Goal: Transaction & Acquisition: Purchase product/service

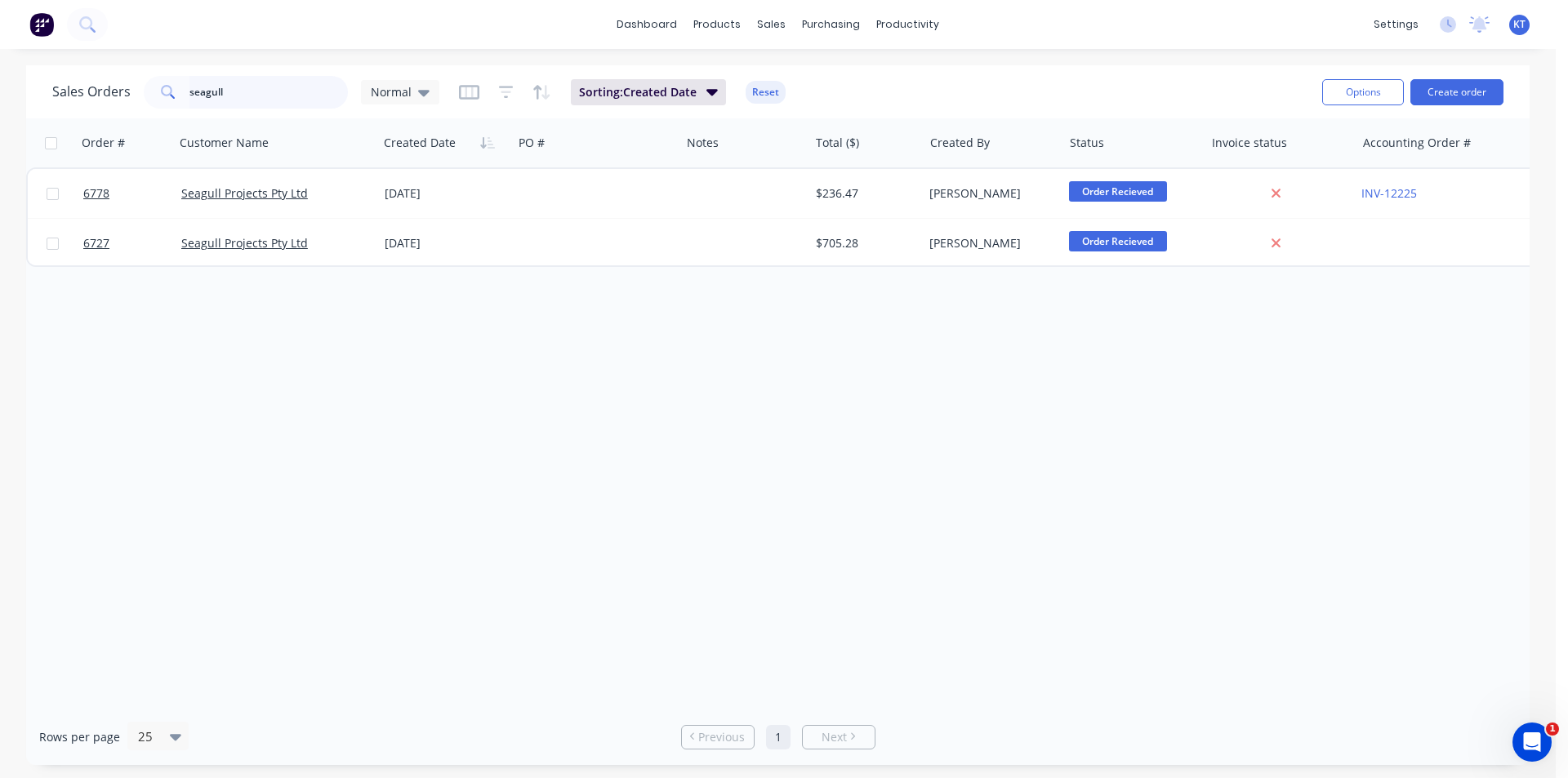
click at [300, 93] on input "seagull" at bounding box center [269, 92] width 160 height 32
click at [302, 98] on input "seagull" at bounding box center [269, 92] width 160 height 32
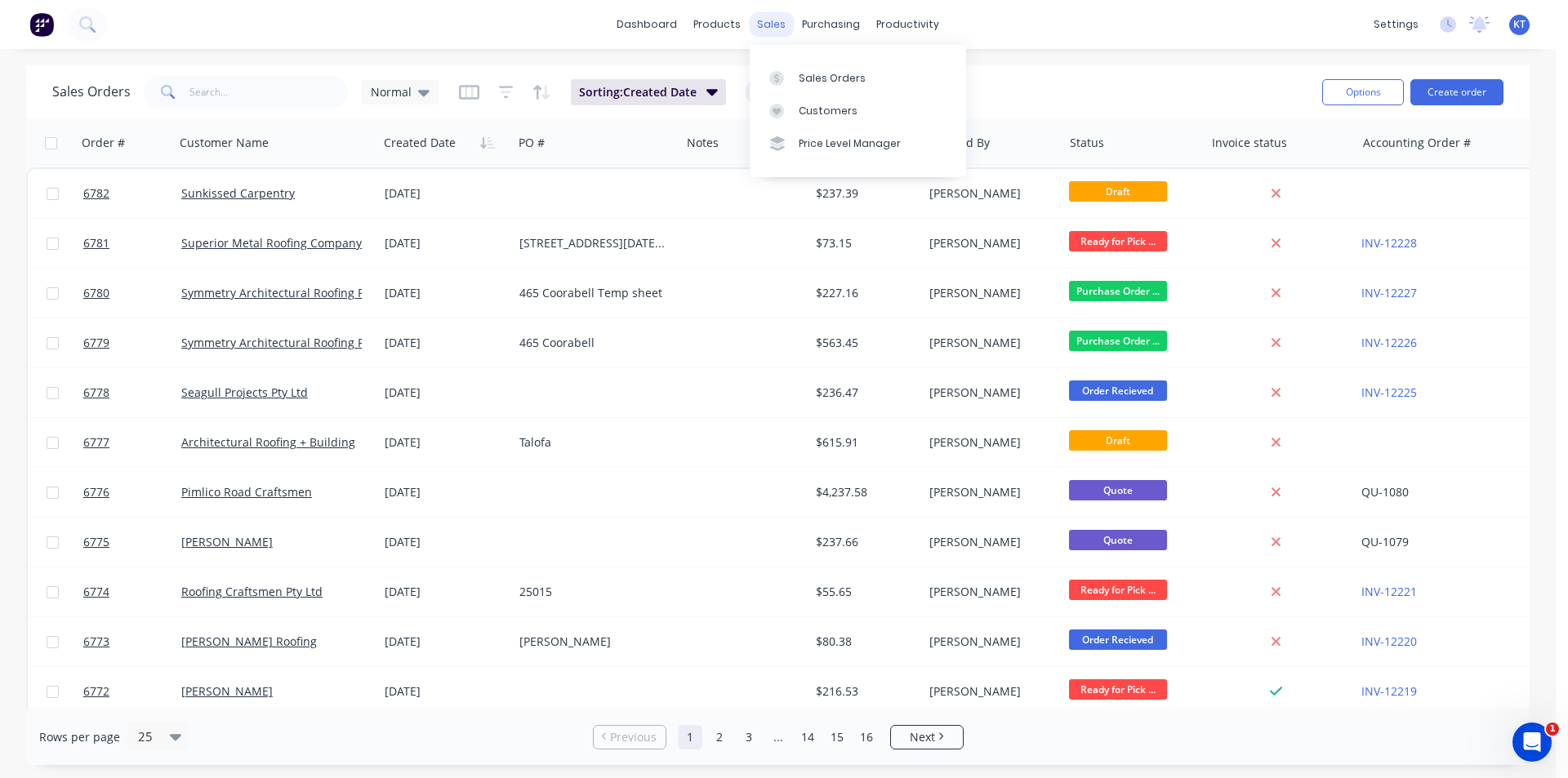
click at [767, 29] on div "sales" at bounding box center [771, 24] width 45 height 24
click at [903, 81] on link "Sales Orders" at bounding box center [857, 77] width 216 height 32
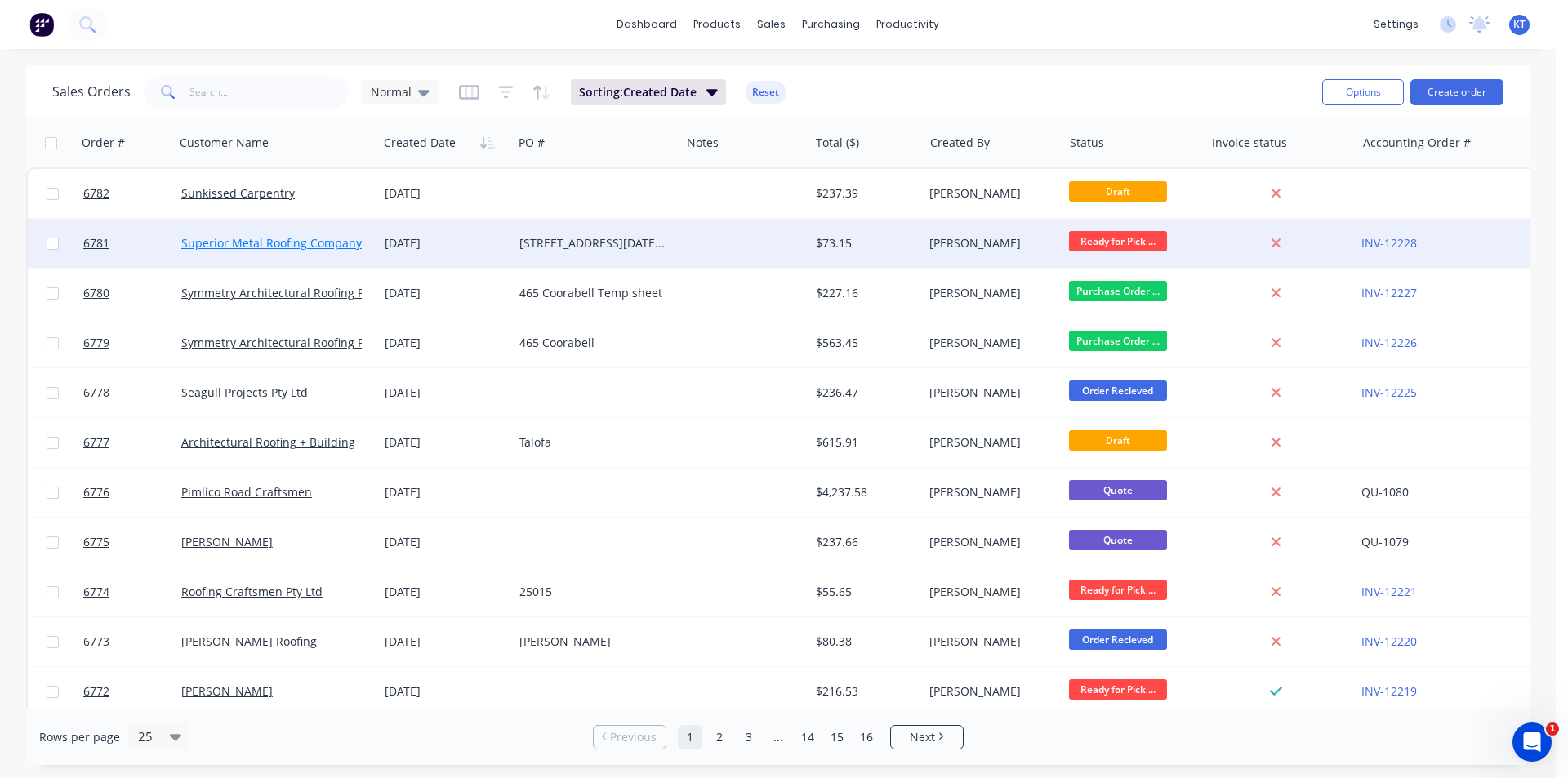
click at [233, 245] on link "Superior Metal Roofing Company Pty Ltd" at bounding box center [291, 242] width 221 height 15
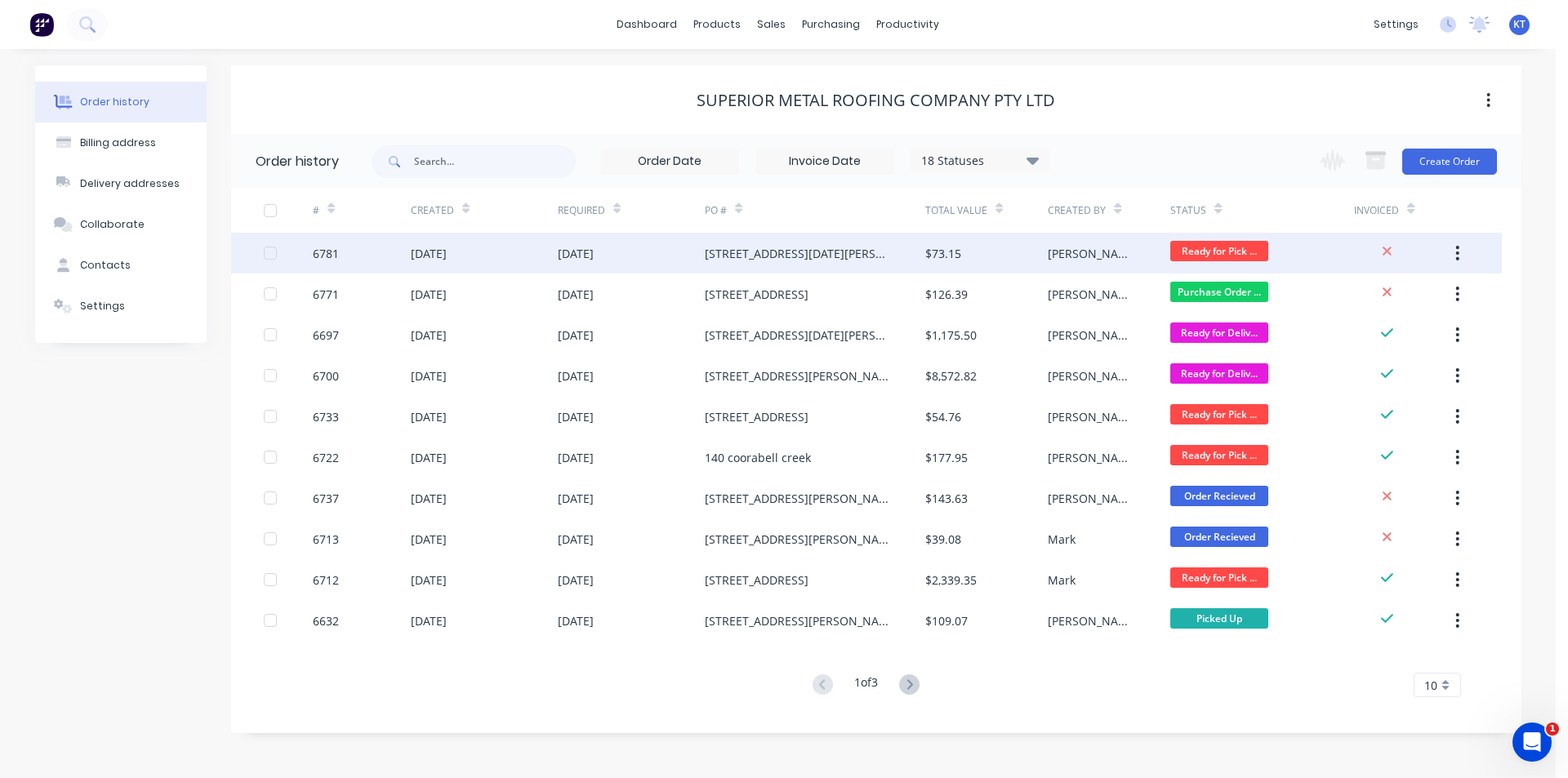
click at [389, 239] on div "6781" at bounding box center [361, 254] width 98 height 41
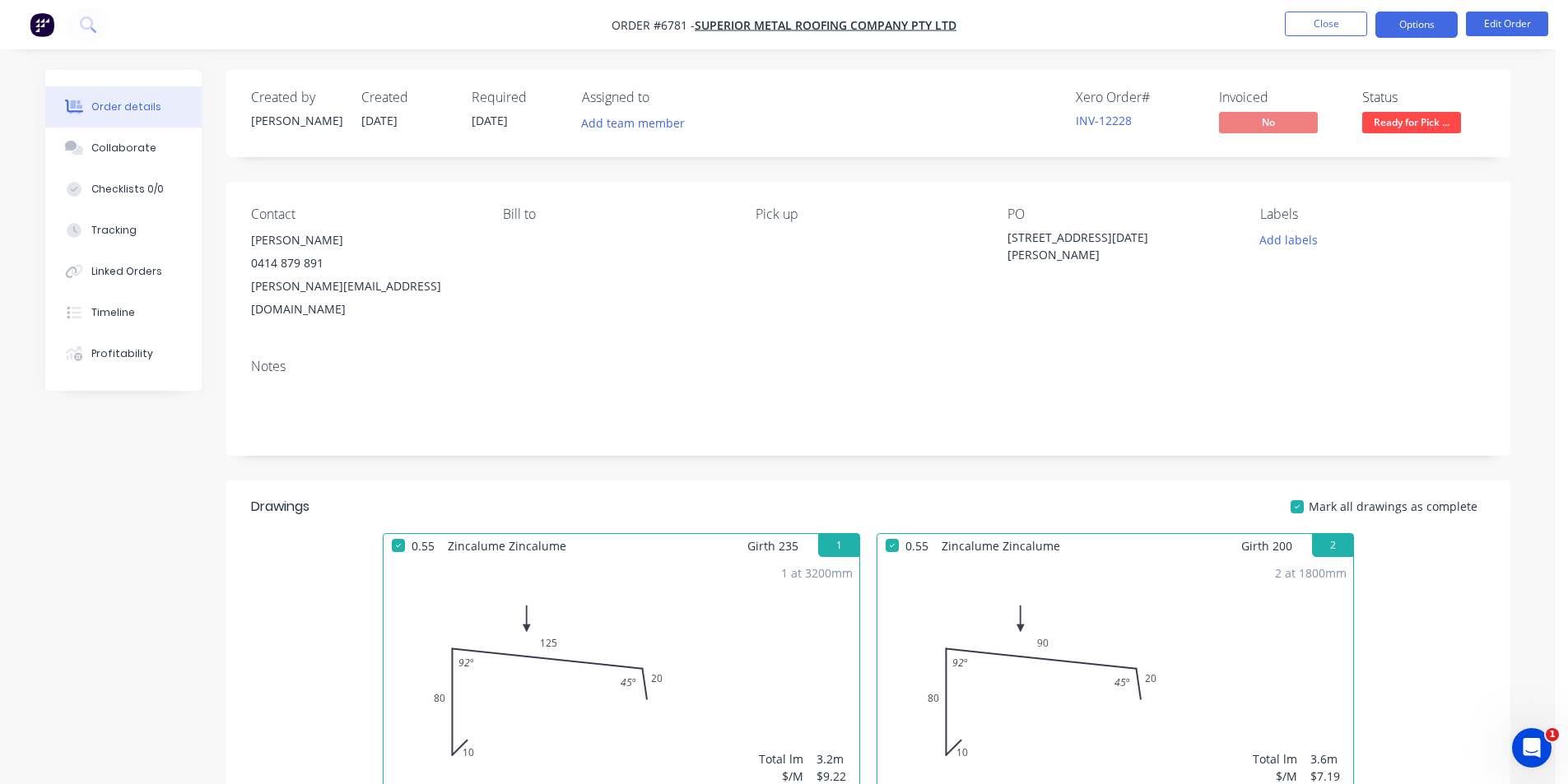
click at [1416, 28] on button "Options" at bounding box center [1416, 24] width 82 height 26
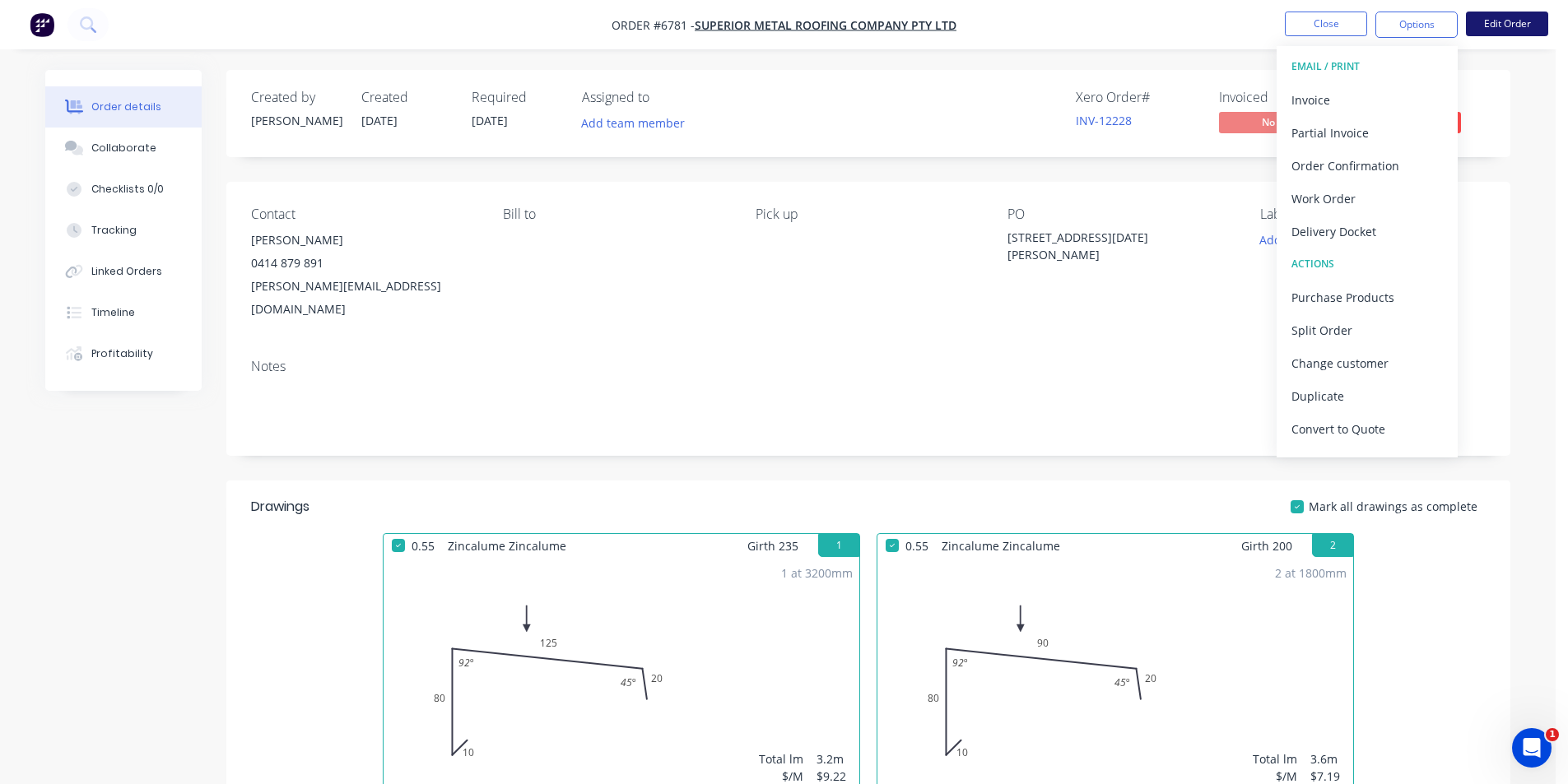
click at [1507, 23] on button "Edit Order" at bounding box center [1507, 23] width 82 height 24
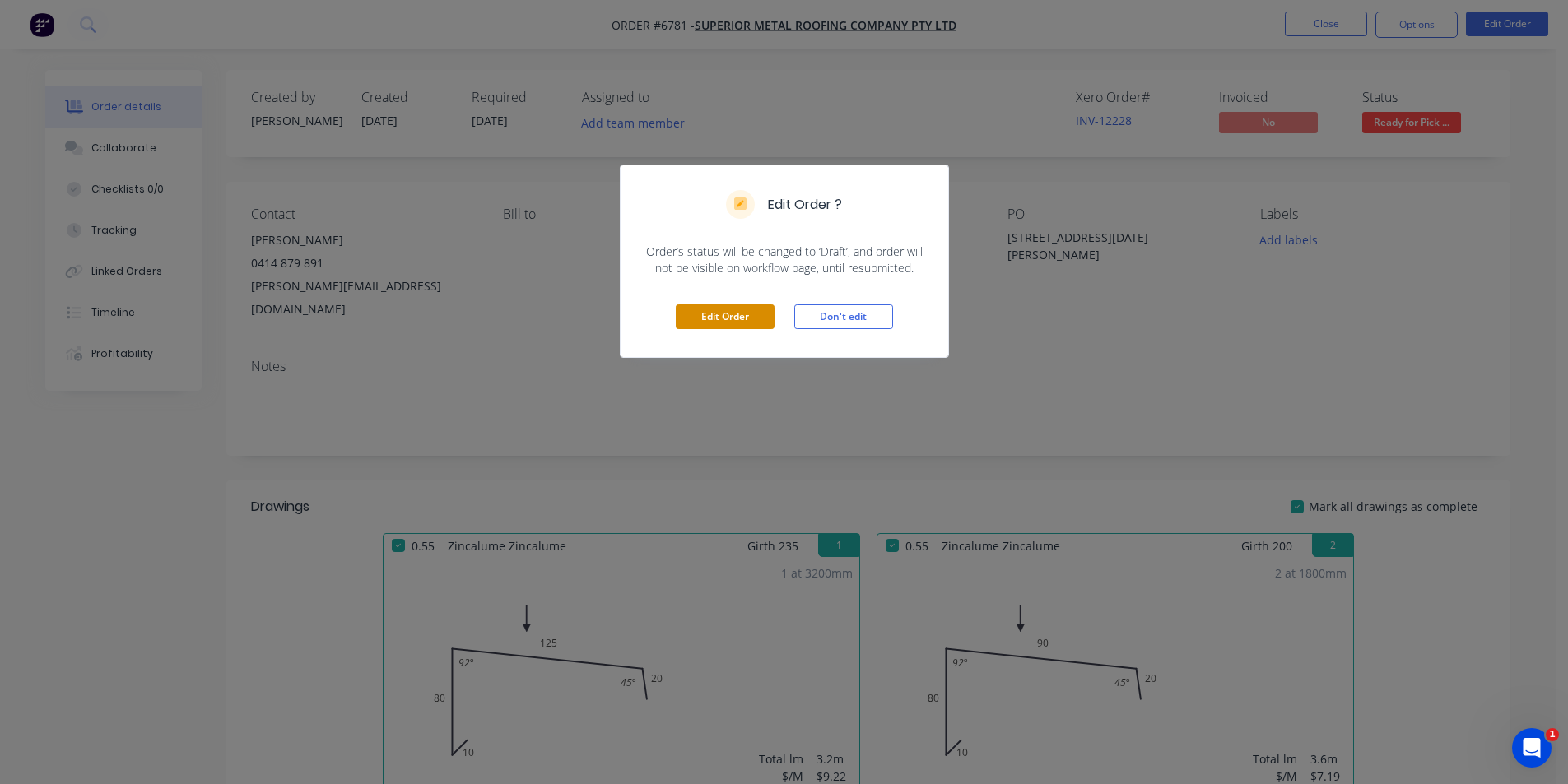
click at [700, 311] on button "Edit Order" at bounding box center [725, 316] width 99 height 24
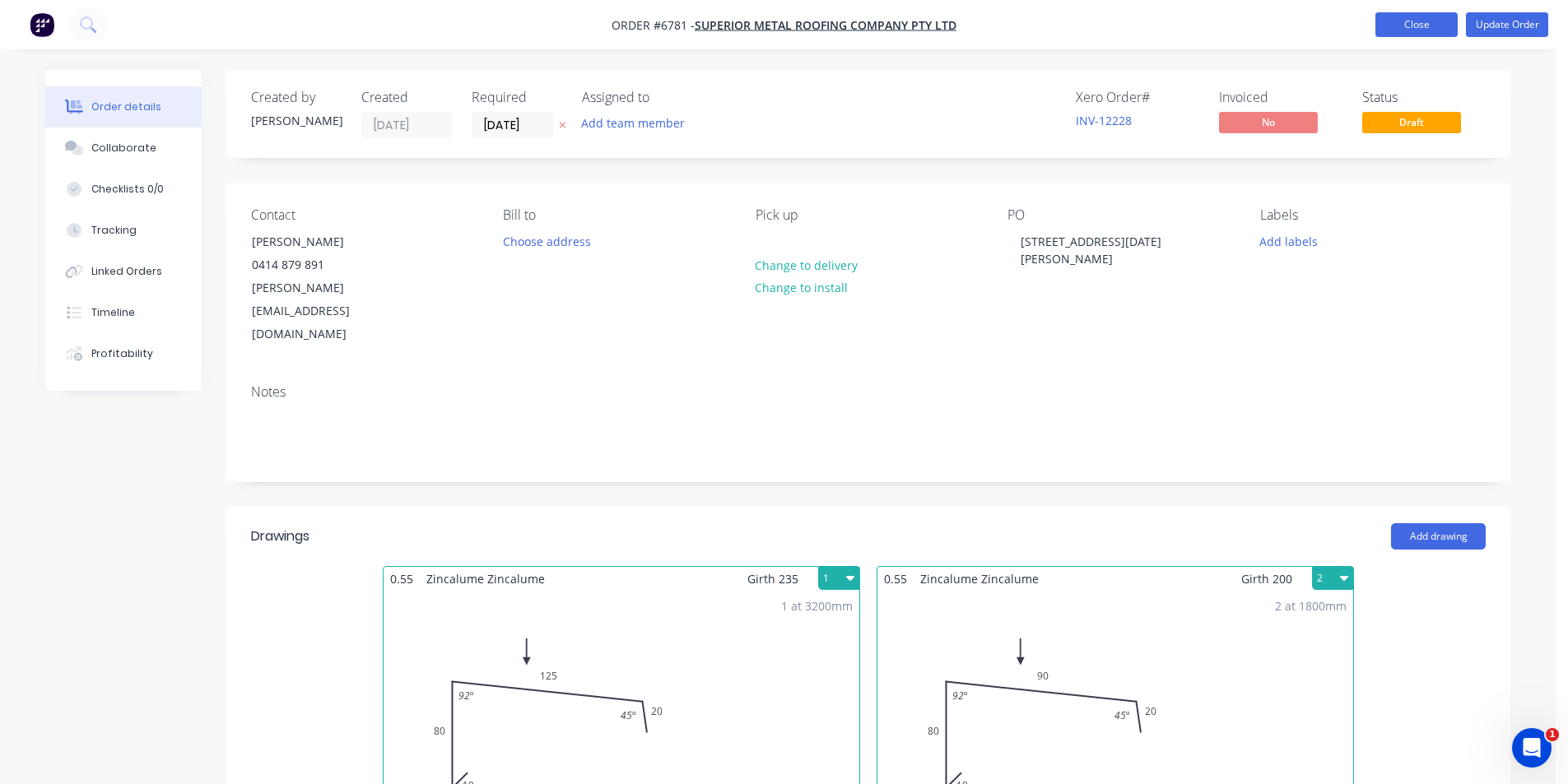
click at [1403, 33] on button "Close" at bounding box center [1416, 24] width 82 height 24
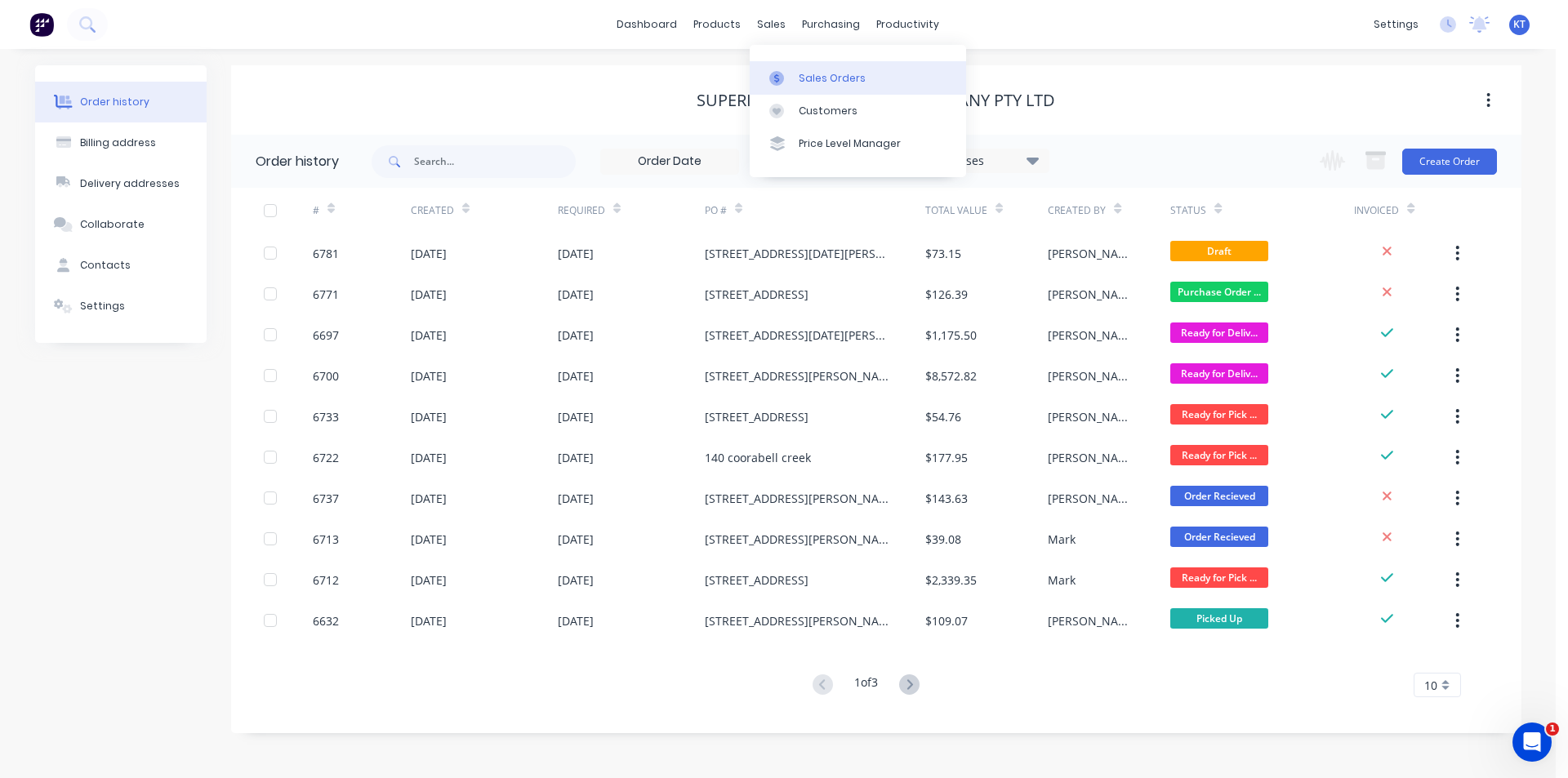
click at [799, 73] on div "Sales Orders" at bounding box center [832, 78] width 67 height 14
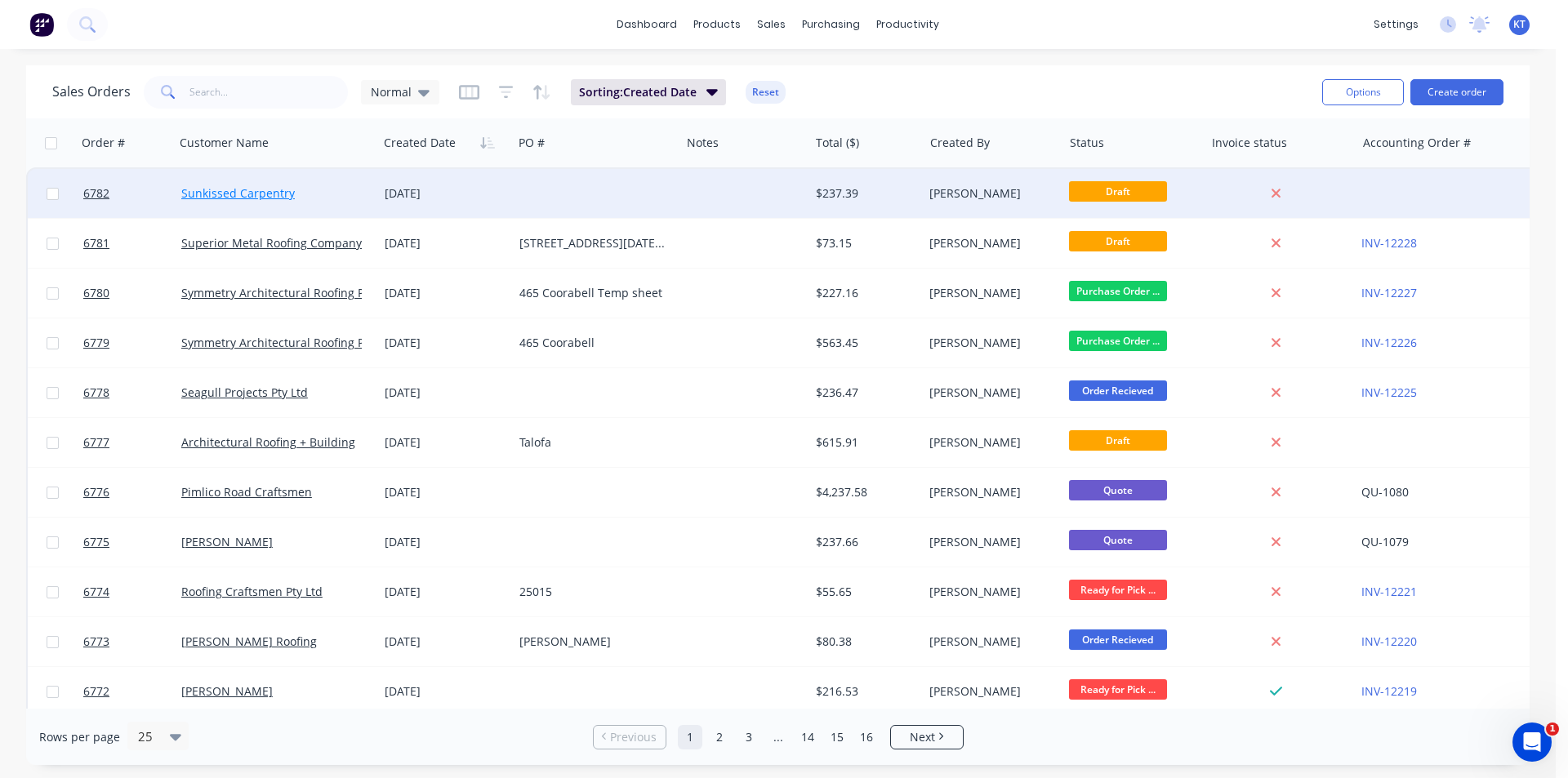
click at [209, 188] on link "Sunkissed Carpentry" at bounding box center [238, 193] width 114 height 15
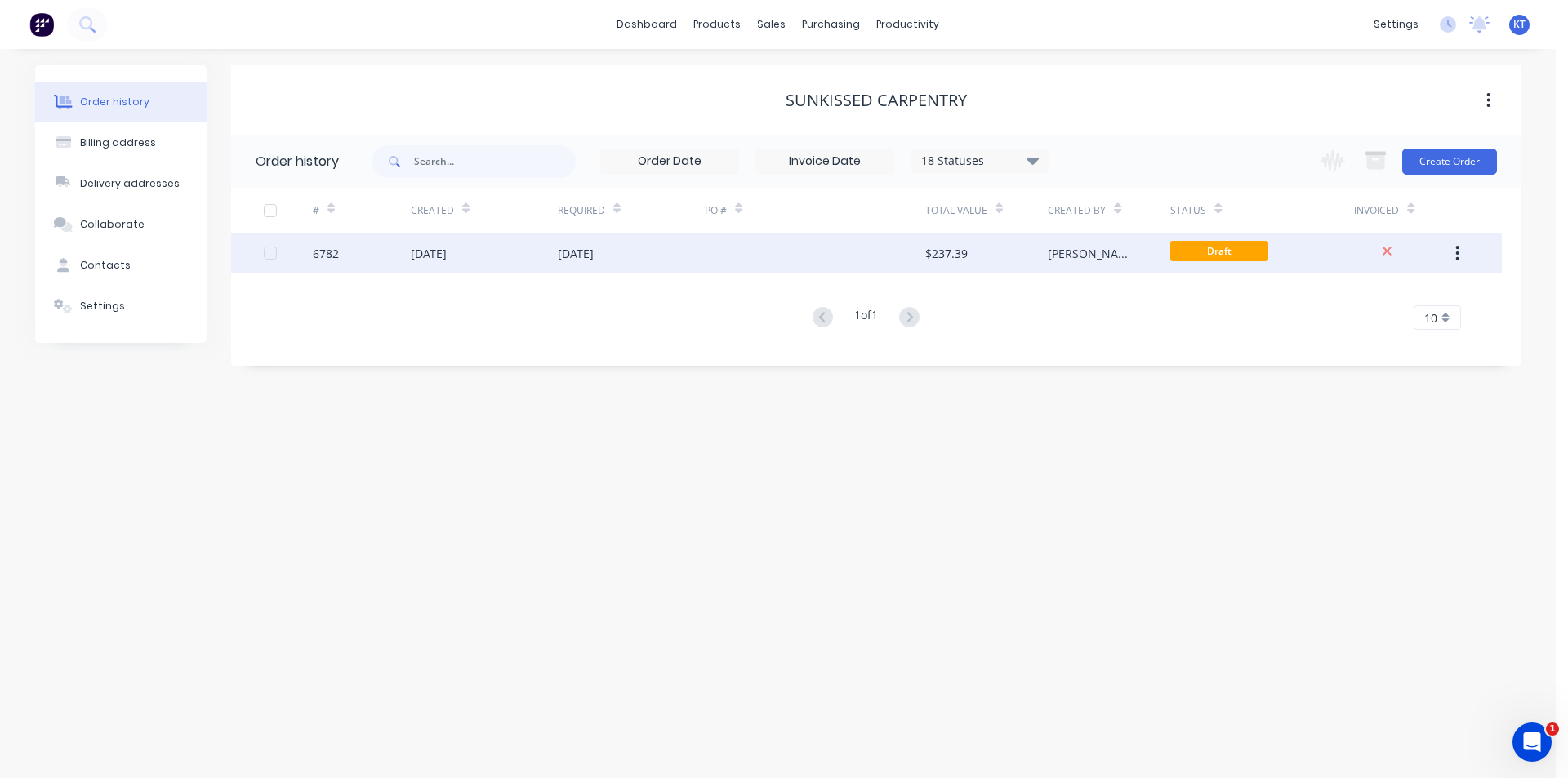
click at [554, 264] on div "[DATE]" at bounding box center [484, 254] width 147 height 41
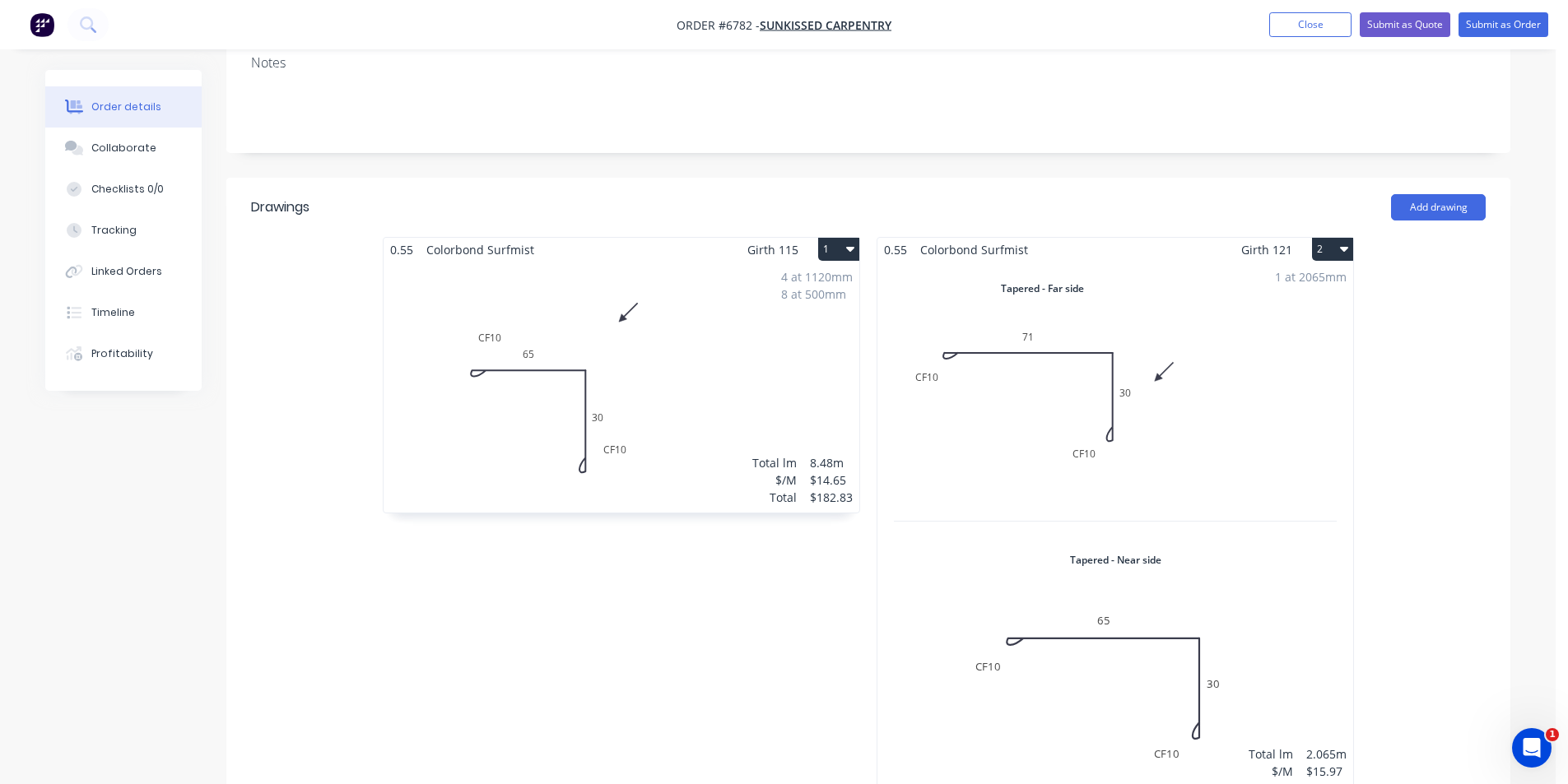
click at [1149, 470] on div "1 at 2065mm Total lm $/M Total 2.065m $15.97 $32.98" at bounding box center [1115, 533] width 475 height 542
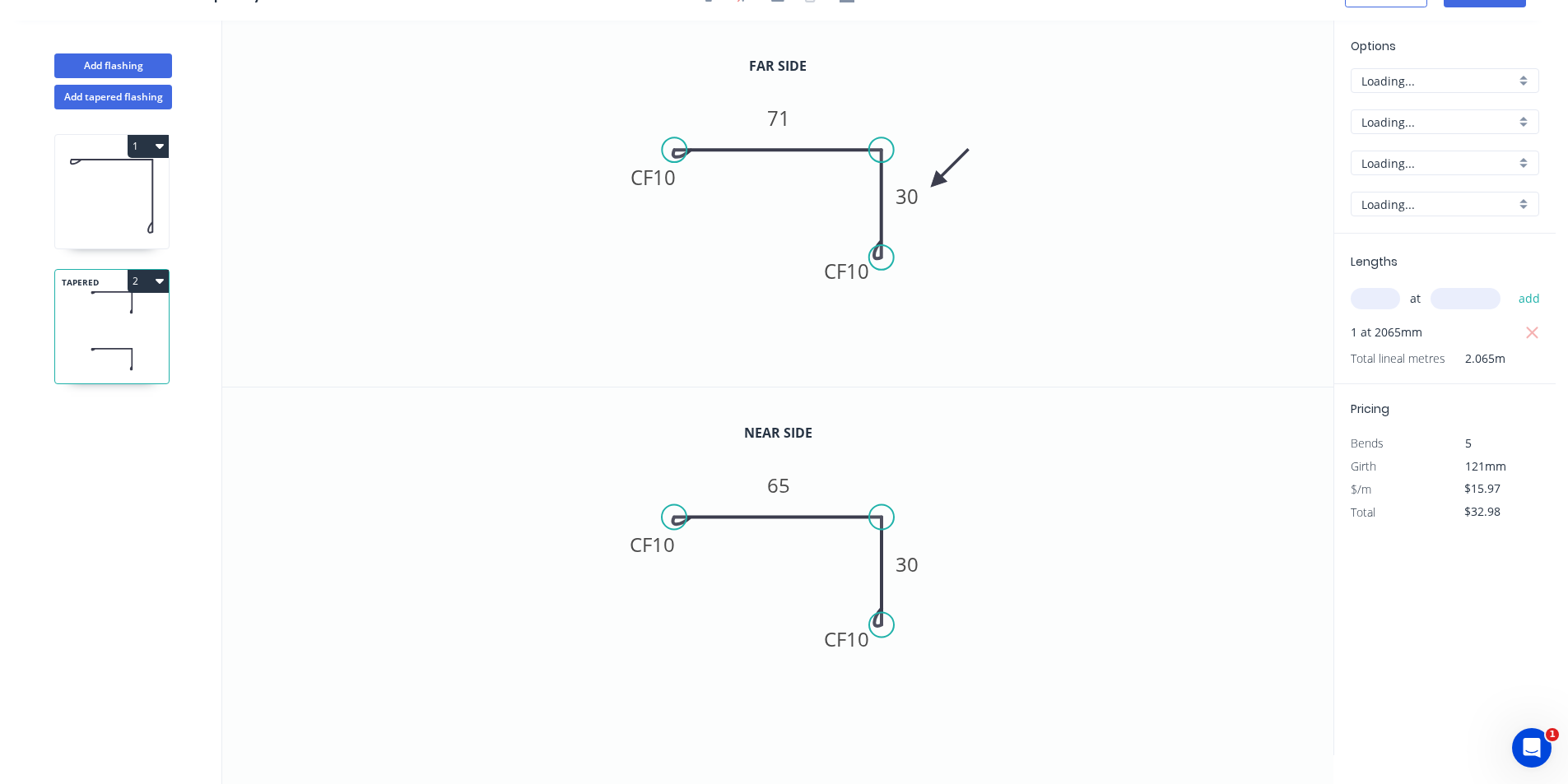
scroll to position [31, 0]
click at [1535, 327] on icon "button" at bounding box center [1533, 333] width 14 height 20
type input "$0.00"
click at [1369, 288] on input "text" at bounding box center [1376, 299] width 50 height 22
type input "2"
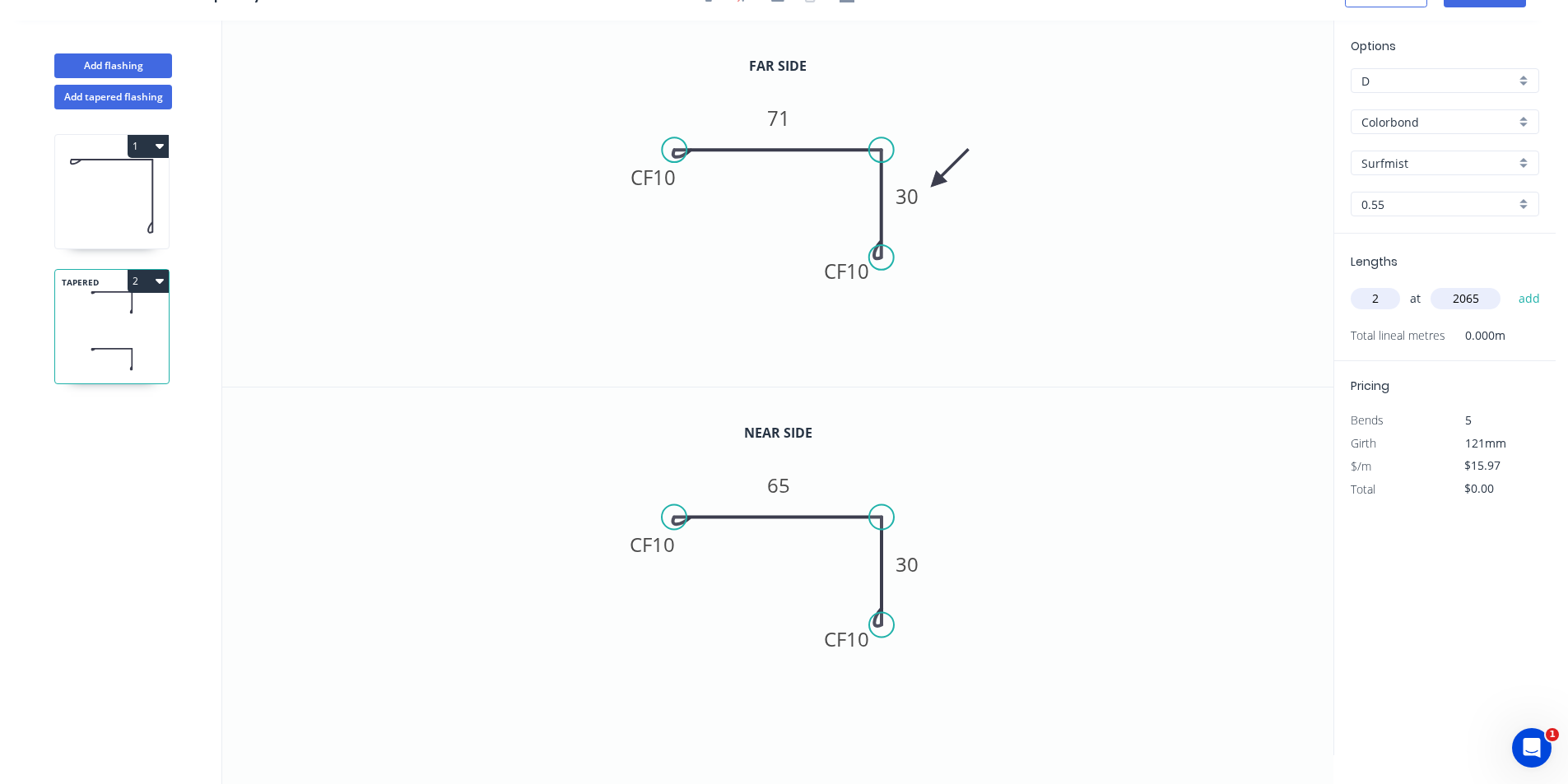
type input "2065"
click at [1510, 285] on button "add" at bounding box center [1529, 298] width 39 height 28
type input "$65.96"
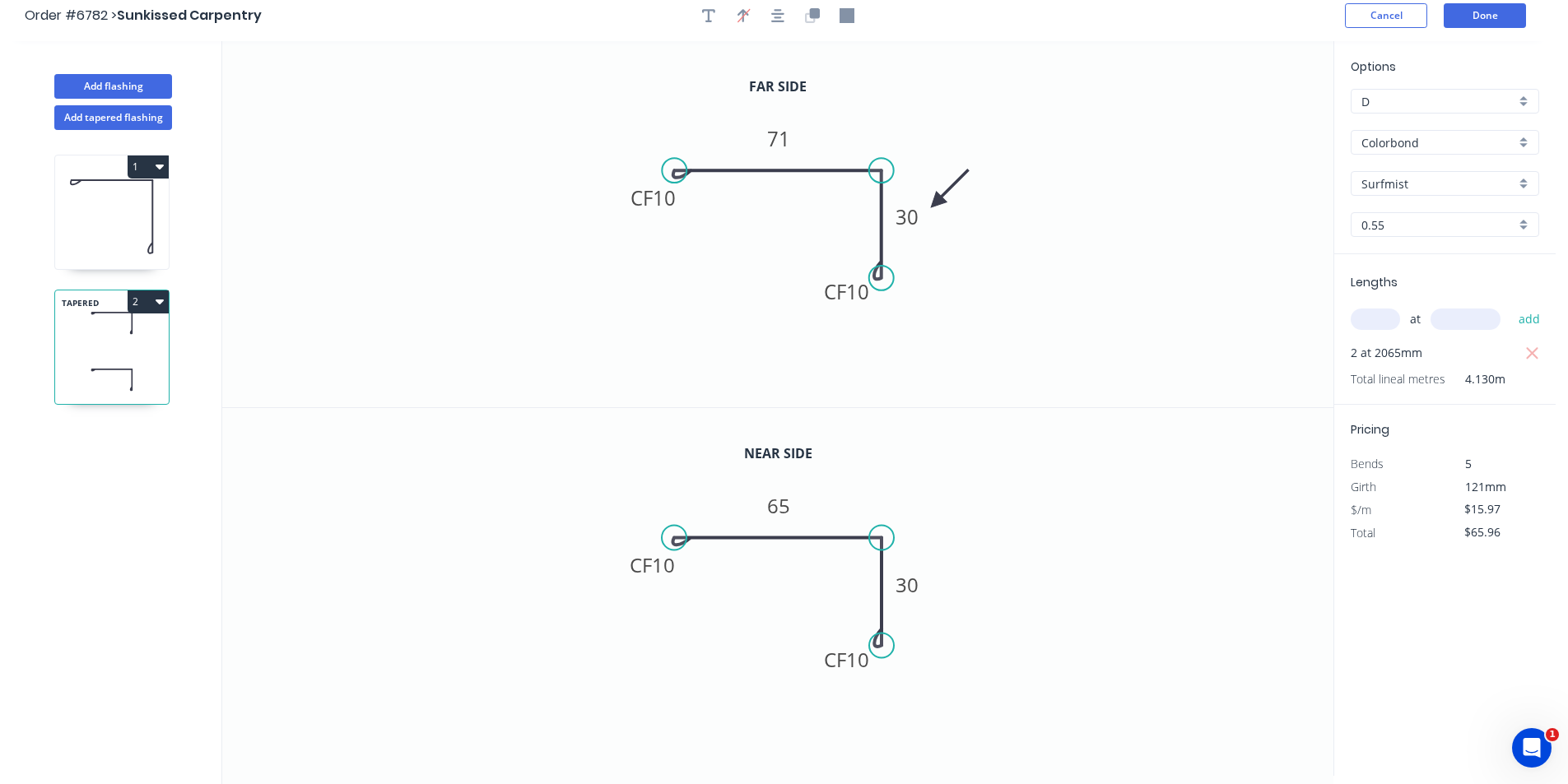
scroll to position [0, 0]
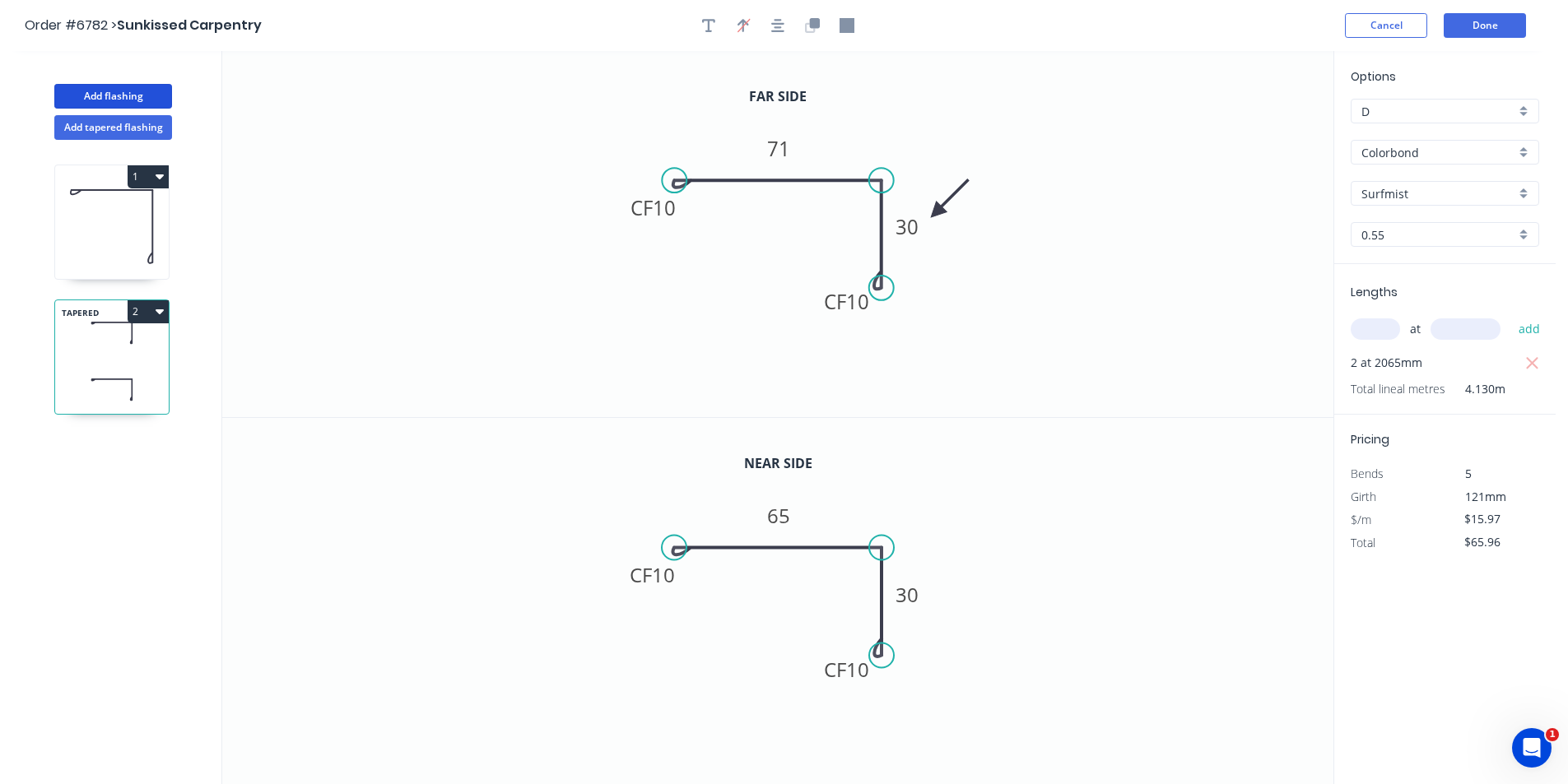
click at [143, 106] on button "Add flashing" at bounding box center [113, 96] width 117 height 24
type input "$0.00"
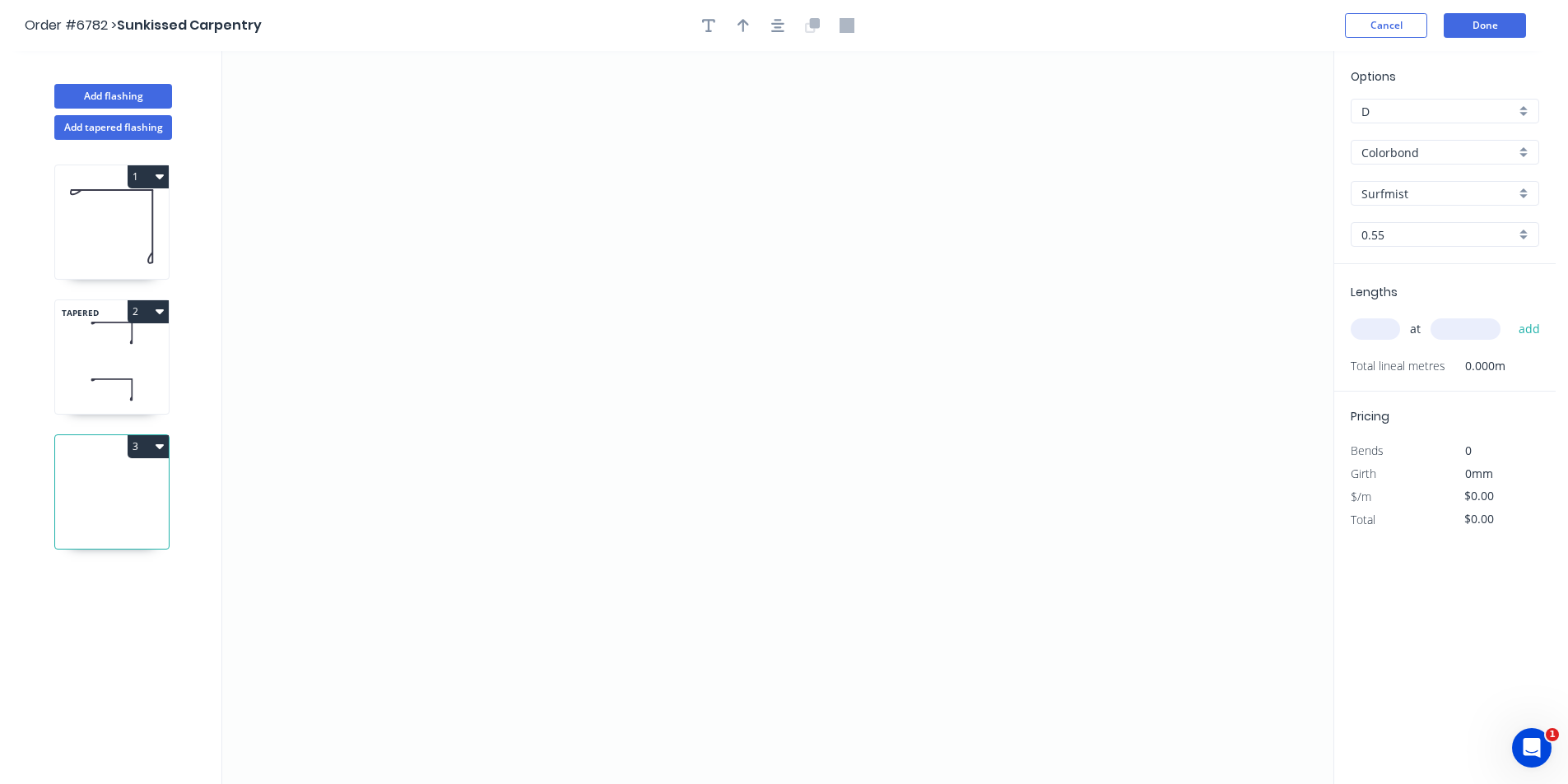
click at [133, 454] on button "3" at bounding box center [148, 447] width 42 height 23
drag, startPoint x: 116, startPoint y: 515, endPoint x: 206, endPoint y: 498, distance: 91.6
click at [116, 516] on div "Delete" at bounding box center [90, 520] width 127 height 23
type input "$15.97"
type input "$65.96"
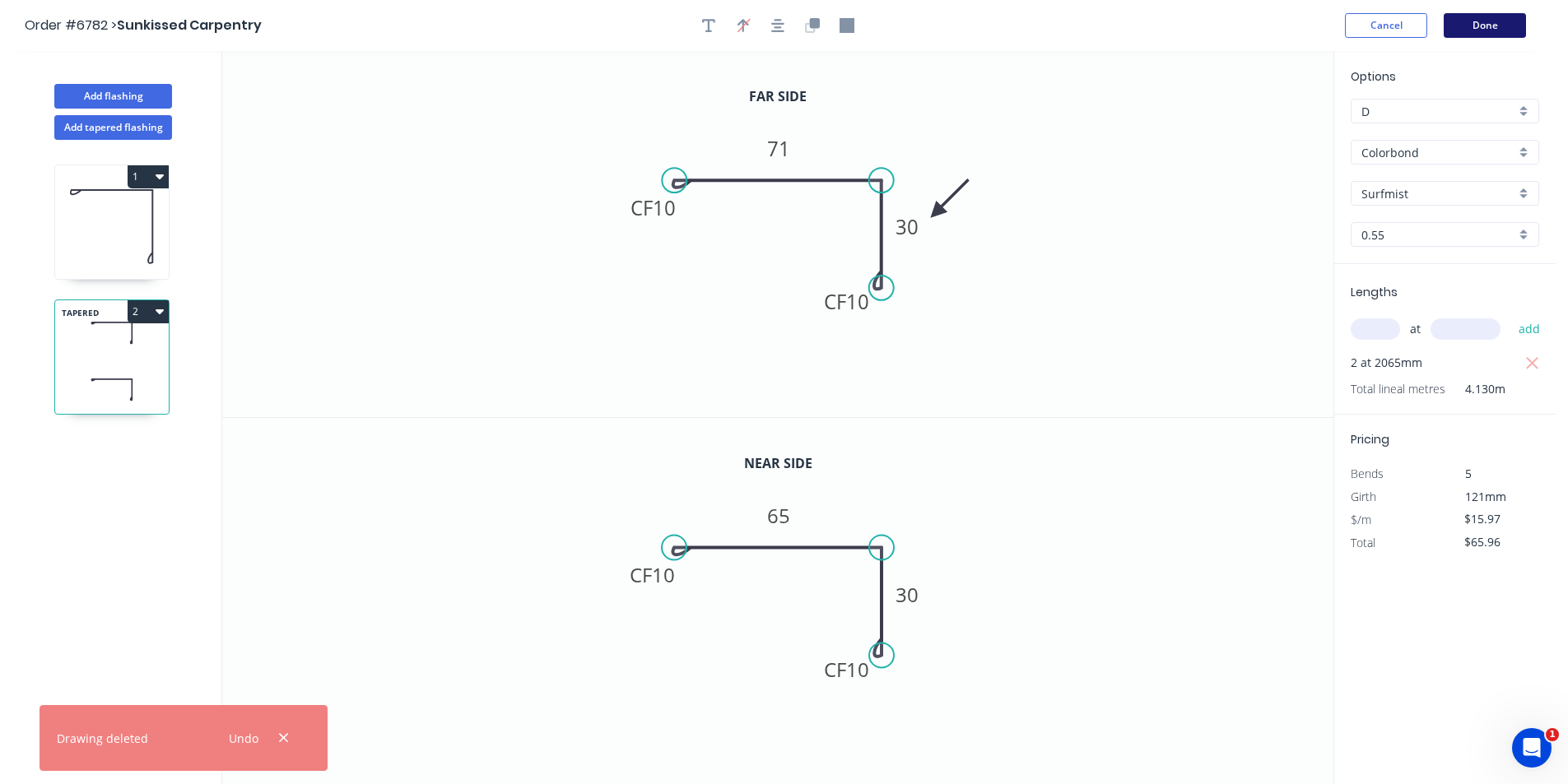
click at [1500, 30] on button "Done" at bounding box center [1485, 25] width 82 height 24
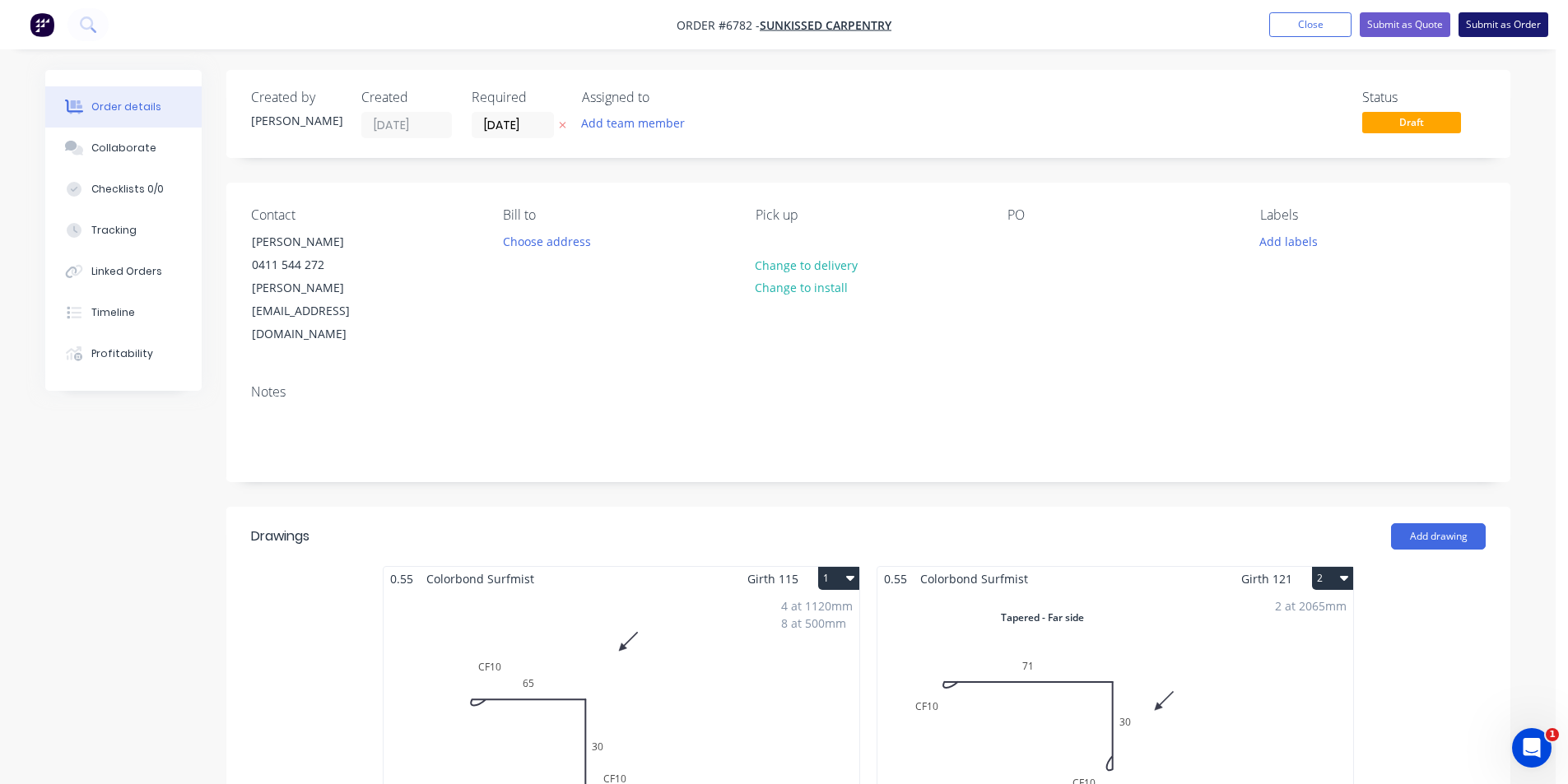
click at [1498, 32] on button "Submit as Order" at bounding box center [1503, 24] width 89 height 24
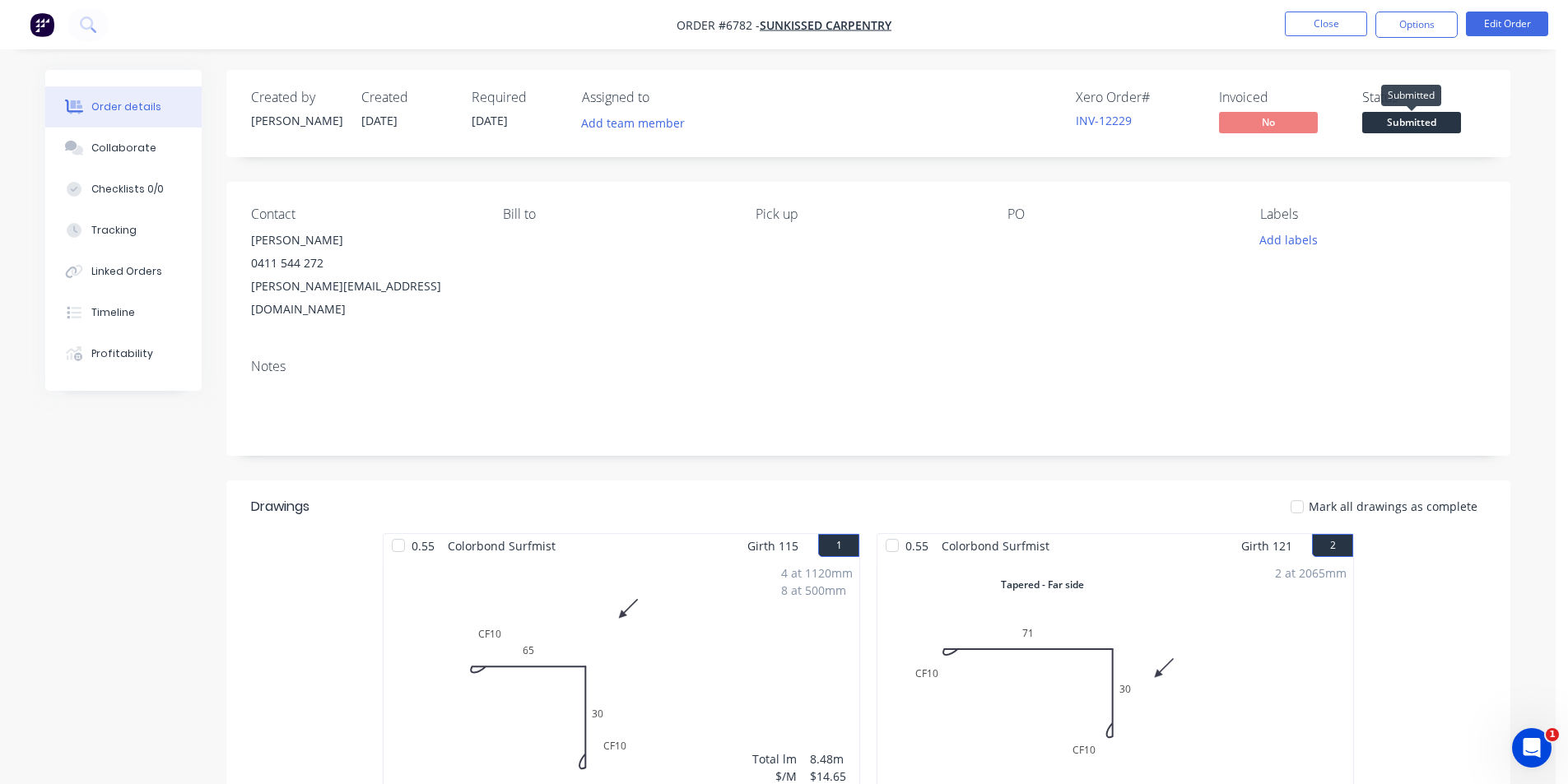
click at [1434, 118] on span "Submitted" at bounding box center [1411, 122] width 99 height 21
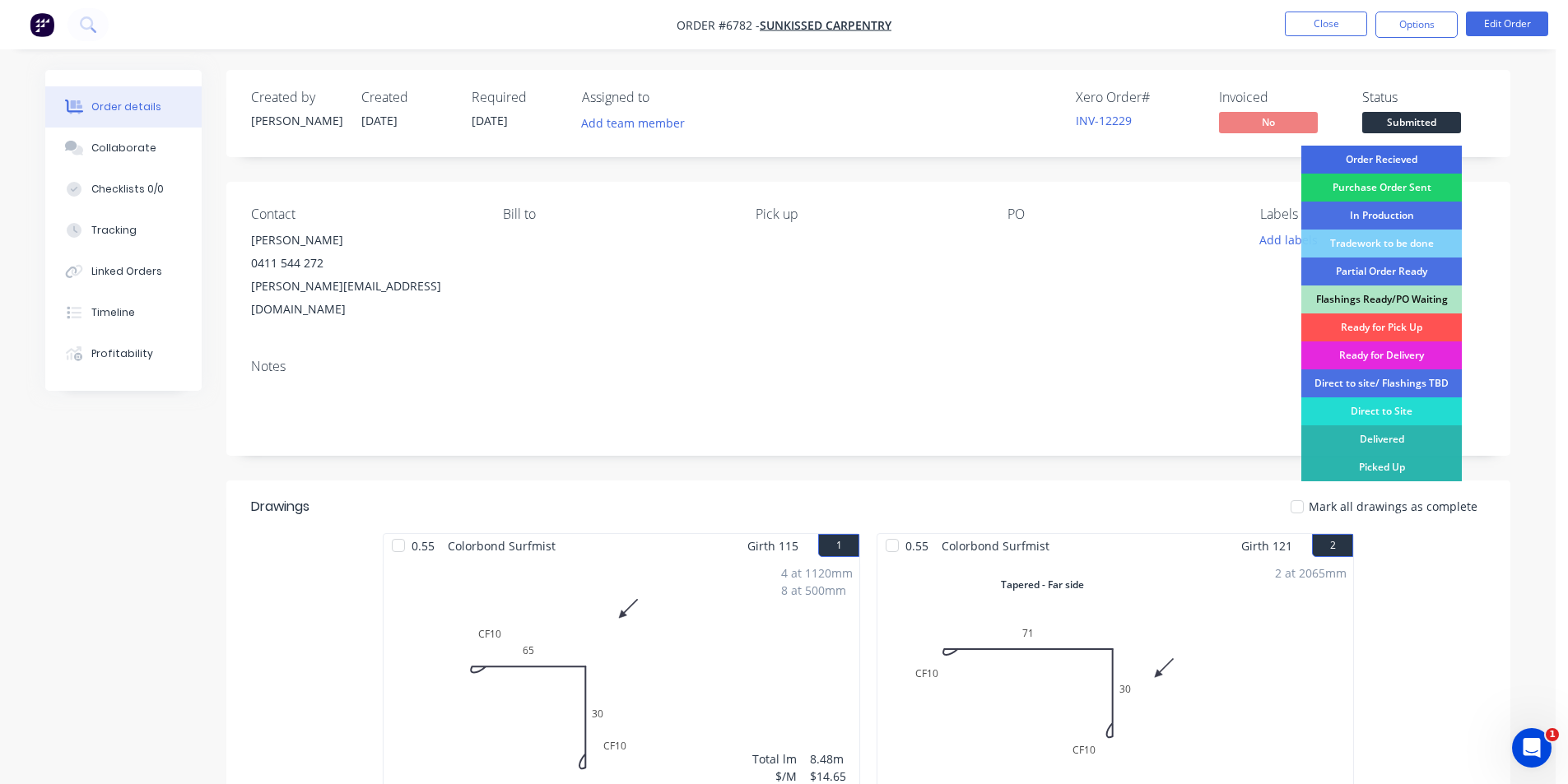
click at [1403, 163] on div "Order Recieved" at bounding box center [1382, 159] width 161 height 28
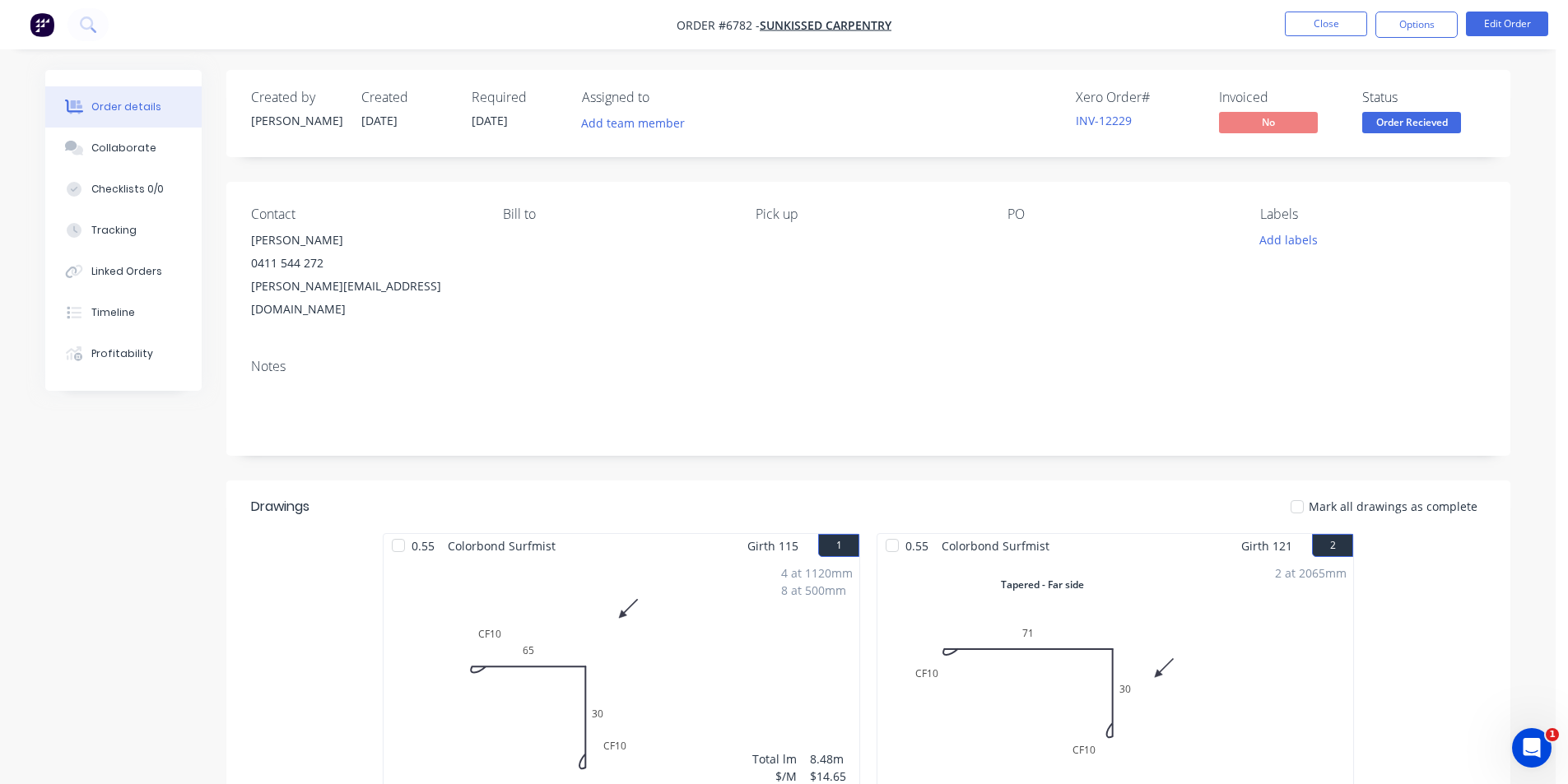
click at [1396, 39] on nav "Order #6782 - Sunkissed Carpentry Close Options Edit Order" at bounding box center [784, 24] width 1568 height 50
click at [1399, 29] on button "Options" at bounding box center [1416, 24] width 82 height 26
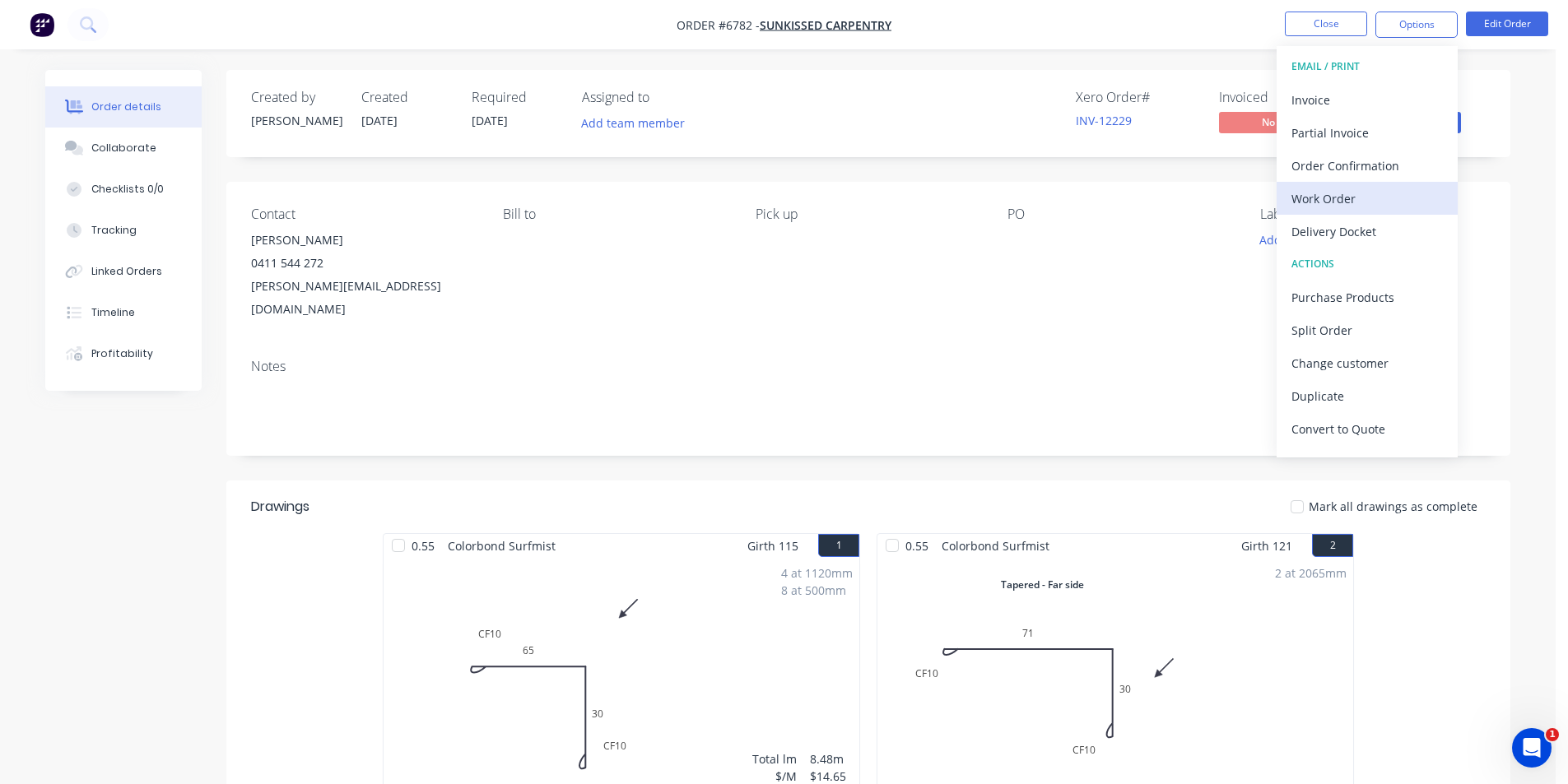
click at [1364, 190] on div "Work Order" at bounding box center [1367, 199] width 152 height 23
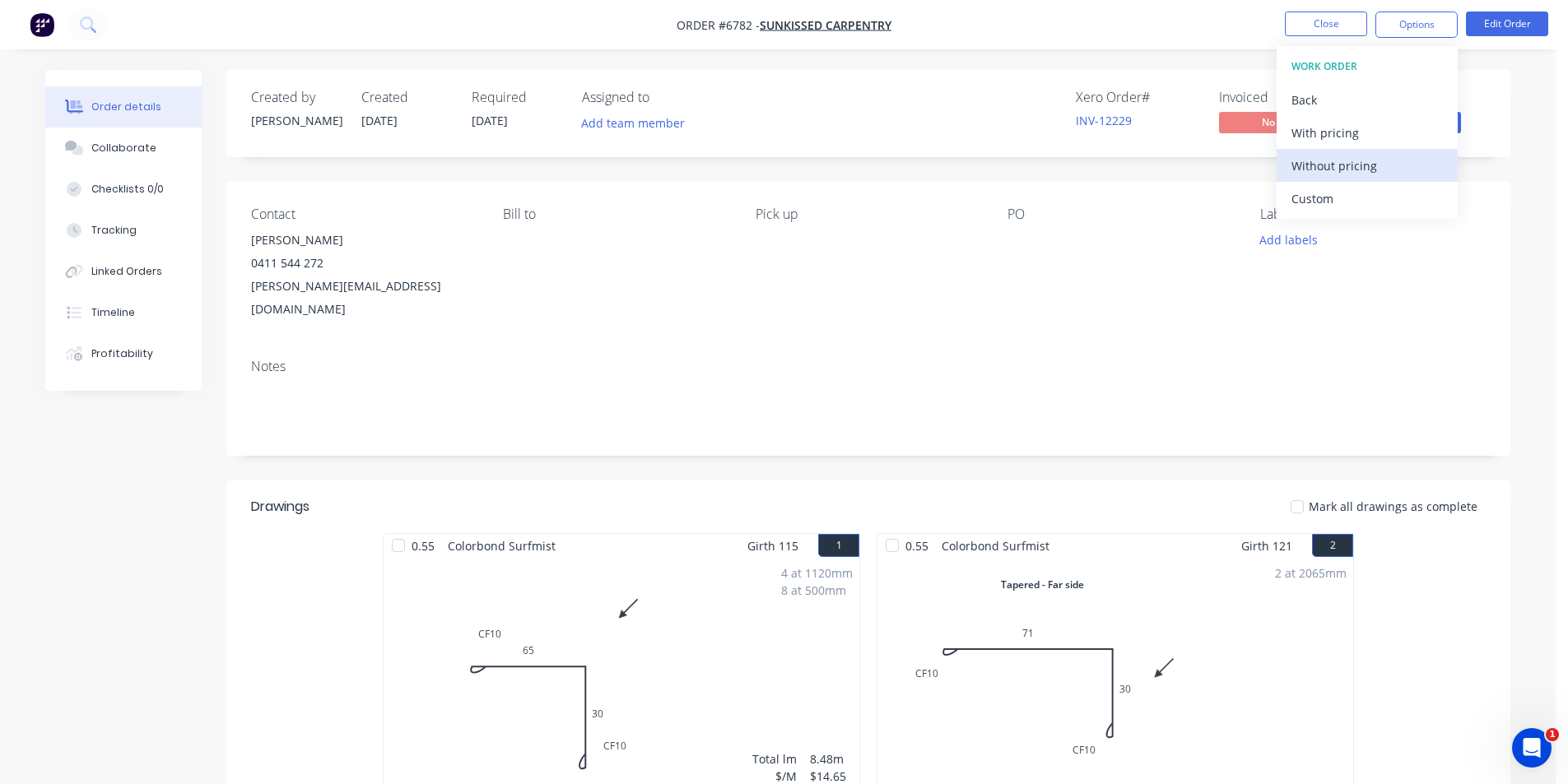
click at [1307, 177] on div "Without pricing" at bounding box center [1367, 165] width 152 height 23
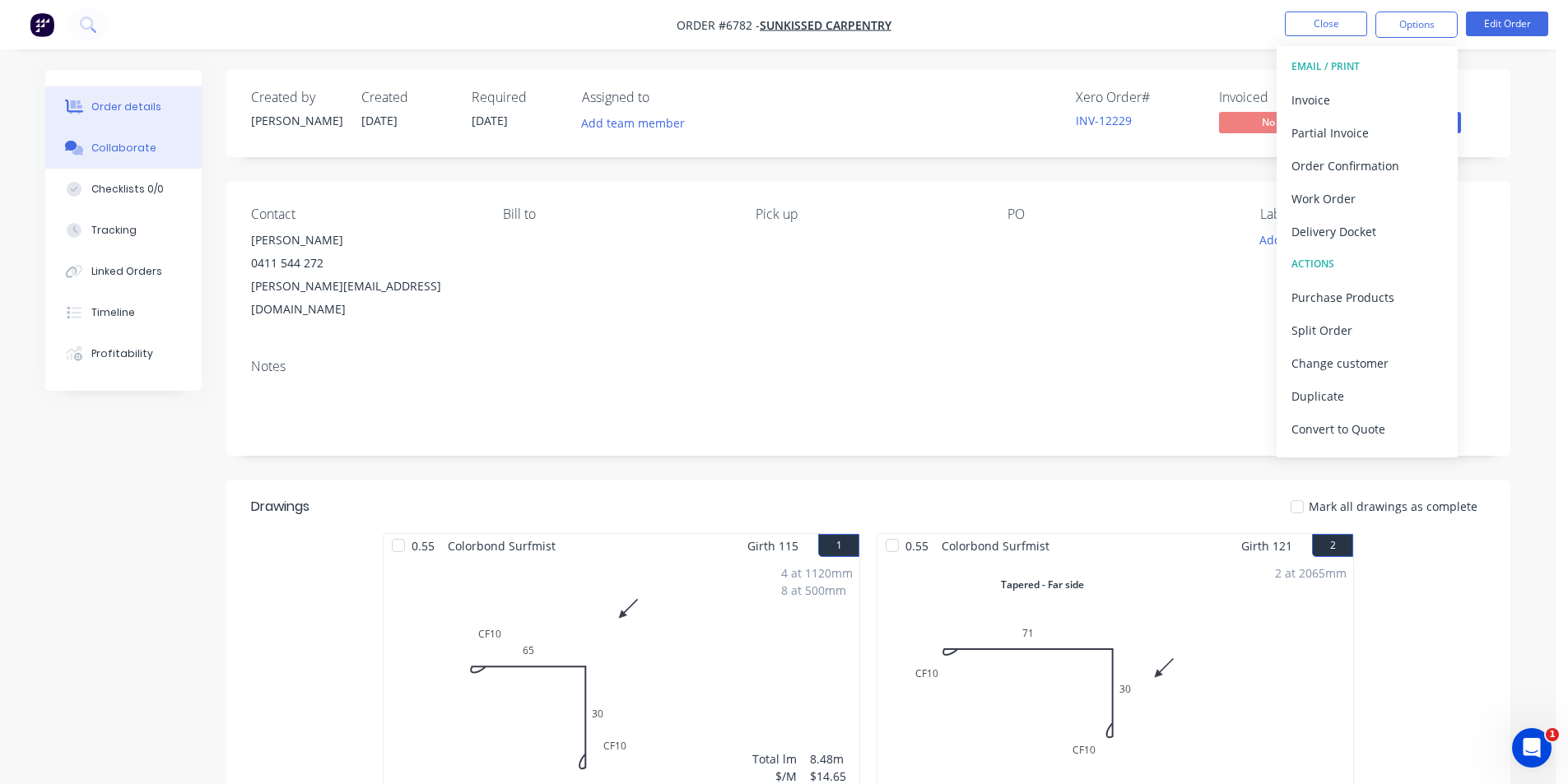
click at [120, 155] on button "Collaborate" at bounding box center [123, 148] width 156 height 42
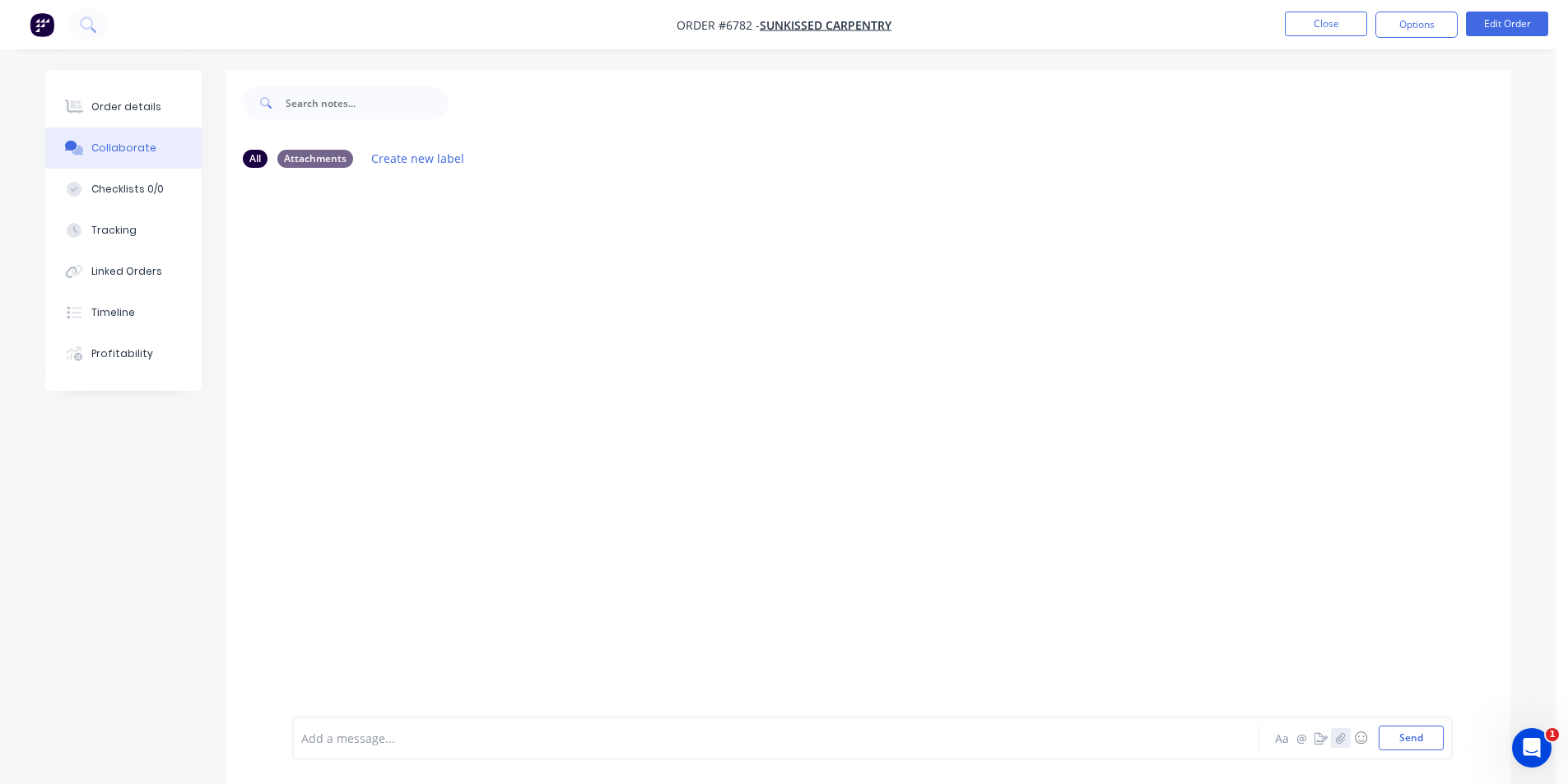
click at [1345, 731] on button "button" at bounding box center [1341, 738] width 20 height 20
click at [1416, 737] on button "Send" at bounding box center [1412, 737] width 65 height 24
click at [1351, 33] on button "Close" at bounding box center [1326, 23] width 82 height 24
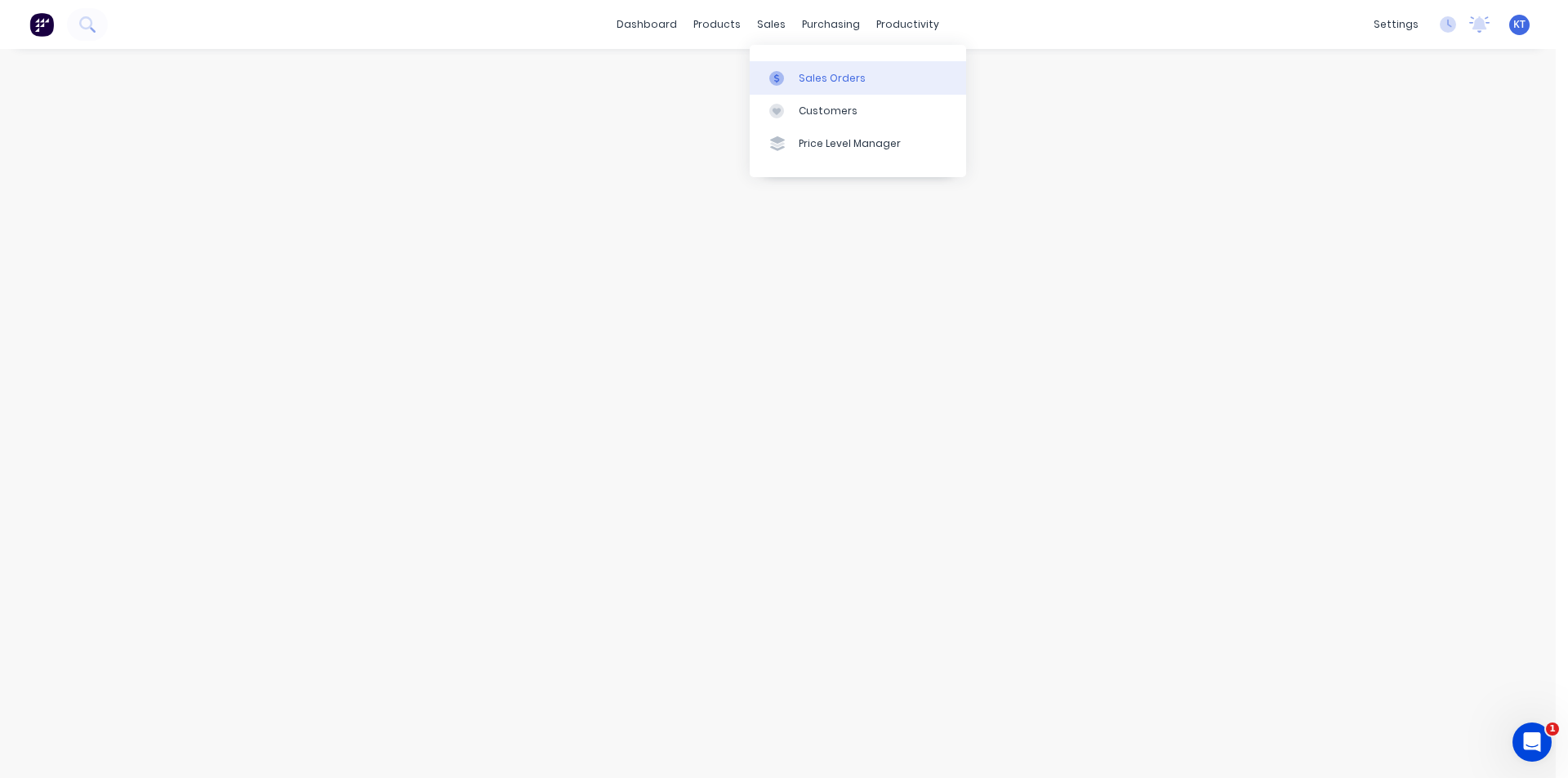
click at [810, 78] on div "Sales Orders" at bounding box center [832, 78] width 67 height 14
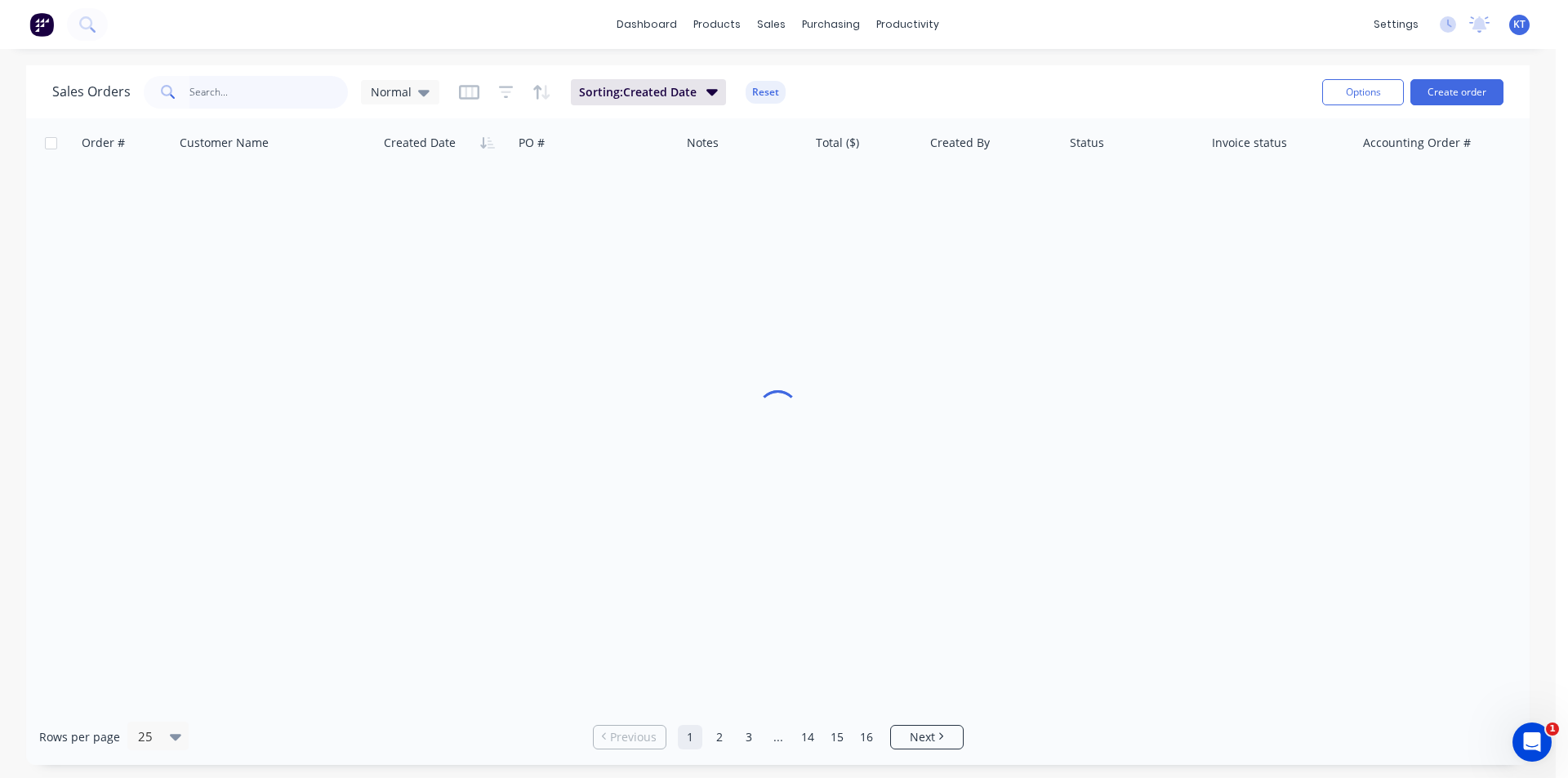
click at [285, 84] on input "text" at bounding box center [269, 92] width 160 height 32
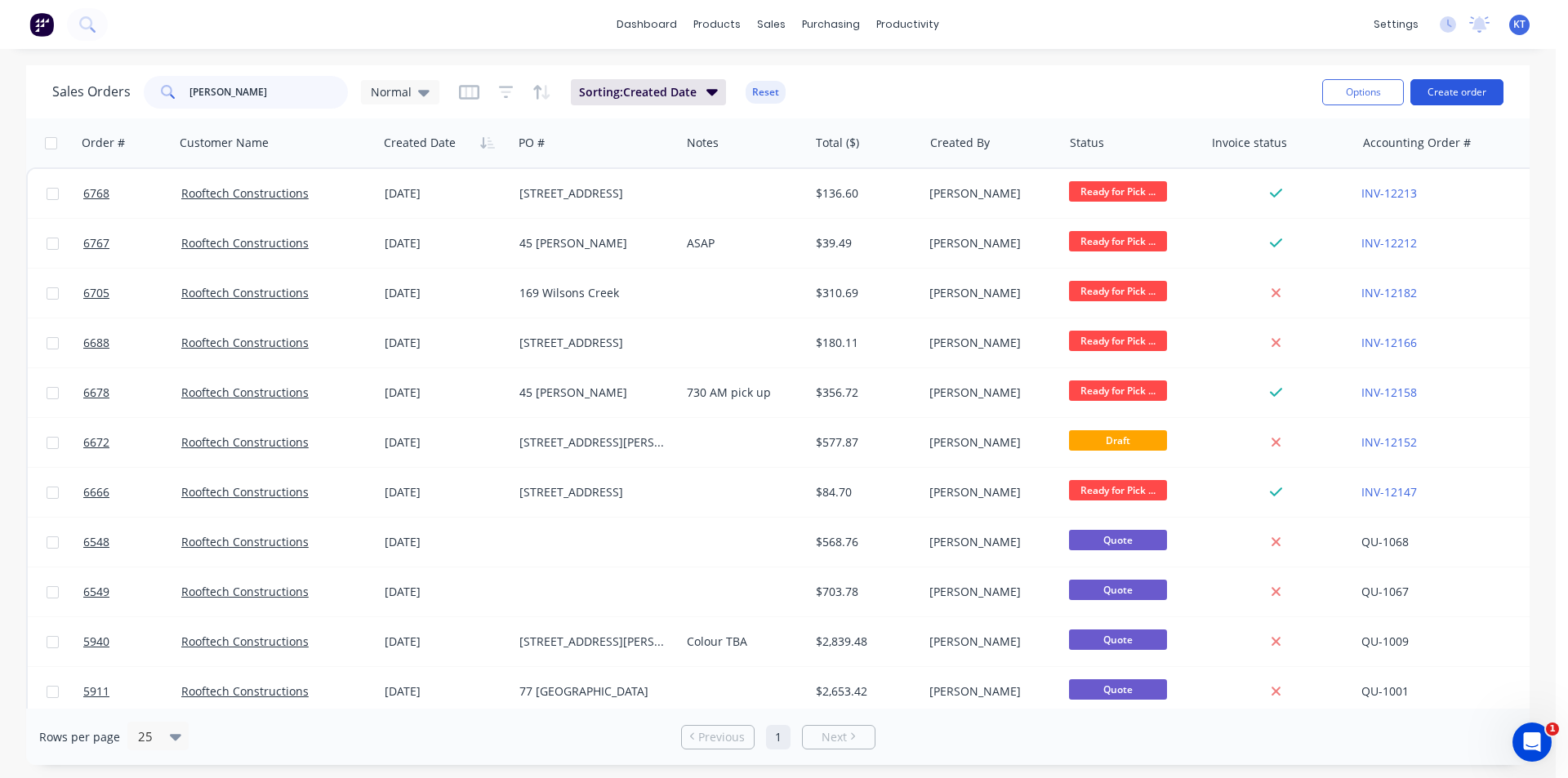
type input "[PERSON_NAME]"
click at [1455, 93] on button "Create order" at bounding box center [1457, 91] width 93 height 26
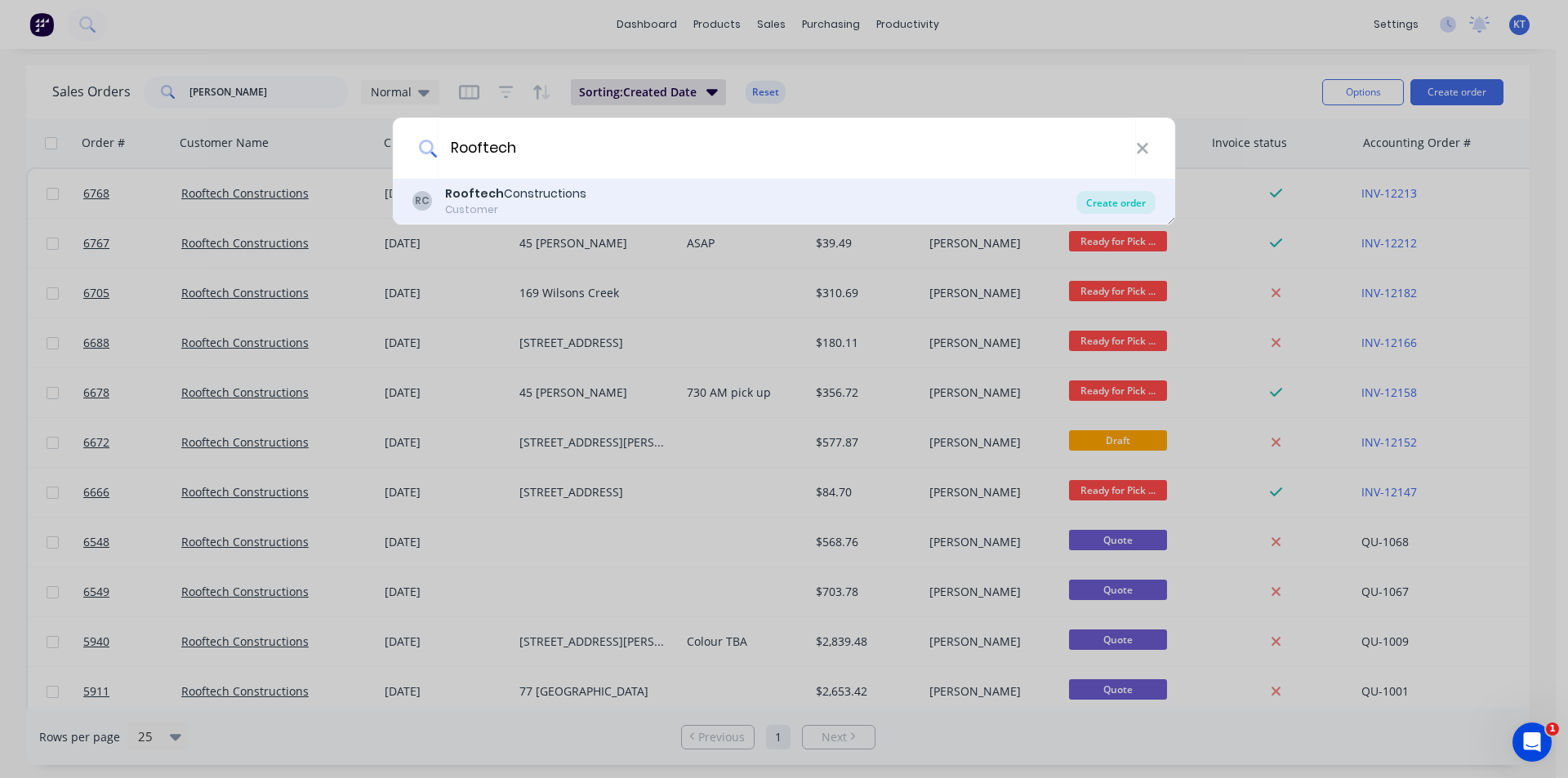
type input "Rooftech"
click at [1123, 200] on div "Create order" at bounding box center [1116, 203] width 79 height 23
click at [1107, 203] on div "Create order" at bounding box center [1116, 203] width 79 height 23
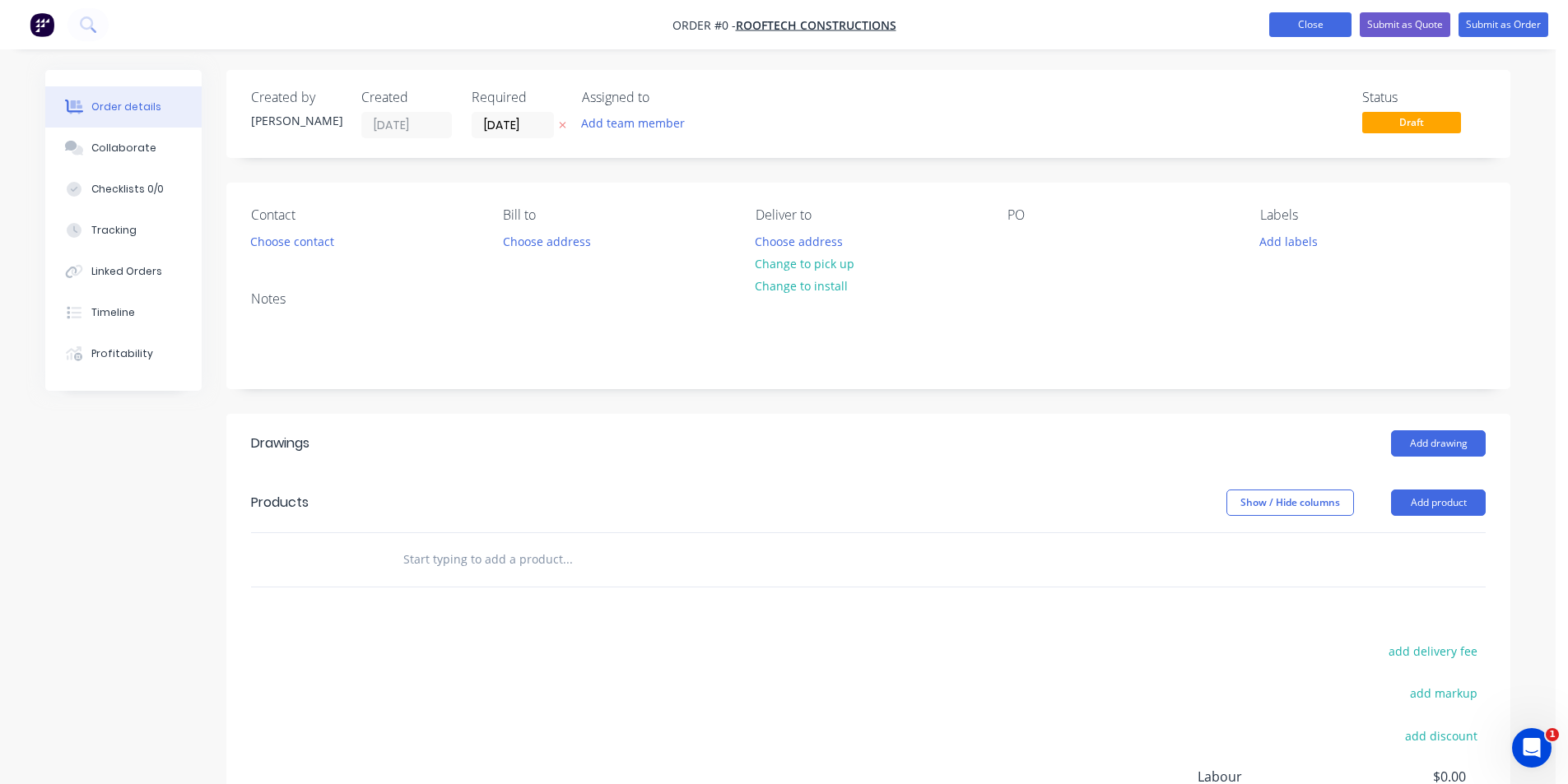
click at [1328, 24] on button "Close" at bounding box center [1310, 24] width 82 height 24
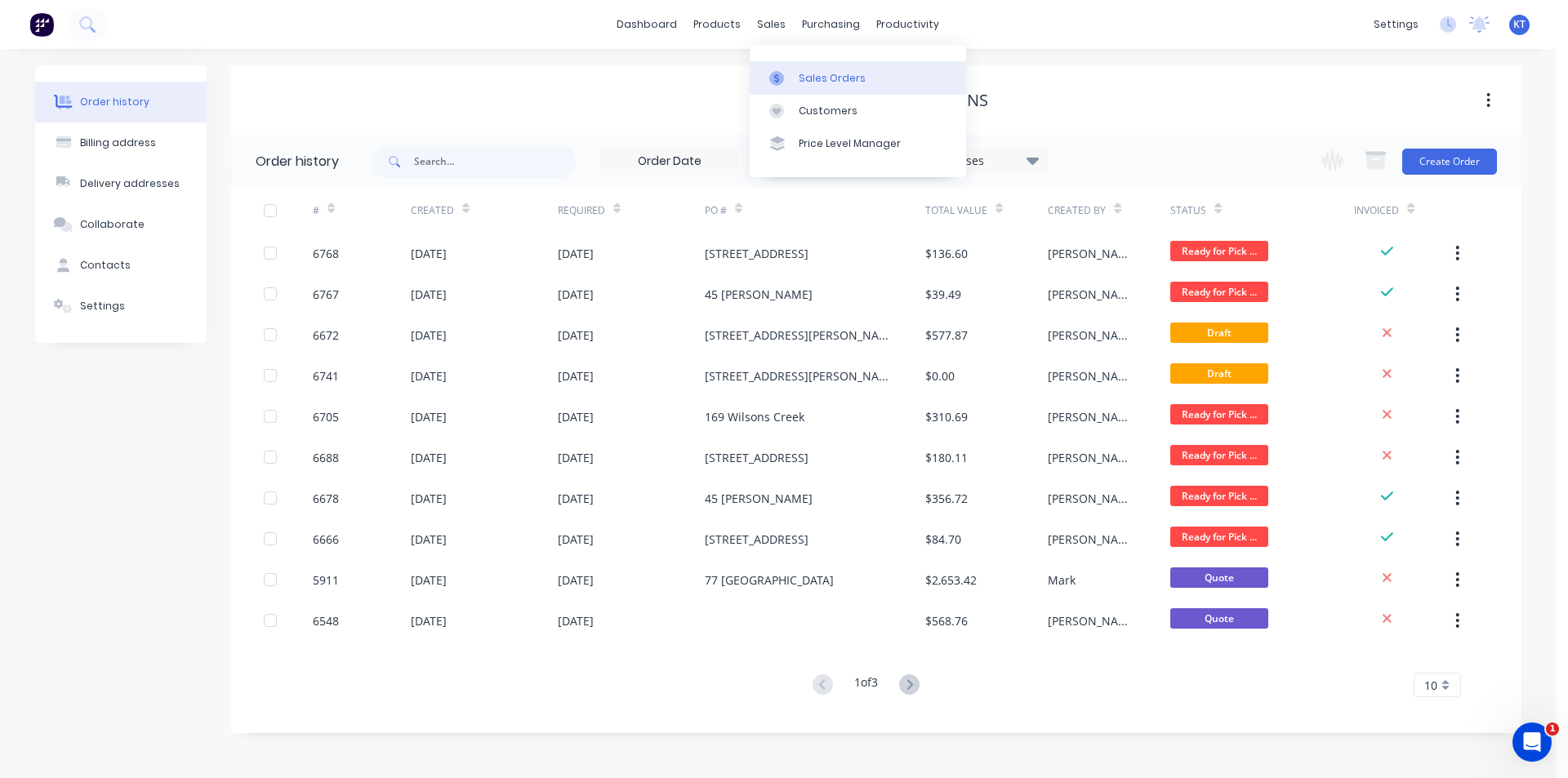
click at [801, 73] on div "Sales Orders" at bounding box center [832, 78] width 67 height 14
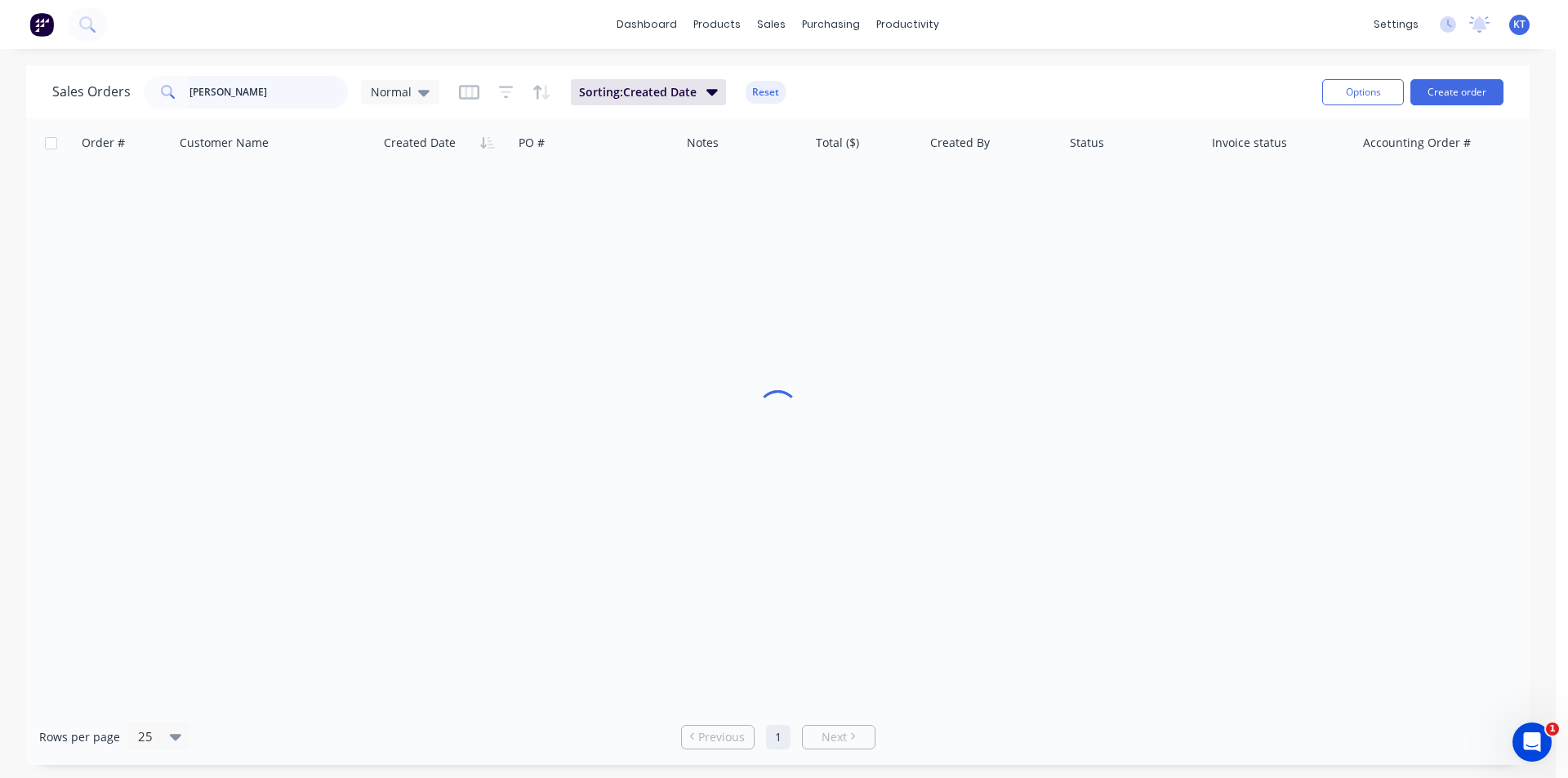
click at [231, 98] on input "[PERSON_NAME]" at bounding box center [269, 92] width 160 height 32
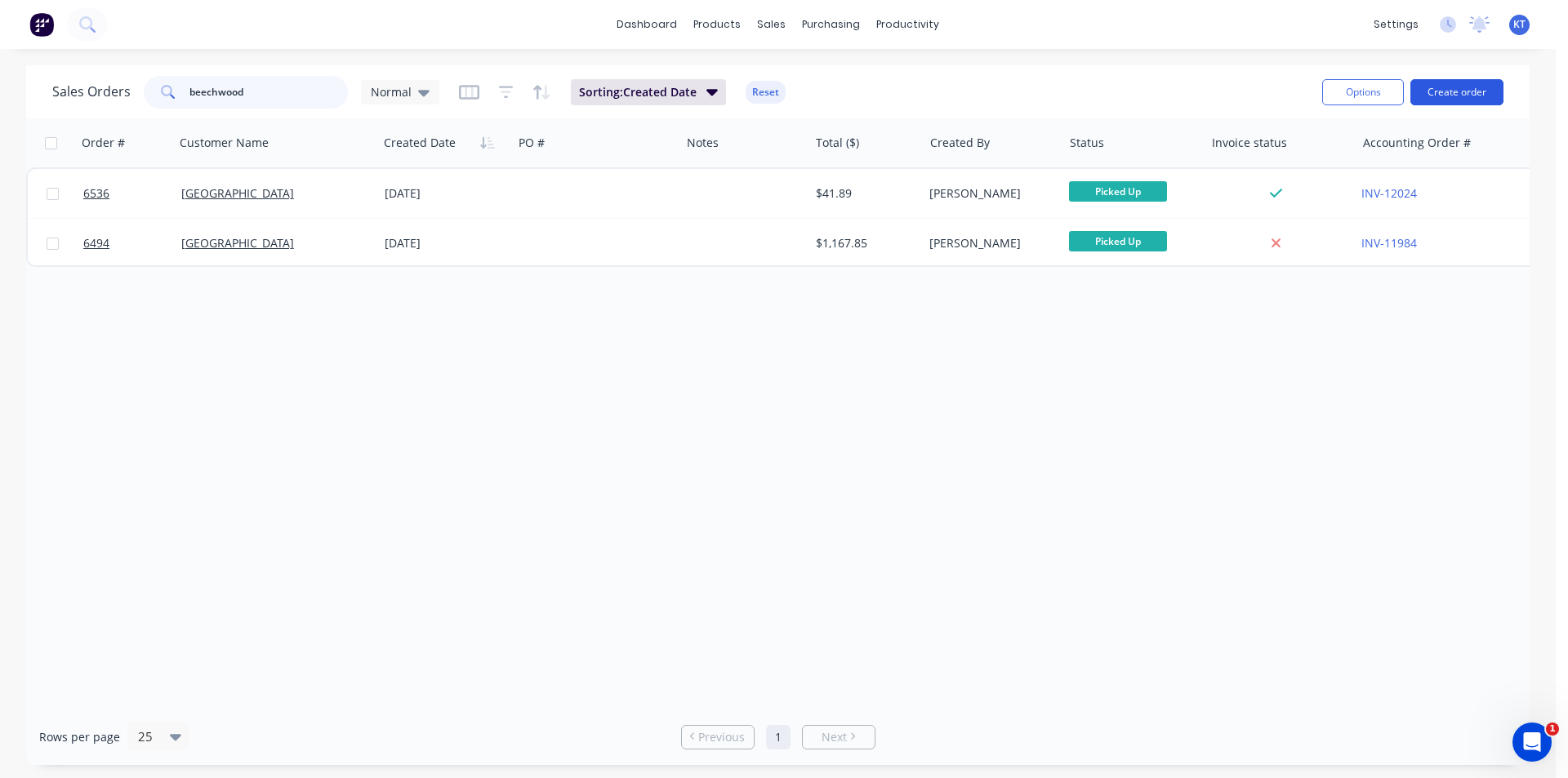
type input "beechwood"
click at [1491, 82] on button "Create order" at bounding box center [1457, 91] width 93 height 26
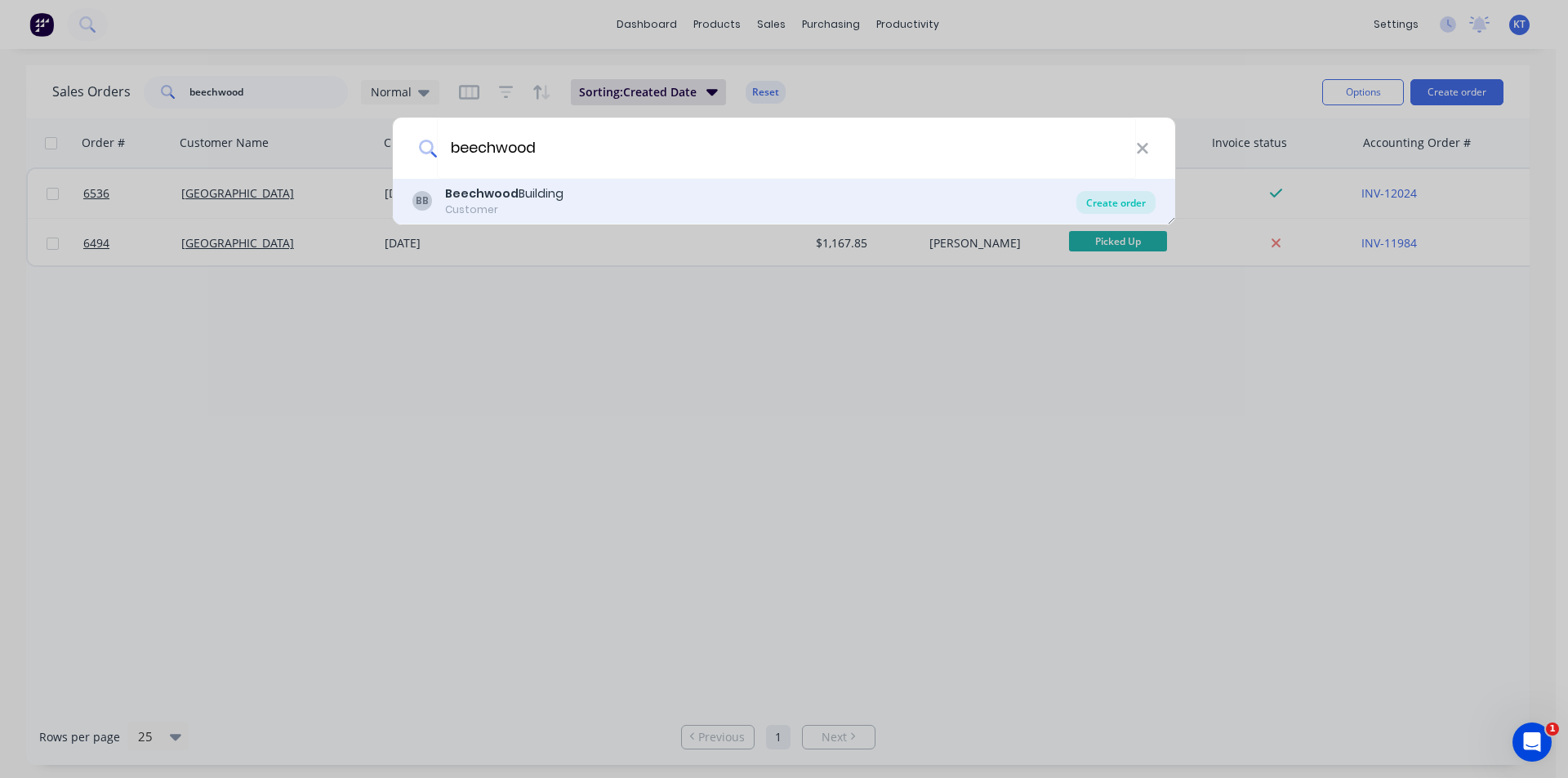
type input "beechwood"
click at [1111, 197] on div "Create order" at bounding box center [1116, 203] width 79 height 23
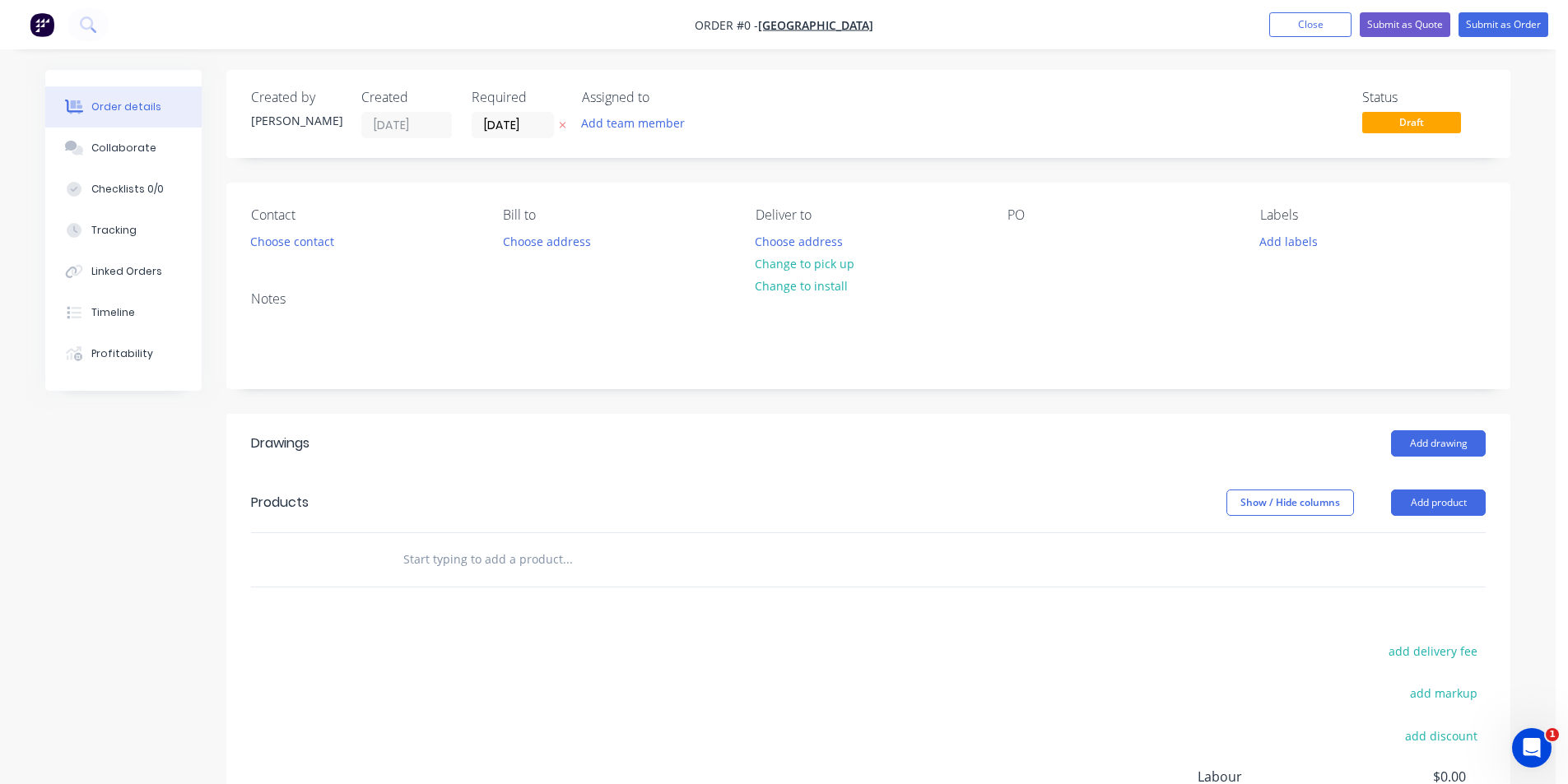
click at [327, 219] on div "Contact" at bounding box center [364, 215] width 226 height 15
click at [314, 241] on button "Choose contact" at bounding box center [293, 240] width 101 height 23
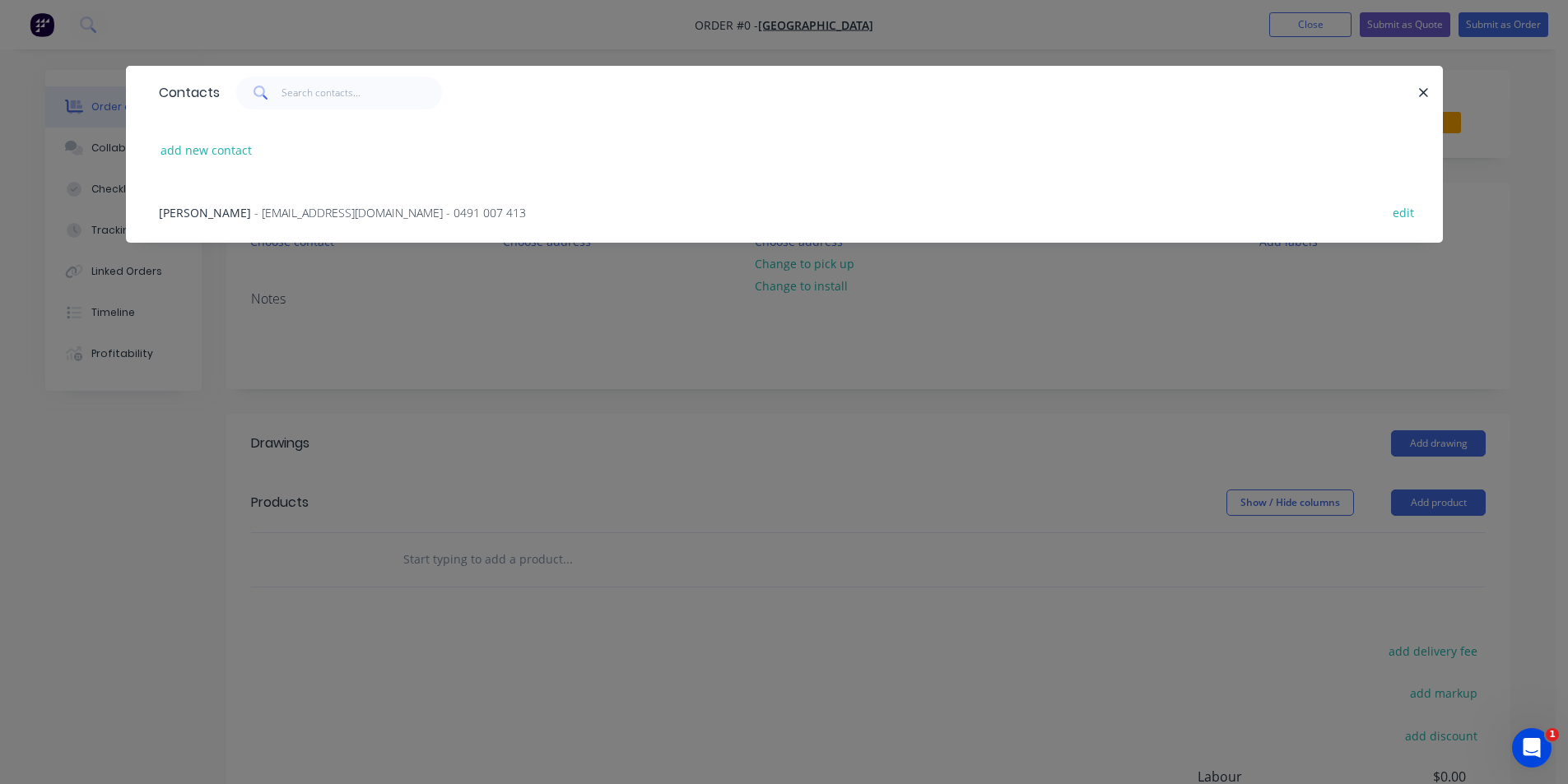
click at [307, 199] on div "[PERSON_NAME] - [EMAIL_ADDRESS][DOMAIN_NAME] - 0491 007 413 edit" at bounding box center [784, 211] width 1268 height 61
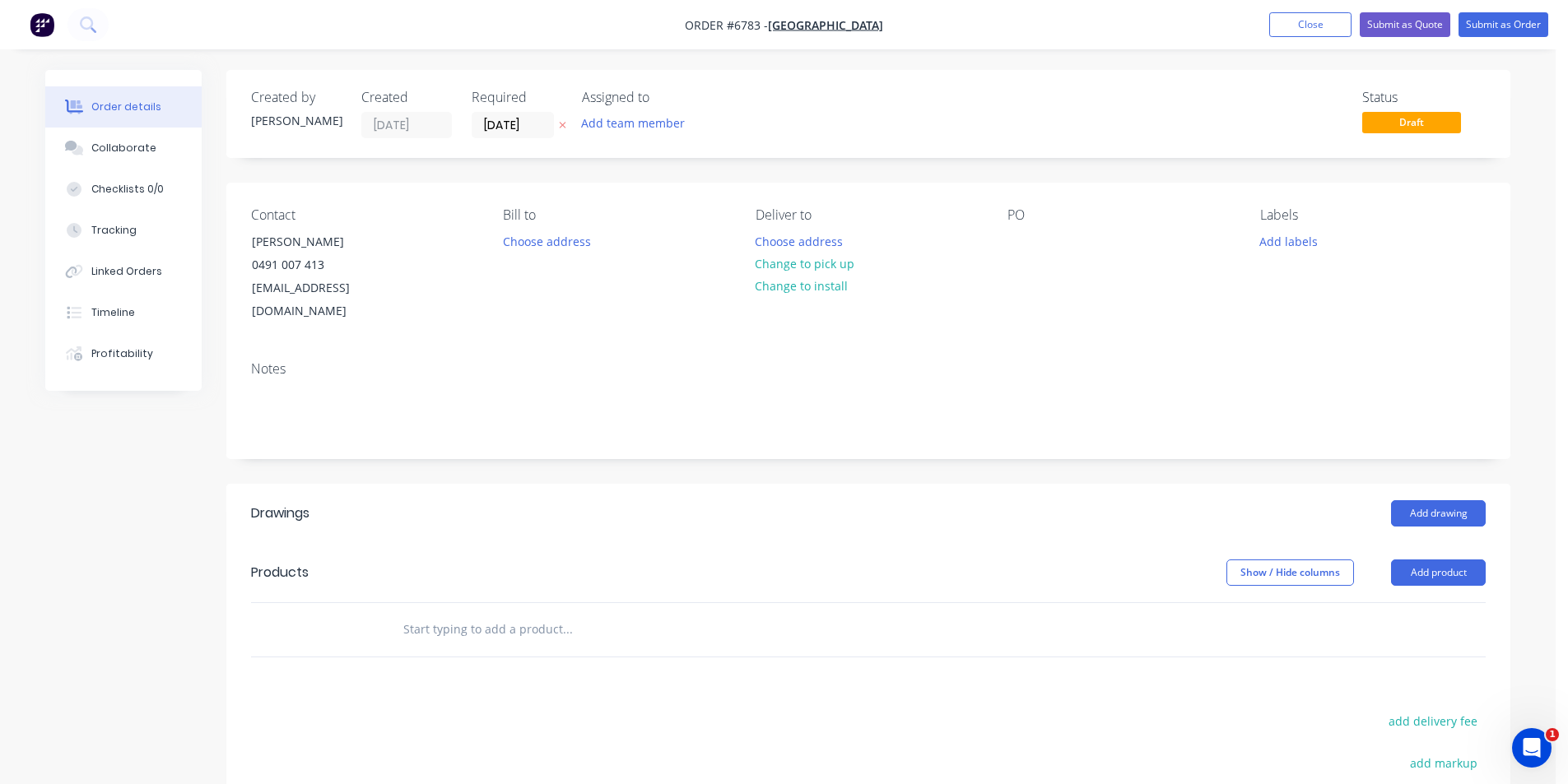
drag, startPoint x: 771, startPoint y: 262, endPoint x: 1002, endPoint y: 217, distance: 235.3
click at [771, 263] on button "Change to pick up" at bounding box center [804, 264] width 117 height 23
click at [1453, 559] on button "Add product" at bounding box center [1438, 572] width 95 height 26
click at [1444, 602] on div "Product catalogue" at bounding box center [1407, 614] width 127 height 23
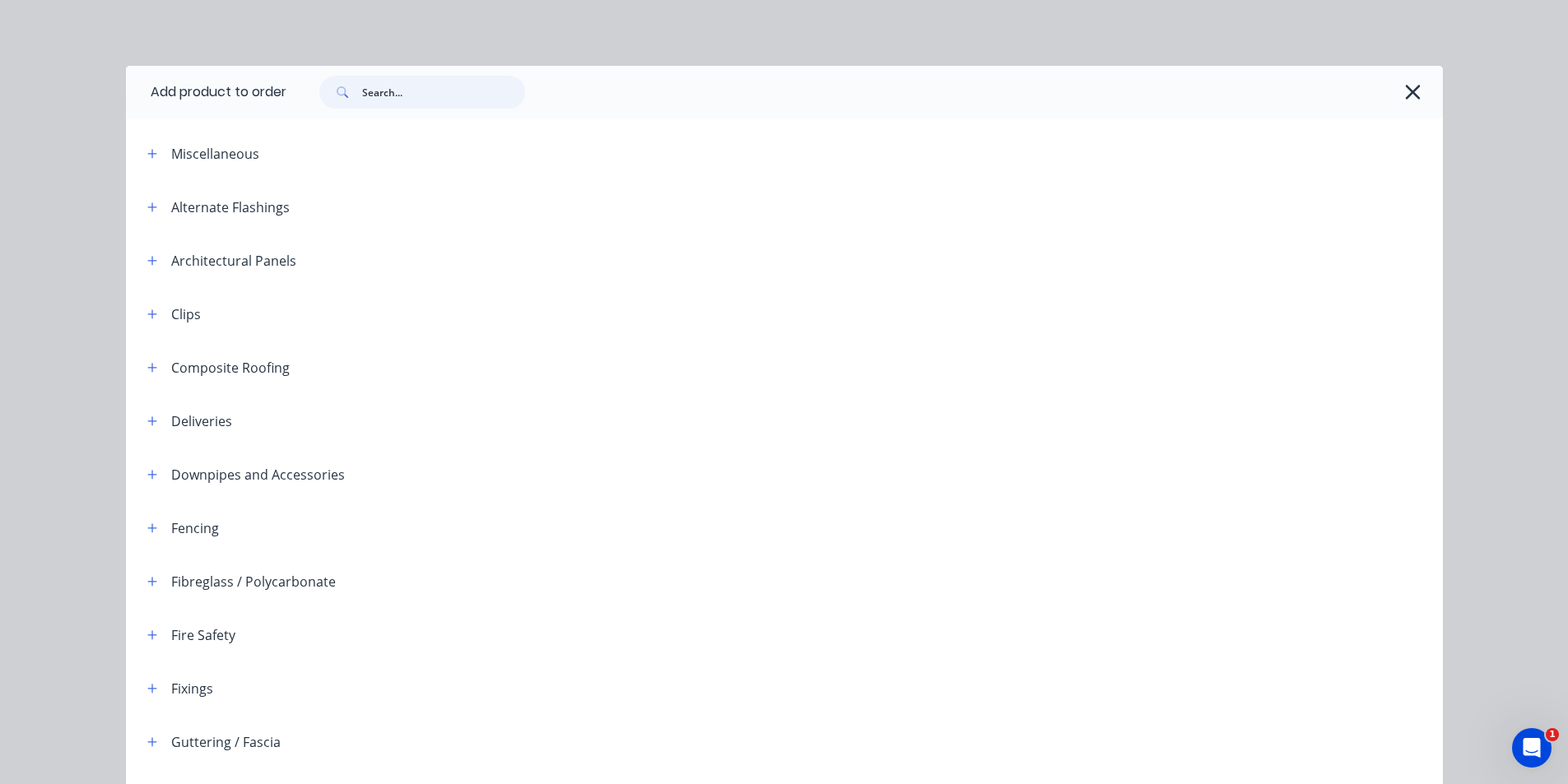
click at [435, 77] on input "text" at bounding box center [444, 92] width 163 height 33
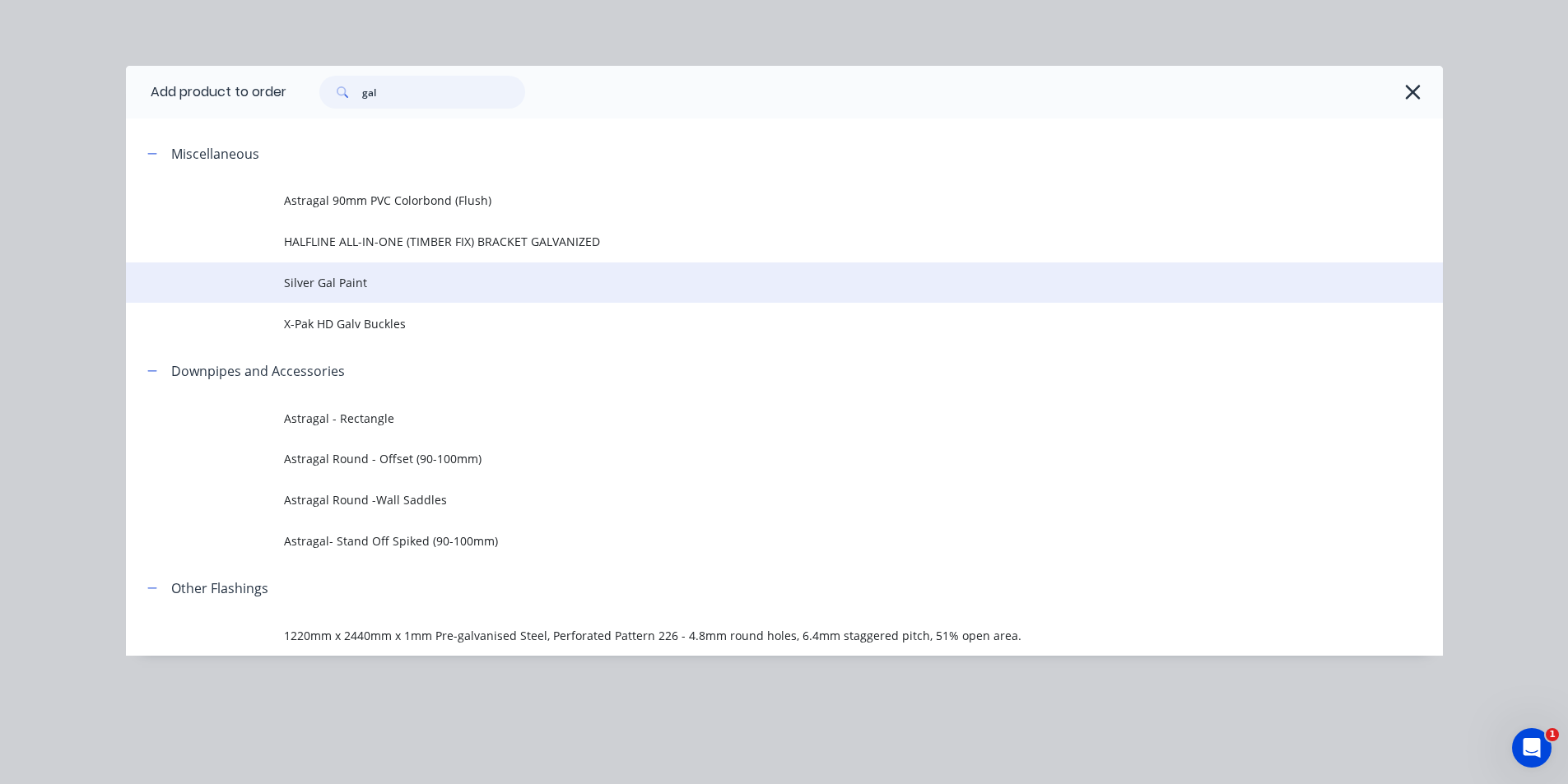
type input "gal"
click at [292, 274] on span "Silver Gal Paint" at bounding box center [747, 282] width 927 height 17
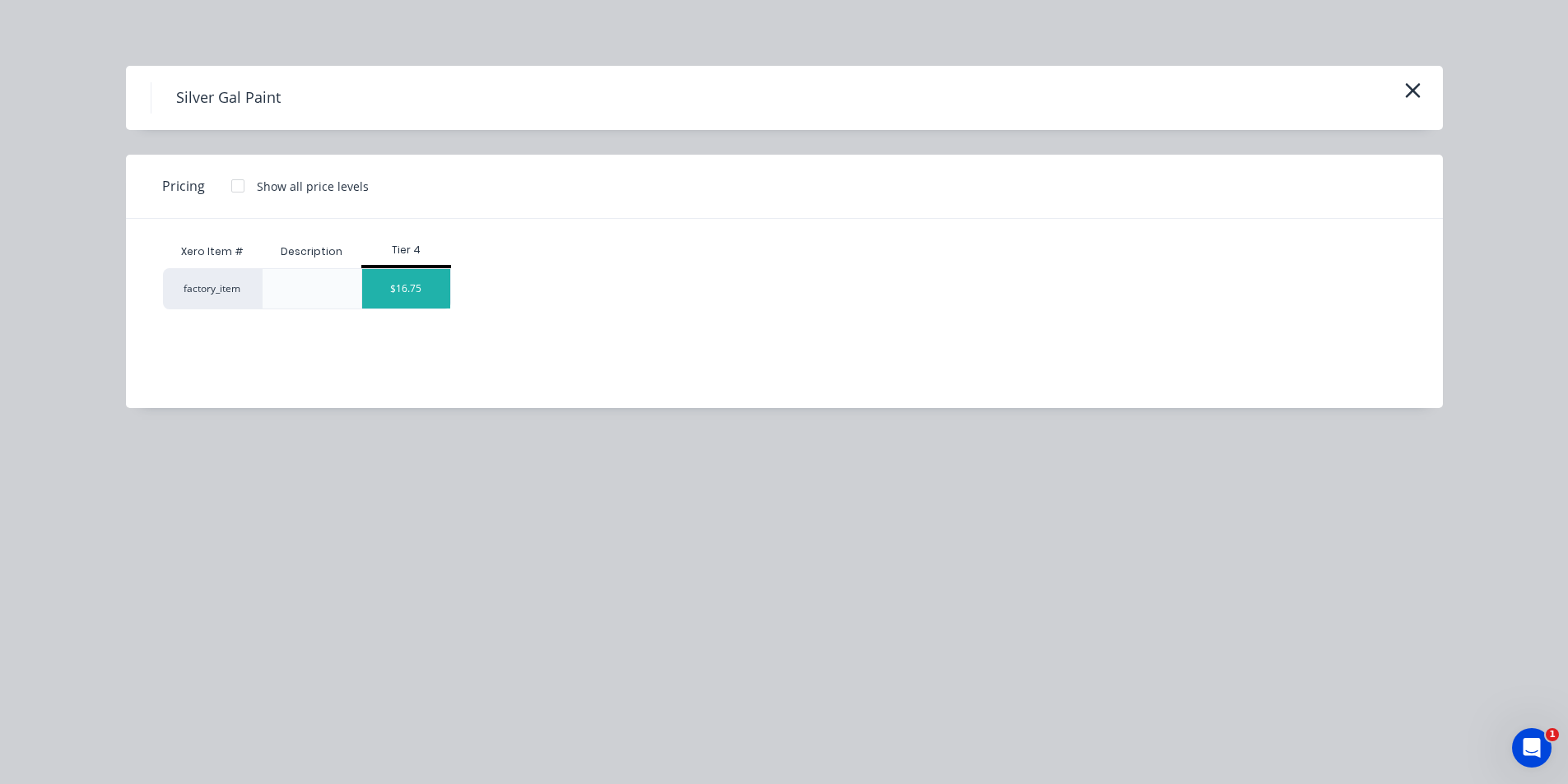
click at [401, 278] on div "$16.75" at bounding box center [406, 289] width 88 height 40
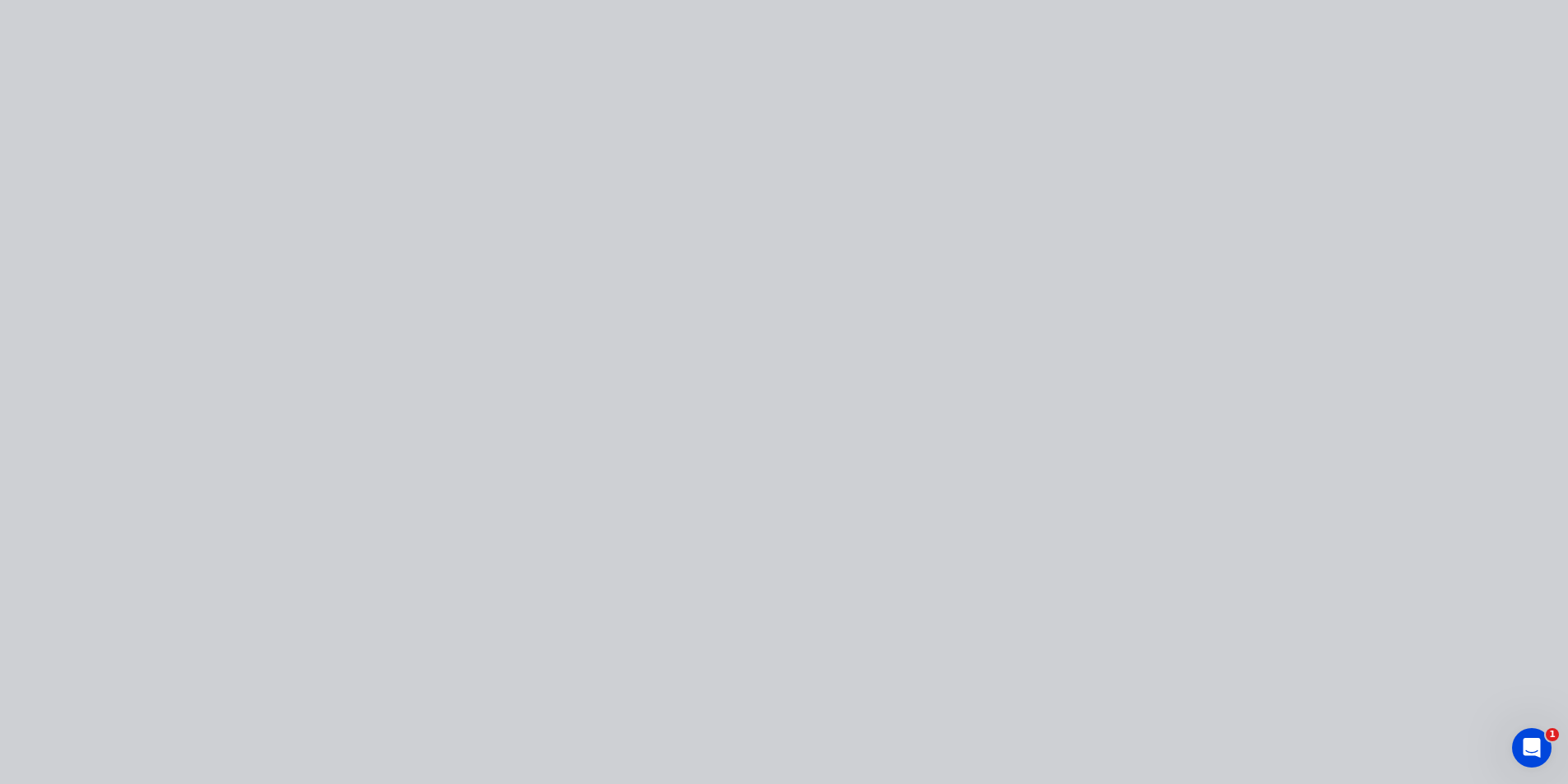
type input "$16.75"
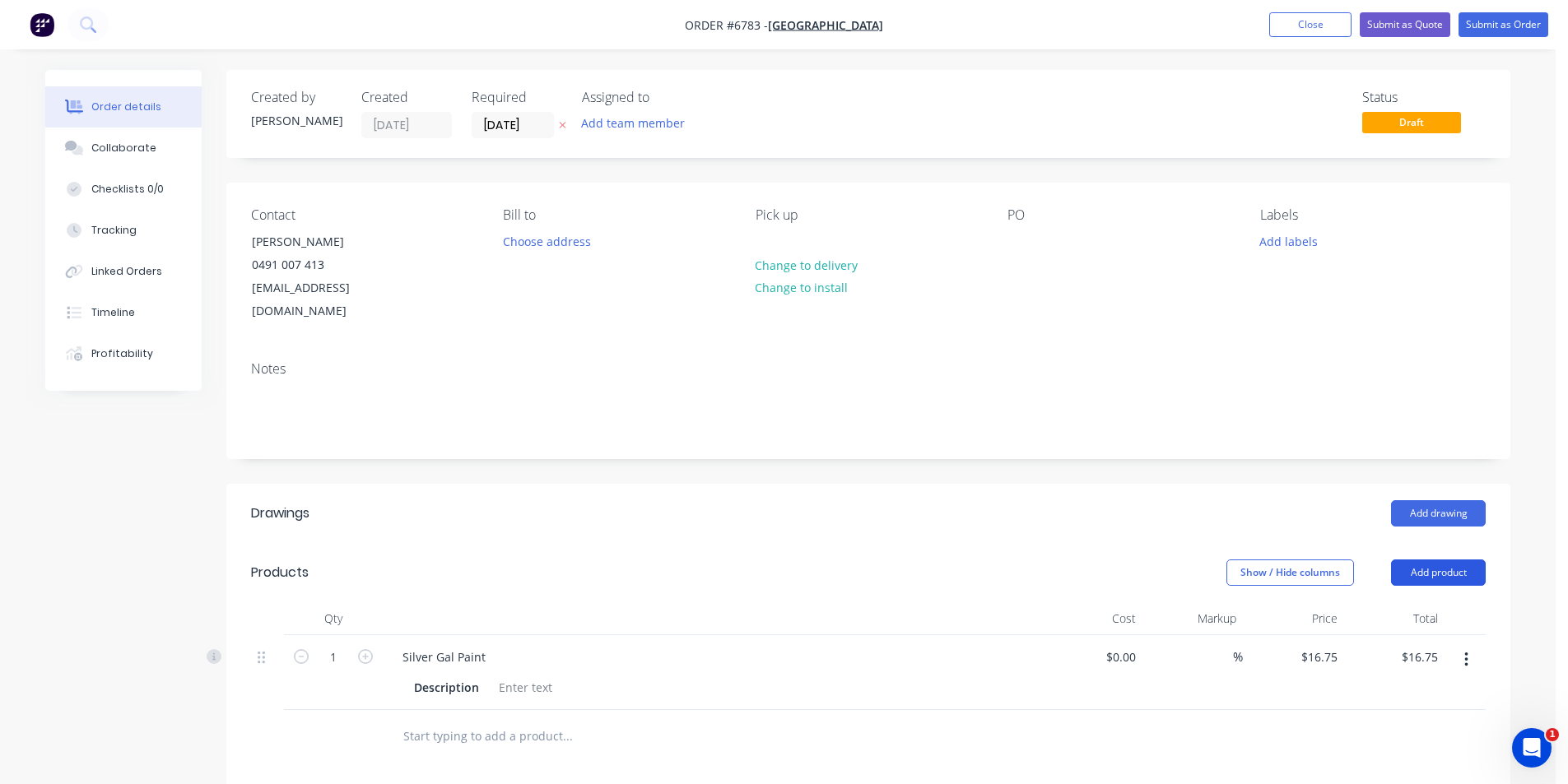
click at [1480, 559] on button "Add product" at bounding box center [1438, 572] width 95 height 26
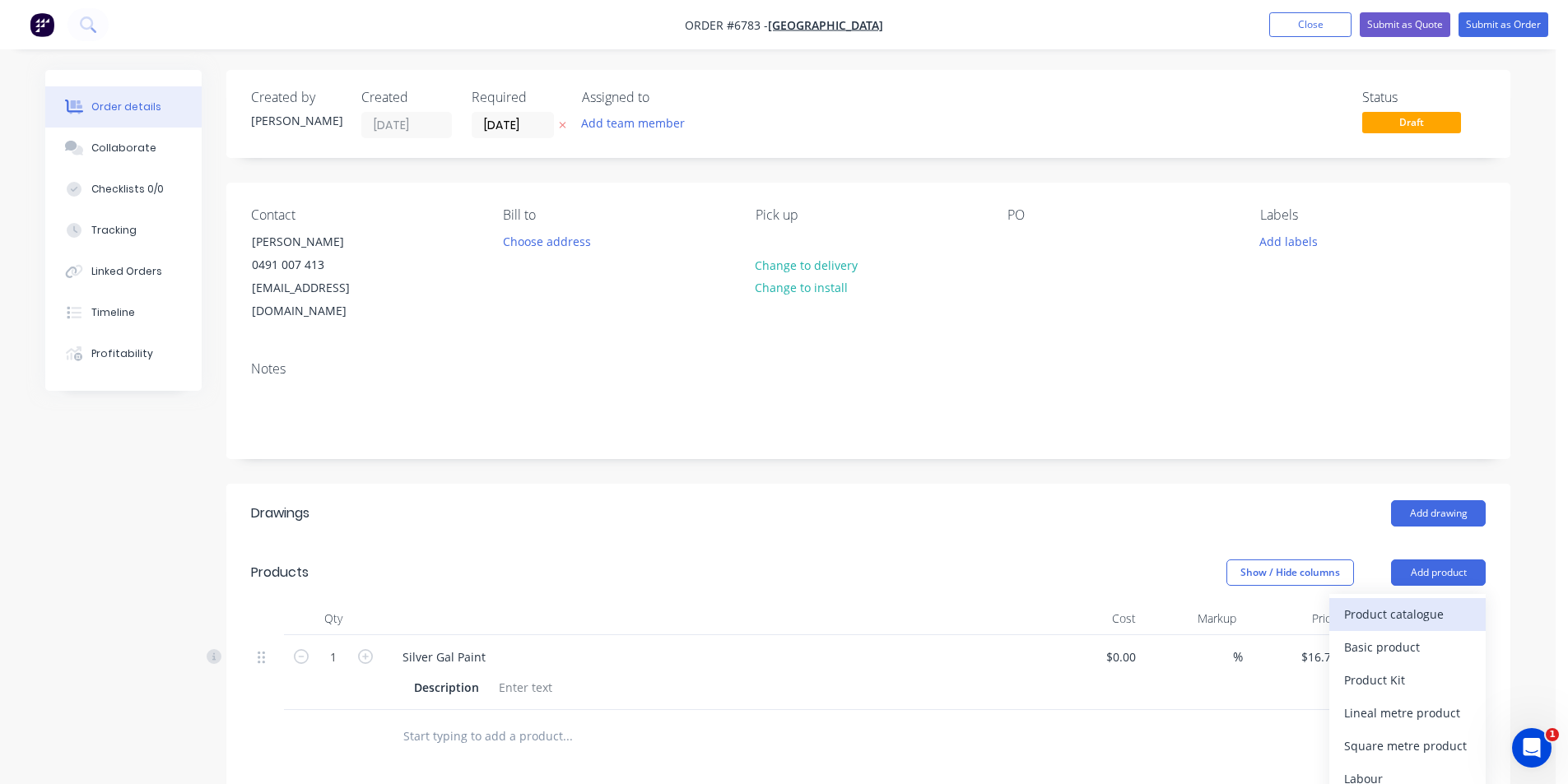
click at [1456, 602] on div "Product catalogue" at bounding box center [1407, 614] width 127 height 23
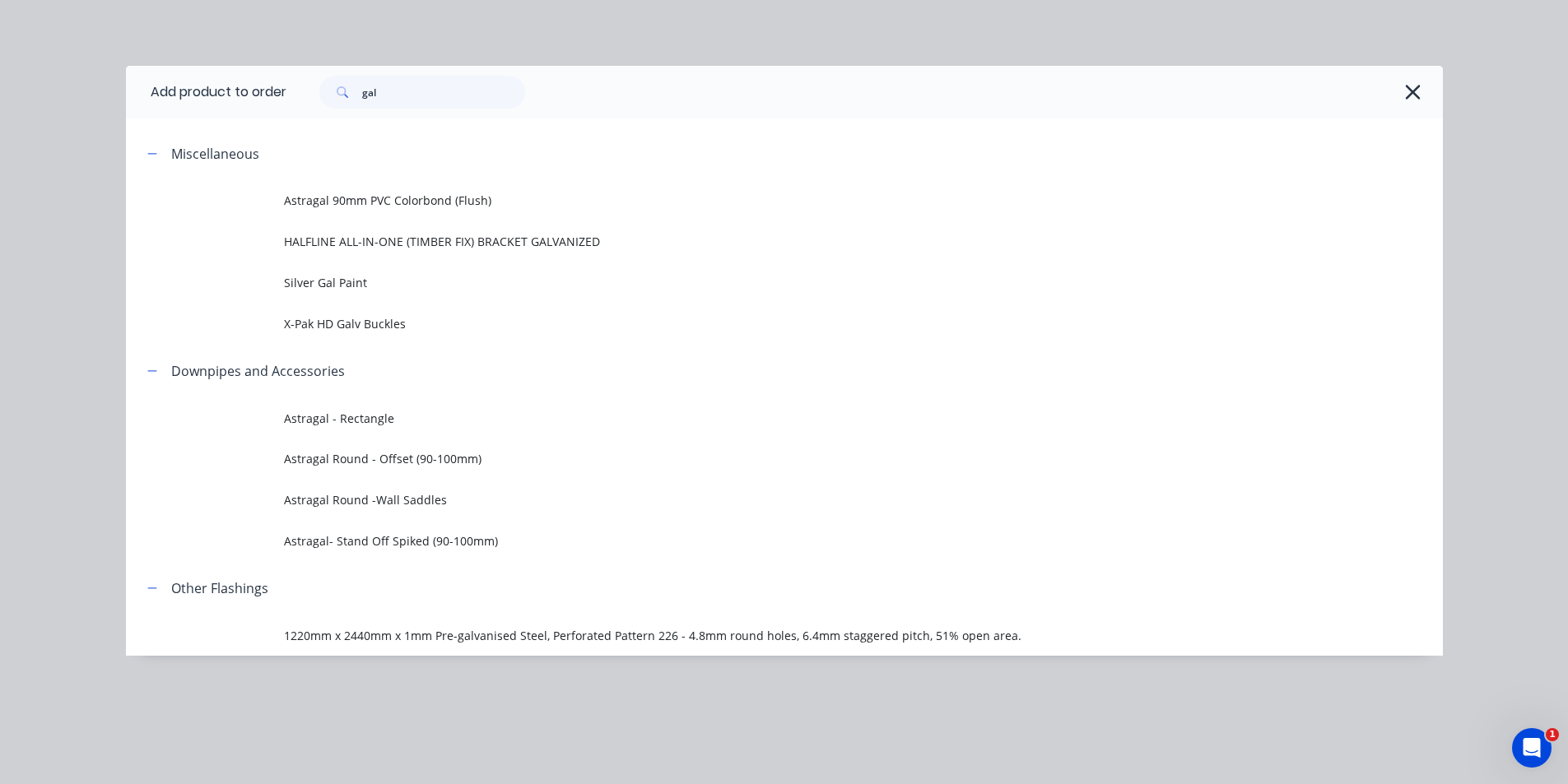
click at [429, 63] on div "Add product to order gal Miscellaneous Astragal 90mm PVC Colorbond (Flush) HALF…" at bounding box center [784, 392] width 1568 height 784
click at [407, 93] on input "gal" at bounding box center [444, 92] width 163 height 33
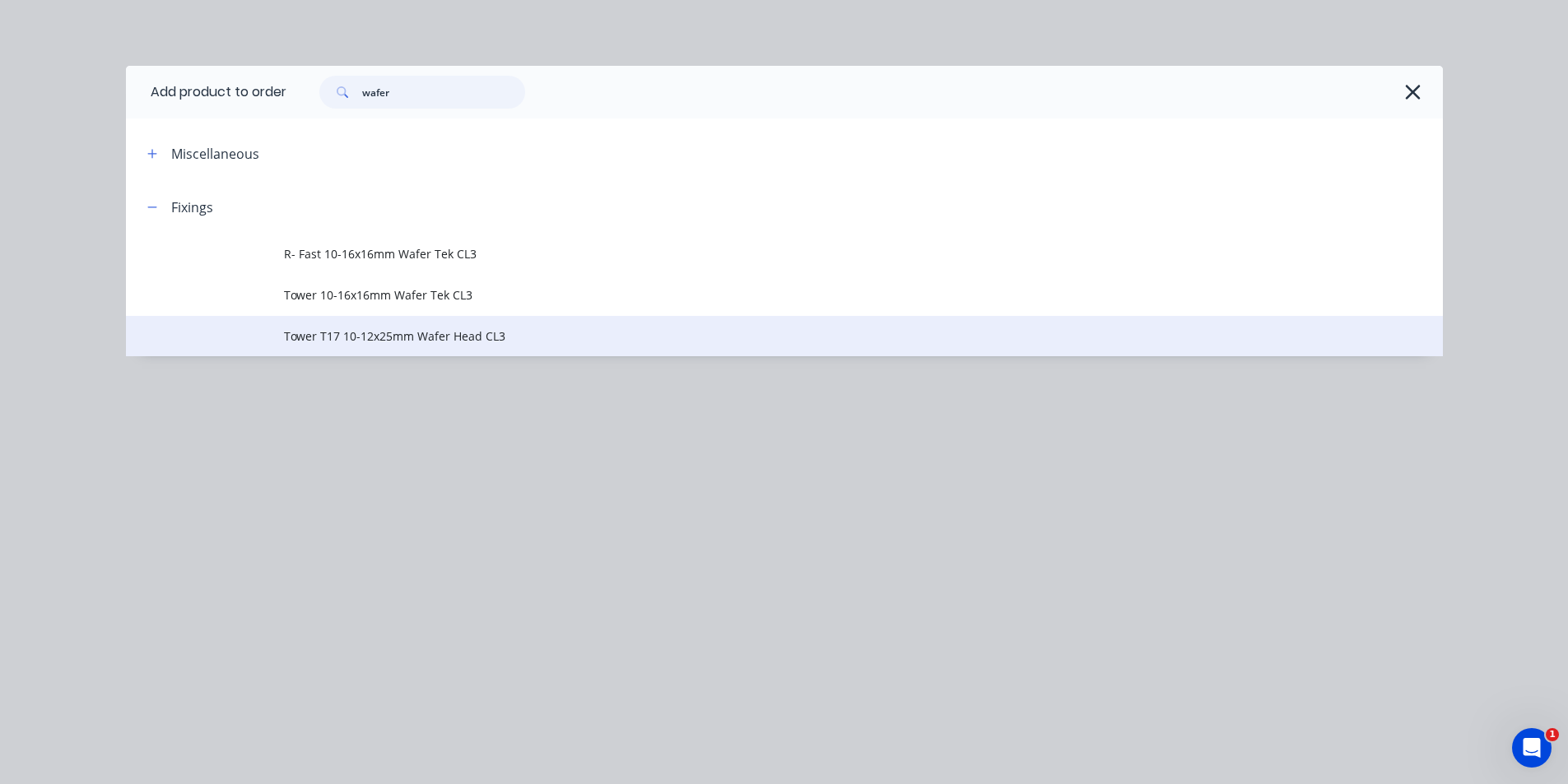
type input "wafer"
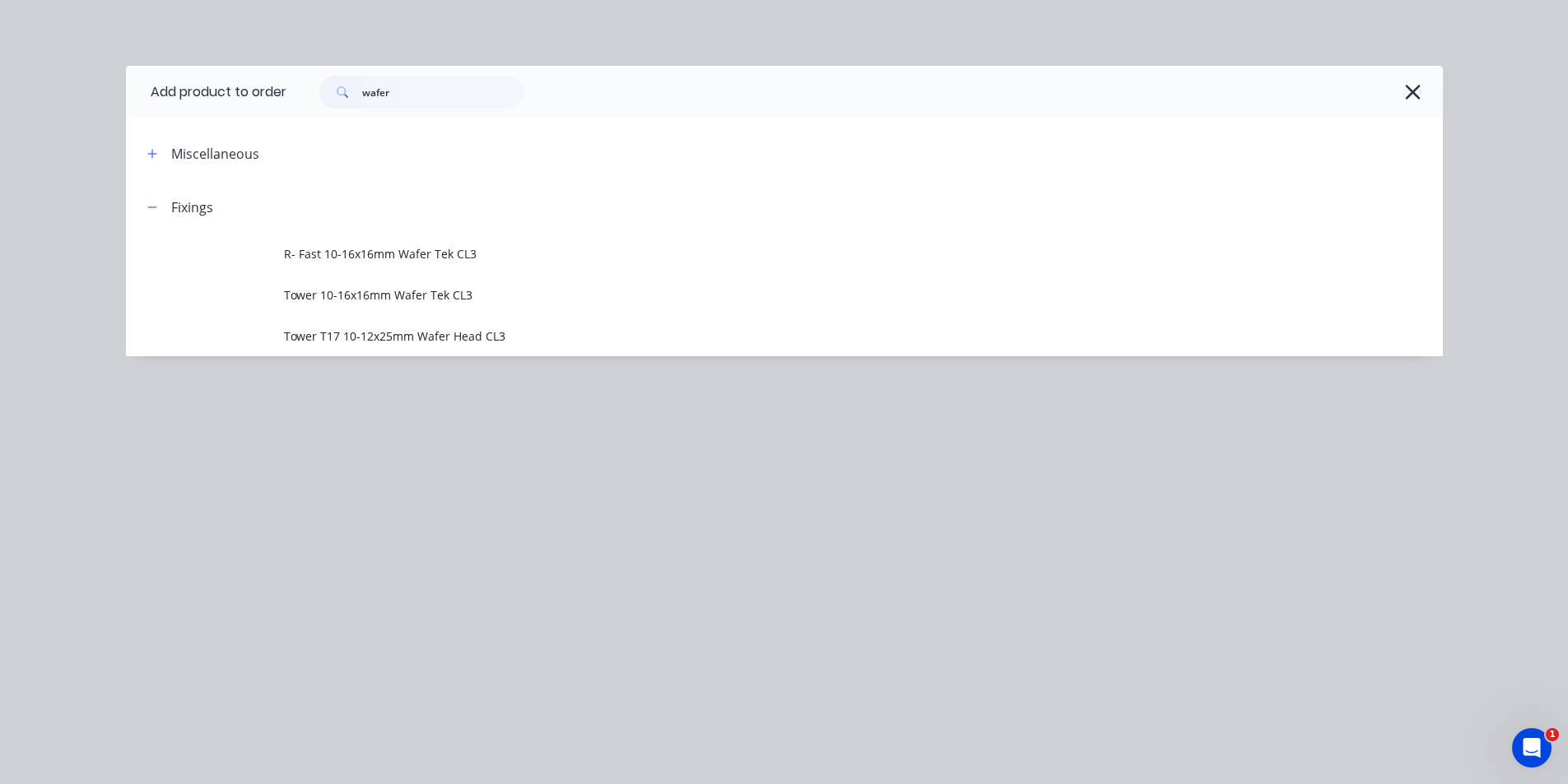
click at [394, 349] on td "Tower T17 10-12x25mm Wafer Head CL3" at bounding box center [863, 337] width 1159 height 42
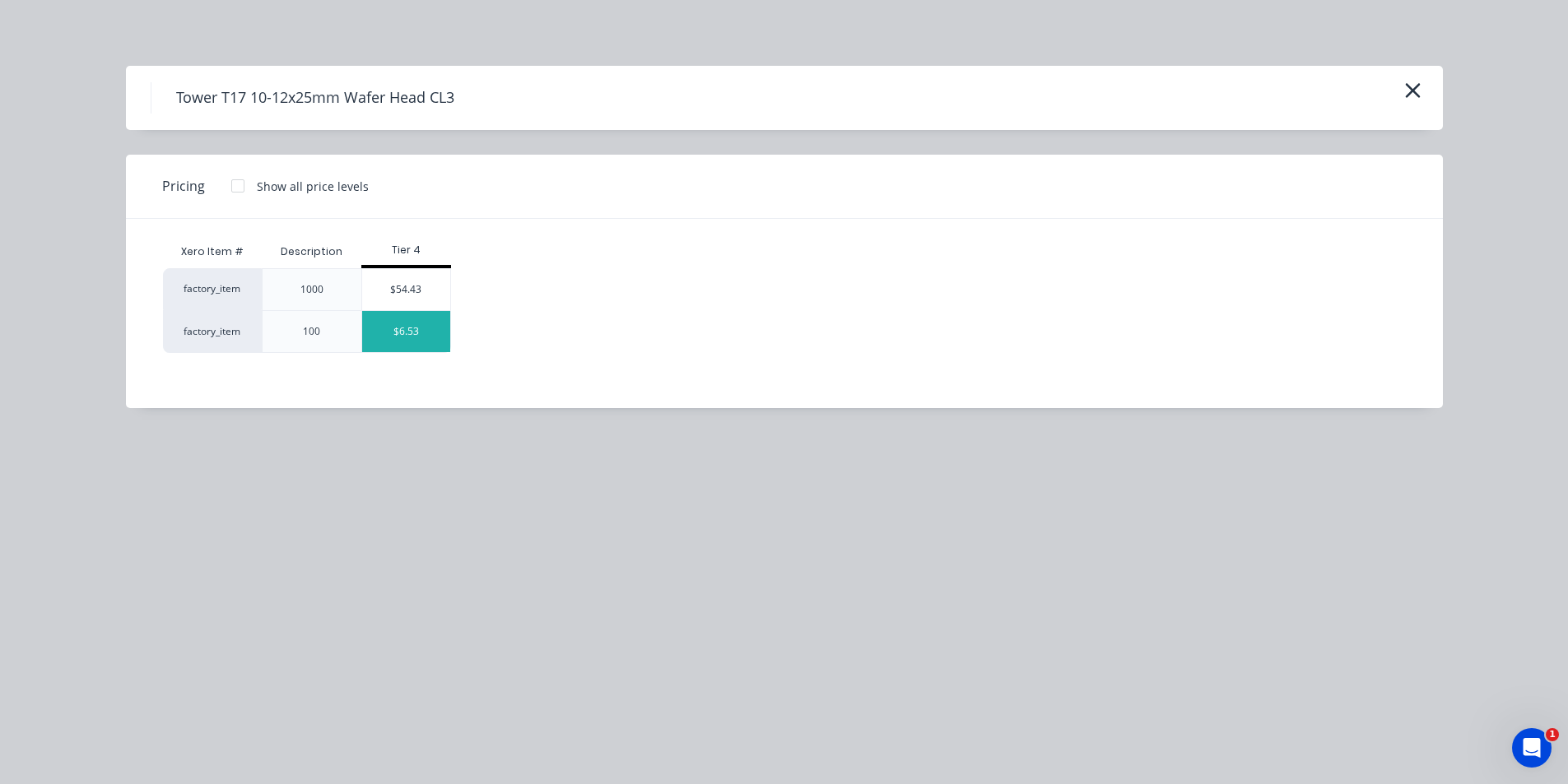
click at [418, 340] on div "$6.53" at bounding box center [406, 331] width 88 height 42
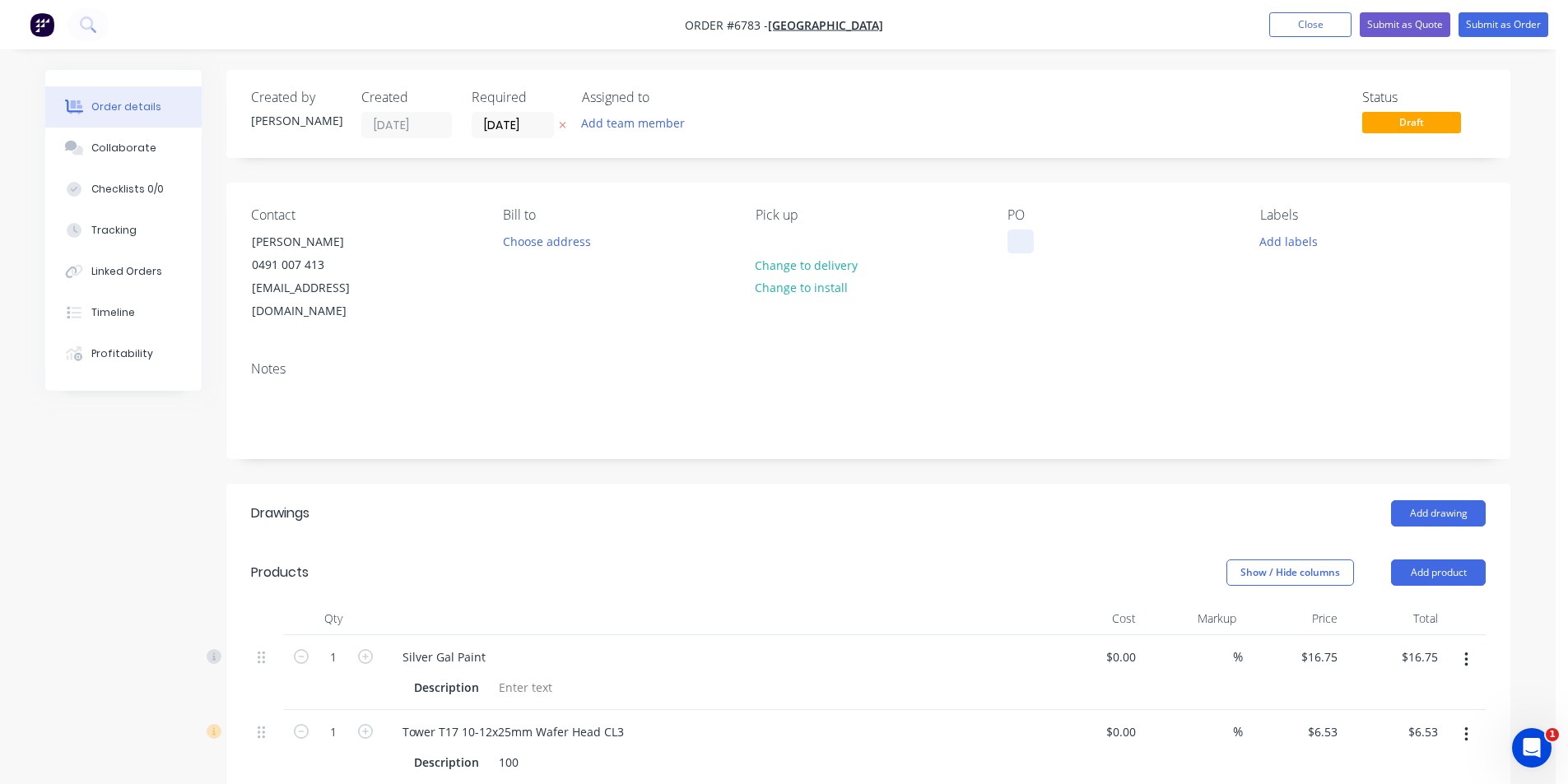
click at [1014, 237] on div at bounding box center [1020, 241] width 26 height 23
click at [1421, 559] on button "Add product" at bounding box center [1438, 572] width 95 height 26
click at [1373, 602] on div "Product catalogue" at bounding box center [1407, 614] width 127 height 23
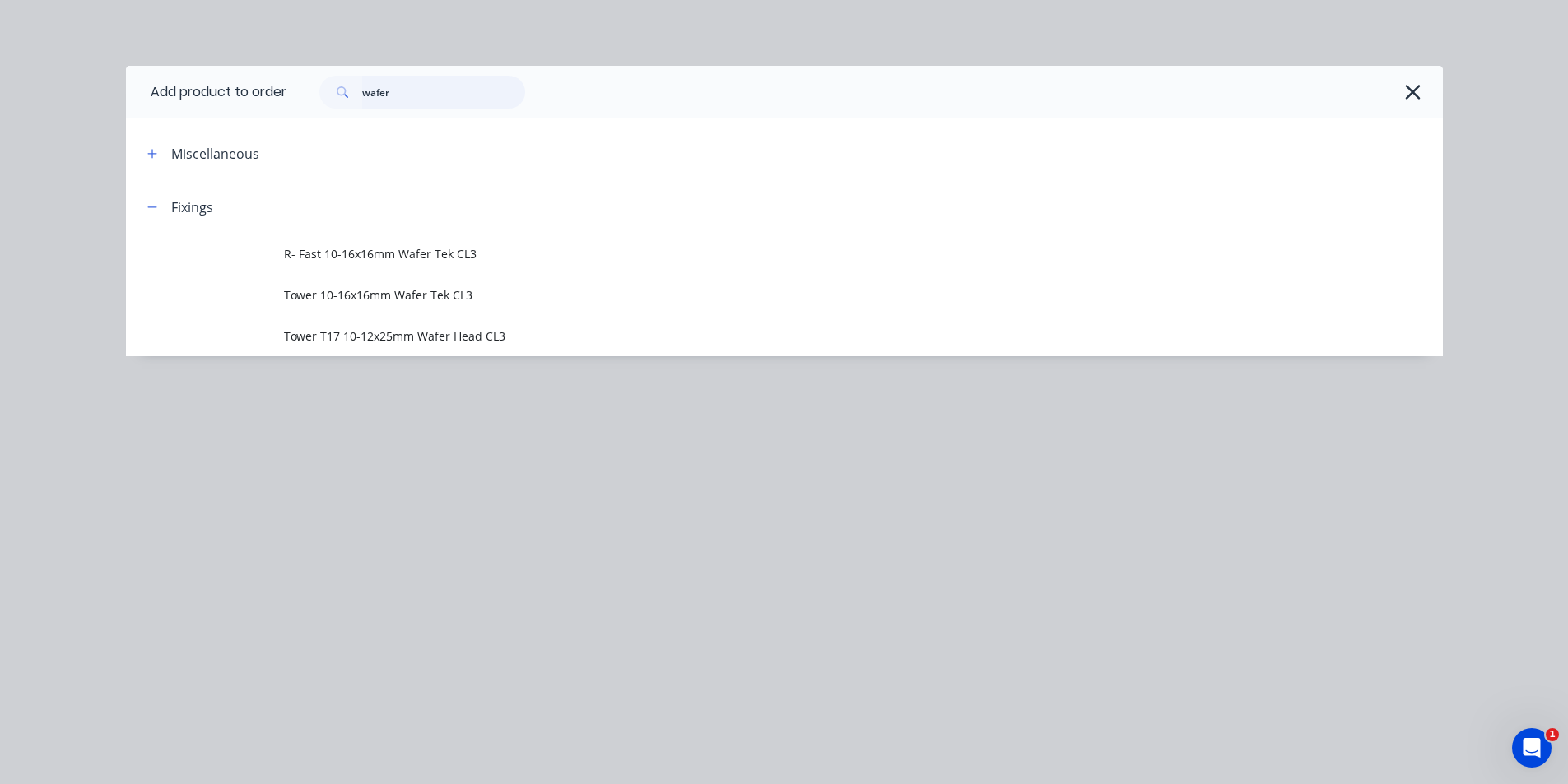
click at [474, 92] on input "wafer" at bounding box center [444, 92] width 163 height 33
type input "trimline"
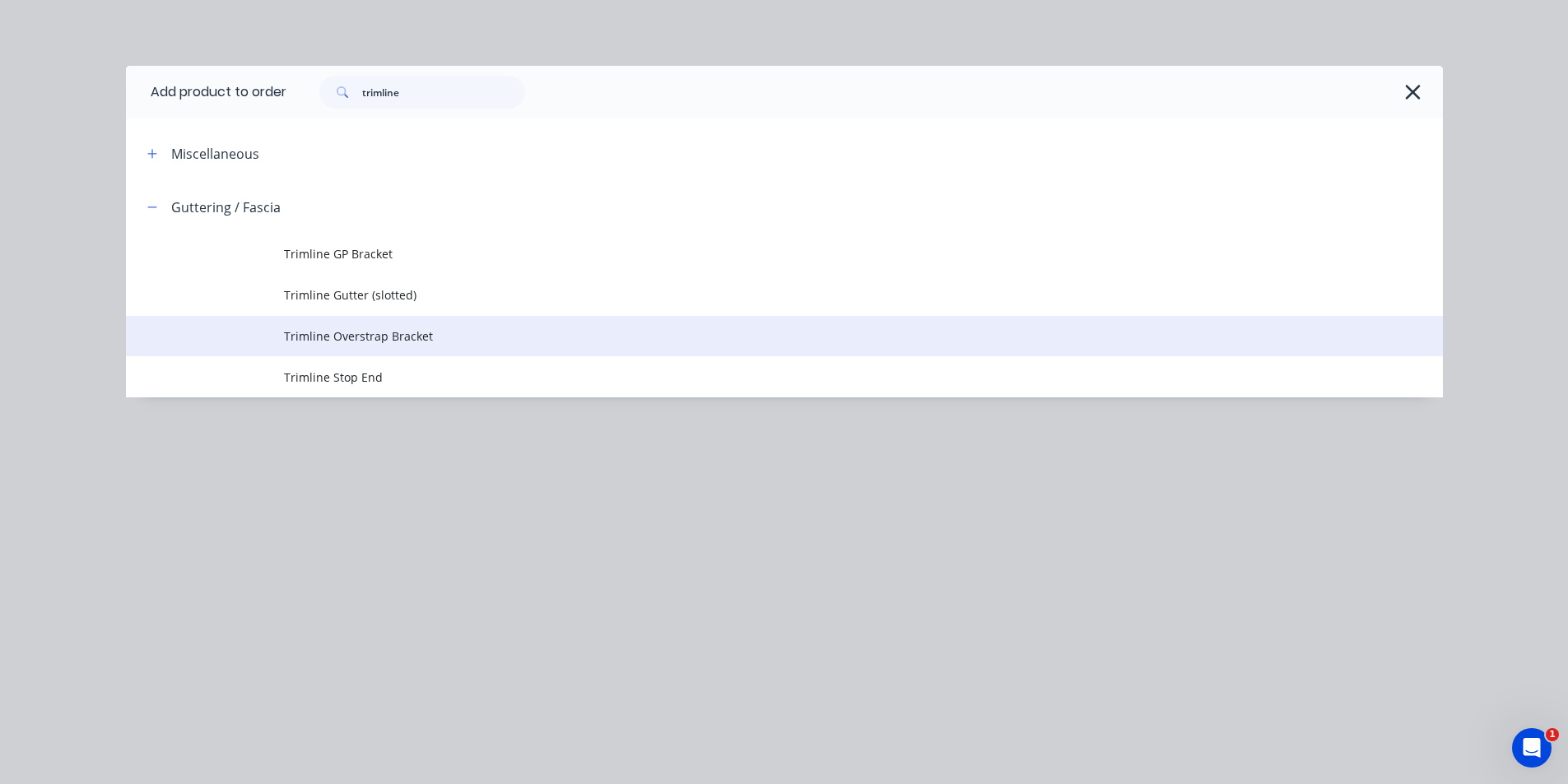
click at [431, 352] on td "Trimline Overstrap Bracket" at bounding box center [863, 337] width 1159 height 42
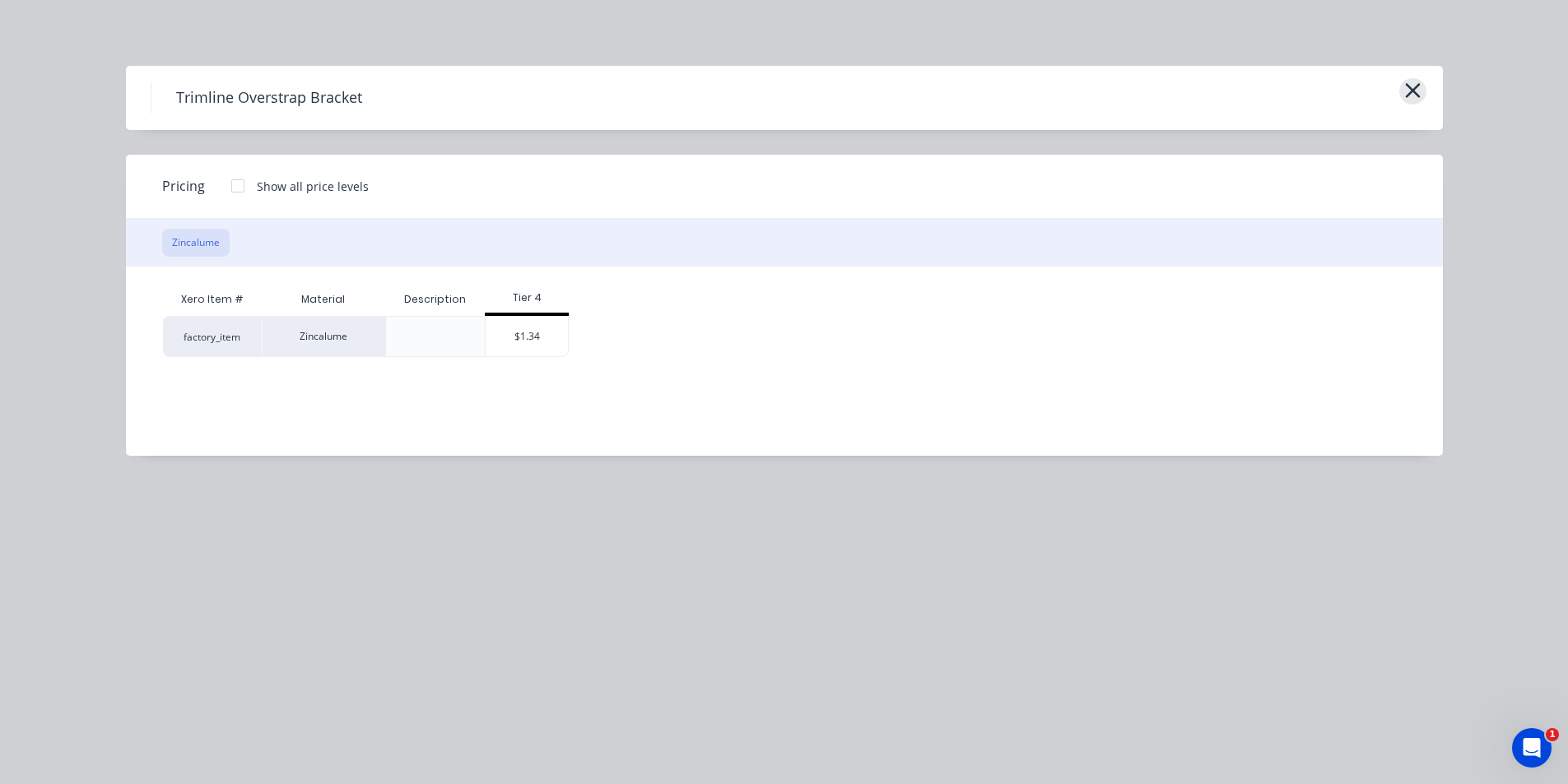
click at [1408, 90] on icon "button" at bounding box center [1413, 90] width 17 height 23
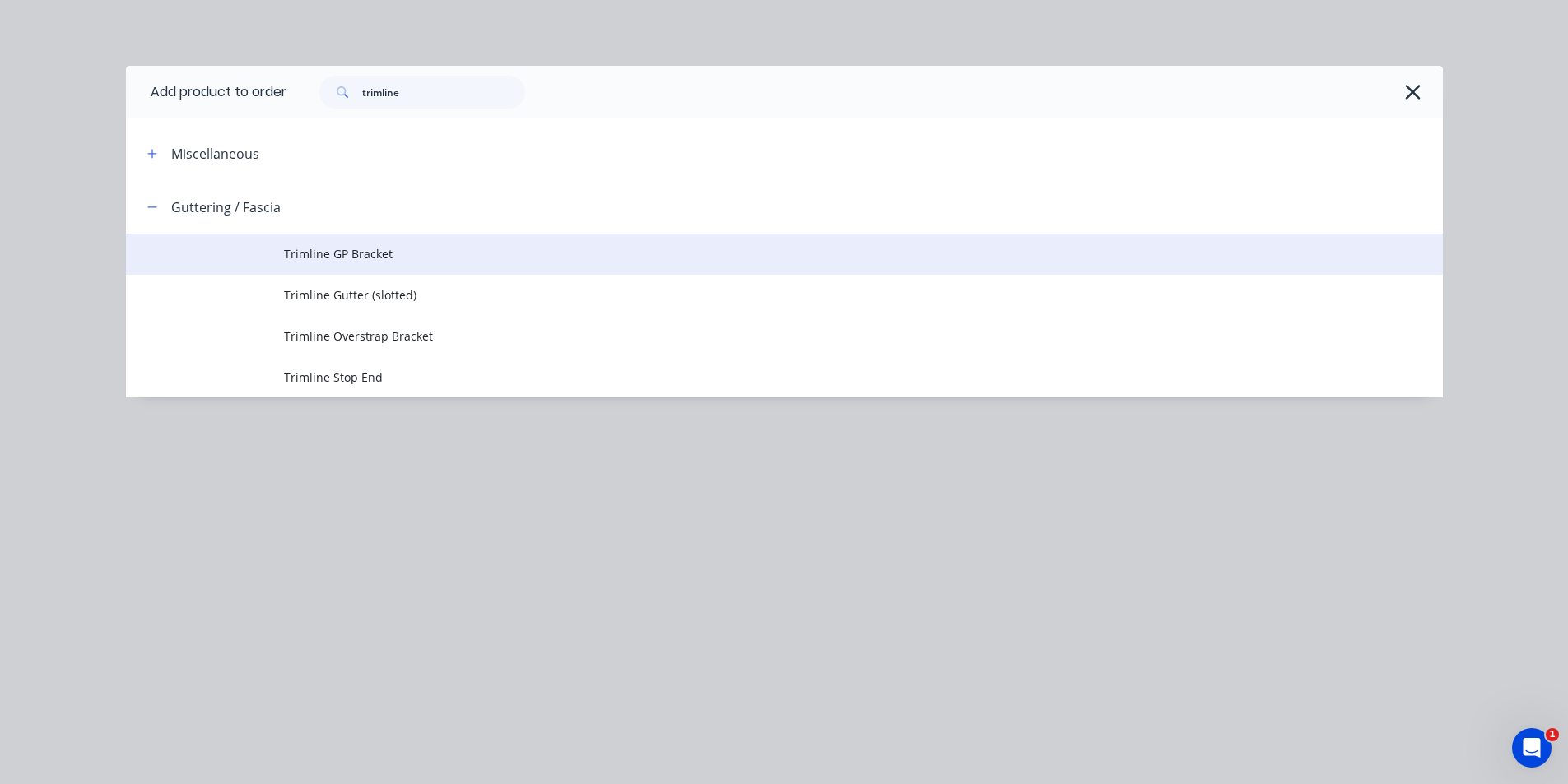
click at [352, 249] on span "Trimline GP Bracket" at bounding box center [747, 253] width 927 height 17
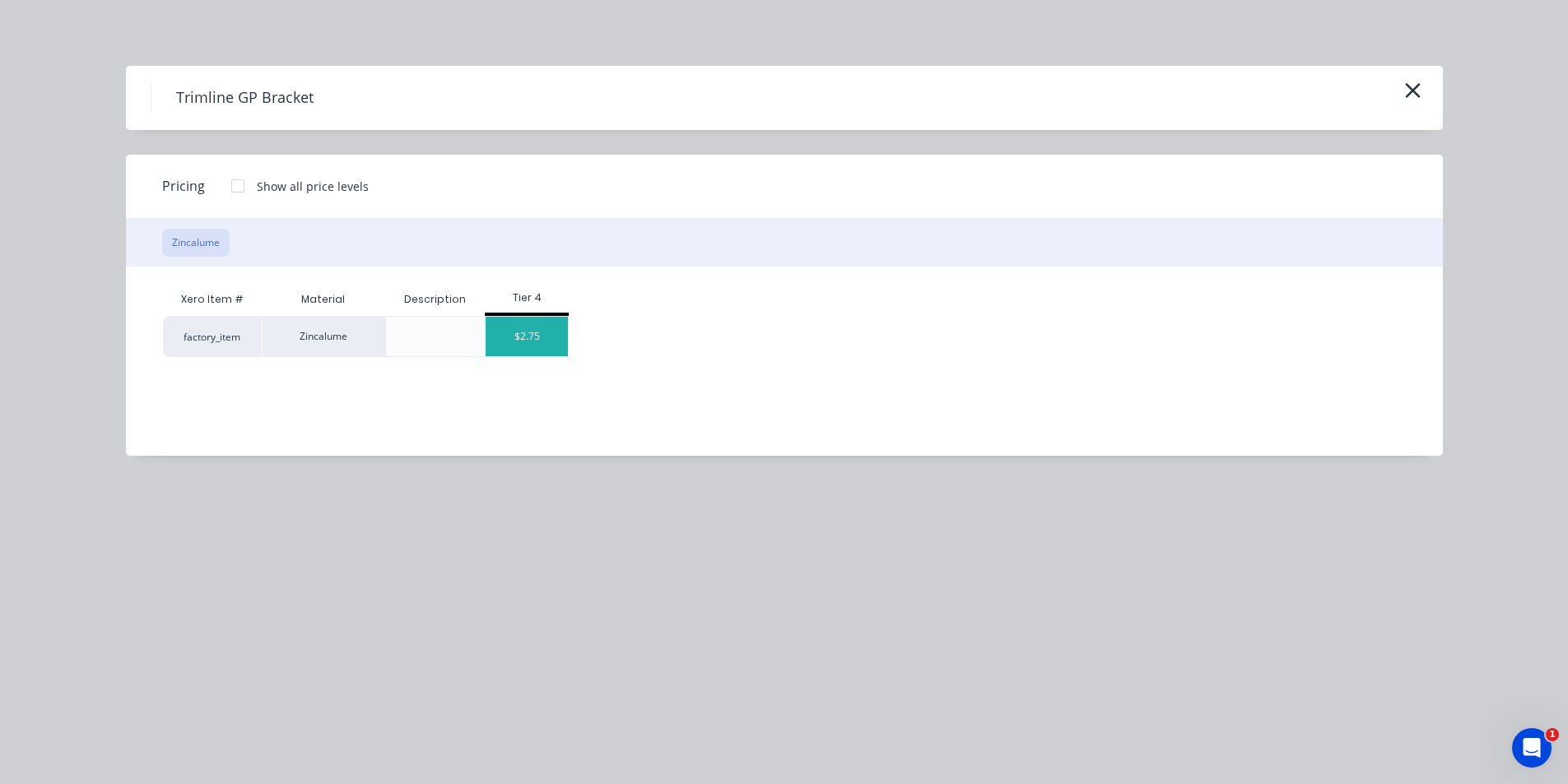
click at [522, 335] on div "$2.75" at bounding box center [526, 337] width 82 height 40
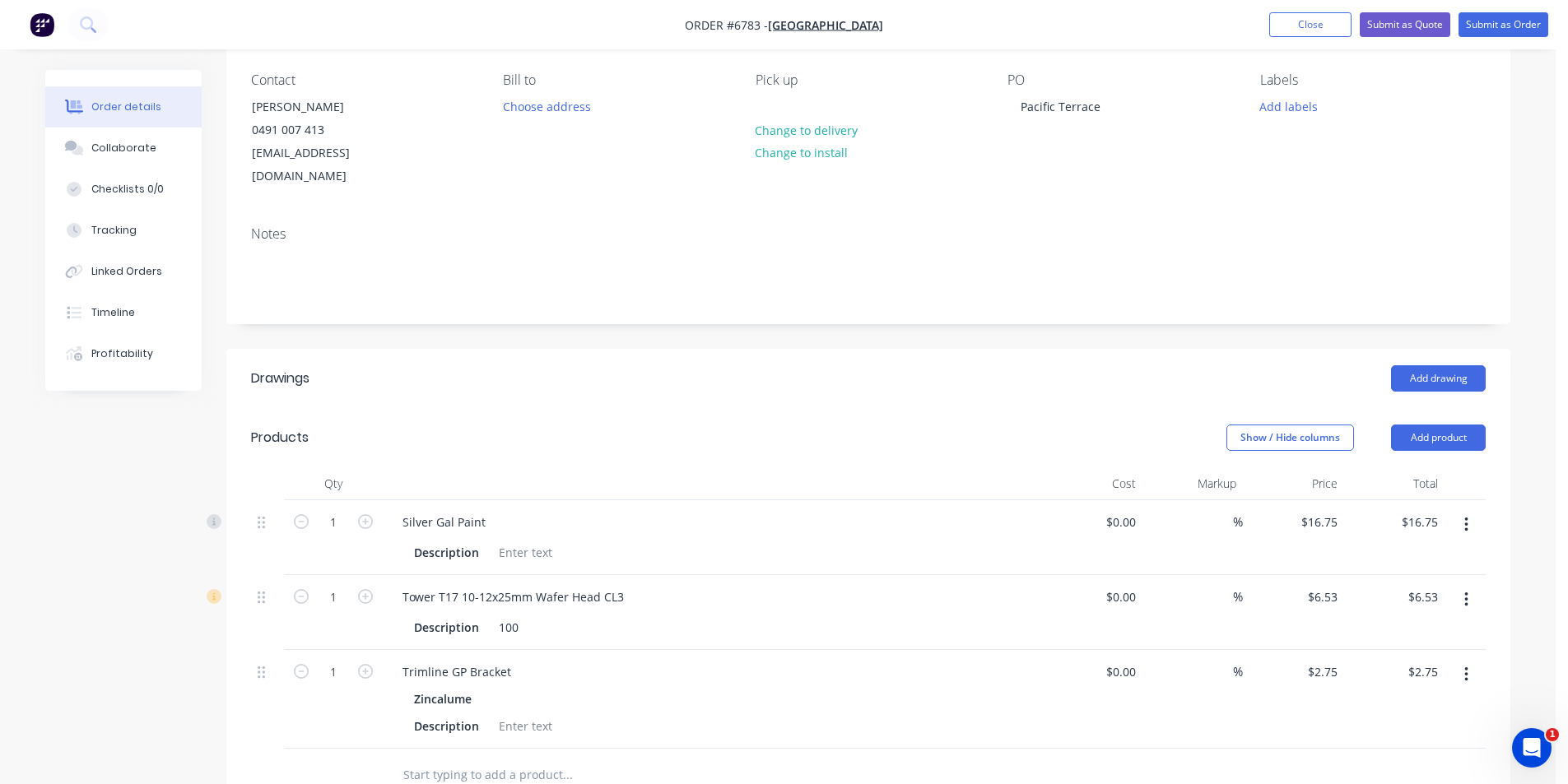
scroll to position [329, 0]
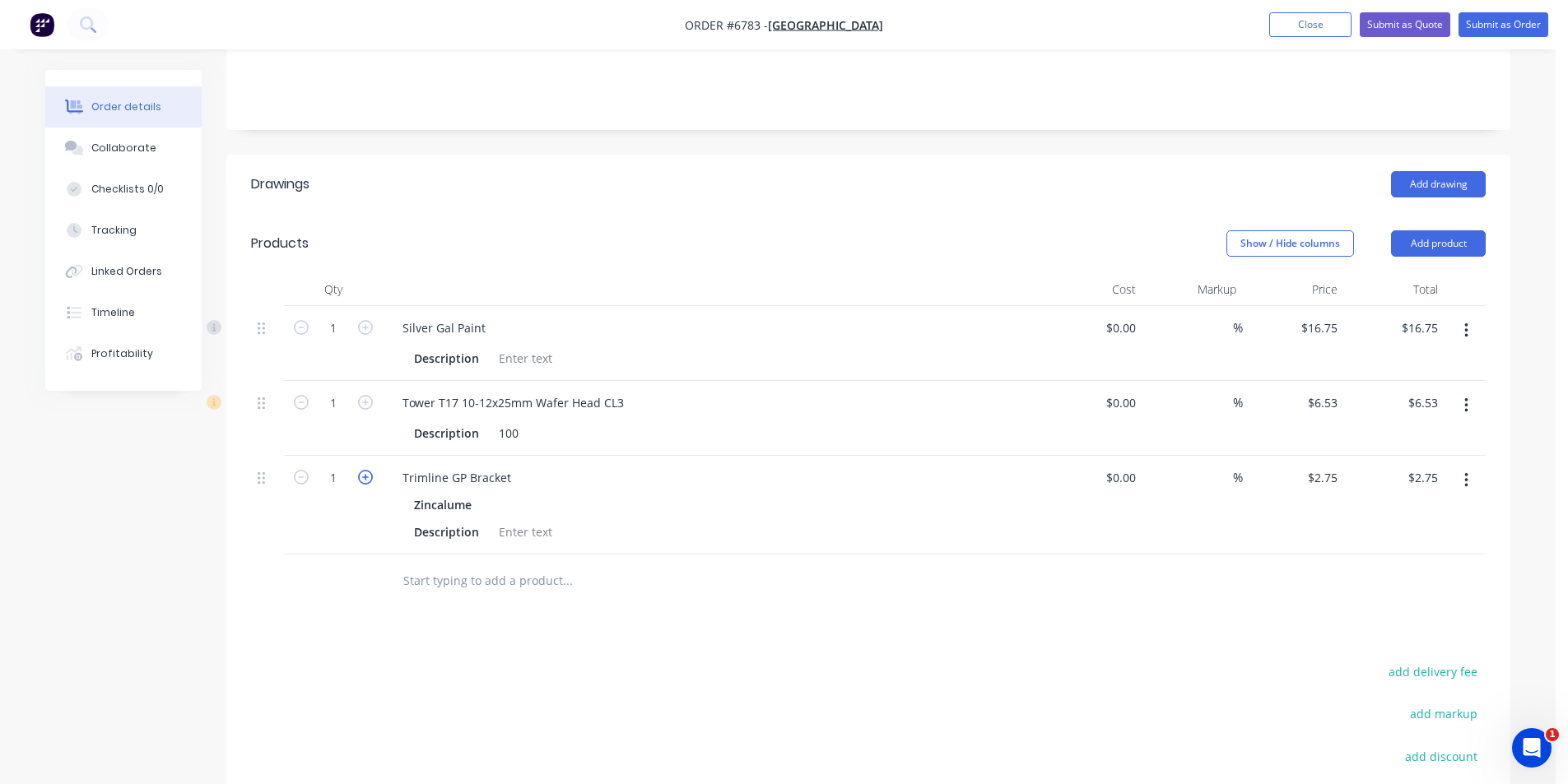
click at [360, 470] on icon "button" at bounding box center [365, 477] width 14 height 14
type input "2"
type input "$5.50"
click at [360, 470] on icon "button" at bounding box center [365, 477] width 14 height 14
type input "3"
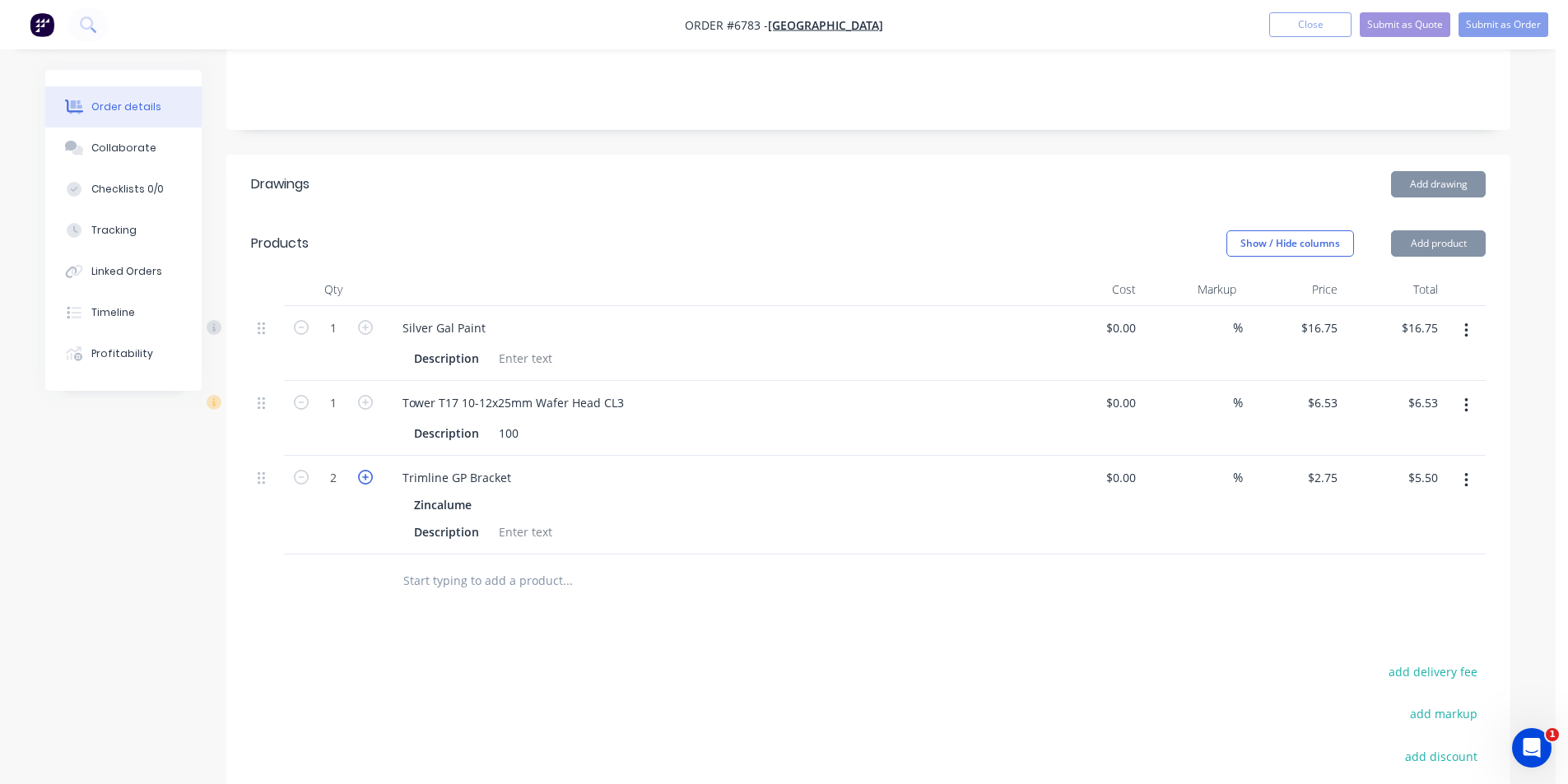
type input "$8.25"
click at [360, 470] on icon "button" at bounding box center [365, 477] width 14 height 14
type input "4"
type input "$11.00"
click at [360, 470] on icon "button" at bounding box center [365, 477] width 14 height 14
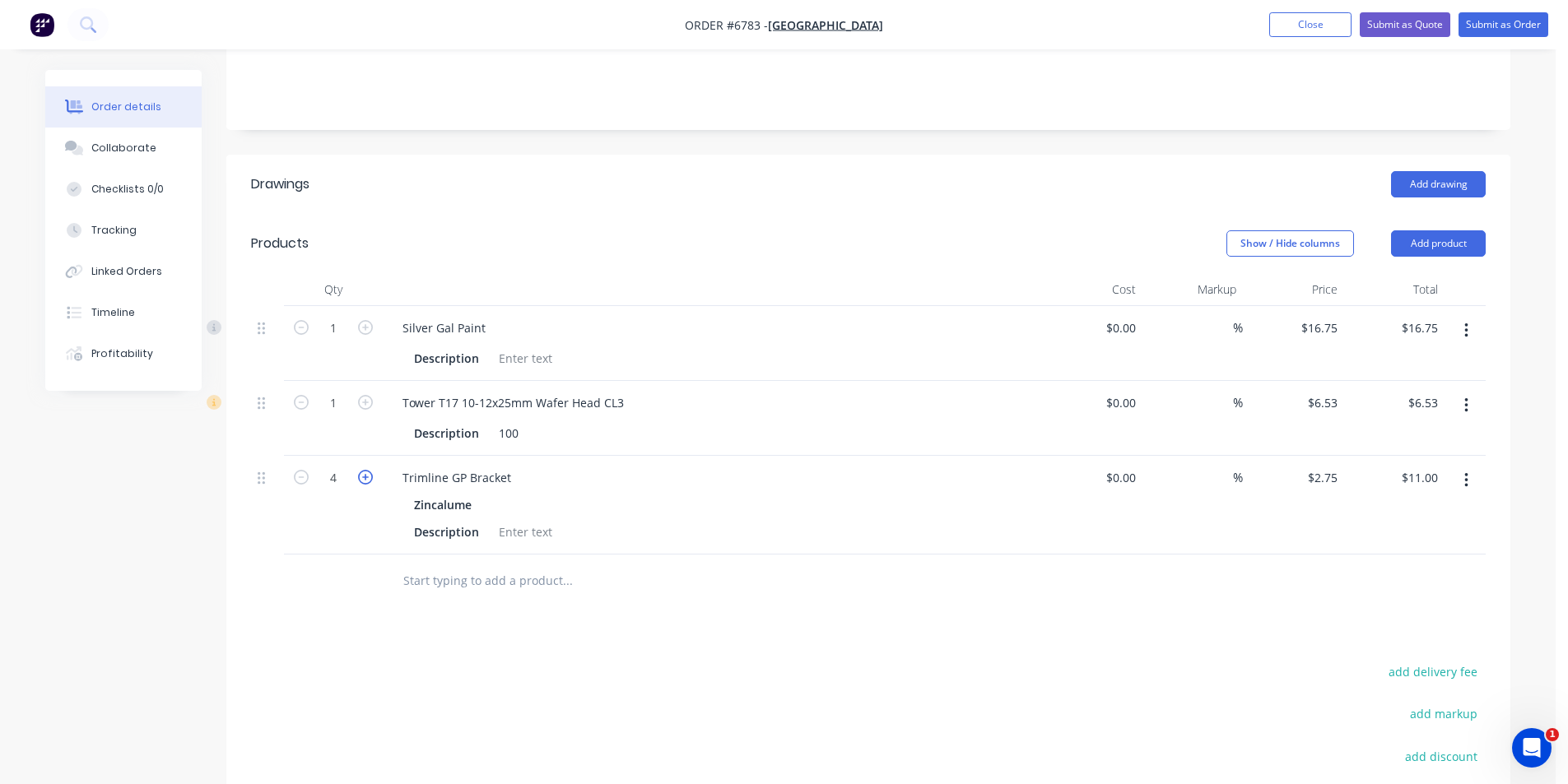
type input "5"
type input "$13.75"
click at [360, 470] on icon "button" at bounding box center [365, 477] width 14 height 14
type input "6"
type input "$16.50"
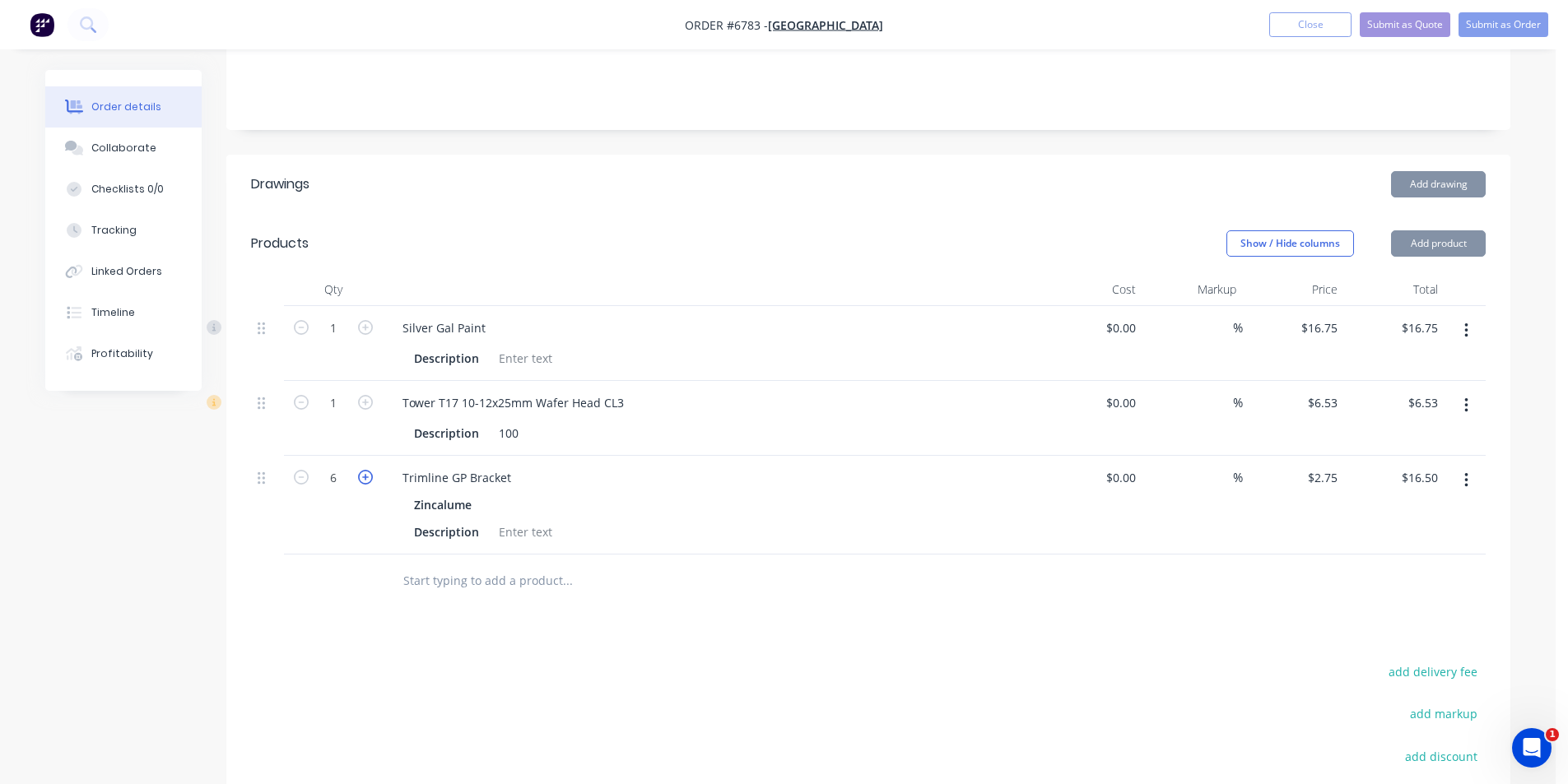
click at [360, 470] on icon "button" at bounding box center [365, 477] width 14 height 14
type input "7"
type input "$19.25"
click at [360, 470] on icon "button" at bounding box center [365, 477] width 14 height 14
type input "8"
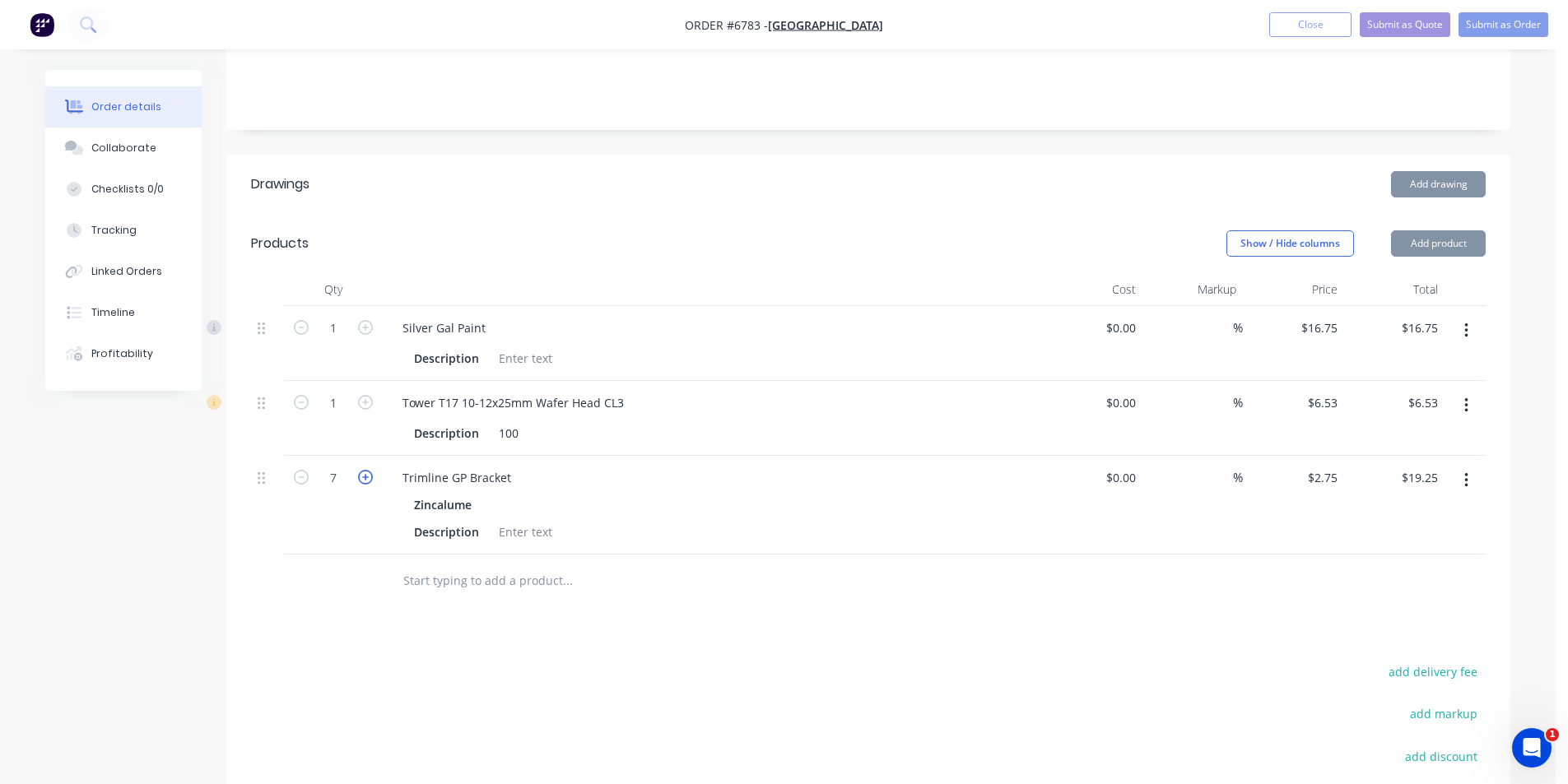
type input "$22.00"
click at [360, 470] on icon "button" at bounding box center [365, 477] width 14 height 14
type input "9"
type input "$24.75"
drag, startPoint x: 360, startPoint y: 448, endPoint x: 358, endPoint y: 457, distance: 9.2
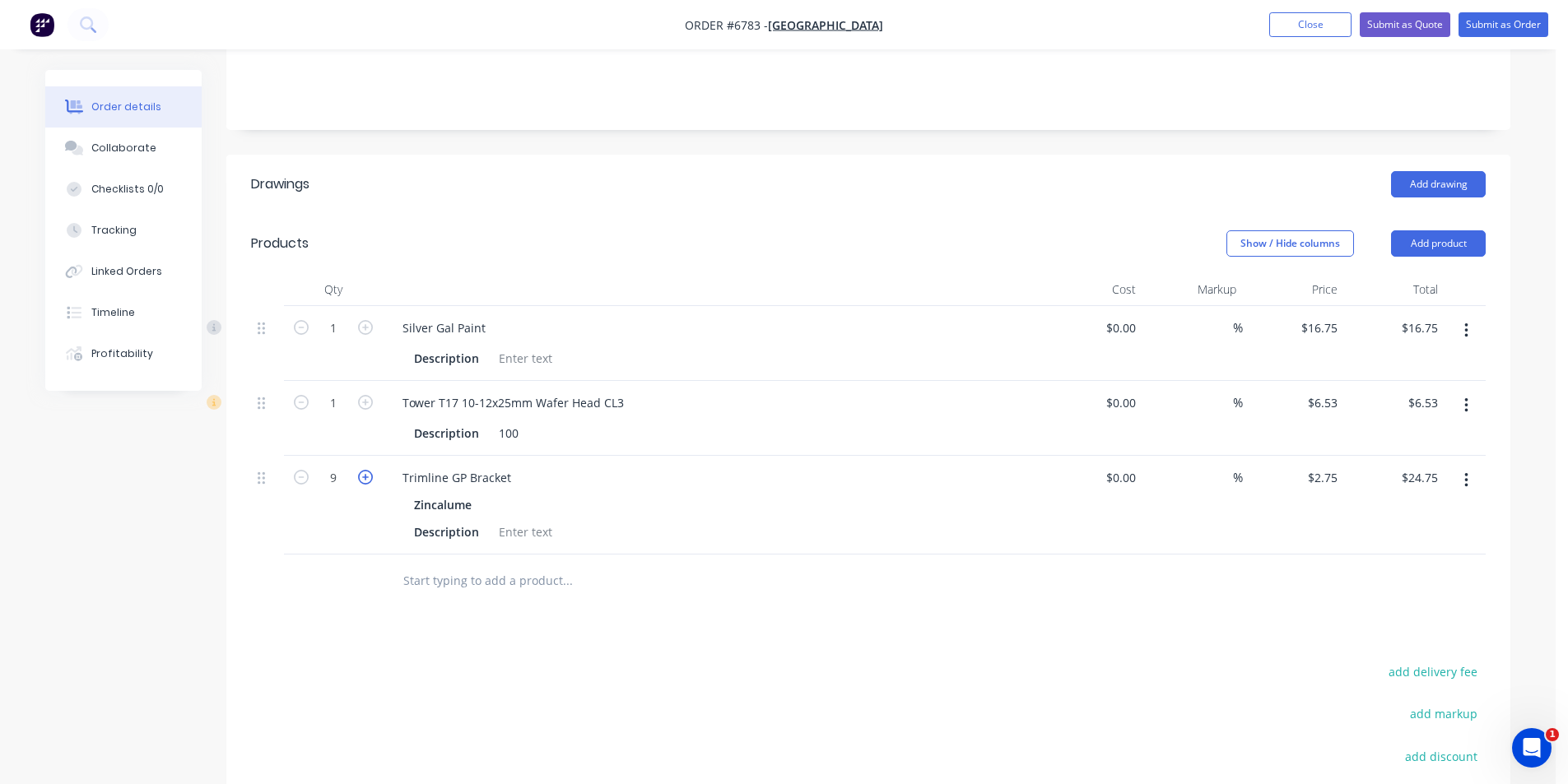
click at [360, 470] on icon "button" at bounding box center [365, 477] width 14 height 14
type input "10"
type input "$27.50"
click at [358, 470] on icon "button" at bounding box center [365, 477] width 14 height 14
type input "11"
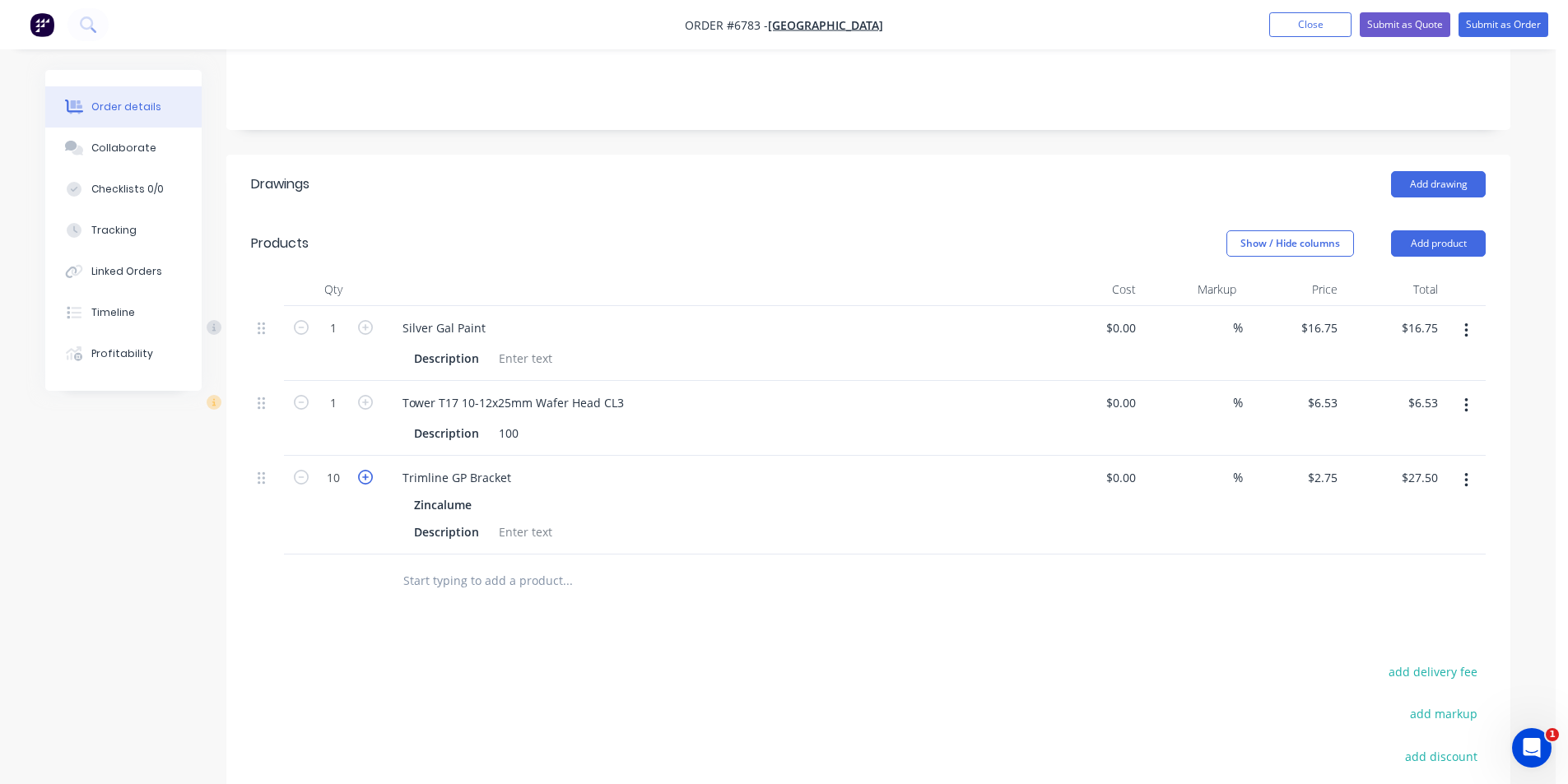
type input "$30.25"
click at [360, 470] on icon "button" at bounding box center [365, 477] width 14 height 14
type input "12"
type input "$33.00"
click at [1486, 31] on button "Submit as Order" at bounding box center [1503, 24] width 89 height 24
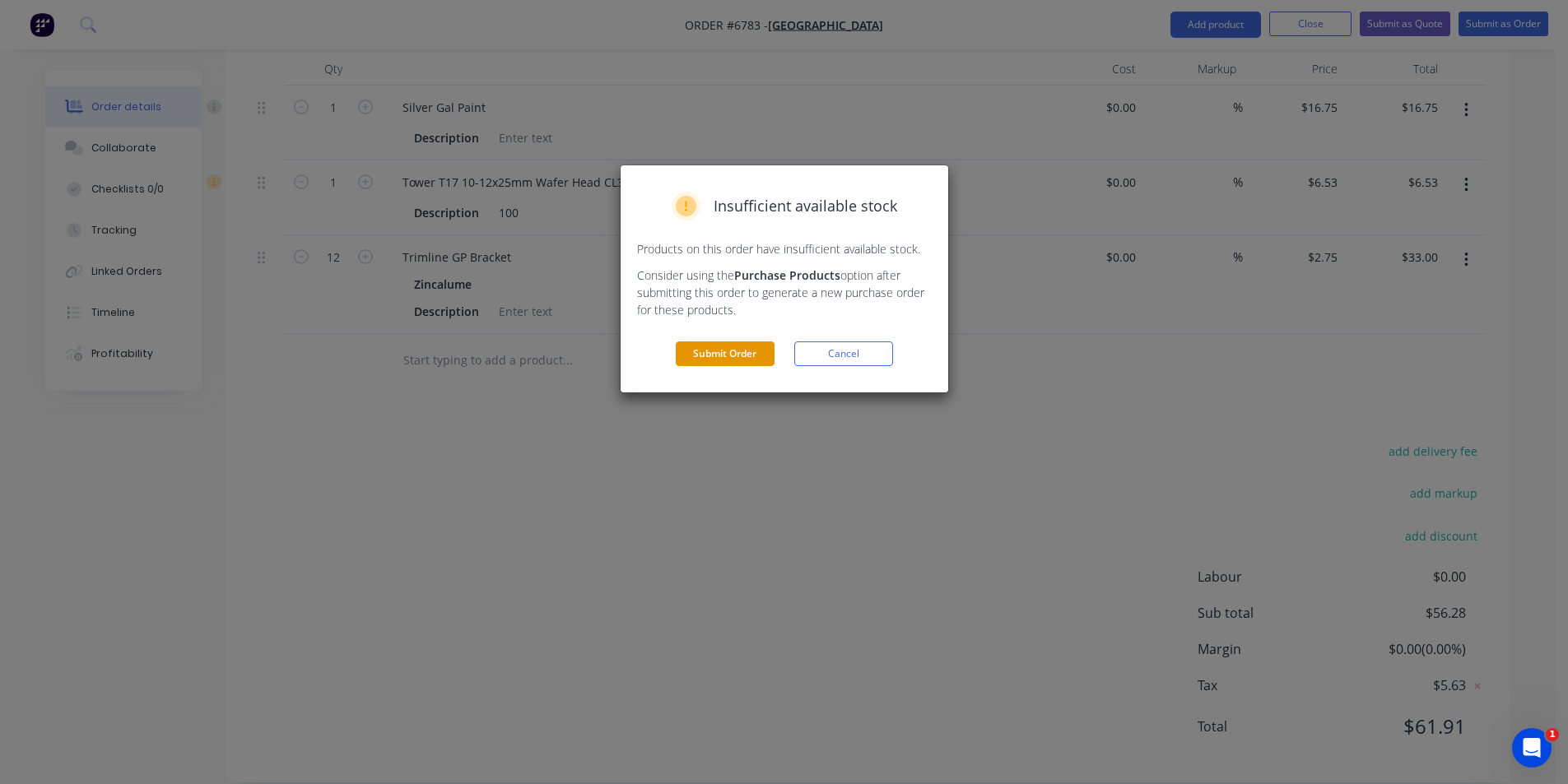
click at [764, 359] on button "Submit Order" at bounding box center [725, 353] width 99 height 24
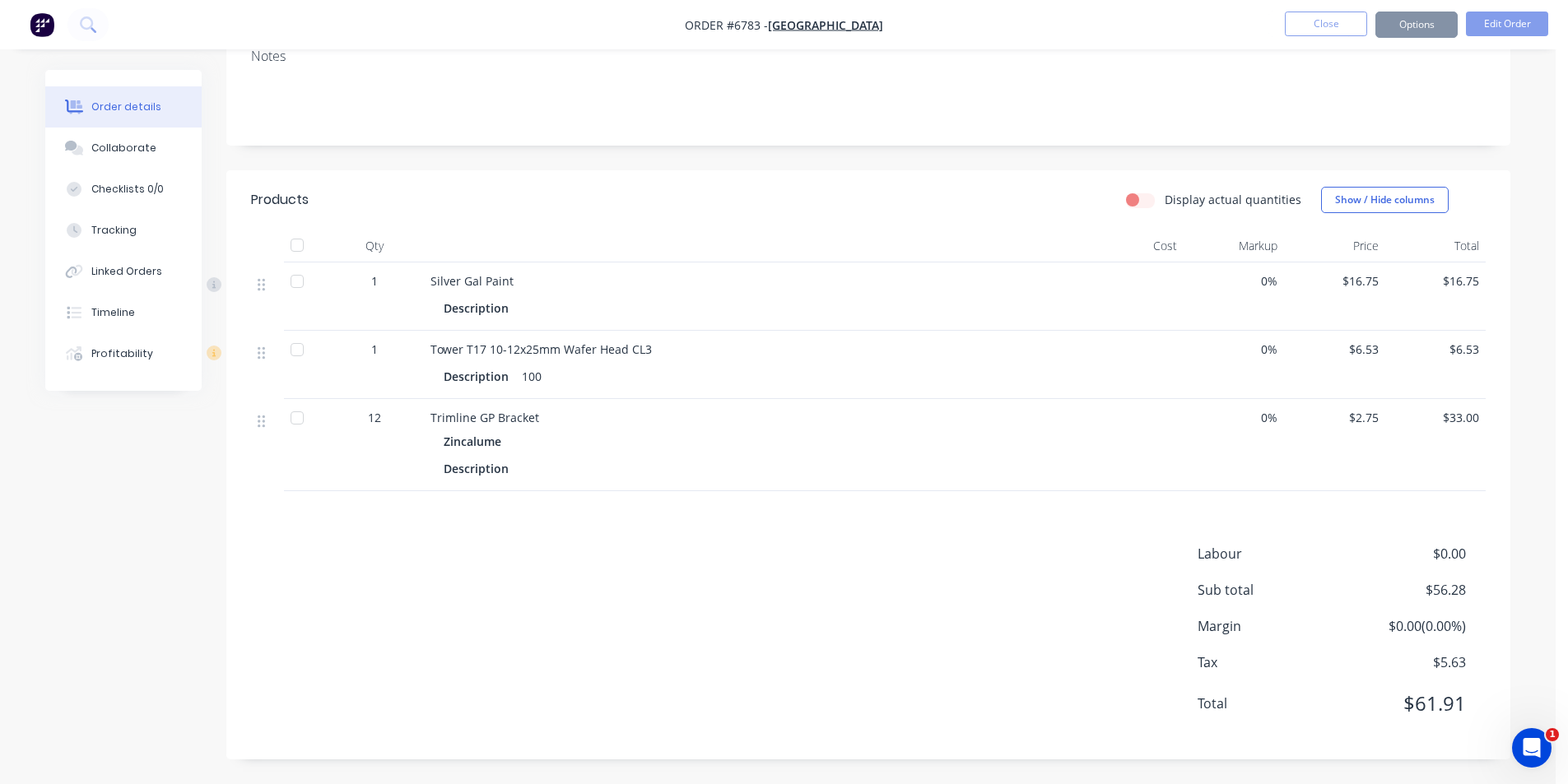
scroll to position [287, 0]
click at [1431, 29] on button "Options" at bounding box center [1416, 24] width 82 height 26
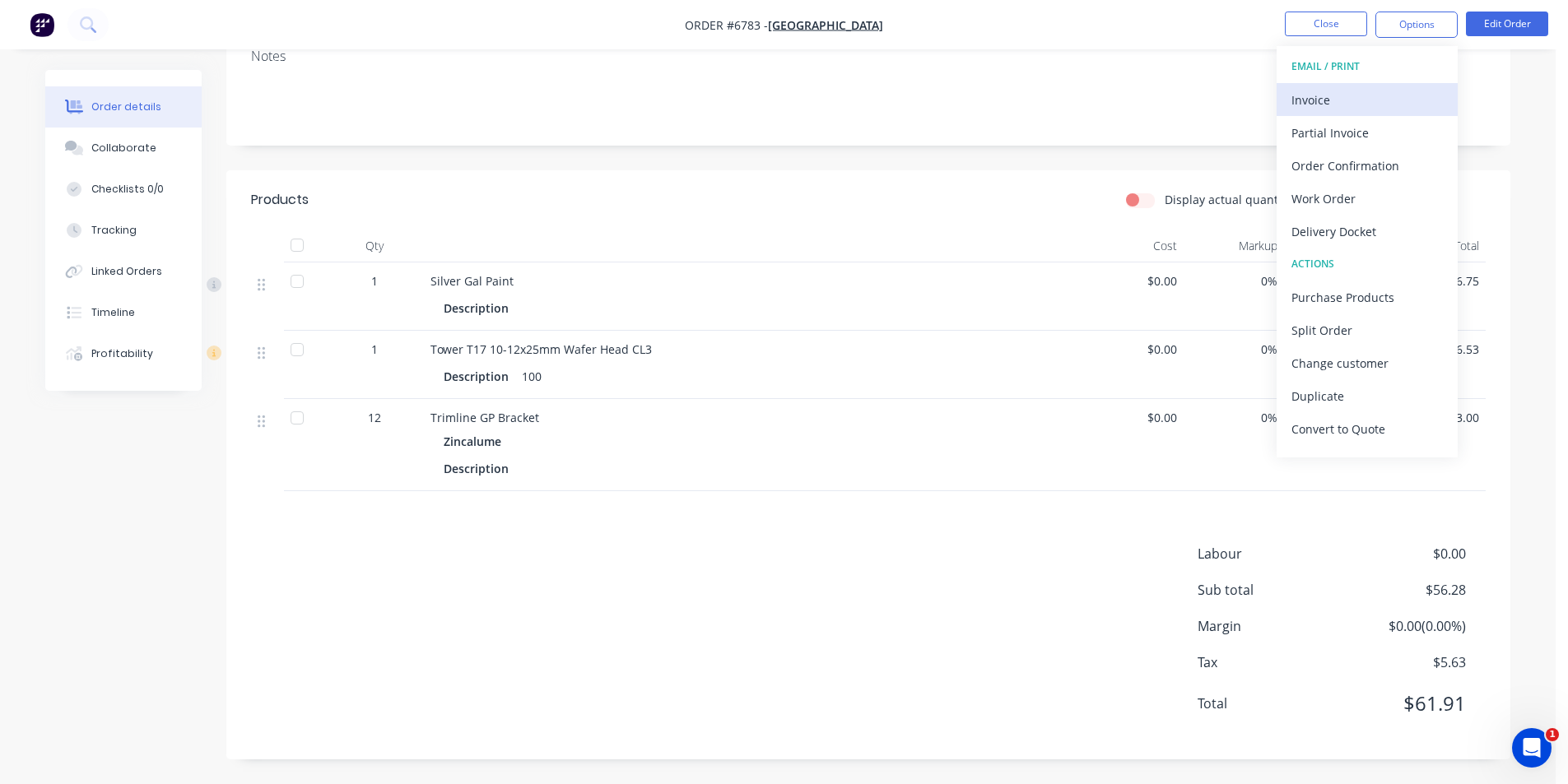
click at [1350, 108] on div "Invoice" at bounding box center [1367, 99] width 152 height 23
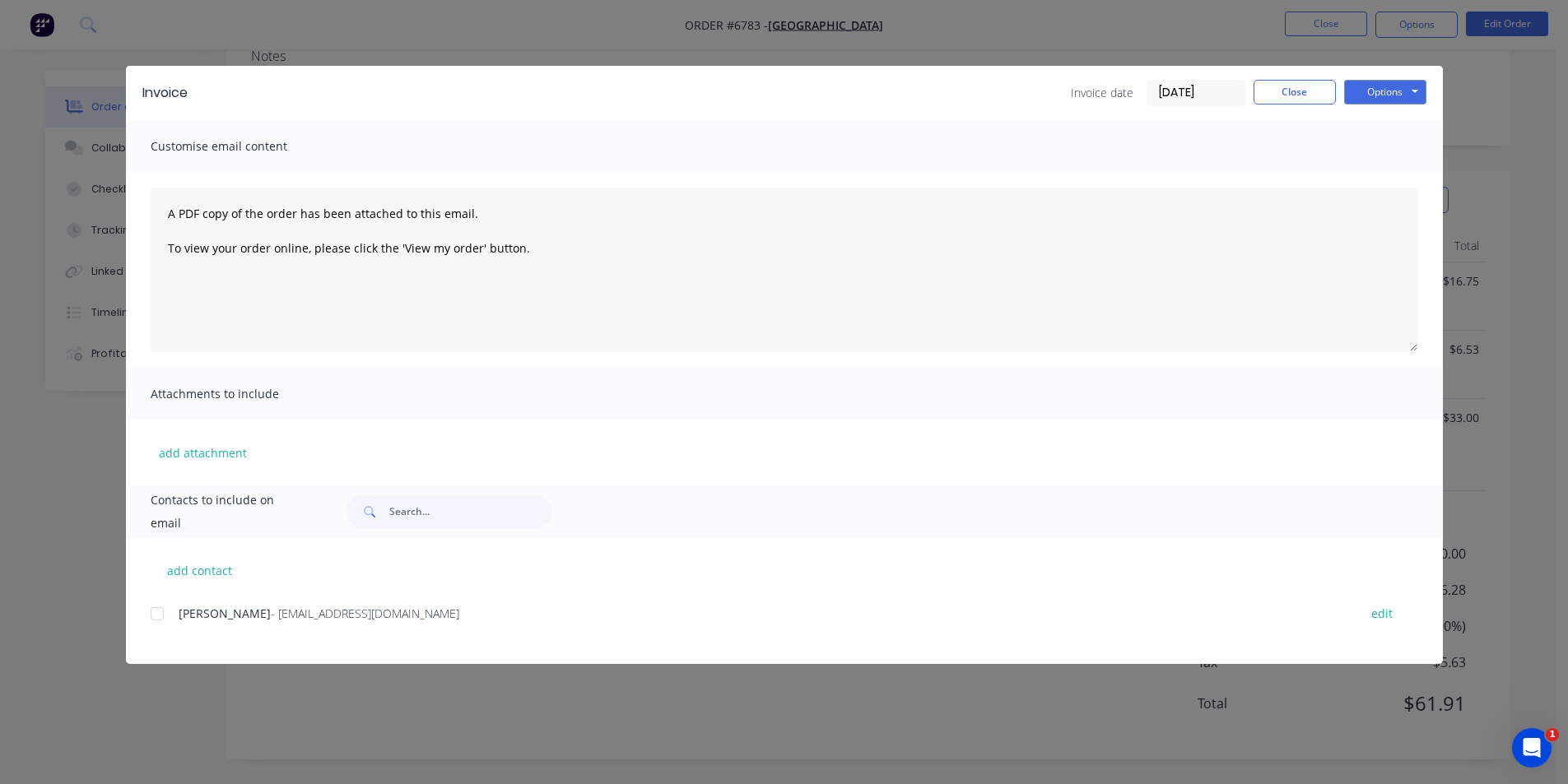
click at [141, 608] on div "add contact [PERSON_NAME] - [EMAIL_ADDRESS][DOMAIN_NAME] edit" at bounding box center [784, 601] width 1317 height 126
click at [157, 613] on div at bounding box center [157, 613] width 33 height 33
click at [1392, 90] on button "Options" at bounding box center [1385, 91] width 82 height 24
click at [1399, 183] on button "Email" at bounding box center [1396, 175] width 106 height 27
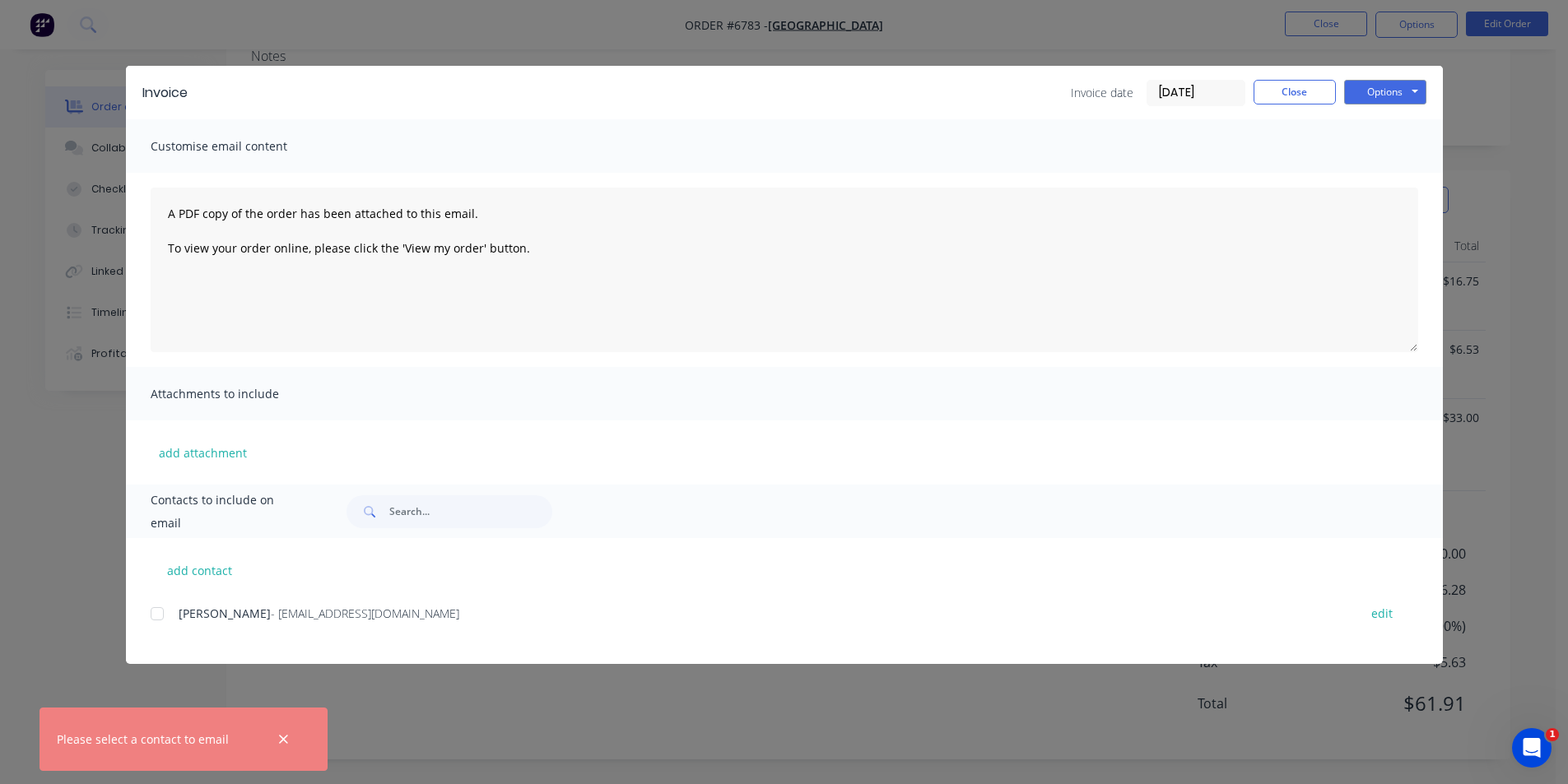
click at [162, 607] on div at bounding box center [157, 613] width 33 height 33
click at [1399, 103] on button "Options" at bounding box center [1385, 91] width 82 height 24
click at [1408, 171] on button "Email" at bounding box center [1396, 175] width 106 height 27
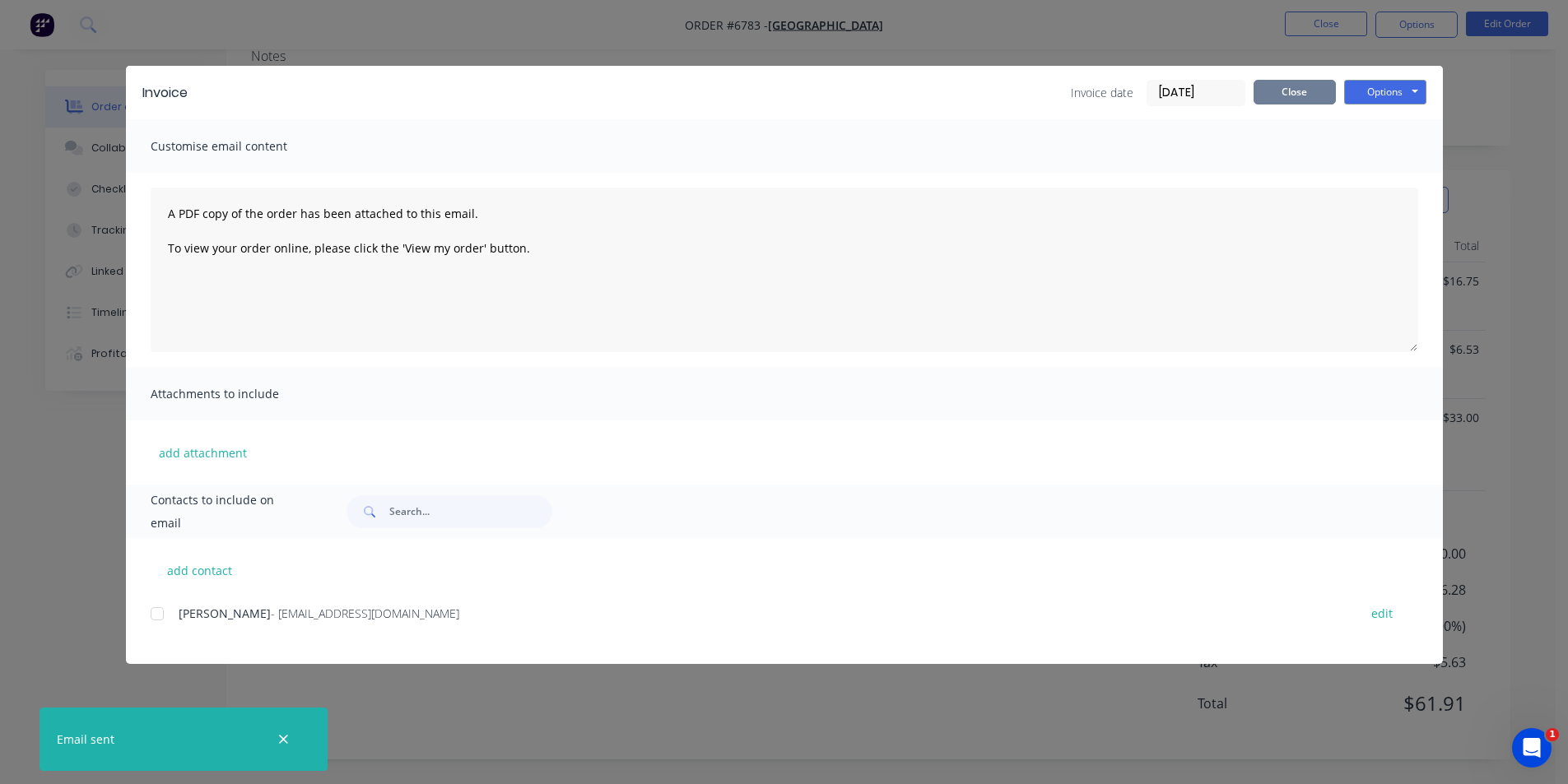
click at [1311, 89] on button "Close" at bounding box center [1294, 91] width 82 height 24
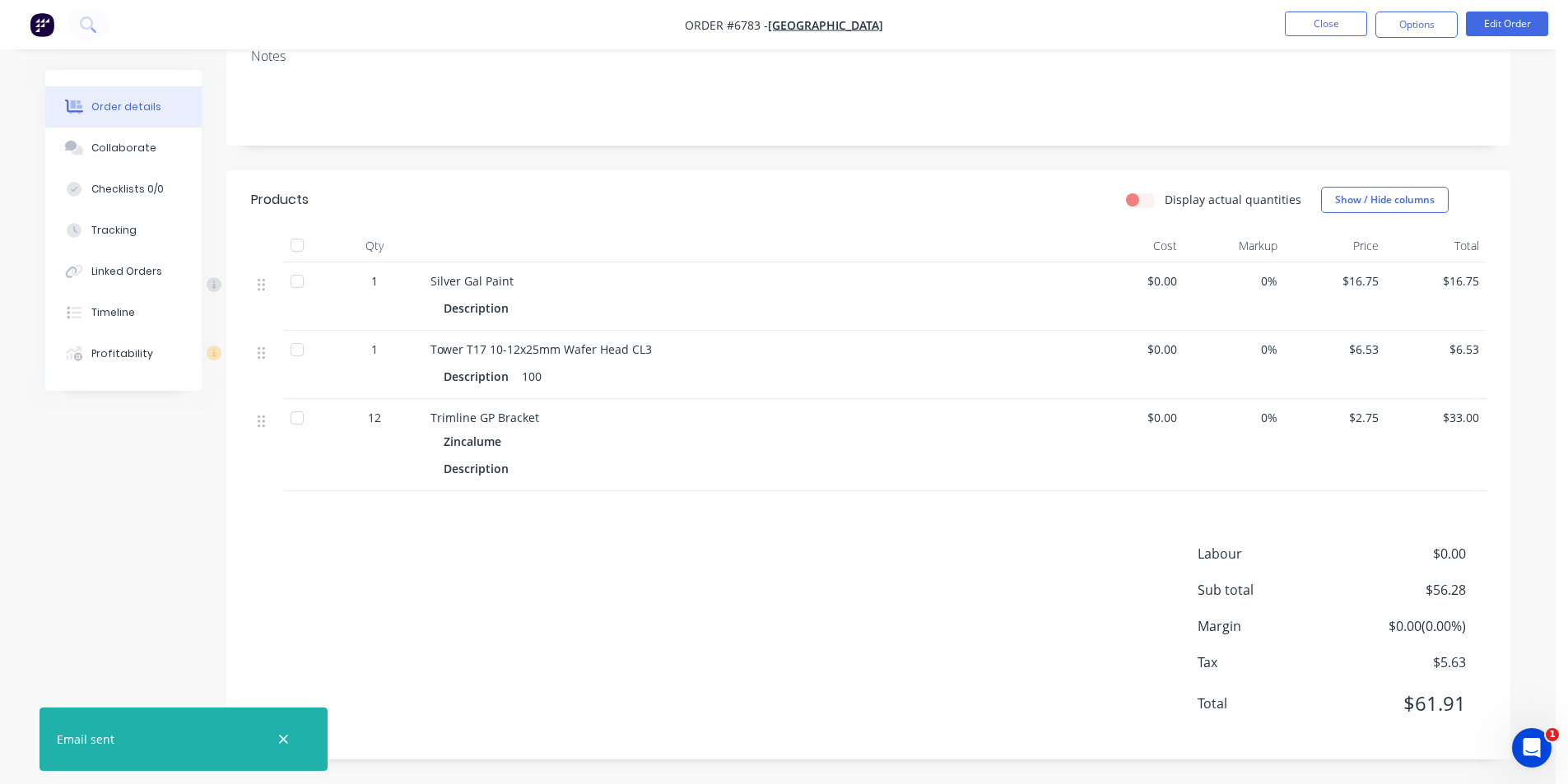
click at [305, 244] on div at bounding box center [297, 245] width 33 height 33
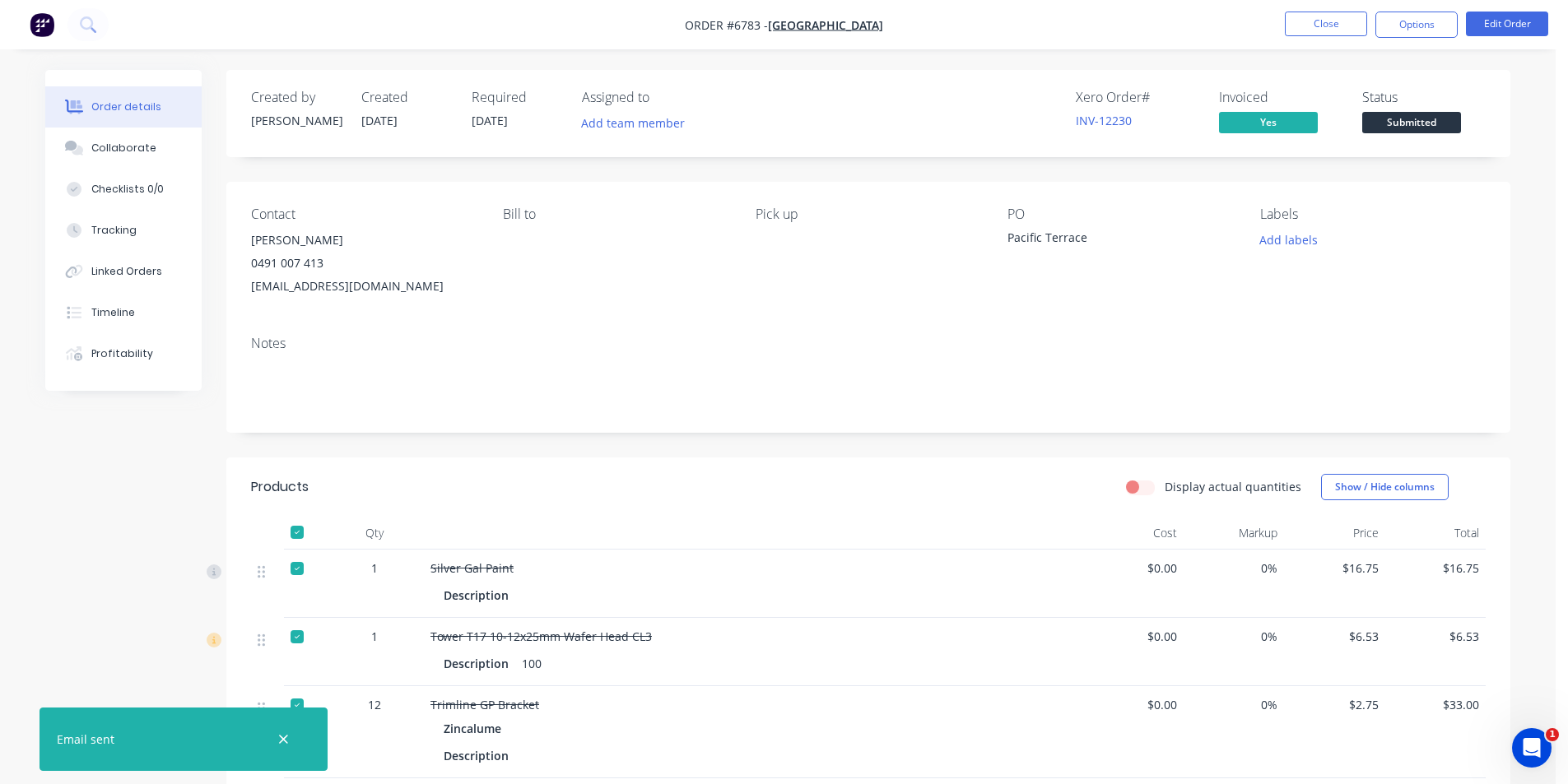
click at [1380, 133] on span "Submitted" at bounding box center [1411, 122] width 99 height 21
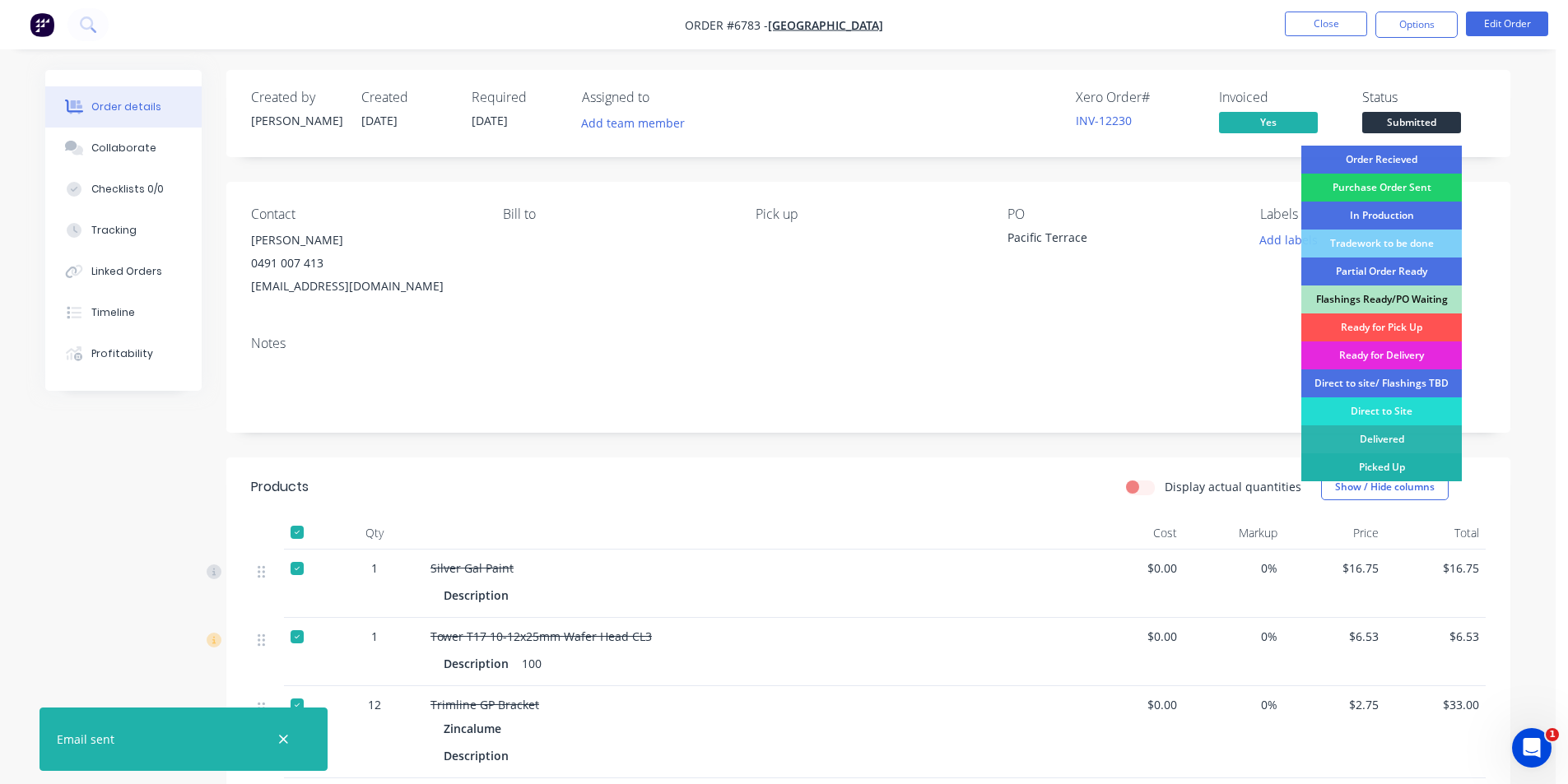
click at [1381, 474] on div "Picked Up" at bounding box center [1382, 467] width 161 height 28
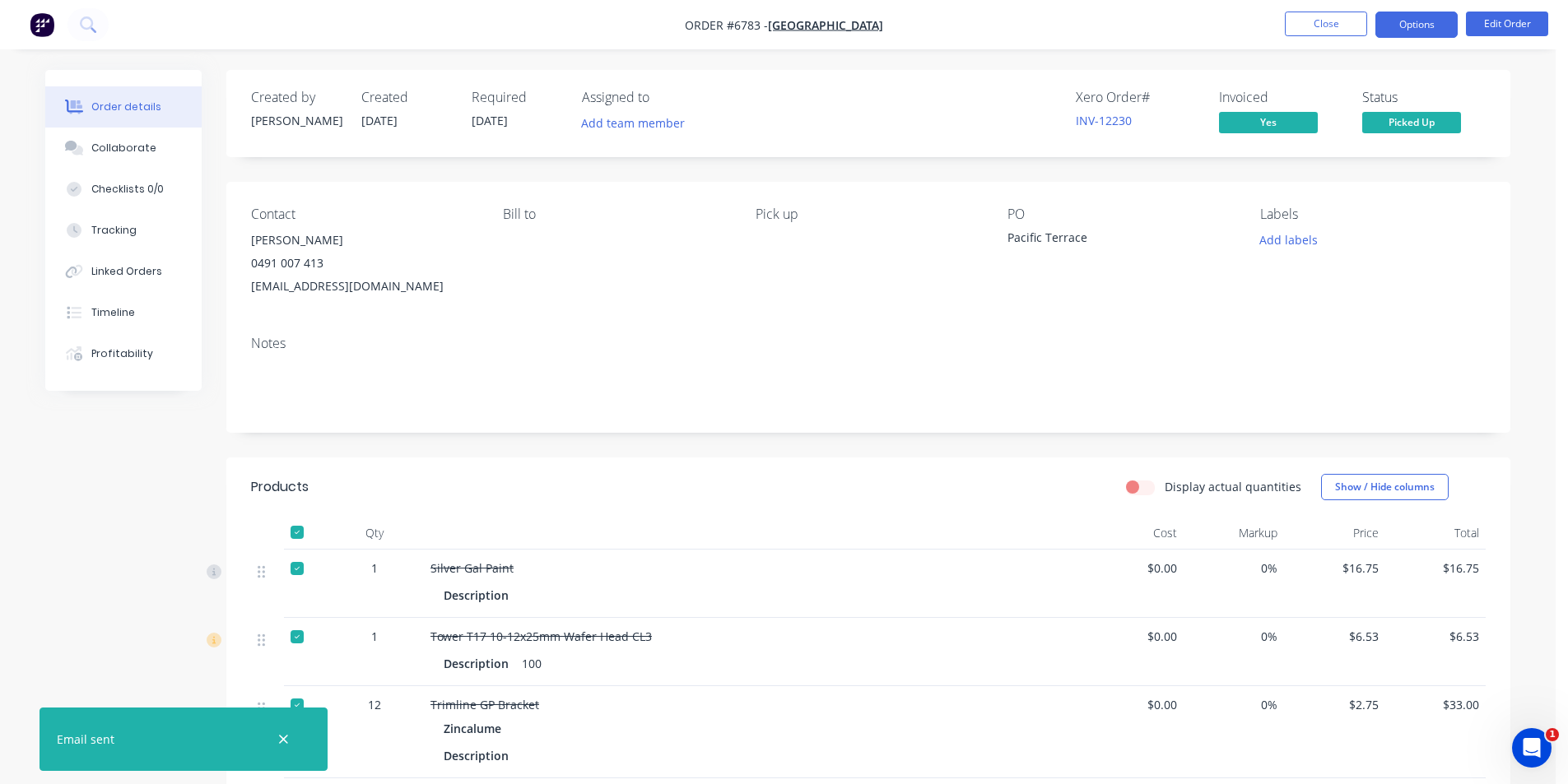
click at [1440, 21] on button "Options" at bounding box center [1416, 24] width 82 height 26
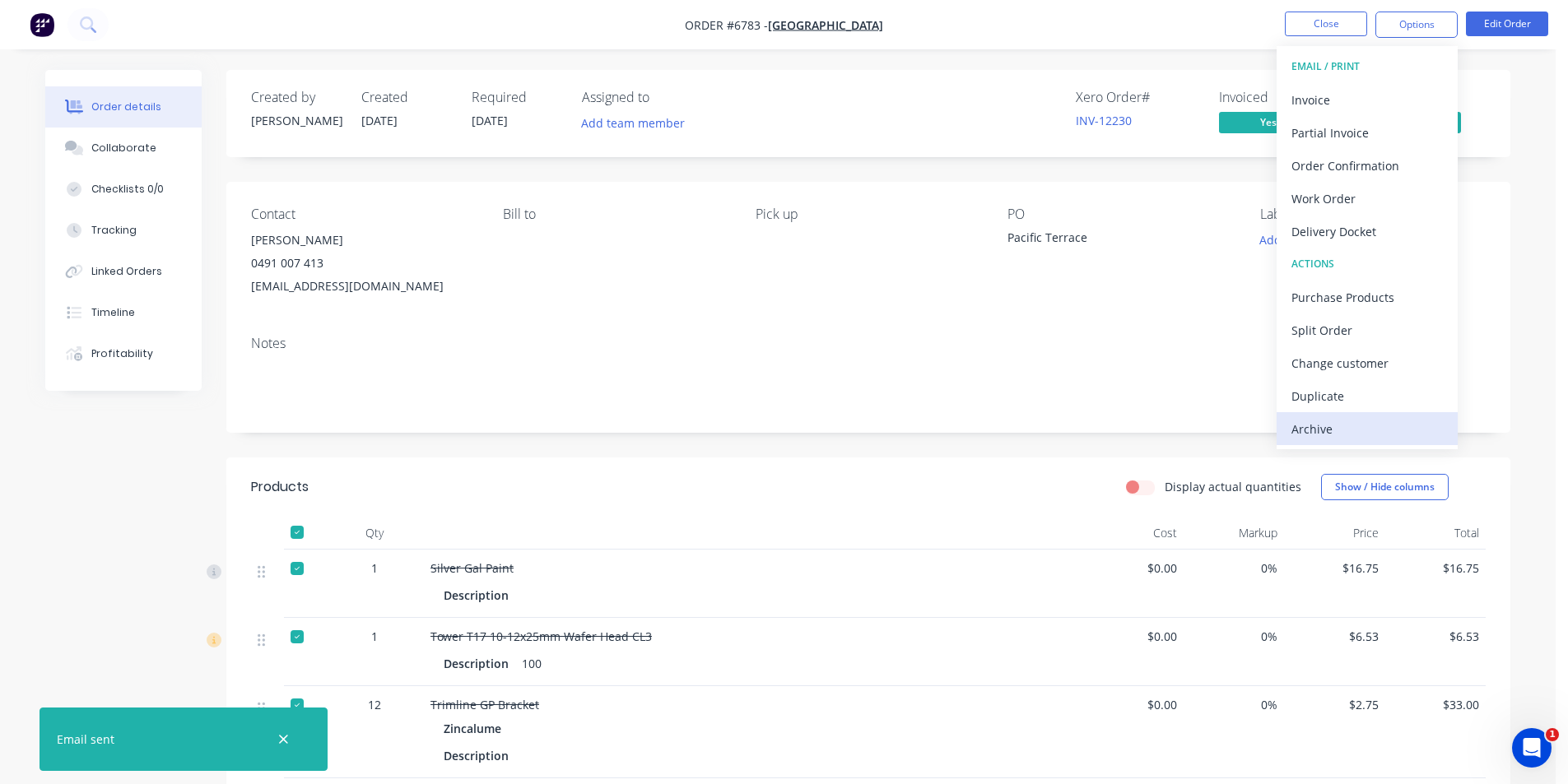
click at [1324, 434] on div "Archive" at bounding box center [1367, 429] width 152 height 23
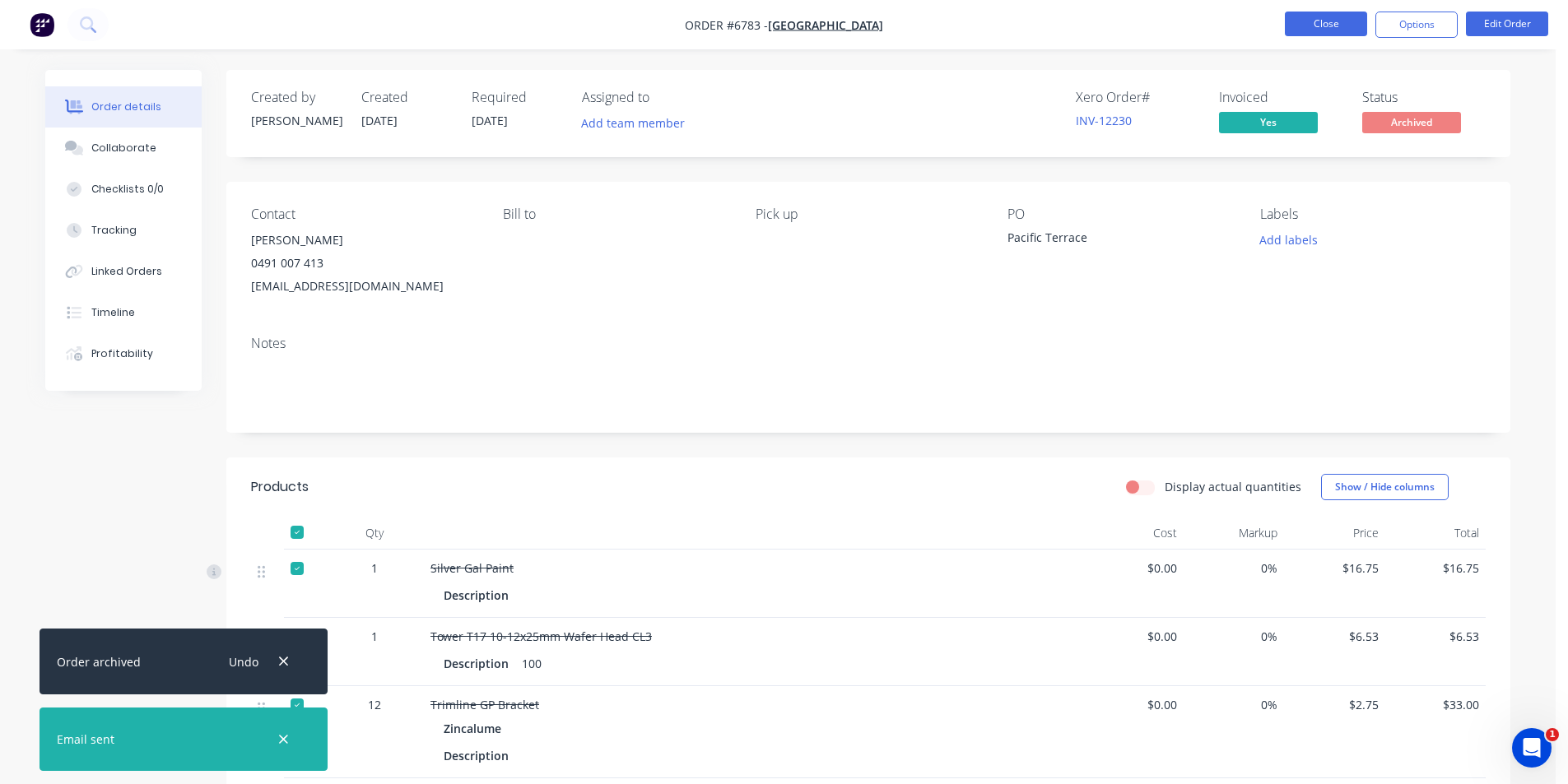
click at [1334, 17] on button "Close" at bounding box center [1326, 23] width 82 height 24
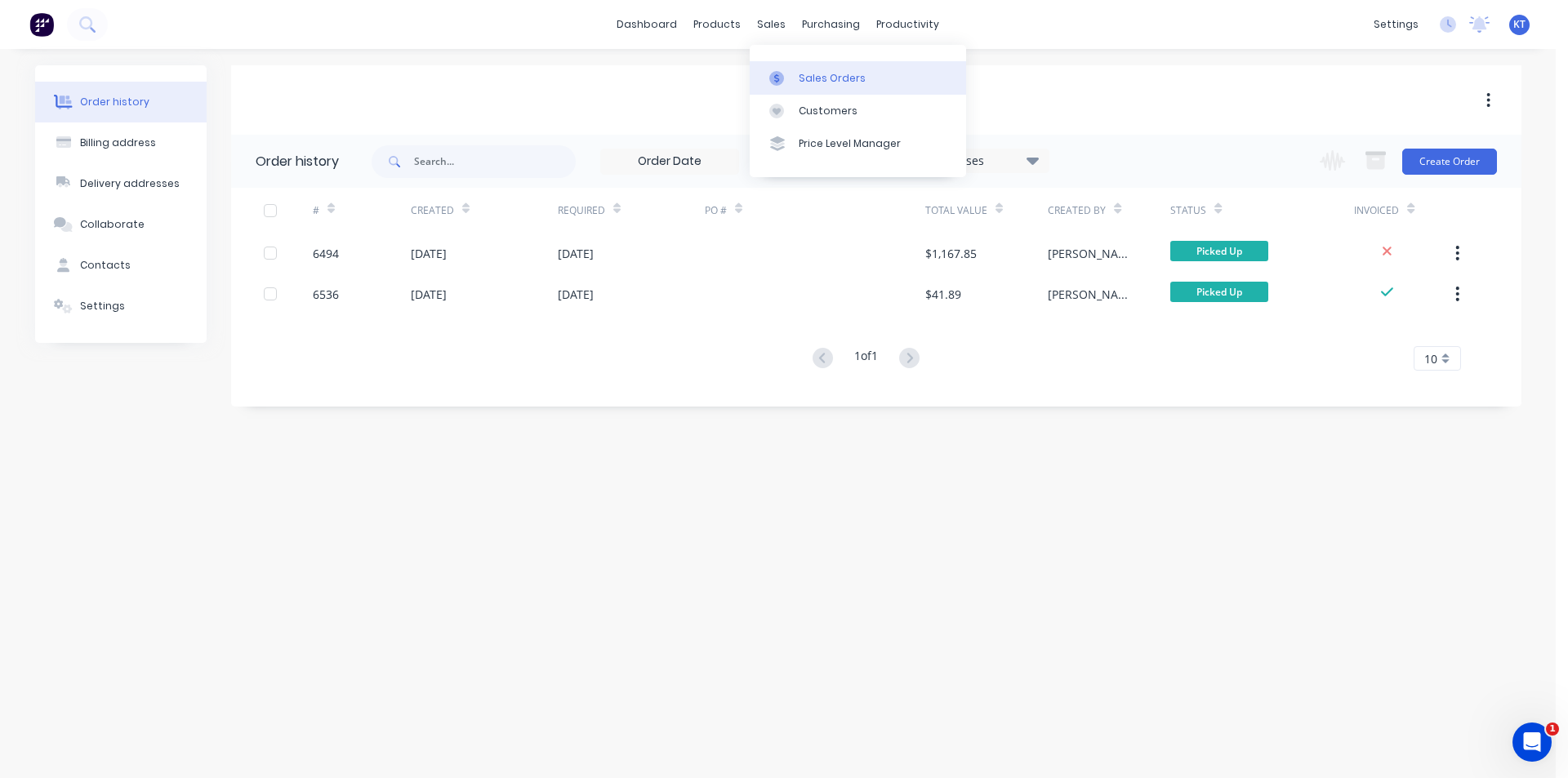
click at [786, 79] on div at bounding box center [781, 78] width 24 height 14
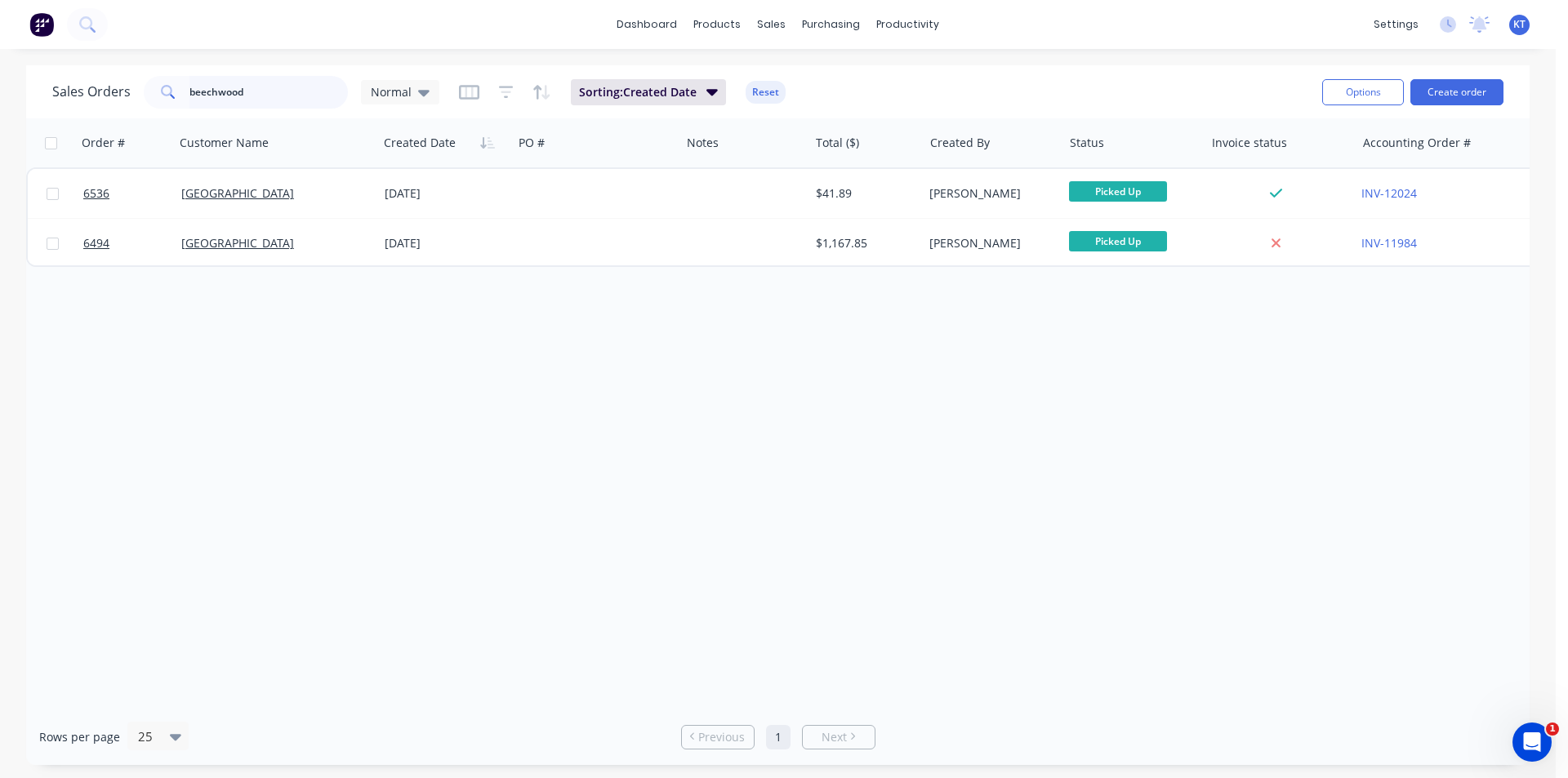
click at [289, 89] on input "beechwood" at bounding box center [269, 92] width 160 height 32
drag, startPoint x: 1379, startPoint y: 102, endPoint x: 1414, endPoint y: 98, distance: 35.2
click at [1380, 102] on button "Options" at bounding box center [1363, 91] width 82 height 26
click at [1446, 84] on button "Create order" at bounding box center [1457, 91] width 93 height 26
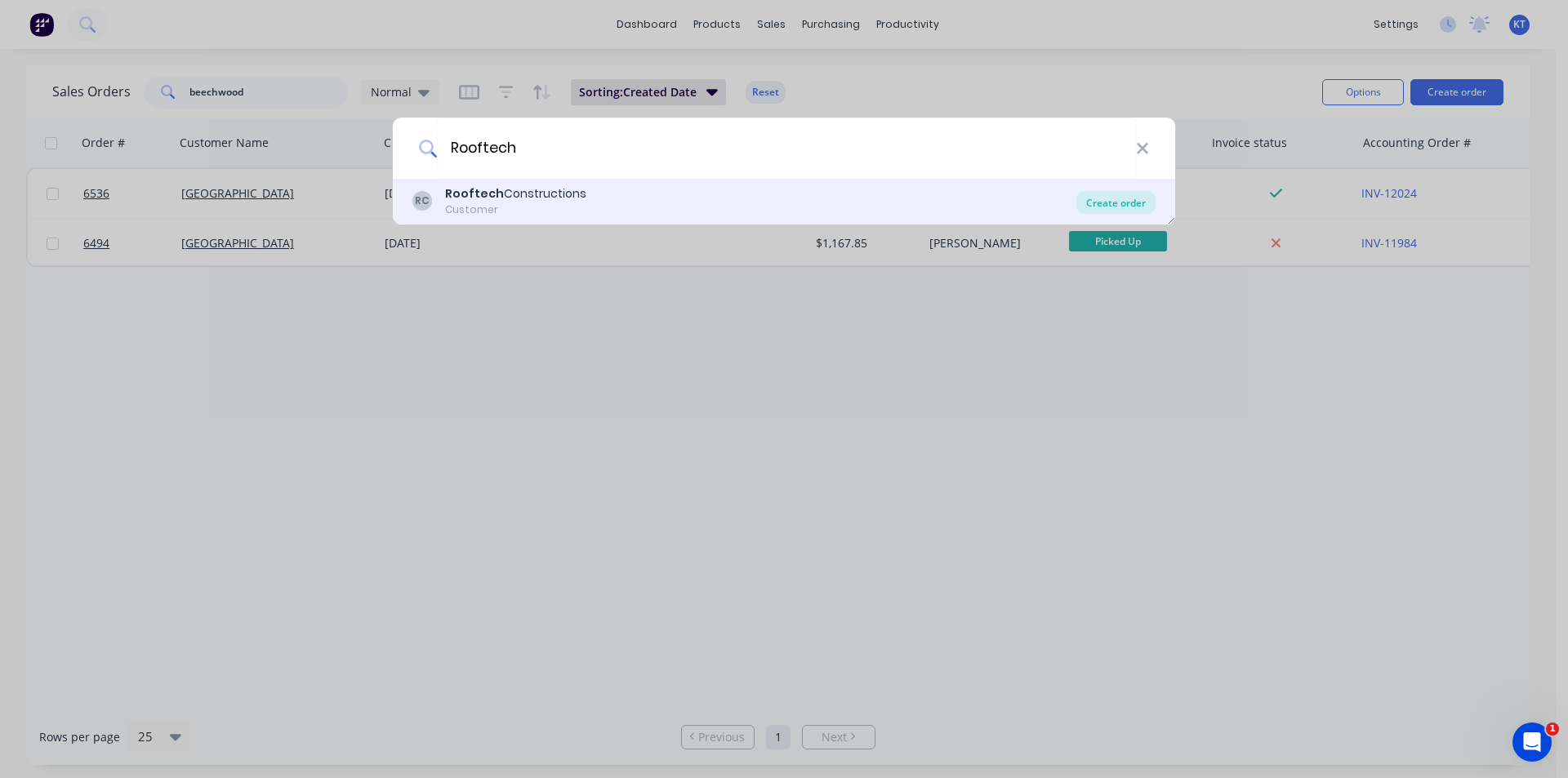
type input "Rooftech"
click at [1118, 209] on div "Create order" at bounding box center [1116, 203] width 79 height 23
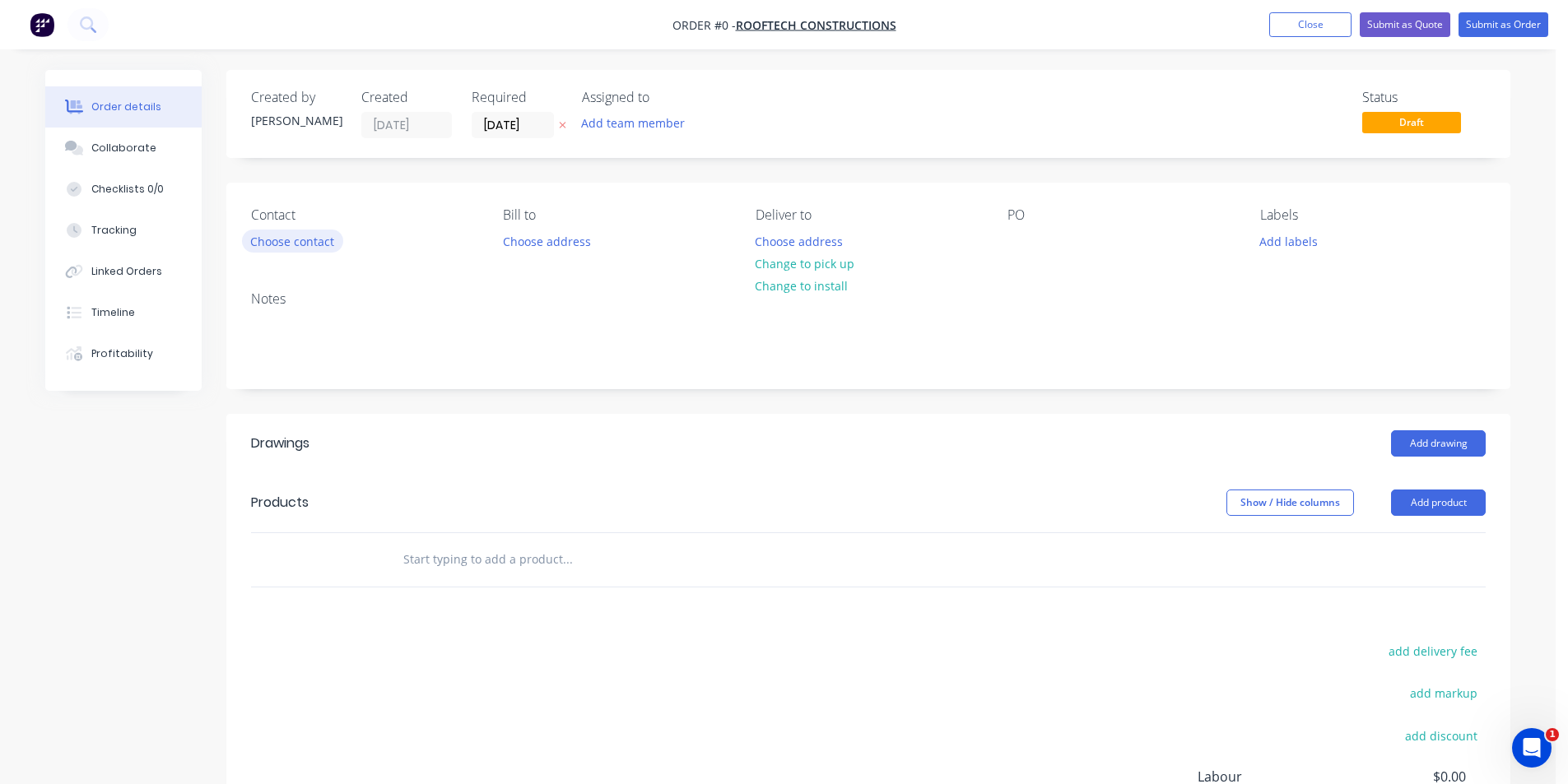
click at [313, 231] on button "Choose contact" at bounding box center [293, 240] width 101 height 23
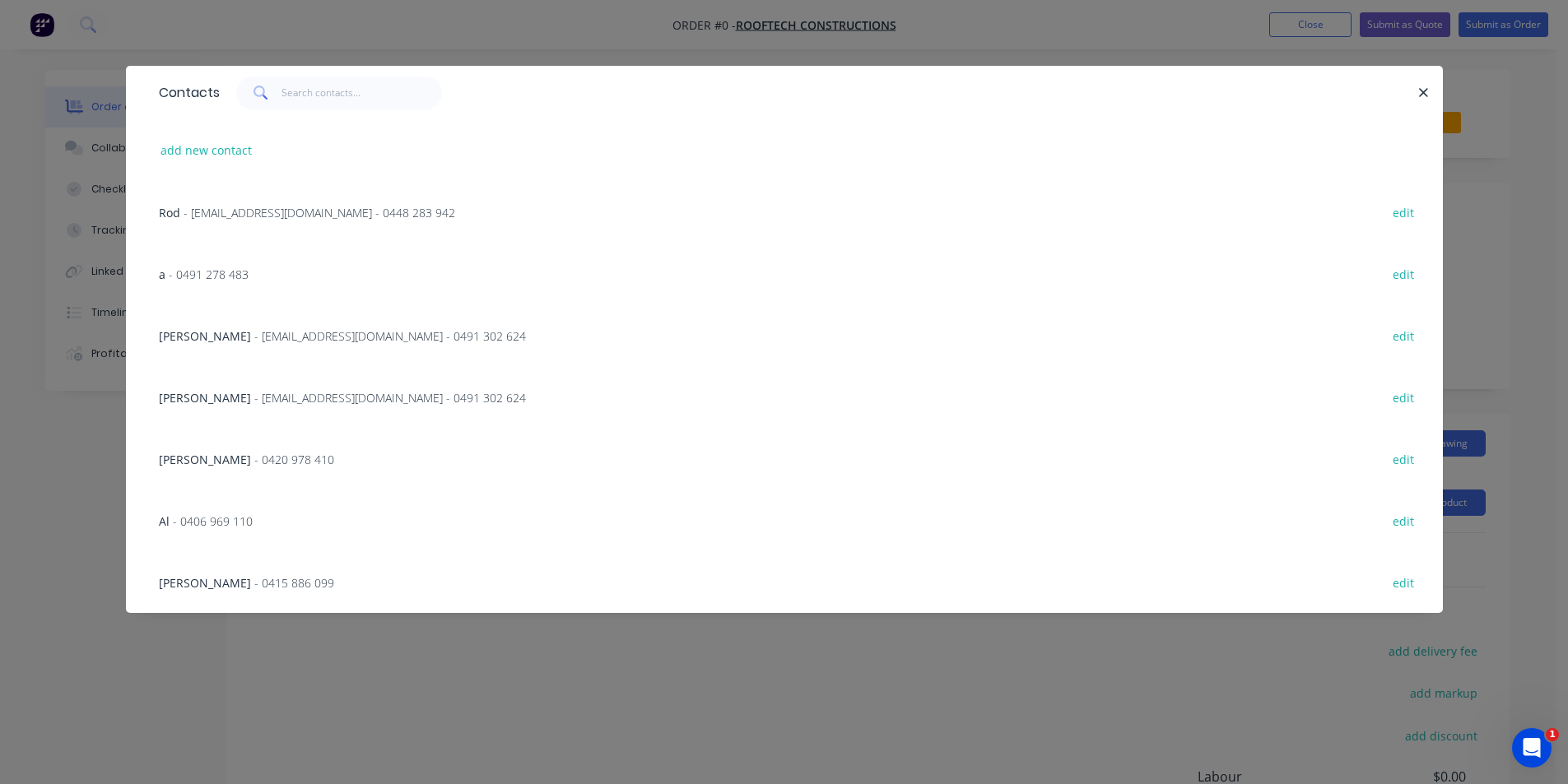
click at [283, 404] on span "- [EMAIL_ADDRESS][DOMAIN_NAME] - 0491 302 624" at bounding box center [390, 397] width 272 height 15
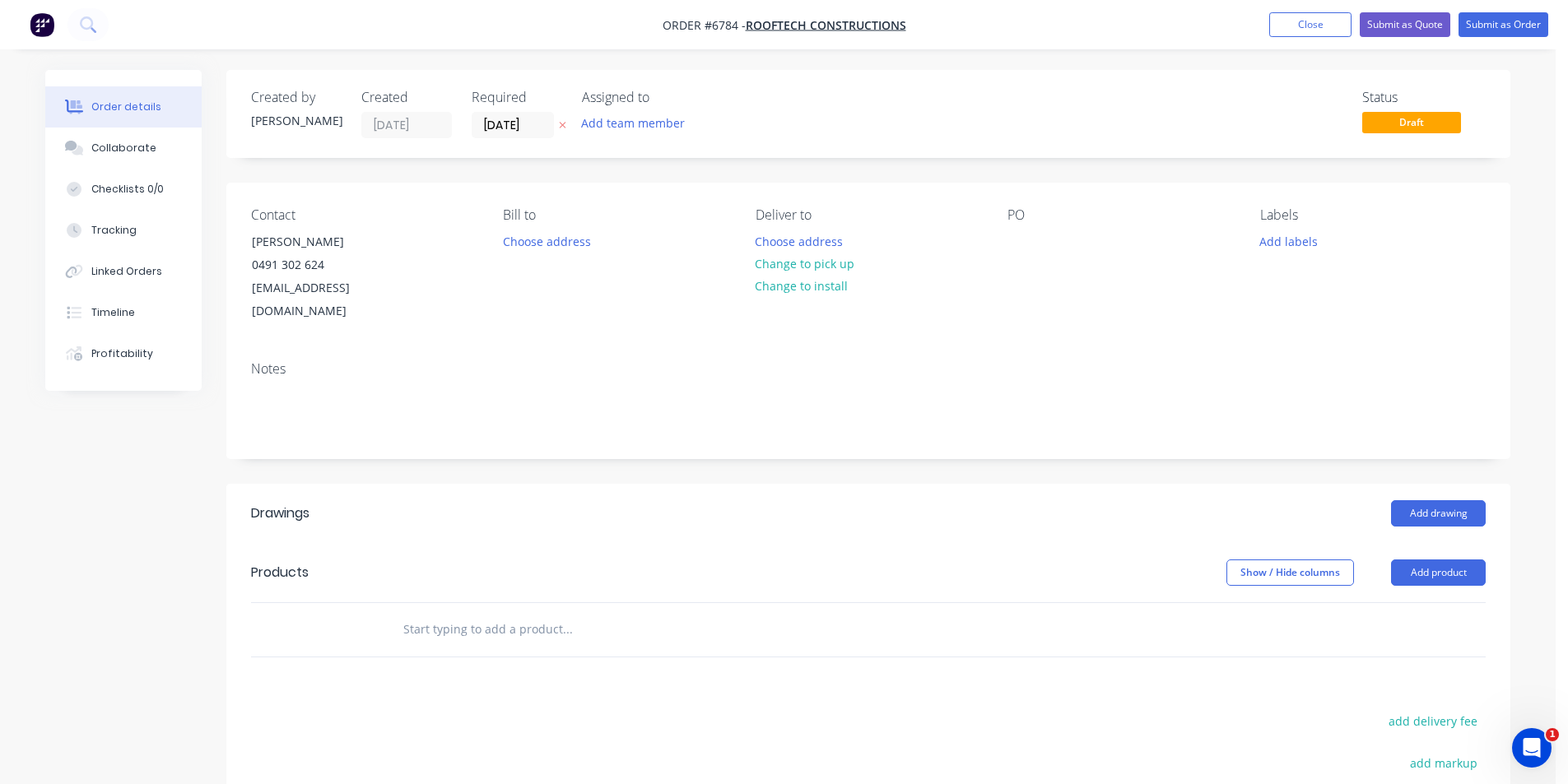
drag, startPoint x: 218, startPoint y: 207, endPoint x: 273, endPoint y: 241, distance: 64.7
click at [220, 208] on div "Order details Collaborate Checklists 0/0 Tracking Linked Orders Timeline Profit…" at bounding box center [136, 229] width 181 height 321
click at [277, 245] on div "[PERSON_NAME]" at bounding box center [320, 242] width 136 height 23
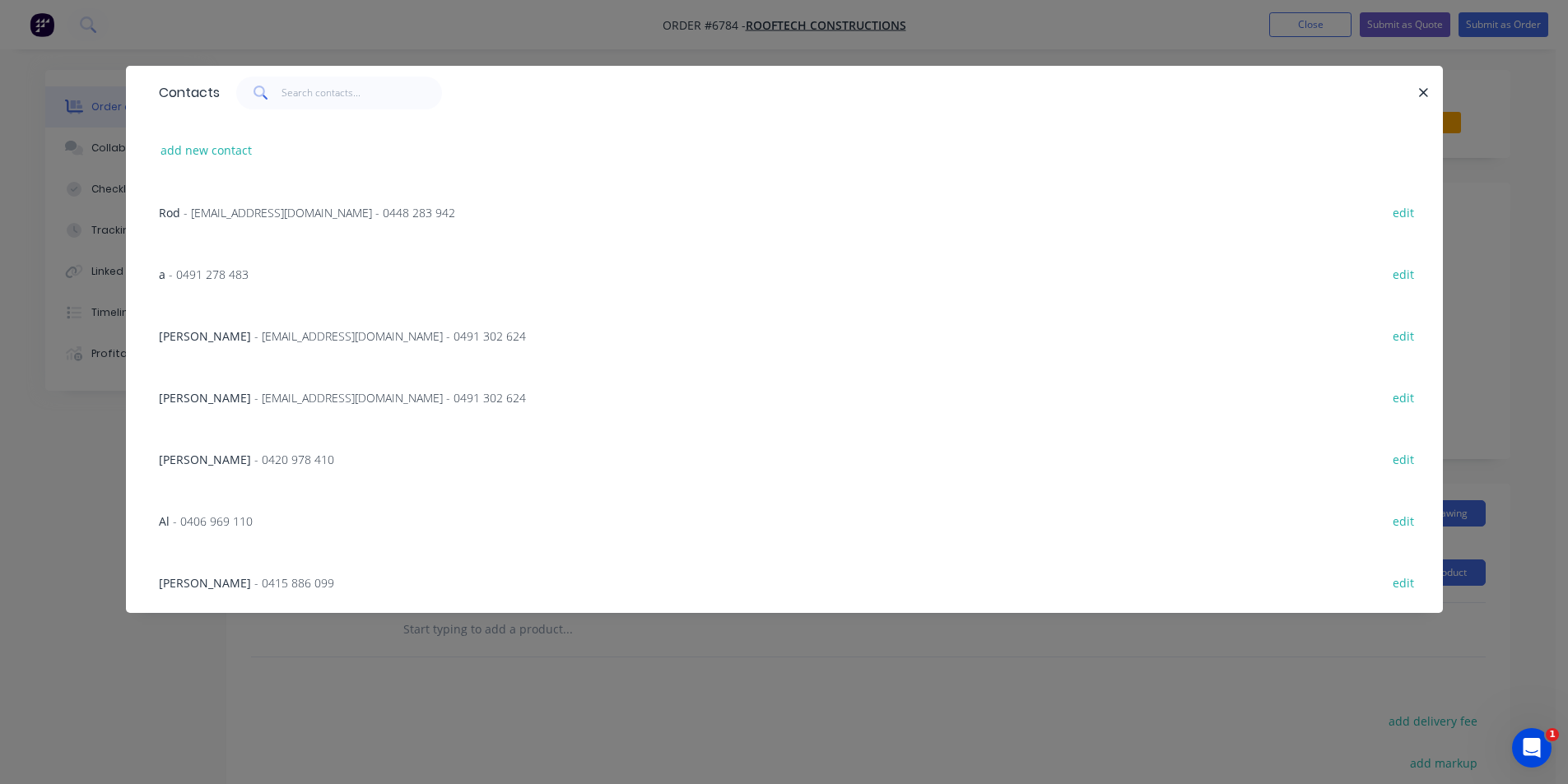
click at [363, 333] on span "- [EMAIL_ADDRESS][DOMAIN_NAME] - 0491 302 624" at bounding box center [390, 335] width 272 height 15
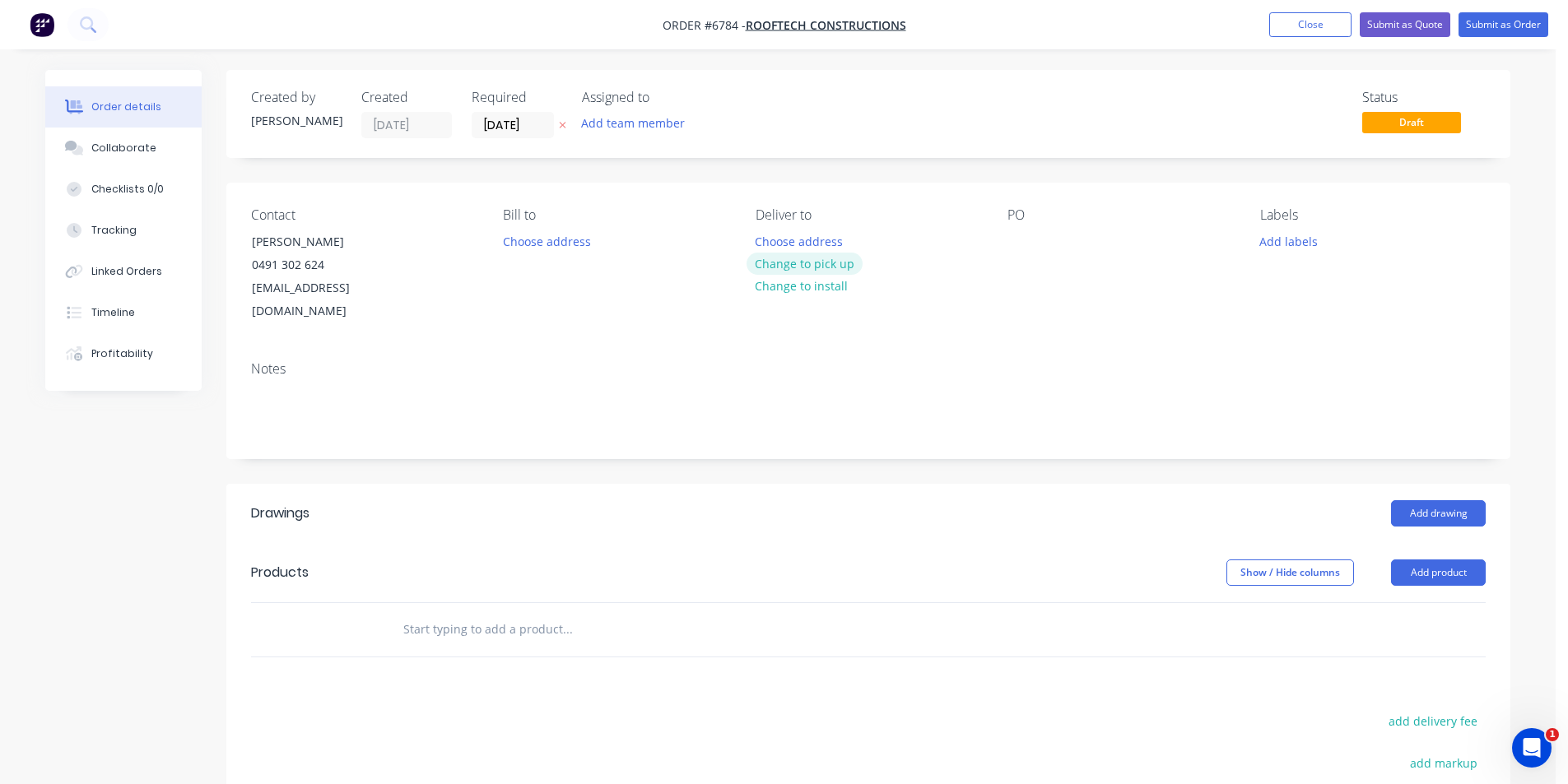
click at [782, 267] on button "Change to pick up" at bounding box center [804, 264] width 117 height 23
click at [1018, 245] on div at bounding box center [1020, 241] width 26 height 23
click at [1428, 500] on button "Add drawing" at bounding box center [1438, 513] width 95 height 26
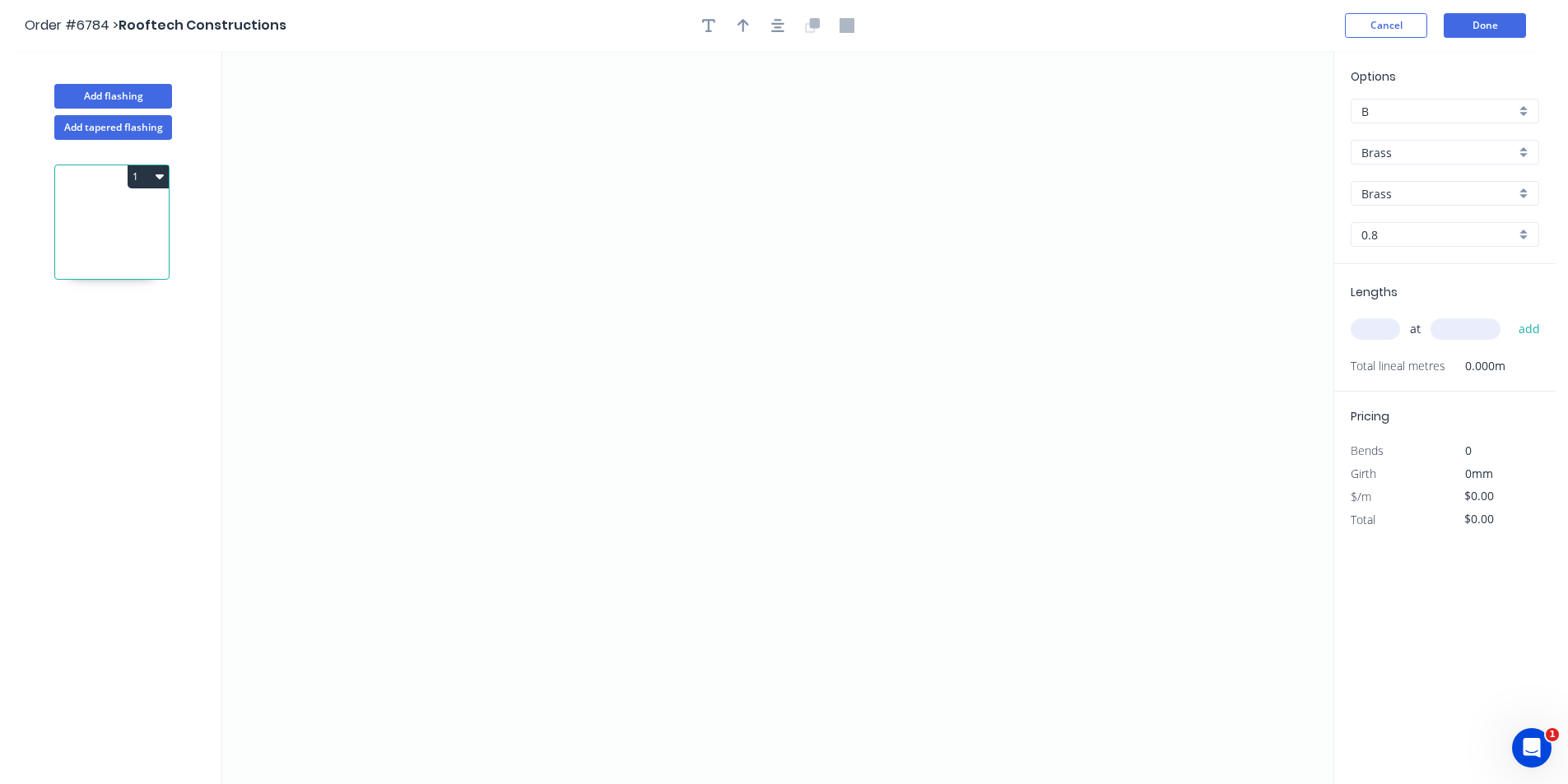
click at [1457, 157] on input "Brass" at bounding box center [1439, 152] width 154 height 17
click at [1449, 226] on div "Colorbond" at bounding box center [1445, 213] width 187 height 29
type input "Colorbond"
type input "Basalt"
type input "0.55"
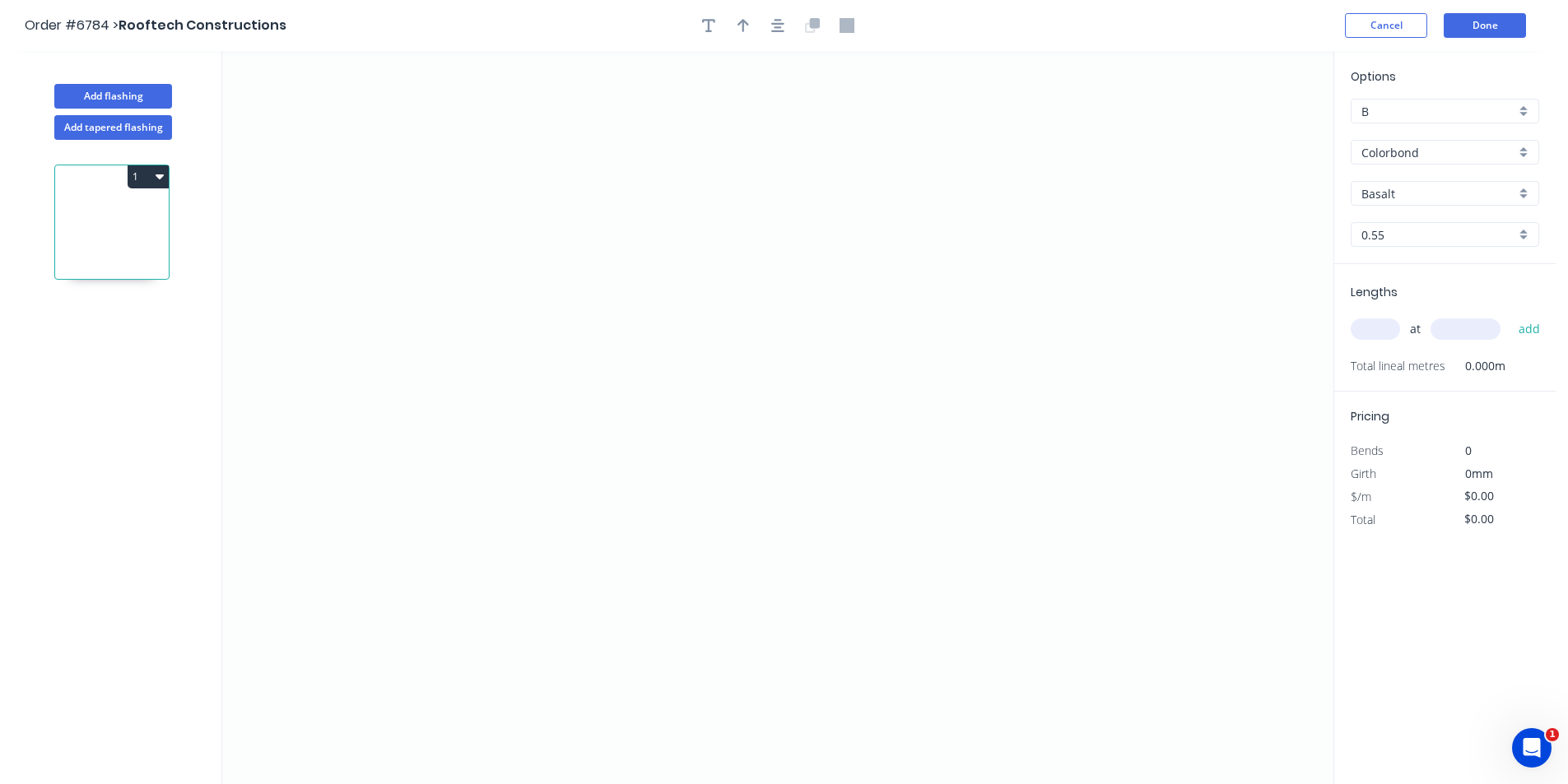
click at [1397, 197] on input "Basalt" at bounding box center [1439, 193] width 154 height 17
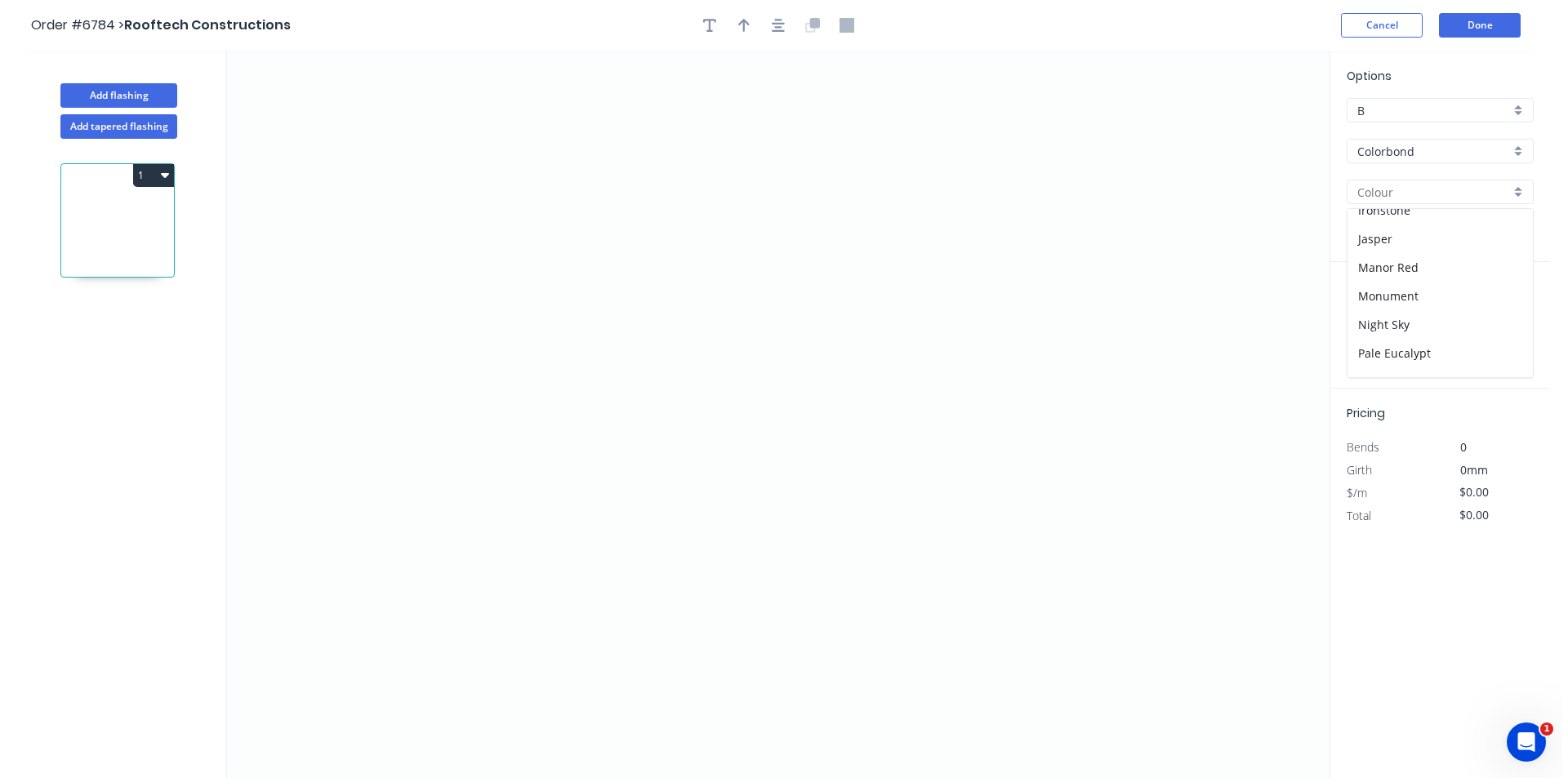
scroll to position [408, 0]
click at [1374, 283] on div "[PERSON_NAME]" at bounding box center [1434, 272] width 186 height 29
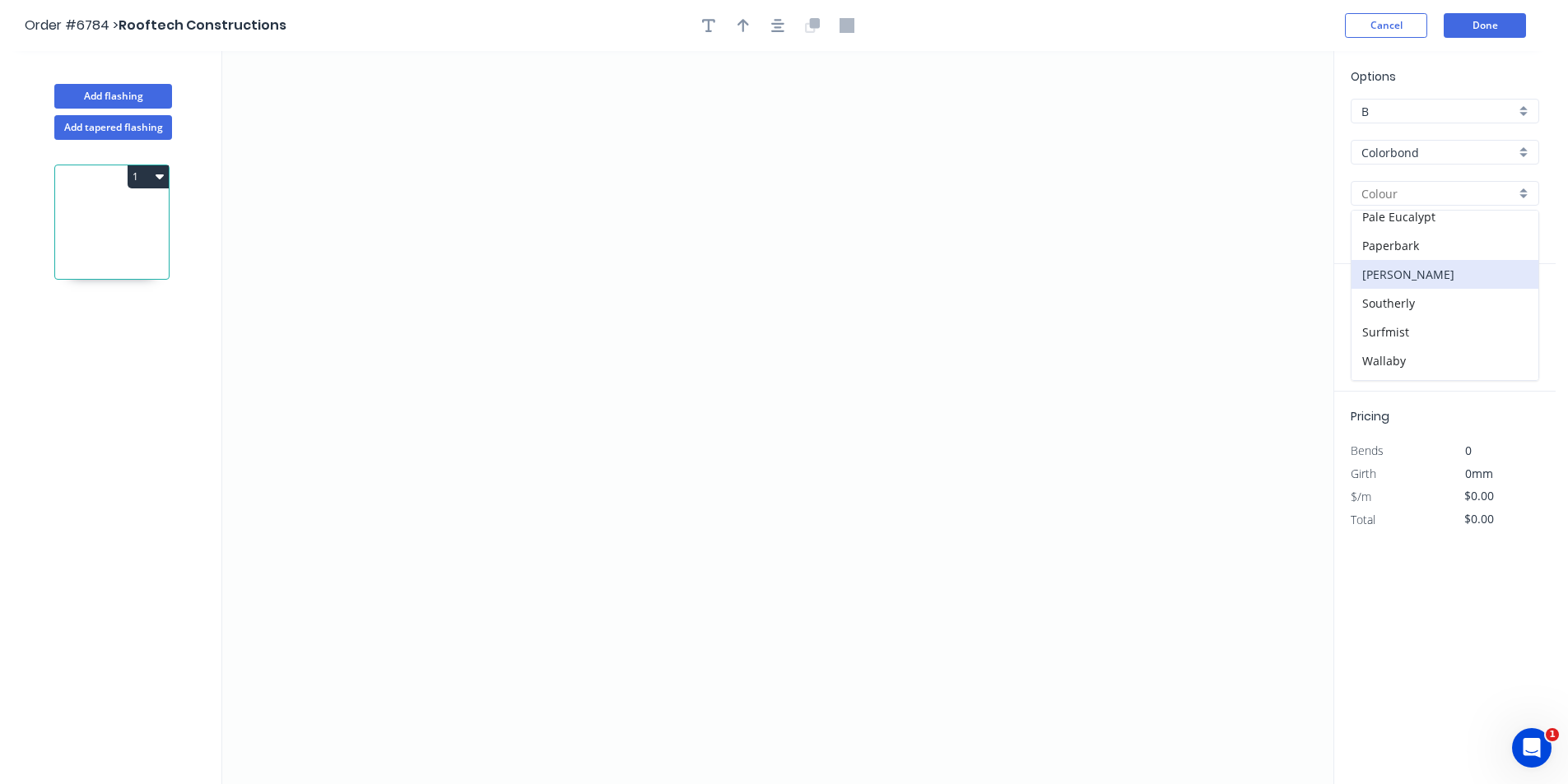
type input "[PERSON_NAME]"
click at [567, 527] on icon "0" at bounding box center [778, 417] width 1112 height 733
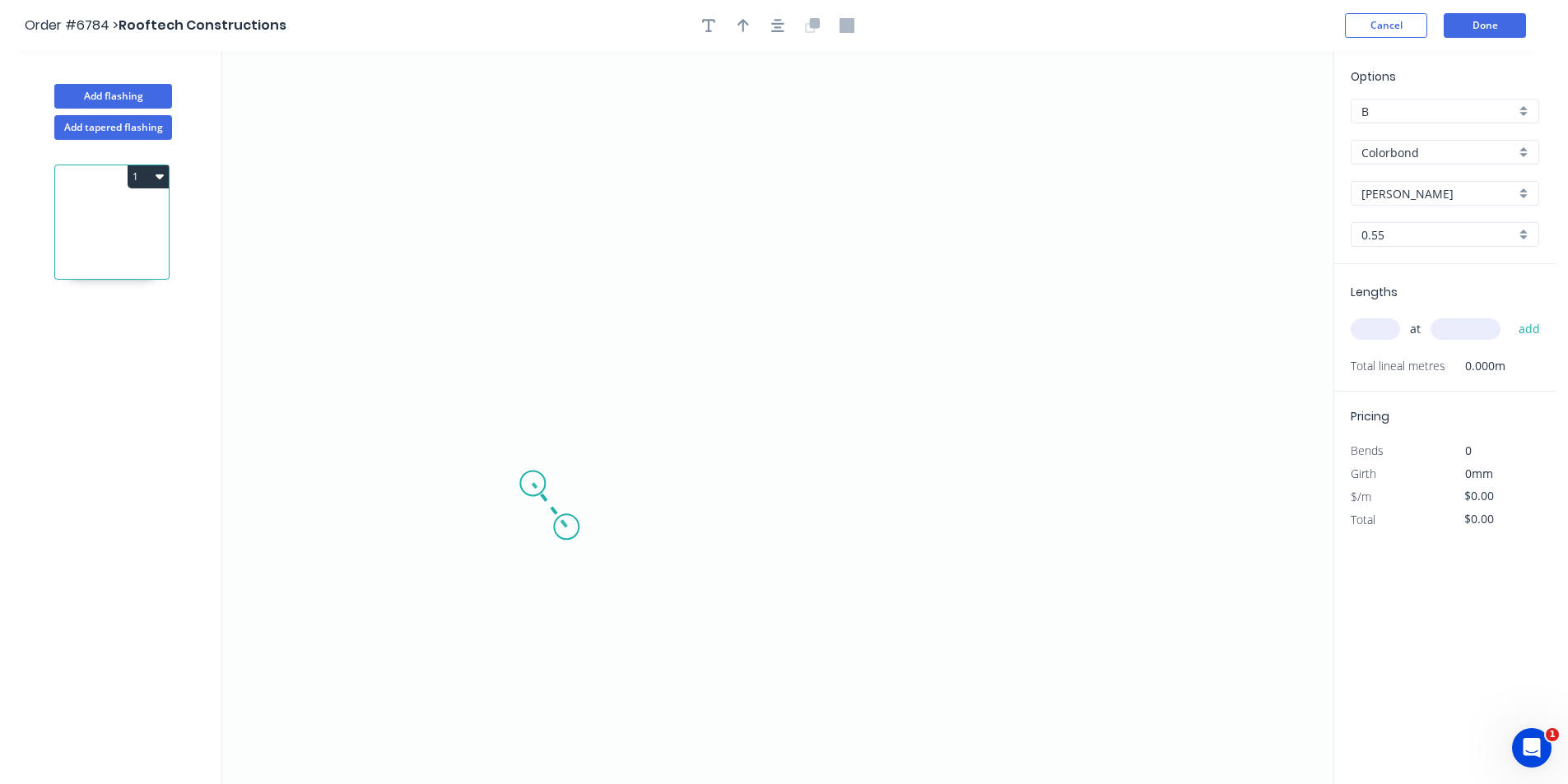
click at [532, 484] on icon at bounding box center [549, 505] width 33 height 43
click at [574, 462] on icon "0 ?" at bounding box center [778, 417] width 1112 height 733
click at [569, 307] on icon "0 ? ? ? º" at bounding box center [778, 417] width 1112 height 733
click at [836, 303] on icon "0 ? ? ? ? º ? º" at bounding box center [778, 417] width 1112 height 733
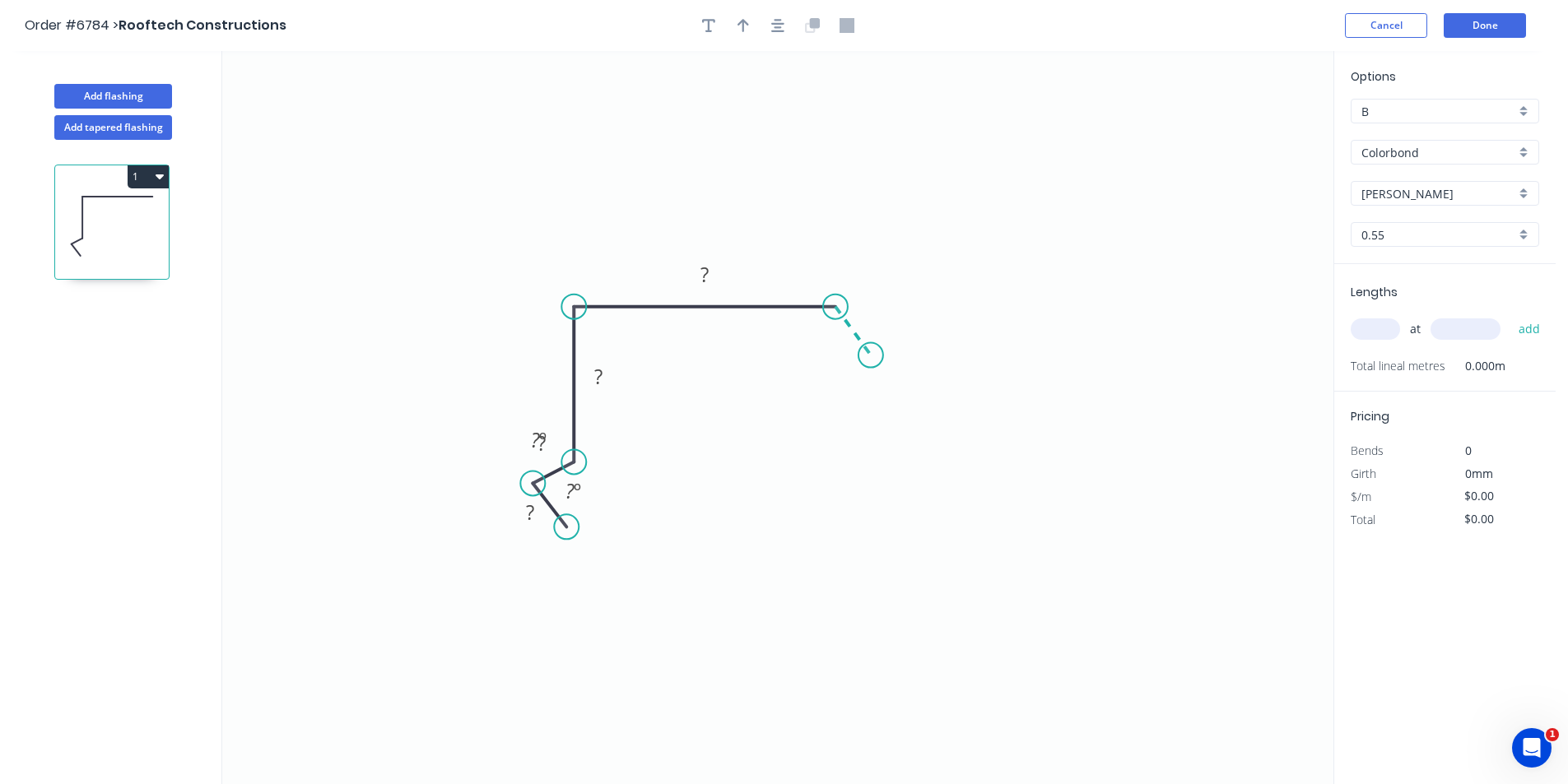
click at [871, 355] on icon "0 ? ? ? ? ? º ? º" at bounding box center [778, 417] width 1112 height 733
click at [1516, 18] on button "Done" at bounding box center [1485, 25] width 82 height 24
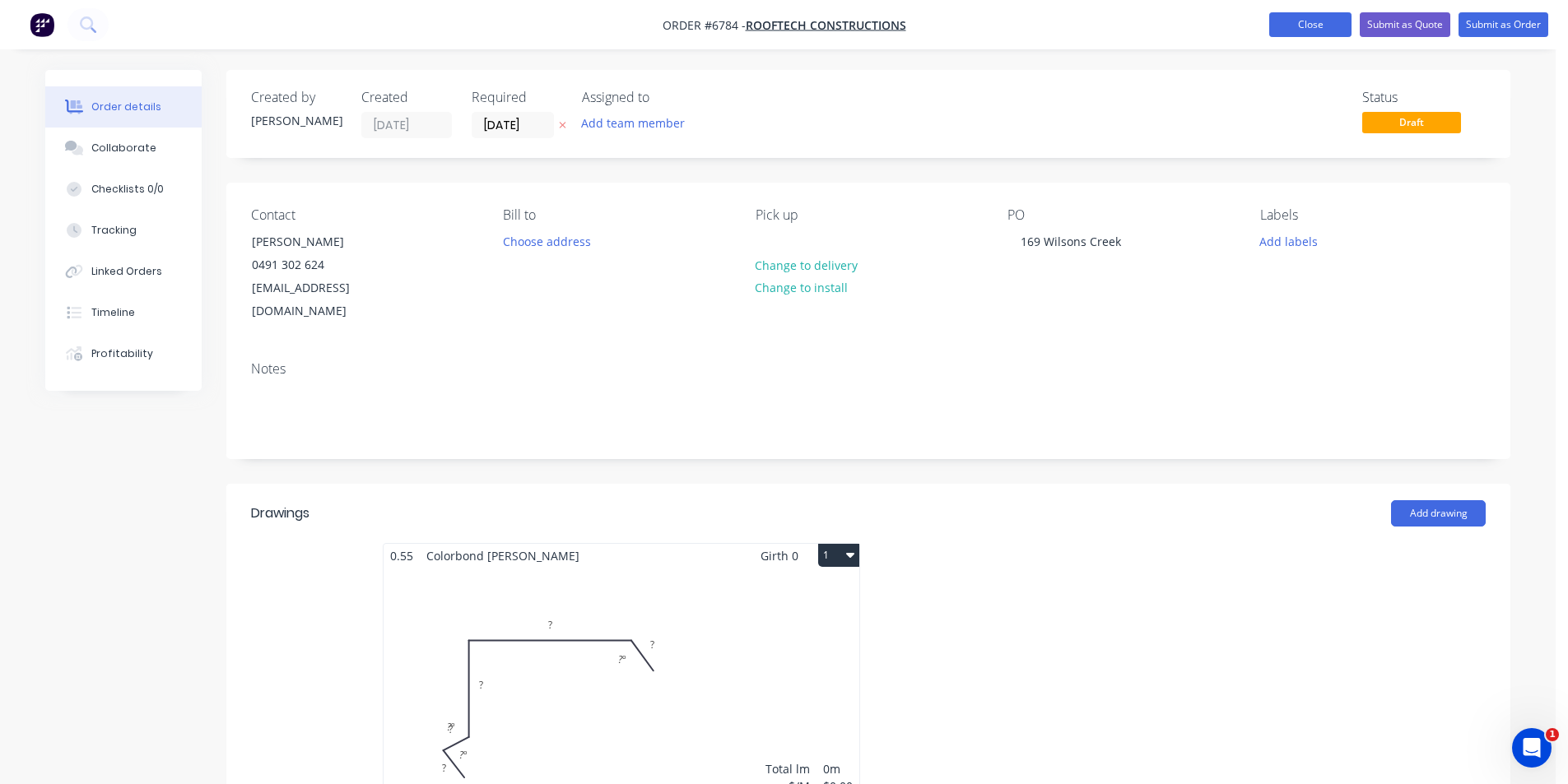
click at [1335, 30] on button "Close" at bounding box center [1310, 24] width 82 height 24
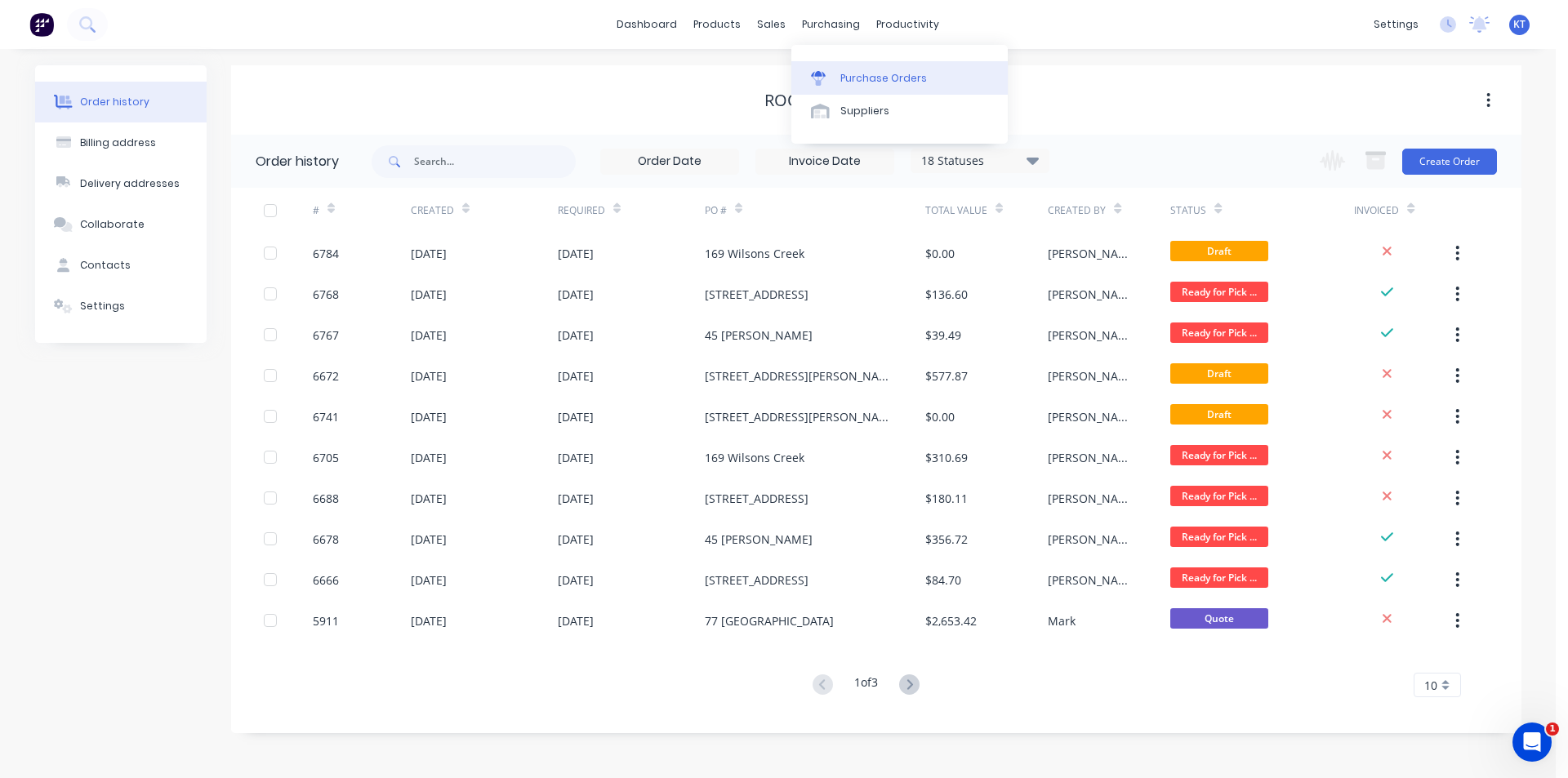
click at [852, 77] on div "Purchase Orders" at bounding box center [883, 78] width 87 height 14
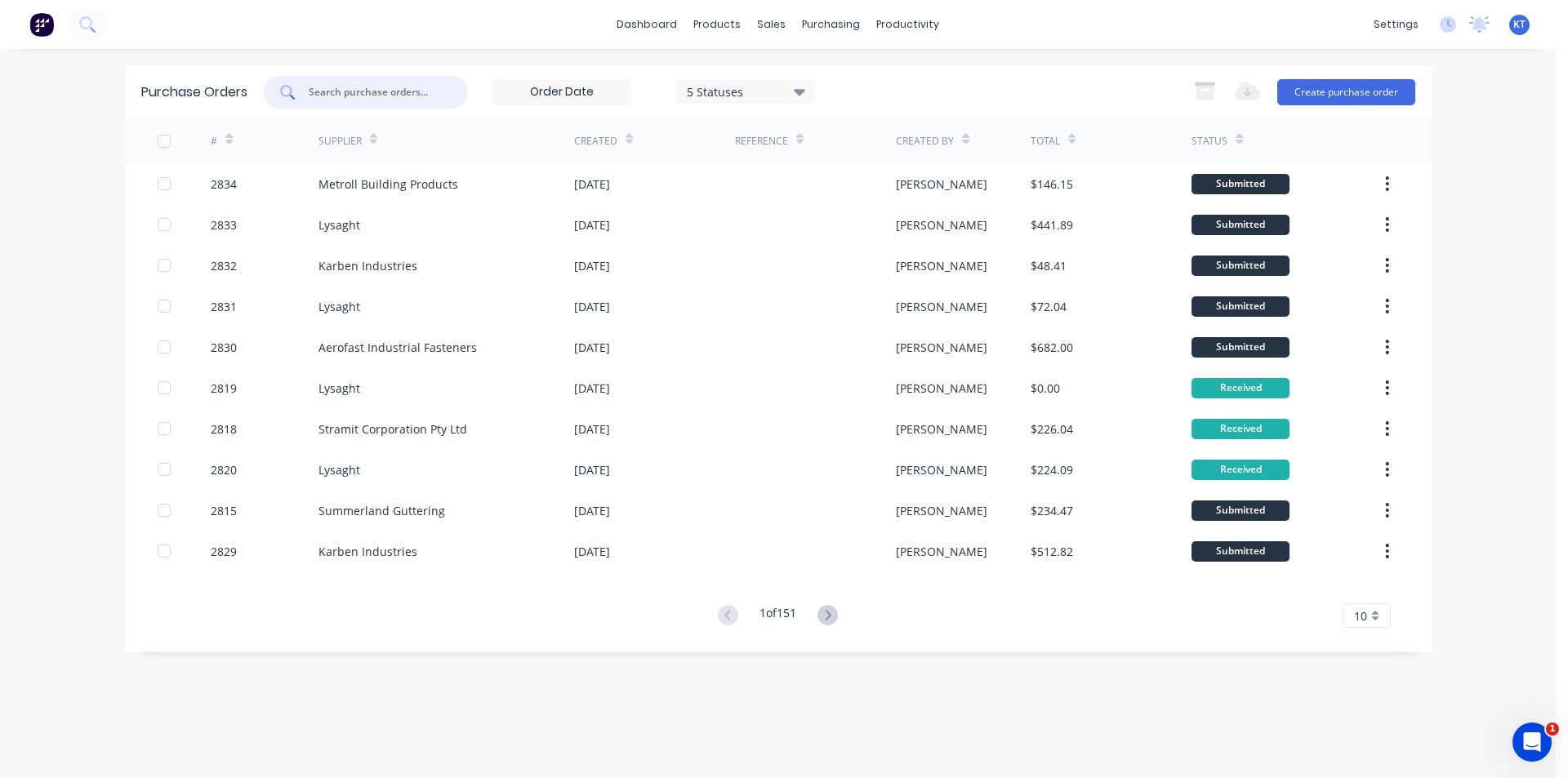
click at [401, 87] on input "text" at bounding box center [374, 92] width 135 height 16
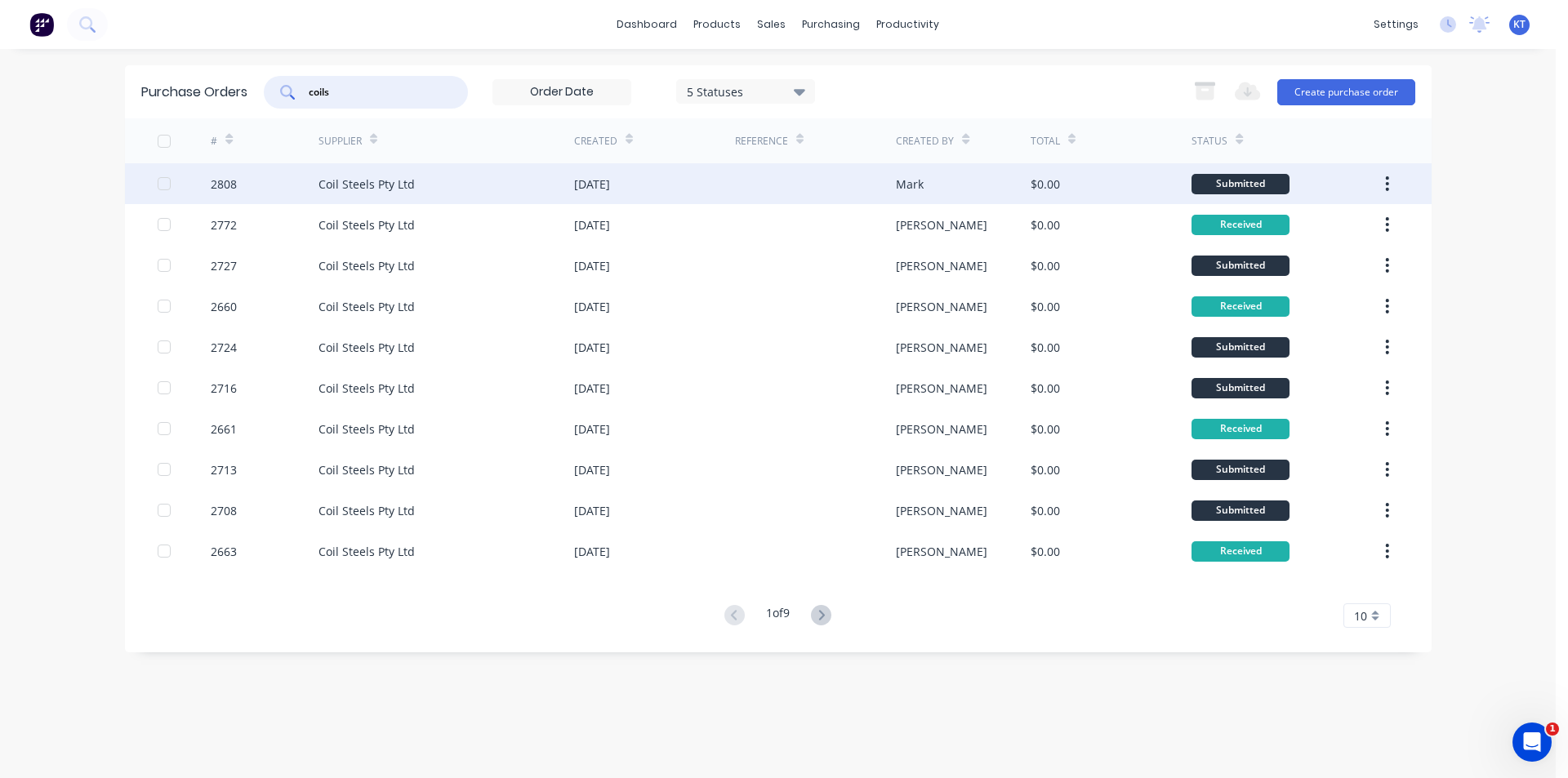
type input "coils"
click at [446, 179] on div "Coil Steels Pty Ltd" at bounding box center [446, 184] width 256 height 41
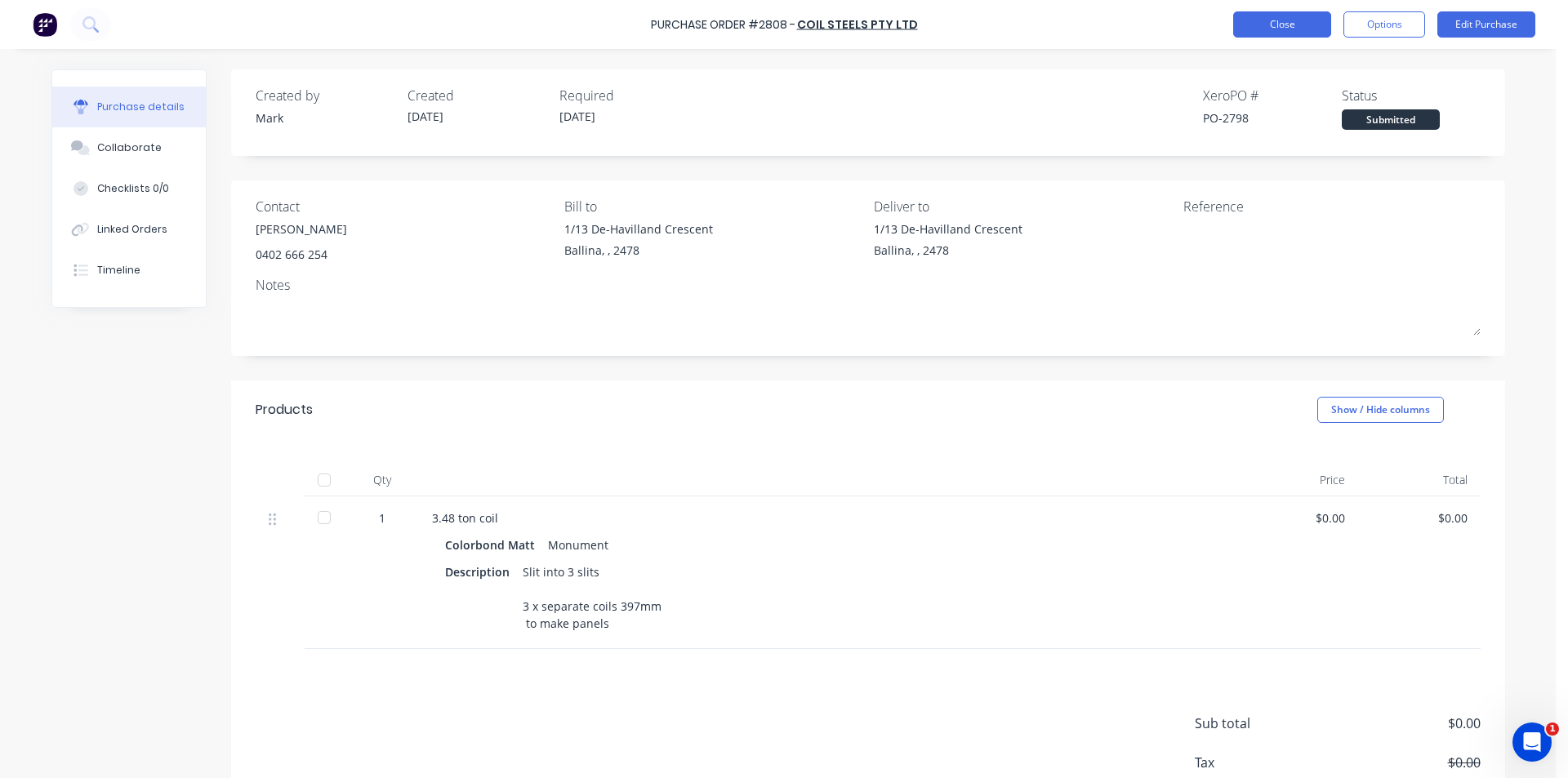
click at [1243, 20] on button "Close" at bounding box center [1281, 24] width 98 height 26
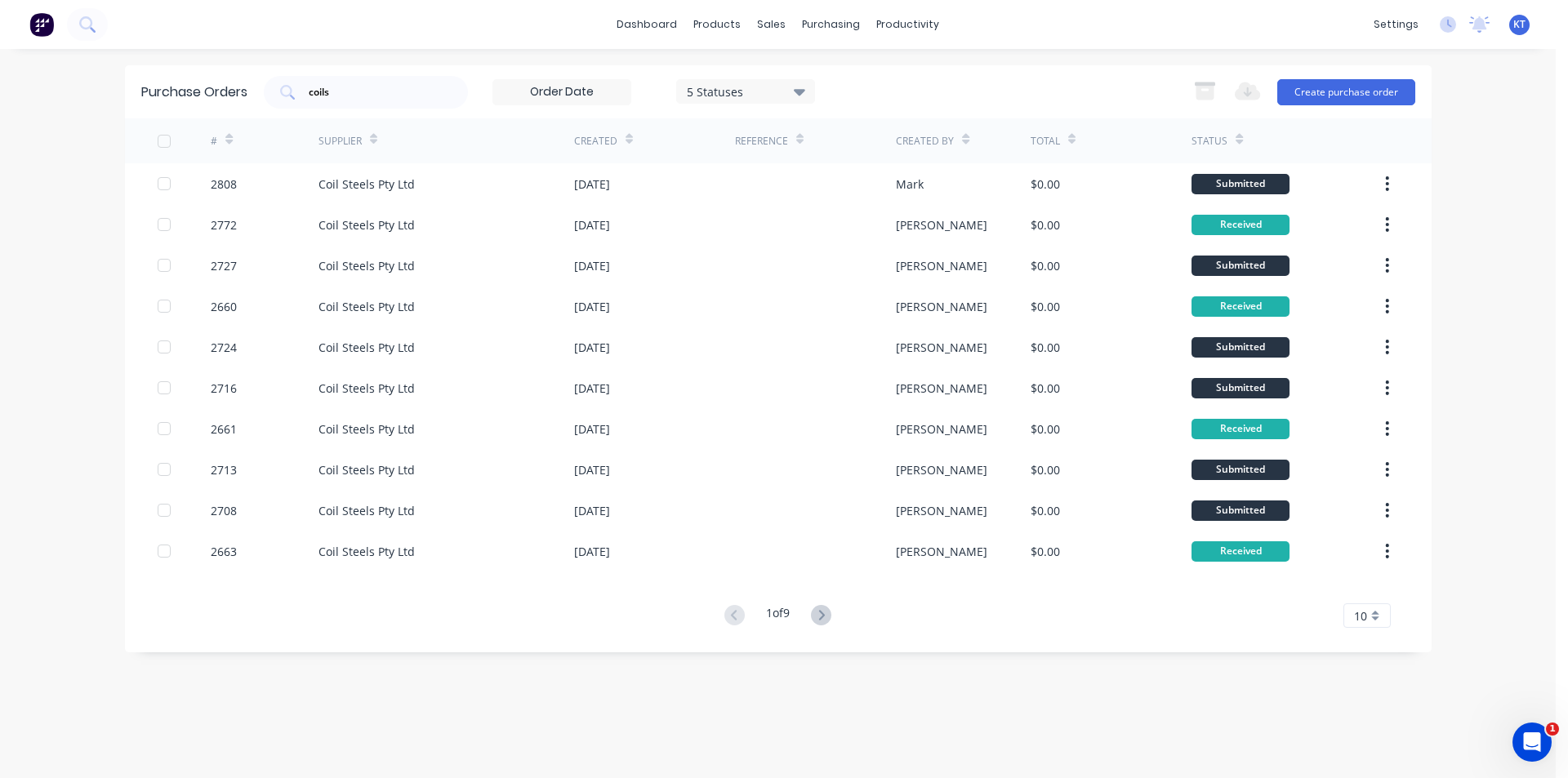
click at [1510, 138] on div "dashboard products sales purchasing productivity dashboard products Product Cat…" at bounding box center [777, 389] width 1555 height 778
click at [1335, 79] on button "Create purchase order" at bounding box center [1347, 91] width 138 height 26
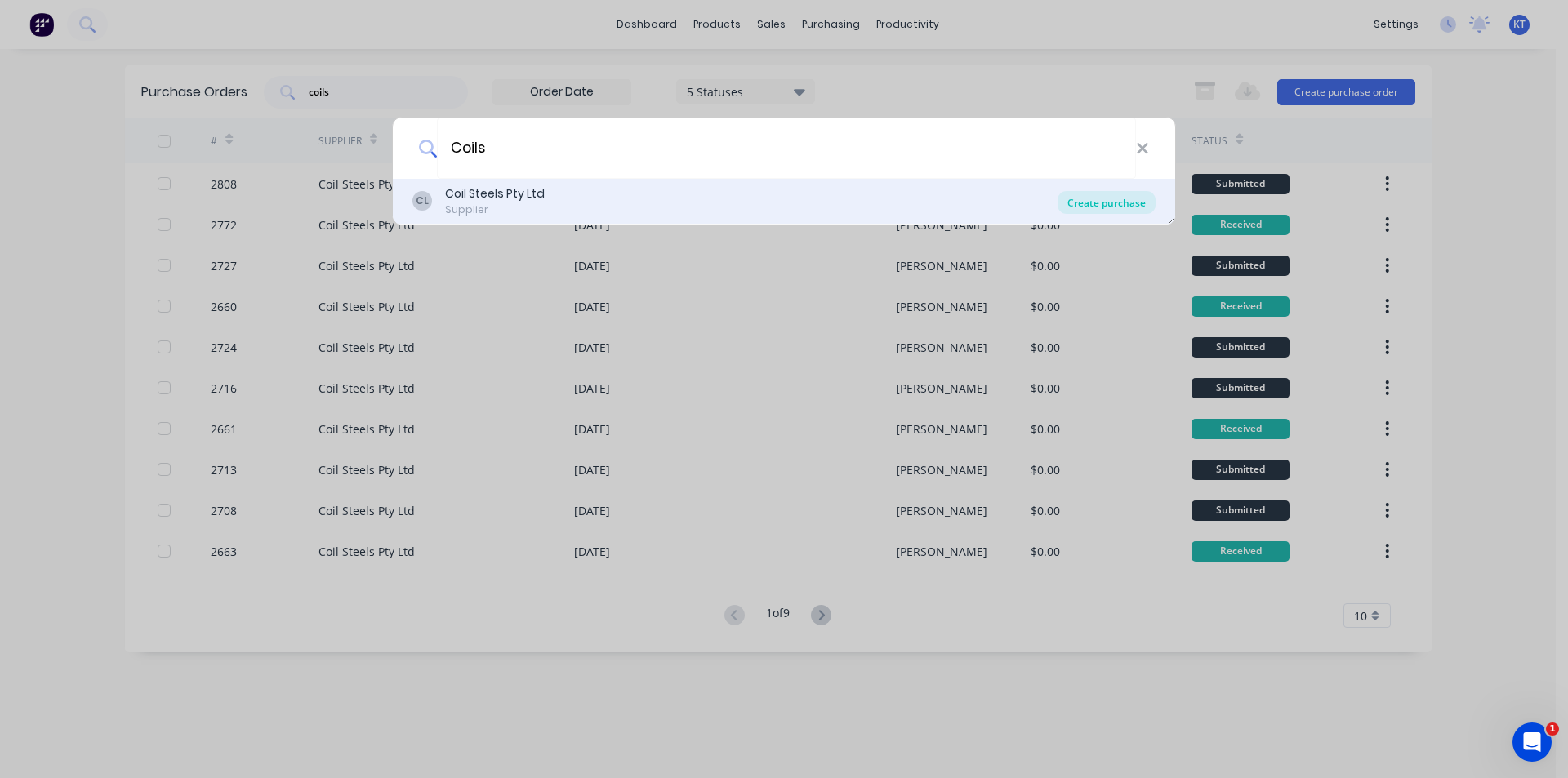
type input "Coils"
click at [1099, 194] on div "Create purchase" at bounding box center [1106, 203] width 98 height 23
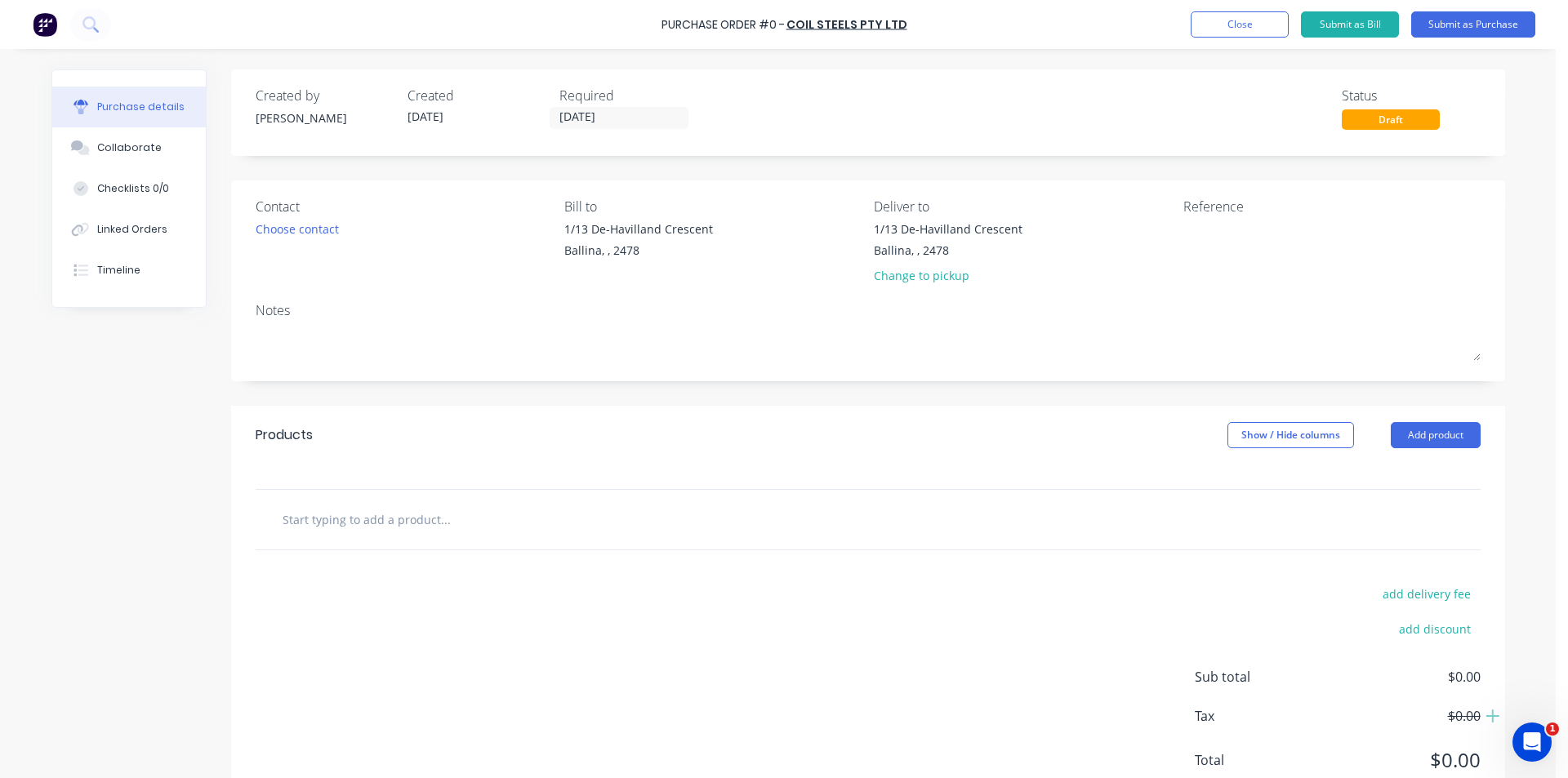
click at [292, 243] on div "Contact Choose contact" at bounding box center [404, 245] width 298 height 96
click at [300, 209] on div "Contact" at bounding box center [404, 207] width 298 height 20
click at [292, 228] on div "Choose contact" at bounding box center [297, 229] width 83 height 17
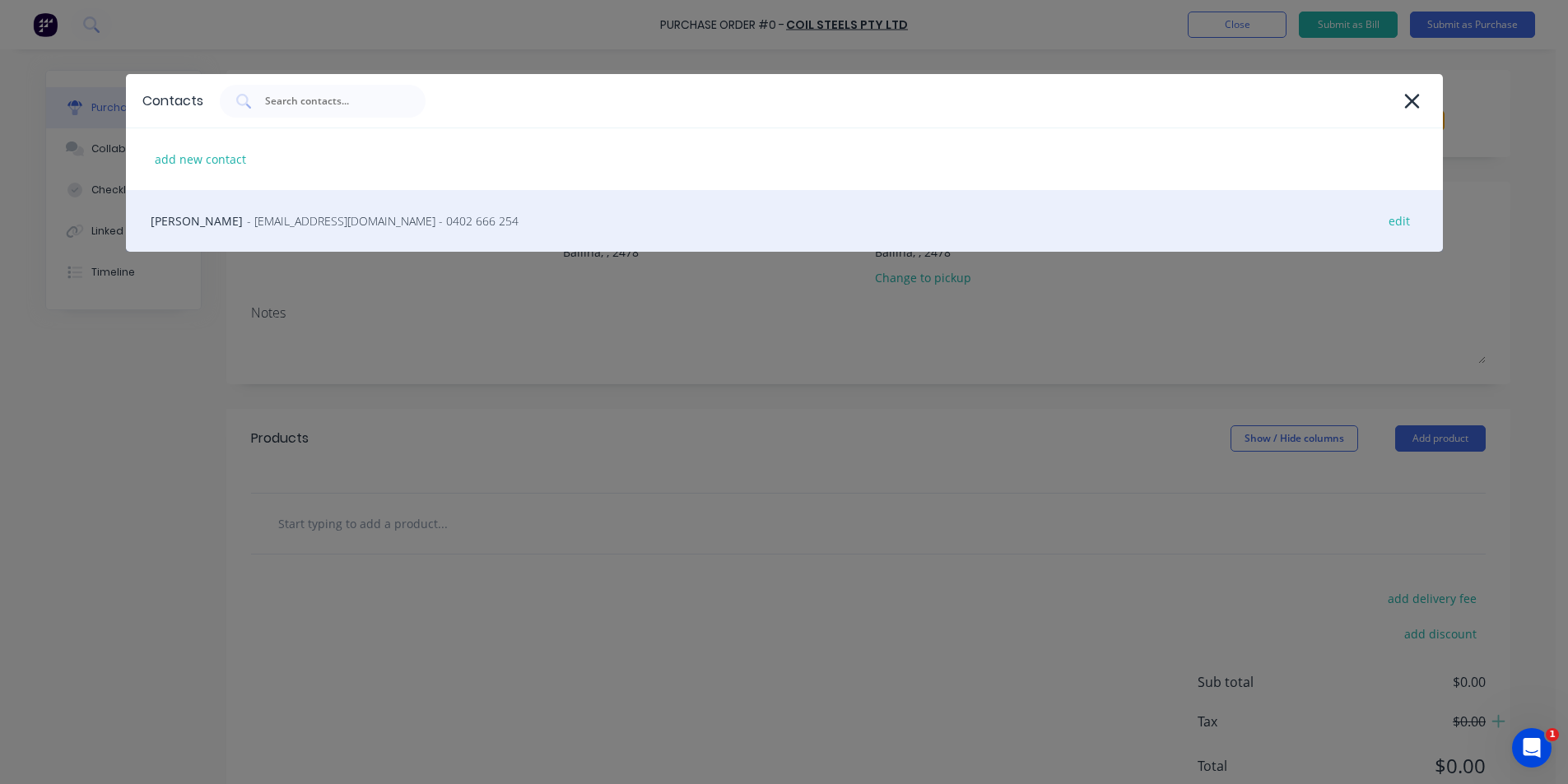
click at [253, 236] on div "[PERSON_NAME] - [EMAIL_ADDRESS][DOMAIN_NAME] - 0402 666 254 edit" at bounding box center [784, 220] width 1317 height 61
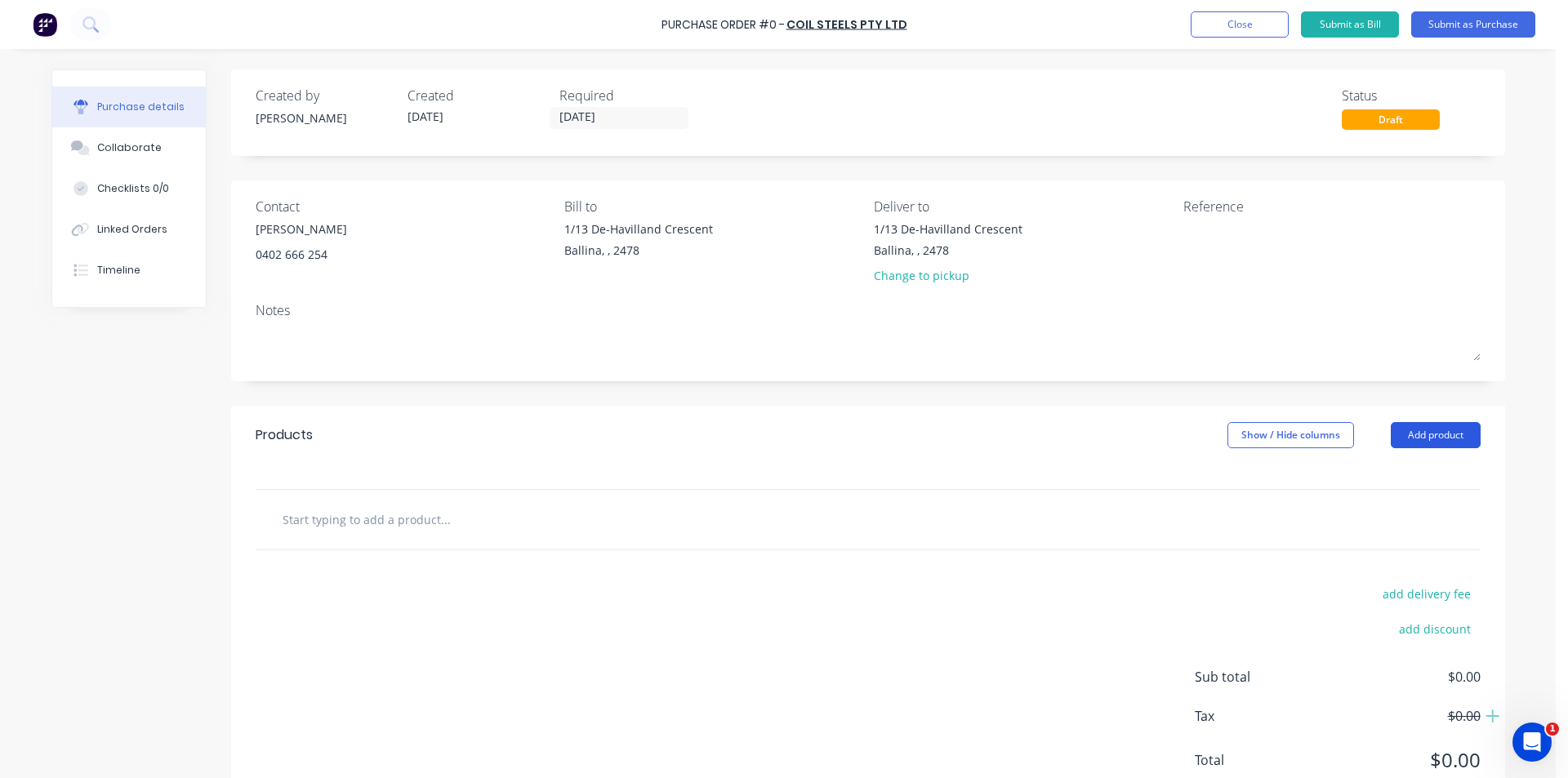
click at [1393, 425] on button "Add product" at bounding box center [1435, 435] width 90 height 26
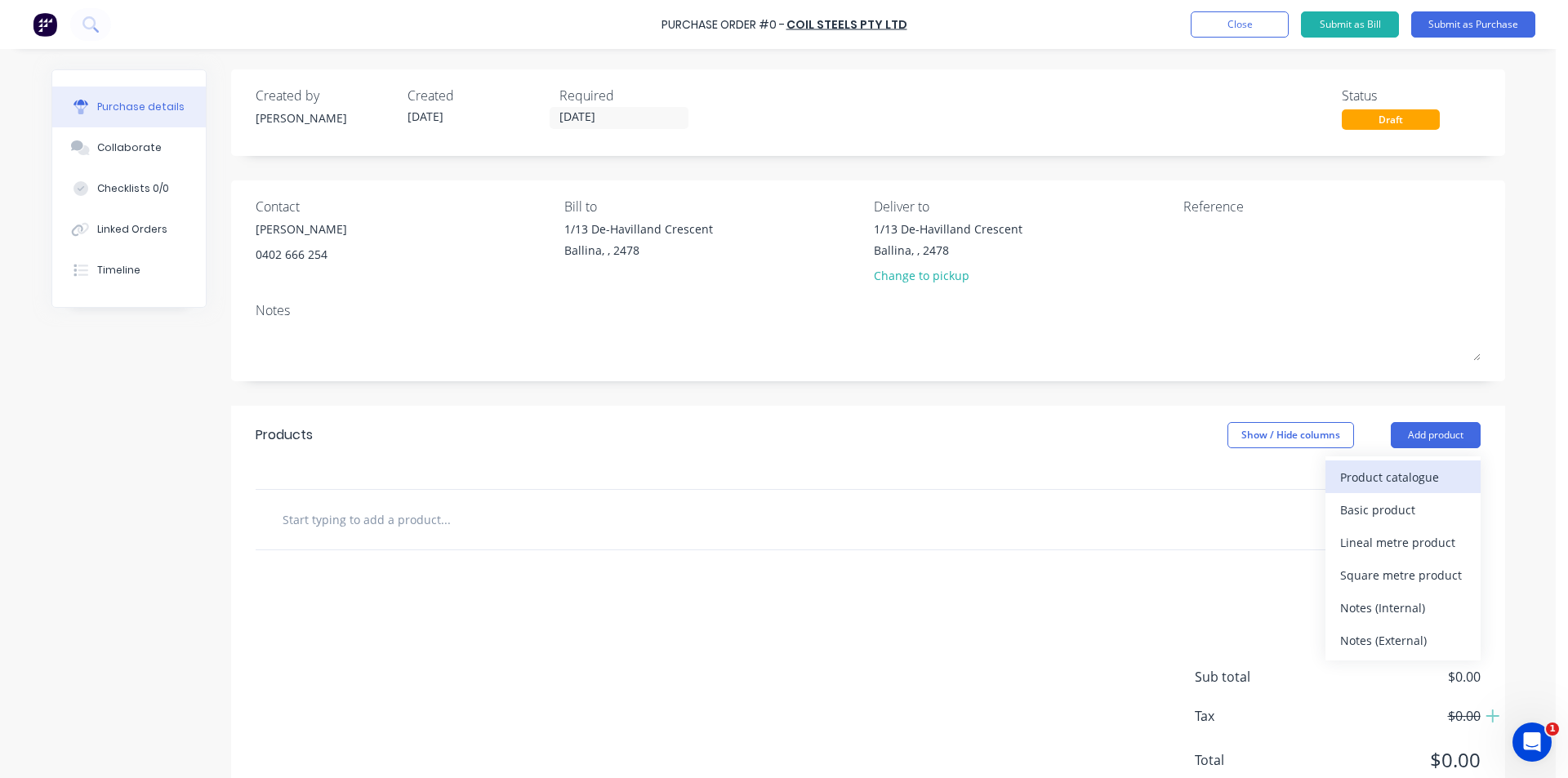
click at [1379, 475] on div "Product catalogue" at bounding box center [1403, 477] width 126 height 23
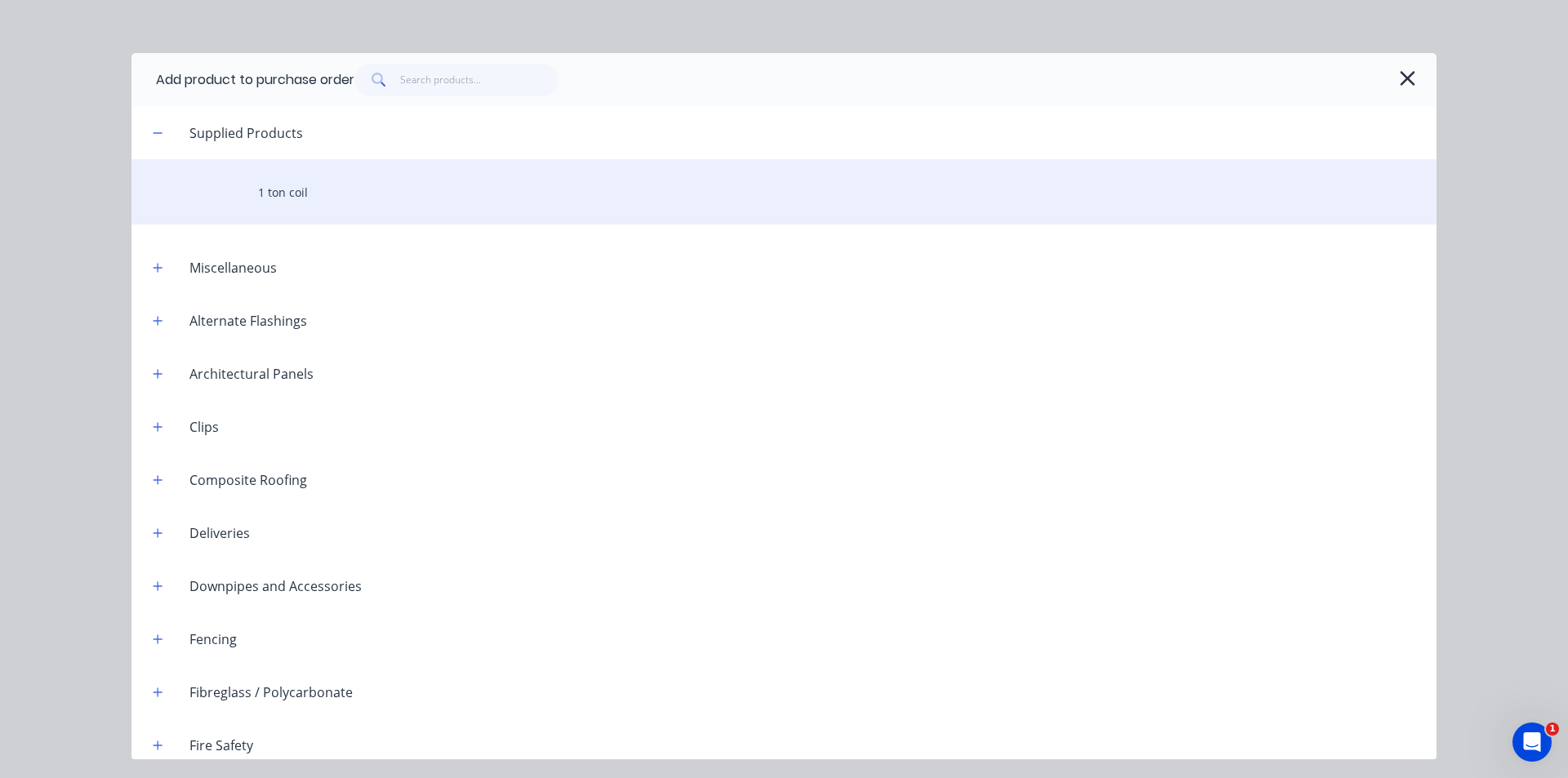
click at [342, 206] on div "1 ton coil" at bounding box center [784, 192] width 1305 height 65
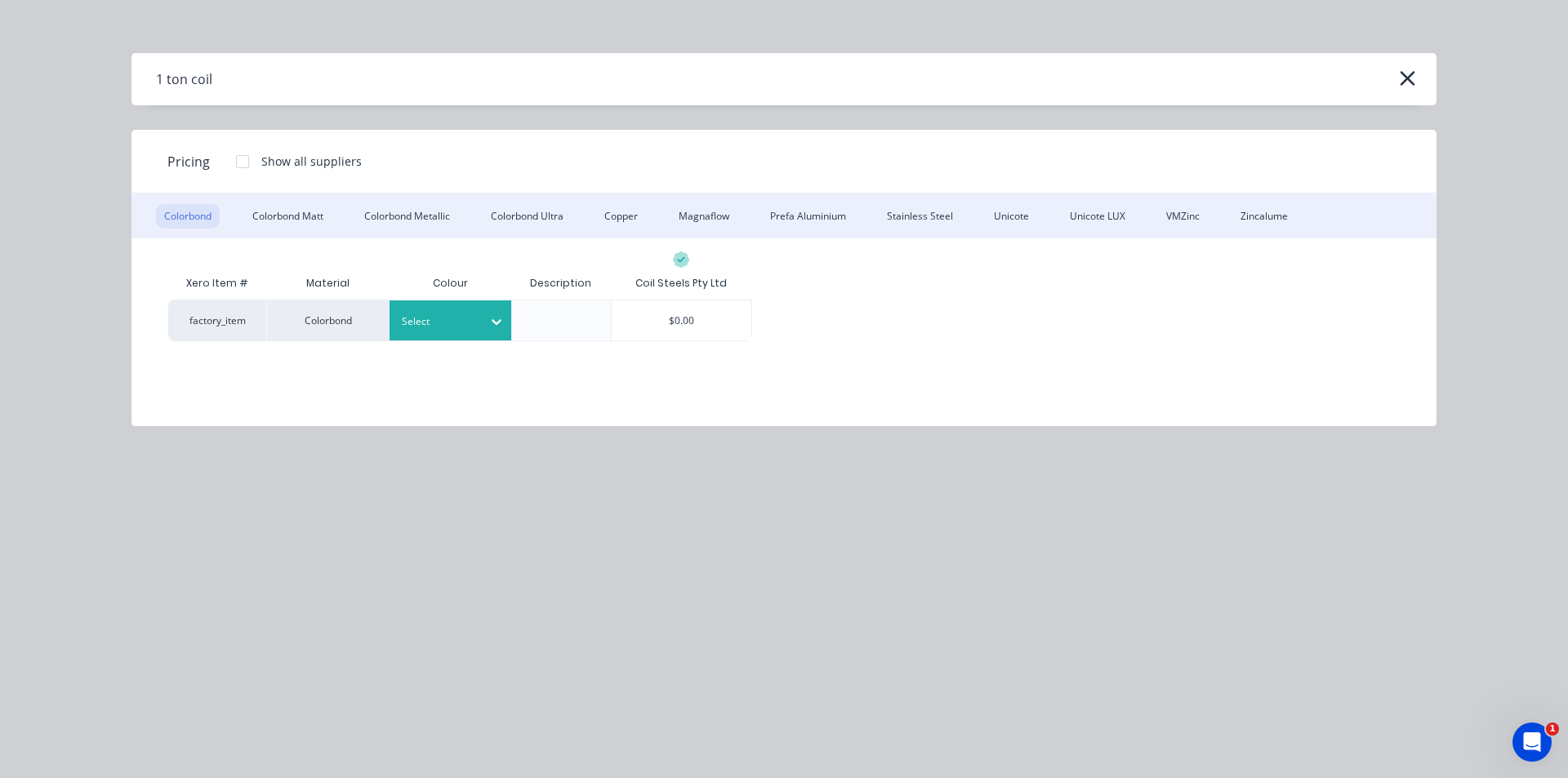
click at [463, 329] on div at bounding box center [438, 322] width 74 height 18
click at [665, 323] on div "$0.00" at bounding box center [681, 320] width 141 height 40
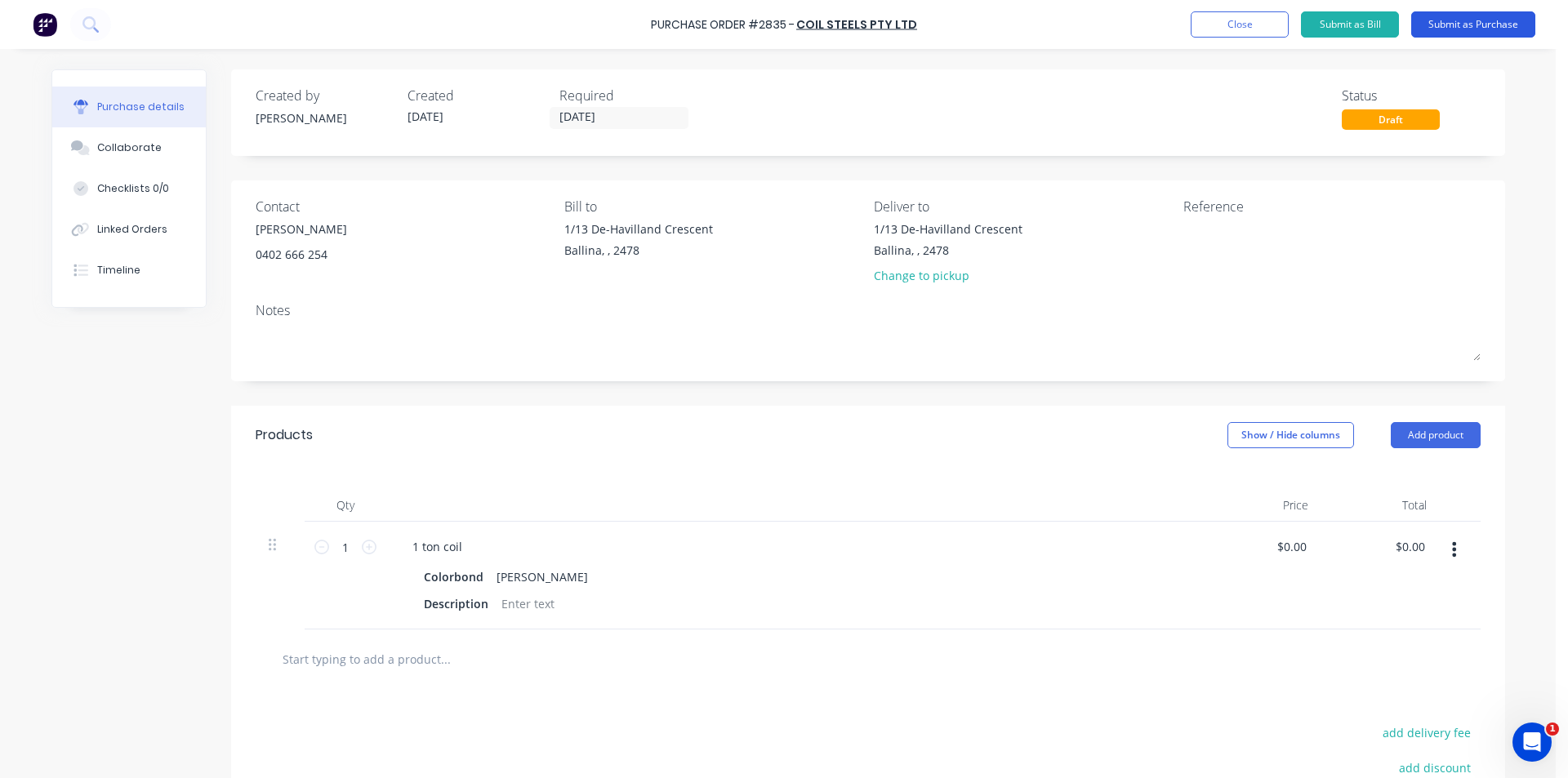
click at [1518, 21] on button "Submit as Purchase" at bounding box center [1473, 24] width 124 height 26
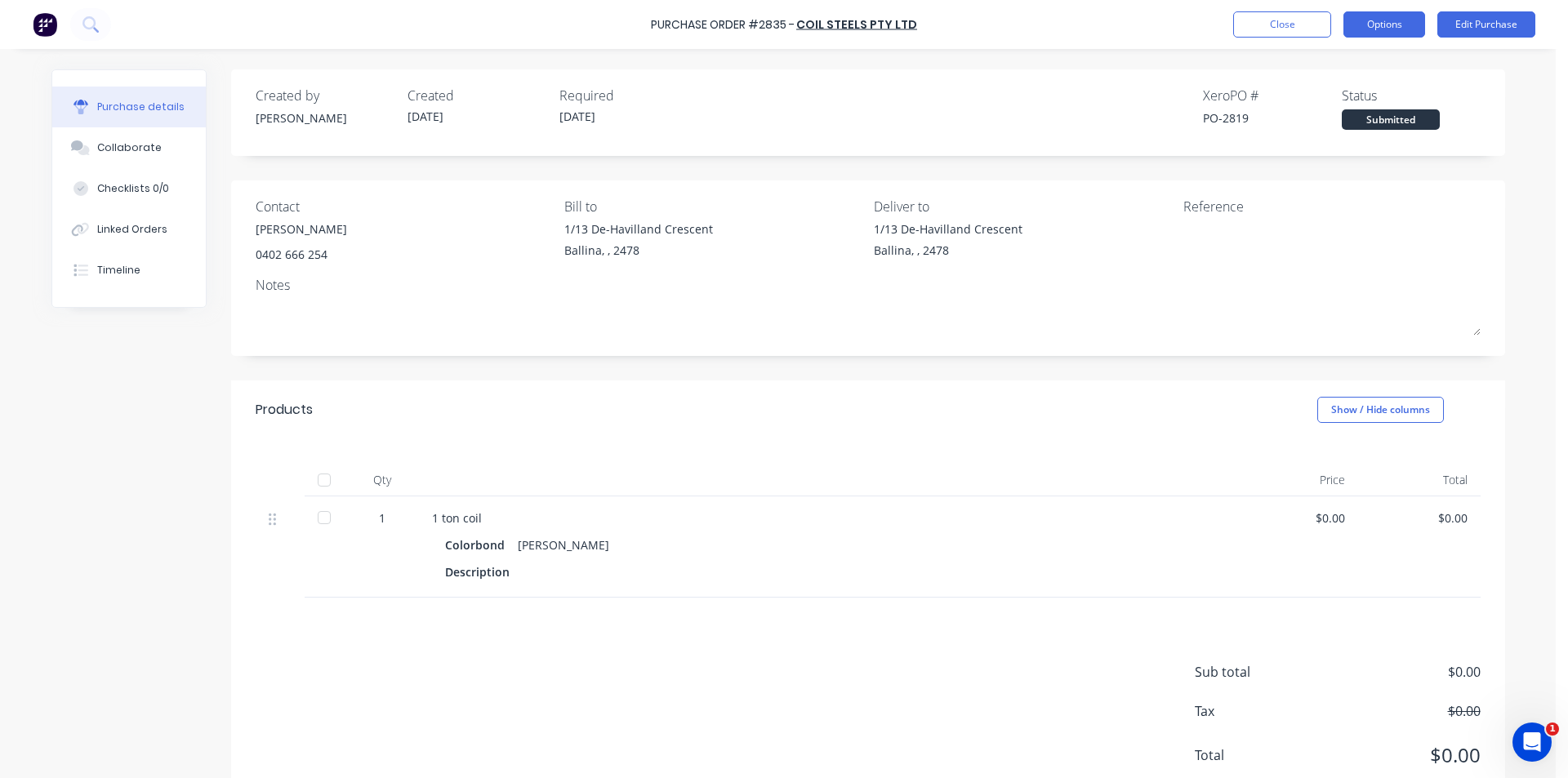
click at [1372, 24] on button "Options" at bounding box center [1383, 24] width 82 height 26
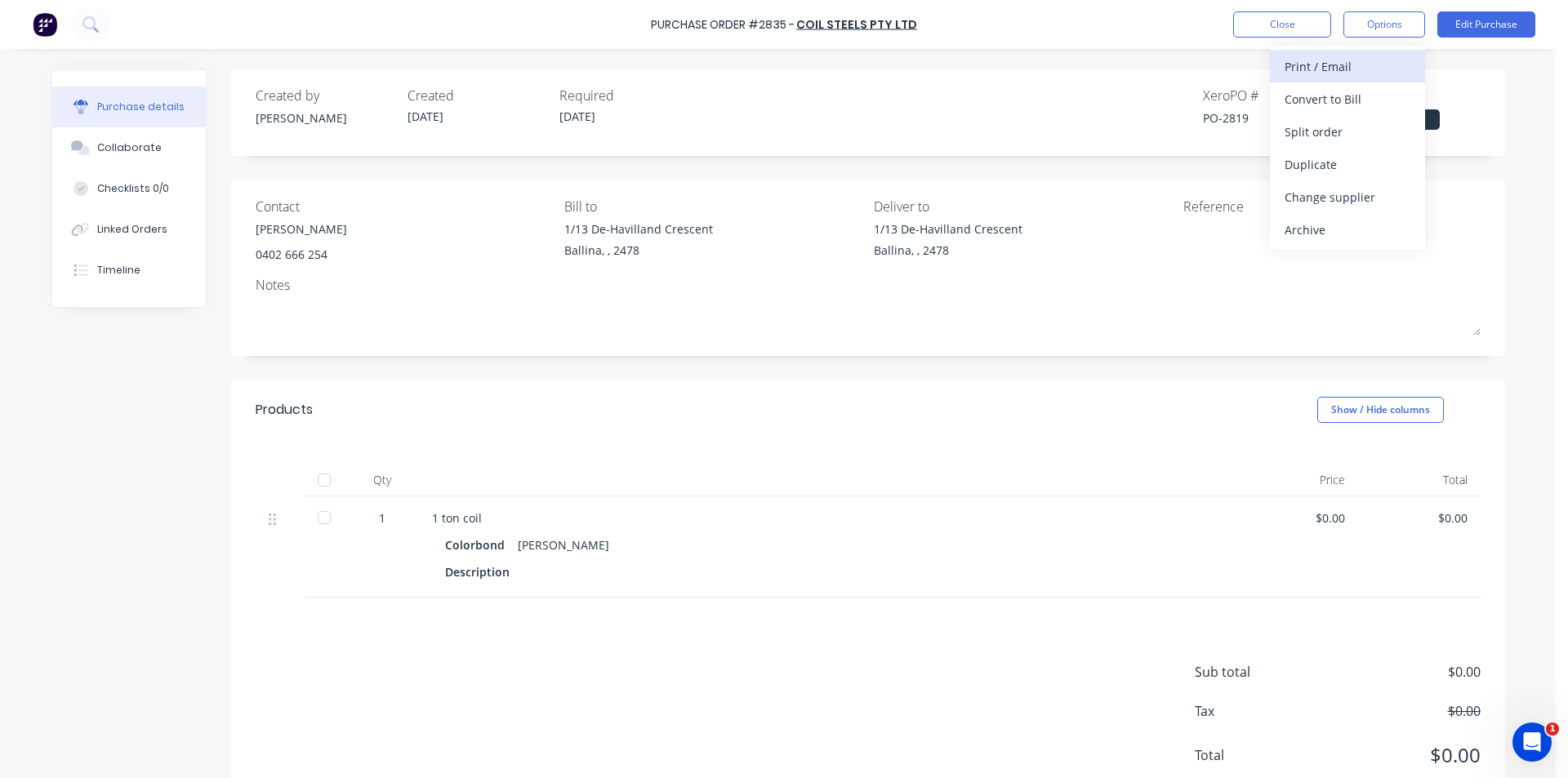
click at [1408, 56] on div "Print / Email" at bounding box center [1347, 66] width 126 height 23
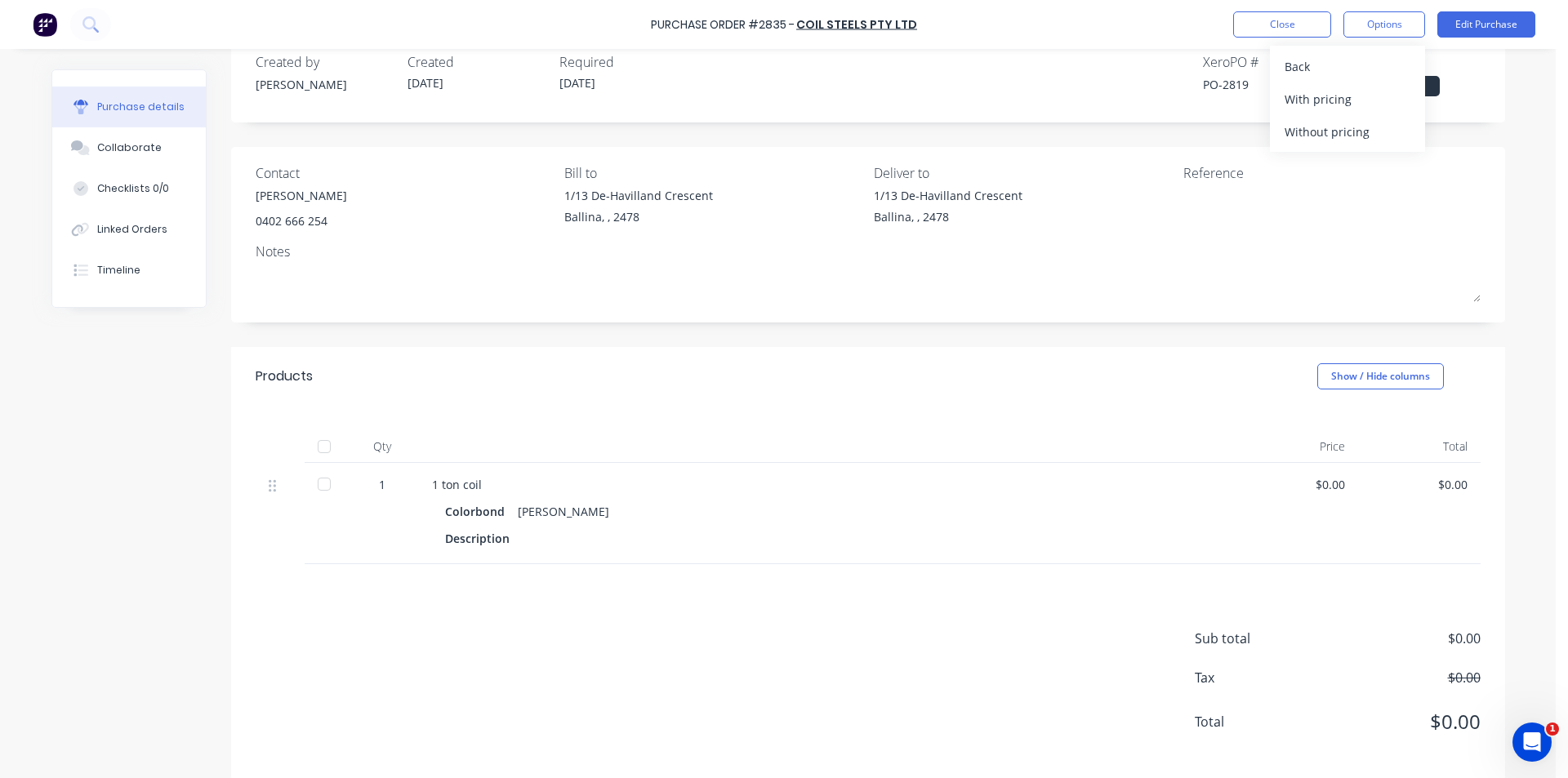
scroll to position [52, 0]
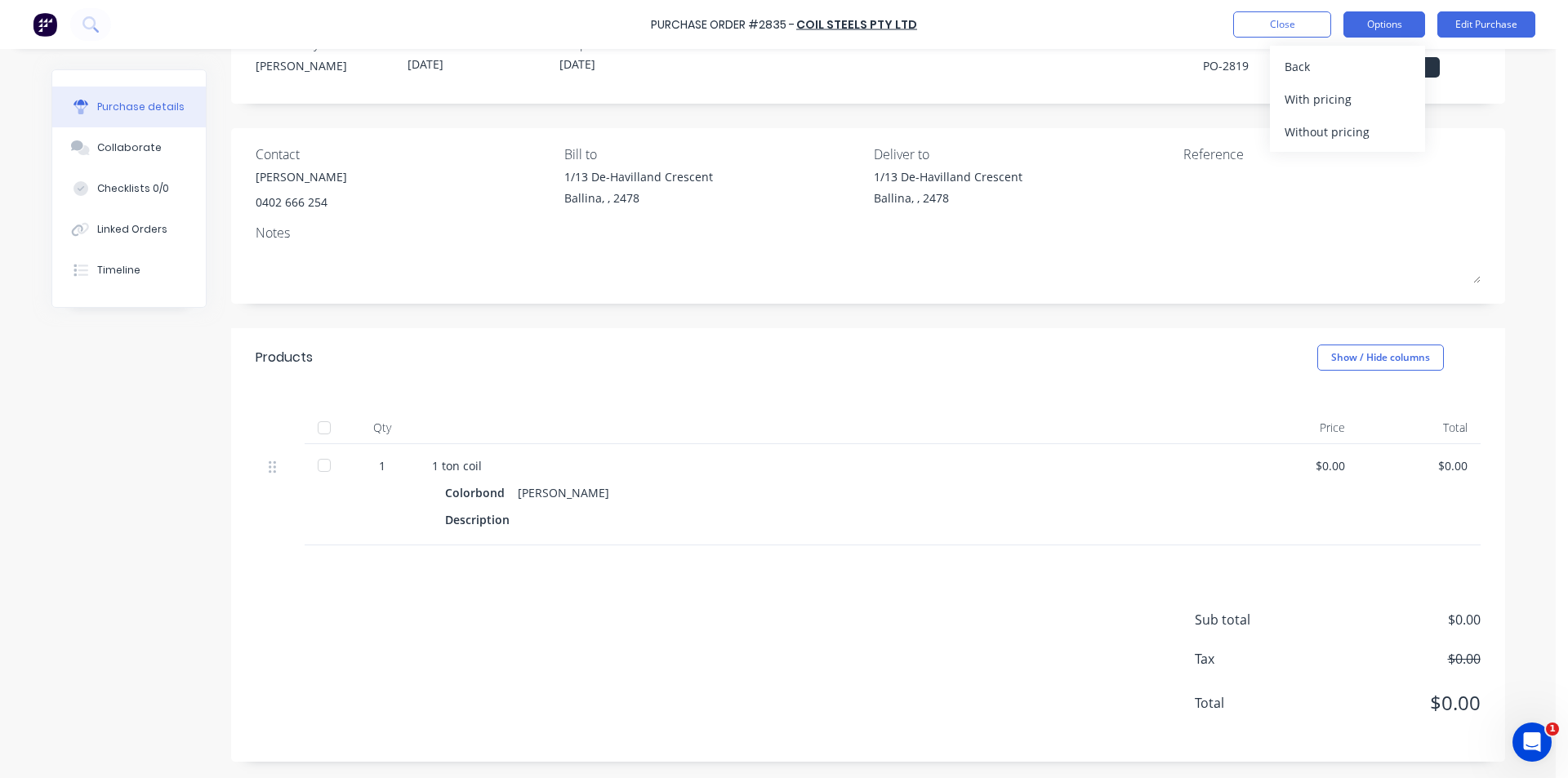
click at [1408, 24] on button "Options" at bounding box center [1383, 24] width 82 height 26
click at [1388, 24] on button "Options" at bounding box center [1383, 24] width 82 height 26
click at [1356, 127] on div "Without pricing" at bounding box center [1347, 132] width 126 height 23
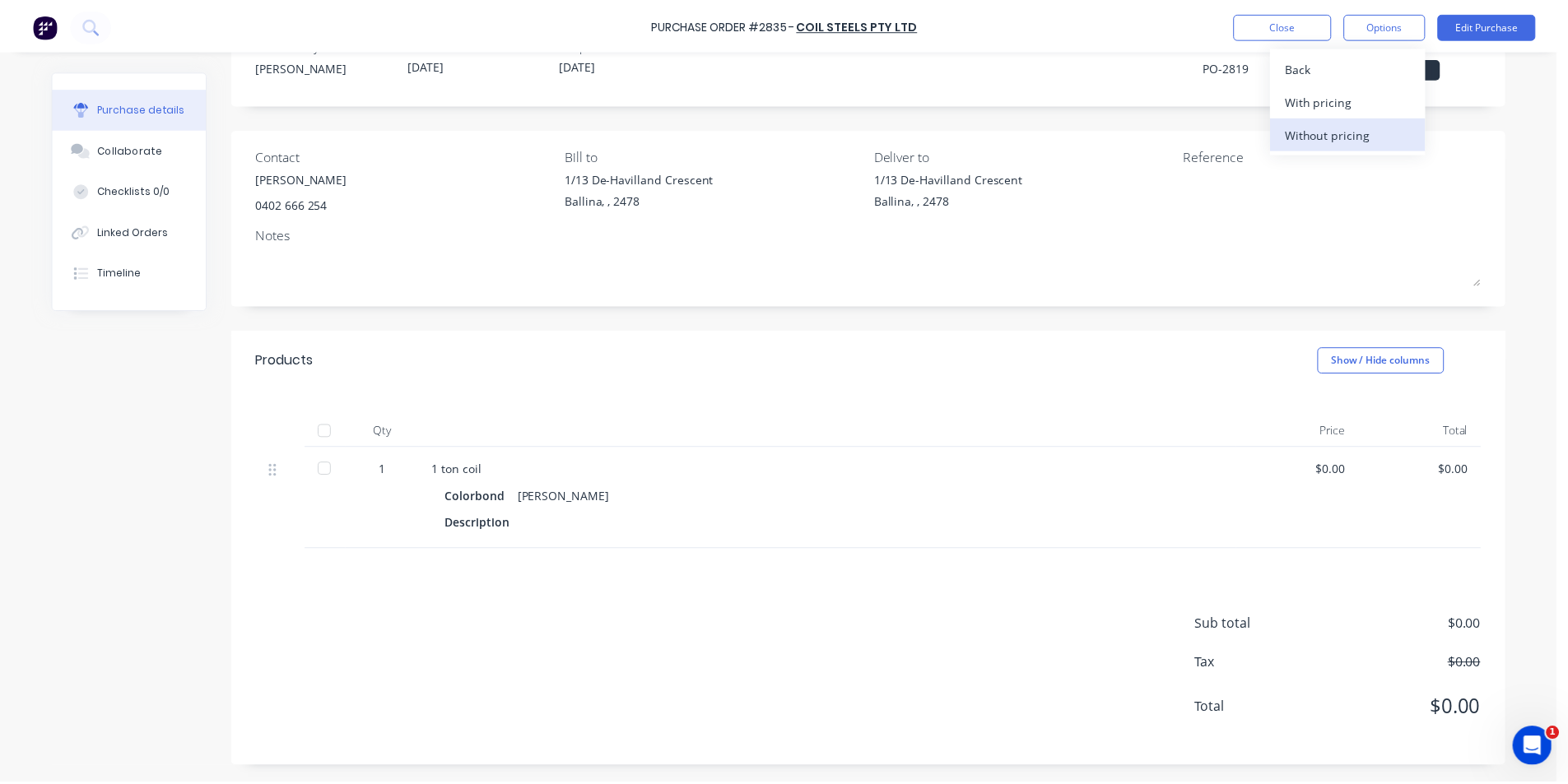
scroll to position [0, 0]
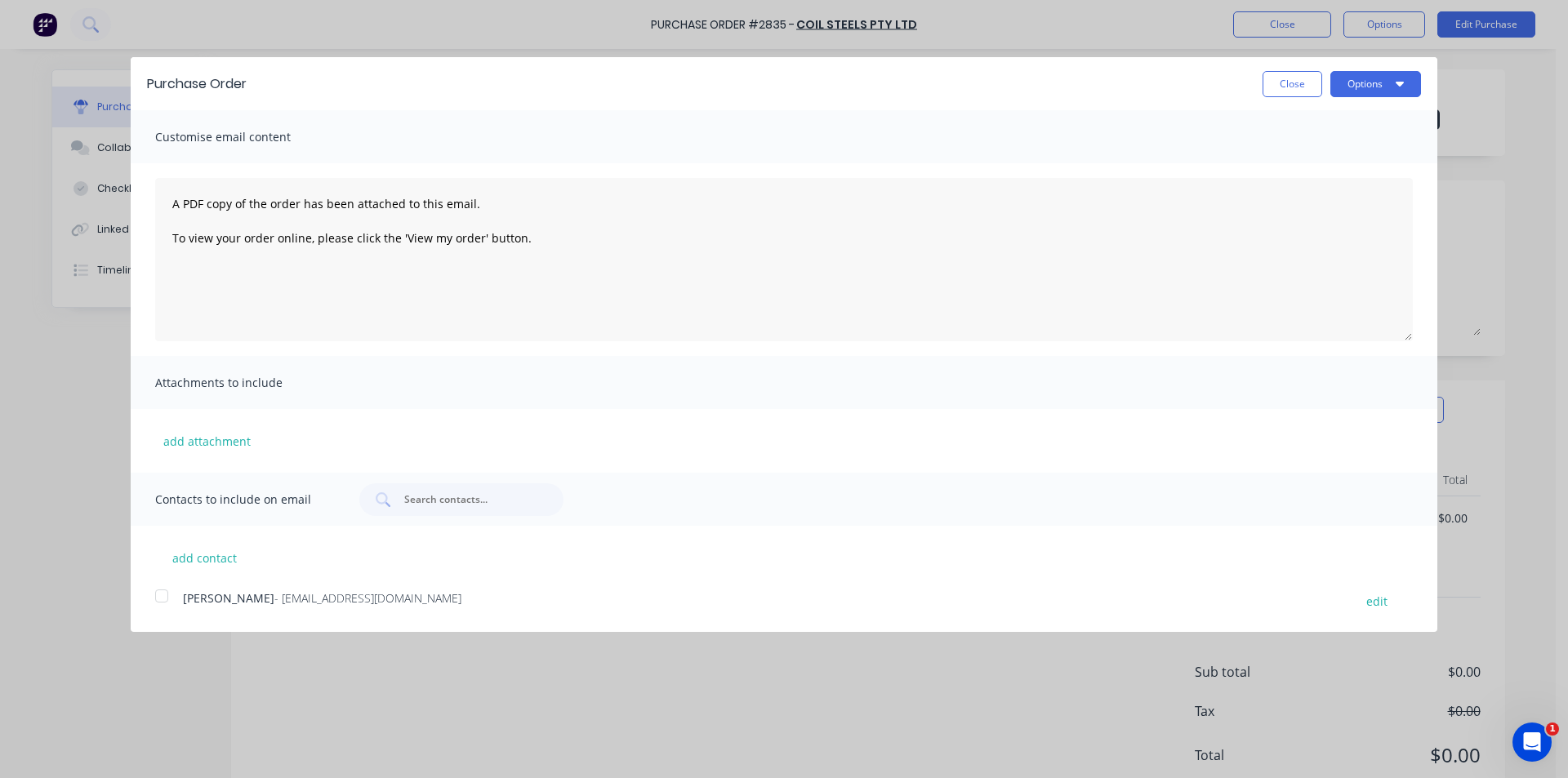
drag, startPoint x: 164, startPoint y: 595, endPoint x: 637, endPoint y: 535, distance: 476.8
click at [167, 594] on div at bounding box center [161, 596] width 32 height 32
drag, startPoint x: 1396, startPoint y: 83, endPoint x: 1397, endPoint y: 93, distance: 10.0
click at [1397, 84] on icon "button" at bounding box center [1399, 83] width 8 height 13
click at [1373, 169] on div "Email" at bounding box center [1343, 158] width 126 height 23
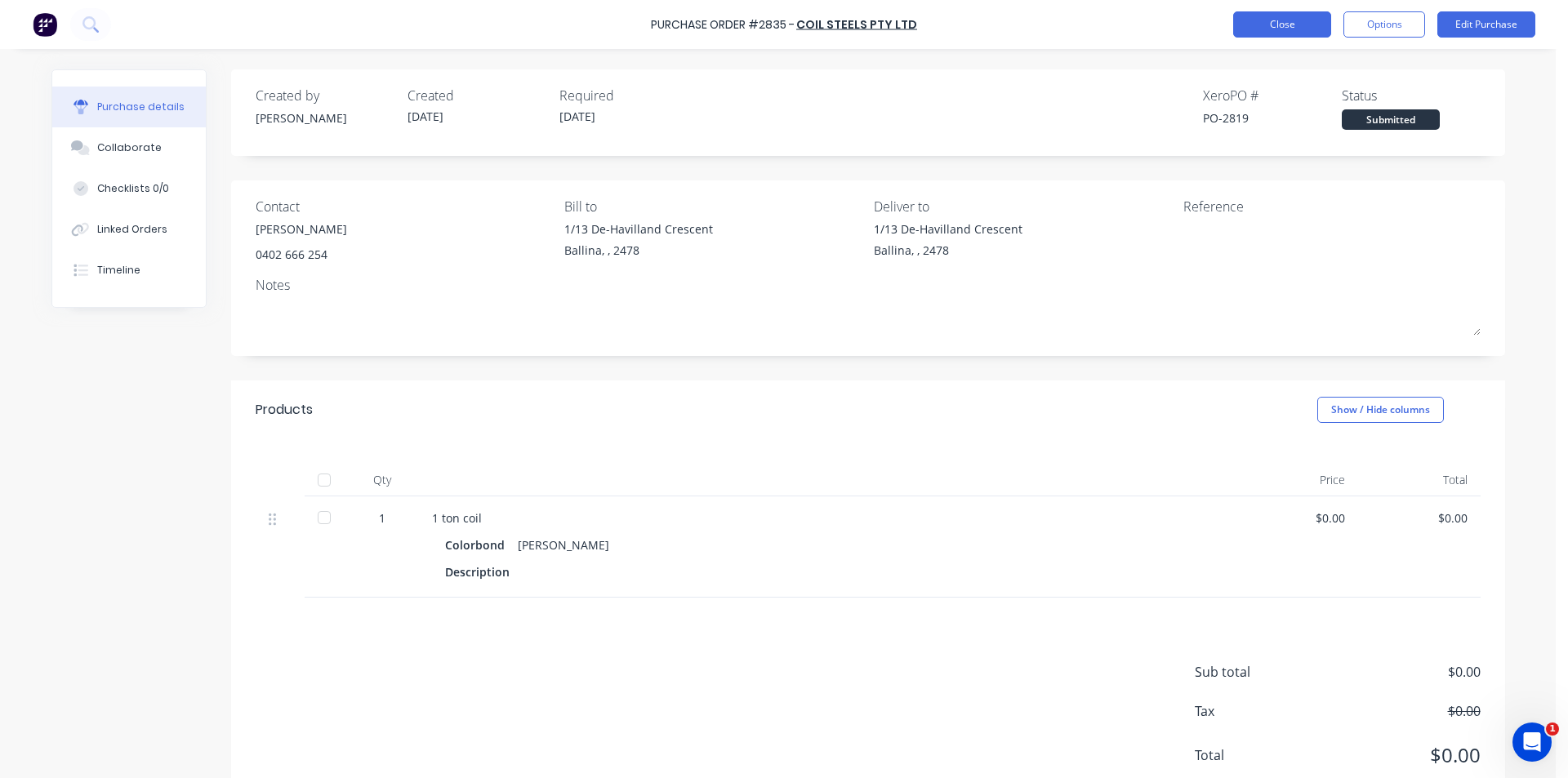
click at [1303, 17] on button "Close" at bounding box center [1281, 24] width 98 height 26
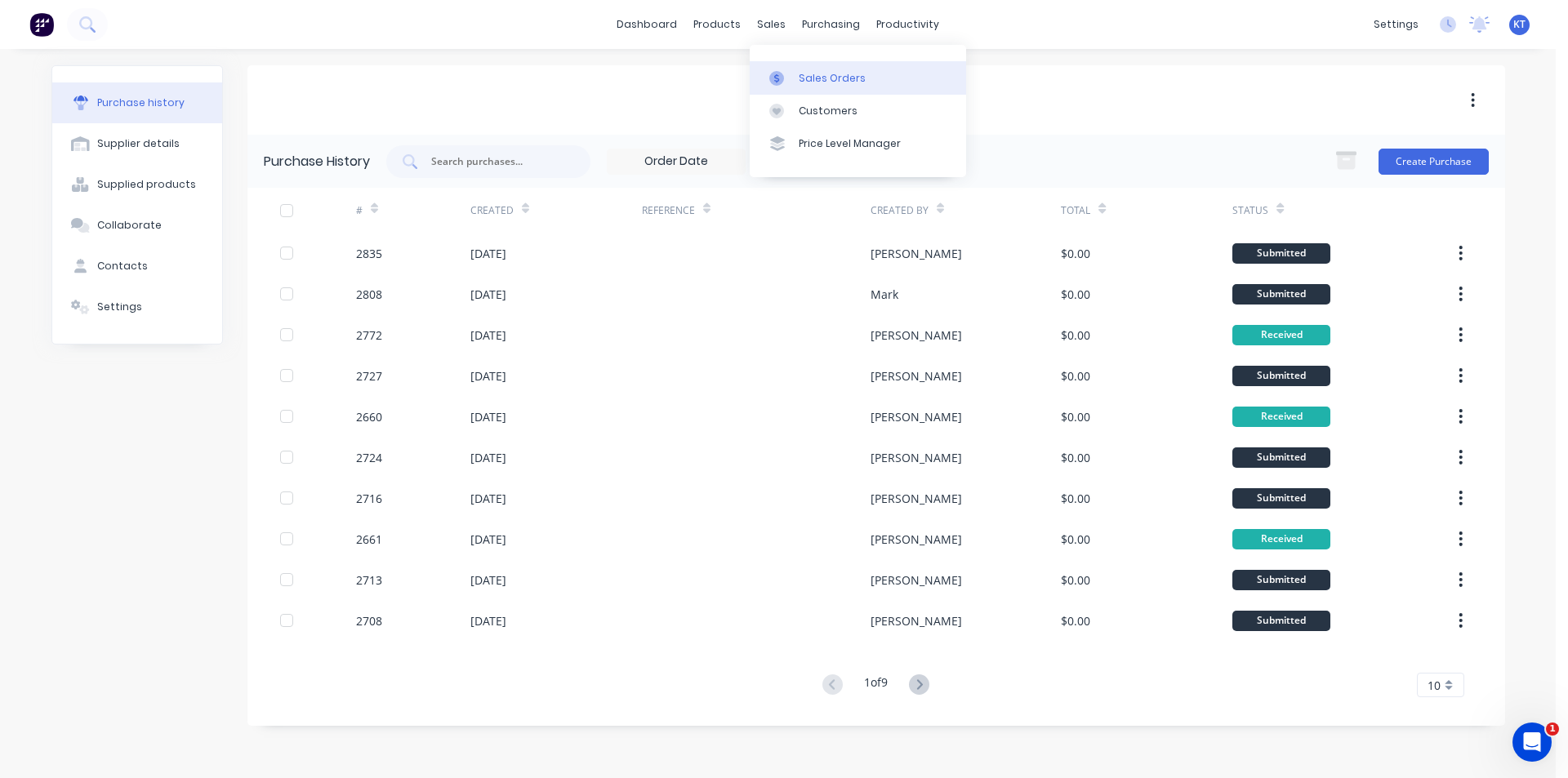
click at [795, 72] on link "Sales Orders" at bounding box center [857, 77] width 216 height 32
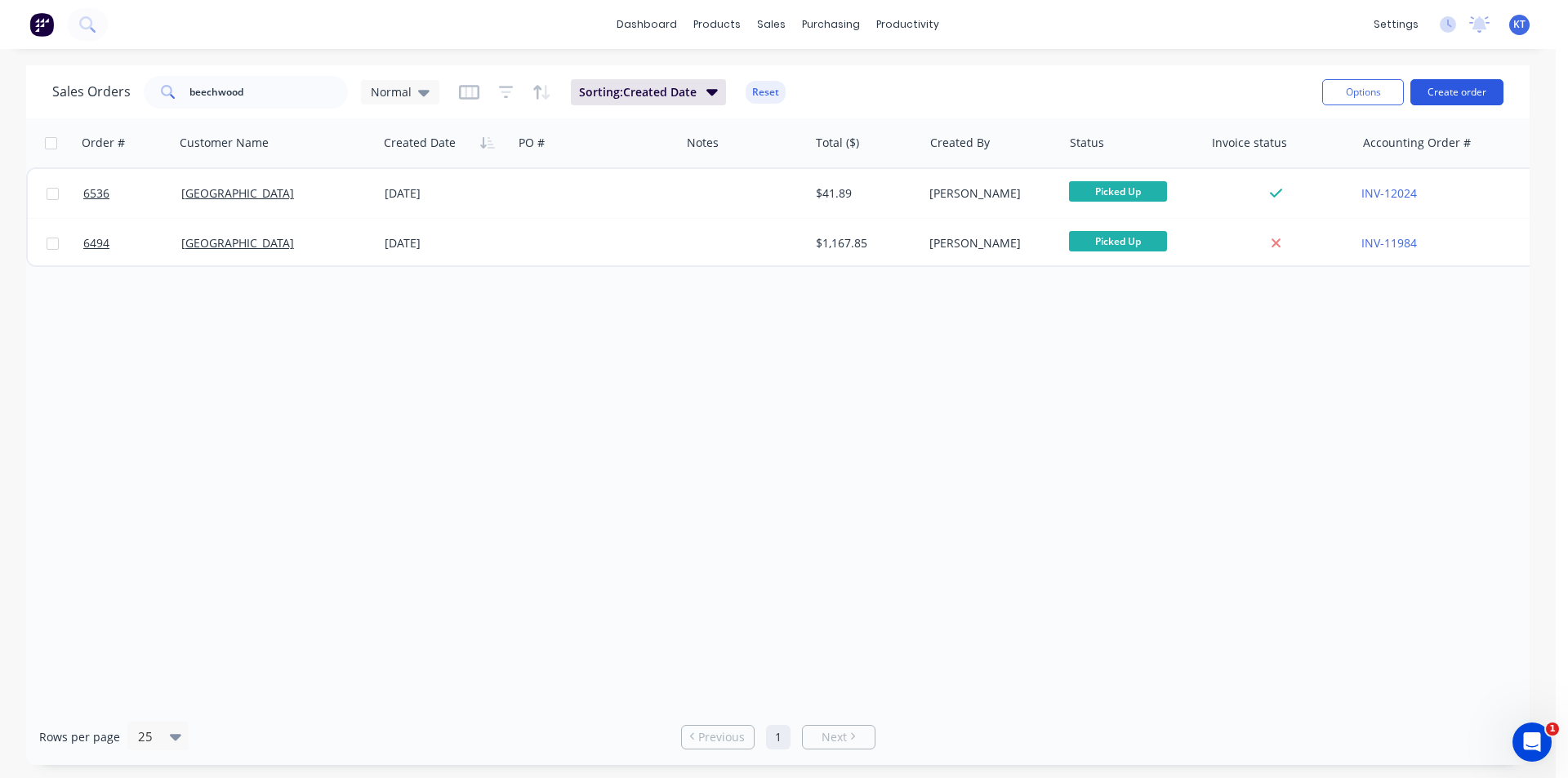
click at [1455, 102] on button "Create order" at bounding box center [1457, 91] width 93 height 26
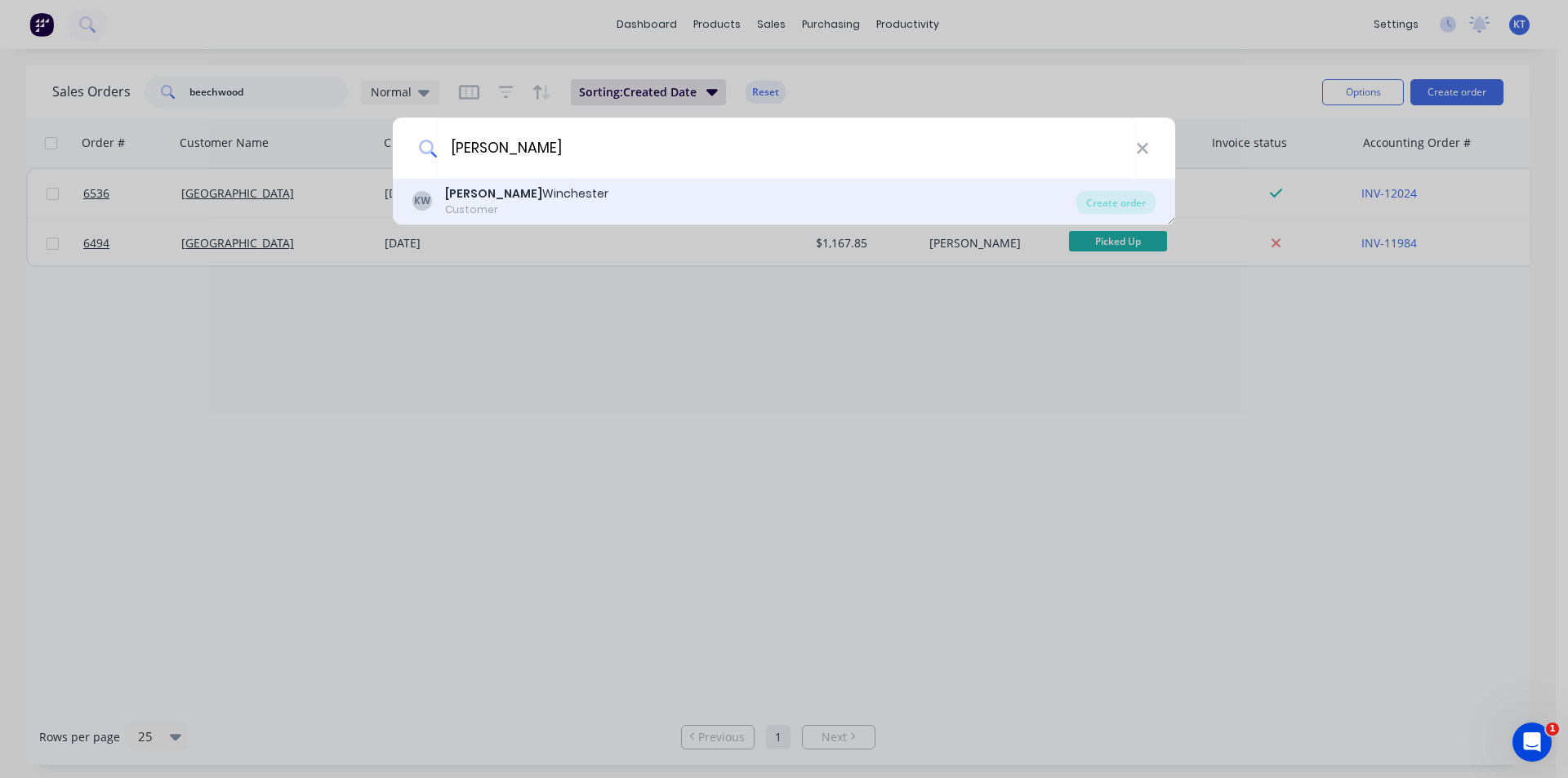
type input "[PERSON_NAME]"
click at [591, 191] on div "[PERSON_NAME] Winchester Customer" at bounding box center [744, 202] width 664 height 32
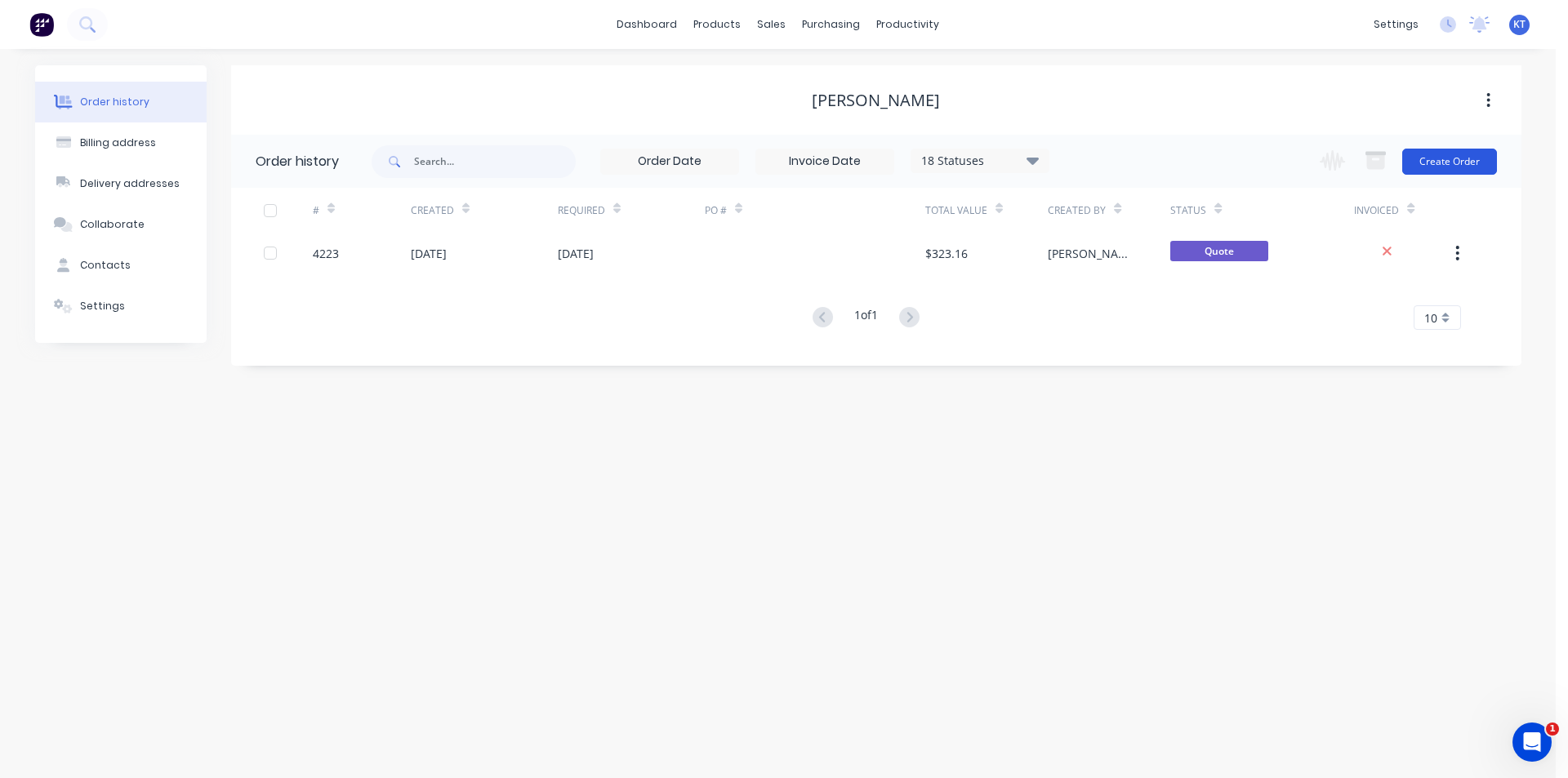
click at [1422, 152] on button "Create Order" at bounding box center [1450, 161] width 95 height 26
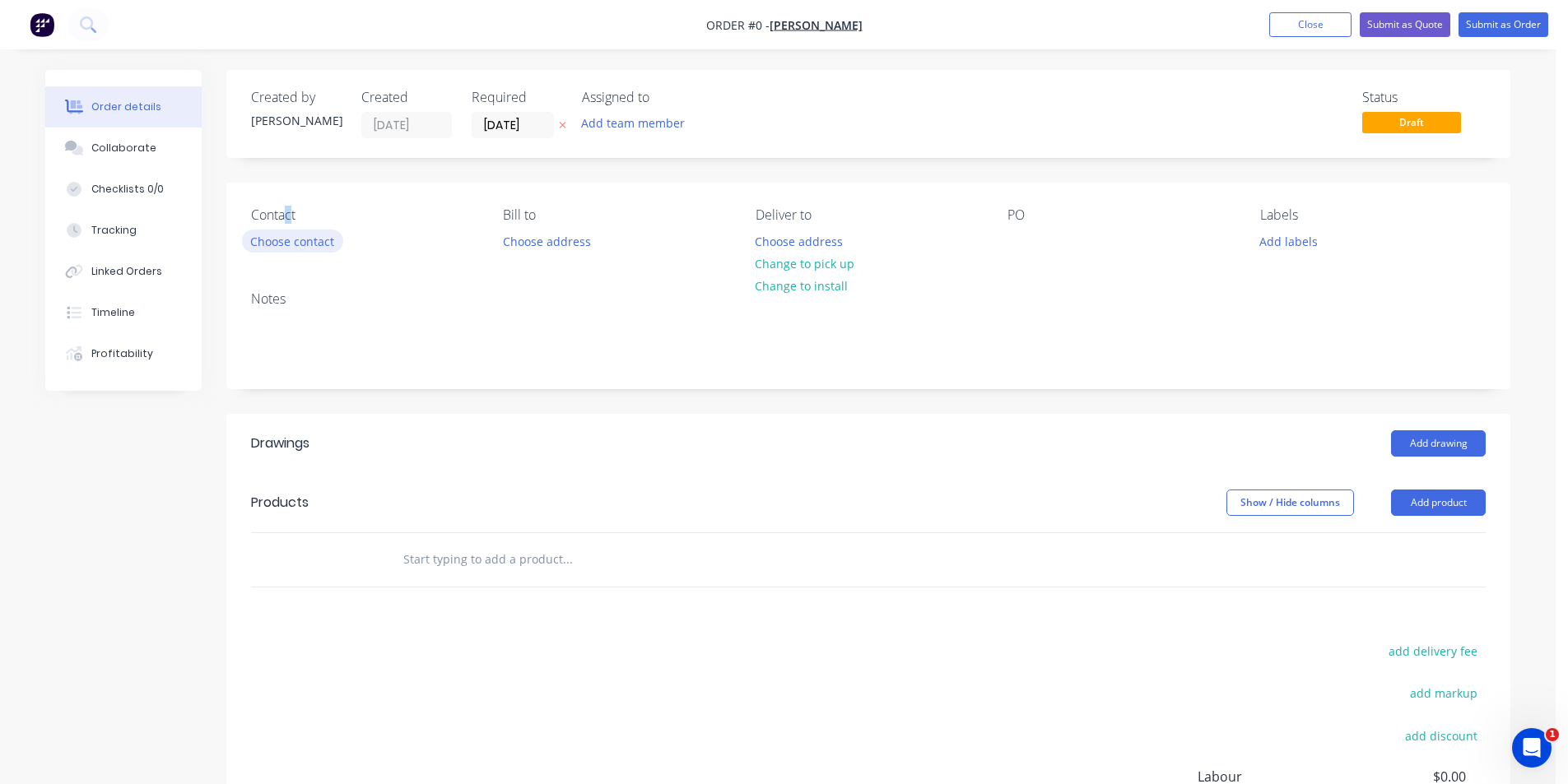
drag, startPoint x: 291, startPoint y: 223, endPoint x: 297, endPoint y: 240, distance: 18.0
click at [296, 237] on div "Contact Choose contact" at bounding box center [364, 230] width 226 height 46
click at [297, 240] on button "Choose contact" at bounding box center [293, 240] width 101 height 23
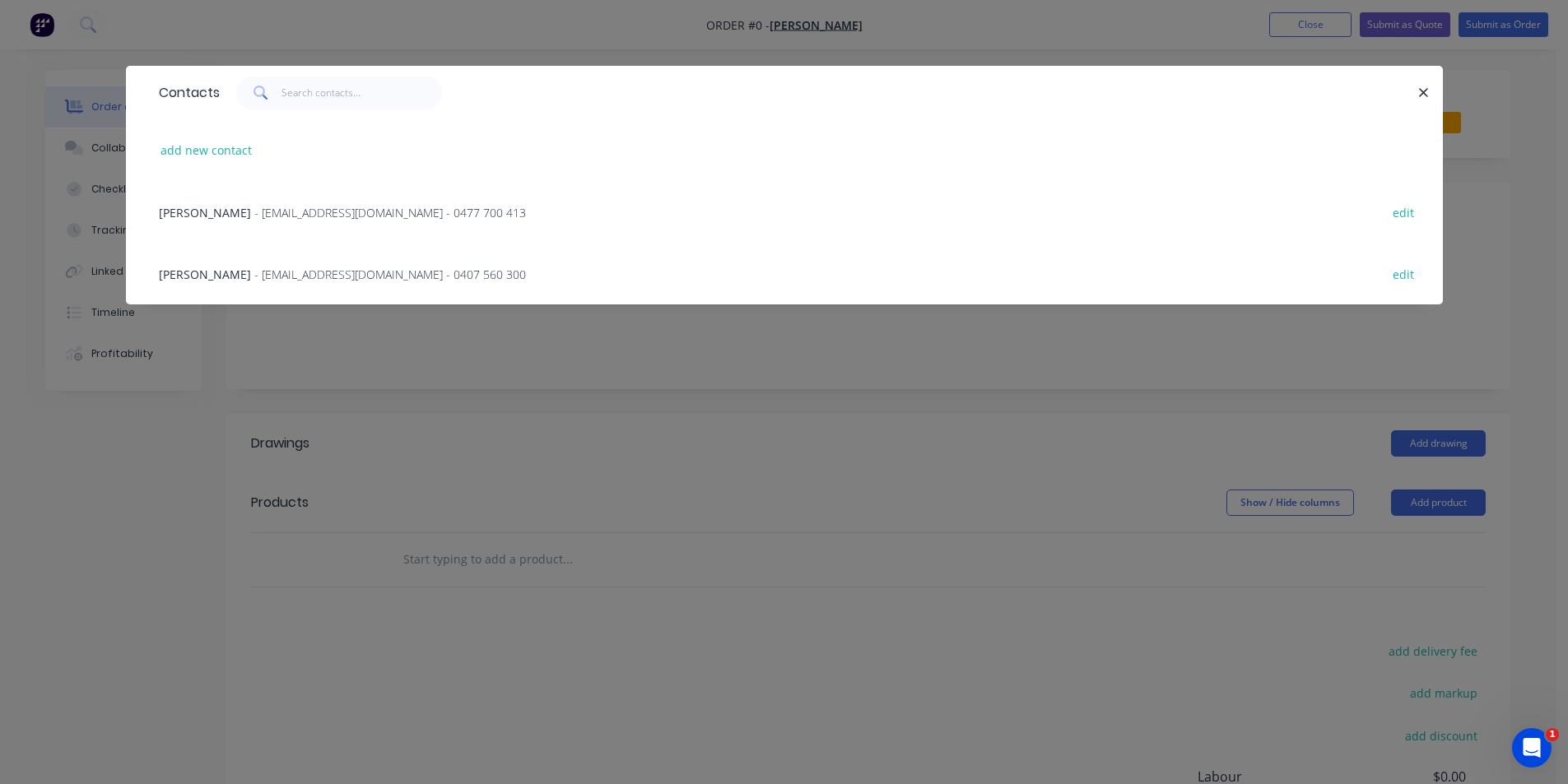
click at [308, 273] on span "- [EMAIL_ADDRESS][DOMAIN_NAME] - 0407 560 300" at bounding box center [390, 274] width 272 height 15
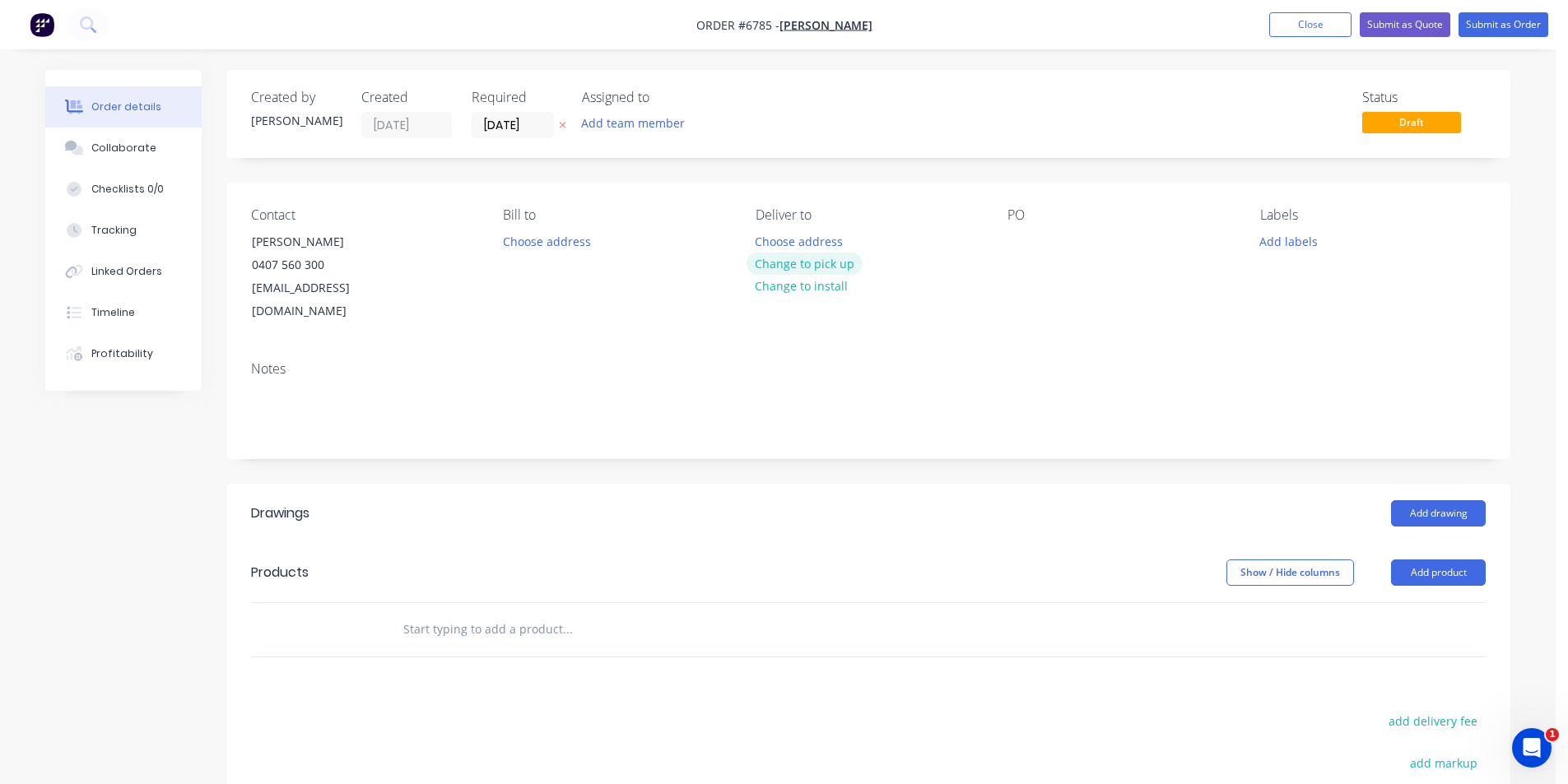
click at [784, 256] on button "Change to pick up" at bounding box center [804, 264] width 117 height 23
click at [1463, 559] on button "Add product" at bounding box center [1438, 572] width 95 height 26
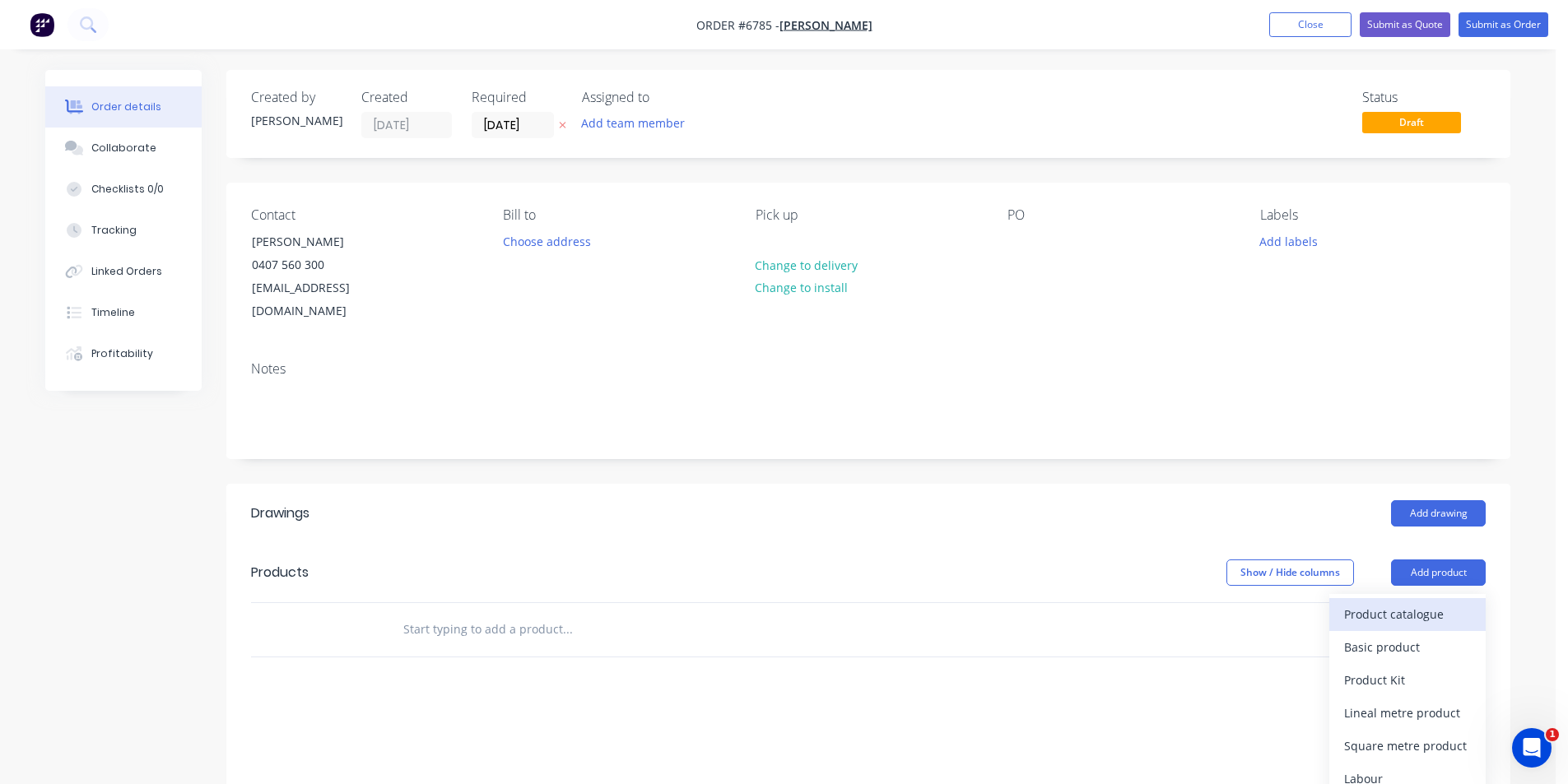
click at [1440, 602] on div "Product catalogue" at bounding box center [1407, 614] width 127 height 23
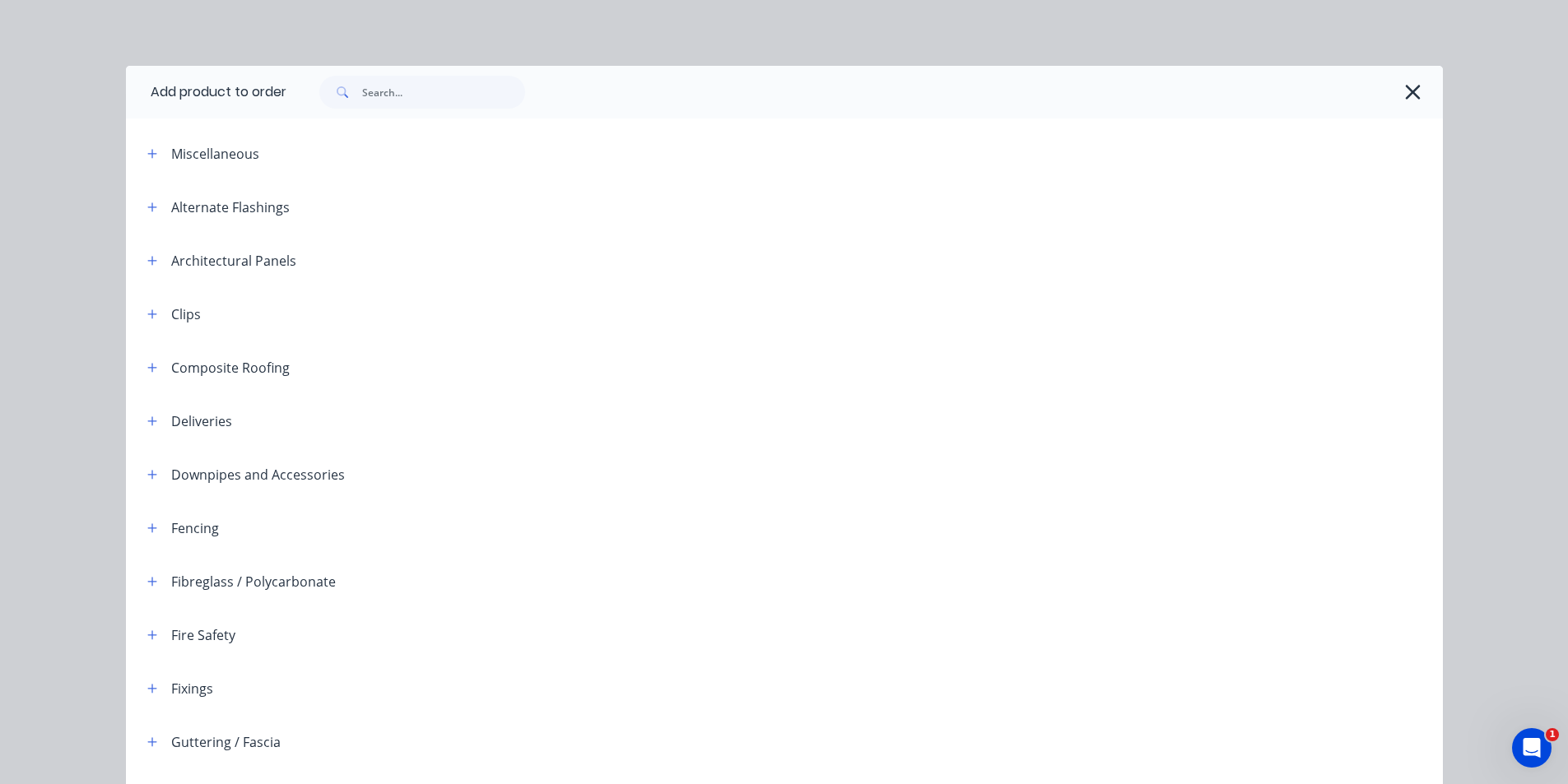
drag, startPoint x: 494, startPoint y: 115, endPoint x: 493, endPoint y: 94, distance: 21.0
click at [494, 107] on div at bounding box center [865, 92] width 1157 height 52
click at [493, 94] on input "text" at bounding box center [444, 92] width 163 height 33
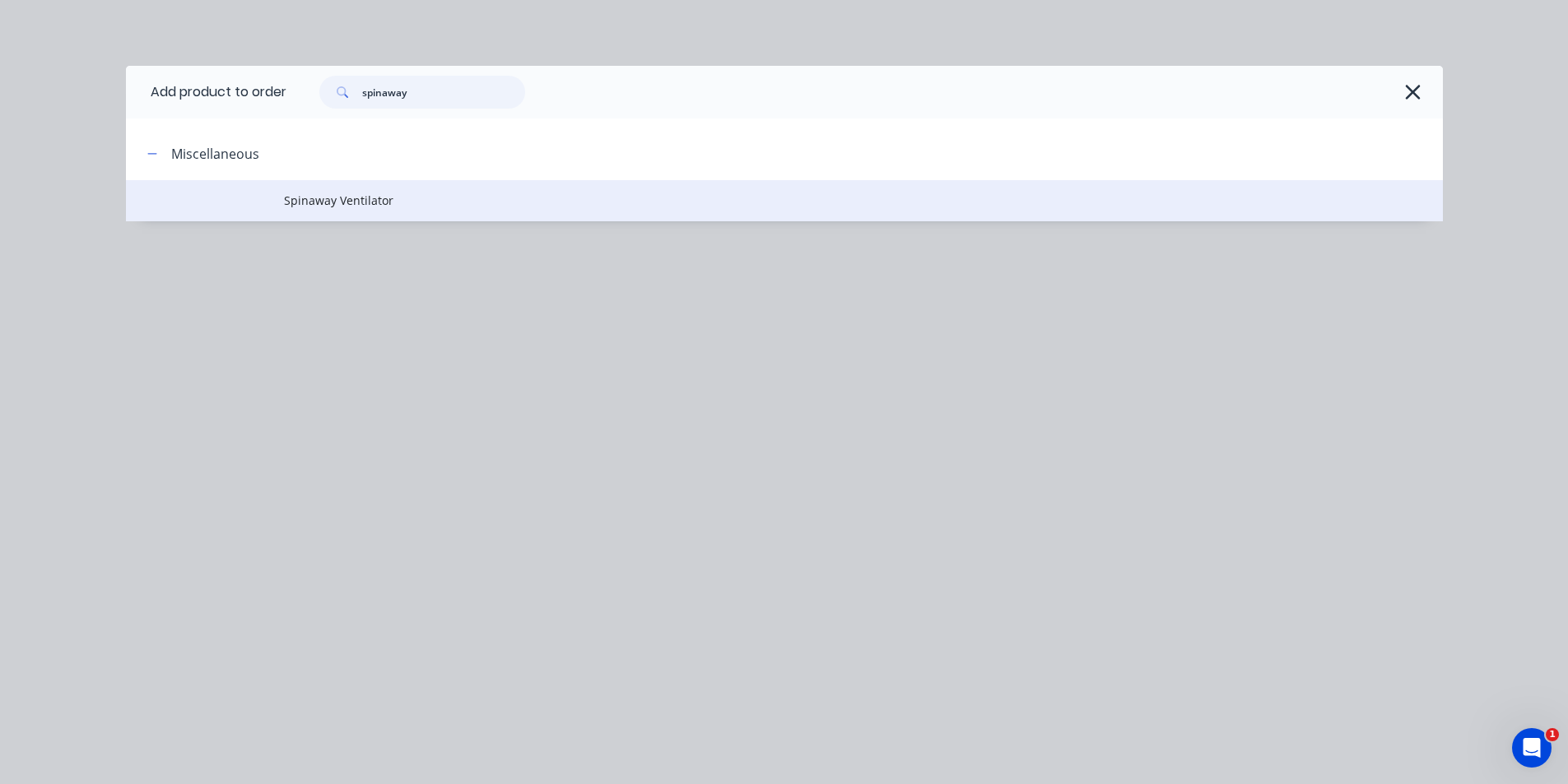
type input "spinaway"
click at [419, 209] on span "Spinaway Ventilator" at bounding box center [747, 200] width 927 height 17
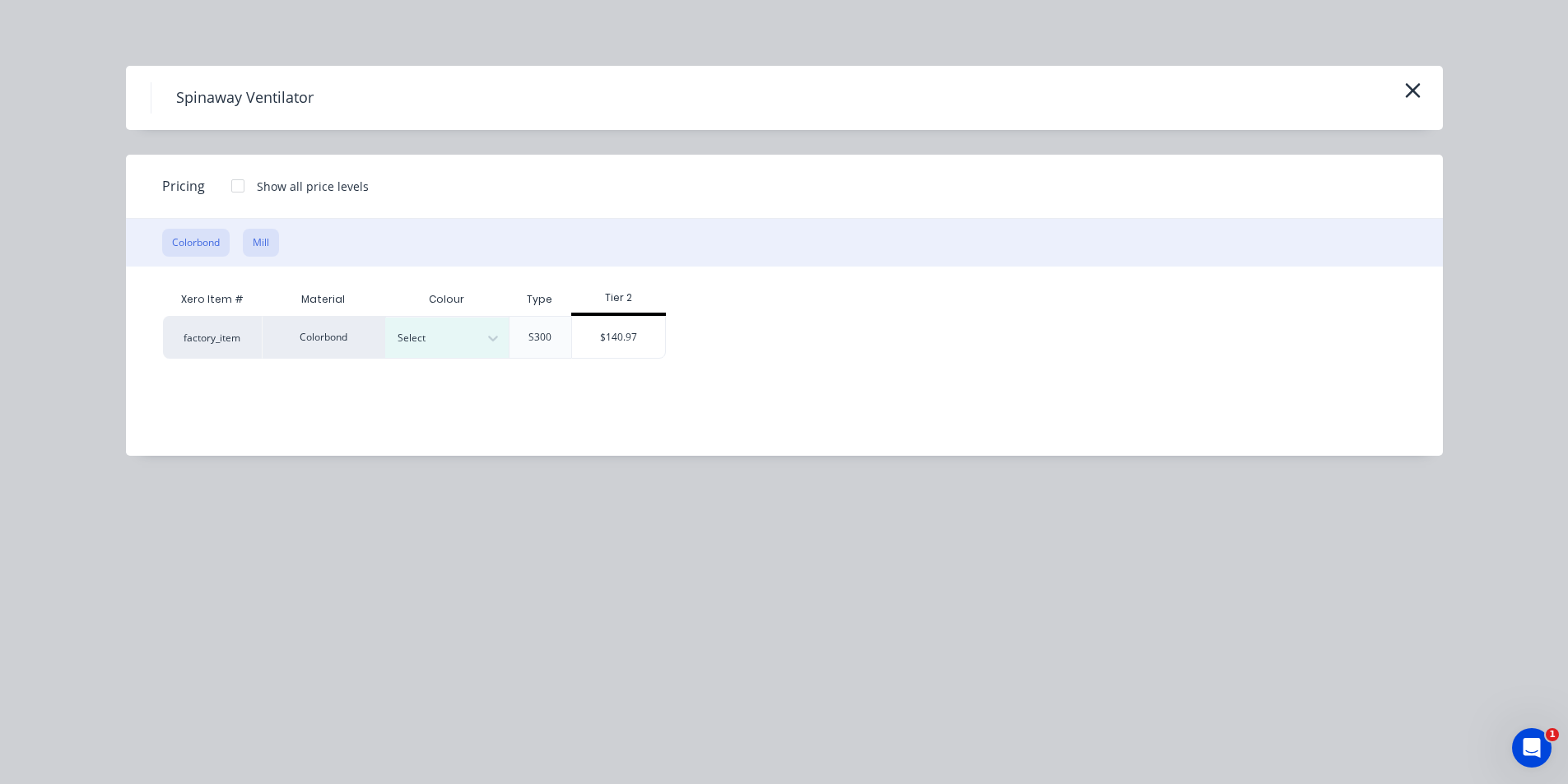
click at [264, 242] on button "Mill" at bounding box center [261, 242] width 36 height 28
click at [575, 328] on div "factory_item Mill S300 $102.33" at bounding box center [772, 337] width 1218 height 42
drag, startPoint x: 540, startPoint y: 328, endPoint x: 494, endPoint y: 332, distance: 46.2
click at [540, 329] on div "$102.33" at bounding box center [494, 338] width 93 height 42
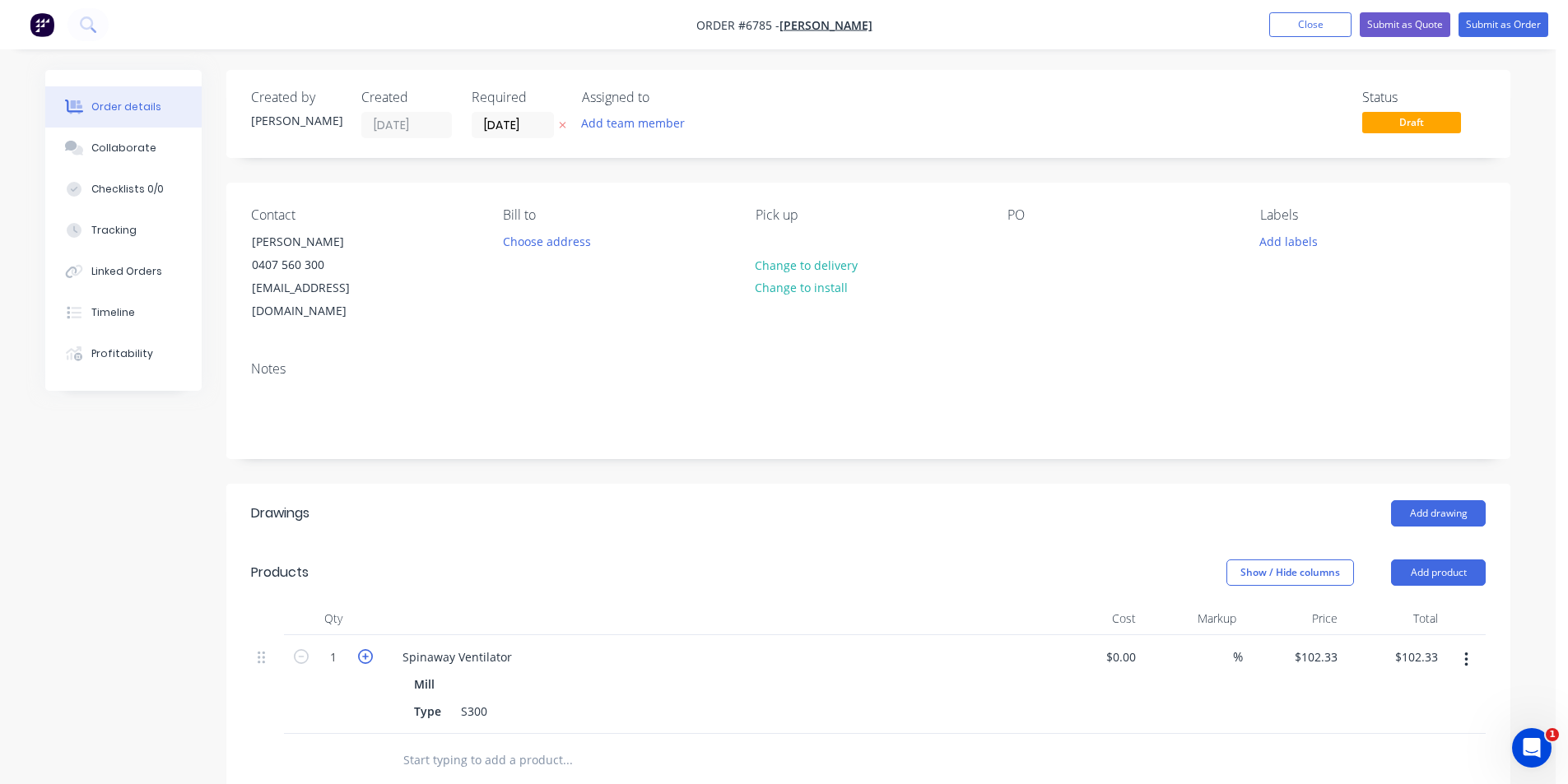
click at [366, 649] on icon "button" at bounding box center [365, 657] width 14 height 14
type input "2"
type input "$204.66"
click at [366, 649] on icon "button" at bounding box center [365, 657] width 14 height 14
type input "3"
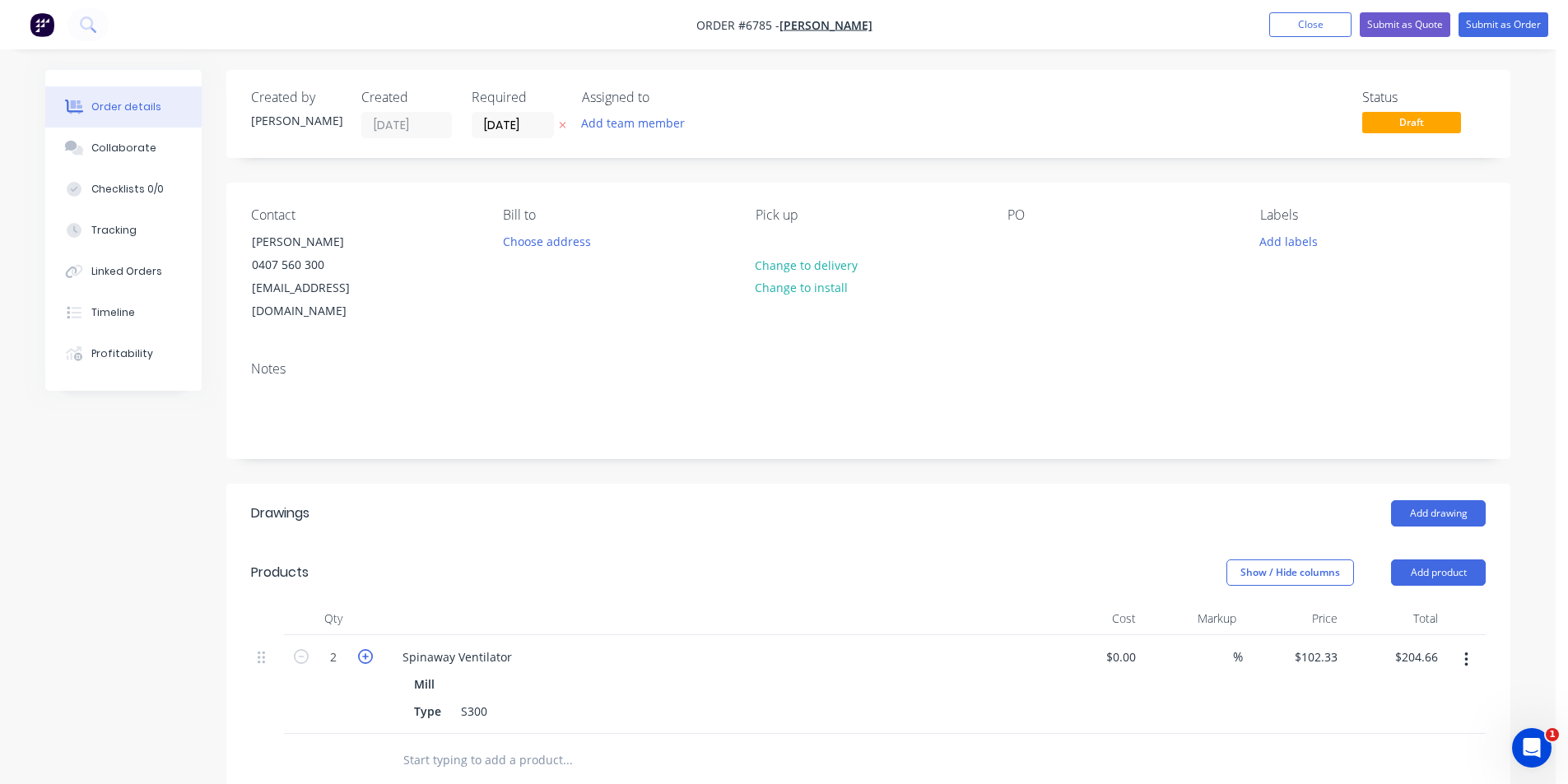
type input "$306.99"
click at [366, 649] on icon "button" at bounding box center [365, 657] width 14 height 14
type input "4"
type input "$409.32"
click at [366, 649] on icon "button" at bounding box center [365, 657] width 14 height 14
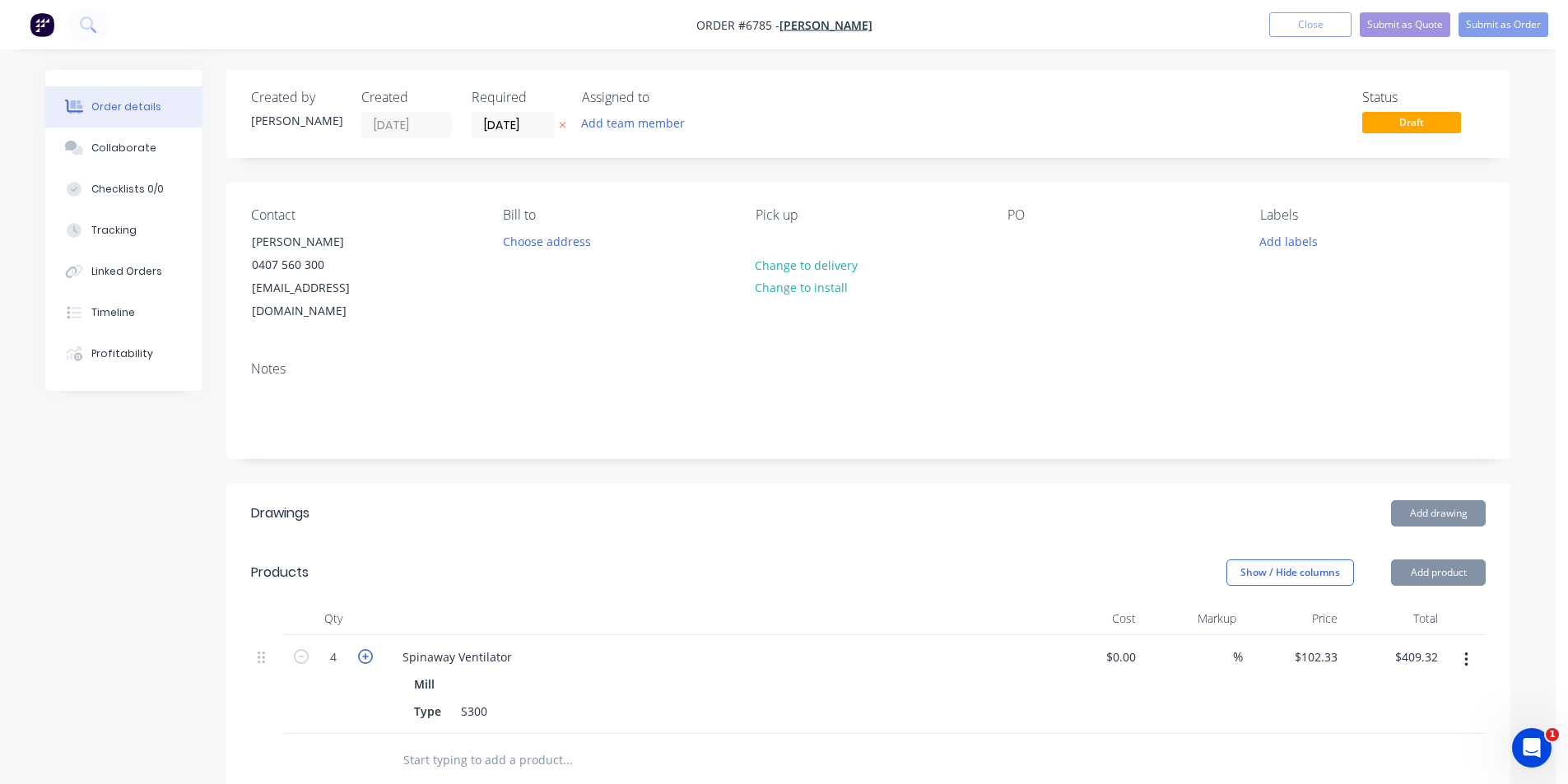
type input "5"
type input "$511.65"
click at [367, 649] on icon "button" at bounding box center [365, 657] width 14 height 14
type input "6"
type input "$613.98"
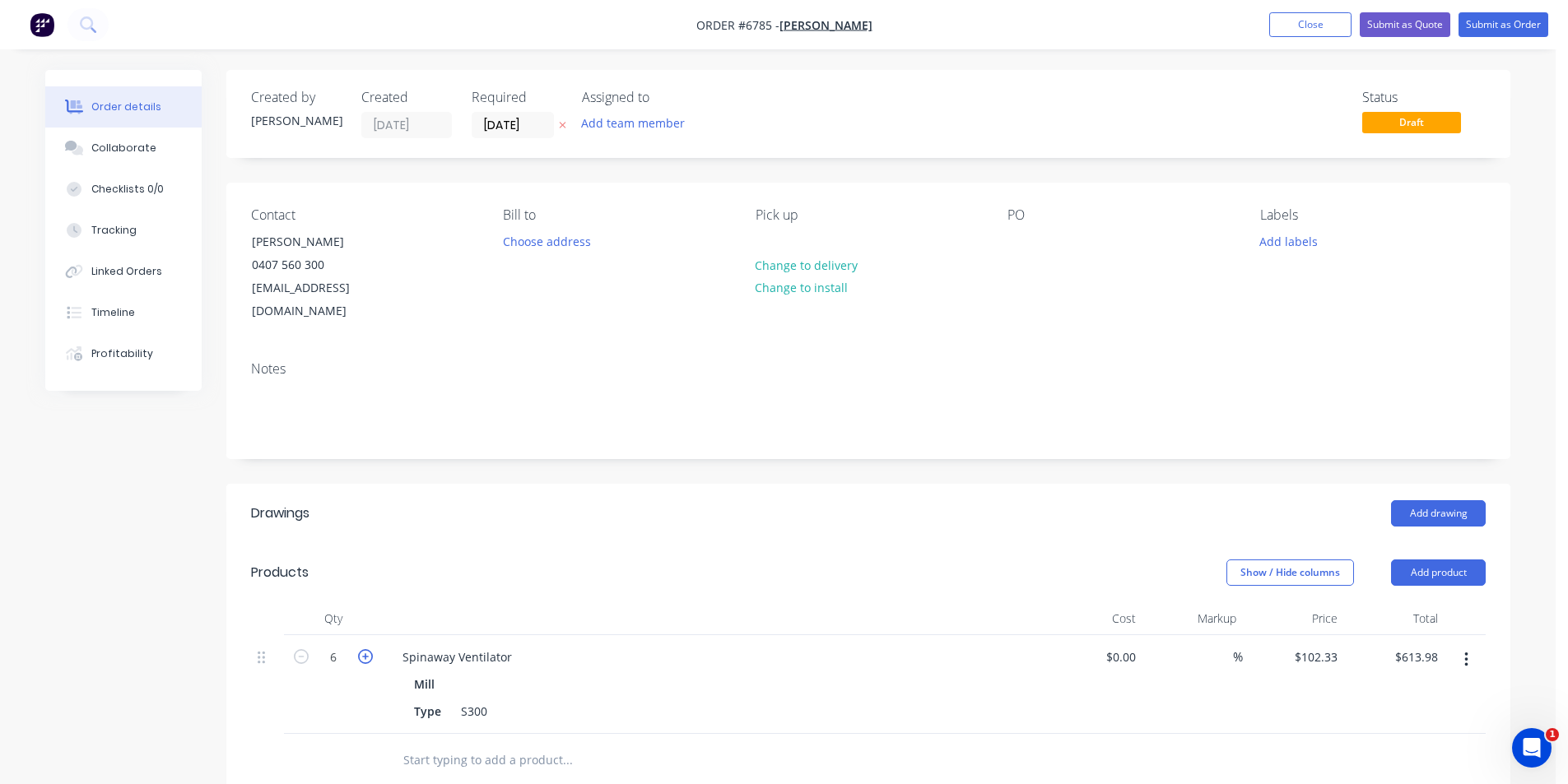
click at [367, 649] on icon "button" at bounding box center [365, 657] width 14 height 14
type input "7"
type input "$716.31"
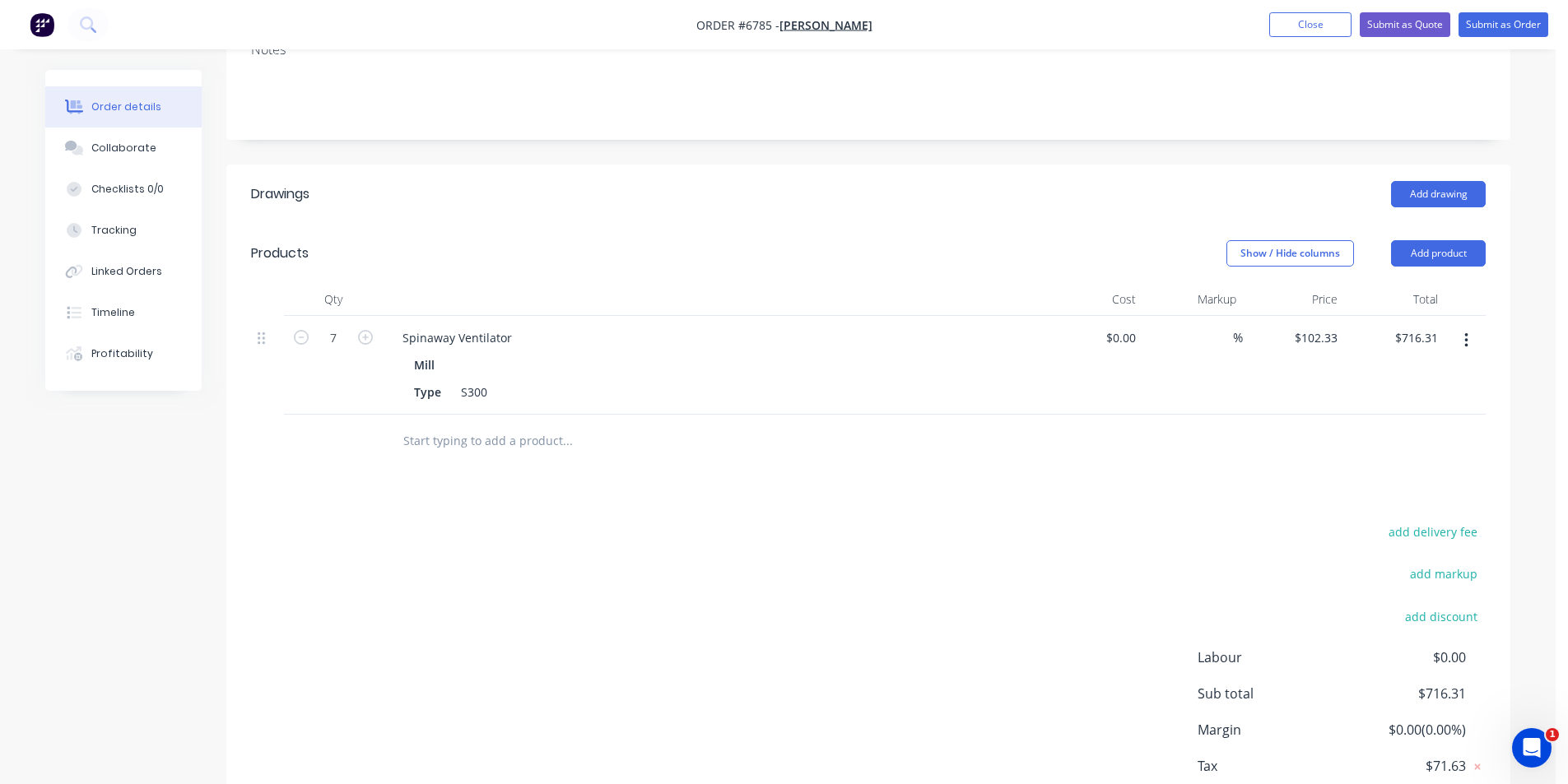
scroll to position [400, 0]
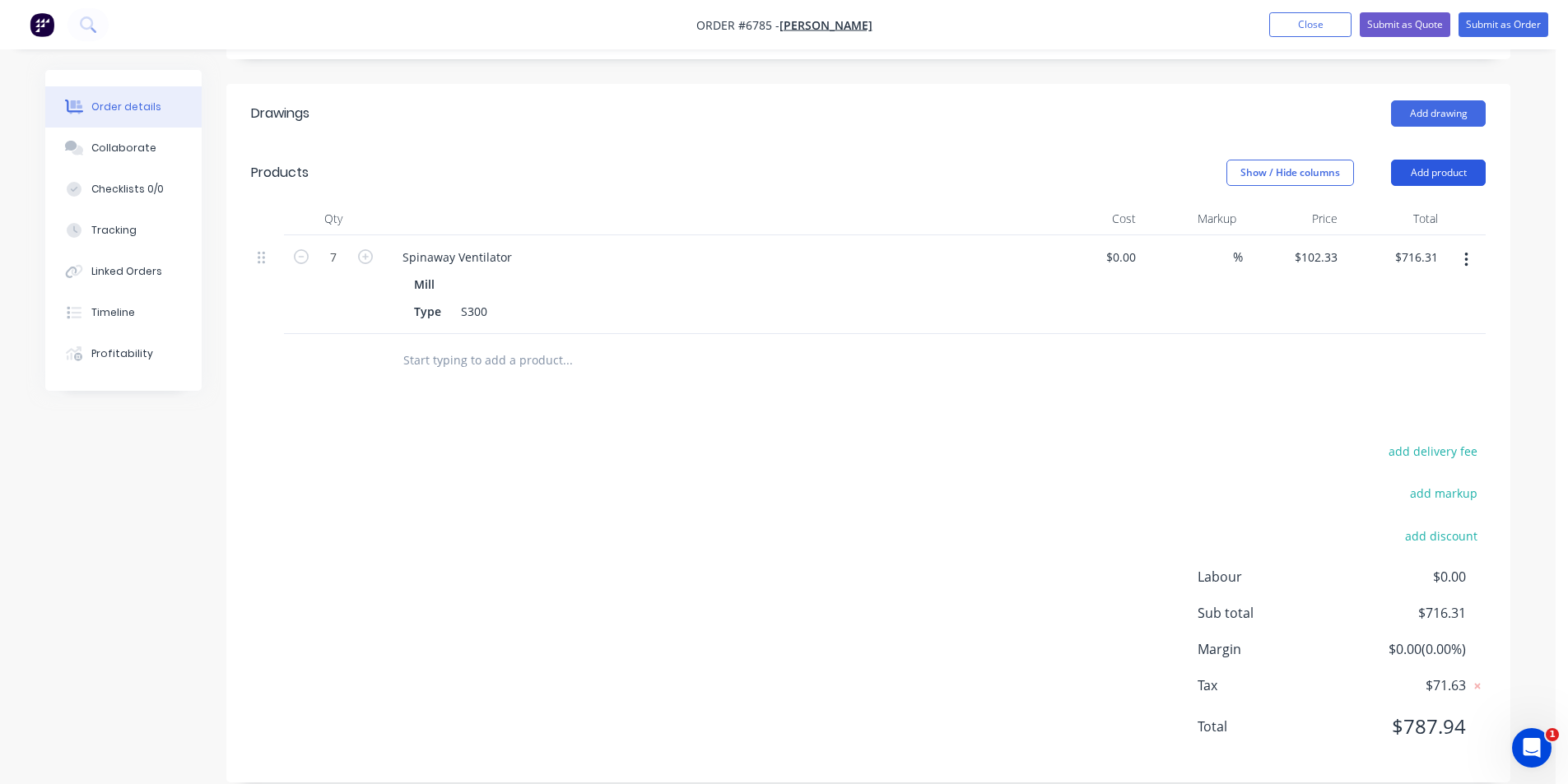
click at [1415, 160] on button "Add product" at bounding box center [1438, 173] width 95 height 26
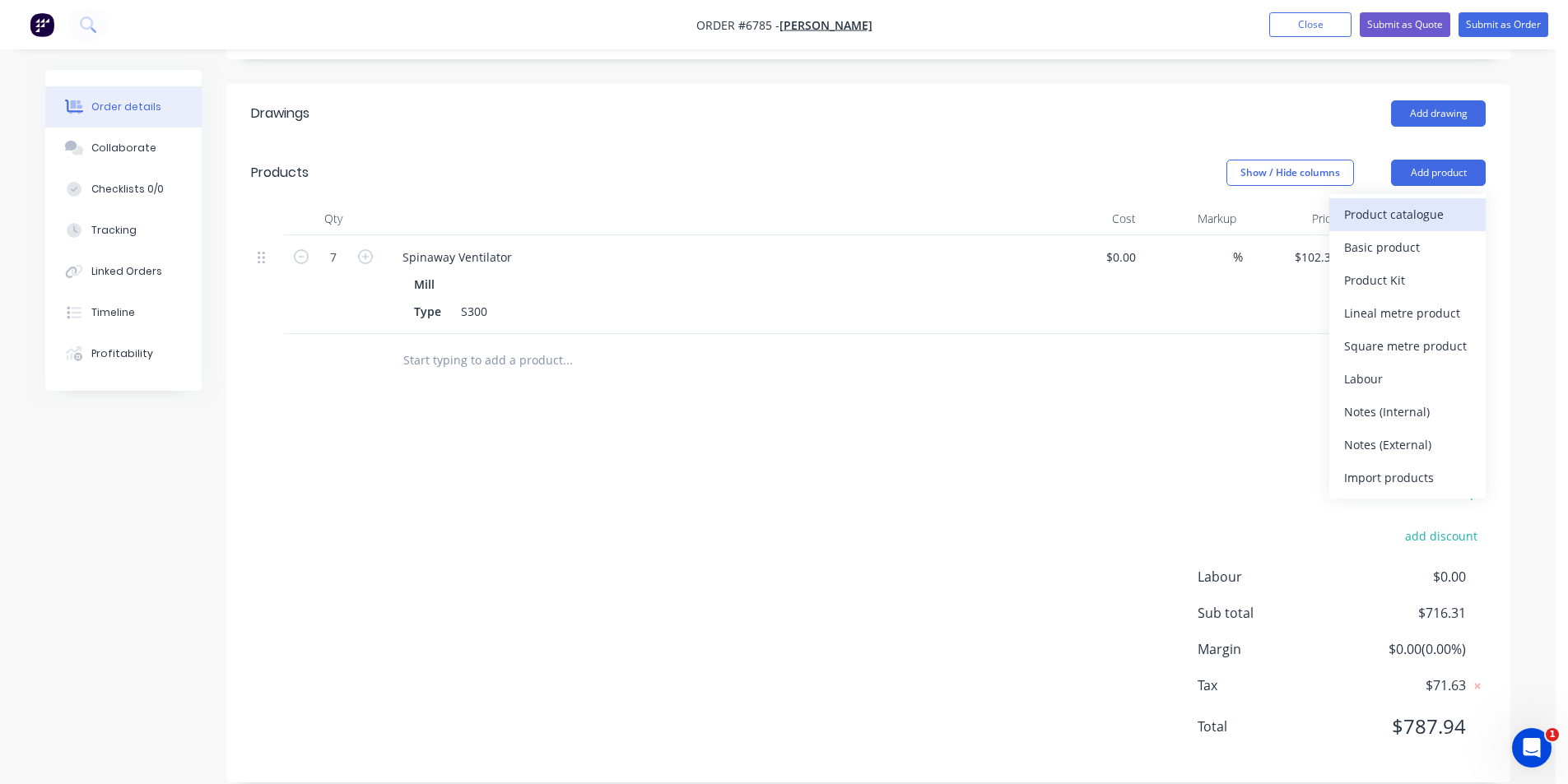
click at [1412, 202] on div "Product catalogue" at bounding box center [1407, 214] width 127 height 23
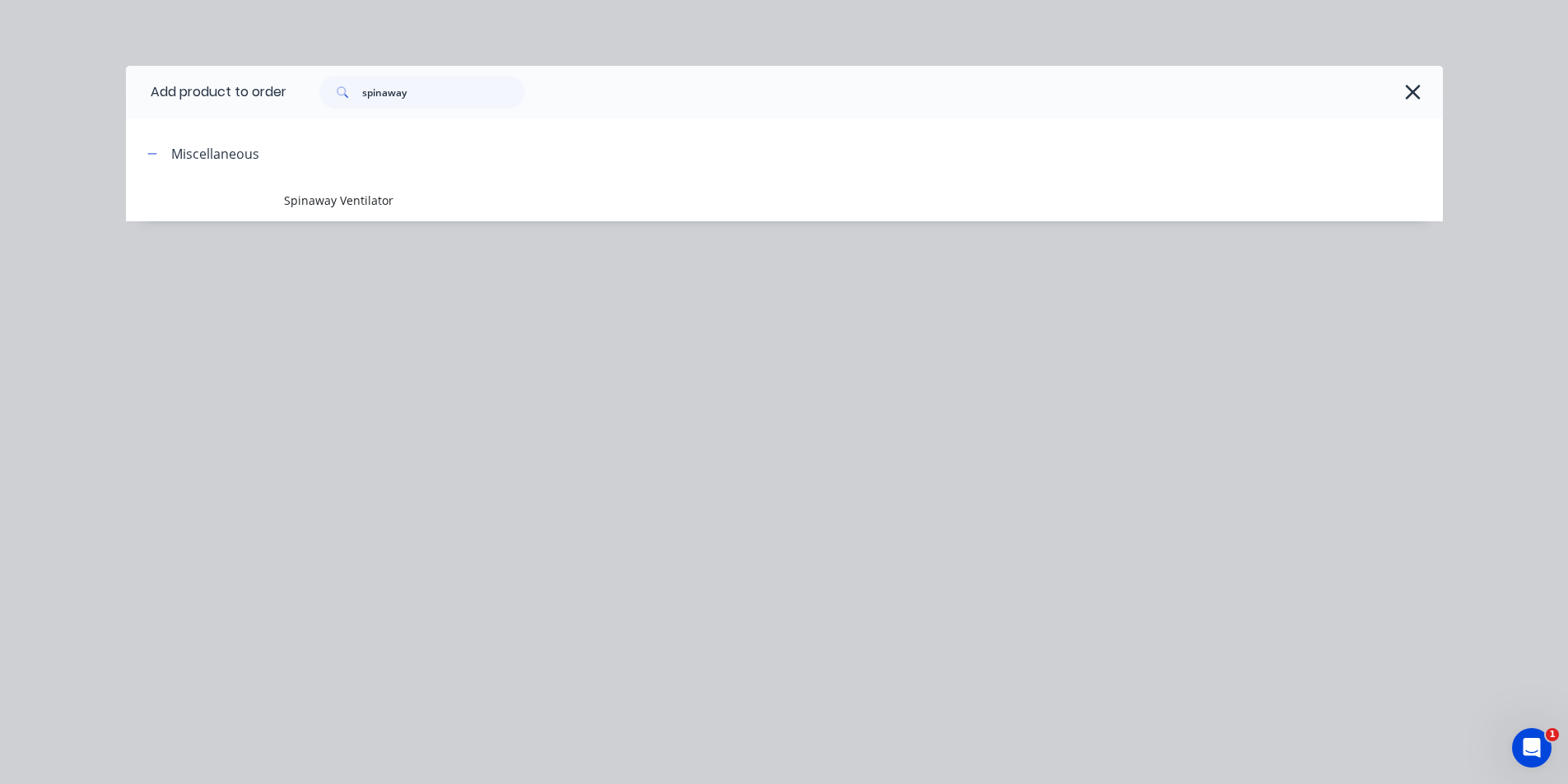
click at [457, 111] on div "spinaway" at bounding box center [865, 92] width 1157 height 52
click at [445, 96] on input "spinaway" at bounding box center [444, 92] width 163 height 33
click at [444, 96] on input "spinaway" at bounding box center [444, 92] width 163 height 33
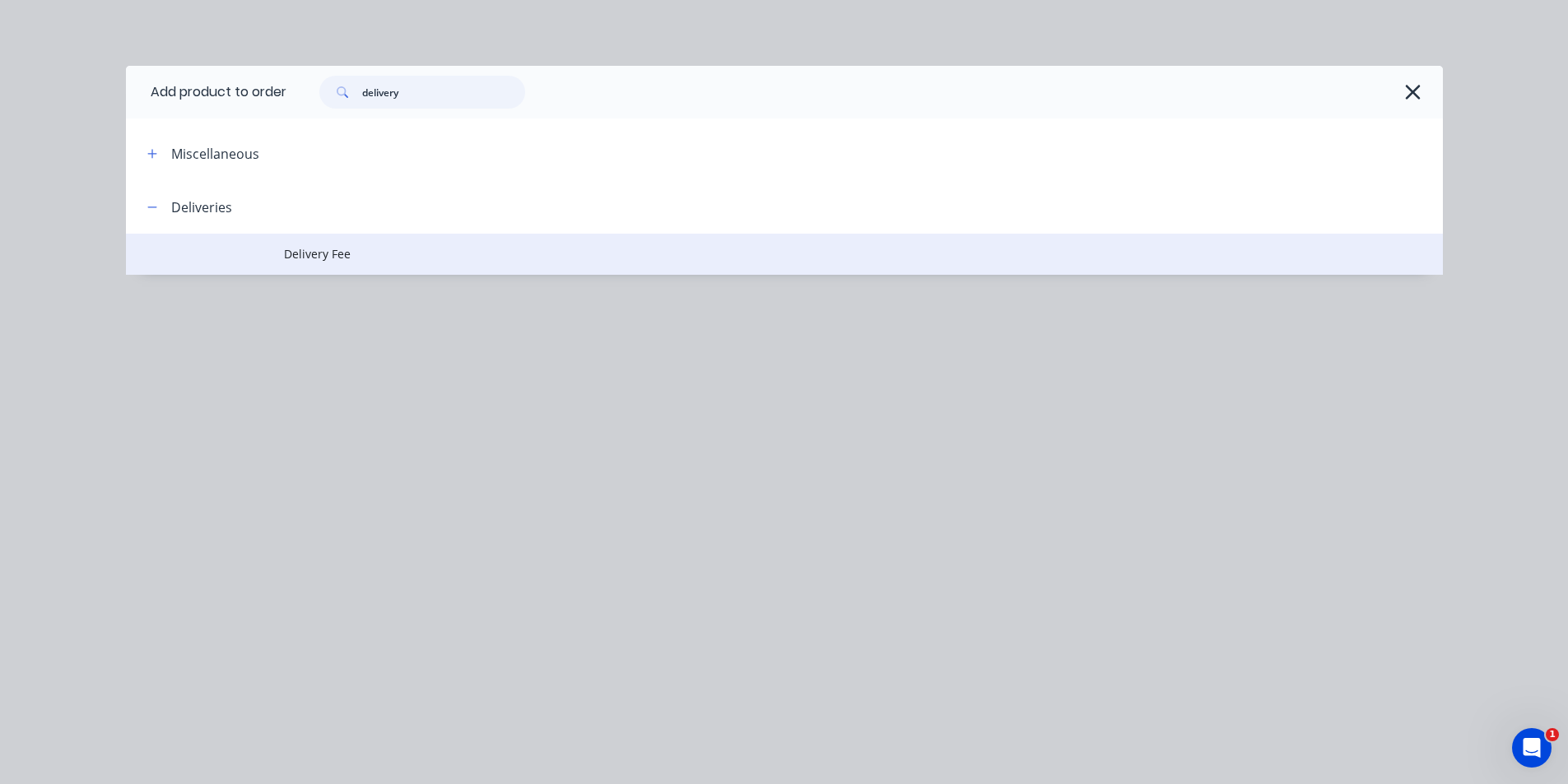
type input "delivery"
click at [393, 238] on td "Delivery Fee" at bounding box center [863, 255] width 1159 height 42
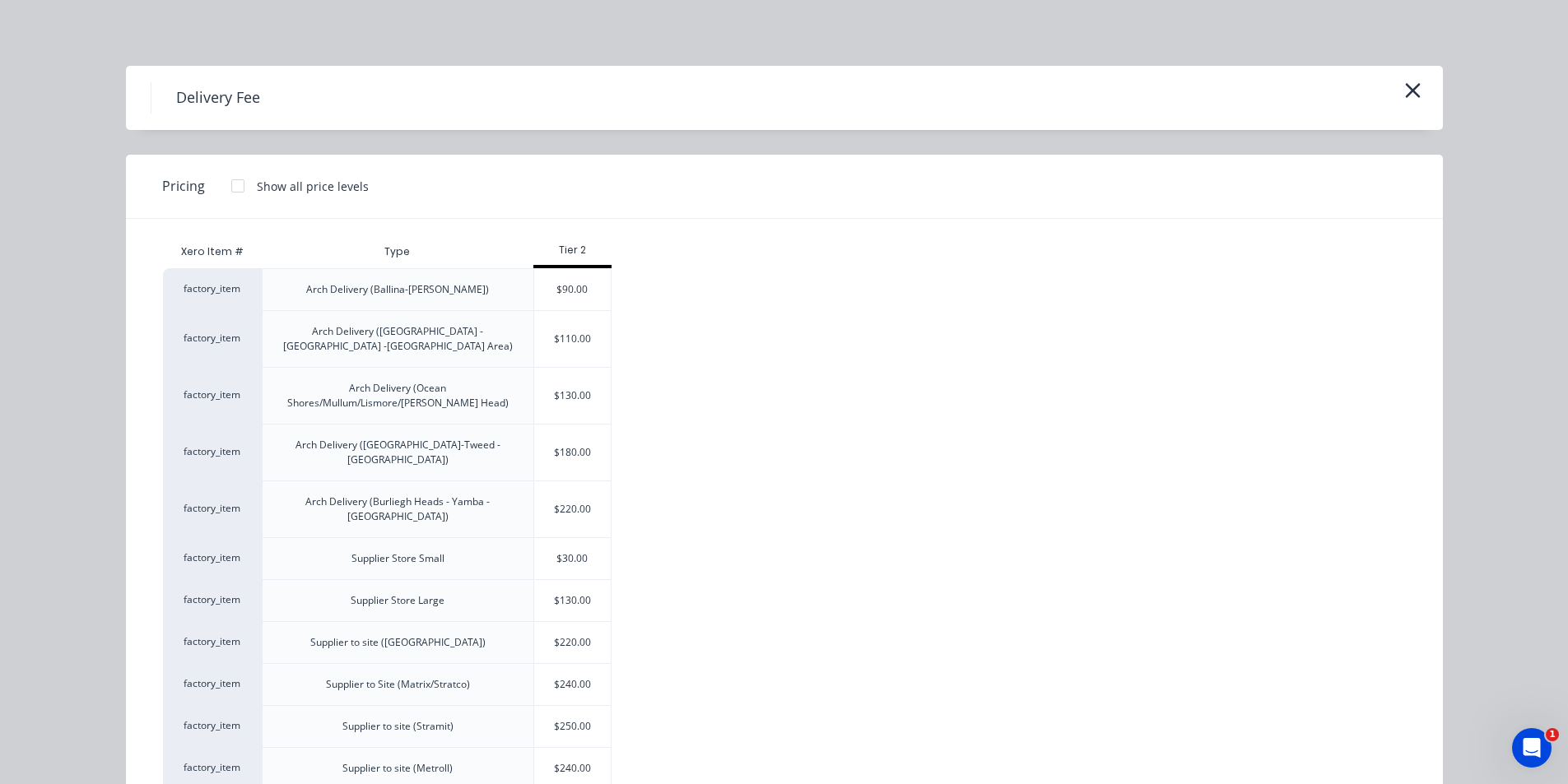
drag, startPoint x: 549, startPoint y: 521, endPoint x: 339, endPoint y: 556, distance: 212.9
click at [550, 538] on div "$30.00" at bounding box center [573, 559] width 78 height 42
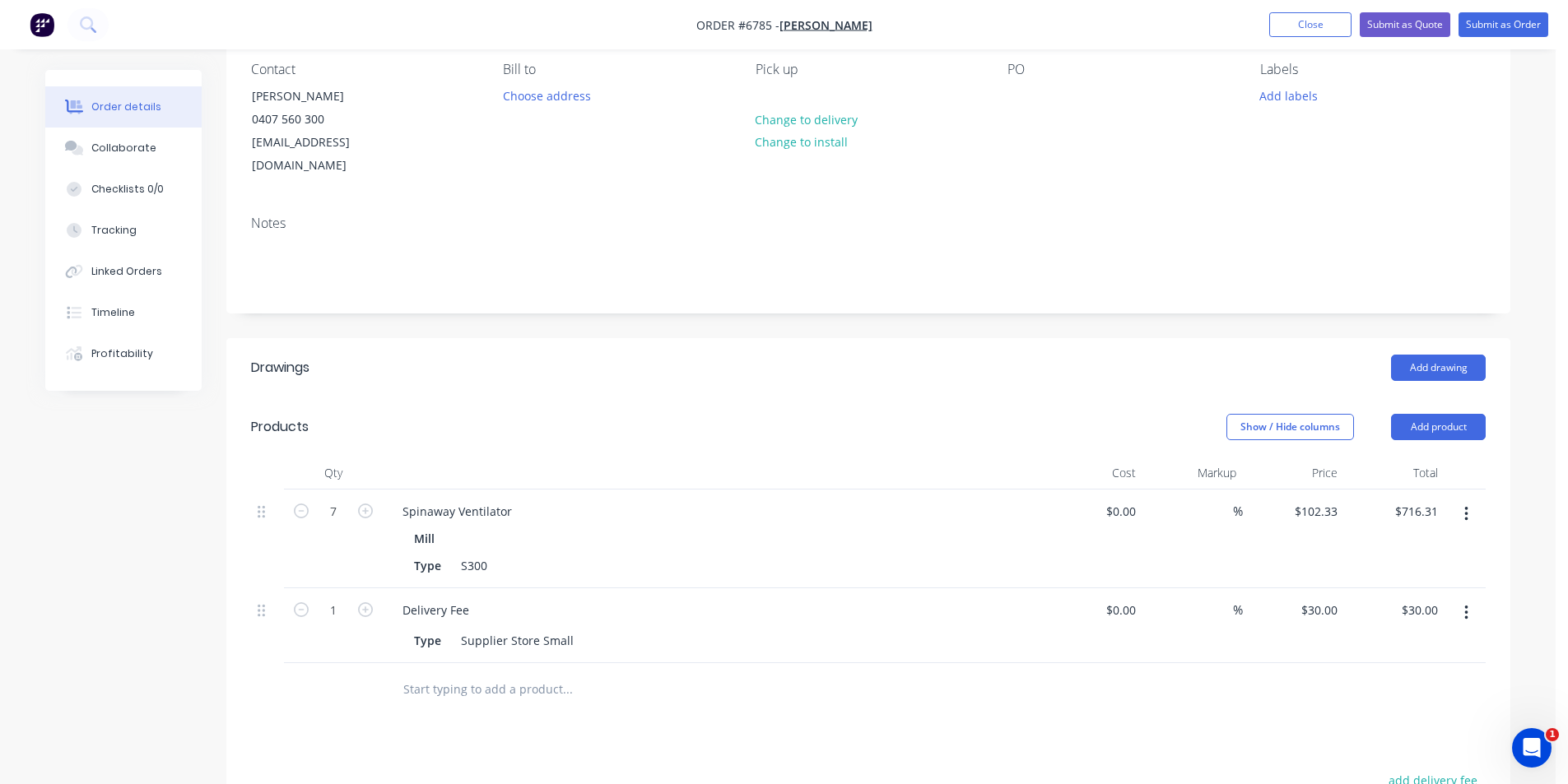
scroll to position [0, 0]
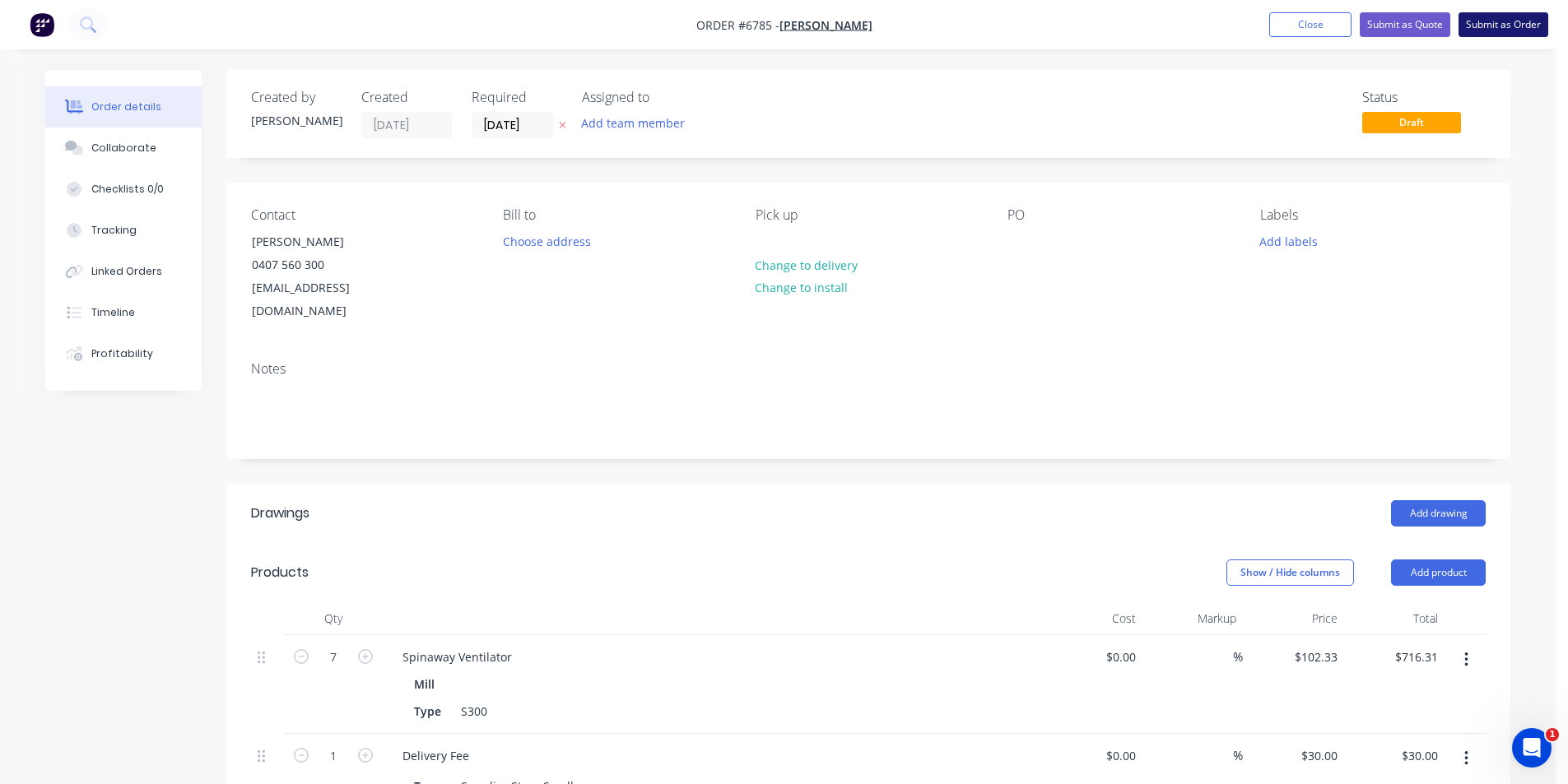
click at [1528, 18] on button "Submit as Order" at bounding box center [1503, 24] width 89 height 24
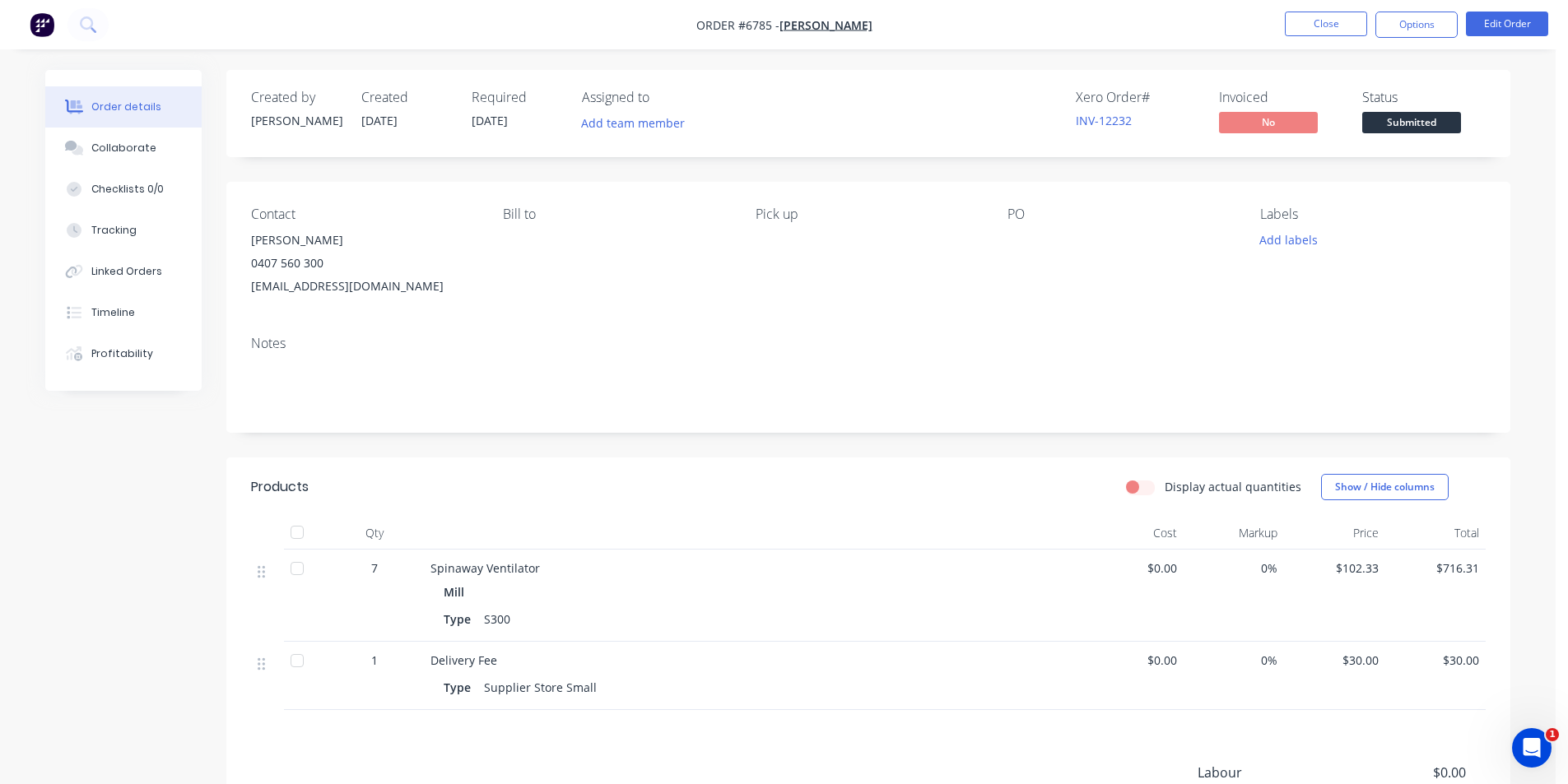
click at [1405, 126] on span "Submitted" at bounding box center [1411, 122] width 99 height 21
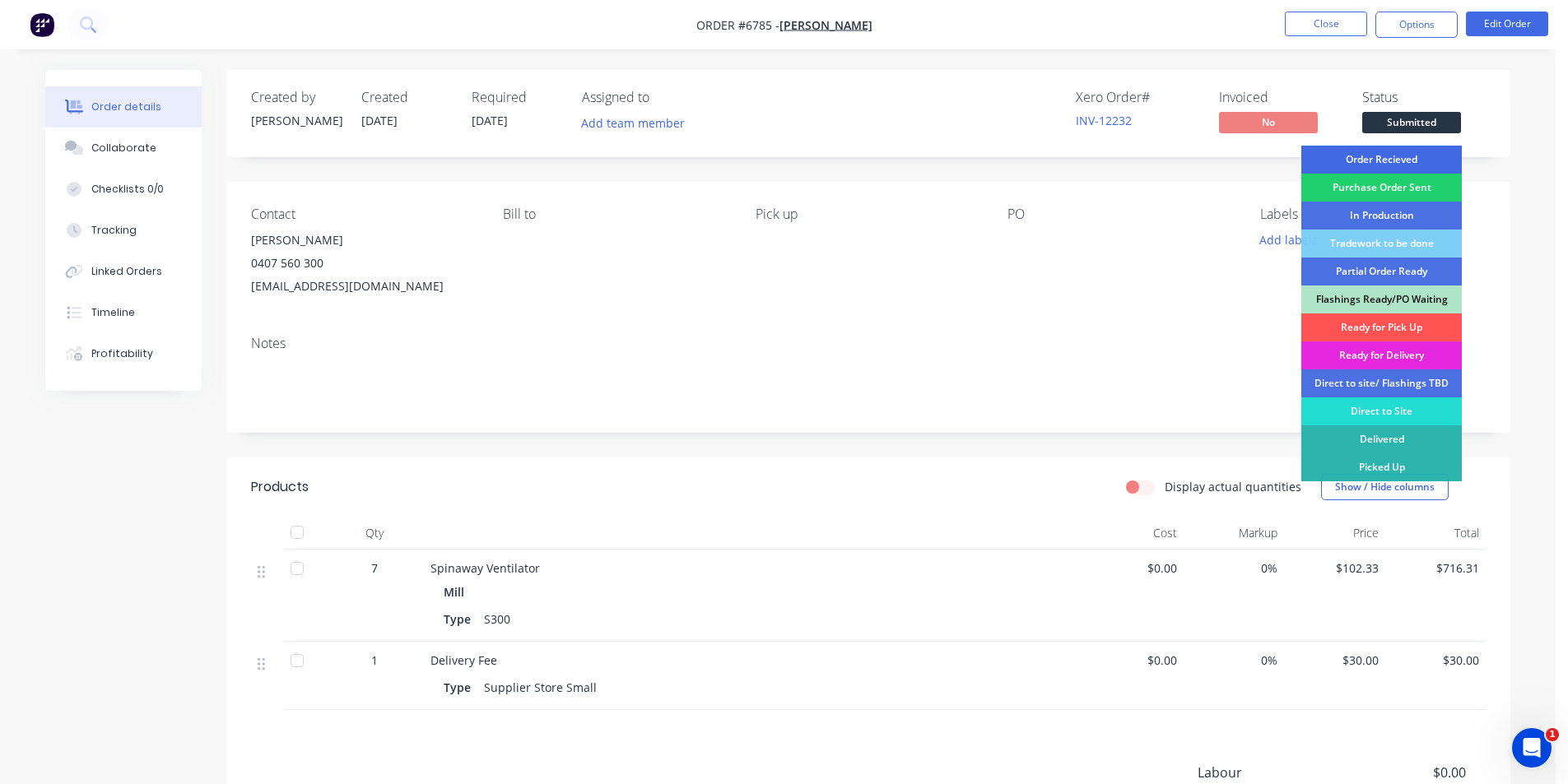
click at [1370, 164] on div "Order Recieved" at bounding box center [1382, 159] width 161 height 28
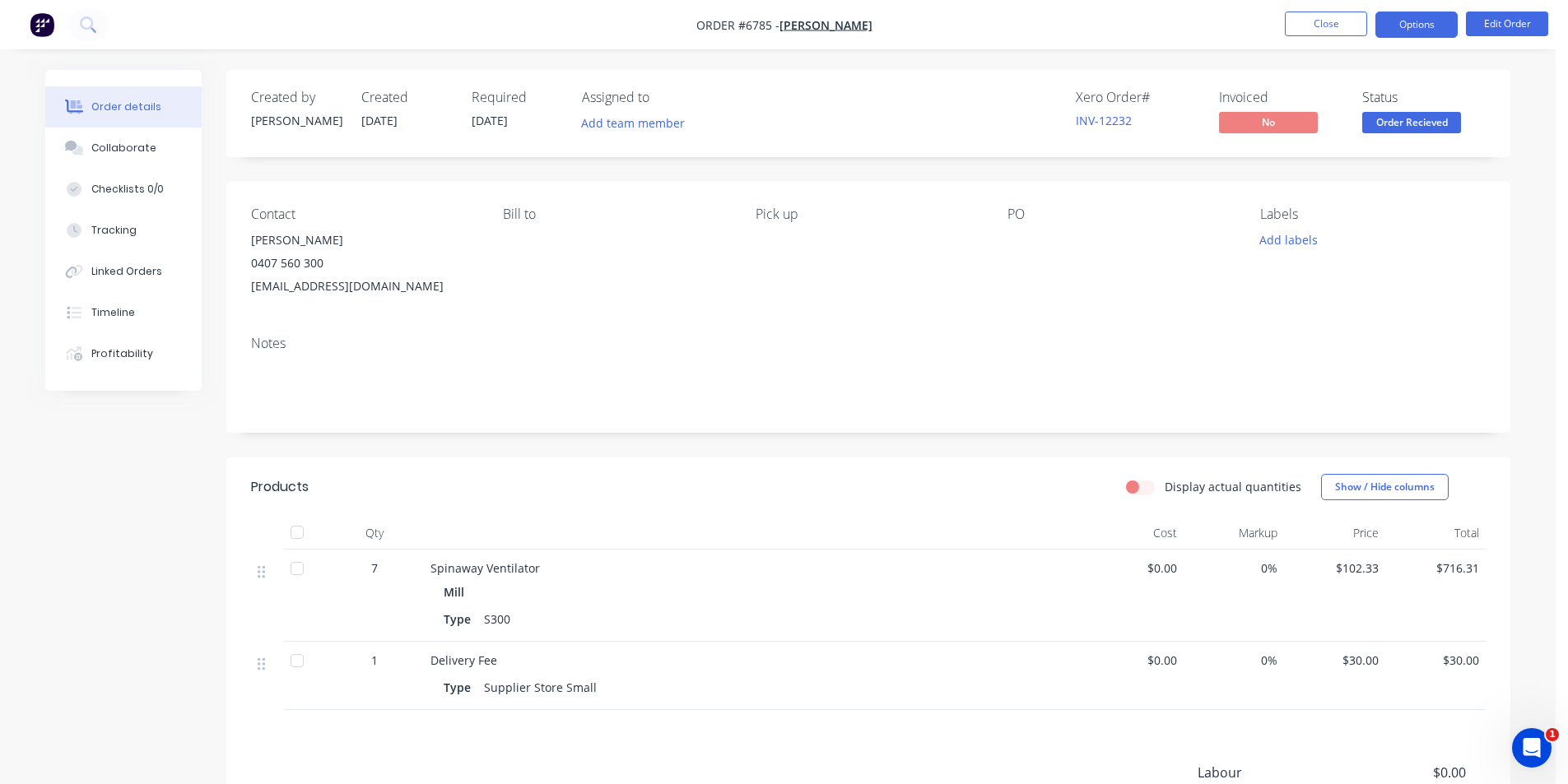
click at [1422, 12] on button "Options" at bounding box center [1416, 24] width 82 height 26
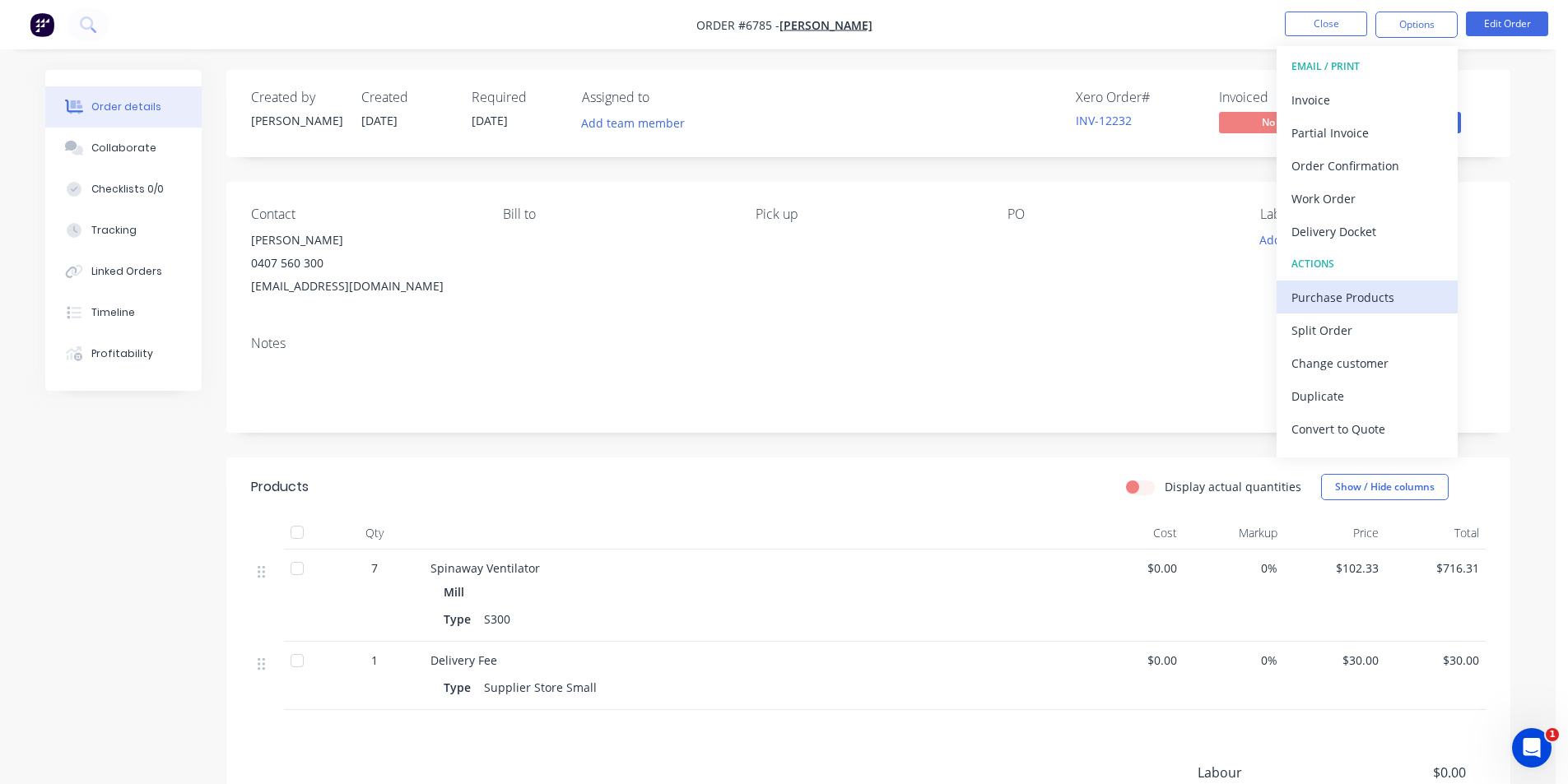
click at [1365, 289] on div "Purchase Products" at bounding box center [1367, 297] width 152 height 23
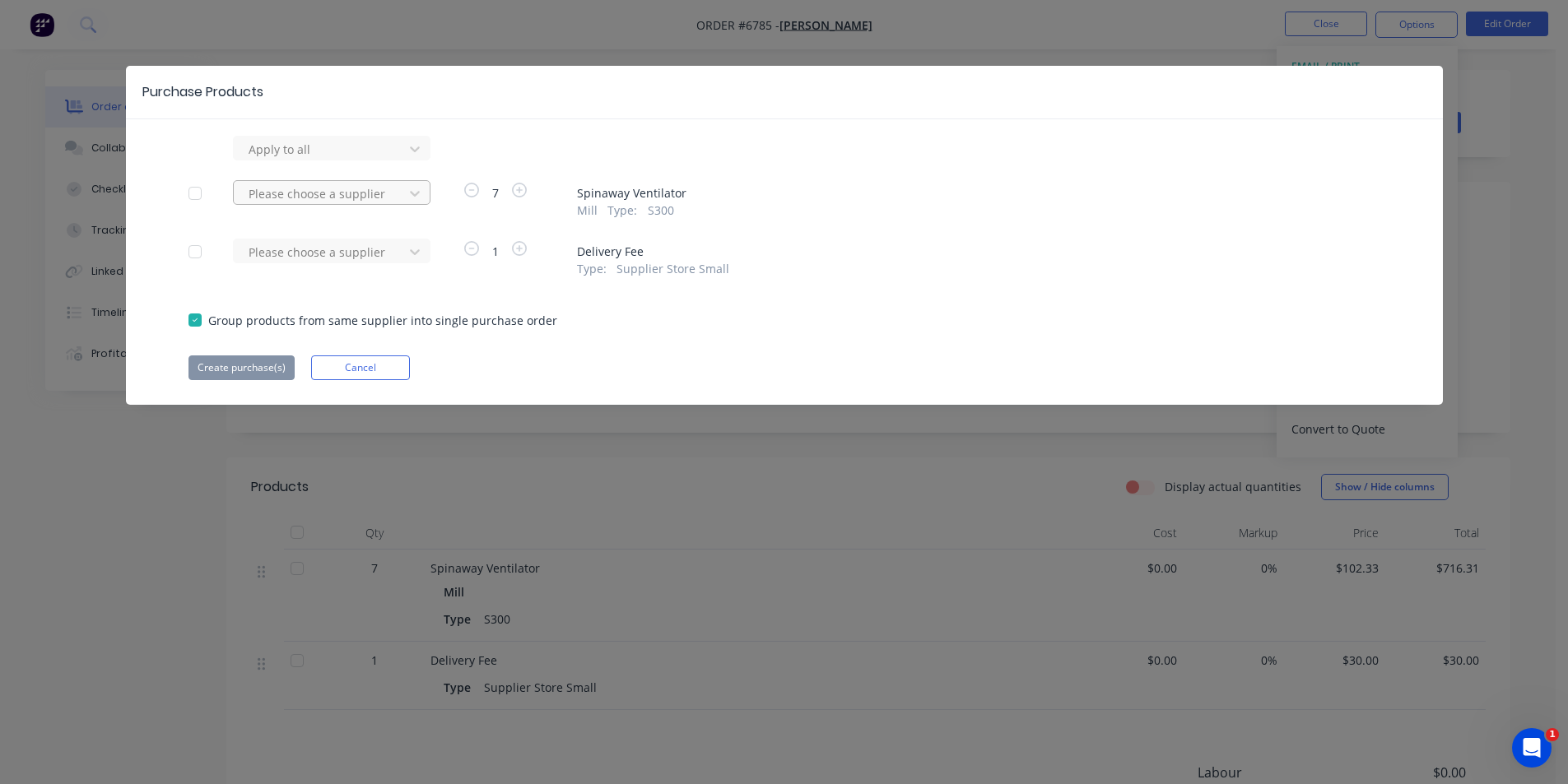
click at [299, 193] on div at bounding box center [321, 193] width 148 height 21
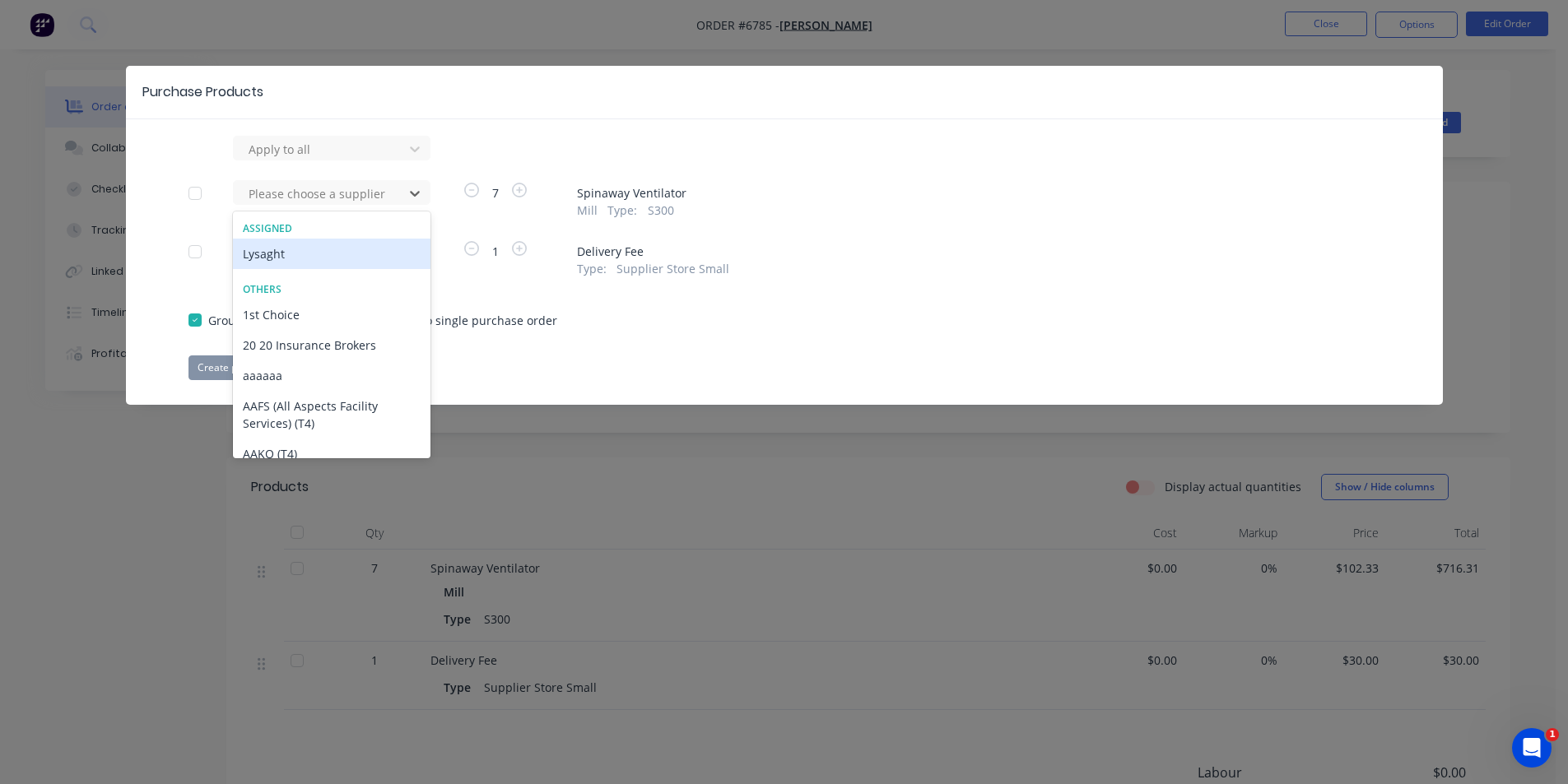
click at [273, 261] on div "Lysaght" at bounding box center [332, 254] width 198 height 31
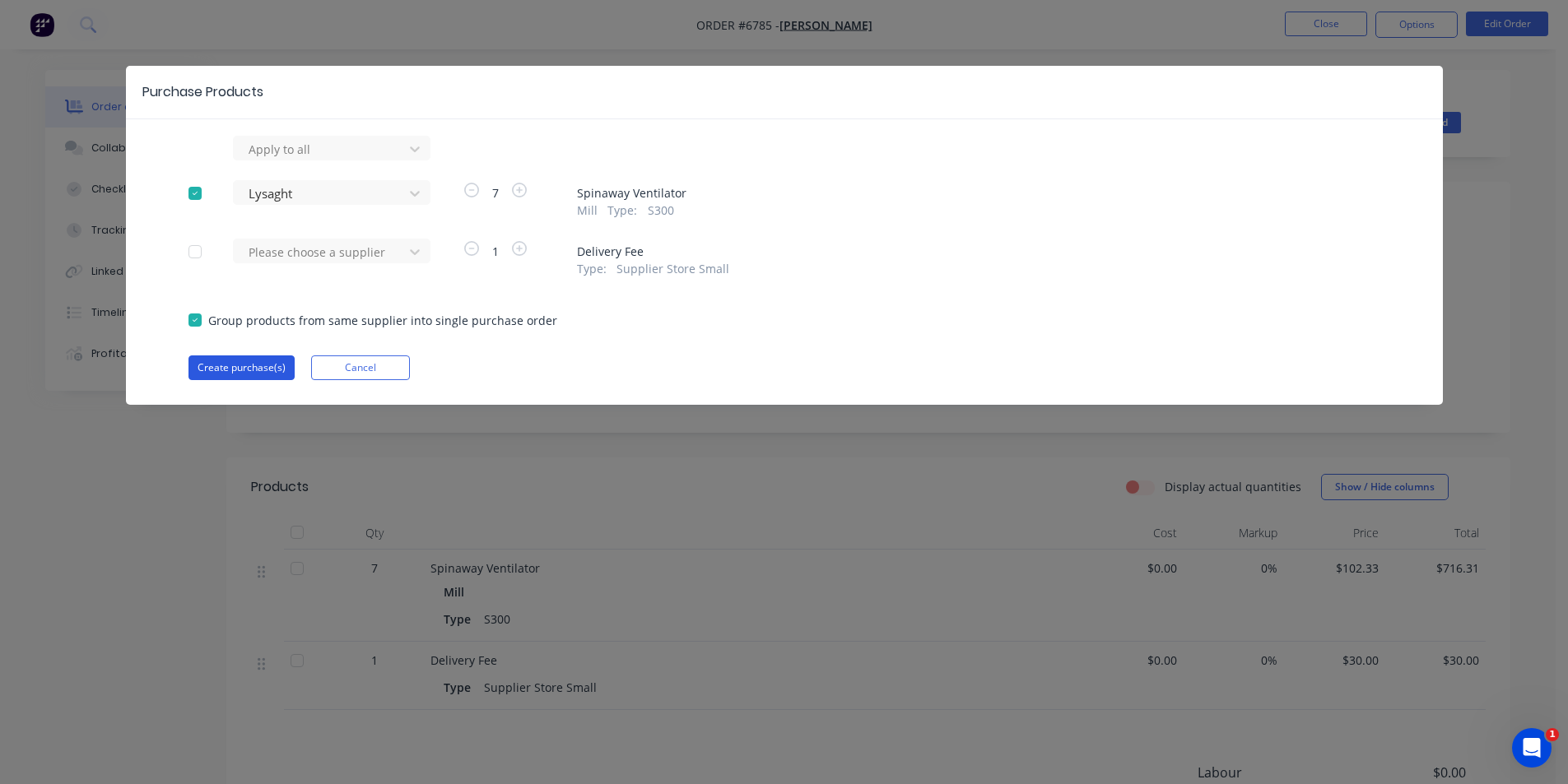
click at [243, 372] on button "Create purchase(s)" at bounding box center [242, 367] width 107 height 24
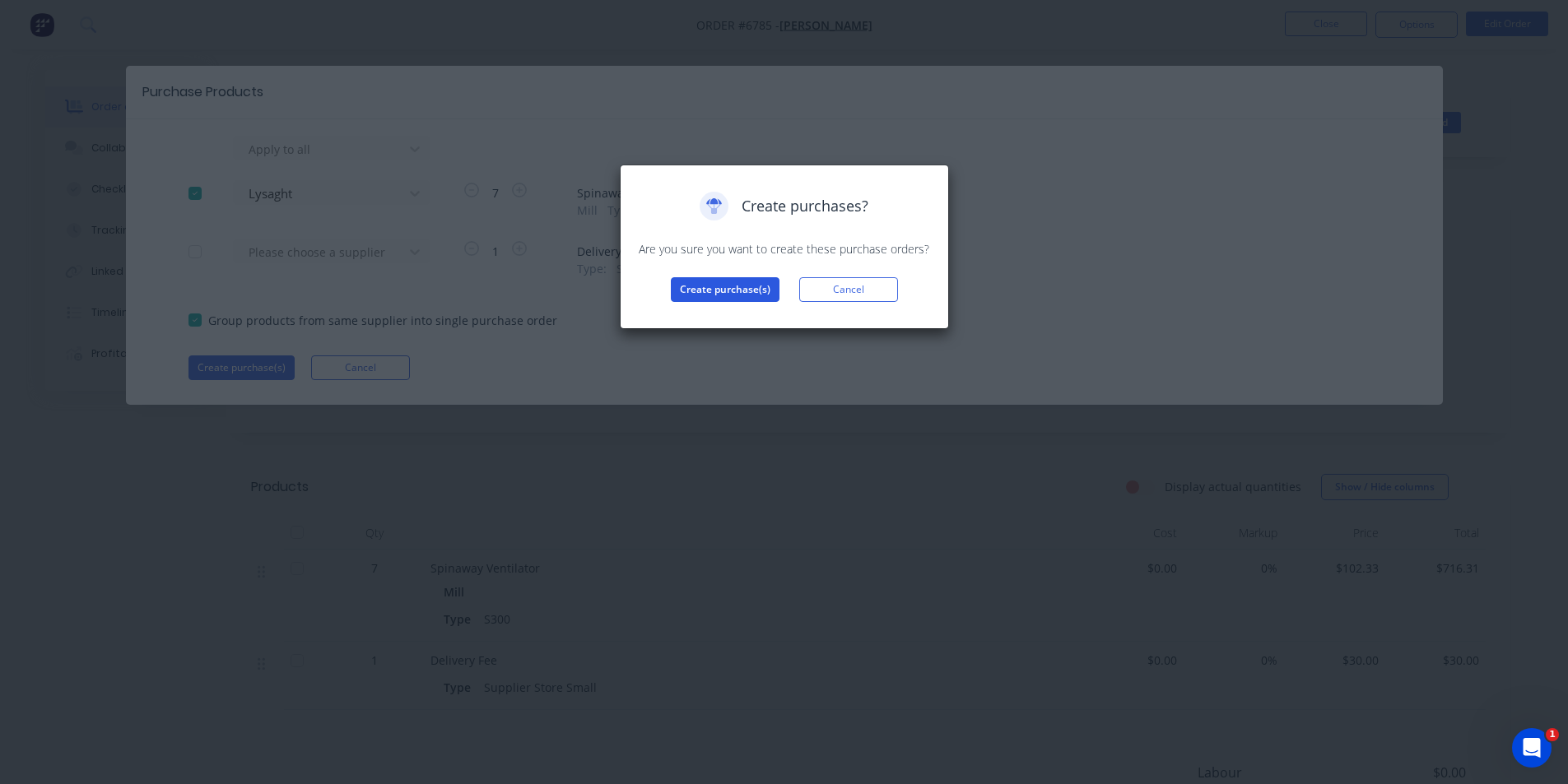
click at [697, 299] on button "Create purchase(s)" at bounding box center [725, 289] width 108 height 24
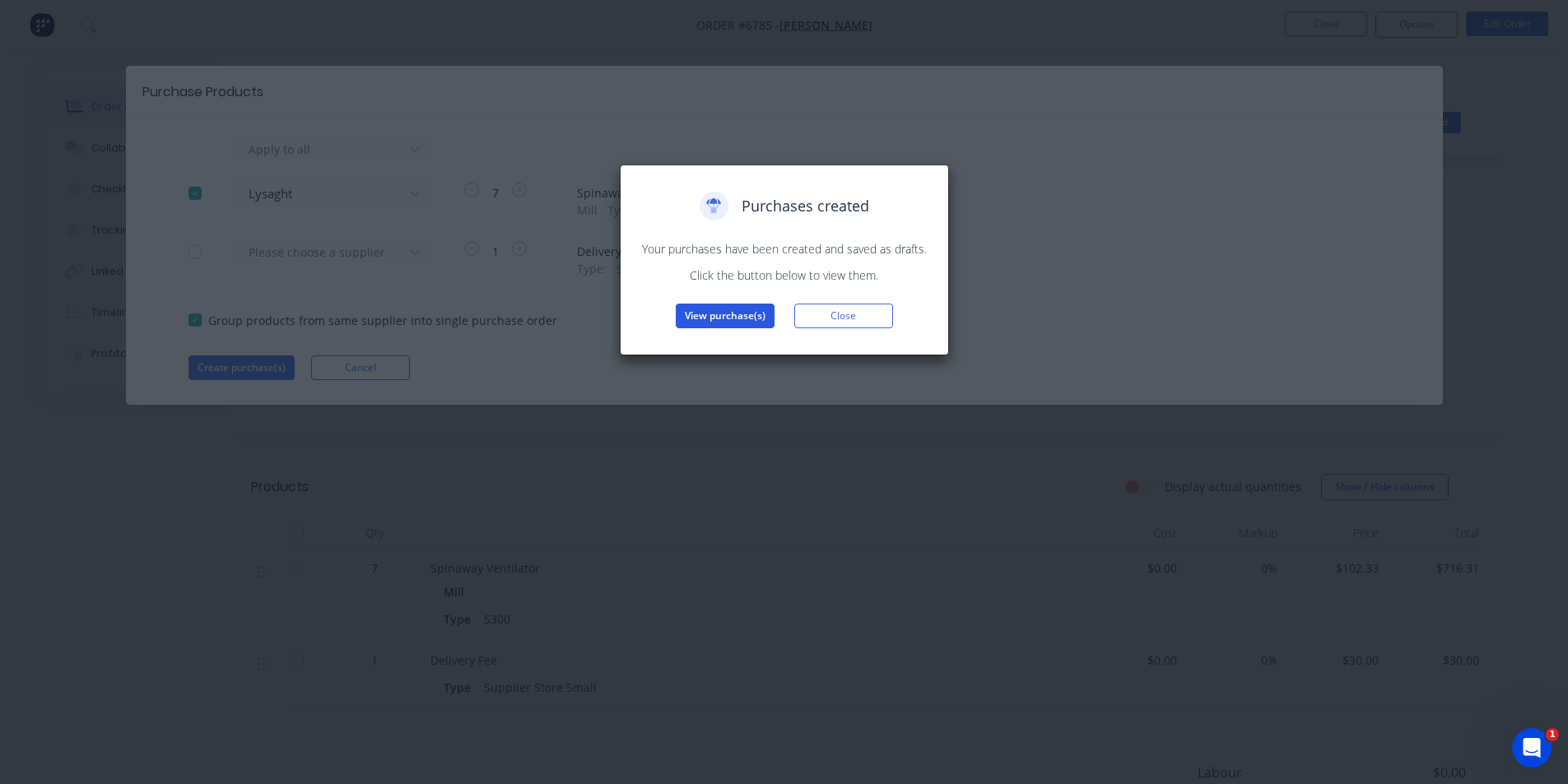
click at [756, 314] on button "View purchase(s)" at bounding box center [725, 315] width 99 height 24
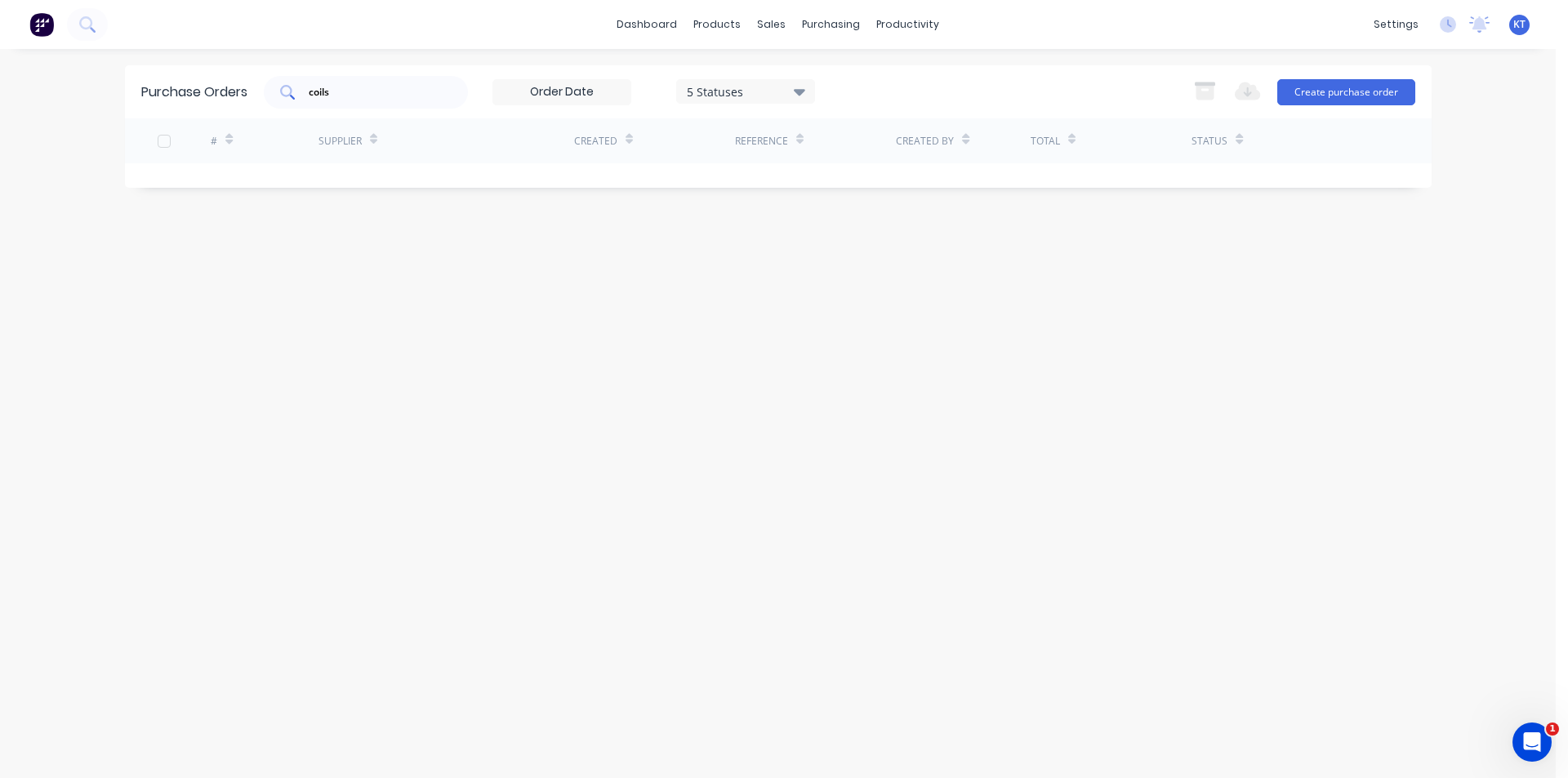
click at [414, 104] on div "coils" at bounding box center [366, 92] width 204 height 32
click at [413, 104] on div "coils" at bounding box center [366, 92] width 204 height 32
type input "c"
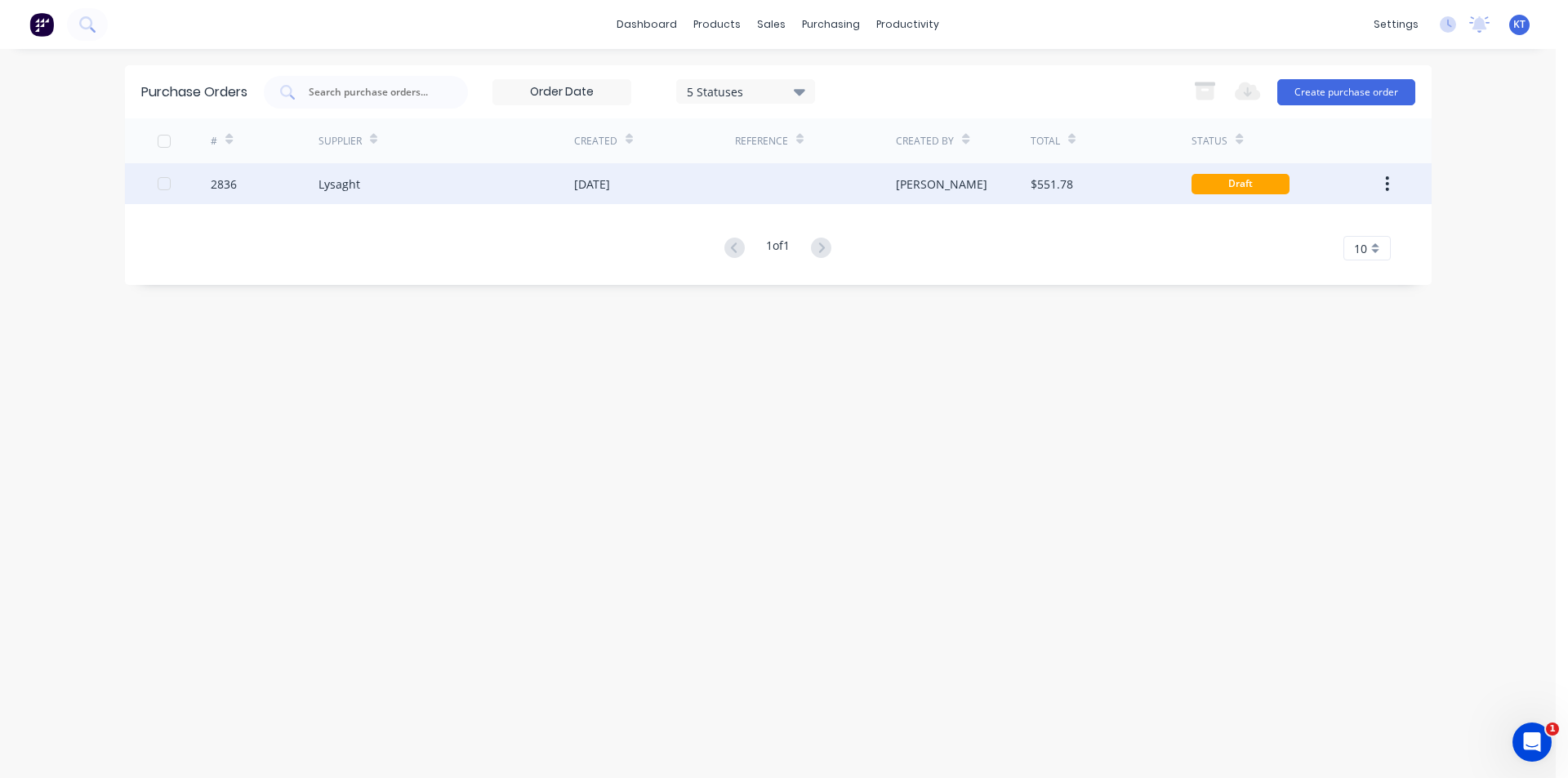
click at [376, 174] on div "Lysaght" at bounding box center [446, 184] width 256 height 41
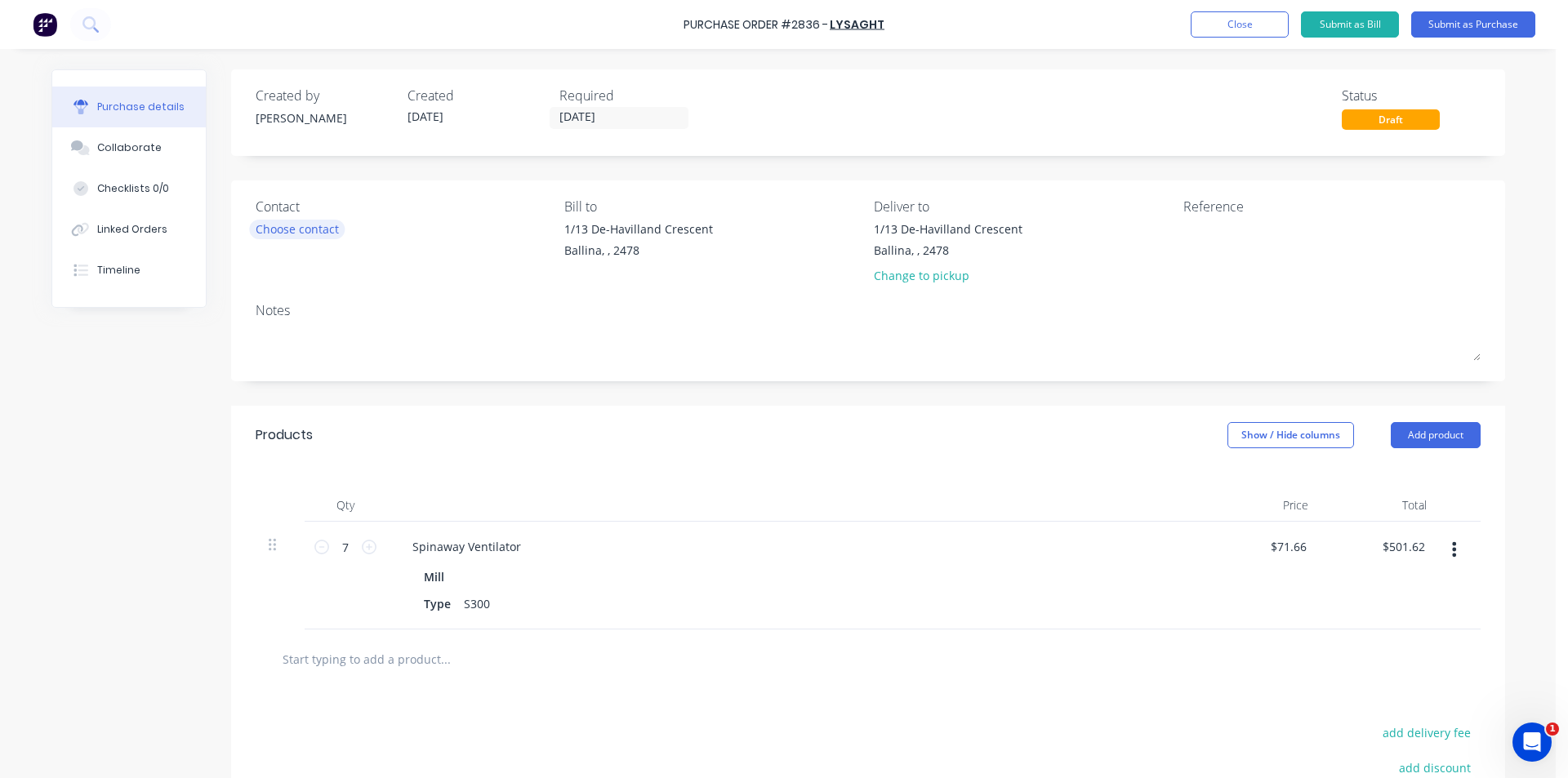
click at [292, 220] on div "Choose contact" at bounding box center [297, 229] width 83 height 17
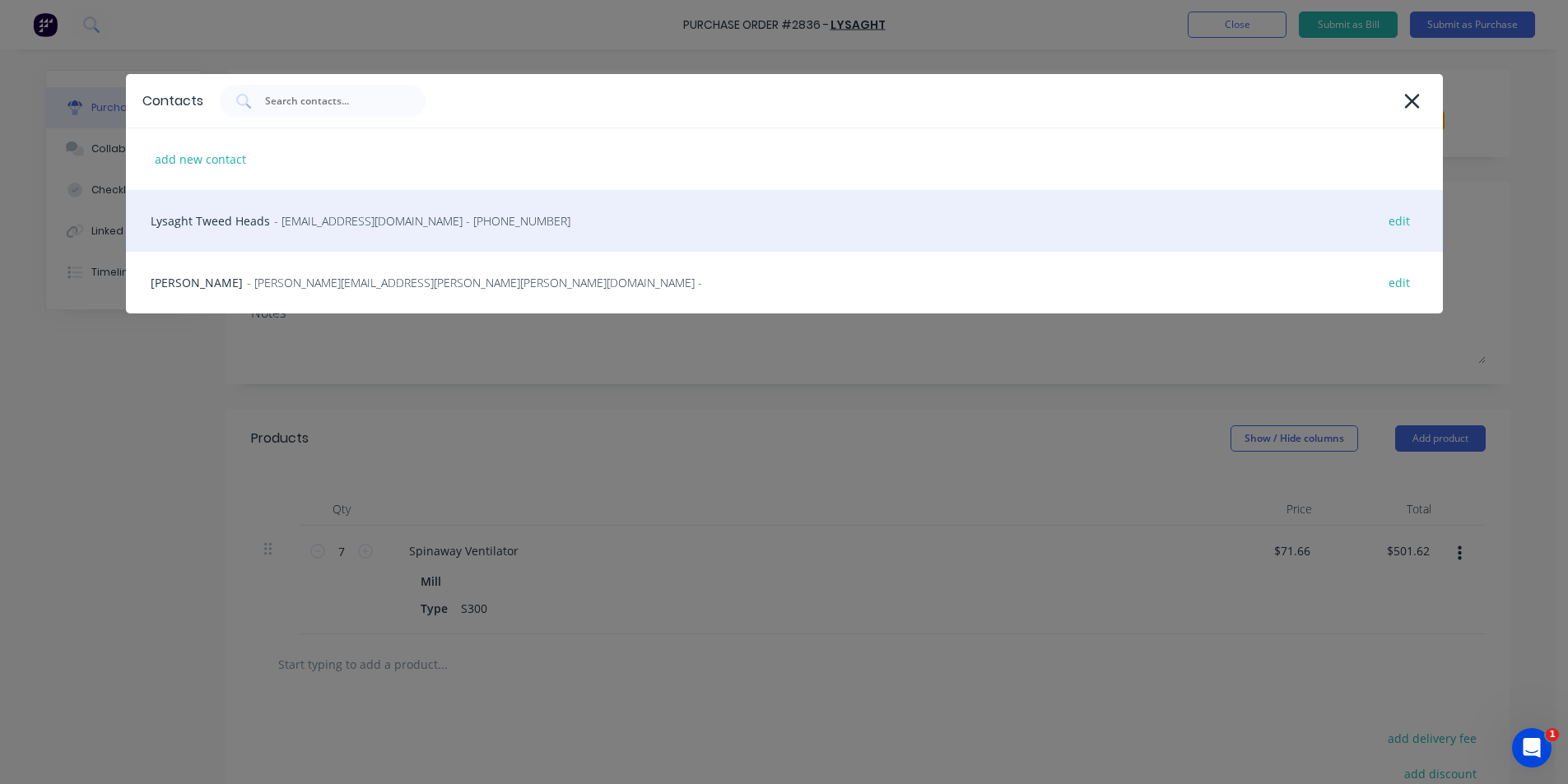
drag, startPoint x: 274, startPoint y: 219, endPoint x: 289, endPoint y: 220, distance: 15.0
click at [275, 220] on span "- [EMAIL_ADDRESS][DOMAIN_NAME] - [PHONE_NUMBER]" at bounding box center [422, 220] width 296 height 17
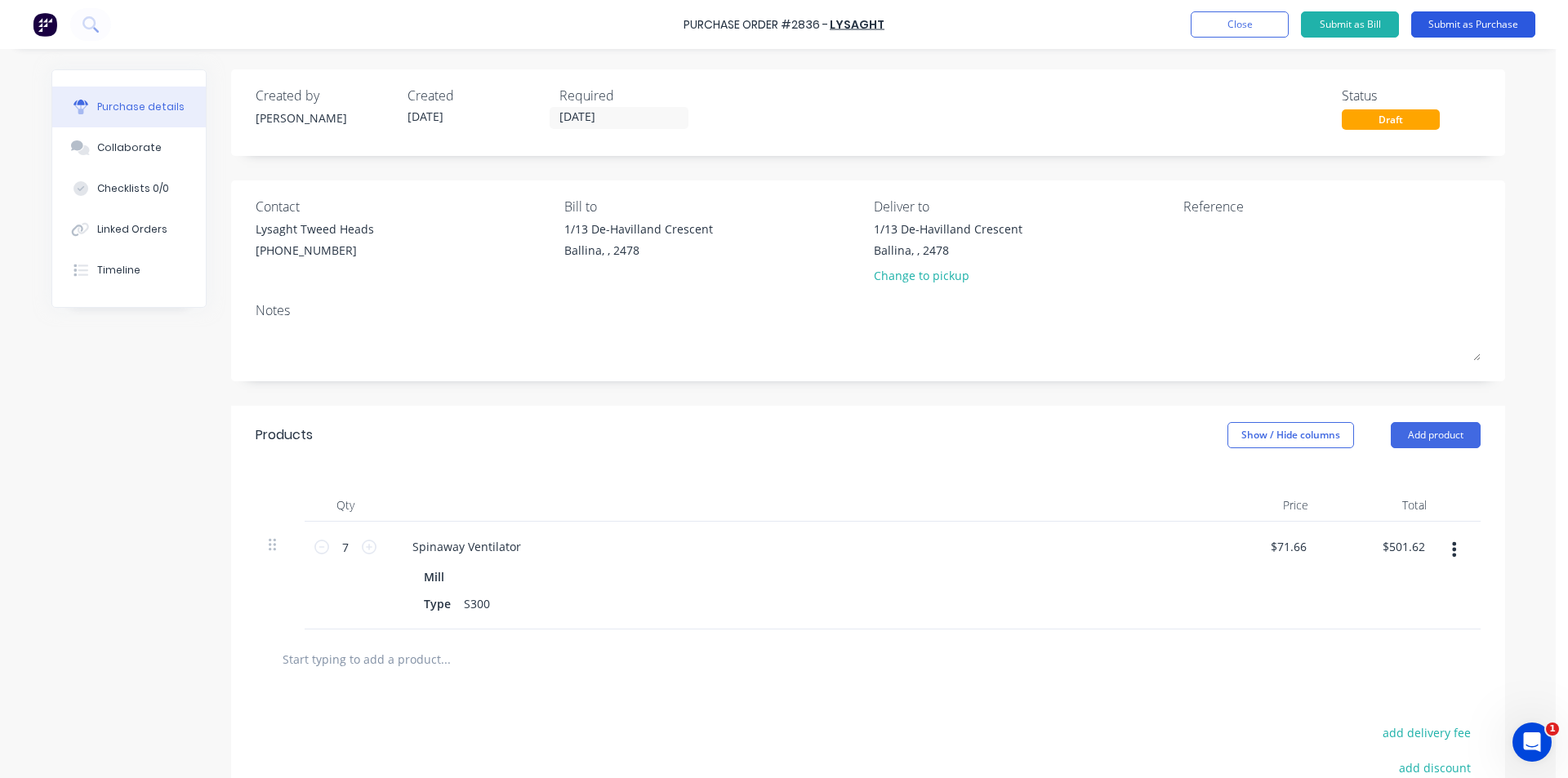
click at [1464, 29] on button "Submit as Purchase" at bounding box center [1473, 24] width 124 height 26
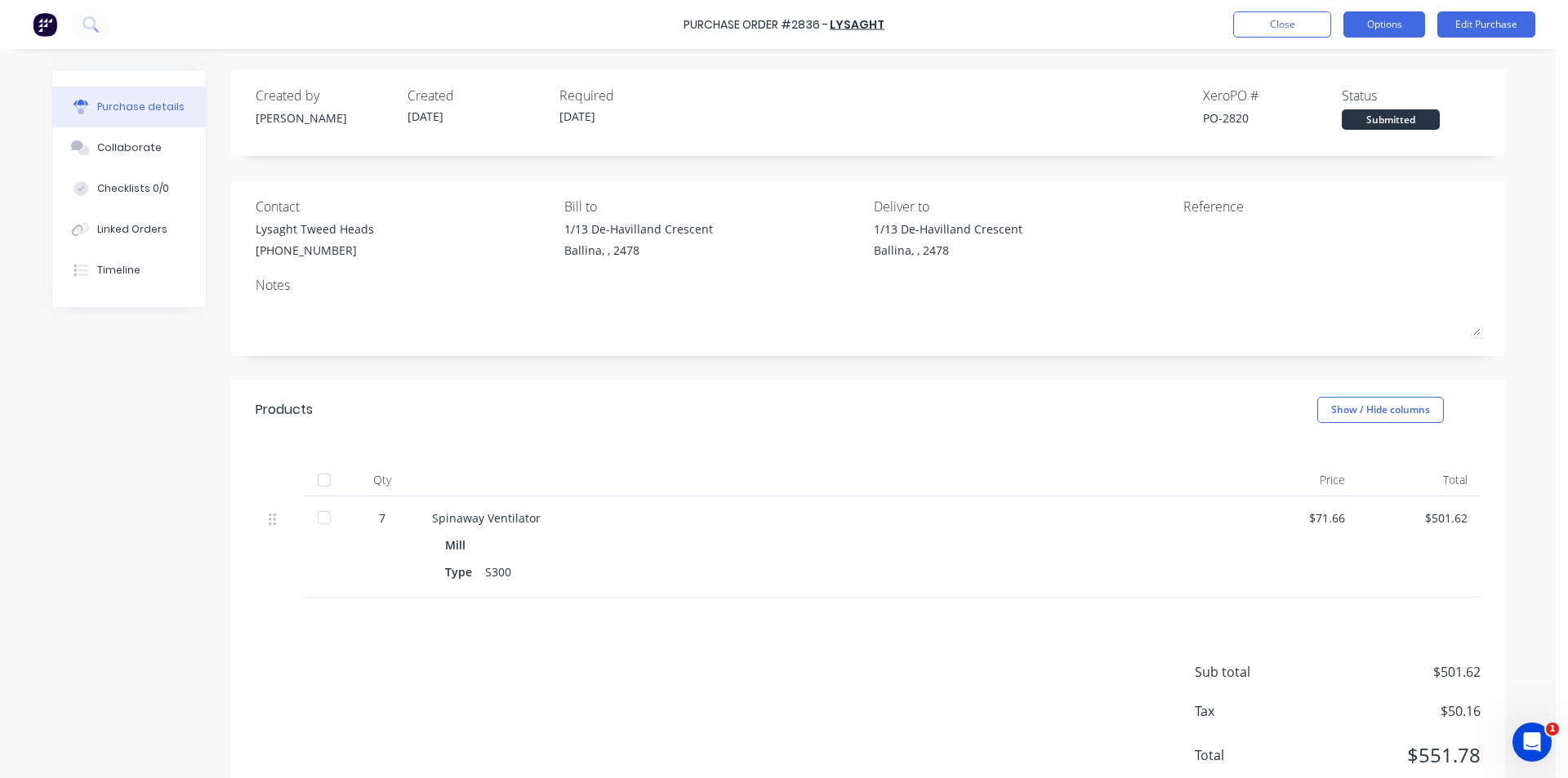
click at [1384, 27] on button "Options" at bounding box center [1383, 24] width 82 height 26
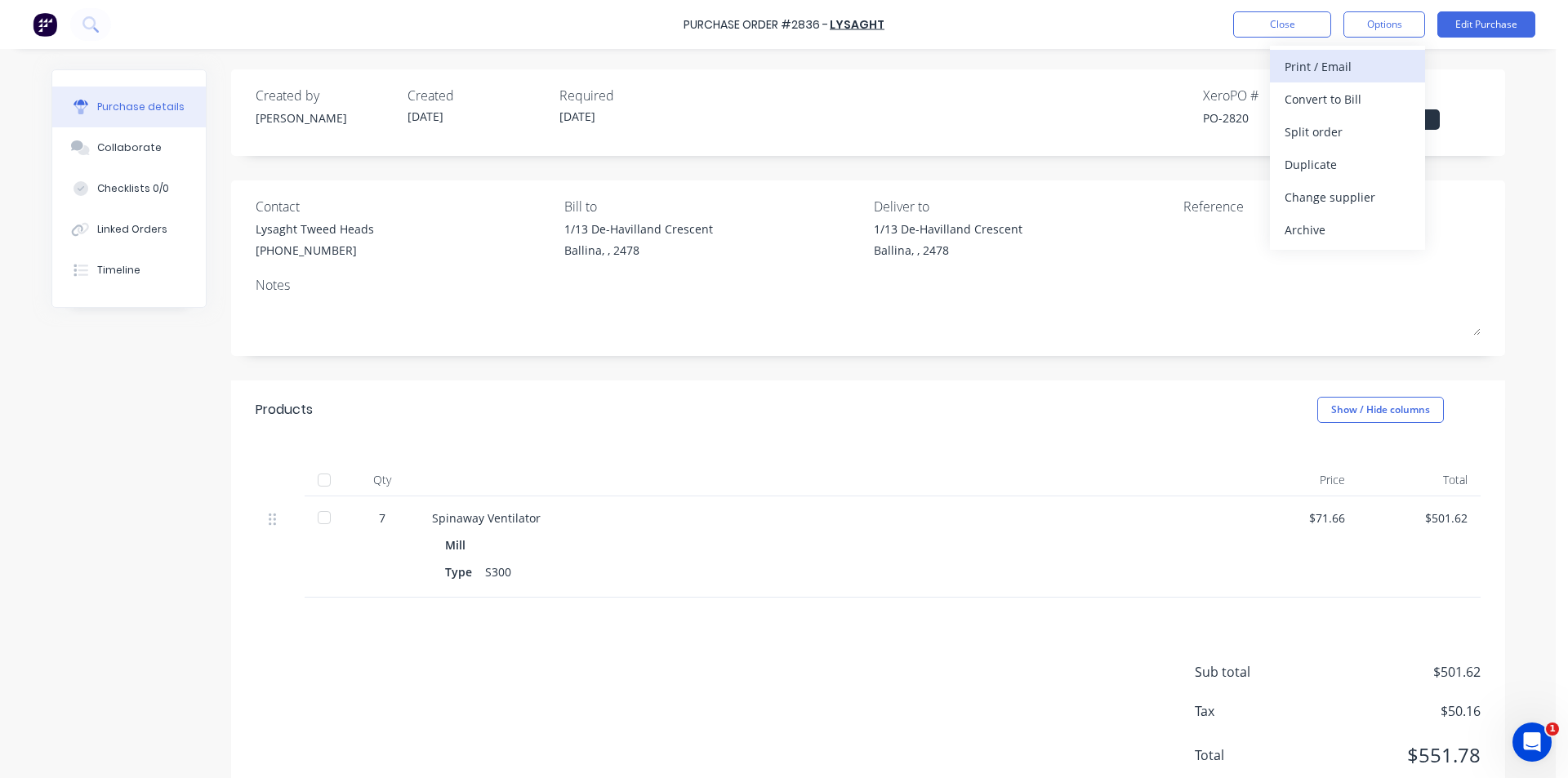
click at [1305, 75] on div "Print / Email" at bounding box center [1347, 66] width 126 height 23
click at [1322, 130] on div "Without pricing" at bounding box center [1347, 132] width 126 height 23
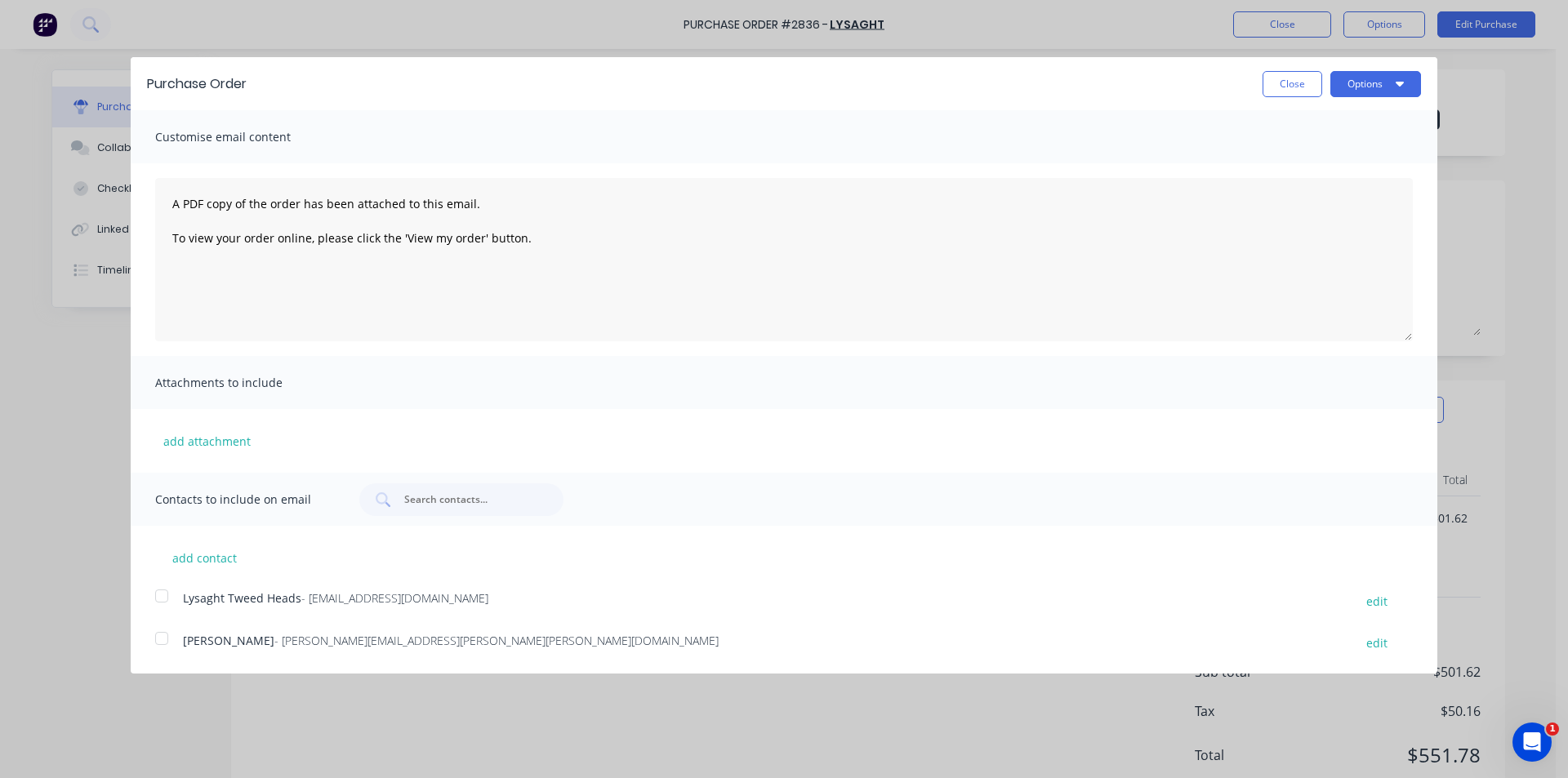
click at [152, 601] on div at bounding box center [161, 596] width 32 height 32
click at [1373, 78] on button "Options" at bounding box center [1375, 83] width 91 height 26
click at [1351, 155] on div "Email" at bounding box center [1343, 158] width 126 height 23
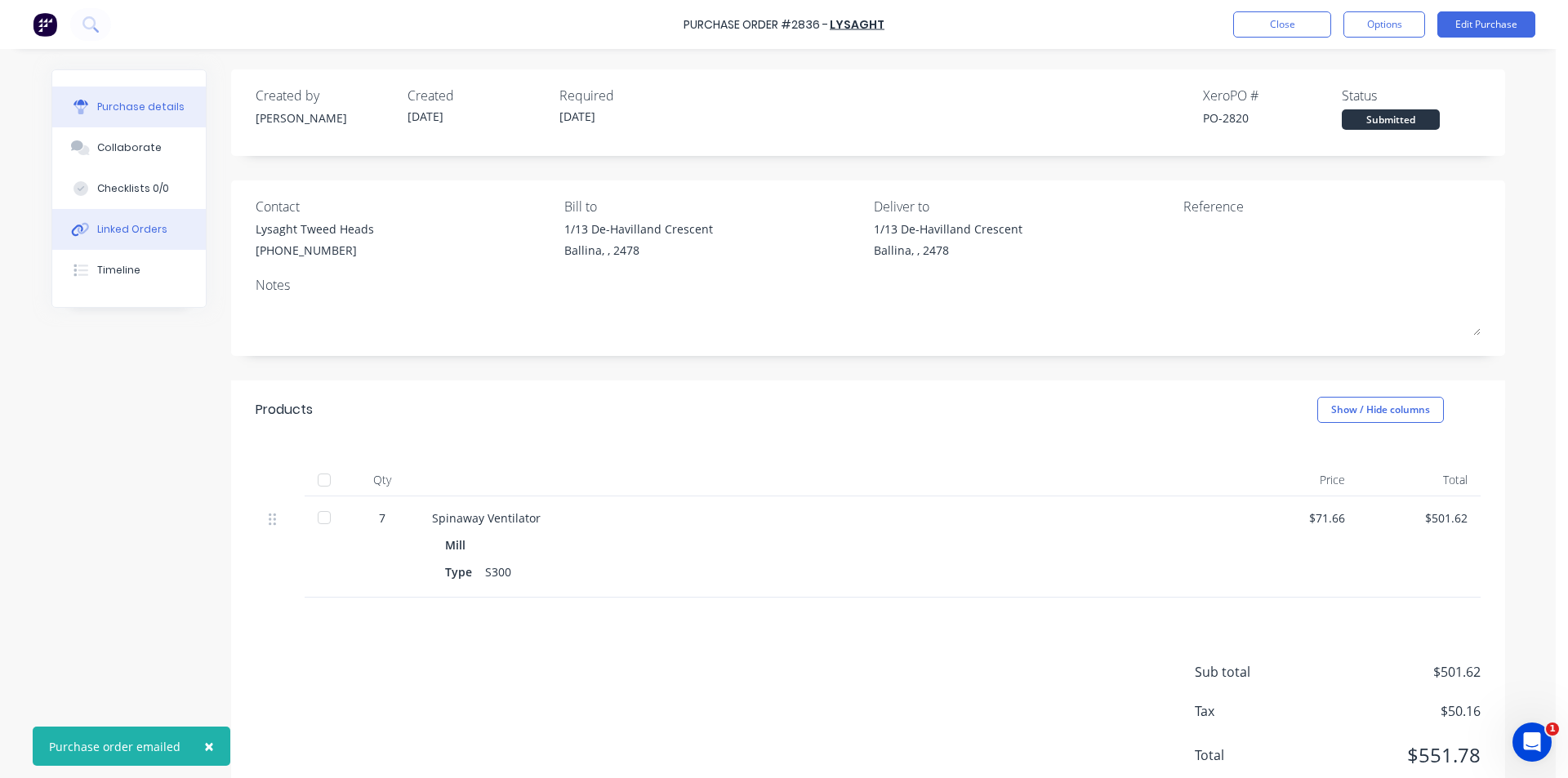
click at [149, 222] on div "Linked Orders" at bounding box center [132, 229] width 70 height 14
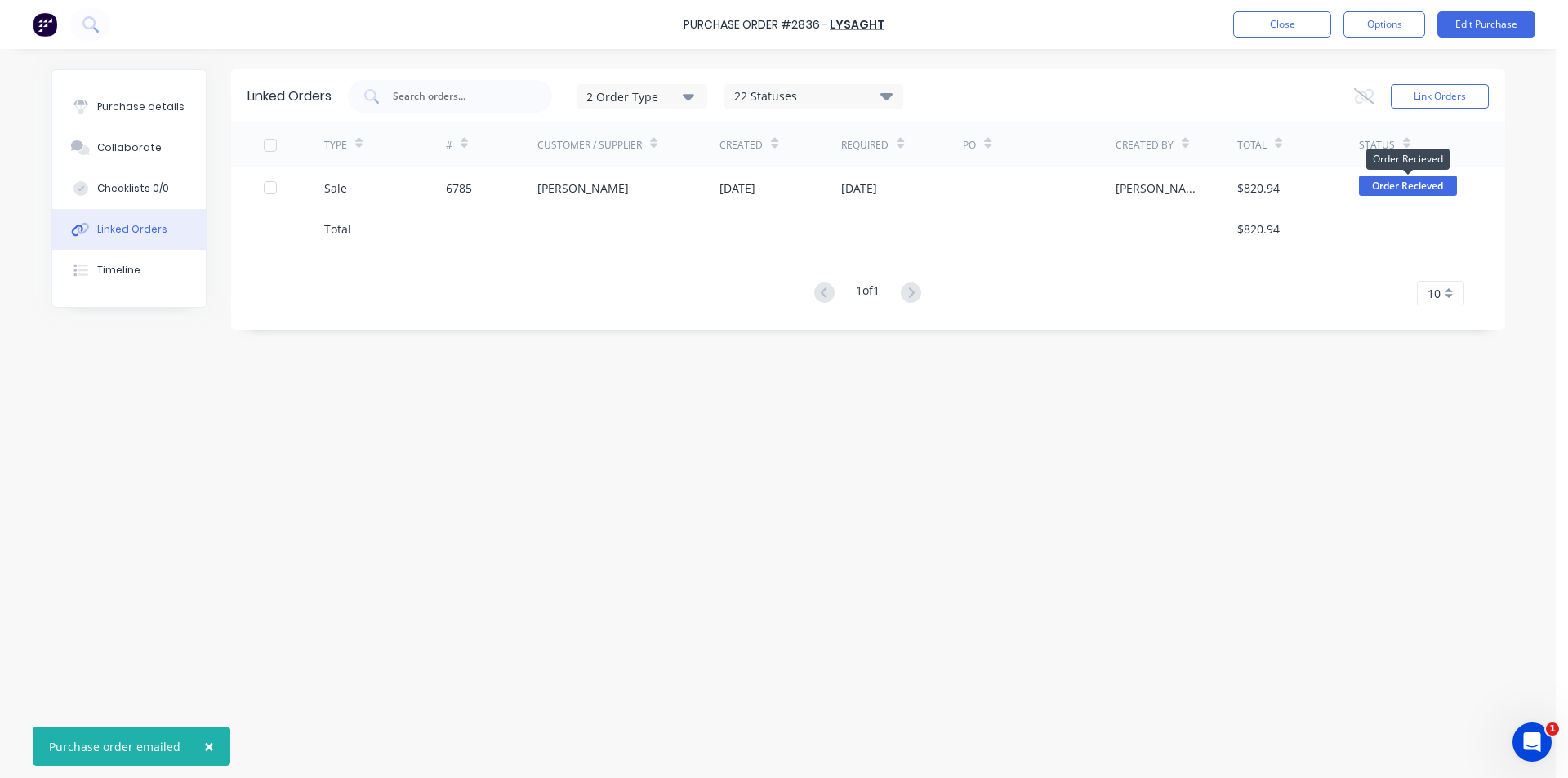
click at [1223, 167] on div "Created By" at bounding box center [1176, 145] width 122 height 45
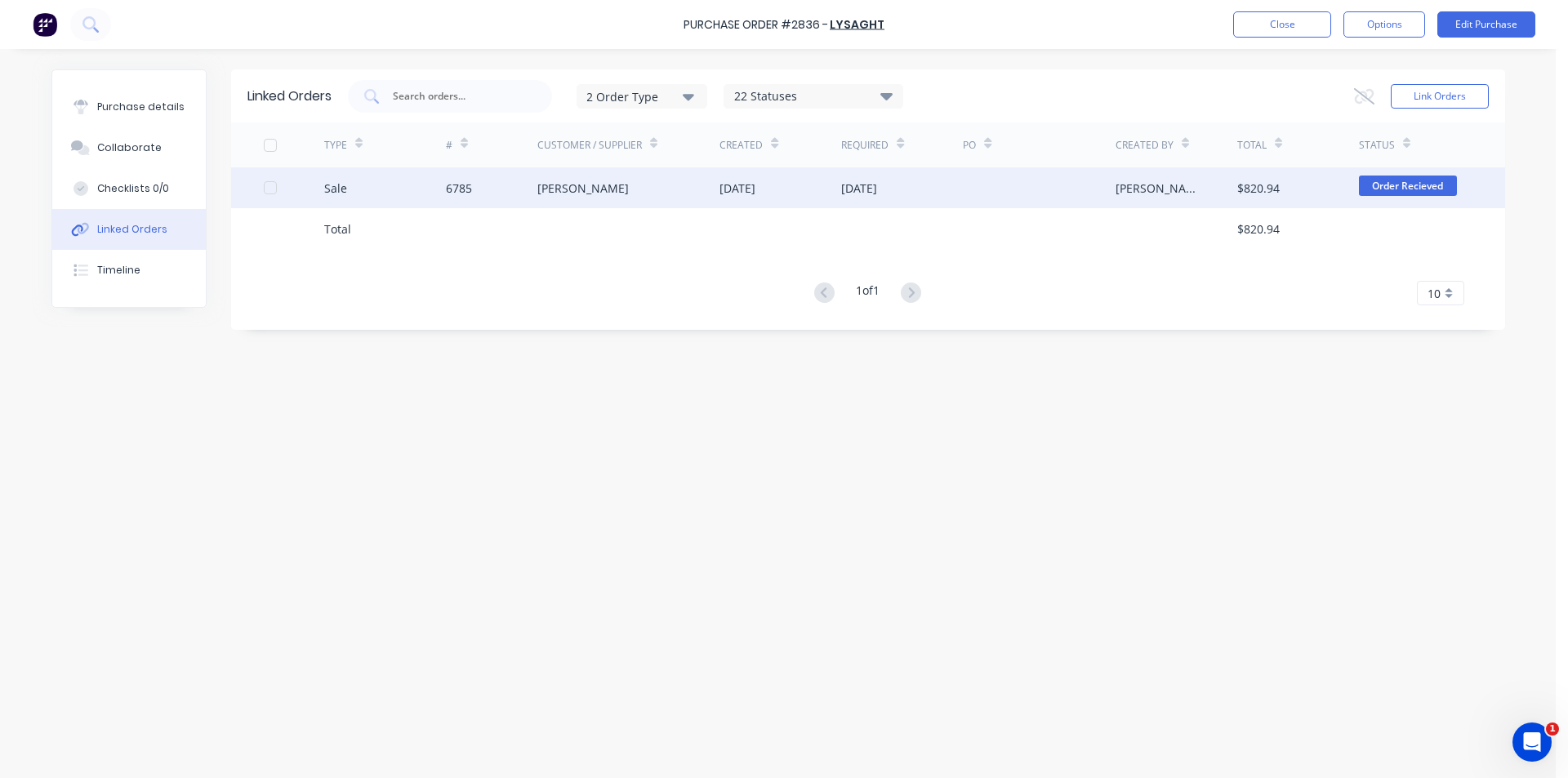
click at [1233, 178] on div "[PERSON_NAME]" at bounding box center [1176, 188] width 122 height 41
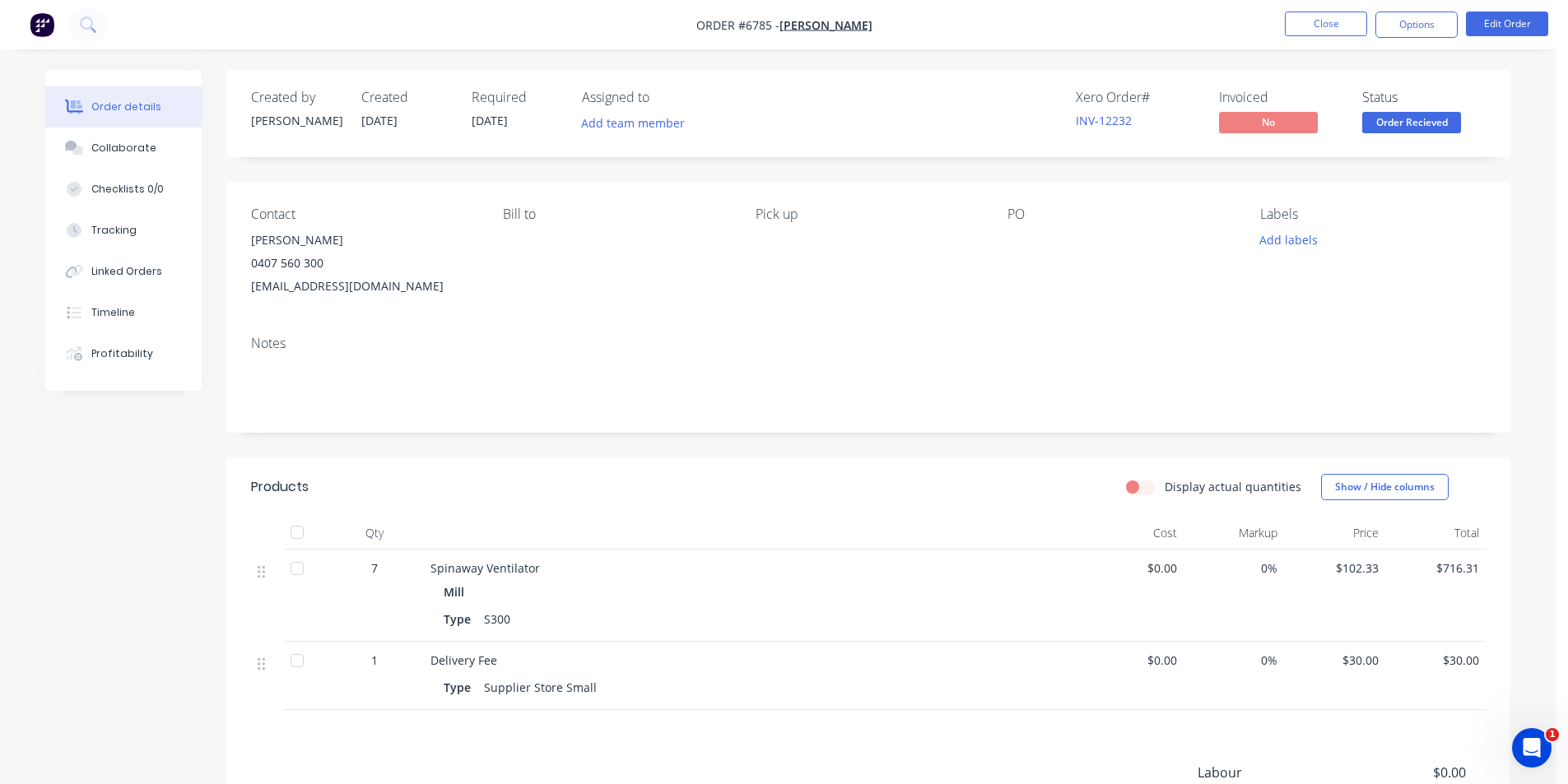
click at [1422, 121] on span "Order Recieved" at bounding box center [1411, 122] width 99 height 21
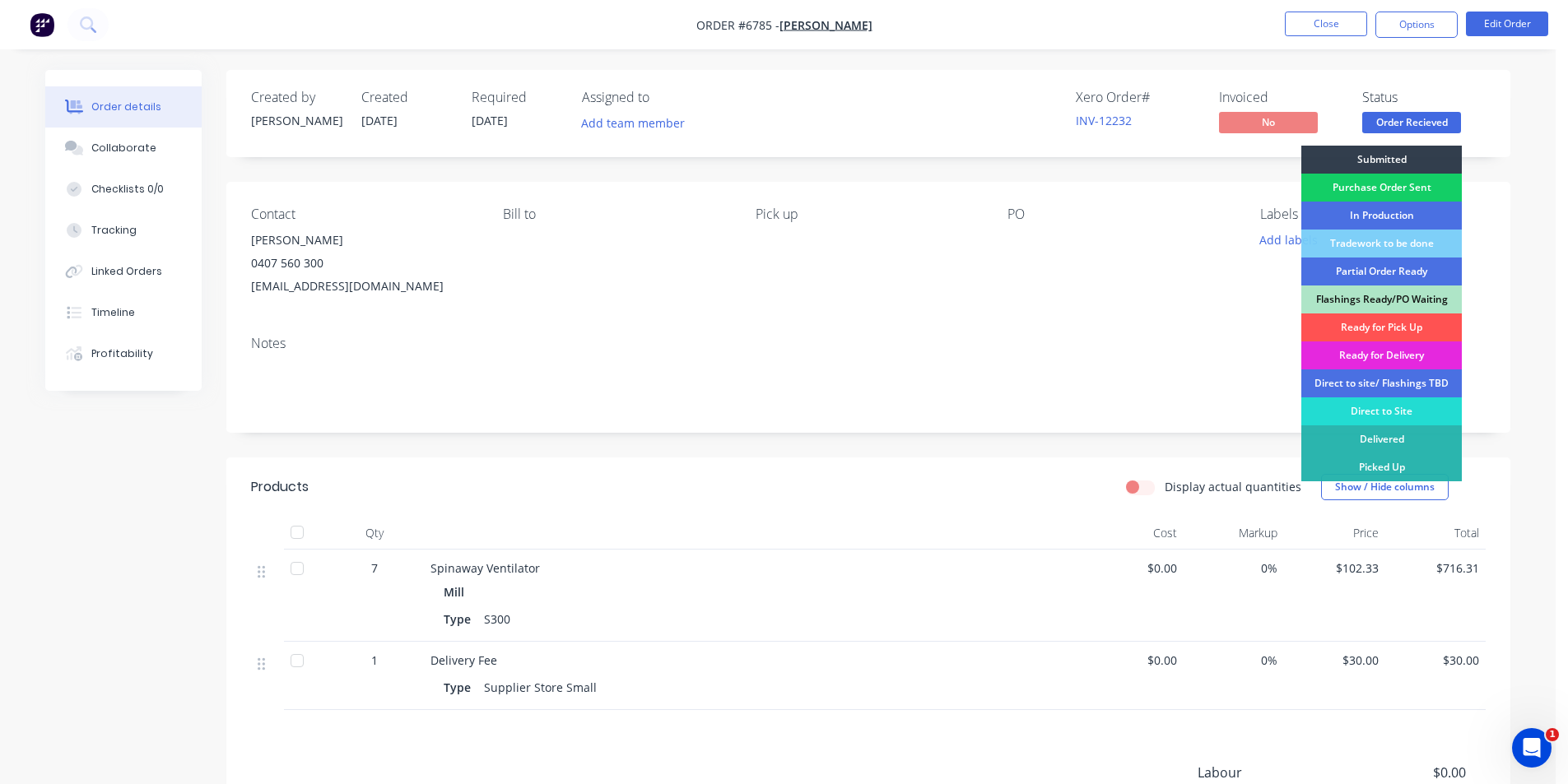
click at [1404, 182] on div "Purchase Order Sent" at bounding box center [1382, 187] width 161 height 28
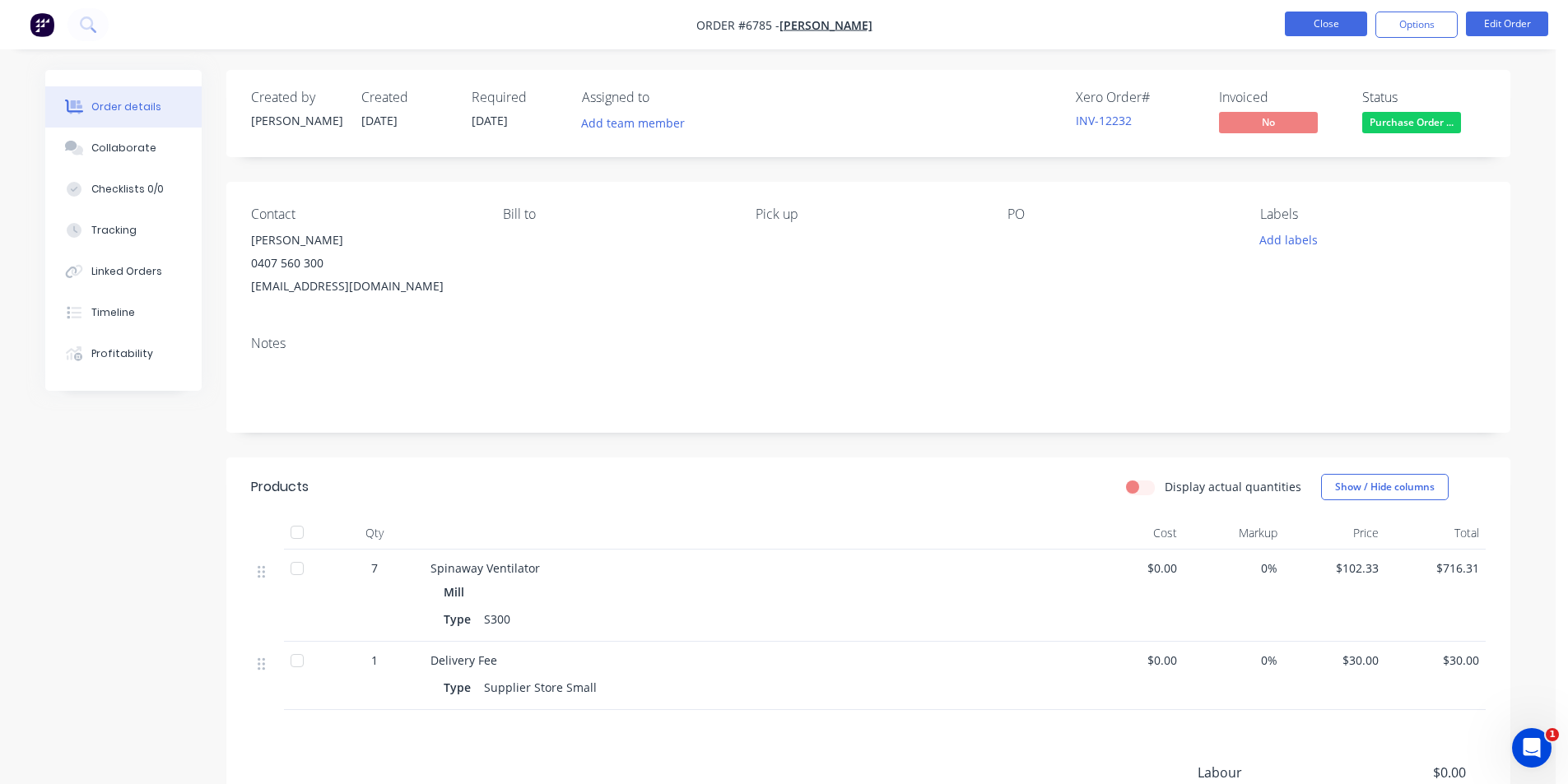
click at [1340, 14] on button "Close" at bounding box center [1326, 23] width 82 height 24
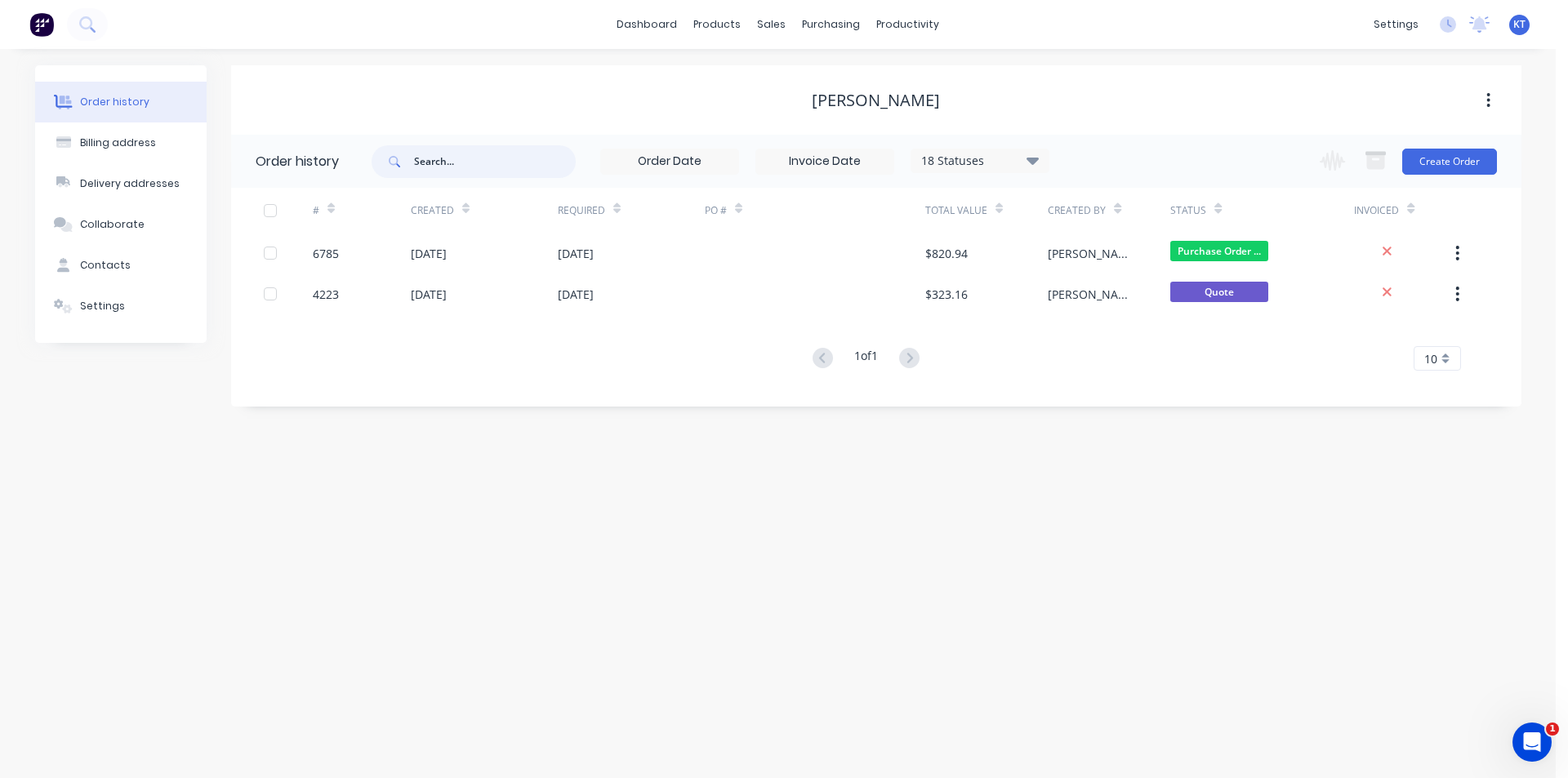
click at [461, 172] on input "text" at bounding box center [495, 161] width 161 height 32
click at [1398, 137] on div "Change order status Submitted Order Recieved Purchase Order Sent In Production …" at bounding box center [1403, 160] width 186 height 53
click at [1443, 151] on button "Create Order" at bounding box center [1450, 161] width 95 height 26
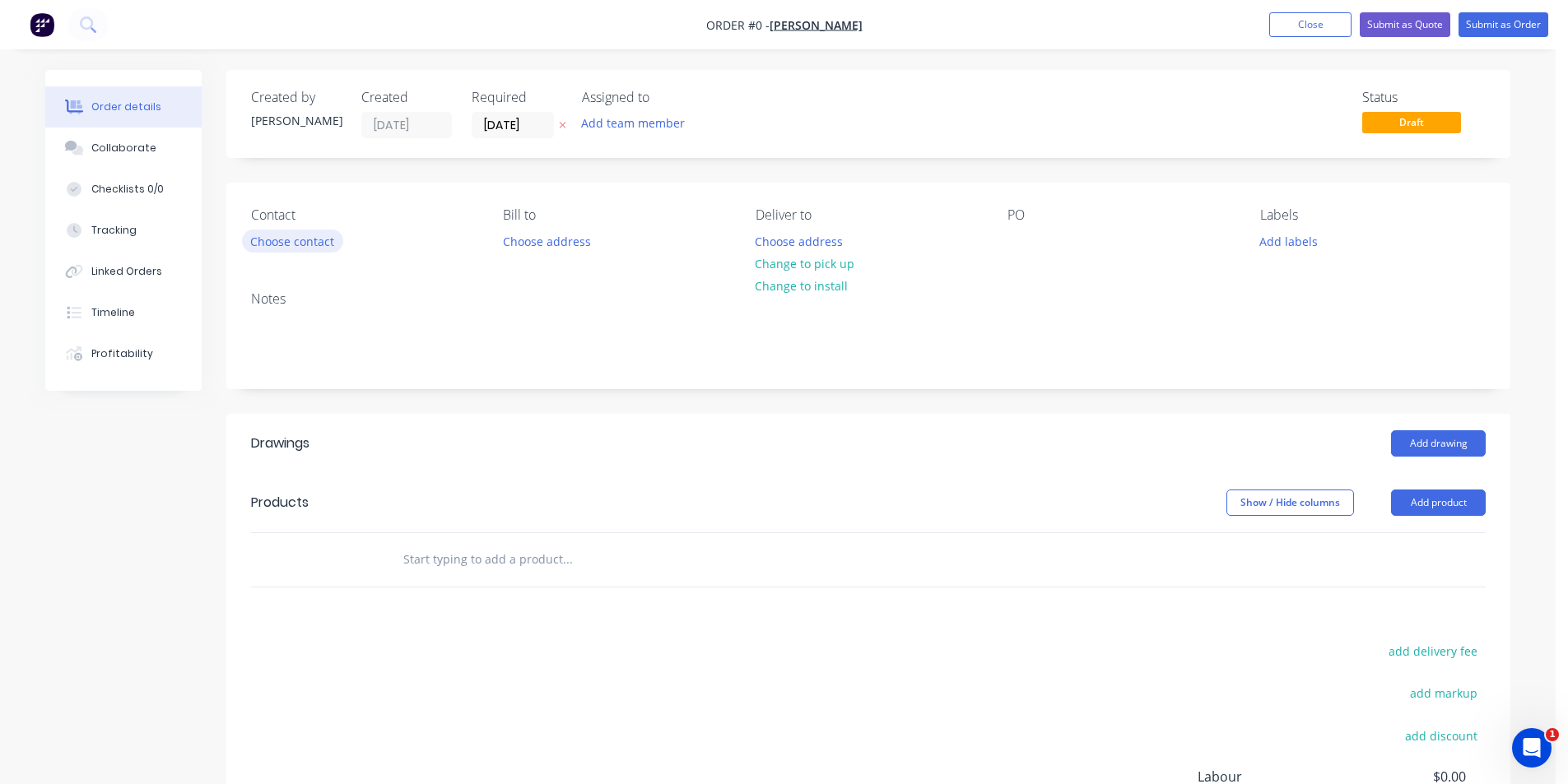
click at [311, 236] on button "Choose contact" at bounding box center [293, 240] width 101 height 23
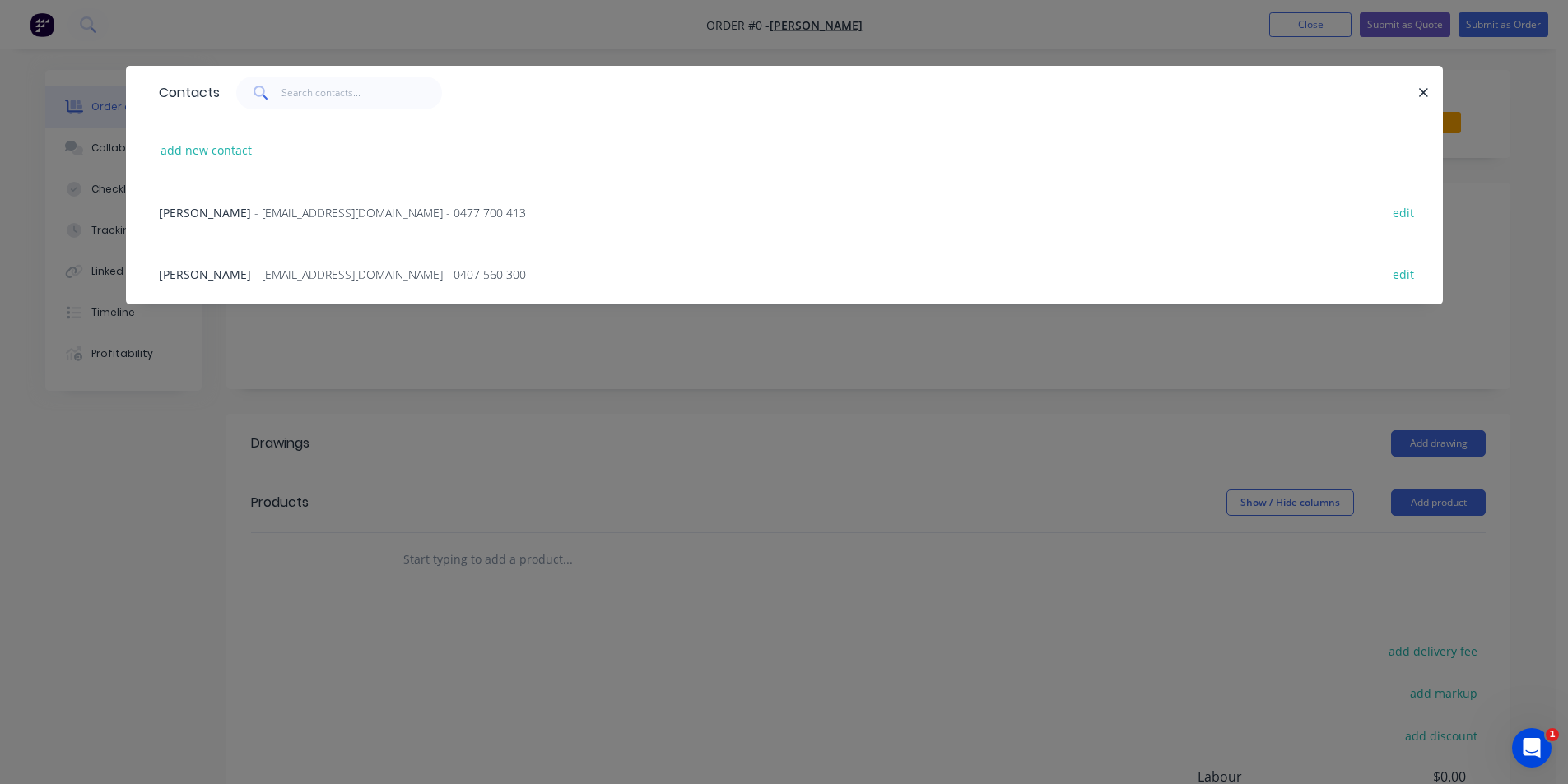
click at [284, 271] on span "- [EMAIL_ADDRESS][DOMAIN_NAME] - 0407 560 300" at bounding box center [390, 274] width 272 height 15
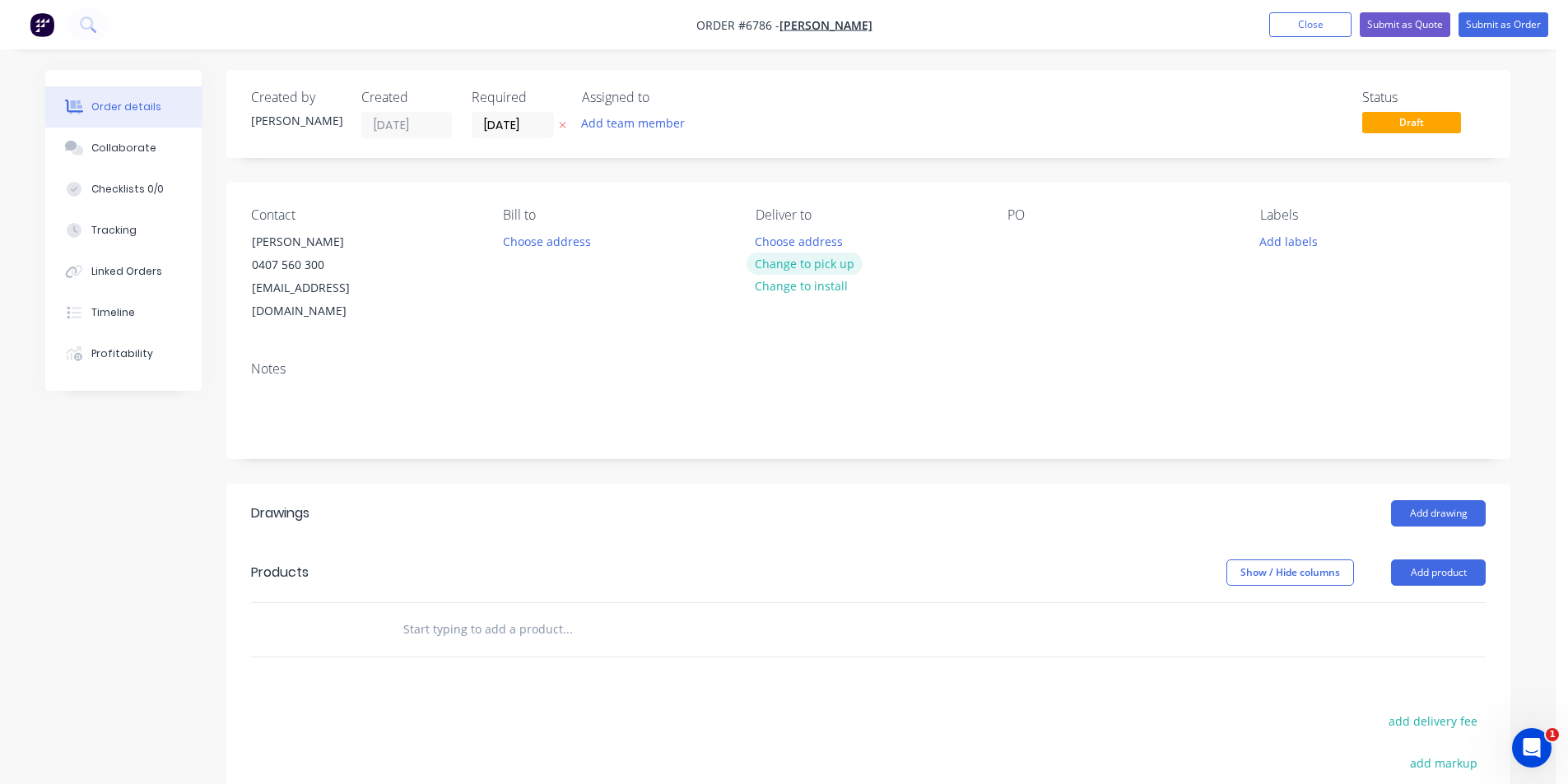
click at [801, 266] on button "Change to pick up" at bounding box center [804, 264] width 117 height 23
click at [1399, 484] on header "Drawings Add drawing" at bounding box center [868, 514] width 1284 height 60
click at [1410, 503] on button "Add drawing" at bounding box center [1438, 513] width 95 height 26
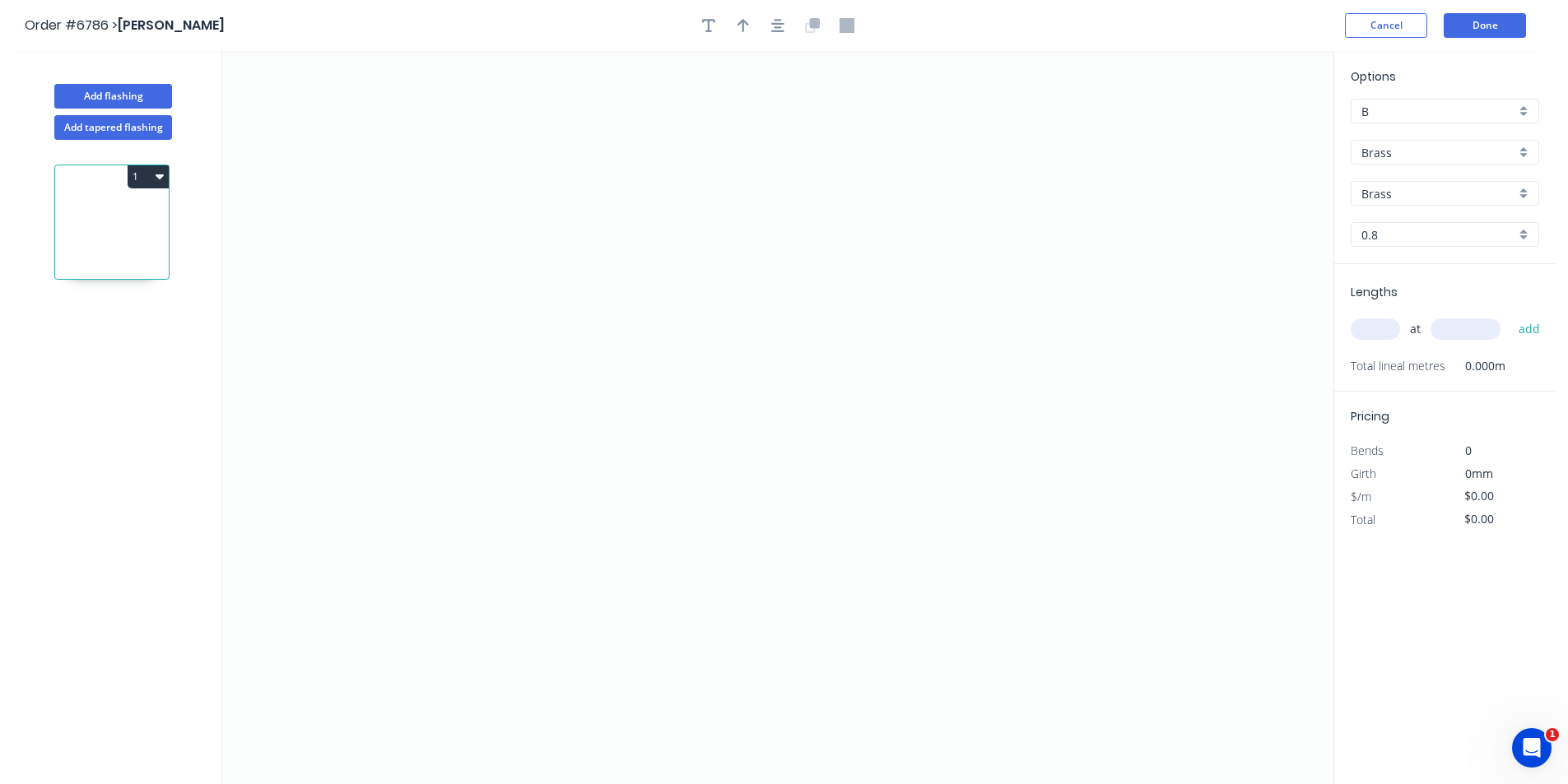
click at [1372, 145] on input "Brass" at bounding box center [1439, 152] width 154 height 17
click at [1401, 199] on div "Colorbond" at bounding box center [1445, 213] width 187 height 29
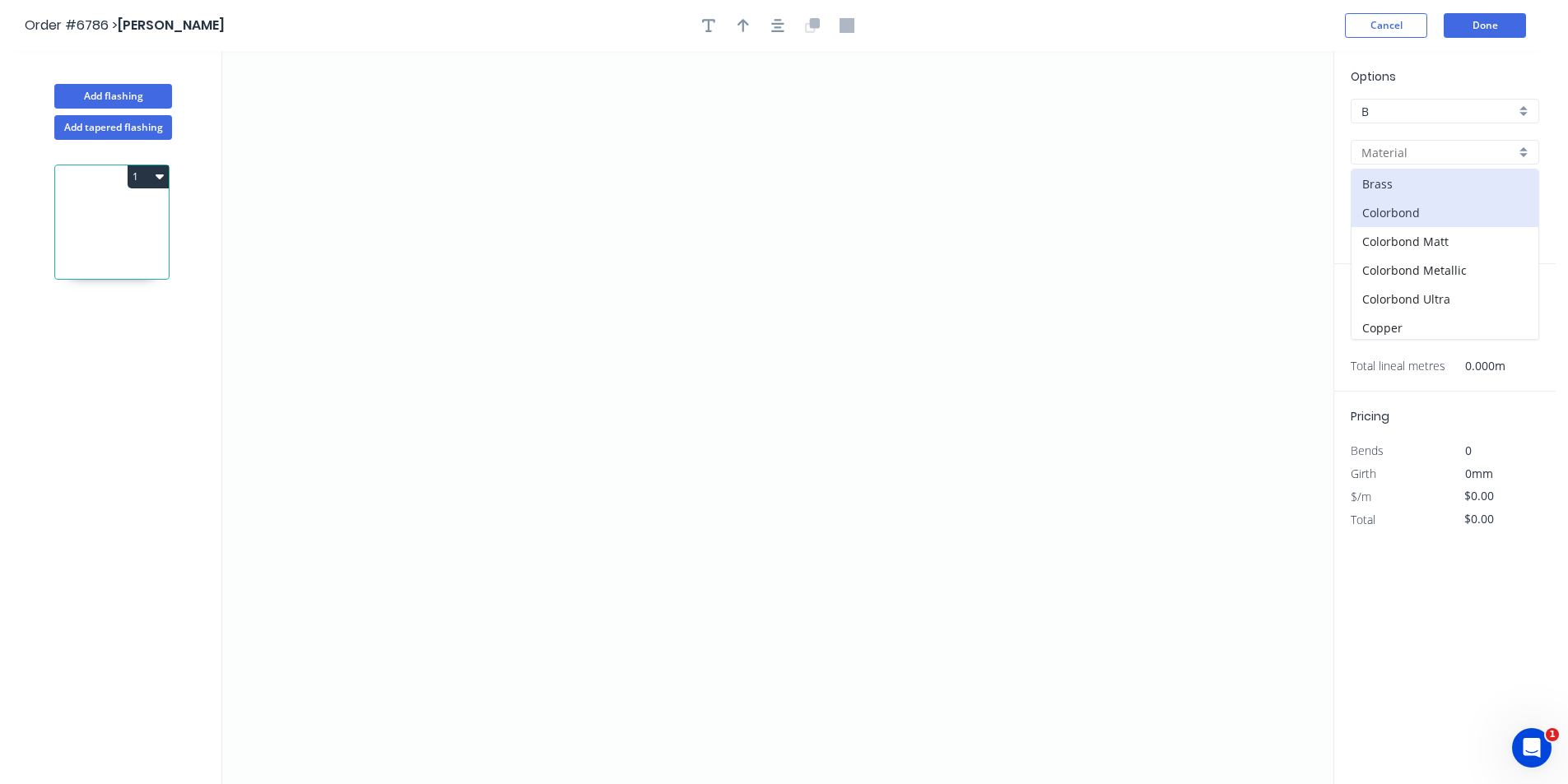
type input "Colorbond"
type input "Basalt"
type input "0.55"
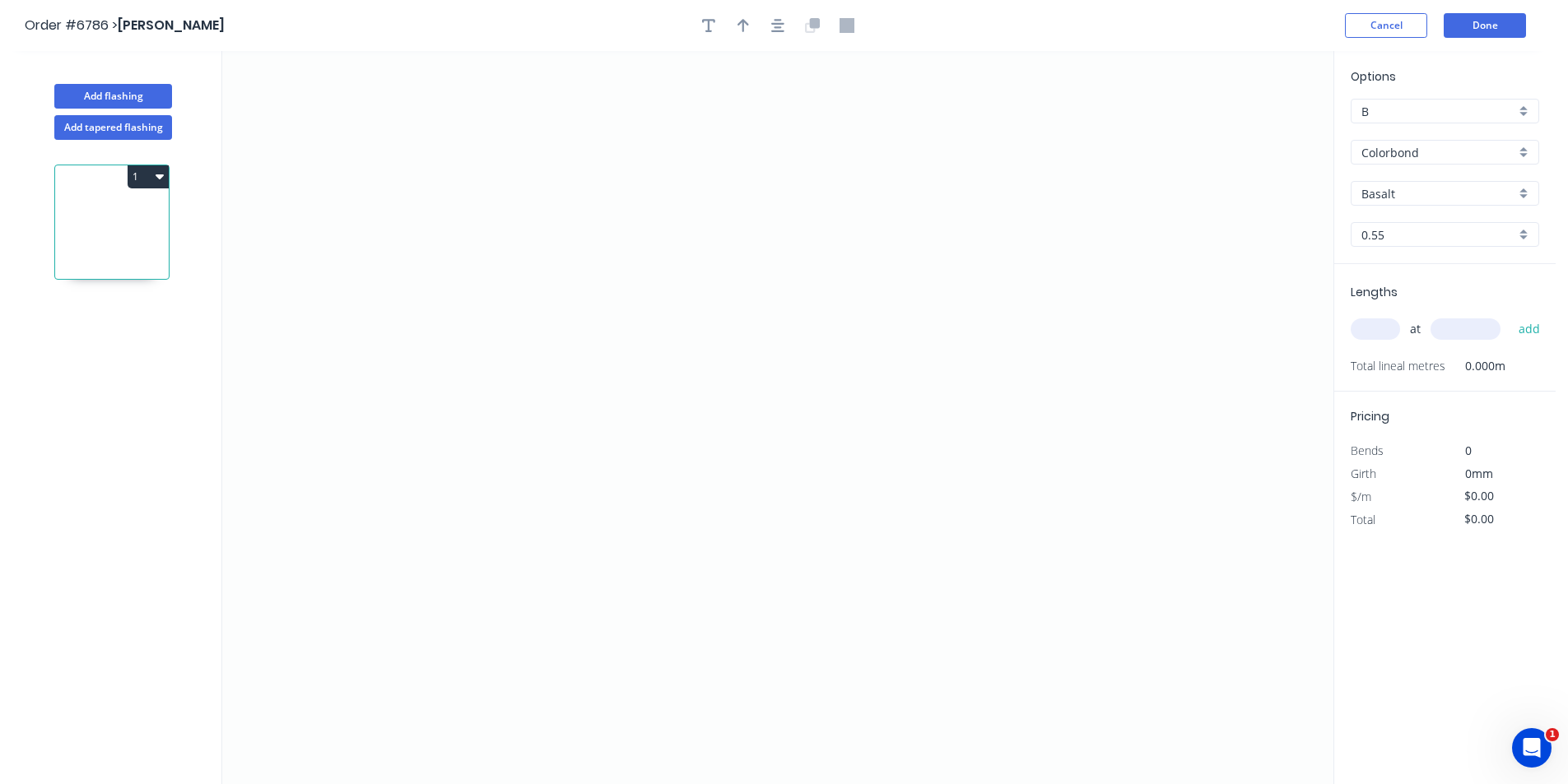
click at [1410, 207] on div "Options B B Colorbond Colorbond Colorbond Matt Colorbond Metallic Colorbond Ult…" at bounding box center [1444, 166] width 221 height 197
click at [1413, 193] on input "Basalt" at bounding box center [1439, 193] width 154 height 17
click at [1419, 281] on div "Classic Cream" at bounding box center [1445, 283] width 187 height 29
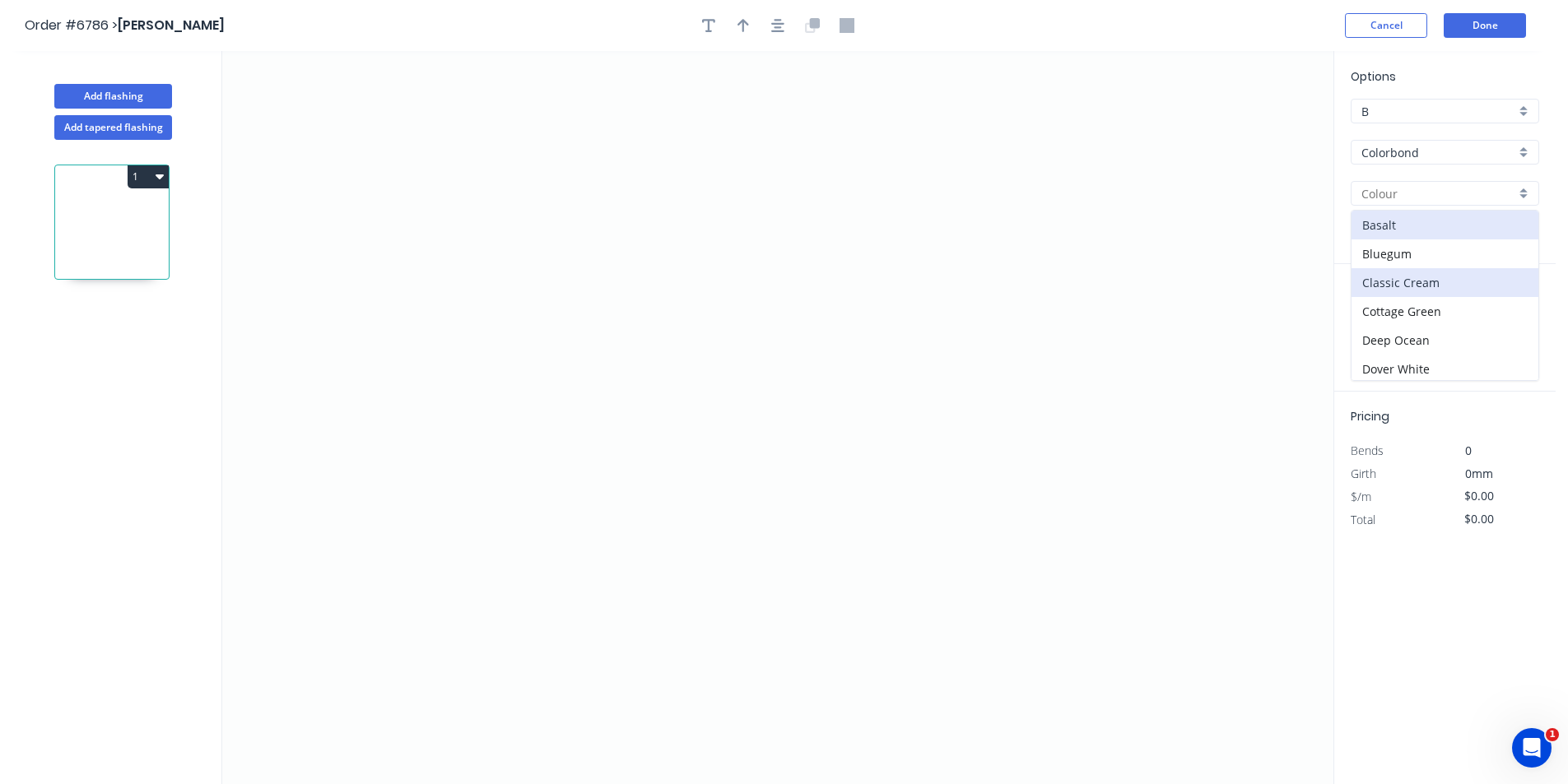
type input "Classic Cream"
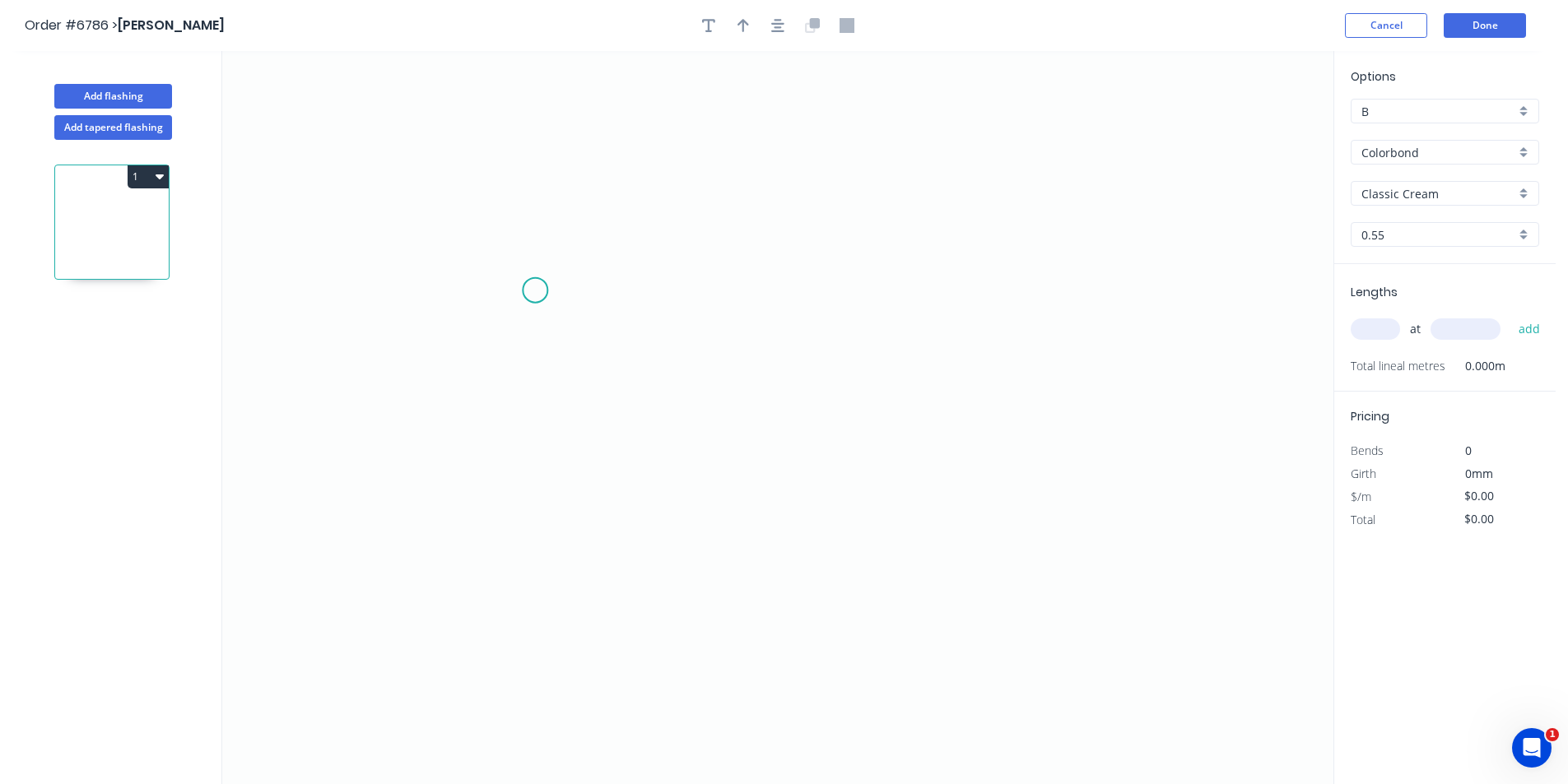
click at [535, 291] on icon "0" at bounding box center [778, 417] width 1112 height 733
click at [522, 474] on icon "0" at bounding box center [778, 417] width 1112 height 733
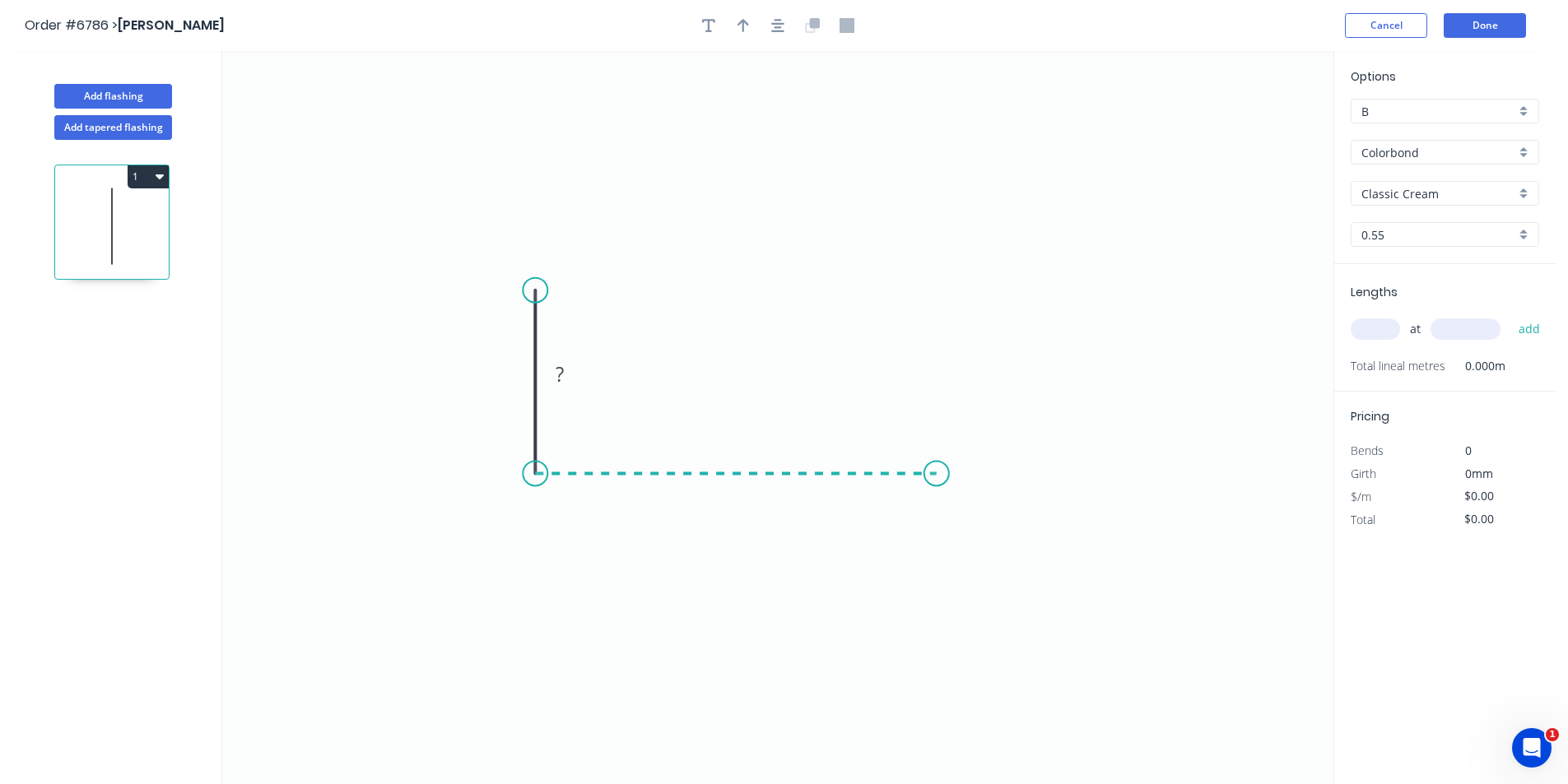
click at [937, 502] on icon "0 ?" at bounding box center [778, 417] width 1112 height 733
click at [952, 521] on icon "0 ? ?" at bounding box center [778, 417] width 1112 height 733
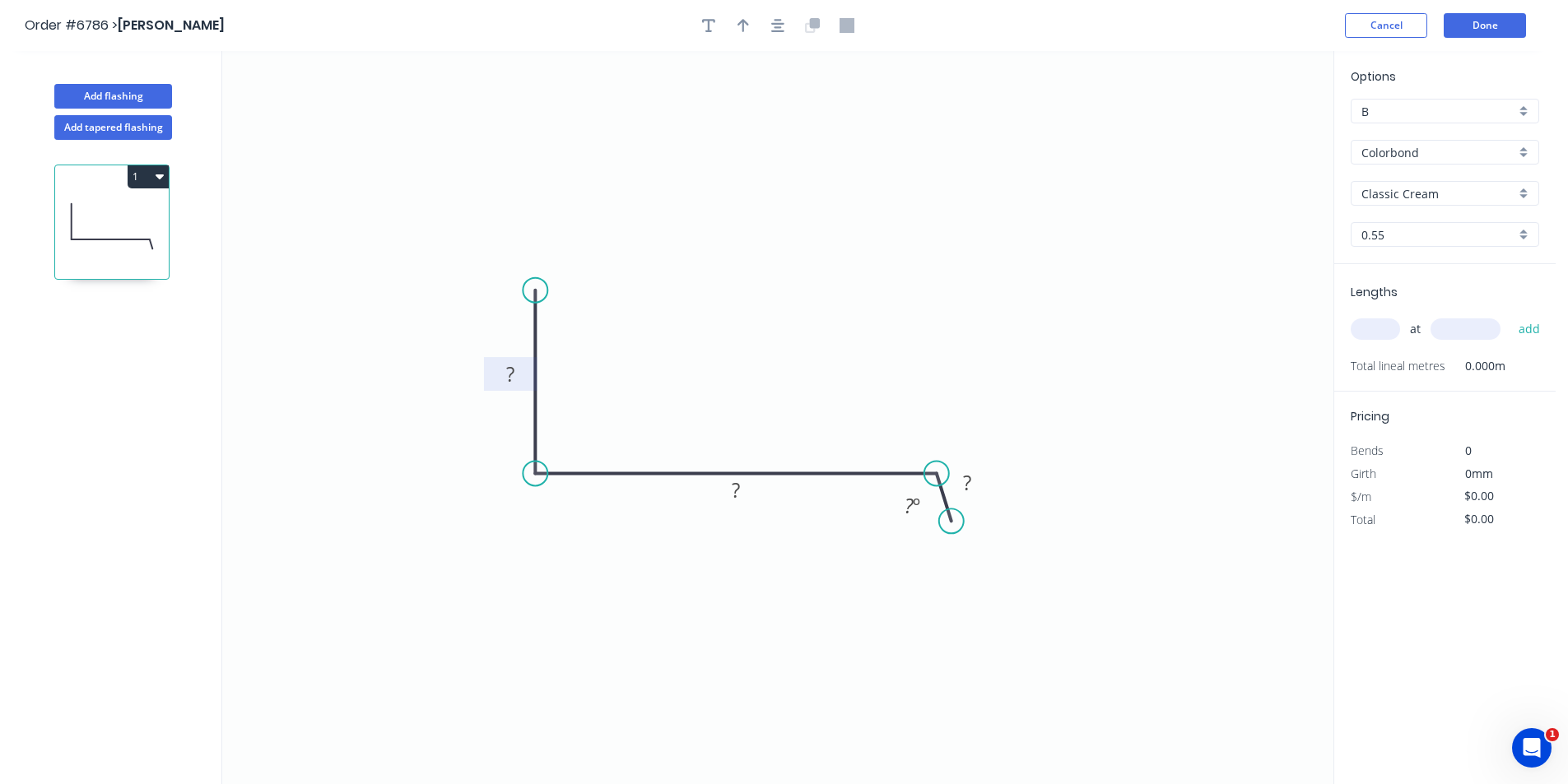
click at [516, 374] on rect at bounding box center [511, 376] width 33 height 23
type input "$18.91"
click at [784, 25] on button "button" at bounding box center [777, 25] width 24 height 24
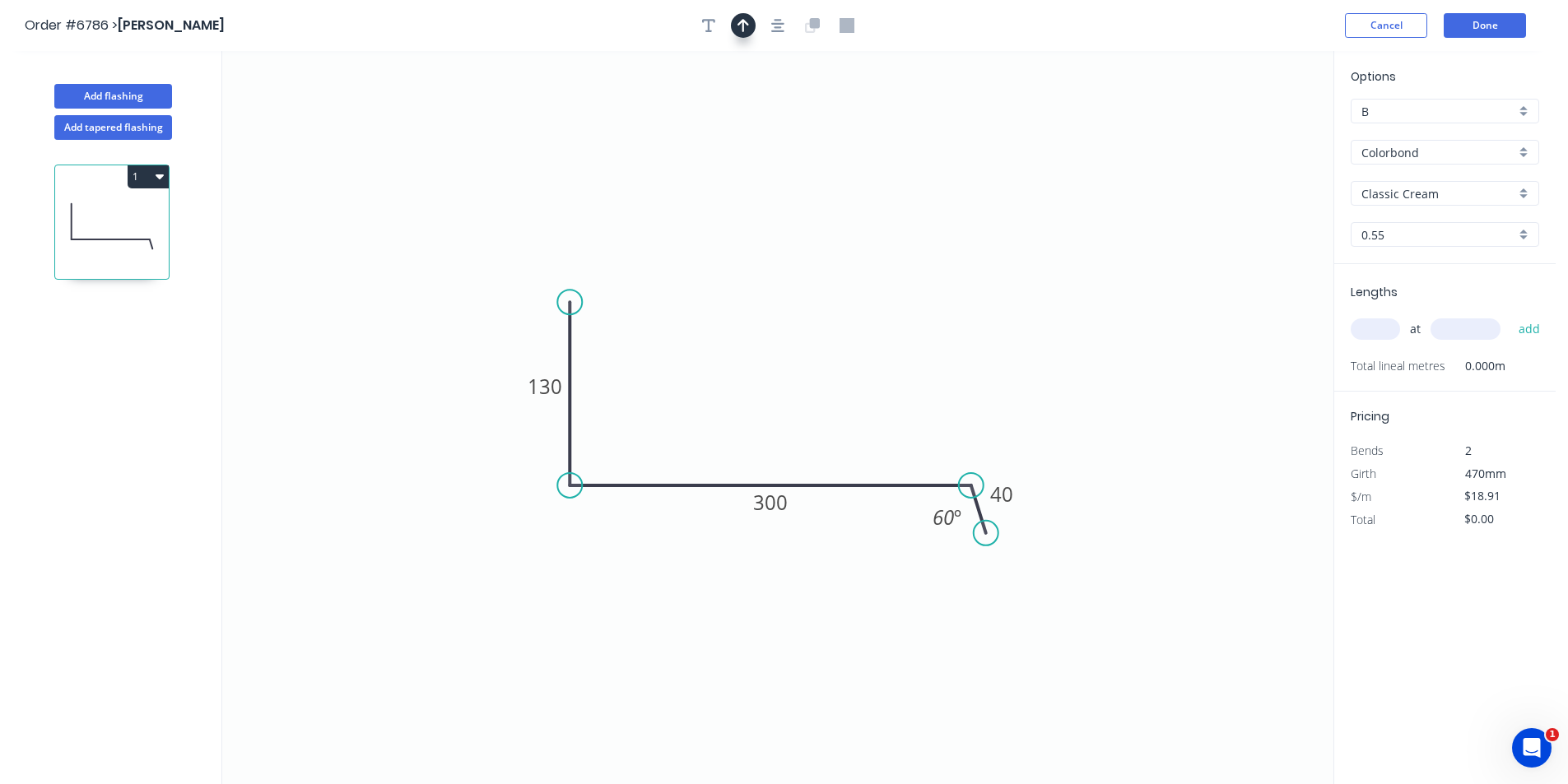
click at [741, 23] on icon "button" at bounding box center [743, 25] width 12 height 14
drag, startPoint x: 1263, startPoint y: 126, endPoint x: 1249, endPoint y: 134, distance: 16.1
click at [1263, 127] on icon "0 130 300 40 60 º" at bounding box center [778, 417] width 1112 height 733
click at [1249, 134] on icon at bounding box center [1250, 114] width 14 height 52
click at [699, 409] on icon at bounding box center [711, 395] width 48 height 48
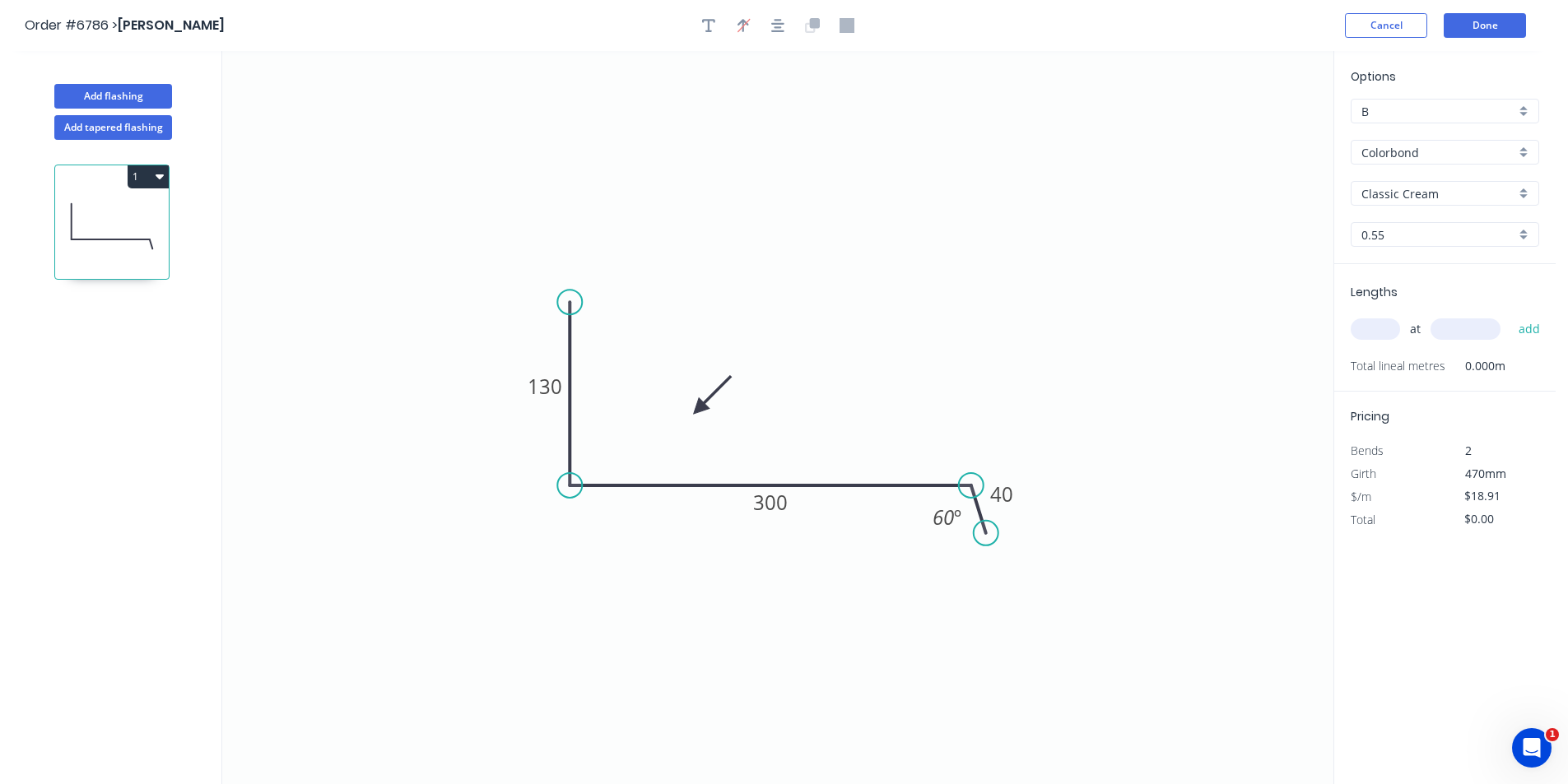
drag, startPoint x: 1371, startPoint y: 301, endPoint x: 1374, endPoint y: 323, distance: 22.2
click at [1372, 315] on div "Lengths at add Total lineal metres 0.000m" at bounding box center [1444, 327] width 221 height 127
click at [1374, 323] on input "text" at bounding box center [1376, 330] width 50 height 22
type input "2"
type input "5500"
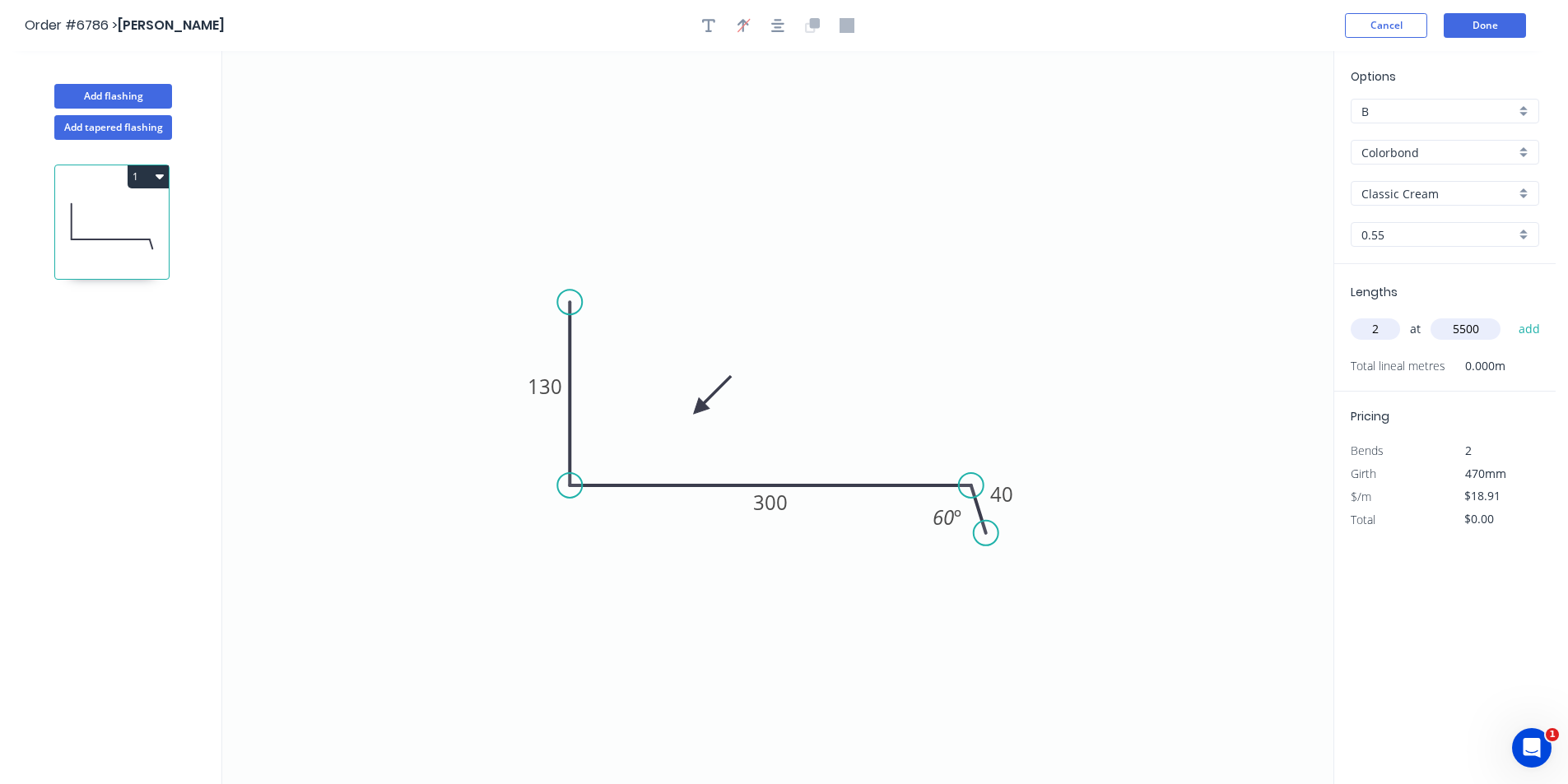
click at [1510, 315] on button "add" at bounding box center [1529, 329] width 39 height 28
type input "$208.01"
click at [139, 102] on button "Add flashing" at bounding box center [113, 96] width 117 height 24
type input "$0.00"
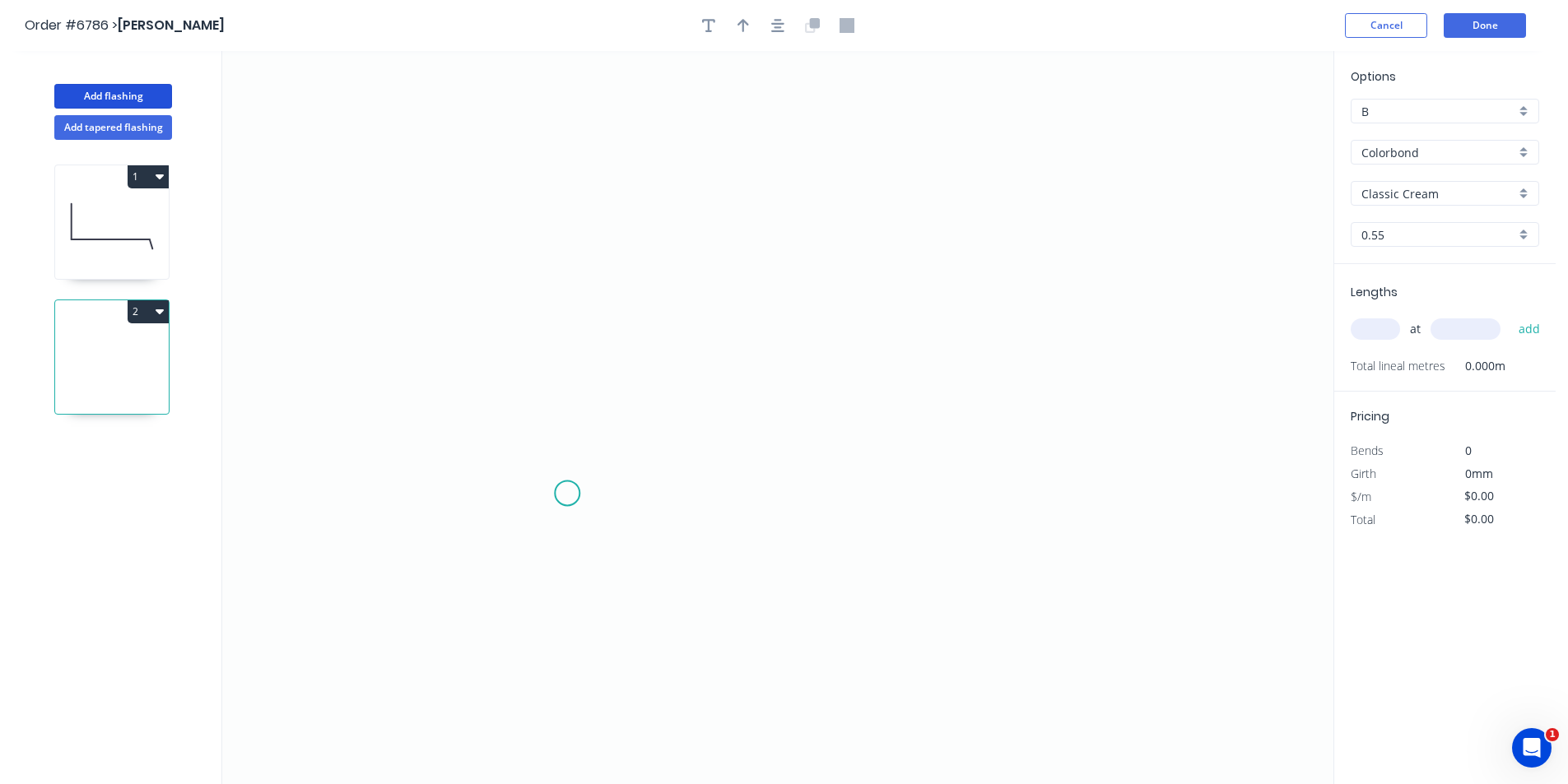
click at [568, 488] on icon "0" at bounding box center [778, 417] width 1112 height 733
click at [574, 398] on icon "0" at bounding box center [778, 417] width 1112 height 733
click at [882, 391] on icon "0 ?" at bounding box center [778, 417] width 1112 height 733
click at [854, 363] on icon "0 ? ?" at bounding box center [778, 417] width 1112 height 733
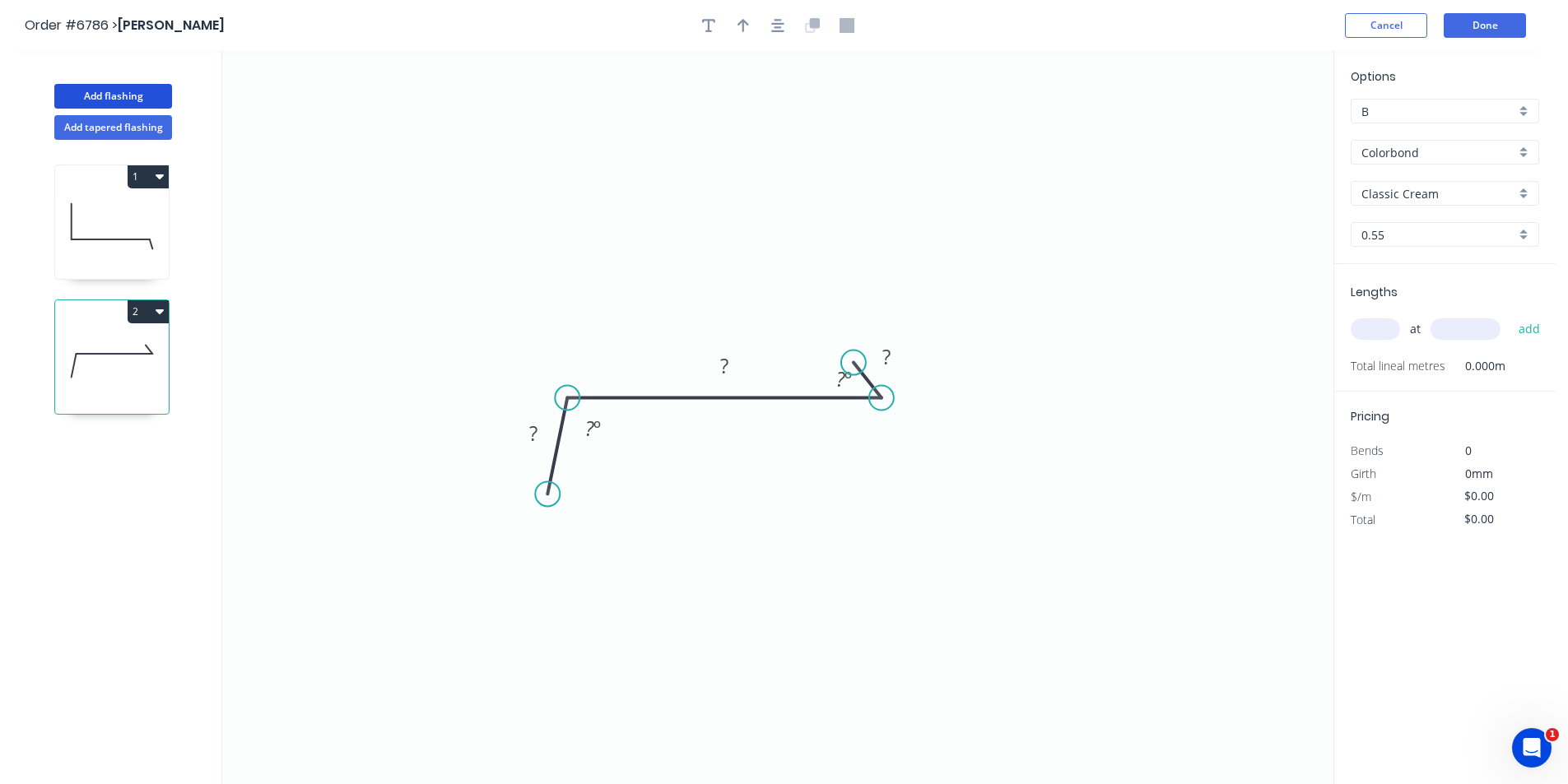
drag, startPoint x: 569, startPoint y: 494, endPoint x: 548, endPoint y: 494, distance: 21.0
click at [548, 494] on circle at bounding box center [547, 493] width 24 height 24
click at [600, 553] on div "Crush & Fold" at bounding box center [630, 549] width 165 height 33
click at [588, 424] on tspan "?" at bounding box center [590, 428] width 9 height 27
type input "$14.32"
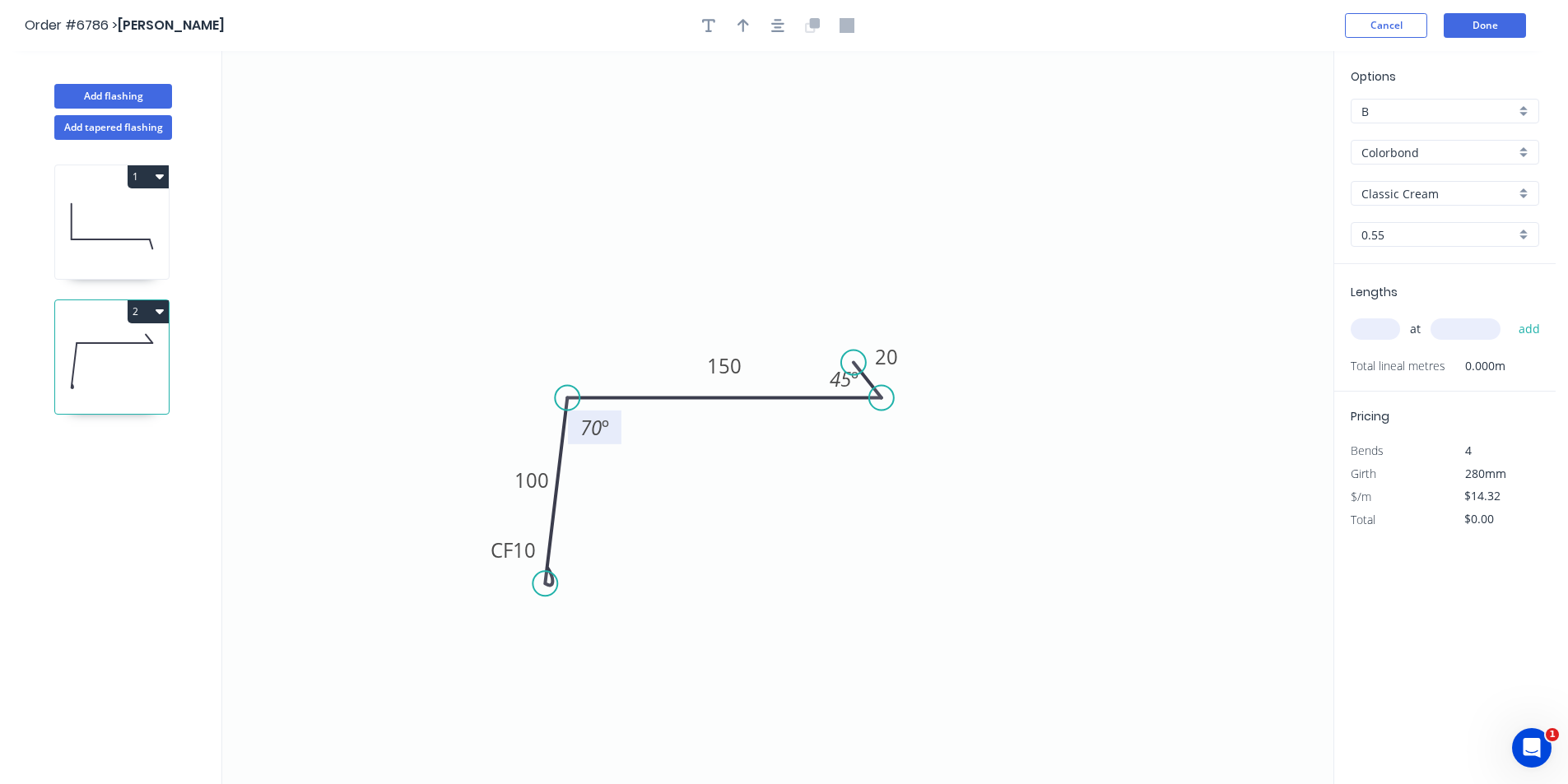
drag, startPoint x: 550, startPoint y: 492, endPoint x: 545, endPoint y: 584, distance: 92.1
click at [545, 584] on circle at bounding box center [544, 583] width 24 height 24
click at [783, 19] on icon "button" at bounding box center [777, 25] width 14 height 14
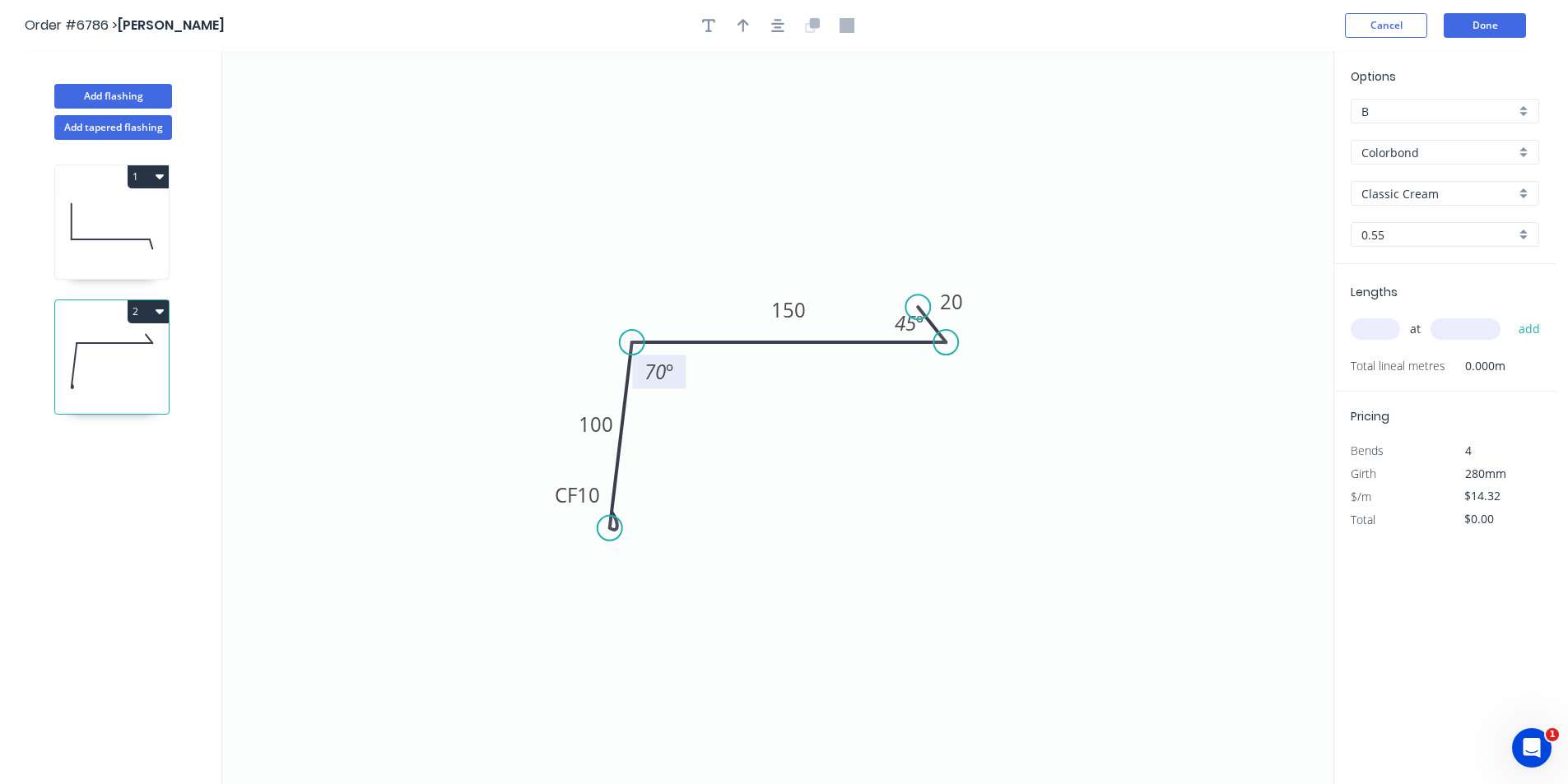
click at [751, 14] on div at bounding box center [777, 25] width 173 height 24
click at [753, 26] on button "button" at bounding box center [743, 25] width 24 height 24
drag, startPoint x: 1250, startPoint y: 125, endPoint x: 688, endPoint y: 301, distance: 588.9
click at [688, 301] on icon at bounding box center [687, 281] width 14 height 52
click at [1372, 304] on div "Lengths at add Total lineal metres 0.000m" at bounding box center [1444, 327] width 221 height 127
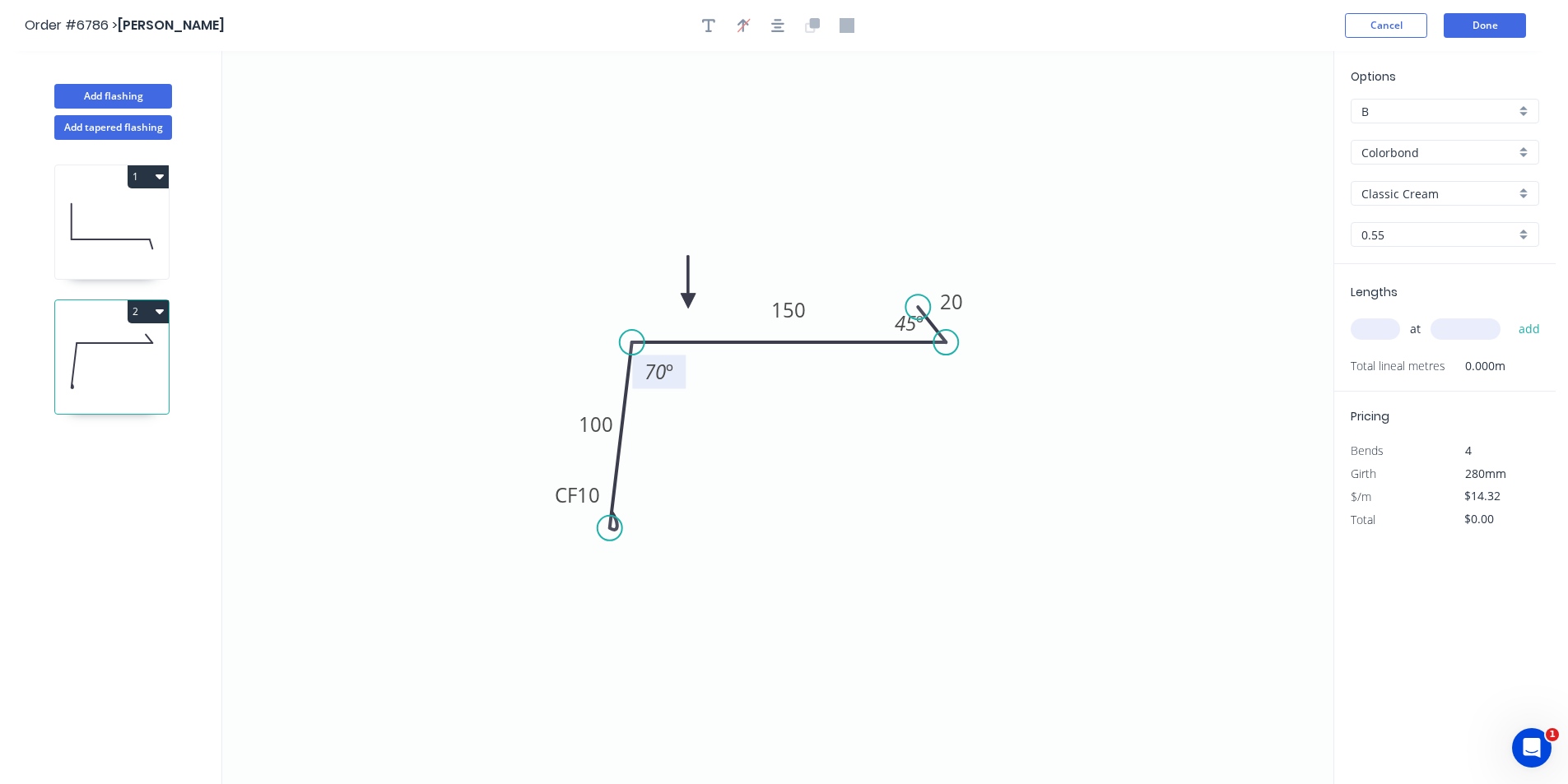
click at [1378, 328] on input "text" at bounding box center [1376, 330] width 50 height 22
type input "2"
type input "5500"
click at [1510, 315] on button "add" at bounding box center [1529, 329] width 39 height 28
type input "$157.52"
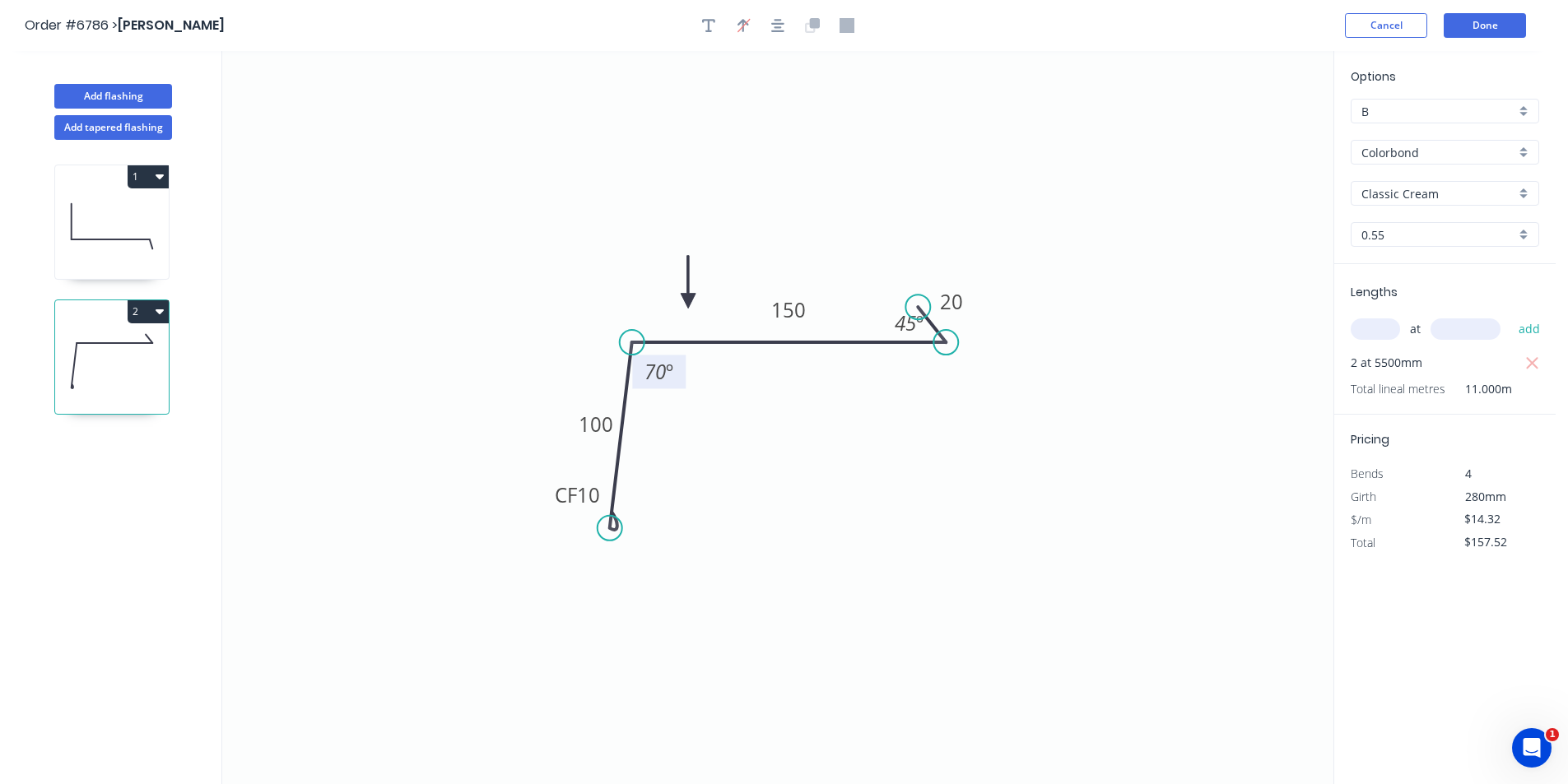
click at [1488, 12] on header "Order #6786 > [PERSON_NAME] Winchester Cancel Done" at bounding box center [778, 25] width 1556 height 51
click at [1488, 22] on button "Done" at bounding box center [1485, 25] width 82 height 24
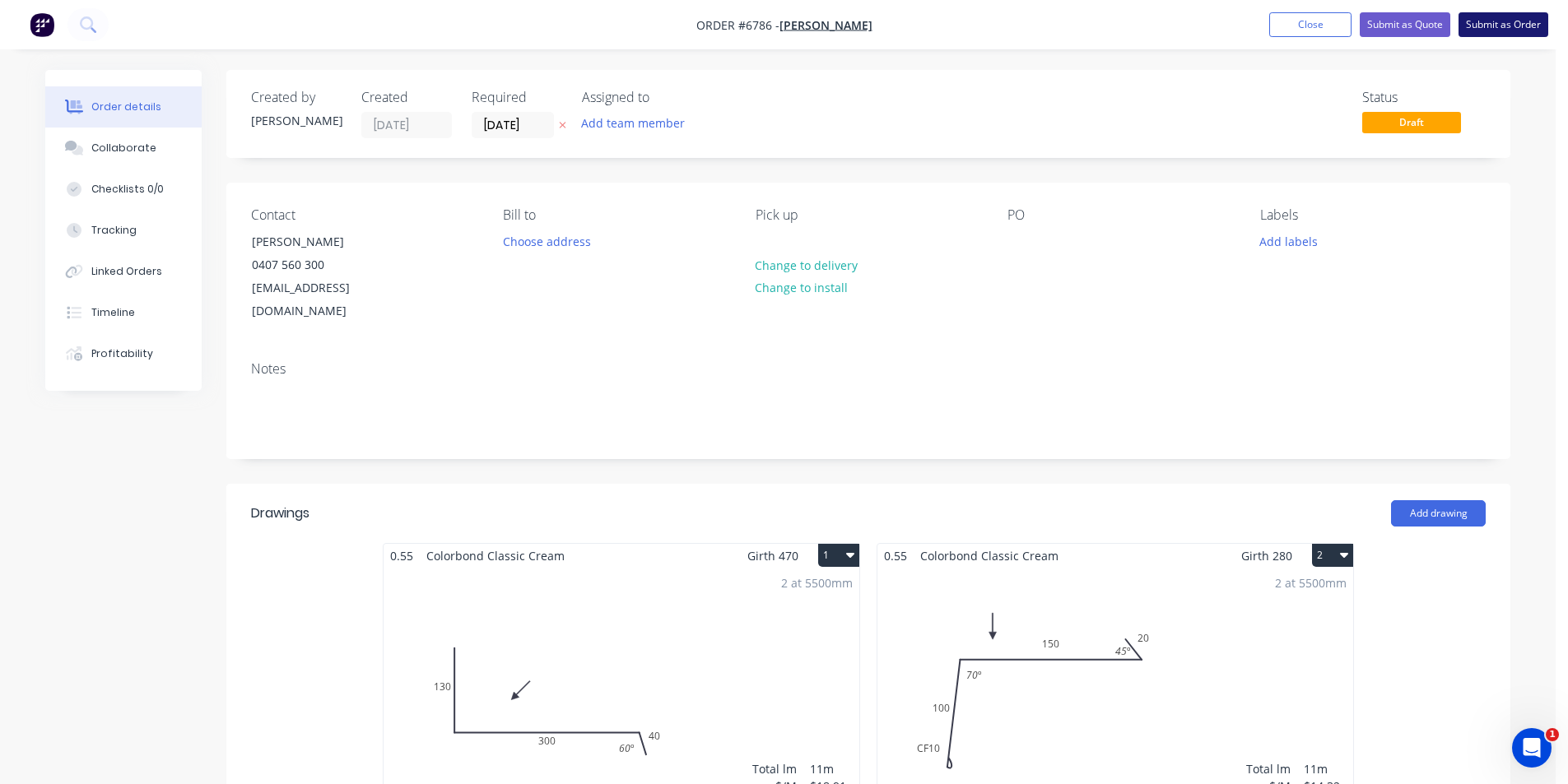
click at [1484, 23] on button "Submit as Order" at bounding box center [1503, 24] width 89 height 24
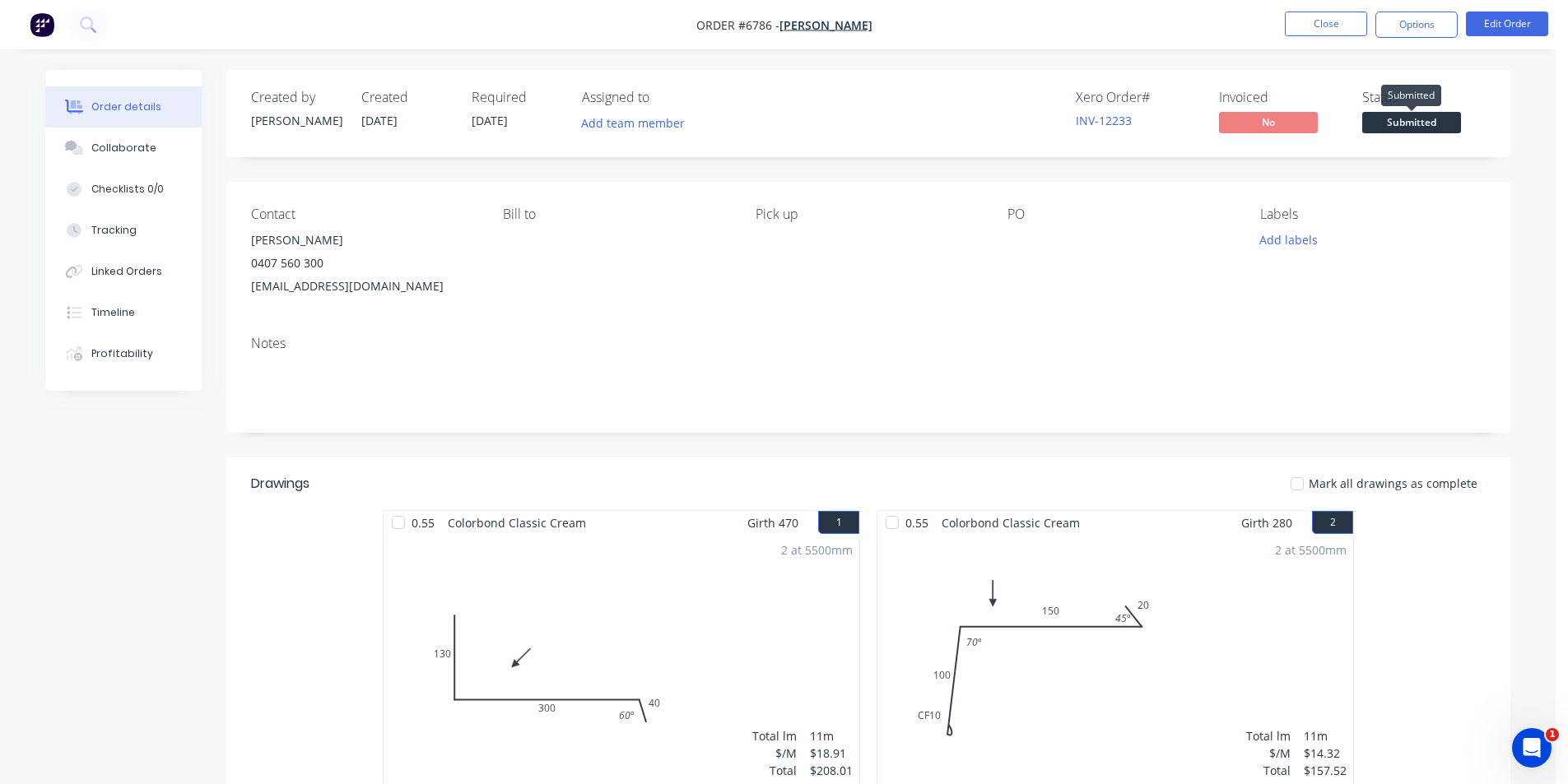
click at [1390, 117] on span "Submitted" at bounding box center [1411, 122] width 99 height 21
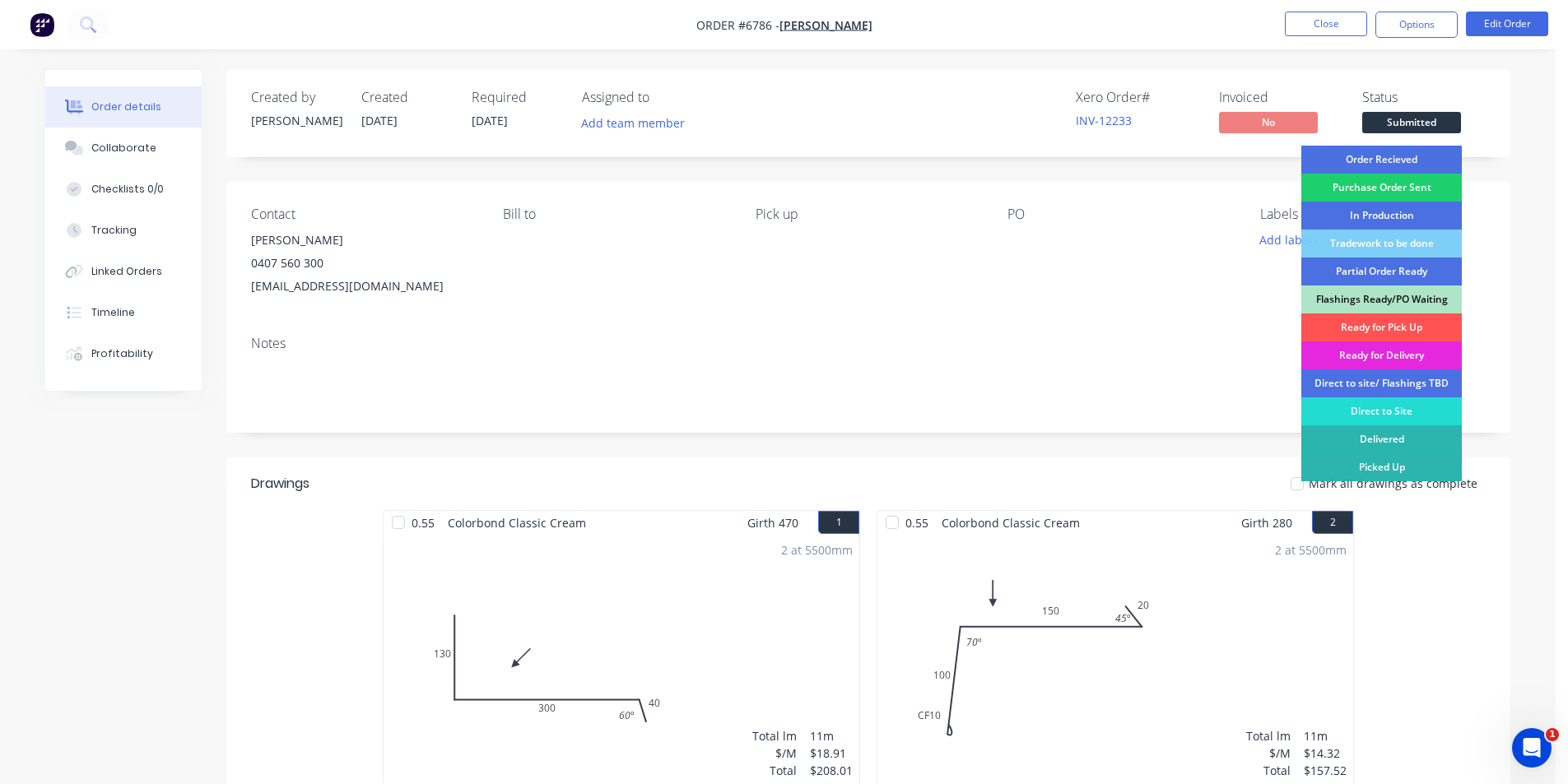
drag, startPoint x: 1390, startPoint y: 153, endPoint x: 1392, endPoint y: 163, distance: 10.2
click at [1392, 163] on div "Order Recieved" at bounding box center [1382, 159] width 161 height 28
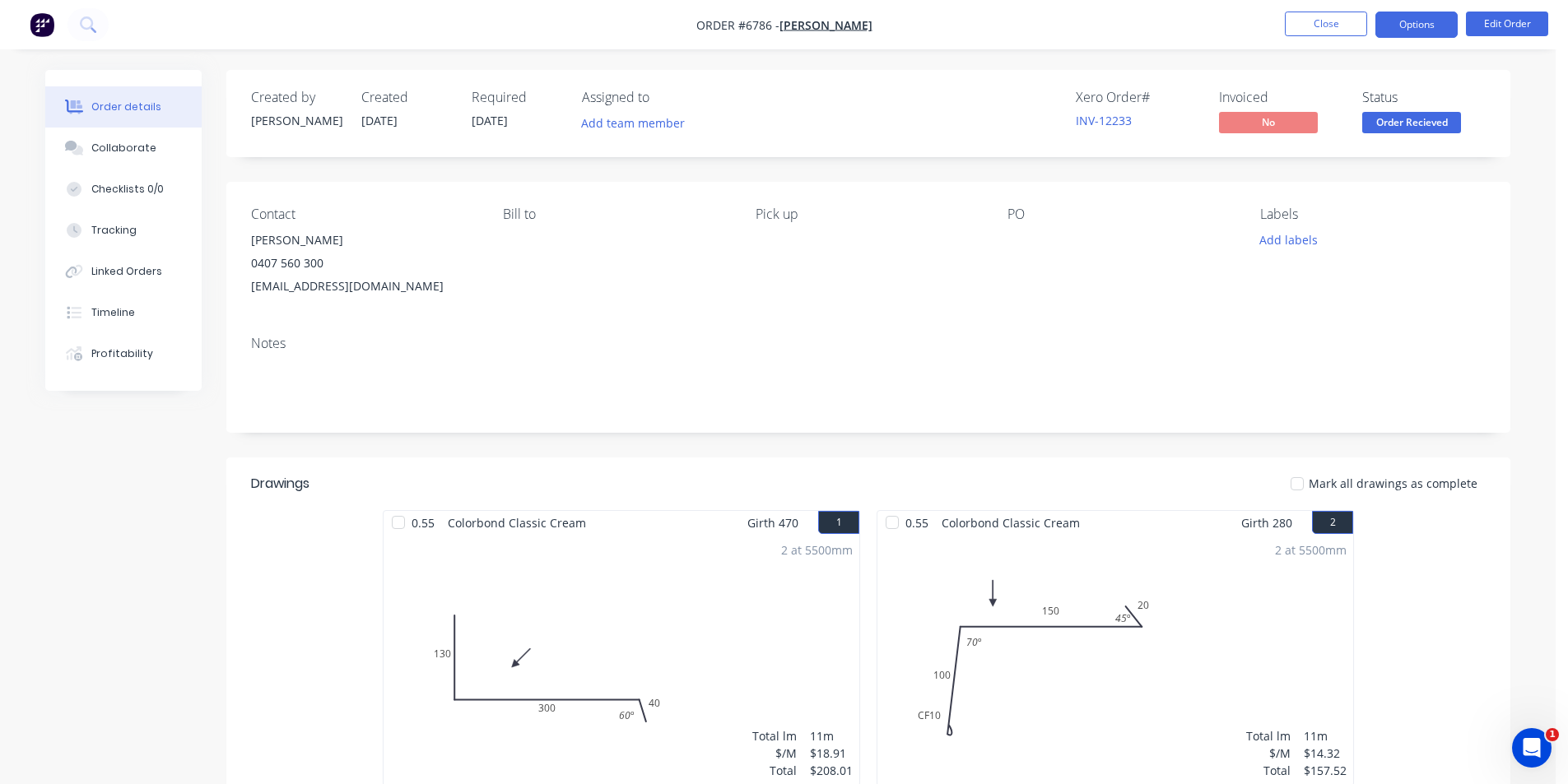
click at [1428, 23] on button "Options" at bounding box center [1416, 24] width 82 height 26
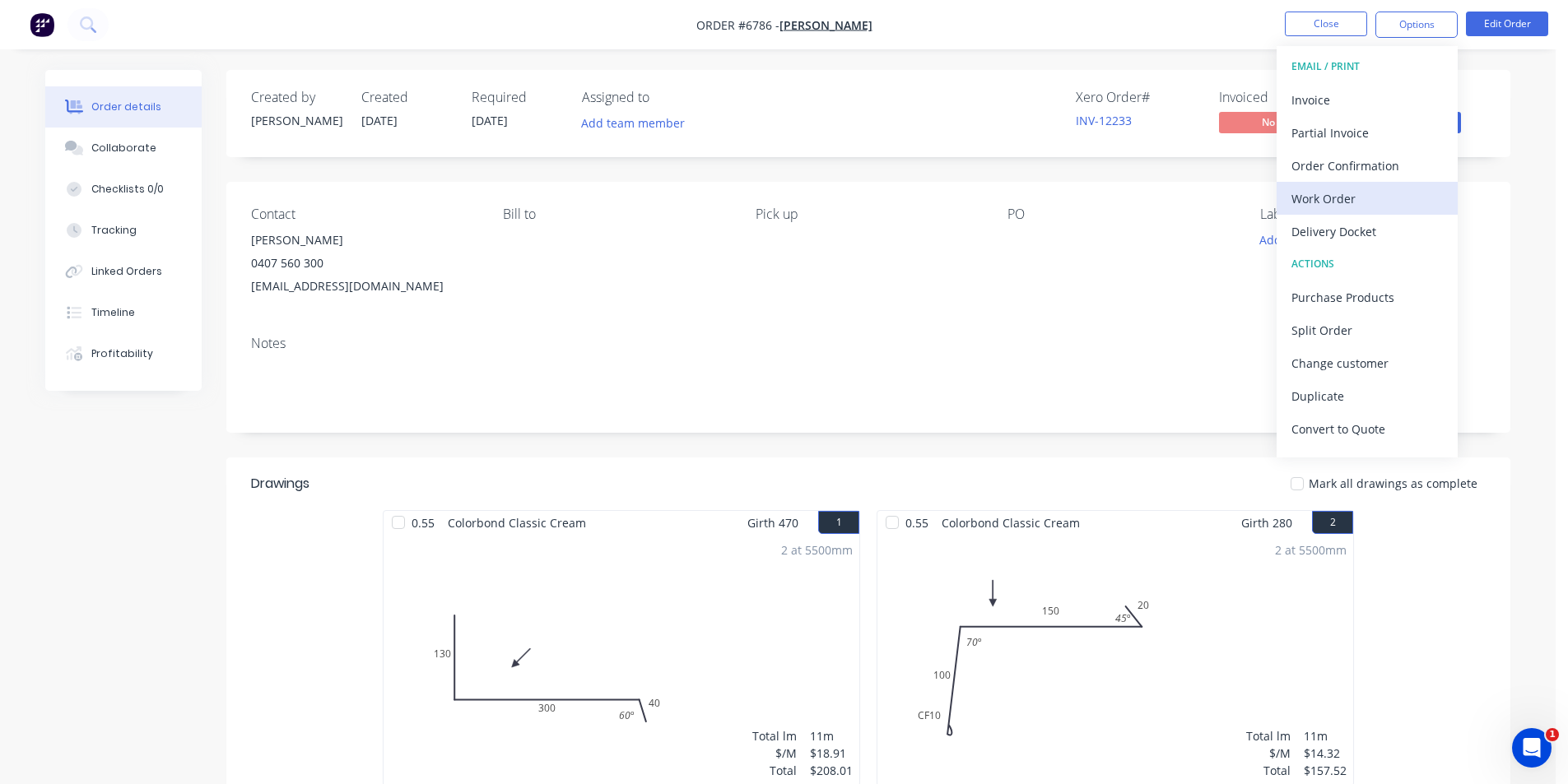
click at [1333, 197] on div "Work Order" at bounding box center [1367, 199] width 152 height 23
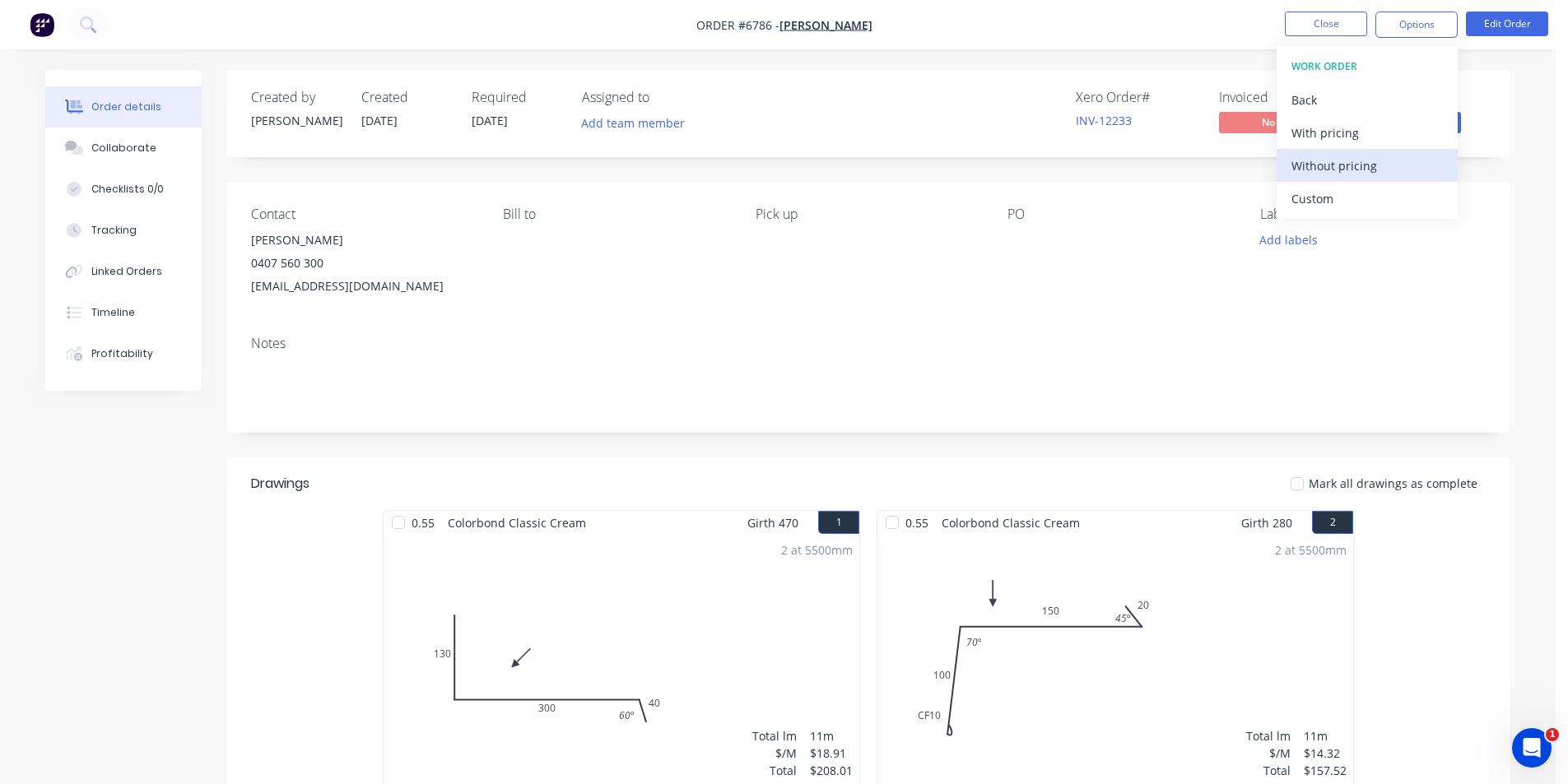
click at [1338, 166] on div "Without pricing" at bounding box center [1367, 165] width 152 height 23
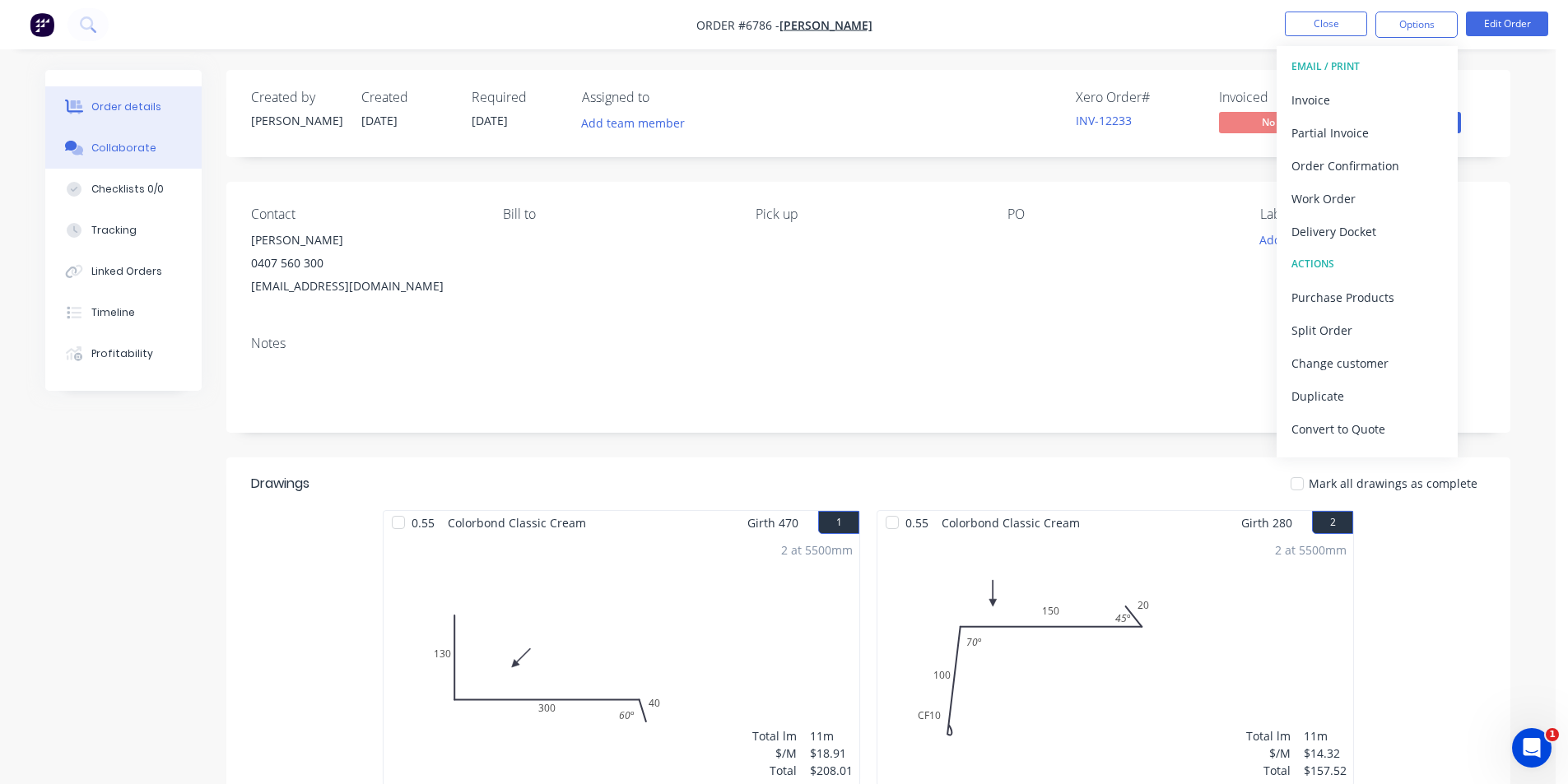
click at [128, 144] on div "Collaborate" at bounding box center [124, 148] width 65 height 14
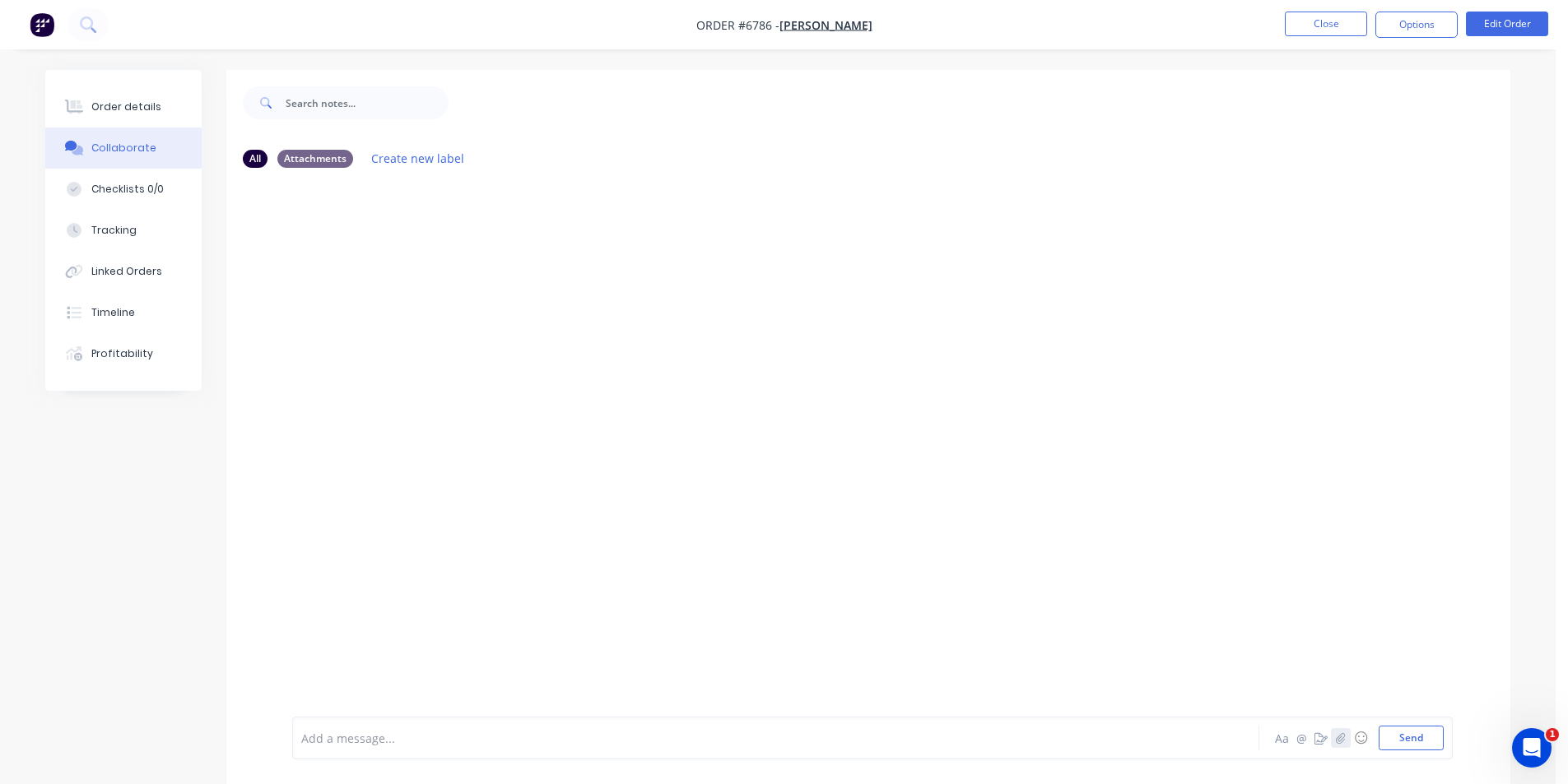
click at [1336, 736] on icon "button" at bounding box center [1340, 738] width 10 height 12
click at [1413, 742] on button "Send" at bounding box center [1412, 737] width 65 height 24
click at [156, 107] on button "Order details" at bounding box center [123, 107] width 156 height 42
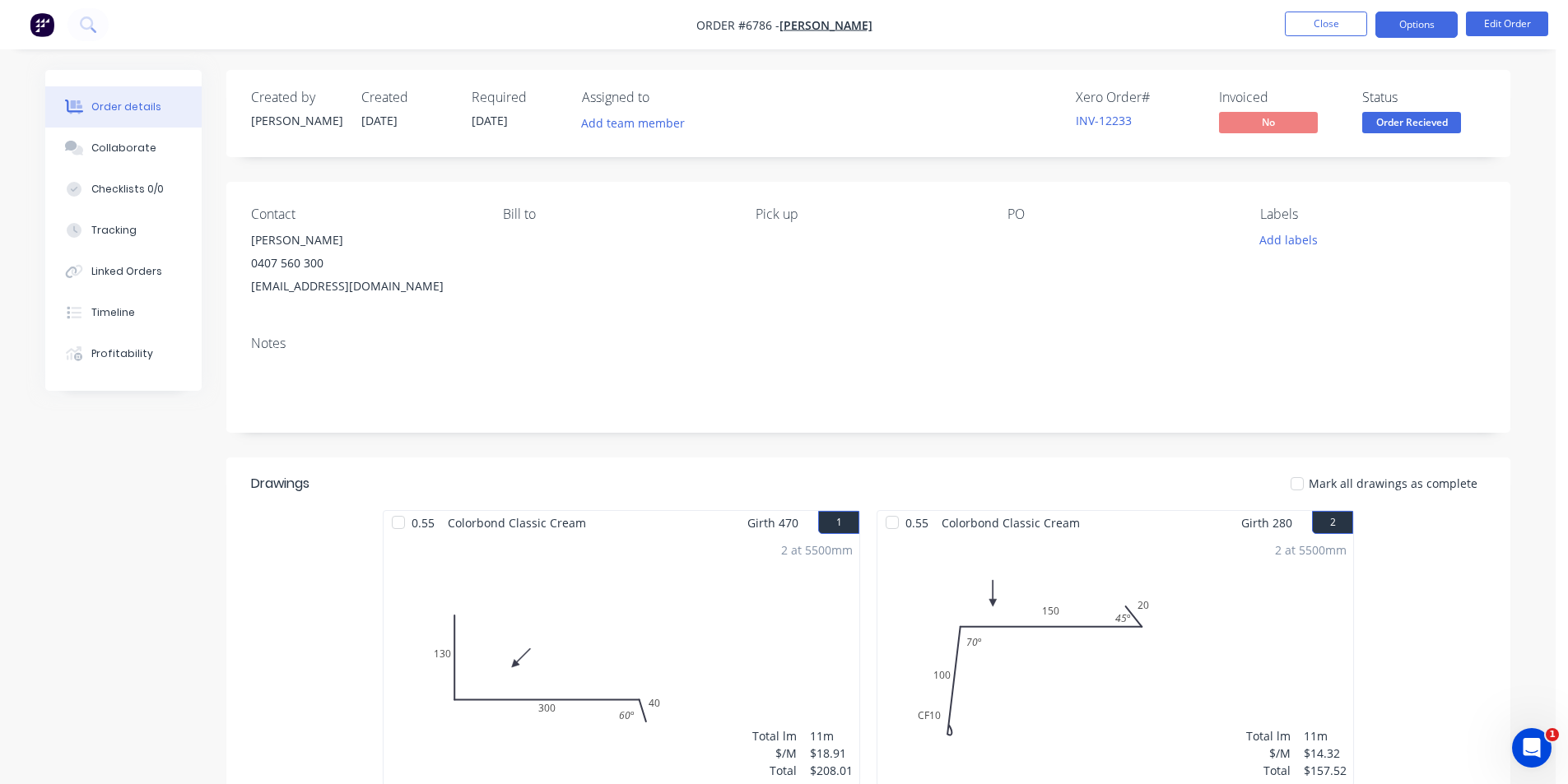
click at [1422, 21] on button "Options" at bounding box center [1416, 24] width 82 height 26
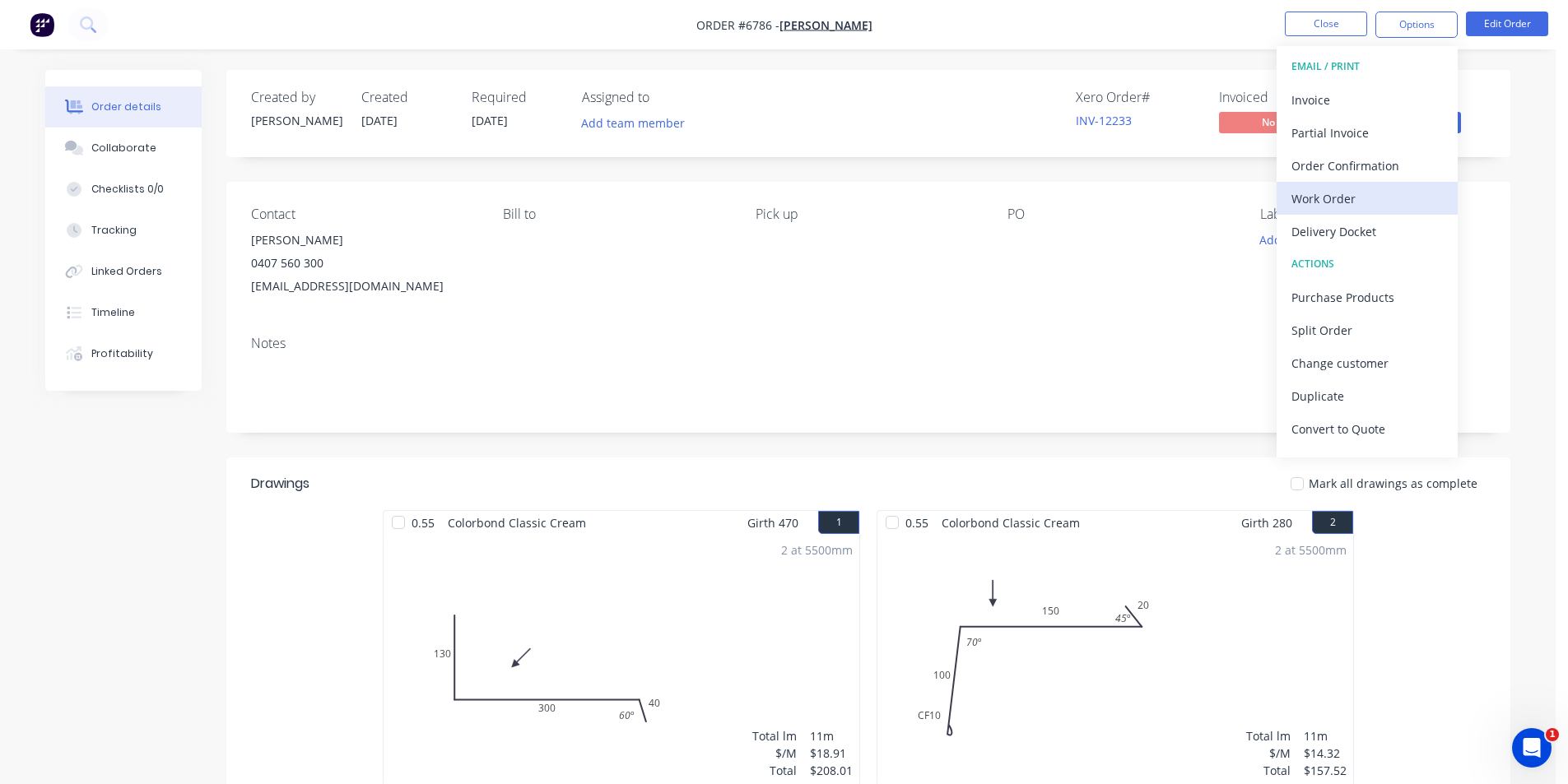
click at [1373, 199] on div "Work Order" at bounding box center [1367, 199] width 152 height 23
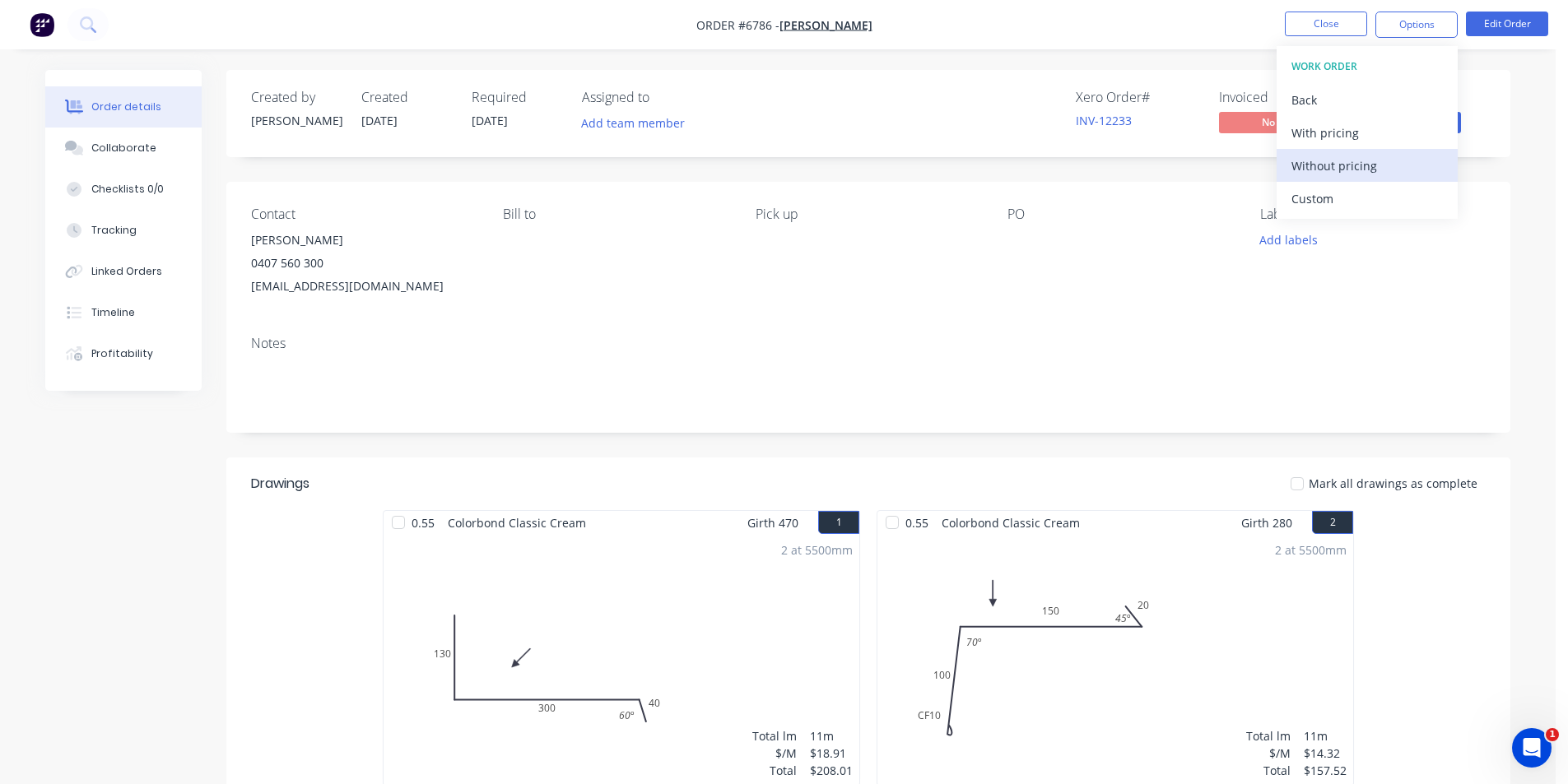
click at [1369, 160] on div "Without pricing" at bounding box center [1367, 165] width 152 height 23
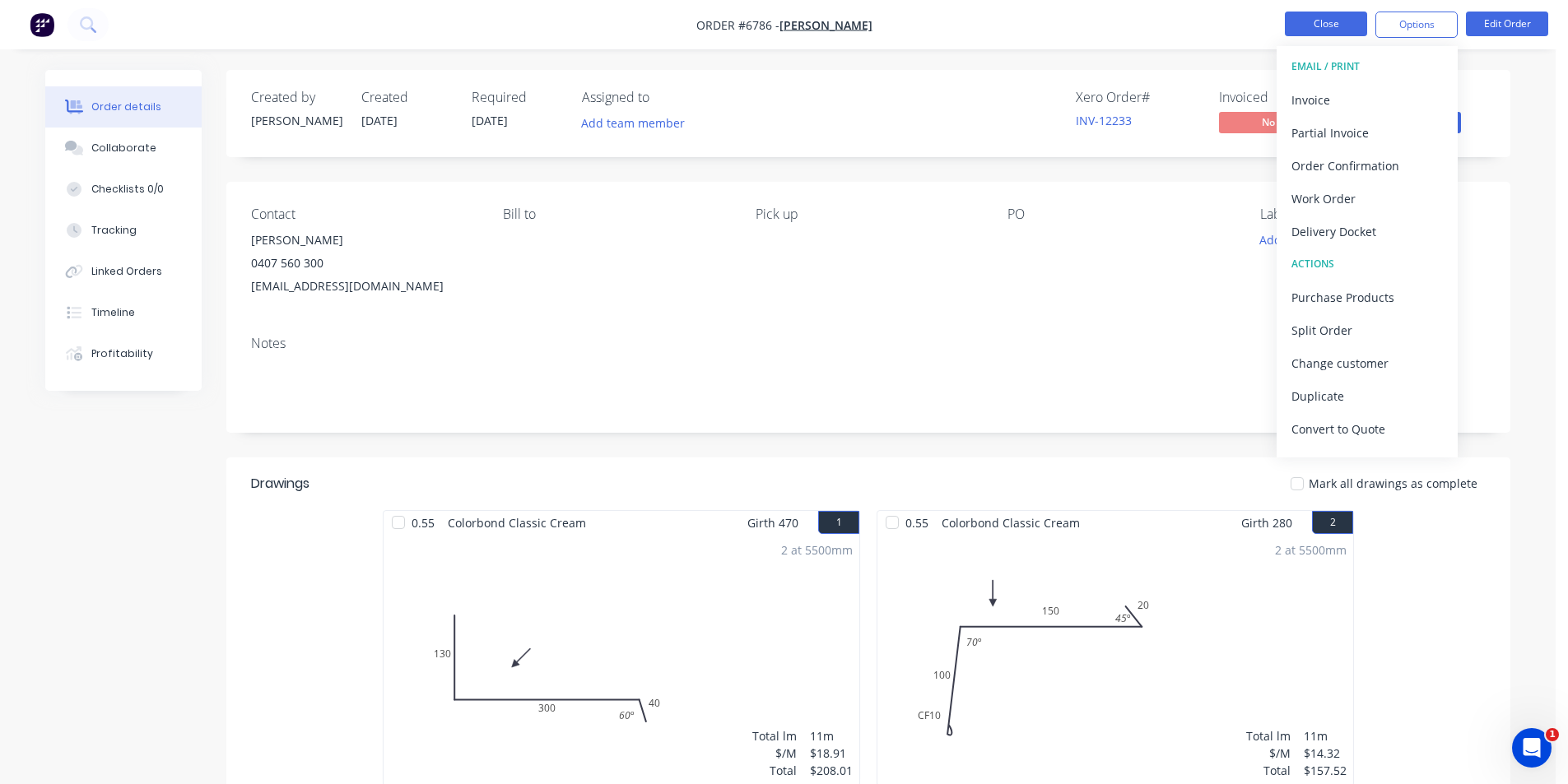
click at [1354, 25] on button "Close" at bounding box center [1326, 23] width 82 height 24
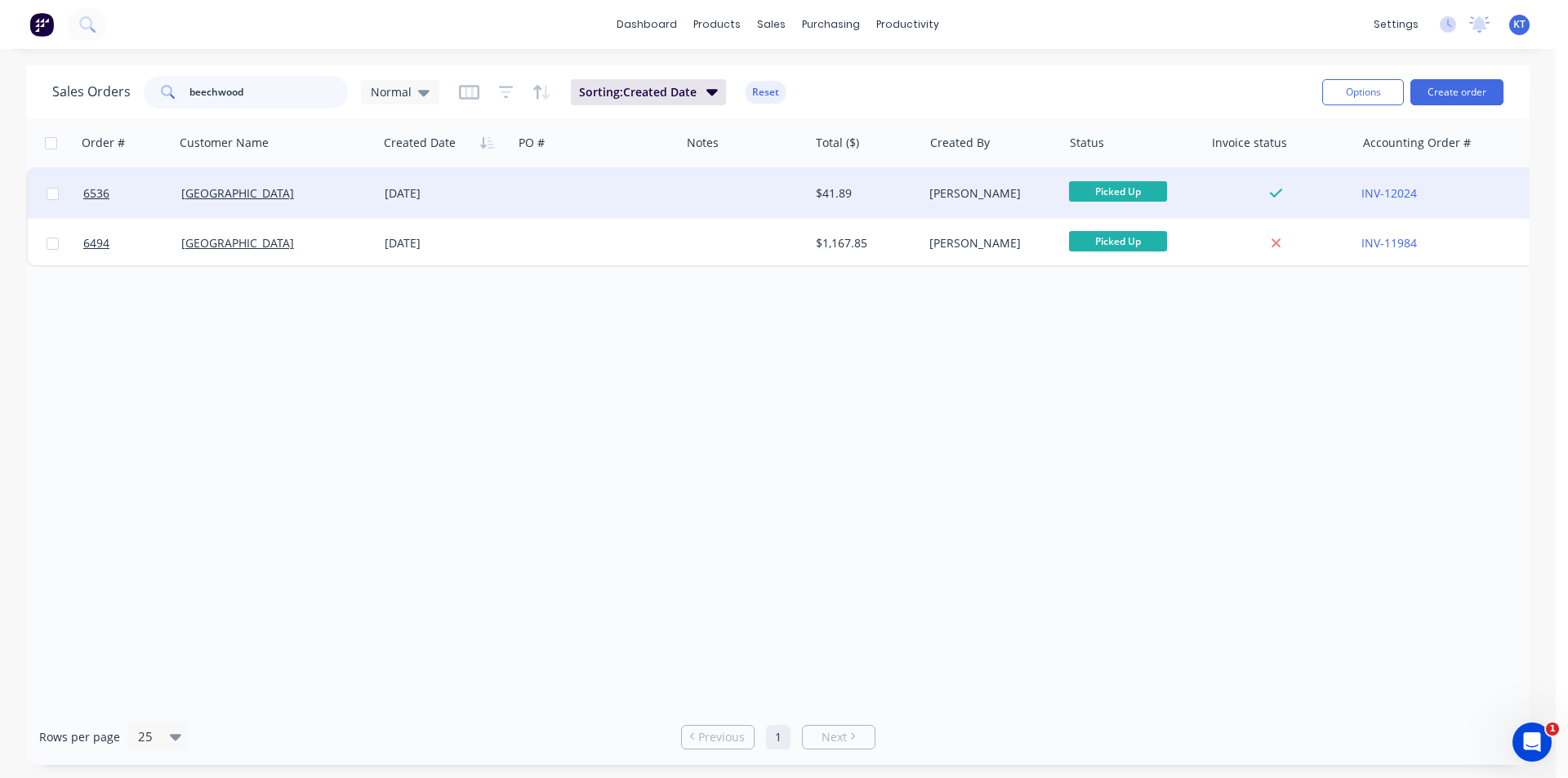
drag, startPoint x: 284, startPoint y: 88, endPoint x: 147, endPoint y: 218, distance: 188.9
click at [147, 218] on div "Sales Orders beechwood Normal Sorting: Created Date Reset Options Create order …" at bounding box center [777, 415] width 1503 height 700
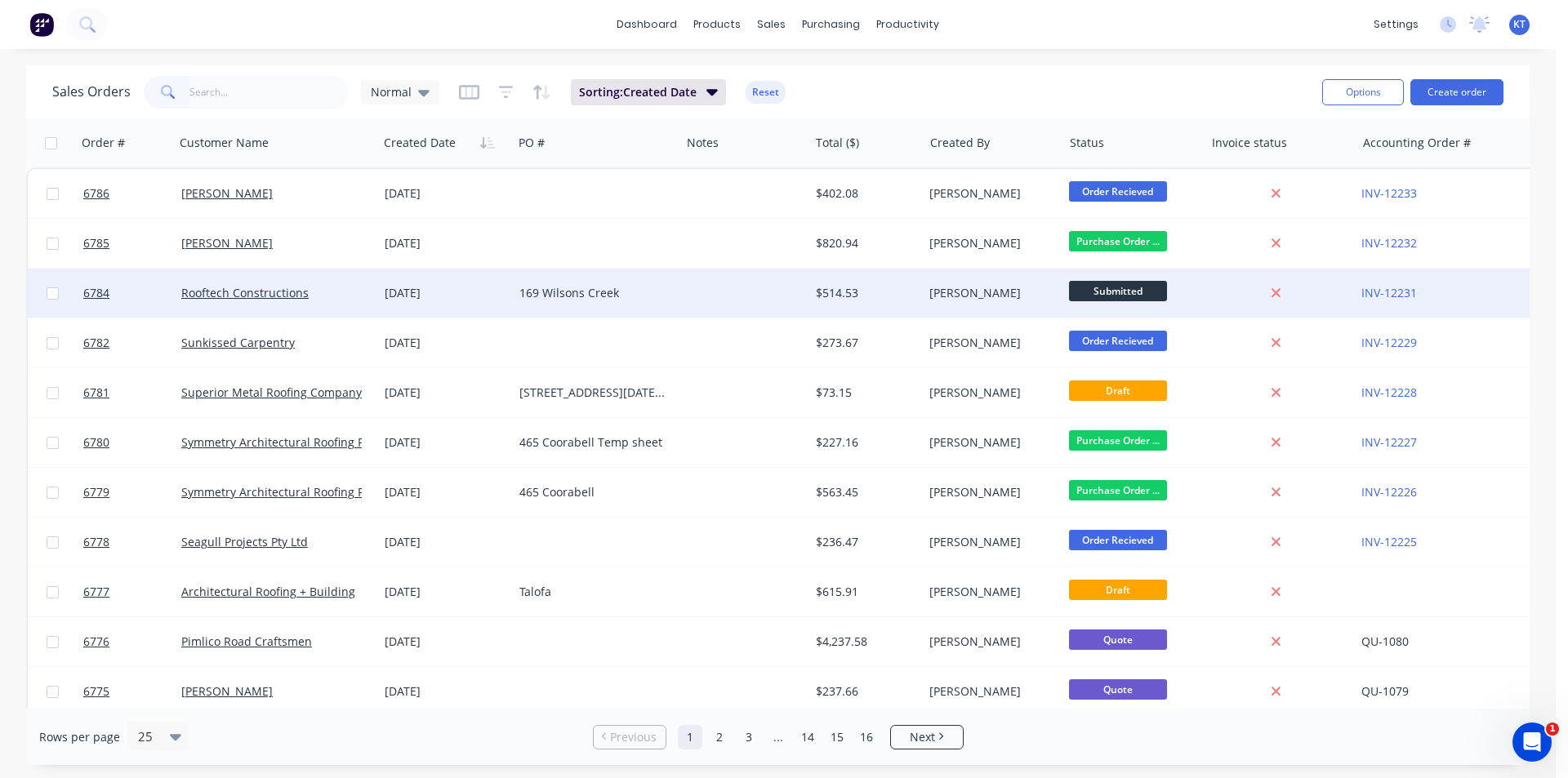
click at [602, 315] on div "169 Wilsons Creek" at bounding box center [596, 293] width 168 height 49
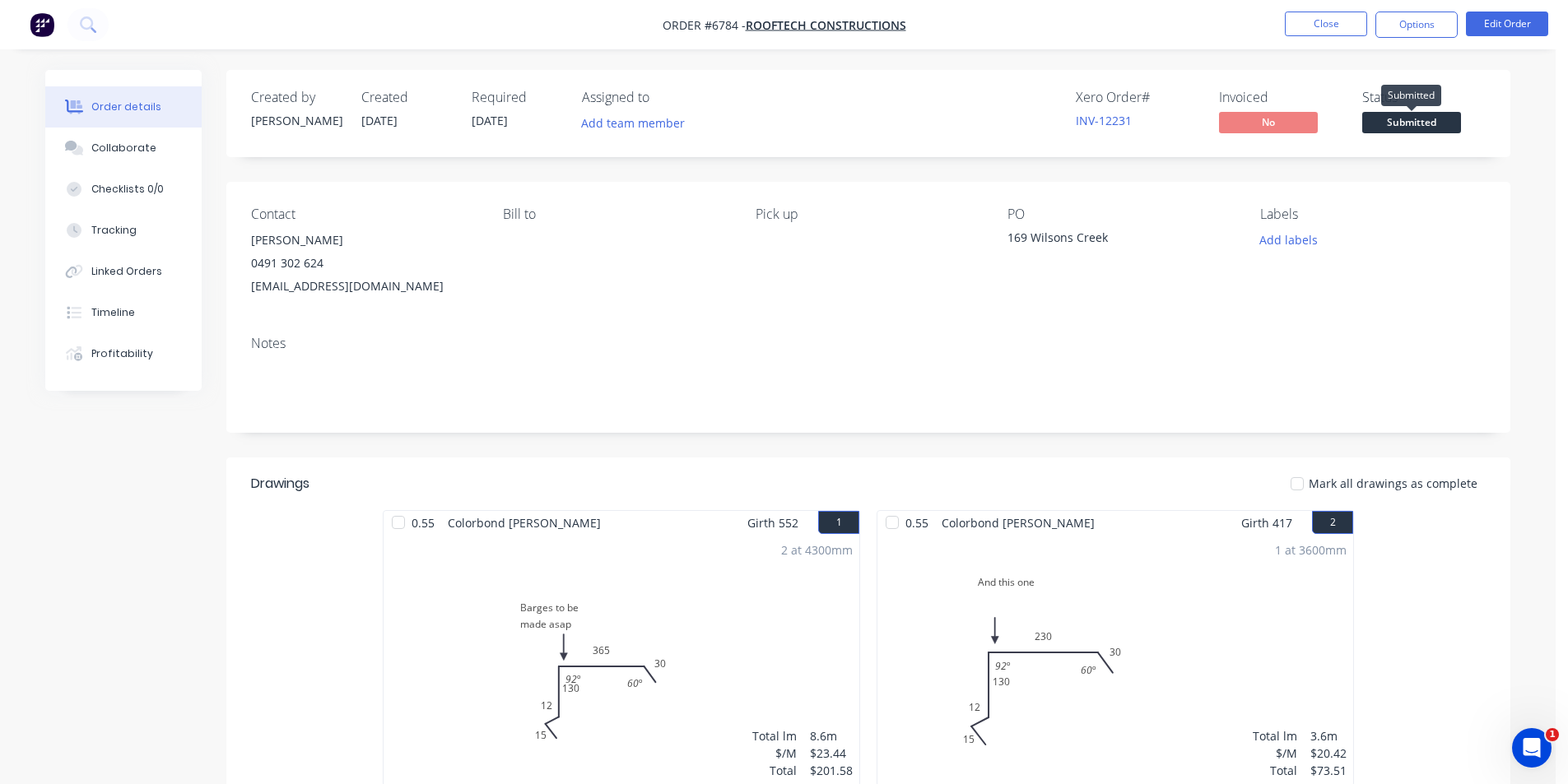
click at [1436, 126] on span "Submitted" at bounding box center [1411, 122] width 99 height 21
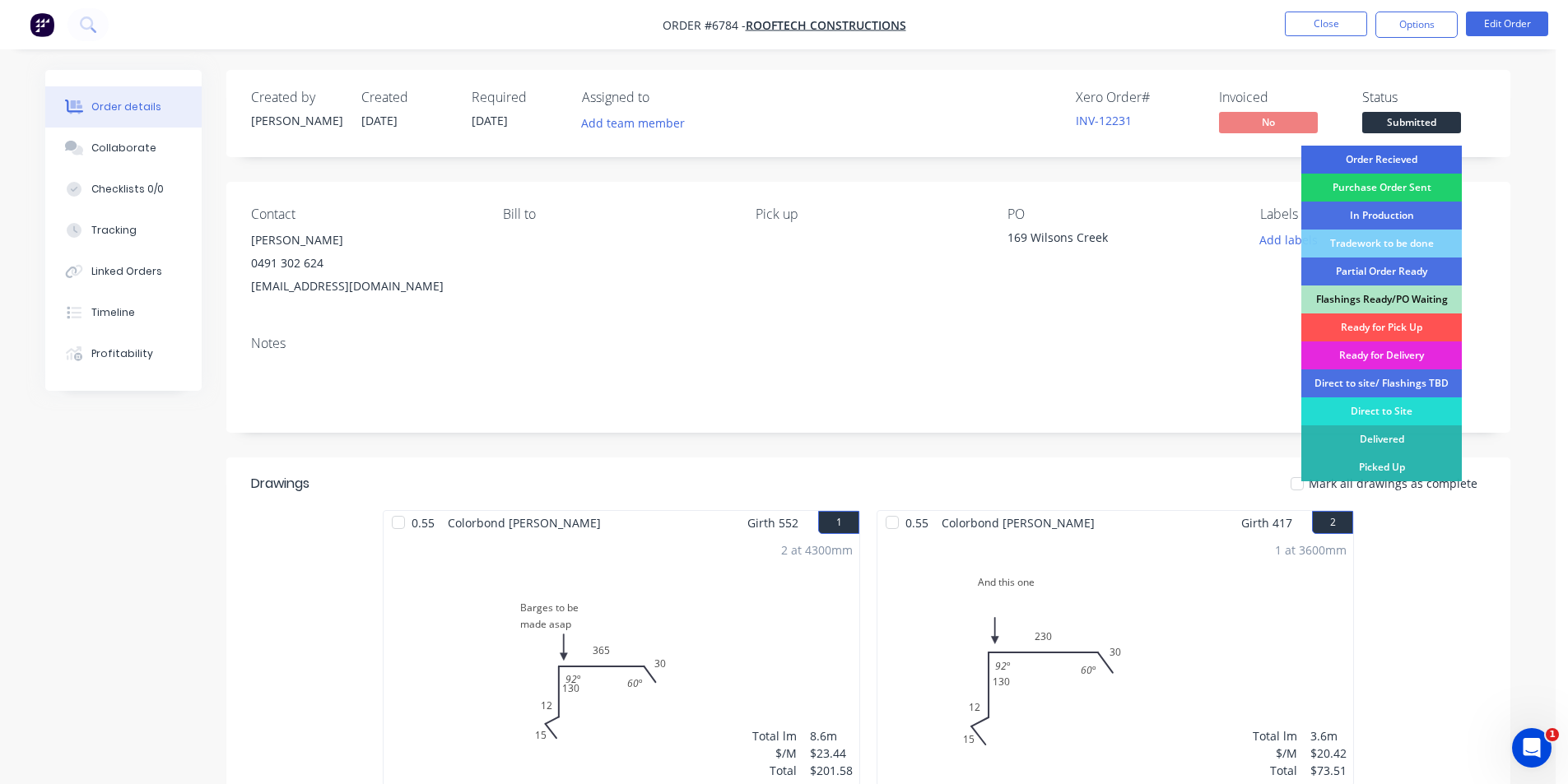
click at [1437, 158] on div "Order Recieved" at bounding box center [1382, 159] width 161 height 28
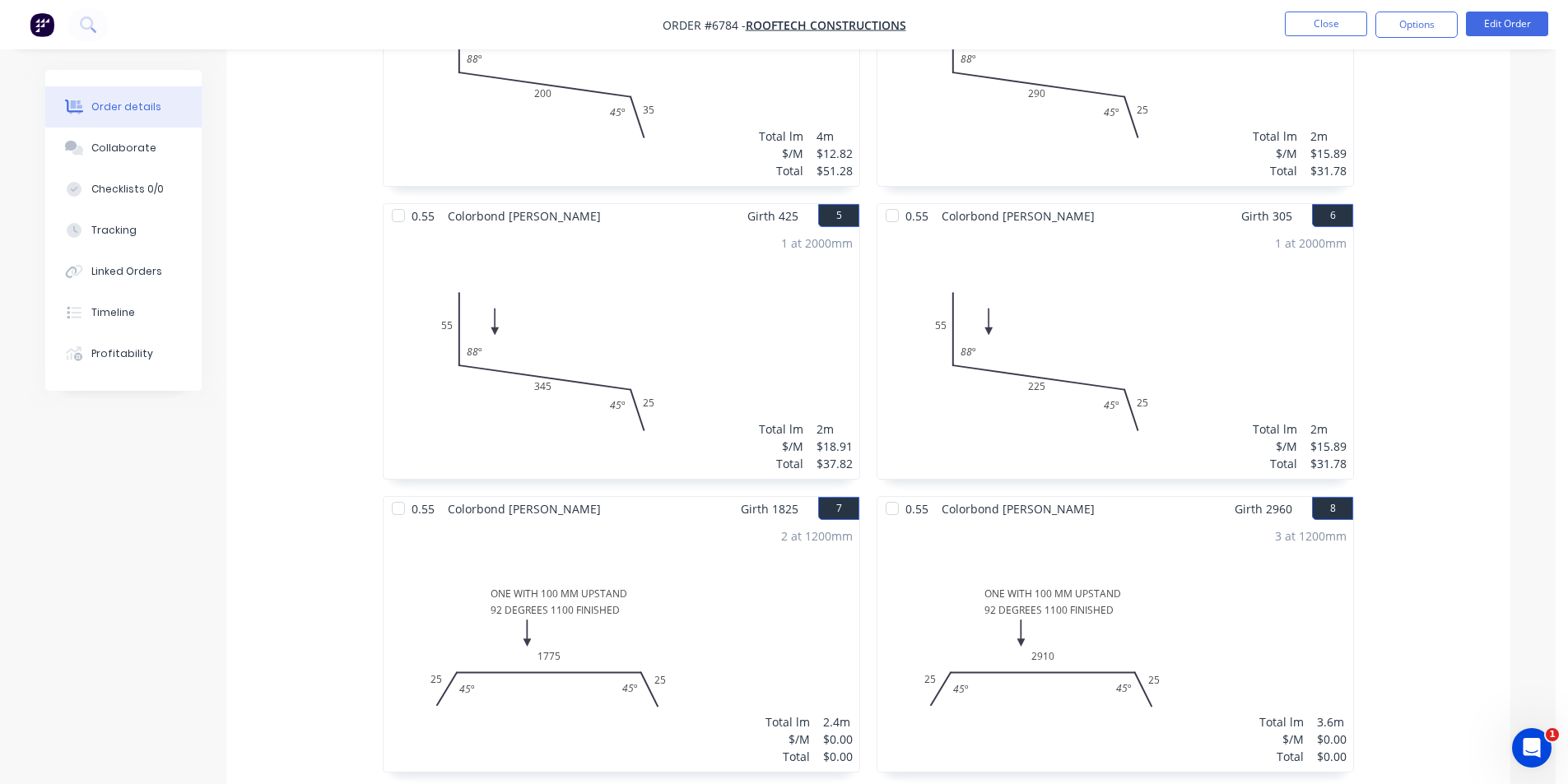
scroll to position [739, 0]
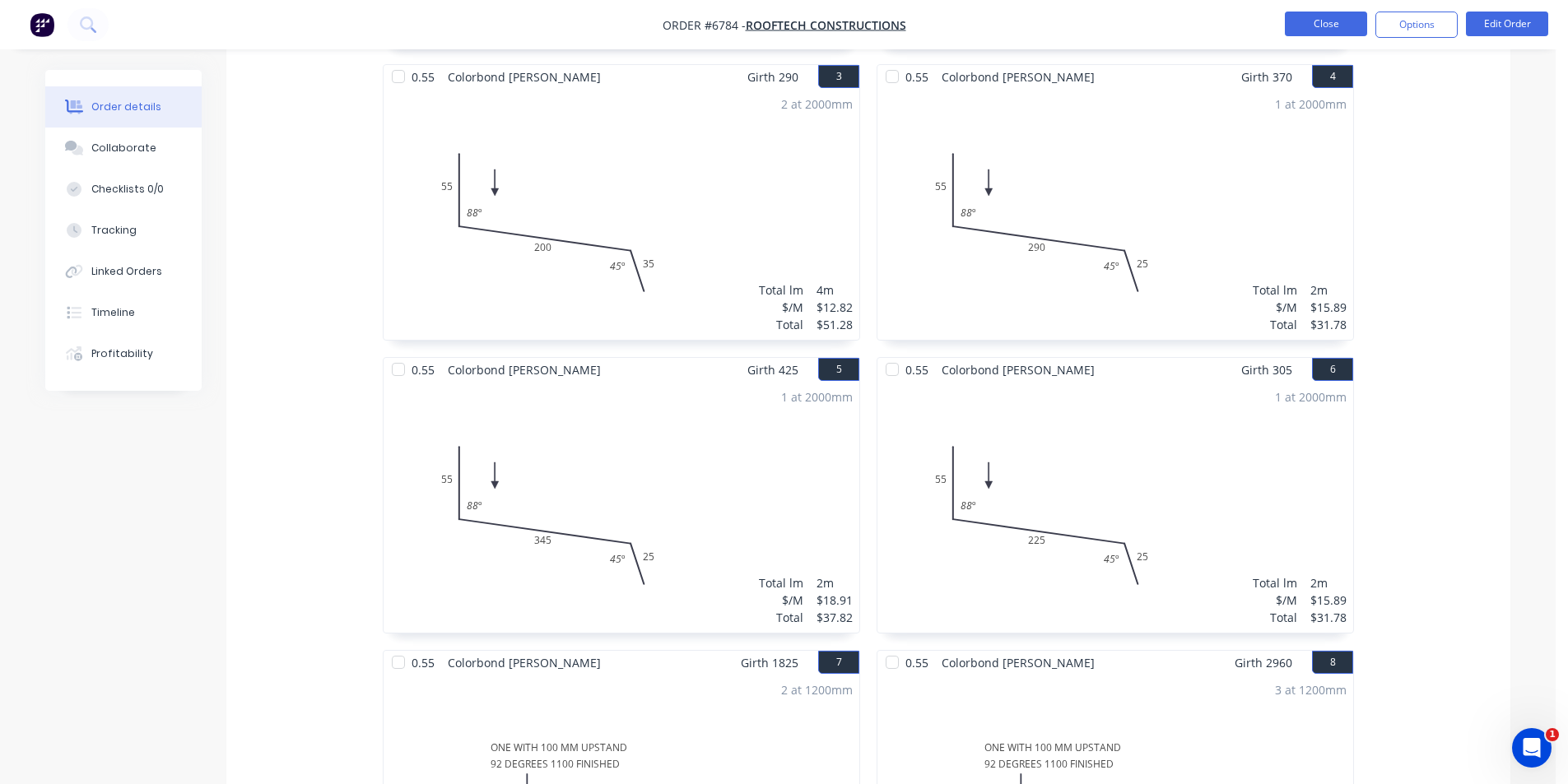
click at [1306, 18] on button "Close" at bounding box center [1326, 23] width 82 height 24
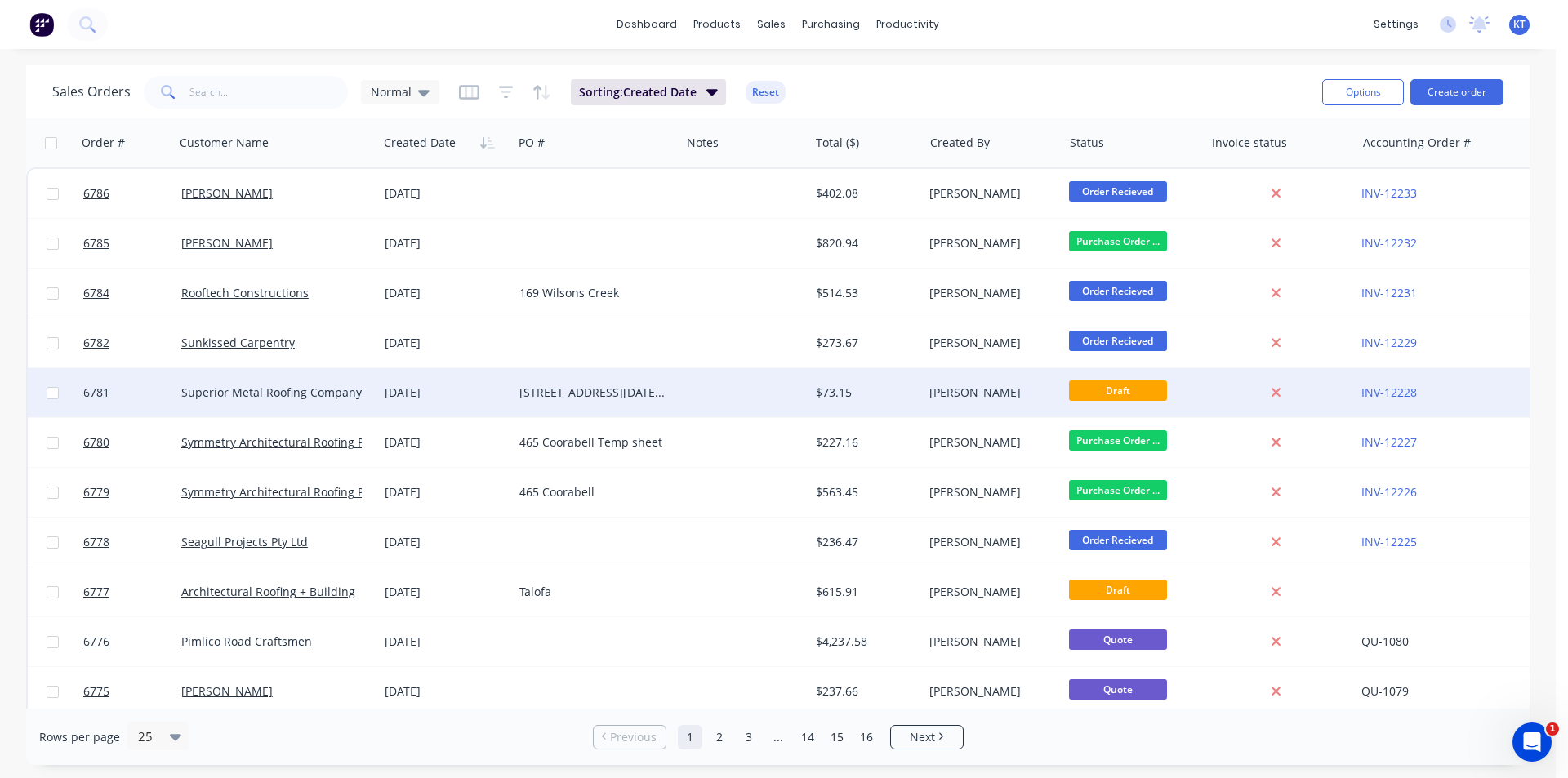
click at [209, 404] on div "Superior Metal Roofing Company Pty Ltd" at bounding box center [276, 393] width 204 height 49
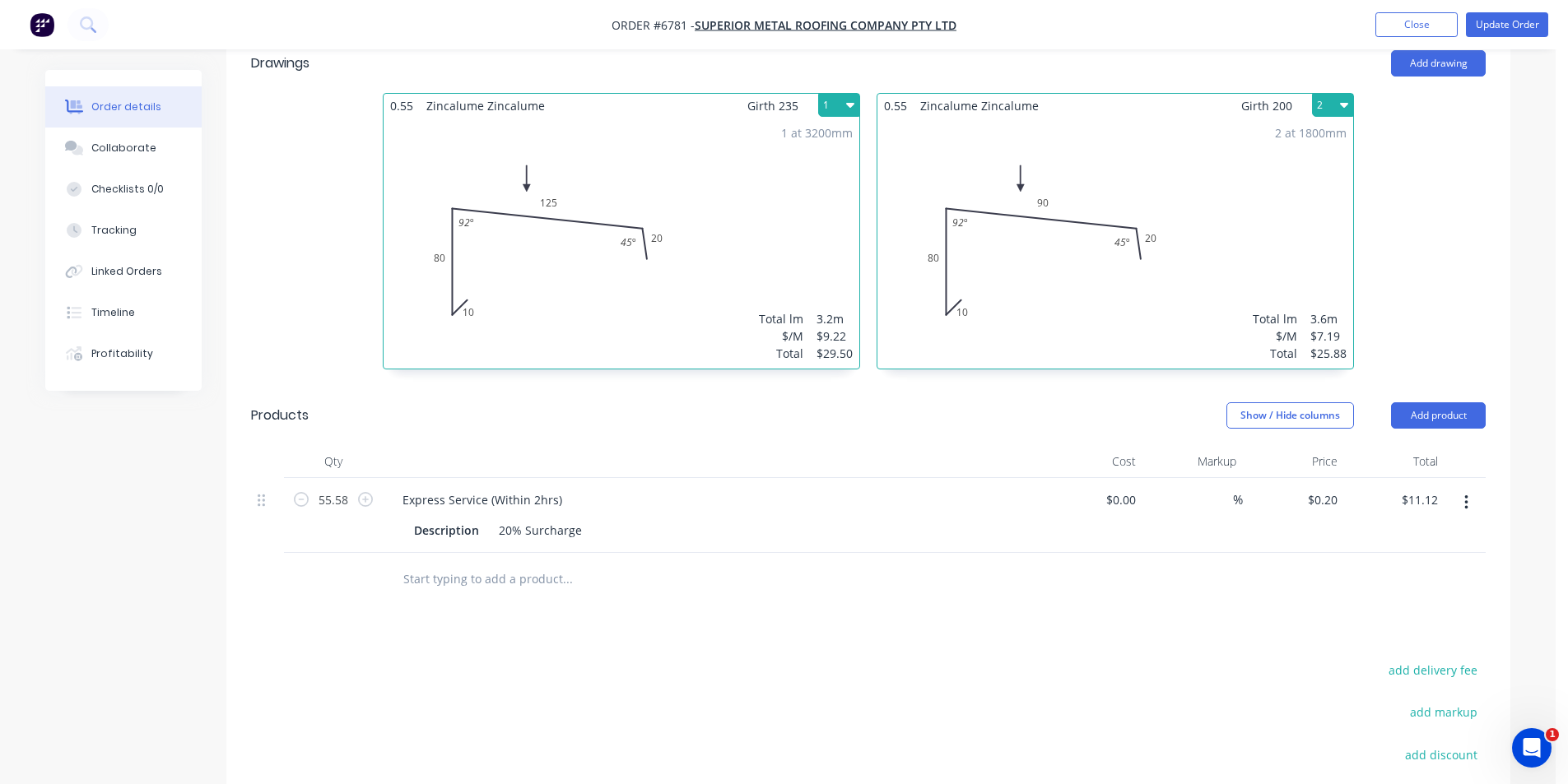
scroll to position [576, 0]
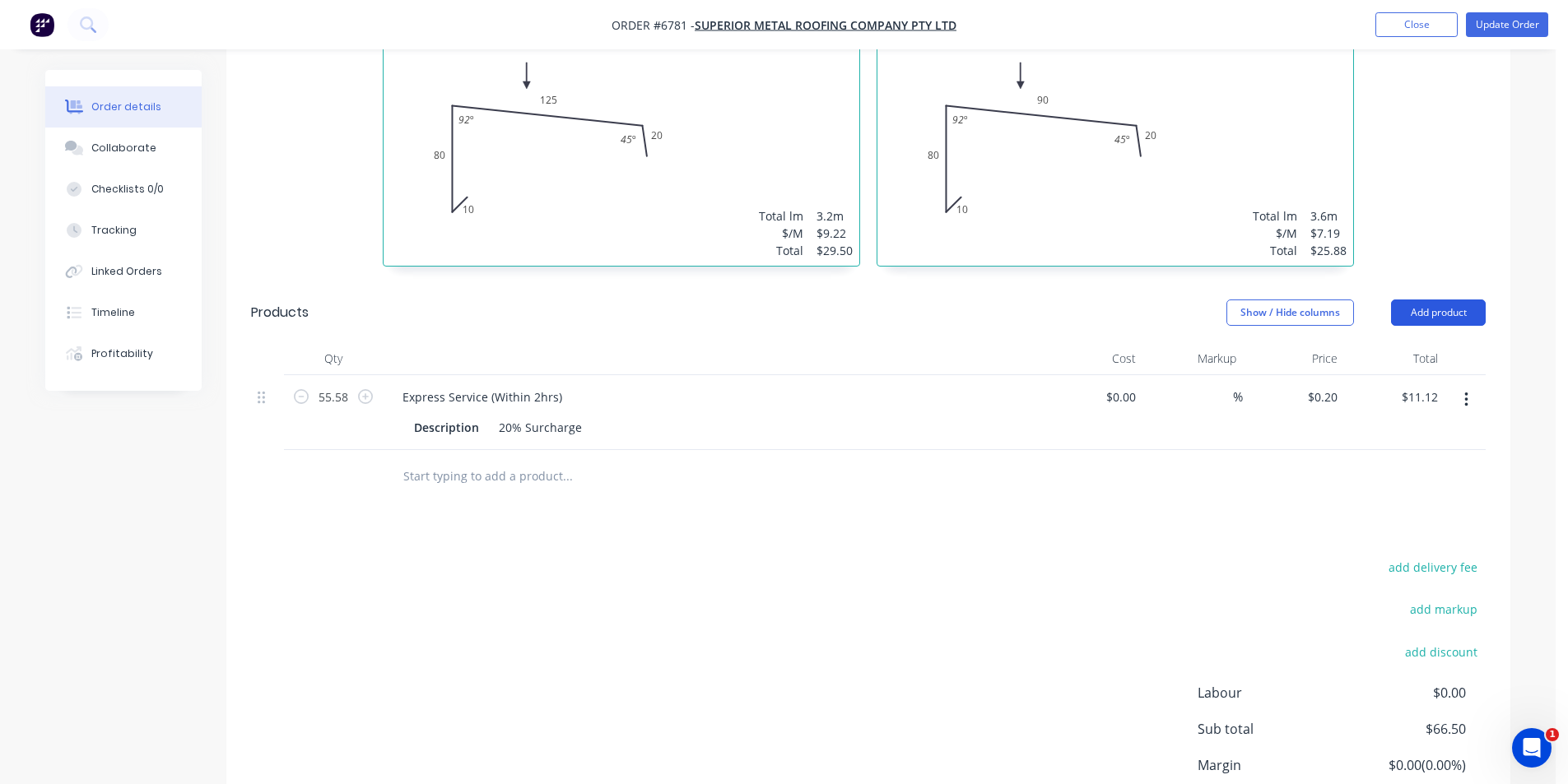
click at [1448, 300] on button "Add product" at bounding box center [1438, 313] width 95 height 26
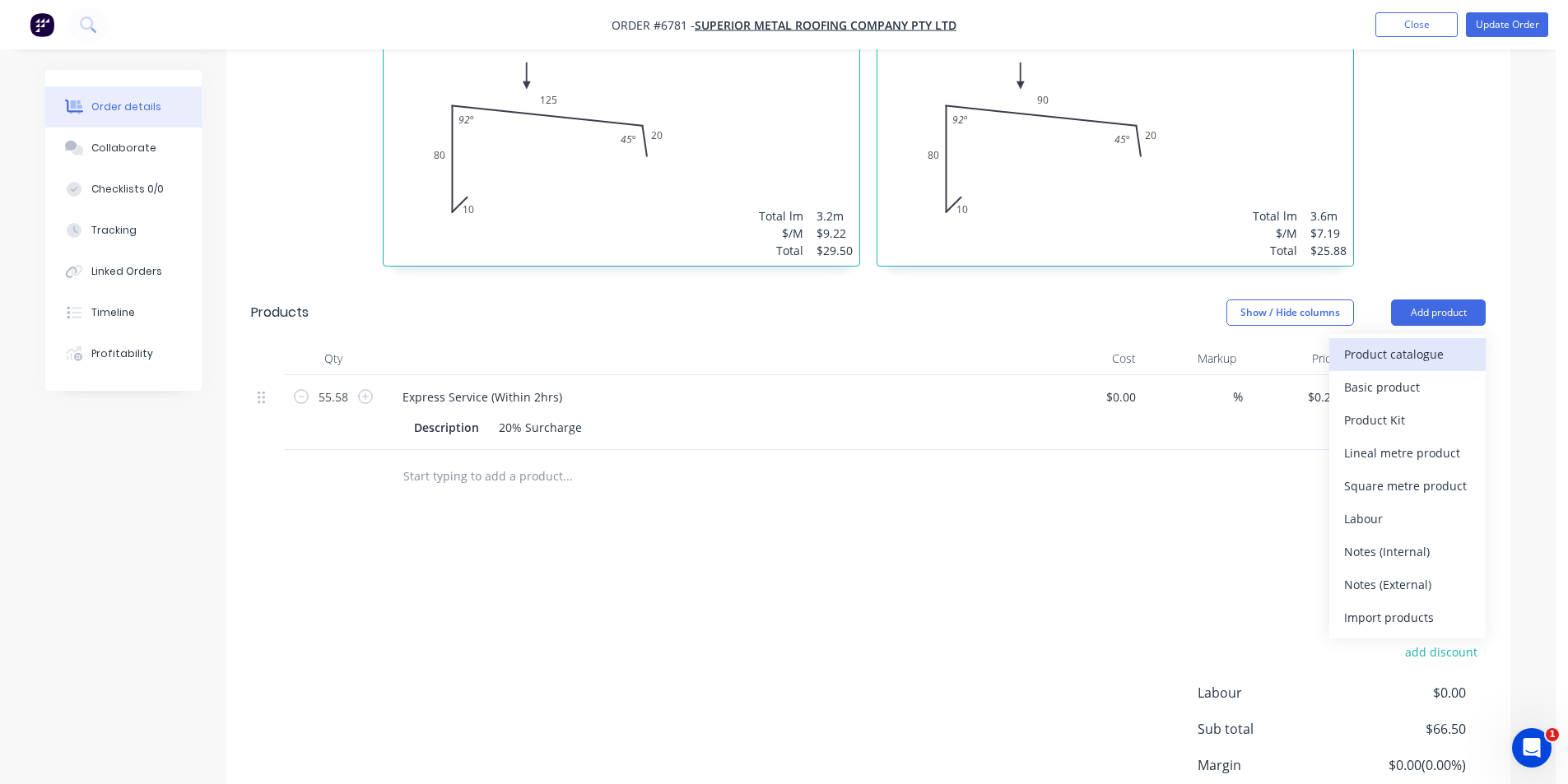
click at [1444, 338] on button "Product catalogue" at bounding box center [1407, 354] width 156 height 33
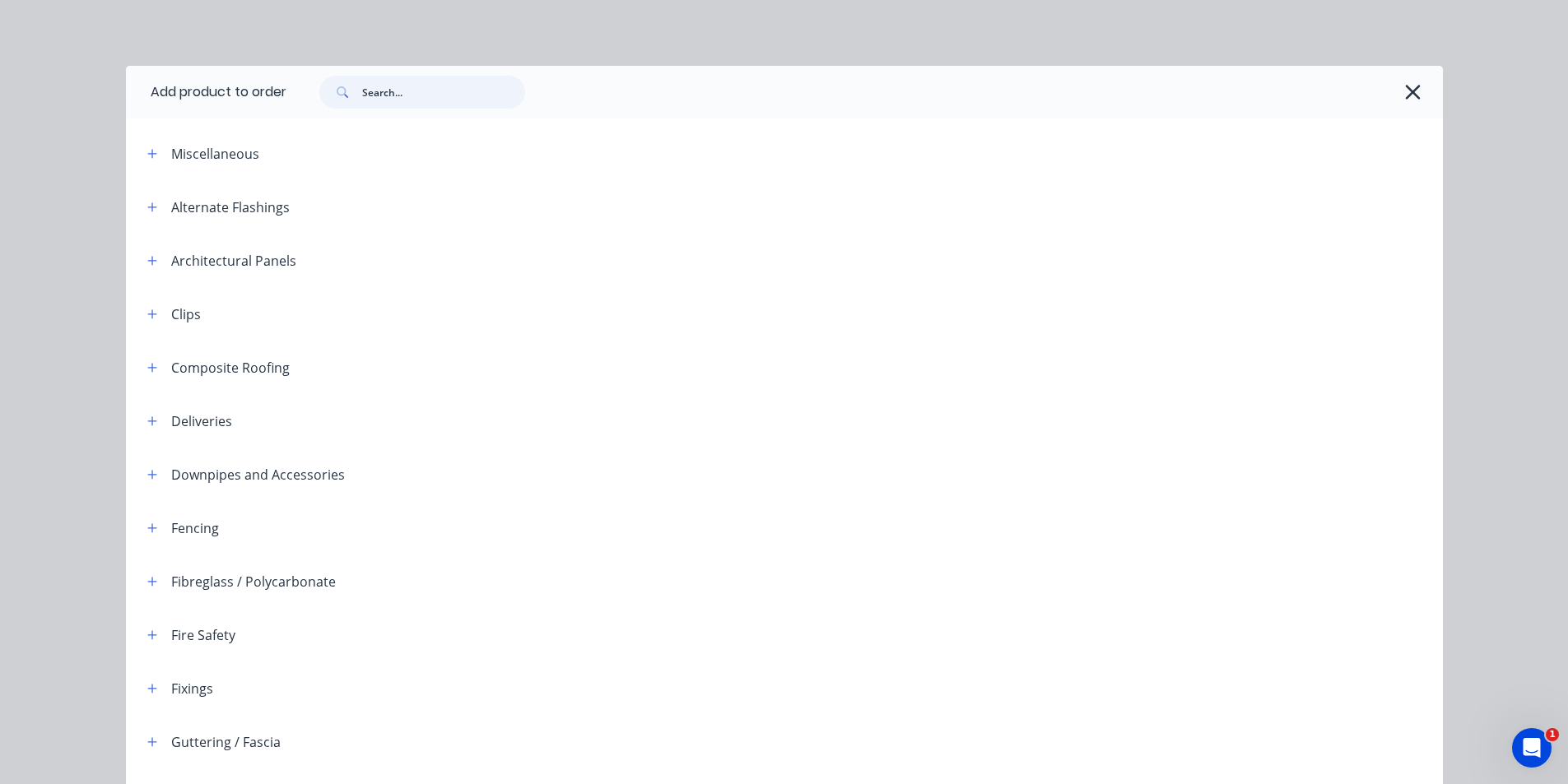
click at [492, 97] on input "text" at bounding box center [444, 92] width 163 height 33
type input "p"
type input "o"
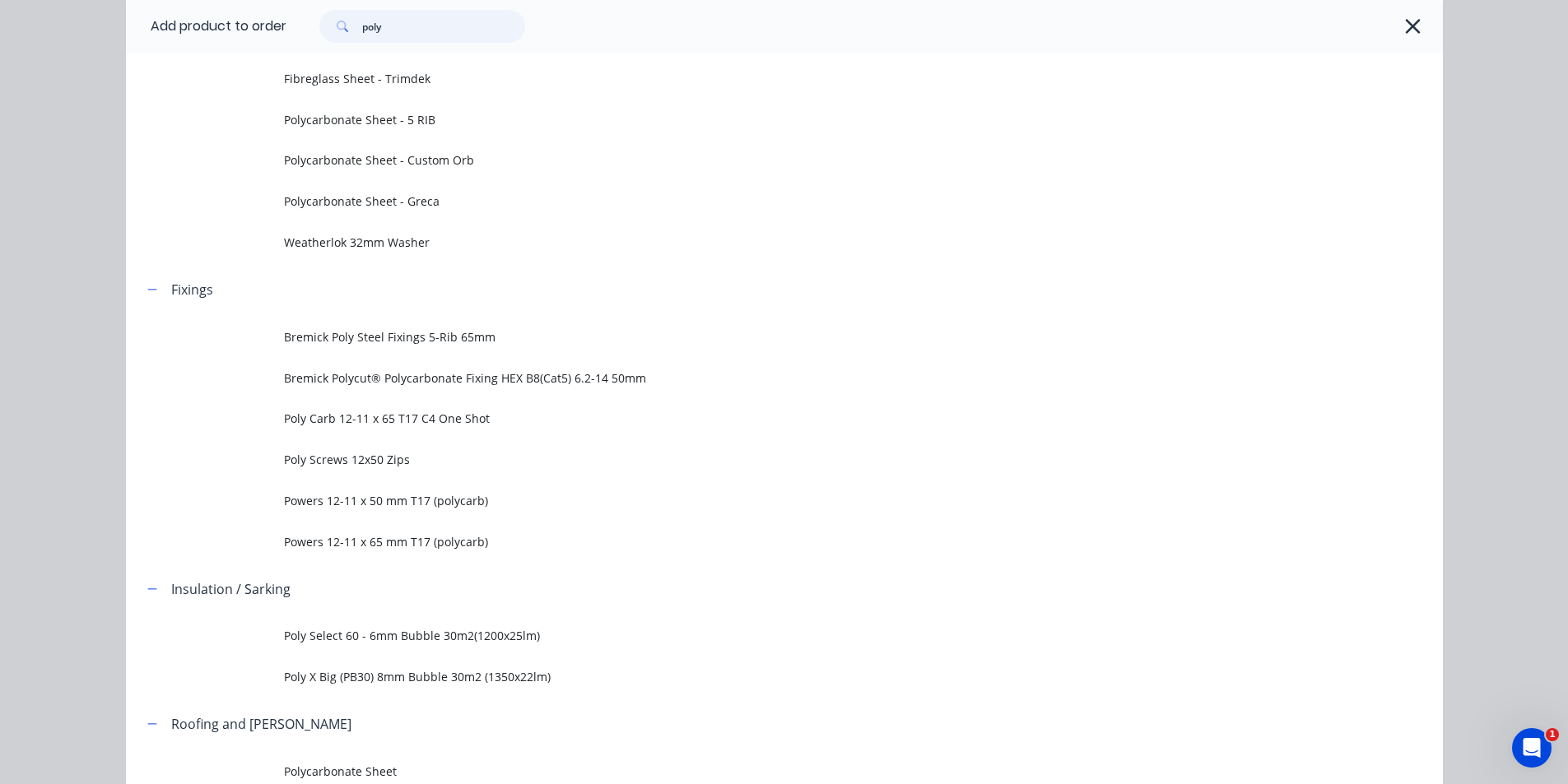
scroll to position [460, 0]
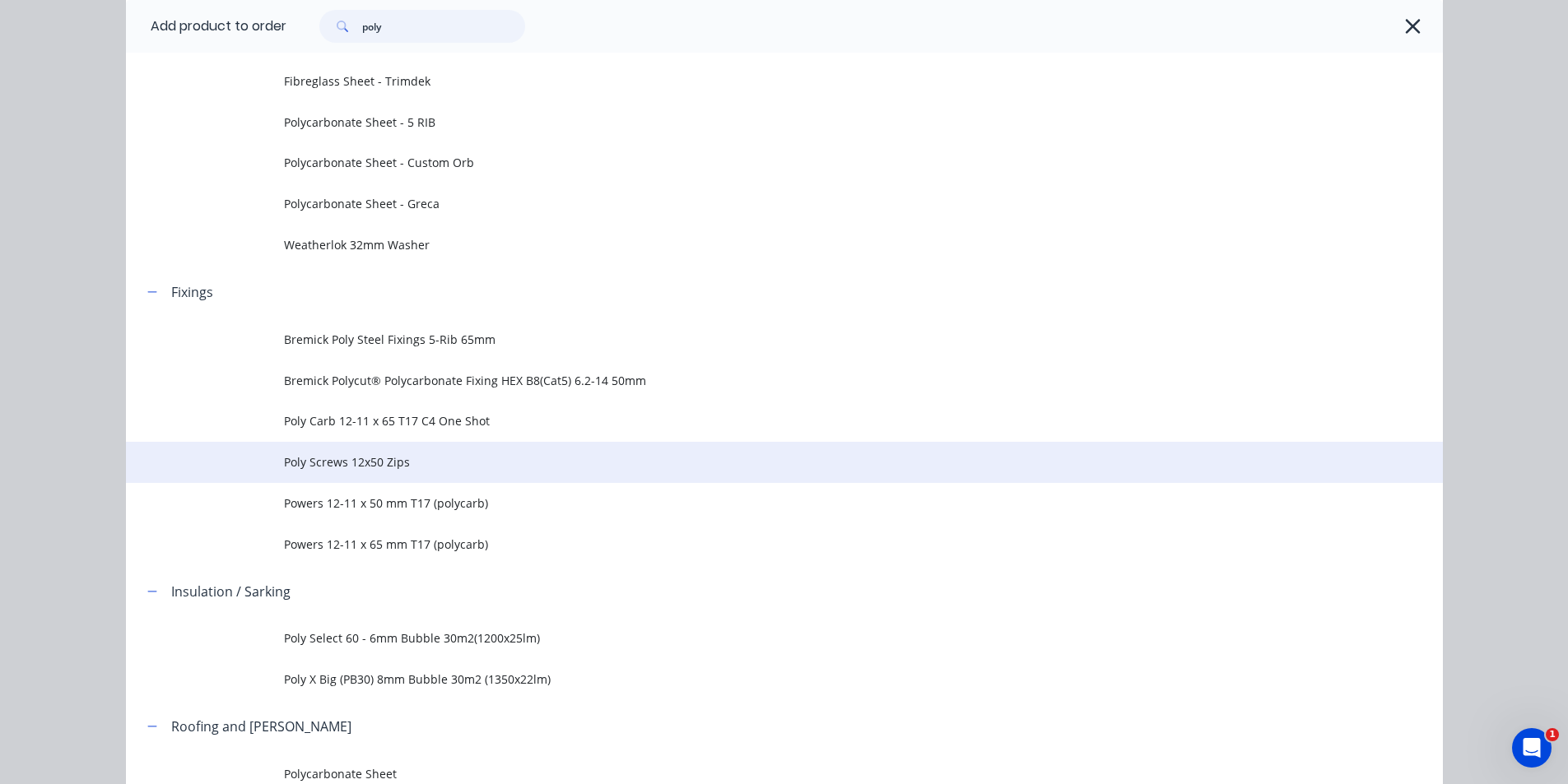
type input "poly"
click at [367, 459] on span "Poly Screws 12x50 Zips" at bounding box center [747, 462] width 927 height 17
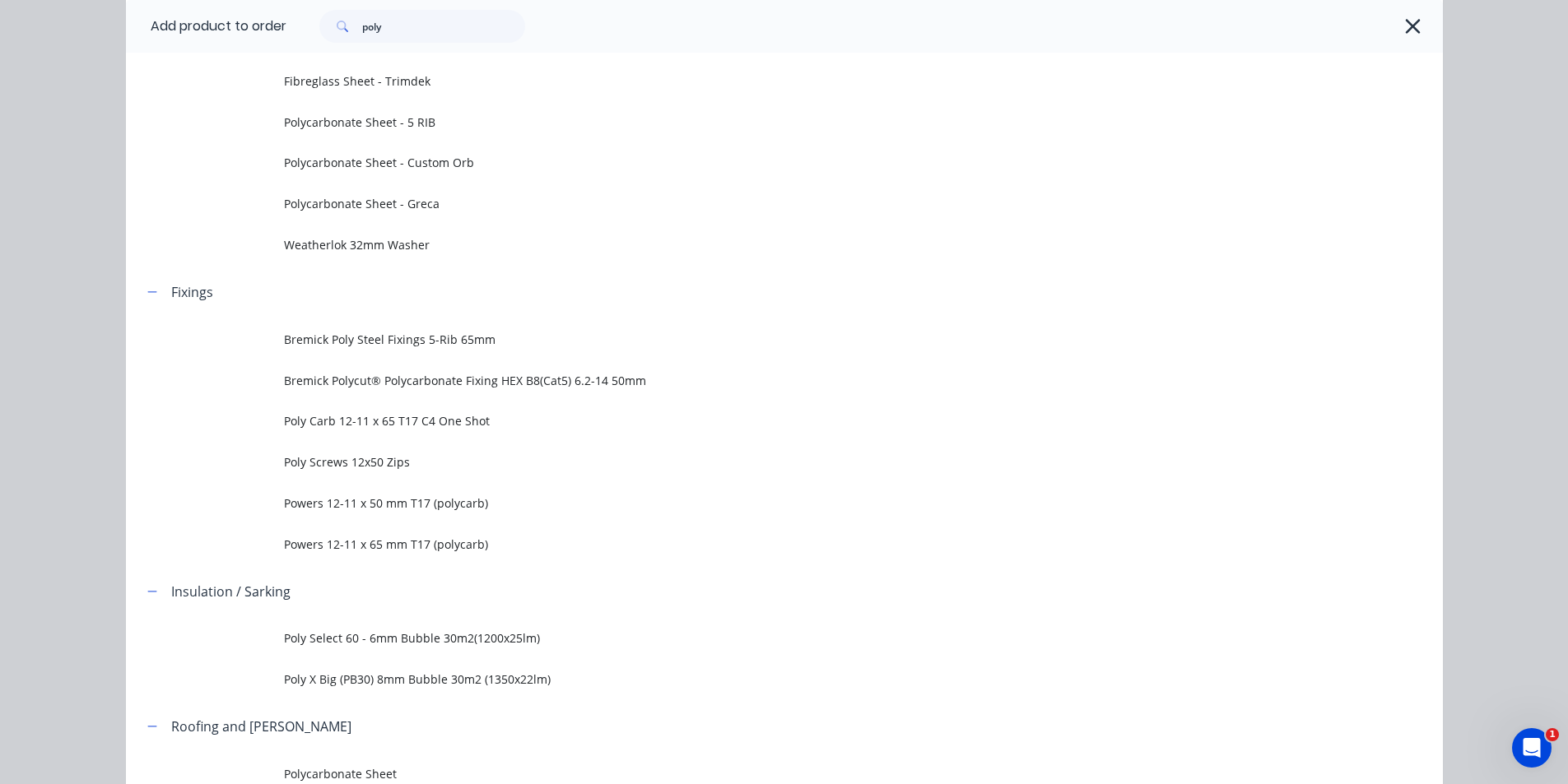
scroll to position [0, 0]
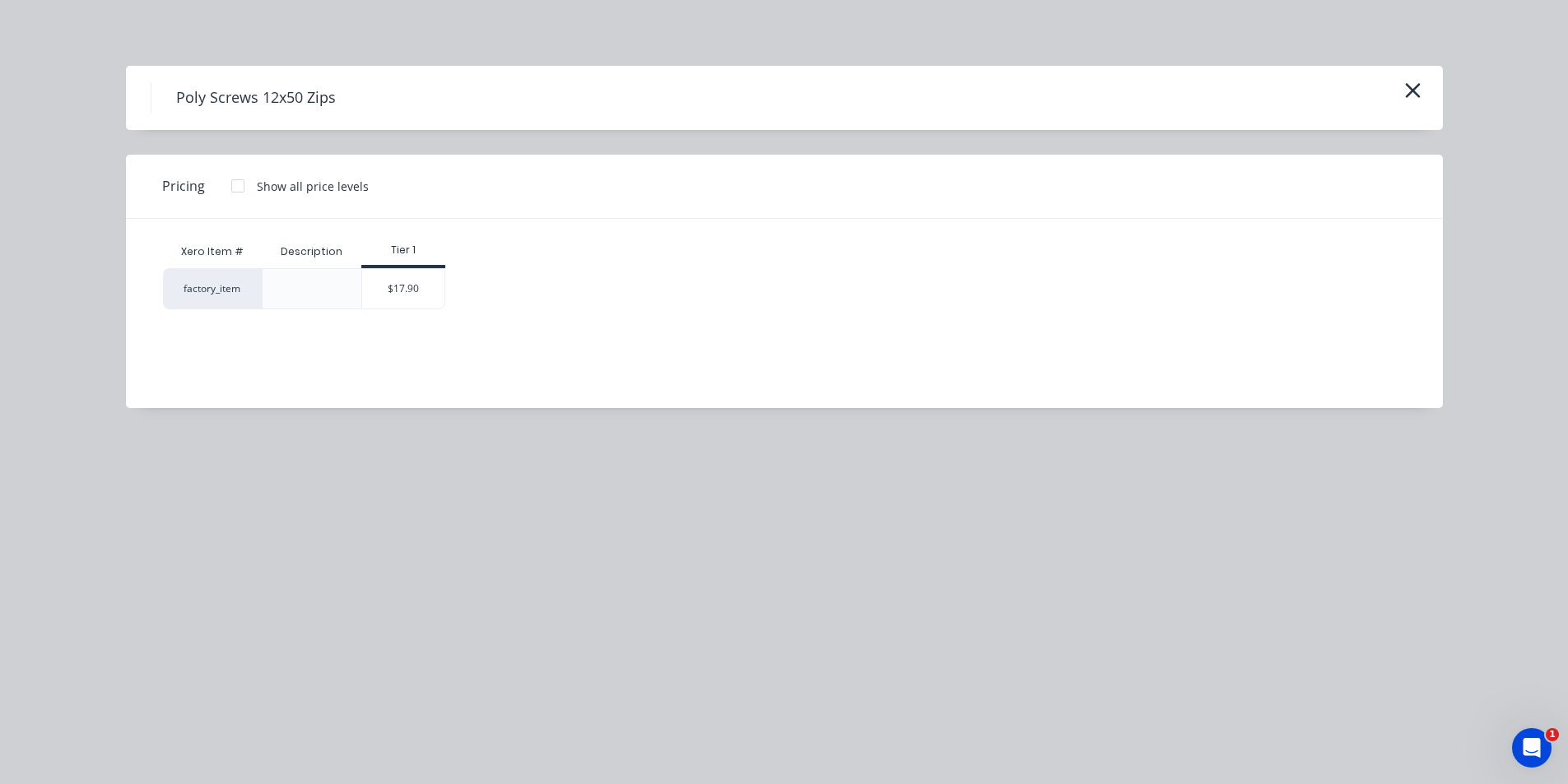
drag, startPoint x: 416, startPoint y: 297, endPoint x: 435, endPoint y: 423, distance: 127.4
click at [417, 298] on div "$17.90" at bounding box center [403, 289] width 82 height 40
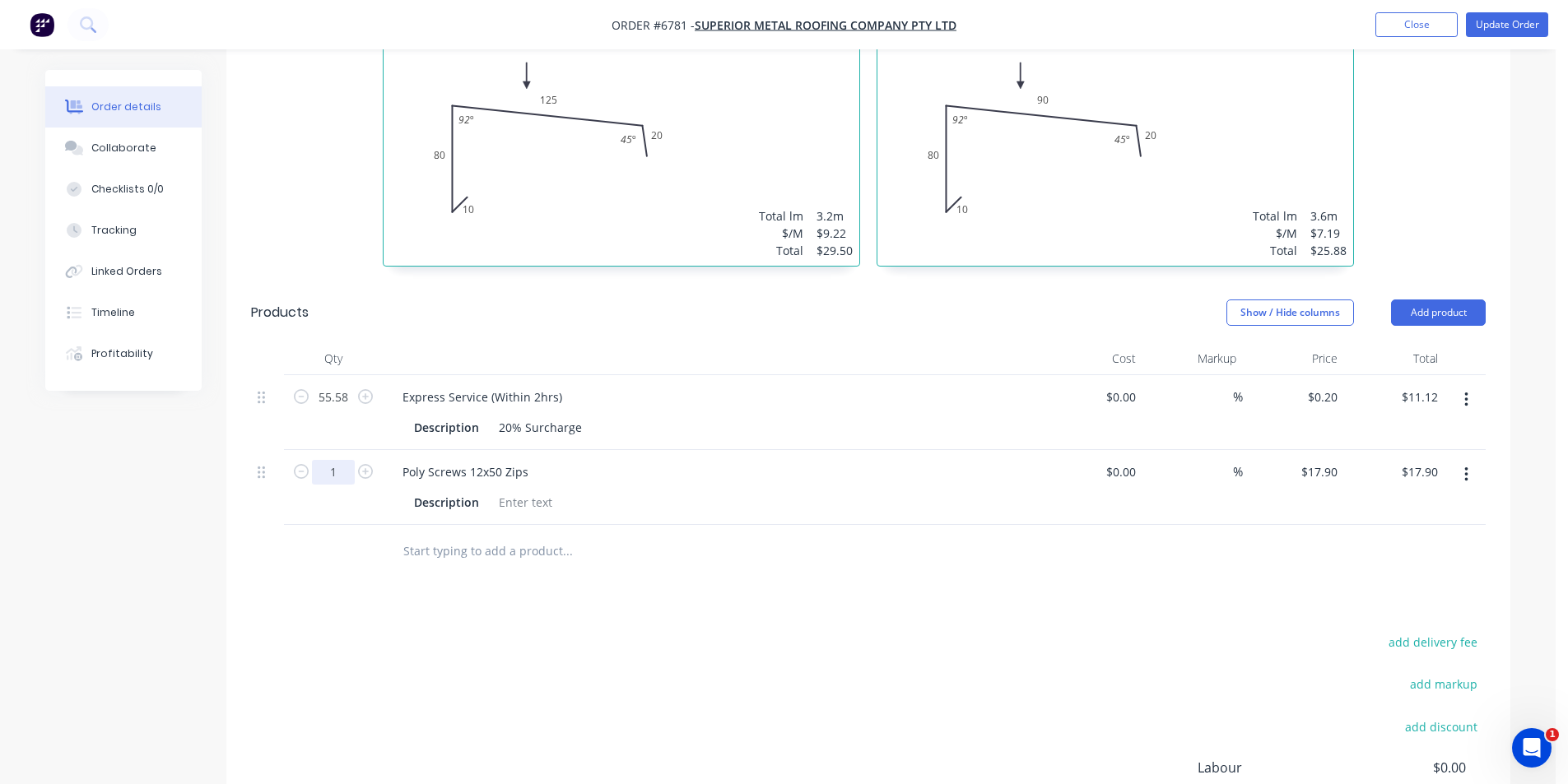
drag, startPoint x: 333, startPoint y: 427, endPoint x: 737, endPoint y: 584, distance: 433.4
click at [333, 460] on input "1" at bounding box center [333, 471] width 42 height 24
click at [1429, 300] on button "Add product" at bounding box center [1438, 313] width 95 height 26
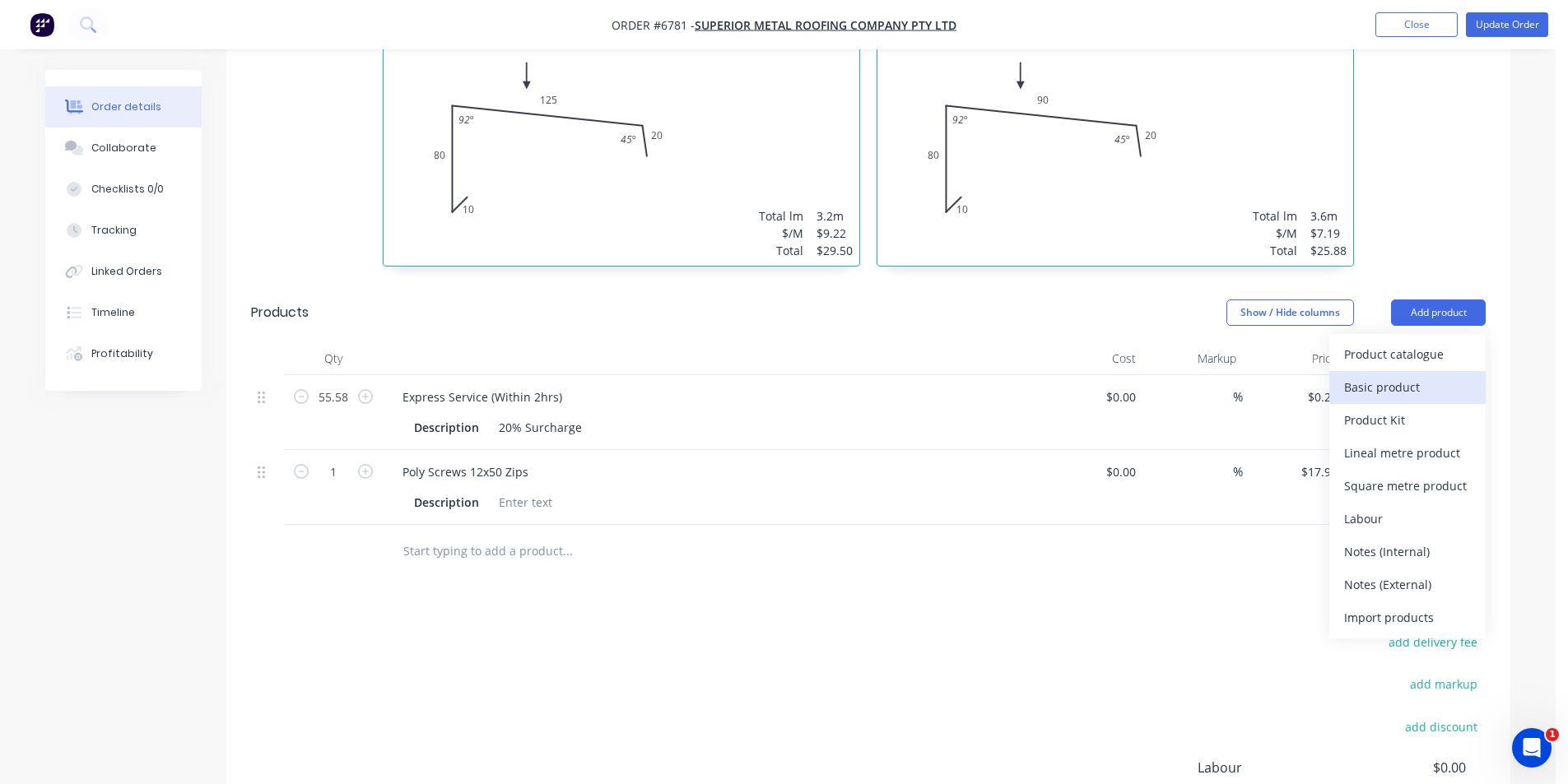
click at [1389, 375] on div "Basic product" at bounding box center [1407, 387] width 127 height 23
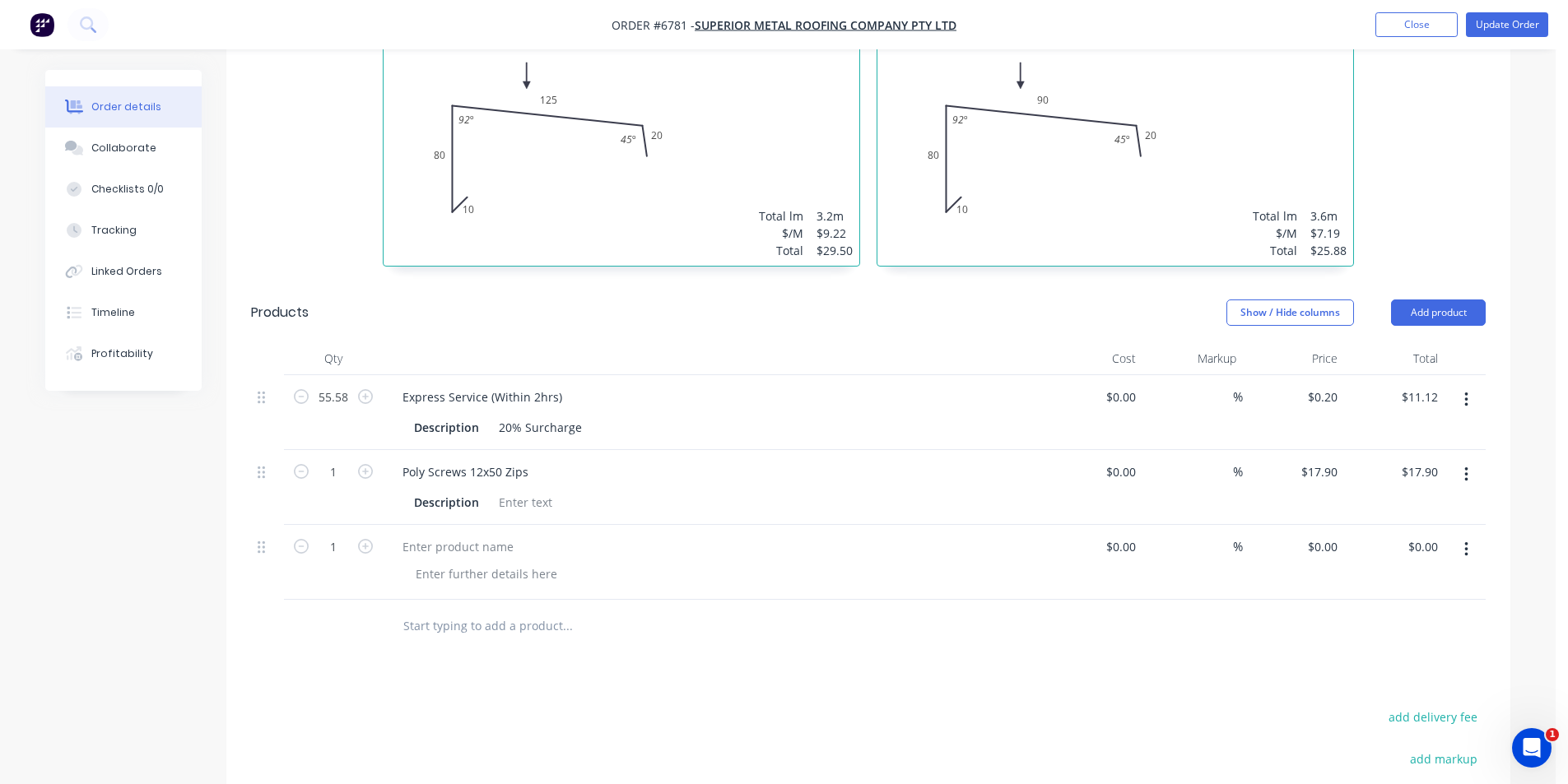
click at [1472, 535] on button "button" at bounding box center [1466, 549] width 39 height 30
click at [1438, 679] on div "Delete" at bounding box center [1407, 691] width 127 height 23
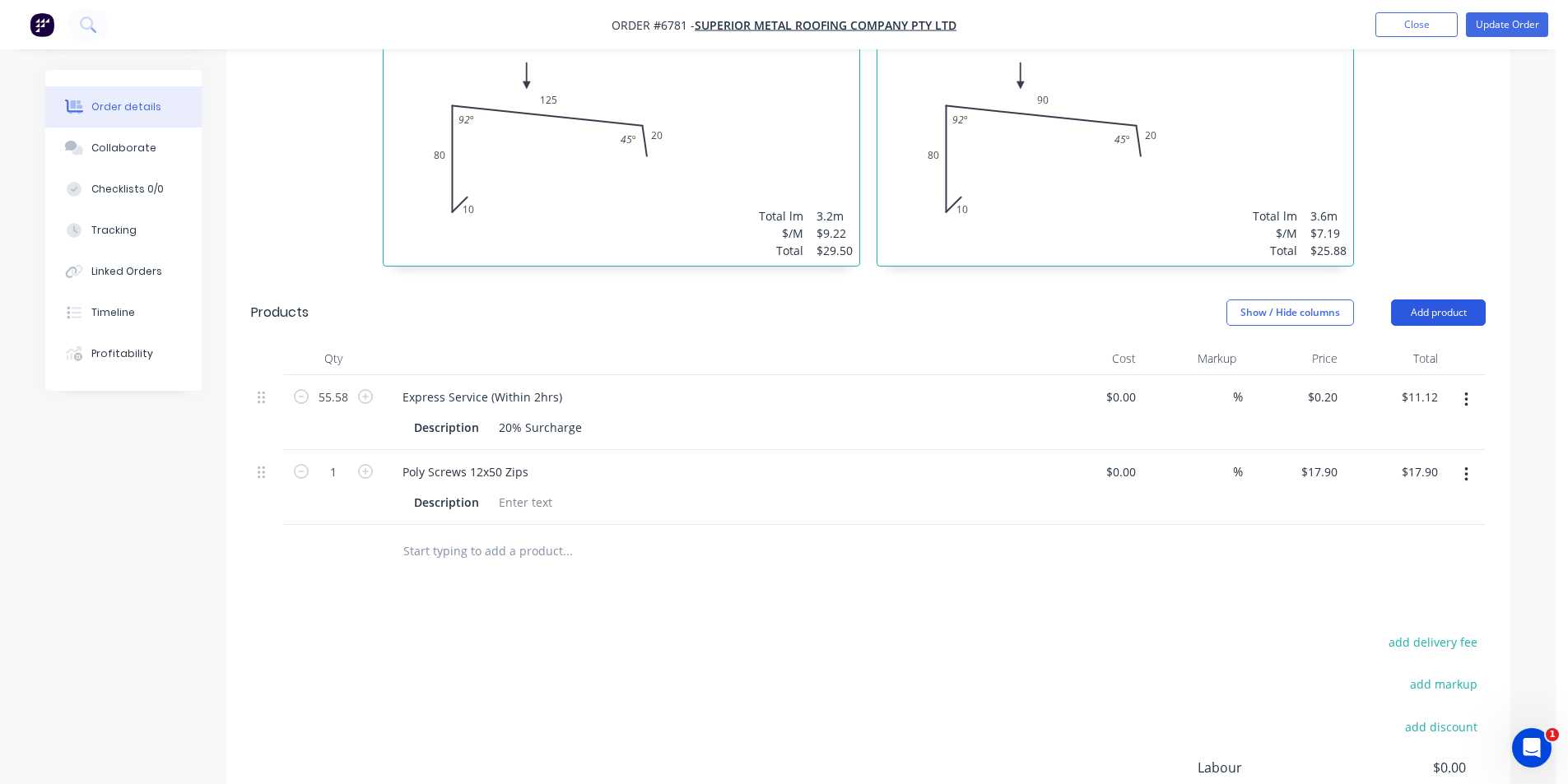
click at [1429, 300] on button "Add product" at bounding box center [1438, 313] width 95 height 26
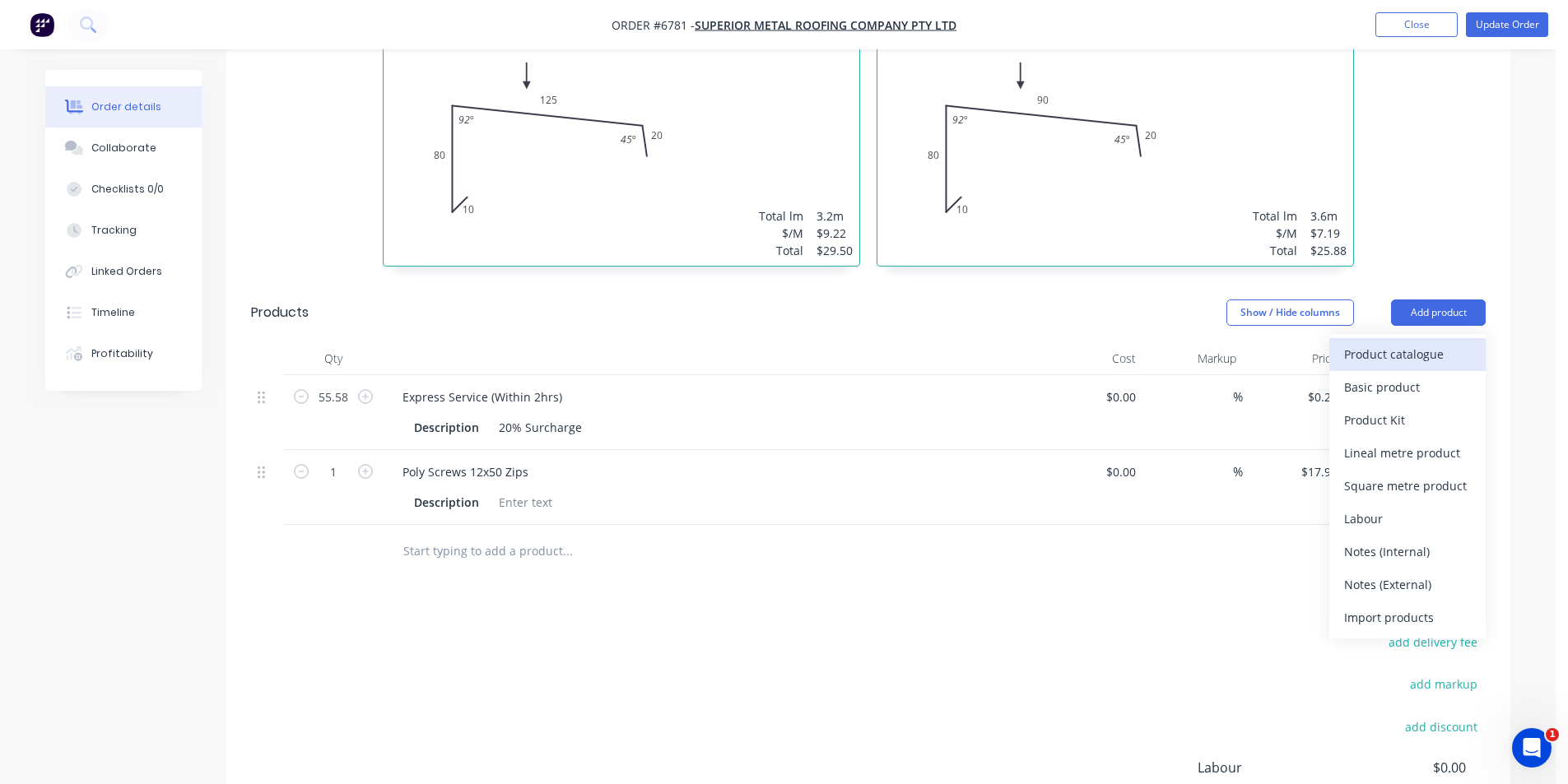
click at [1473, 338] on button "Product catalogue" at bounding box center [1407, 354] width 156 height 33
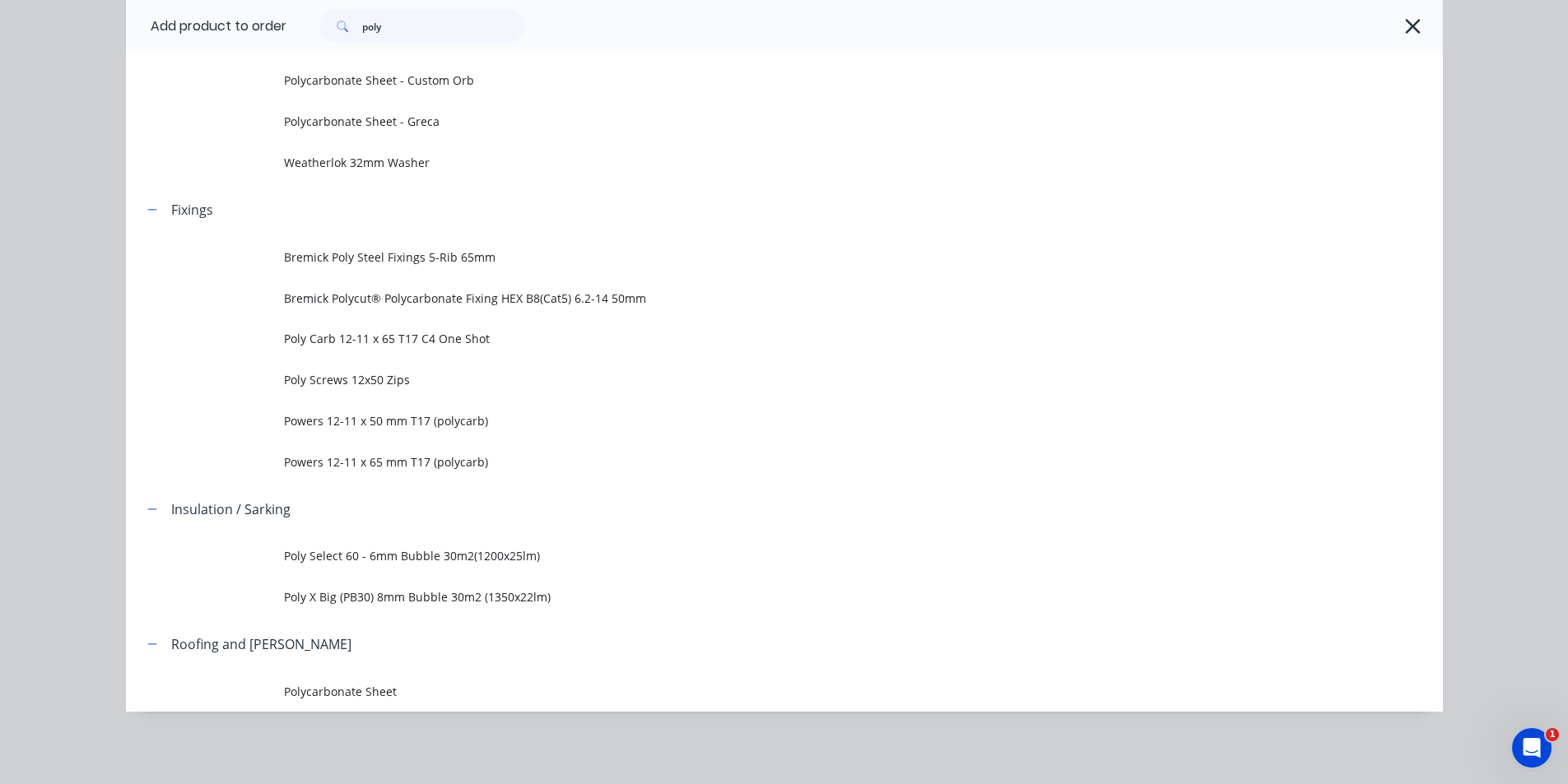
scroll to position [767, 0]
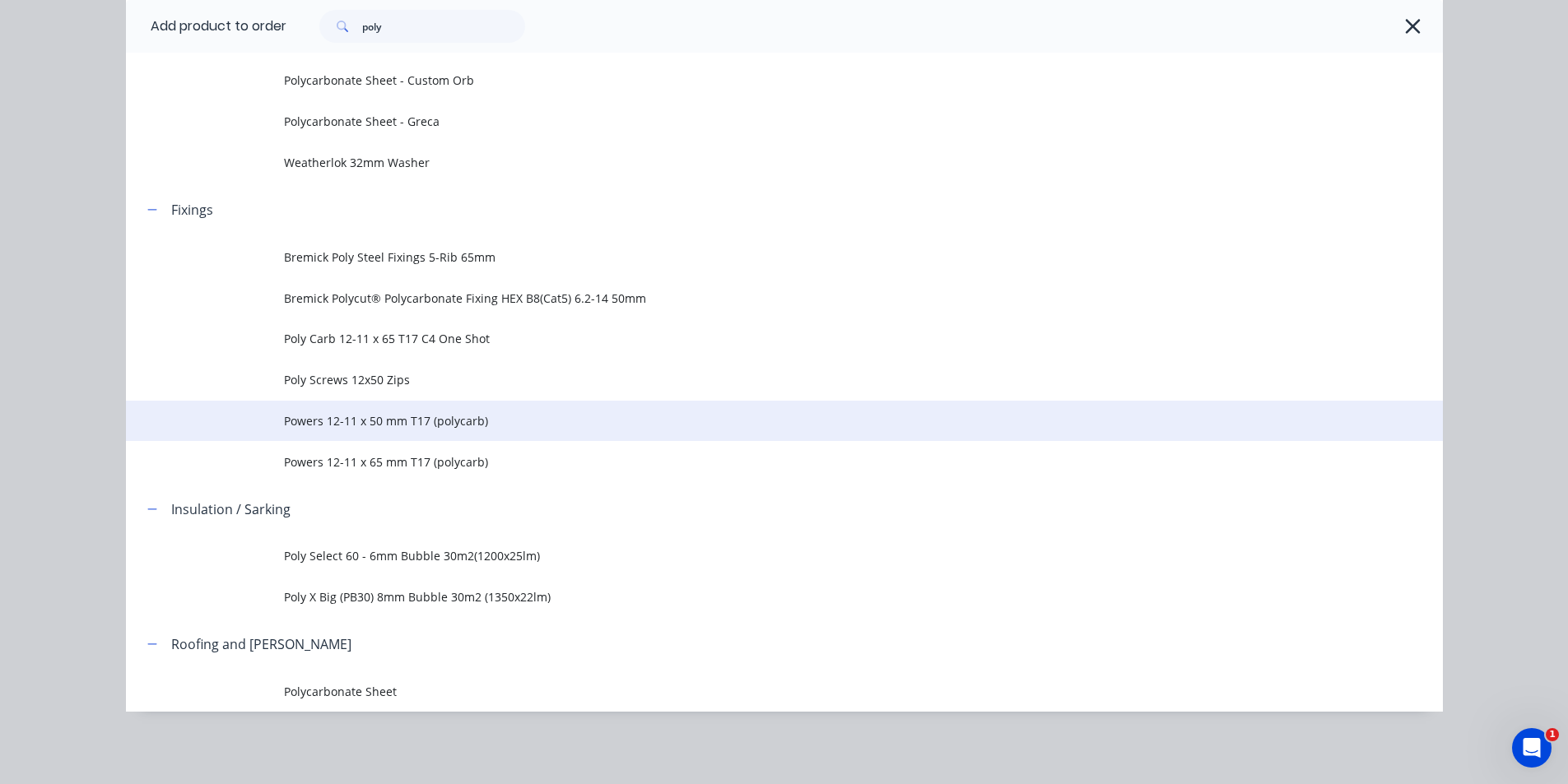
click at [386, 432] on td "Powers 12-11 x 50 mm T17 (polycarb)" at bounding box center [863, 422] width 1159 height 42
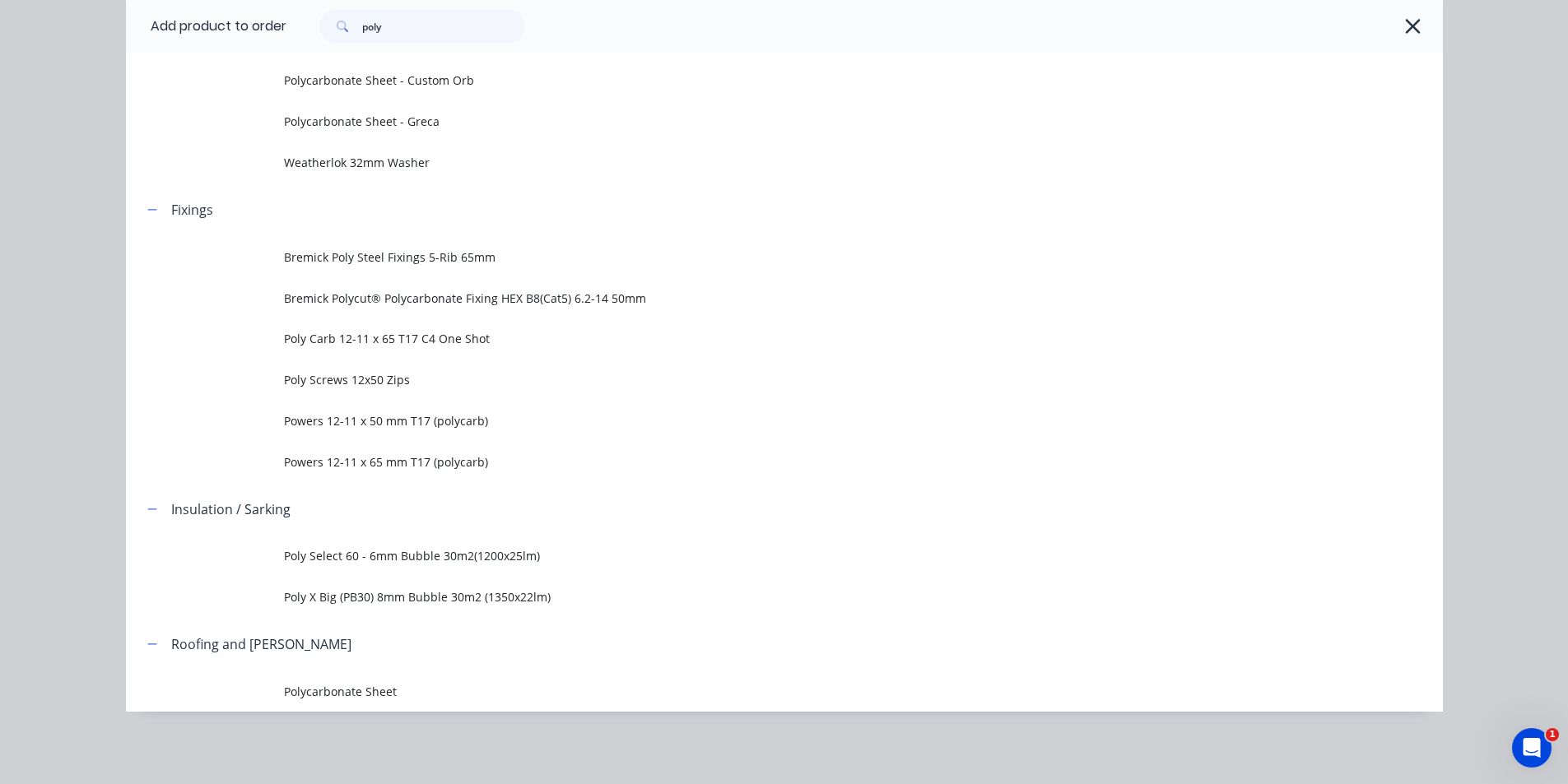
scroll to position [0, 0]
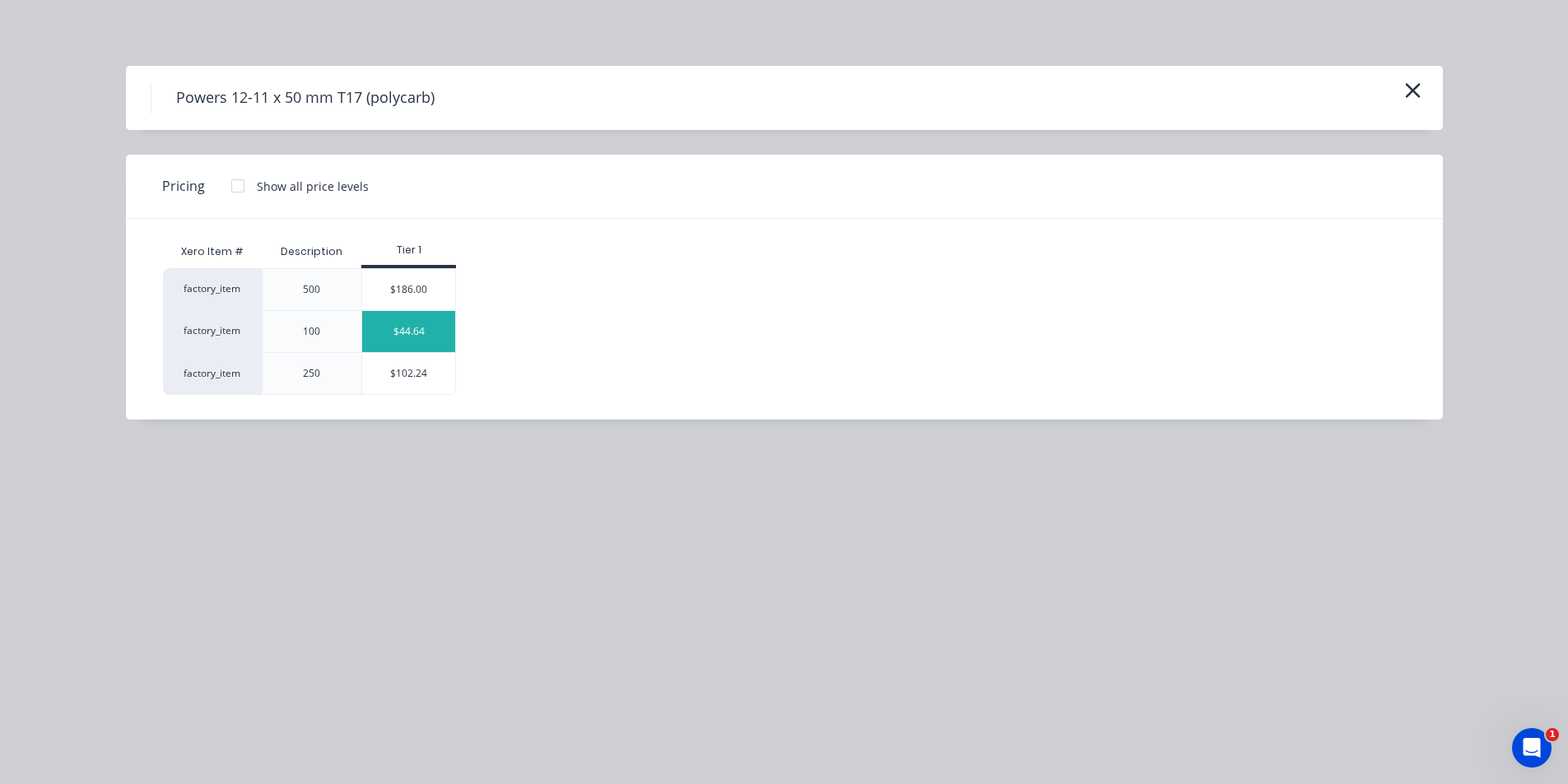
click at [442, 346] on div "$44.64" at bounding box center [408, 331] width 93 height 42
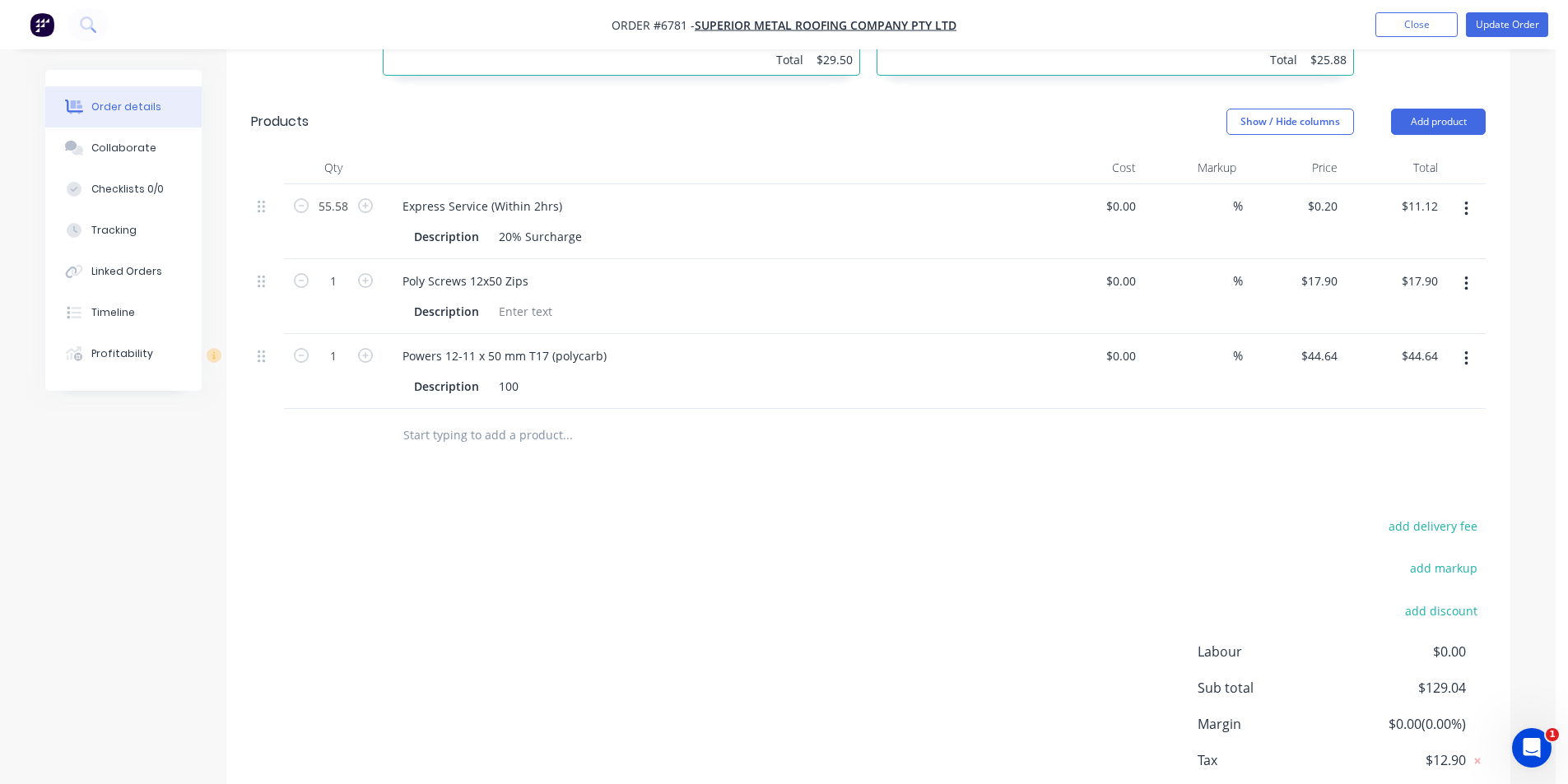
click at [1464, 350] on icon "button" at bounding box center [1466, 359] width 5 height 18
click at [1463, 344] on button "button" at bounding box center [1466, 359] width 39 height 30
click at [1473, 344] on button "button" at bounding box center [1466, 359] width 39 height 30
click at [1426, 484] on button "Delete" at bounding box center [1407, 500] width 156 height 33
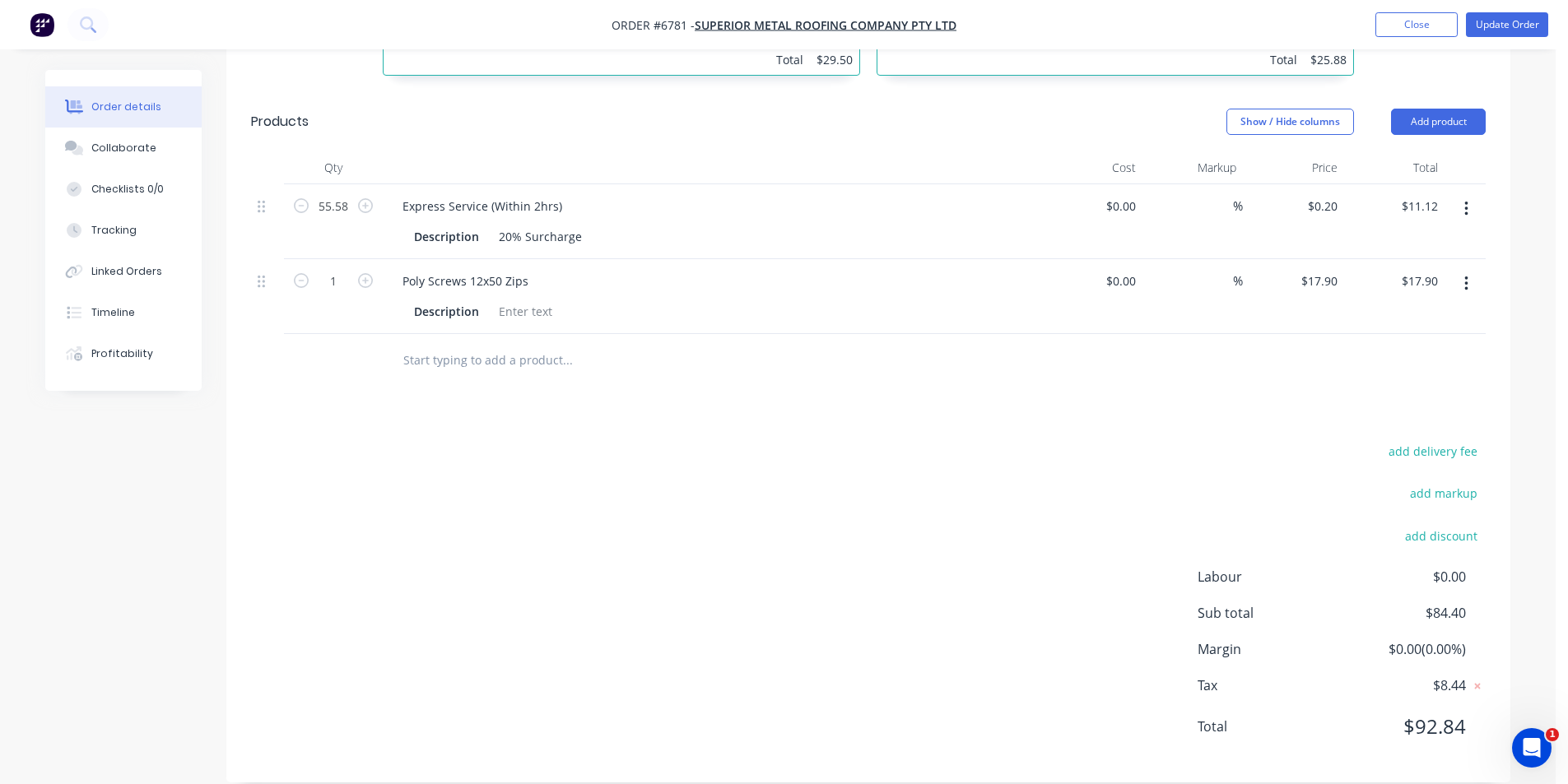
scroll to position [743, 0]
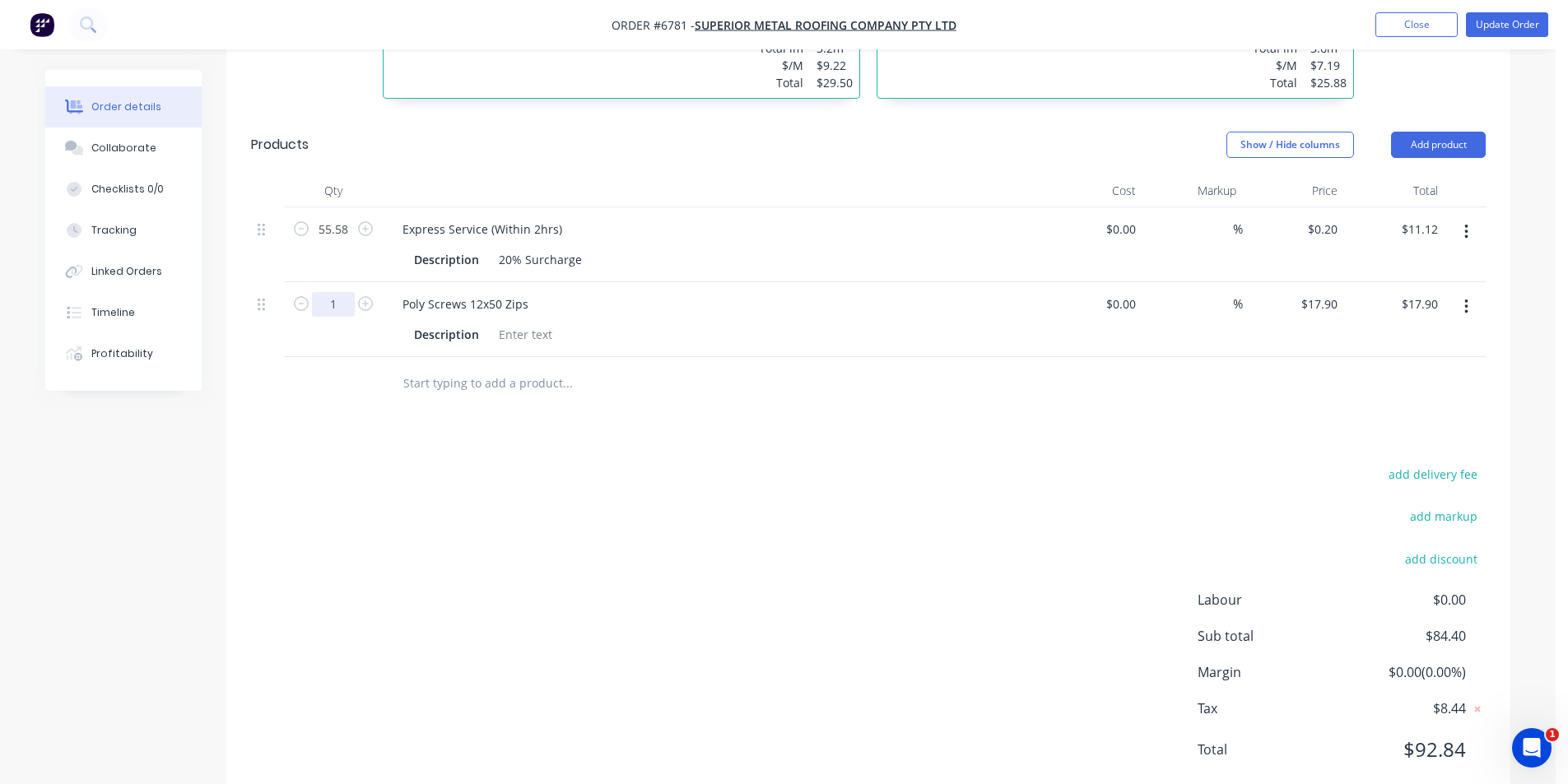
click at [346, 292] on input "1" at bounding box center [333, 303] width 42 height 24
type input "0.5"
type input "$8.95"
drag, startPoint x: 987, startPoint y: 658, endPoint x: 1047, endPoint y: 662, distance: 60.1
click at [1008, 660] on div "add delivery fee add markup add discount Labour $0.00 Sub total $75.45 Margin $…" at bounding box center [869, 622] width 1235 height 318
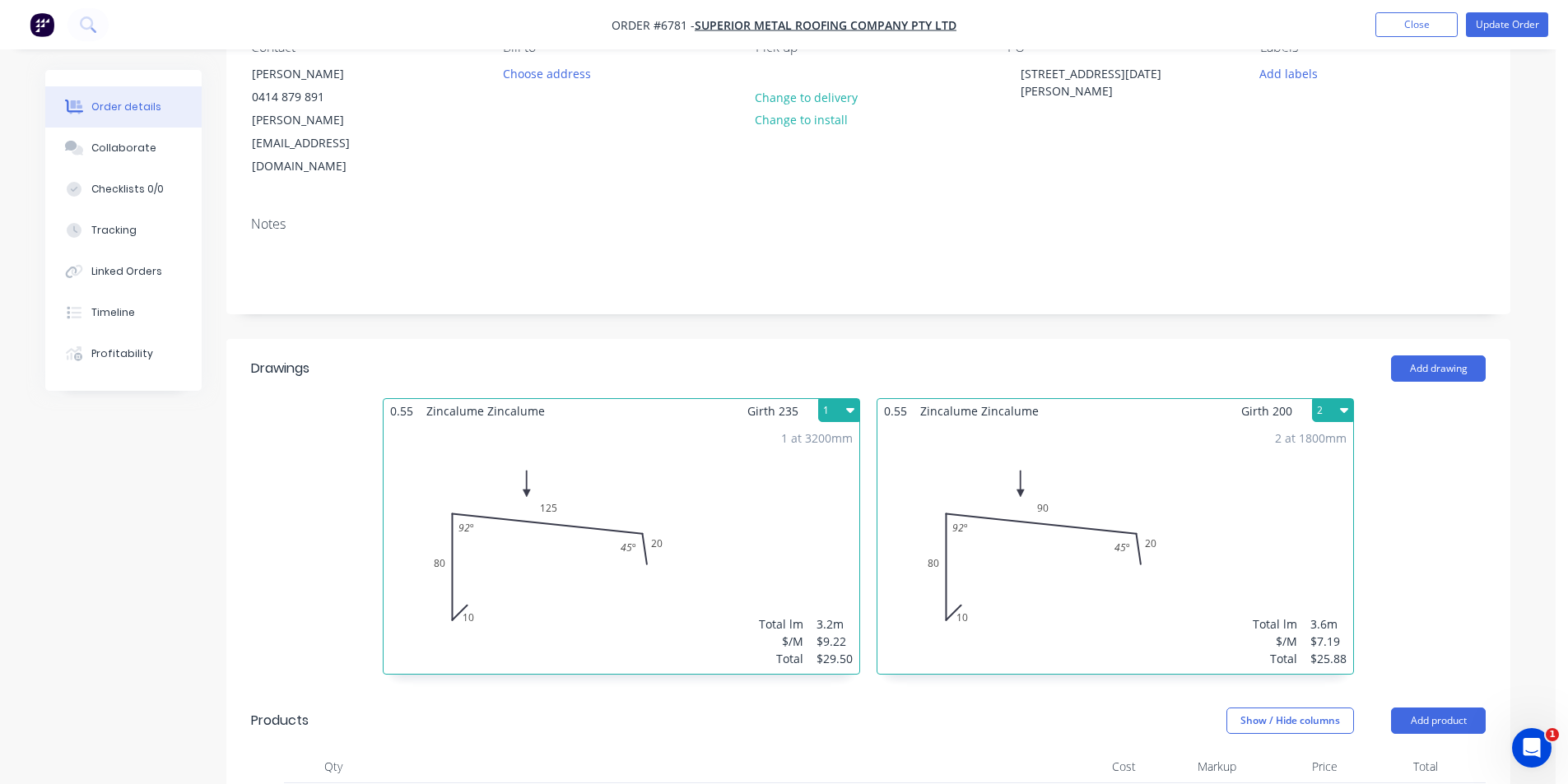
scroll to position [0, 0]
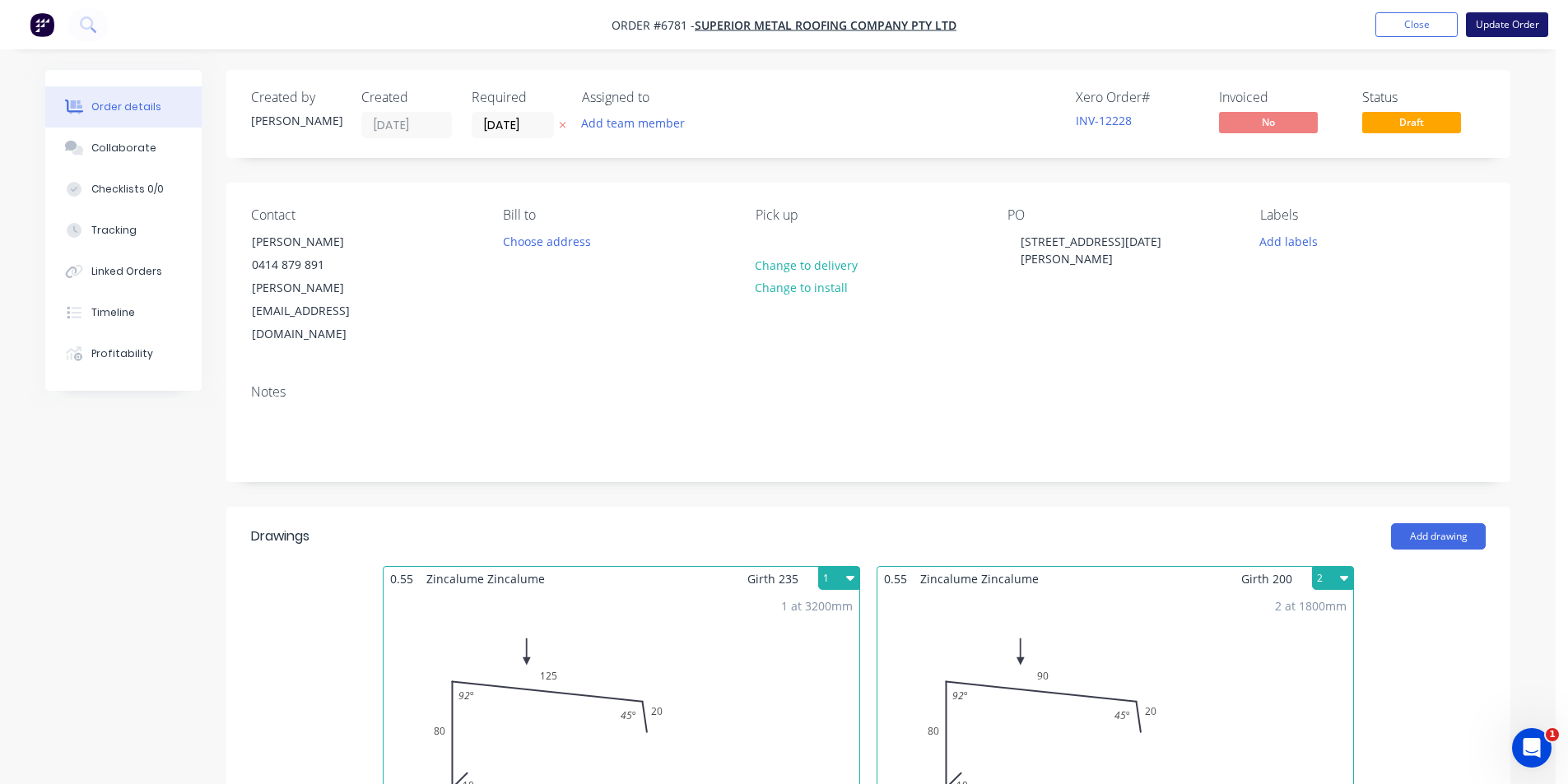
click at [1510, 33] on button "Update Order" at bounding box center [1507, 24] width 82 height 24
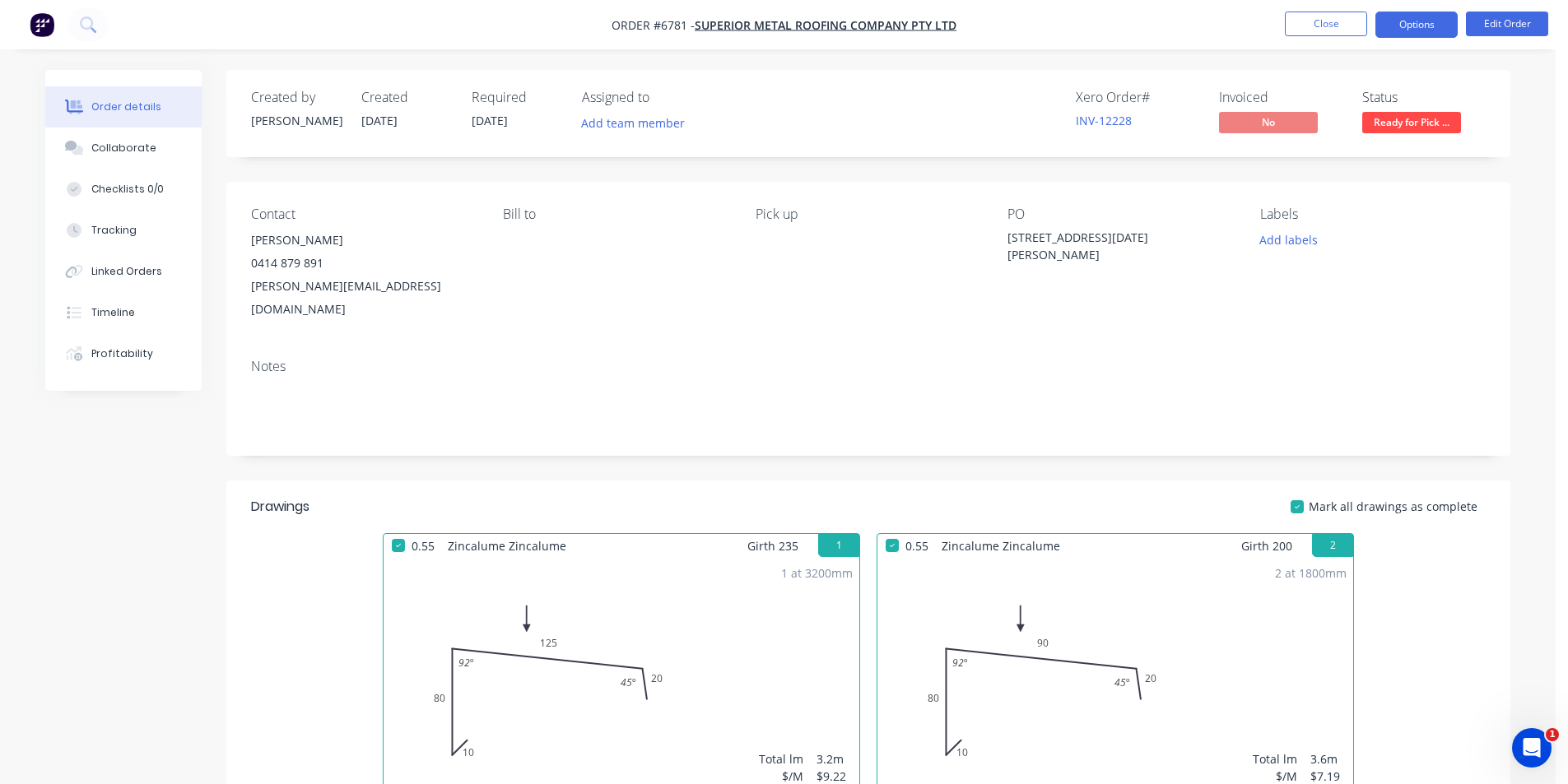
click at [1429, 27] on button "Options" at bounding box center [1416, 24] width 82 height 26
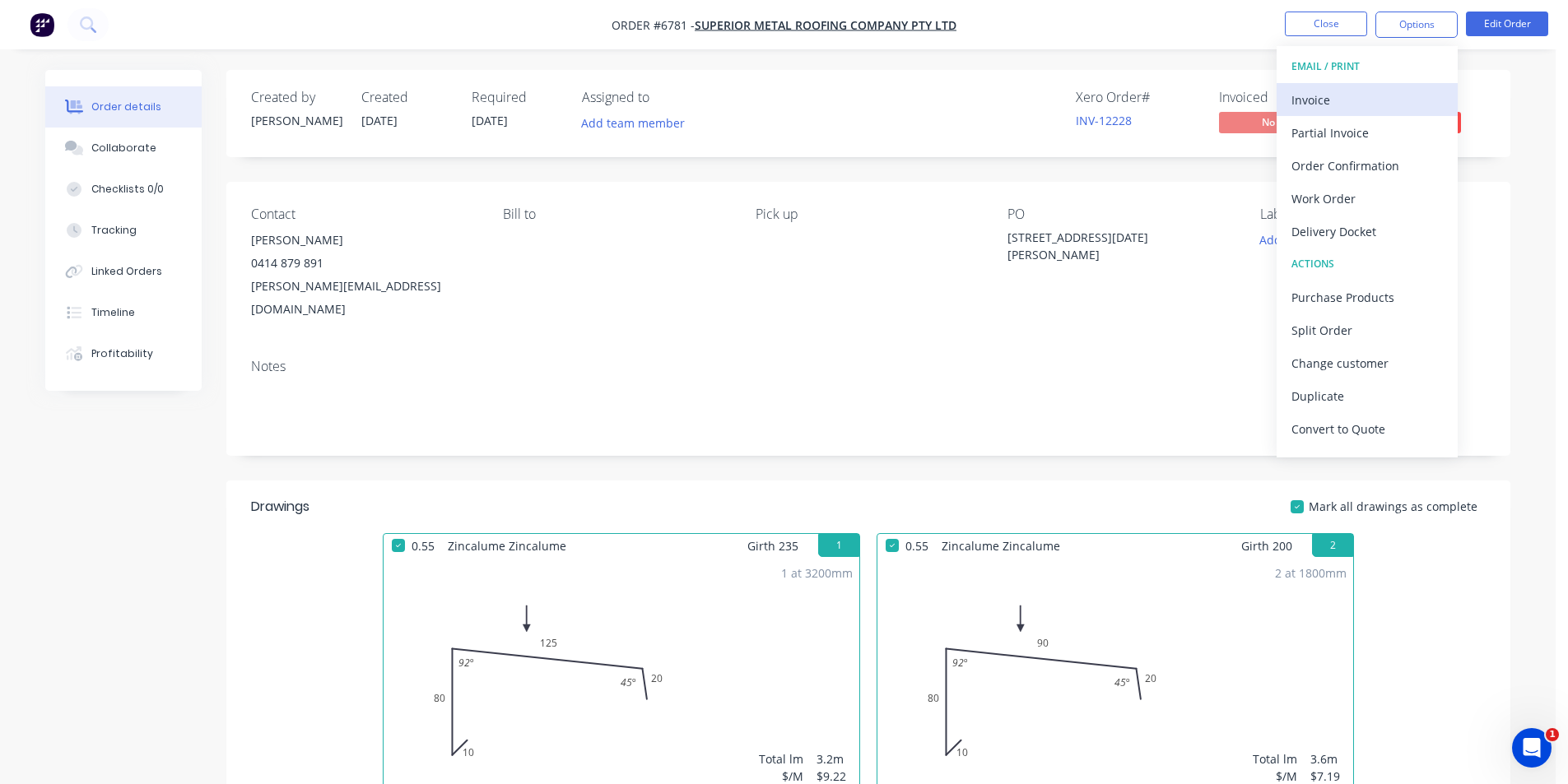
click at [1391, 91] on div "Invoice" at bounding box center [1367, 99] width 152 height 23
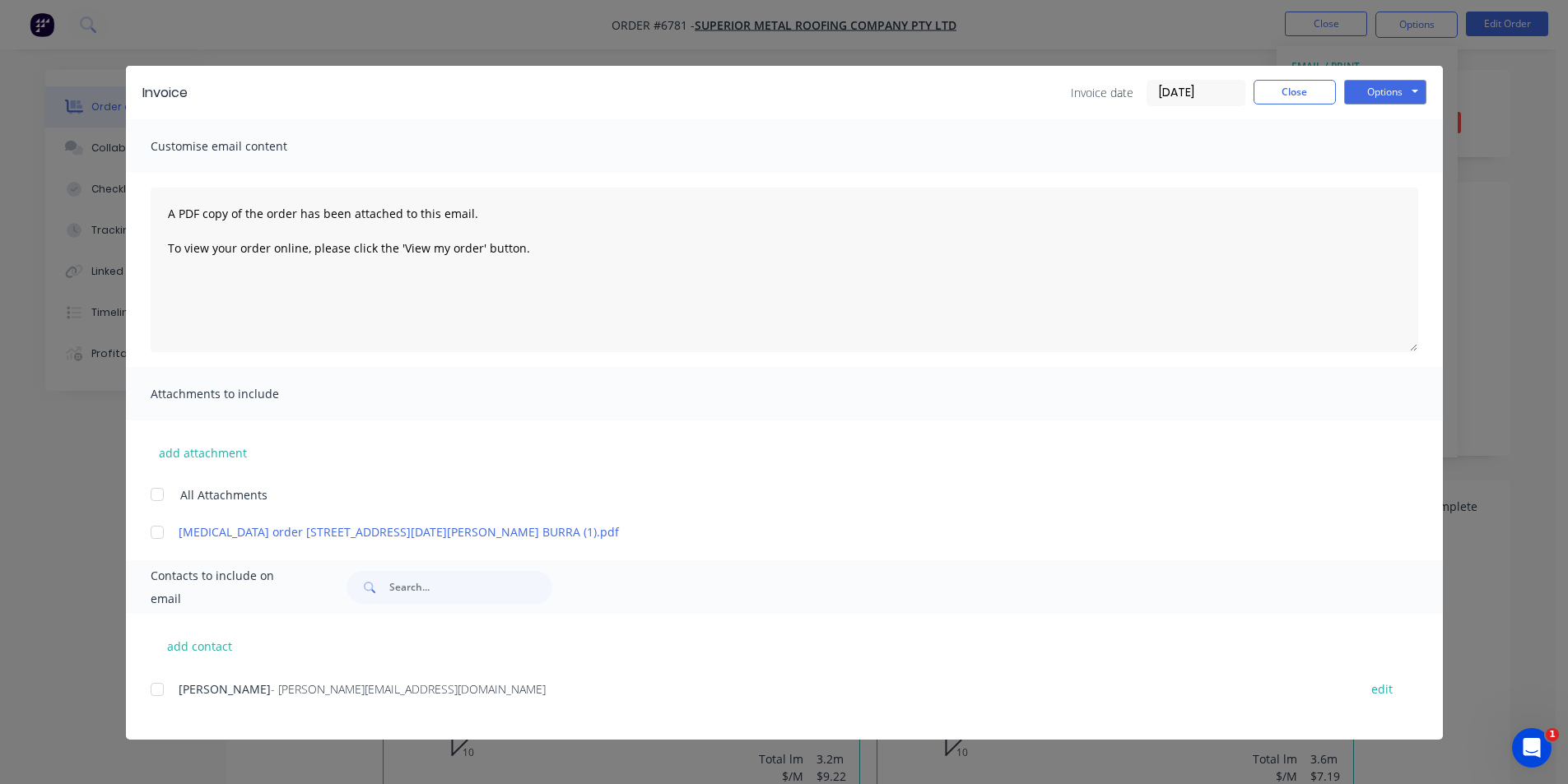
click at [162, 700] on div at bounding box center [157, 689] width 33 height 33
click at [1405, 97] on button "Options" at bounding box center [1385, 91] width 82 height 24
click at [1391, 181] on button "Email" at bounding box center [1396, 175] width 106 height 27
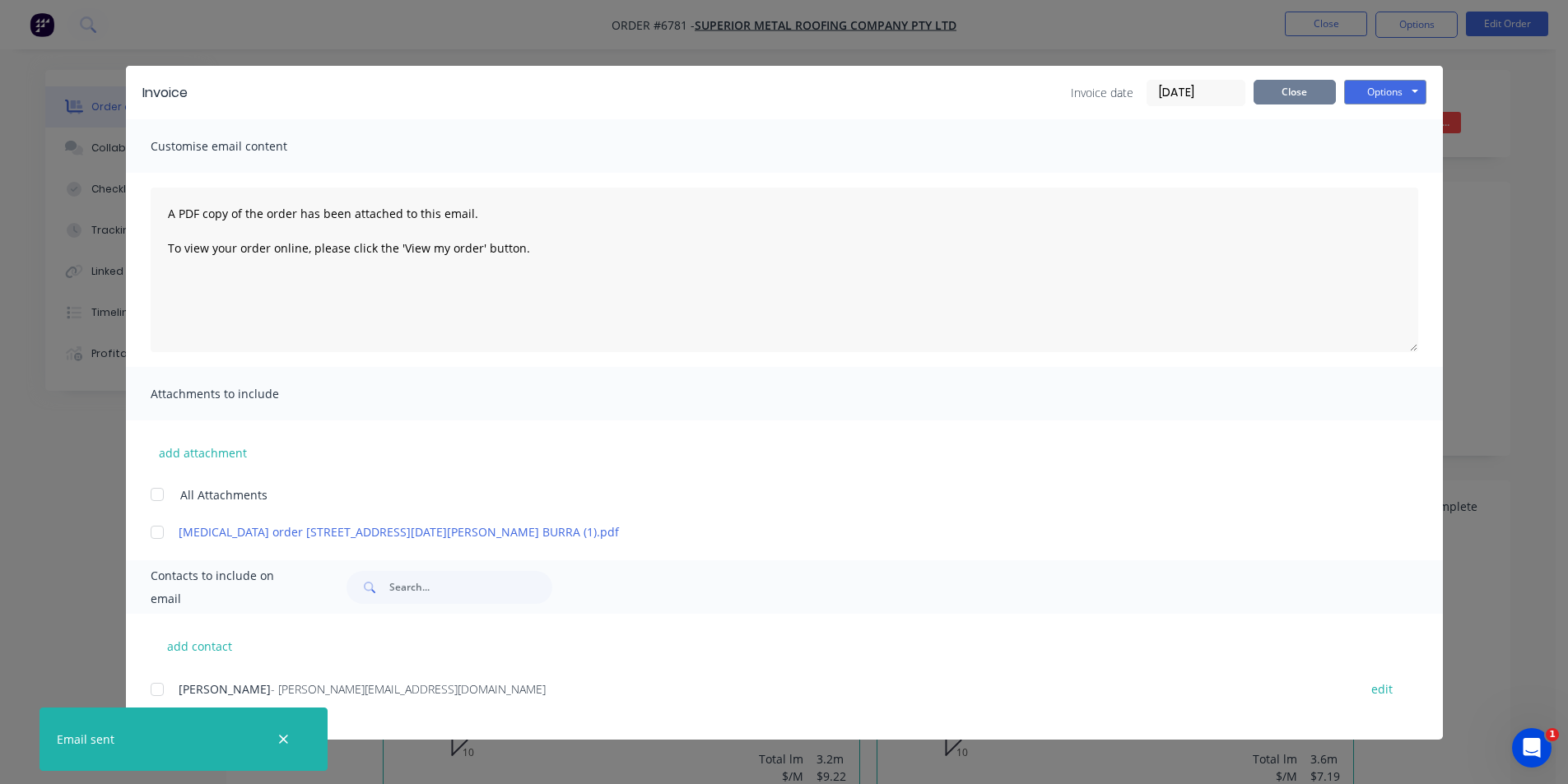
click at [1282, 104] on button "Close" at bounding box center [1294, 91] width 82 height 24
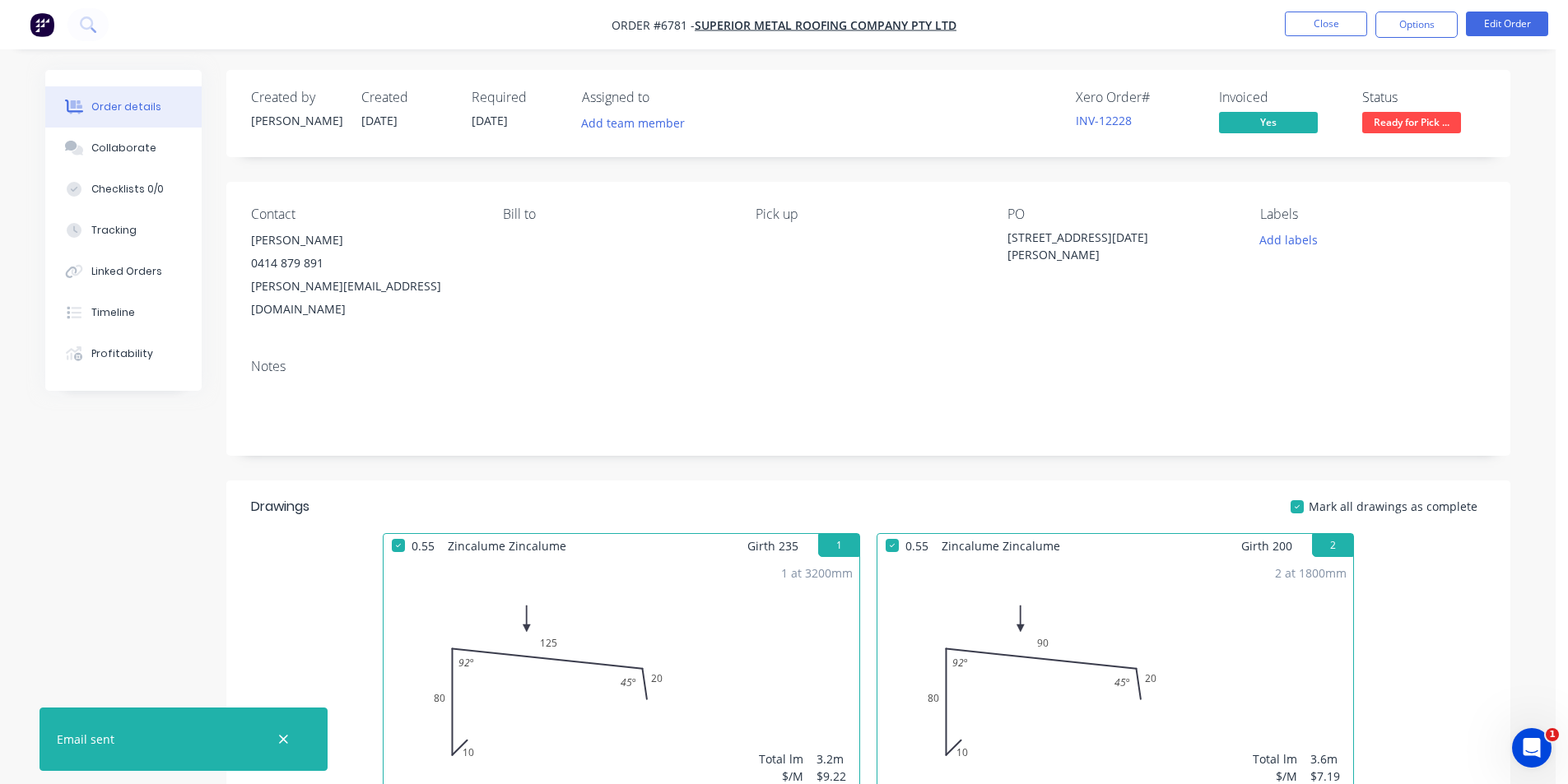
click at [1349, 123] on div "Xero Order # INV-12228 Invoiced Yes Status Ready for Pick ..." at bounding box center [1116, 113] width 739 height 48
click at [1397, 125] on span "Ready for Pick ..." at bounding box center [1411, 122] width 99 height 21
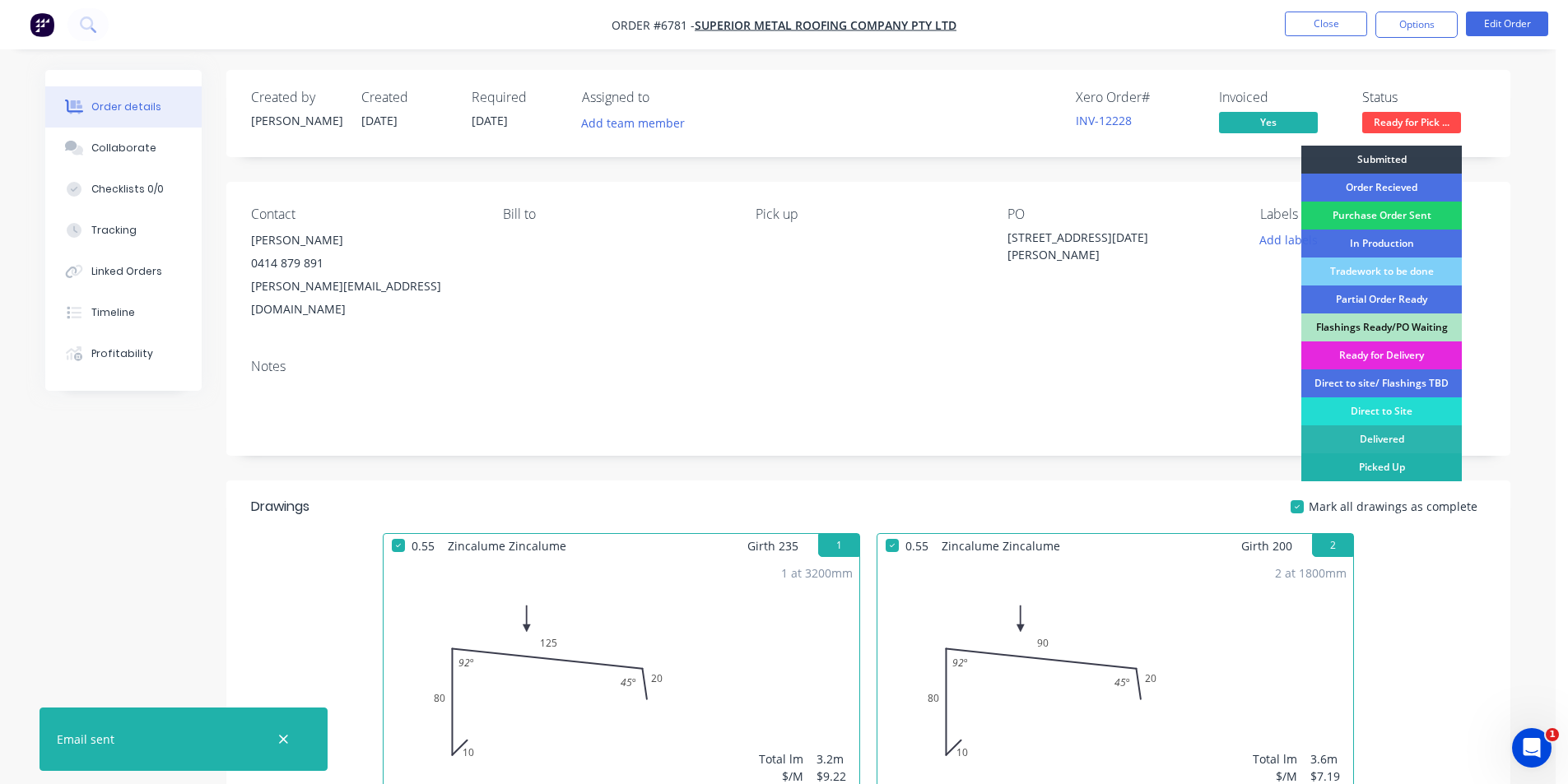
click at [1405, 462] on div "Picked Up" at bounding box center [1382, 467] width 161 height 28
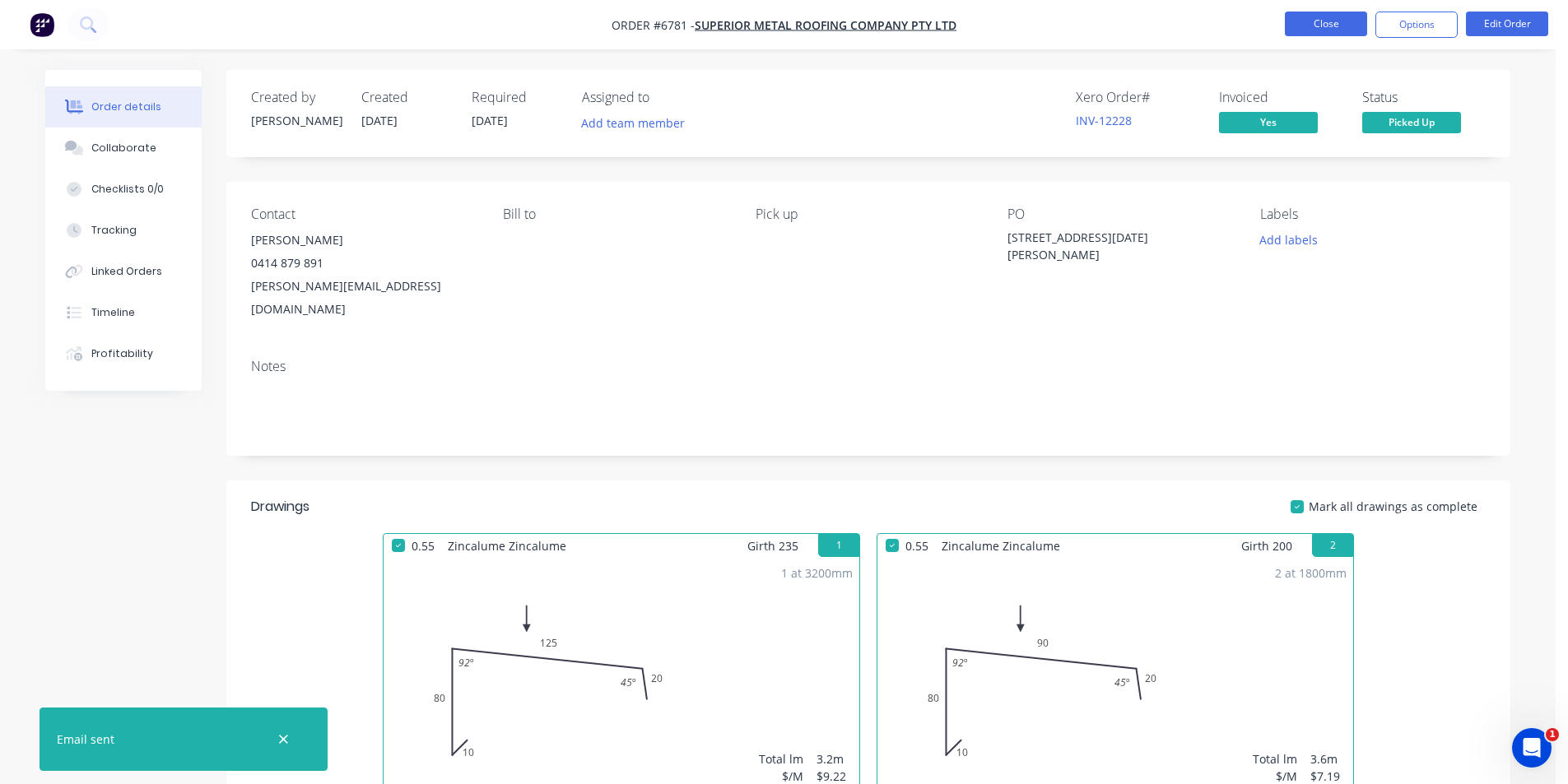
click at [1329, 28] on button "Close" at bounding box center [1326, 23] width 82 height 24
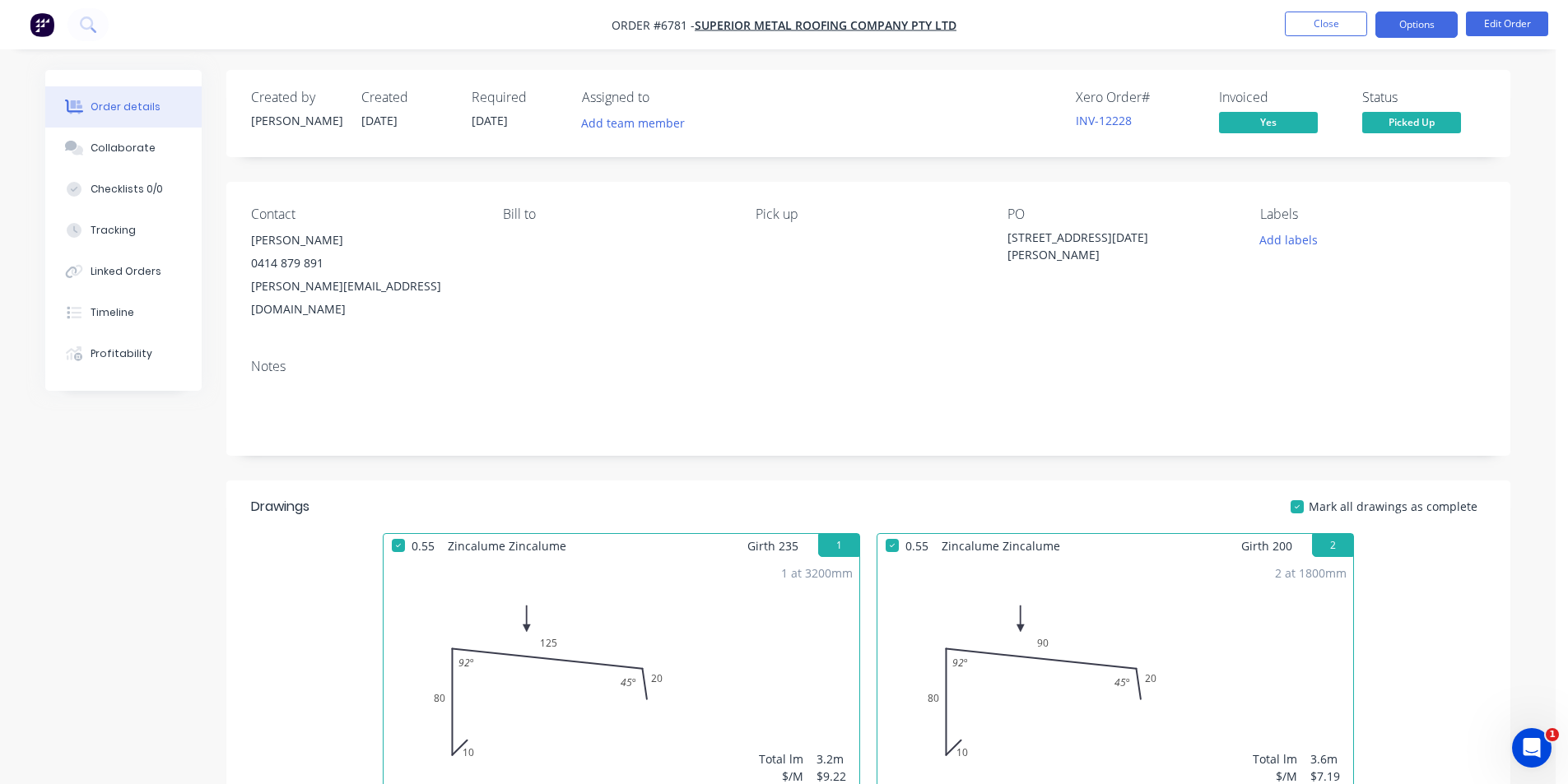
click at [1404, 26] on button "Options" at bounding box center [1416, 24] width 82 height 26
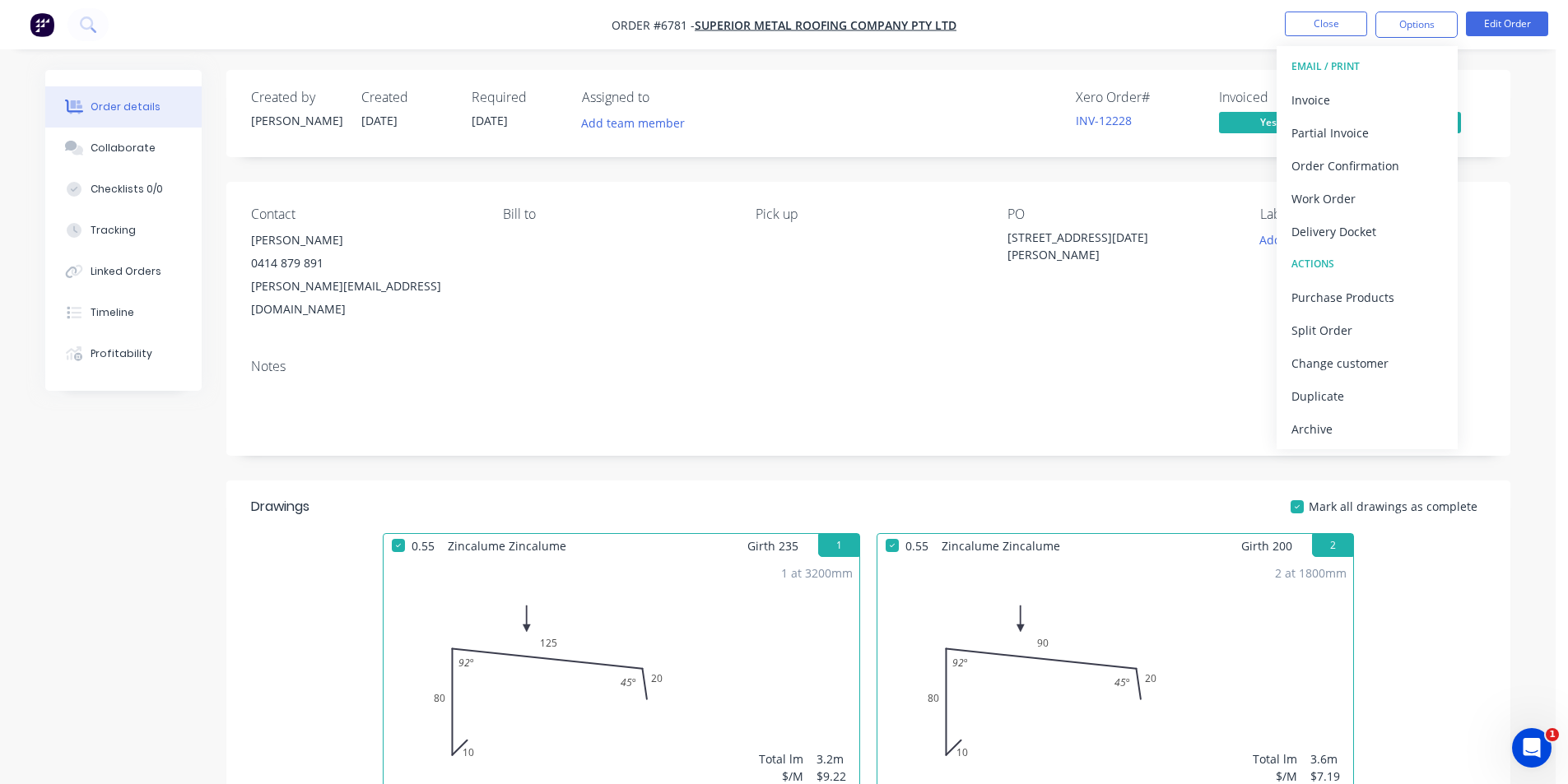
click at [1347, 436] on div "Archive" at bounding box center [1367, 429] width 152 height 23
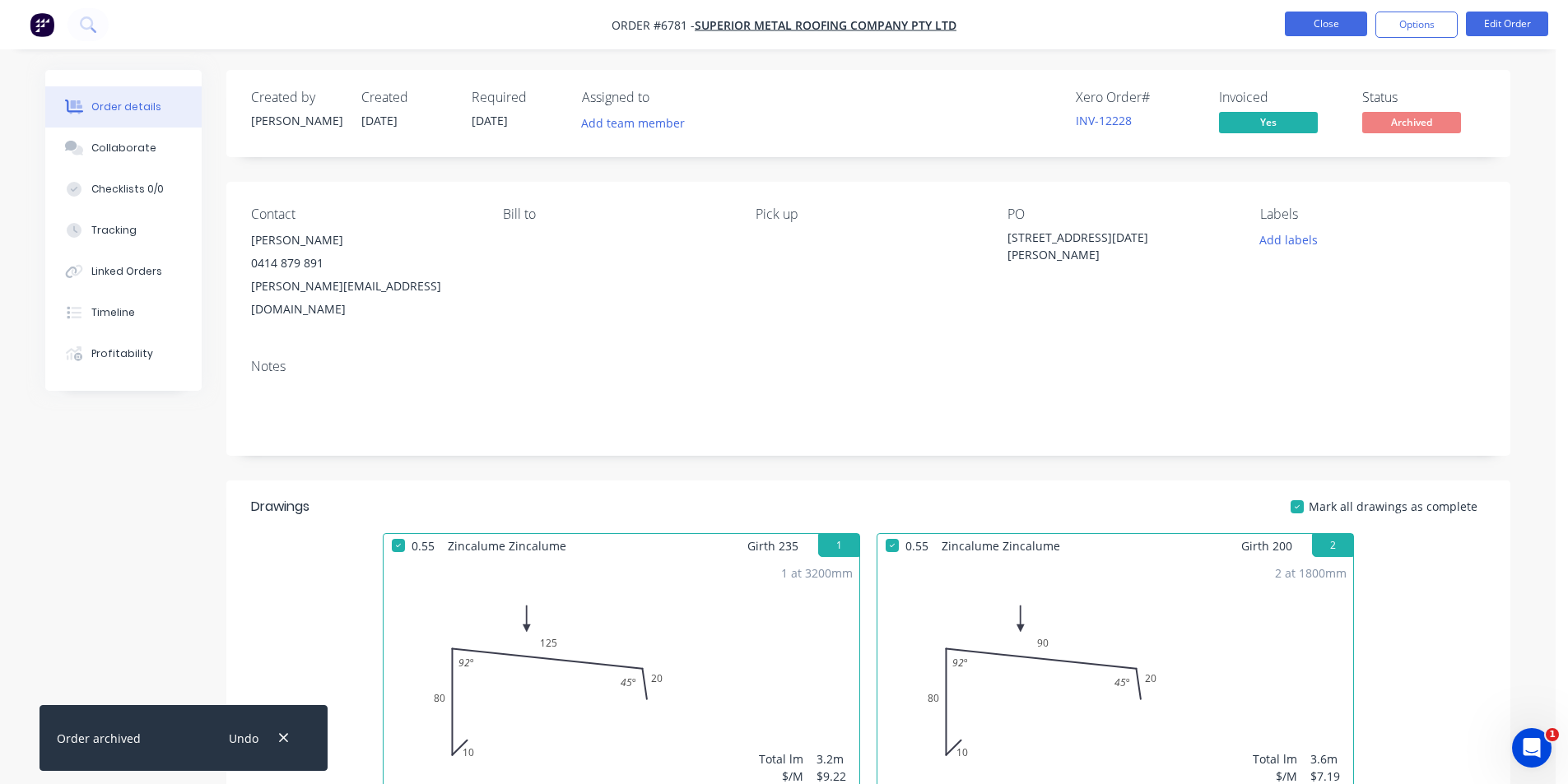
click at [1341, 29] on button "Close" at bounding box center [1326, 23] width 82 height 24
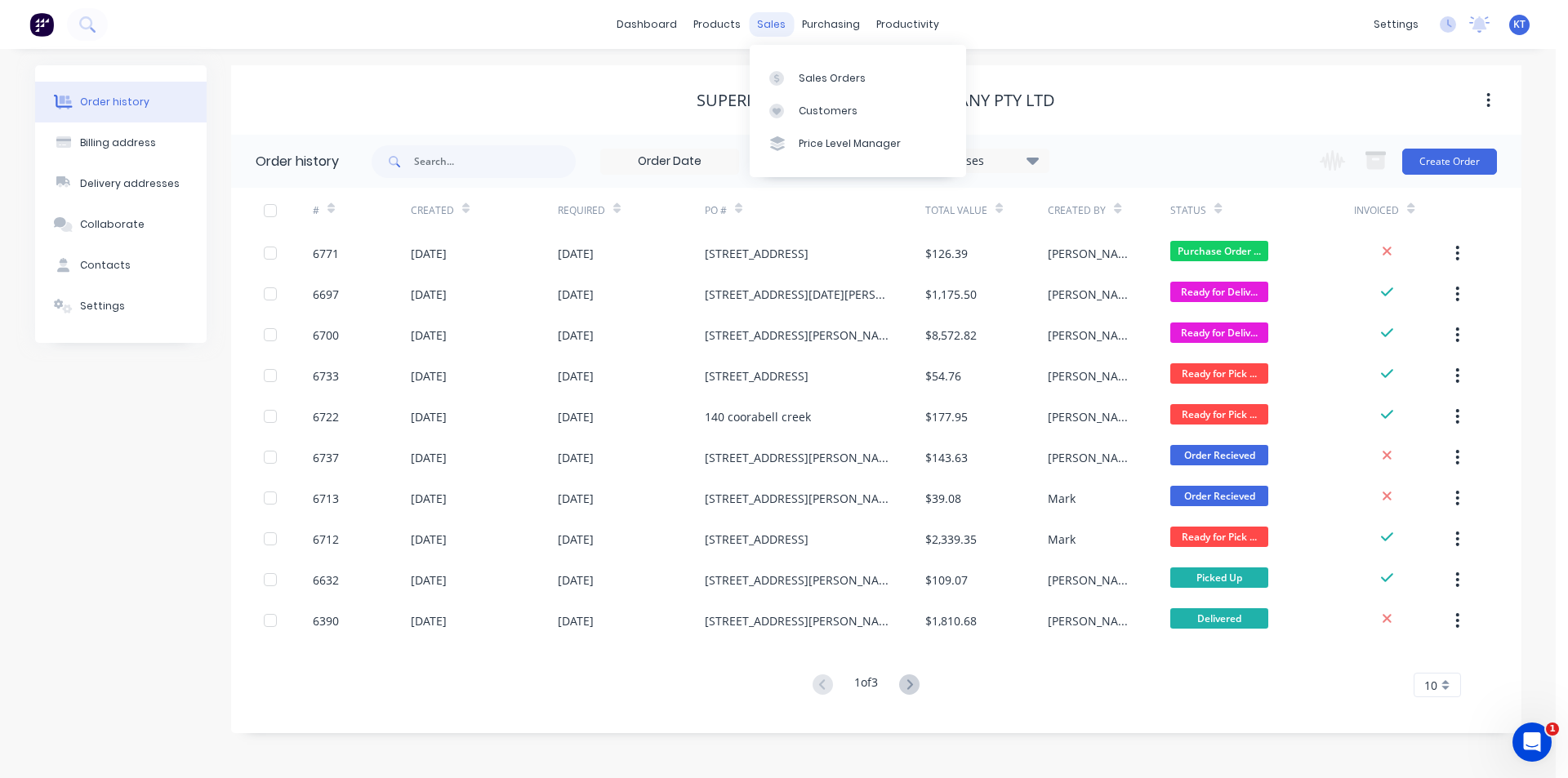
click at [781, 21] on div "sales" at bounding box center [771, 24] width 45 height 24
click at [813, 82] on div "Sales Orders" at bounding box center [832, 78] width 67 height 14
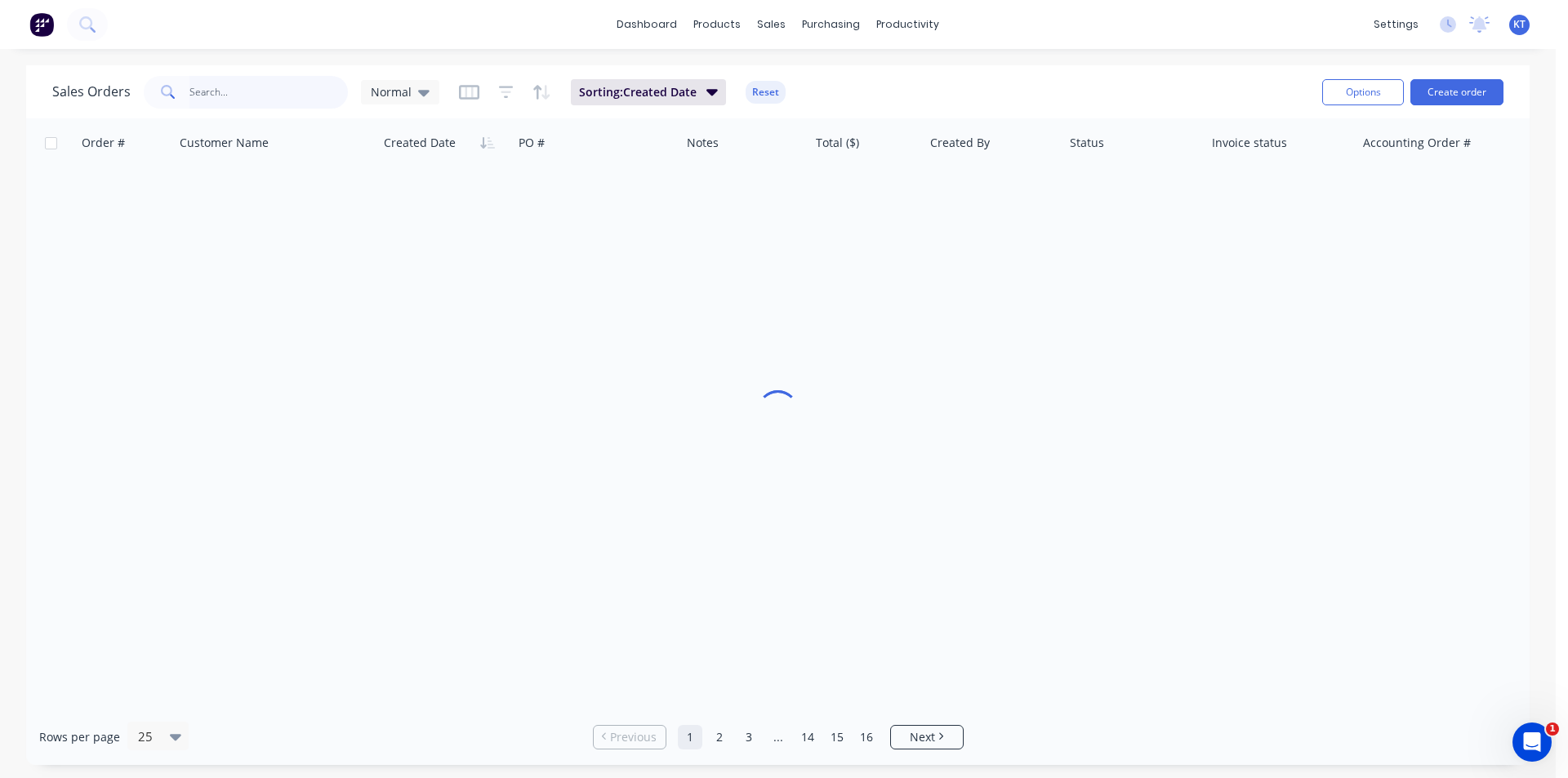
click at [250, 96] on input "text" at bounding box center [269, 92] width 160 height 32
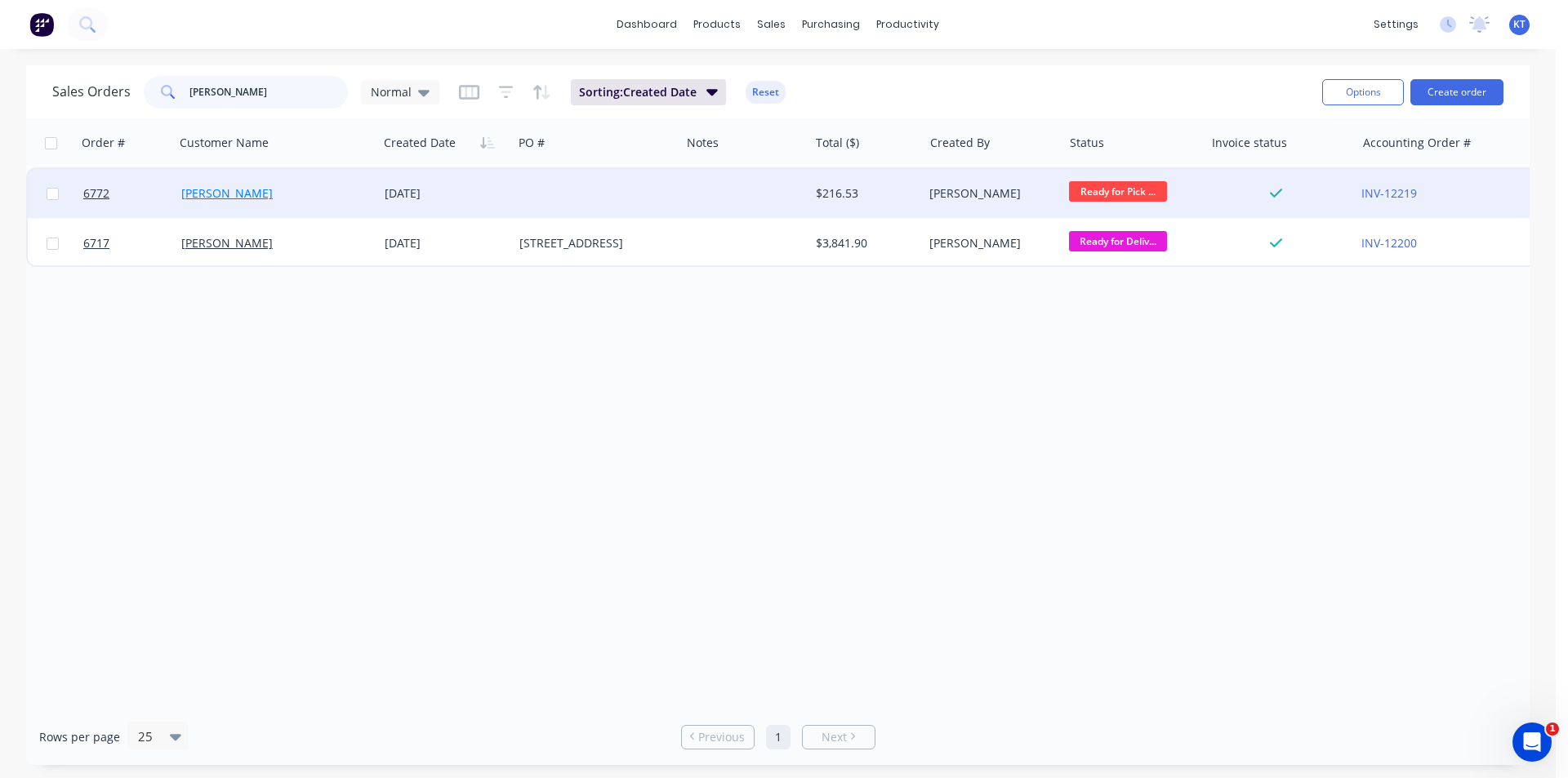
type input "[PERSON_NAME]"
click at [203, 195] on link "[PERSON_NAME]" at bounding box center [227, 193] width 91 height 15
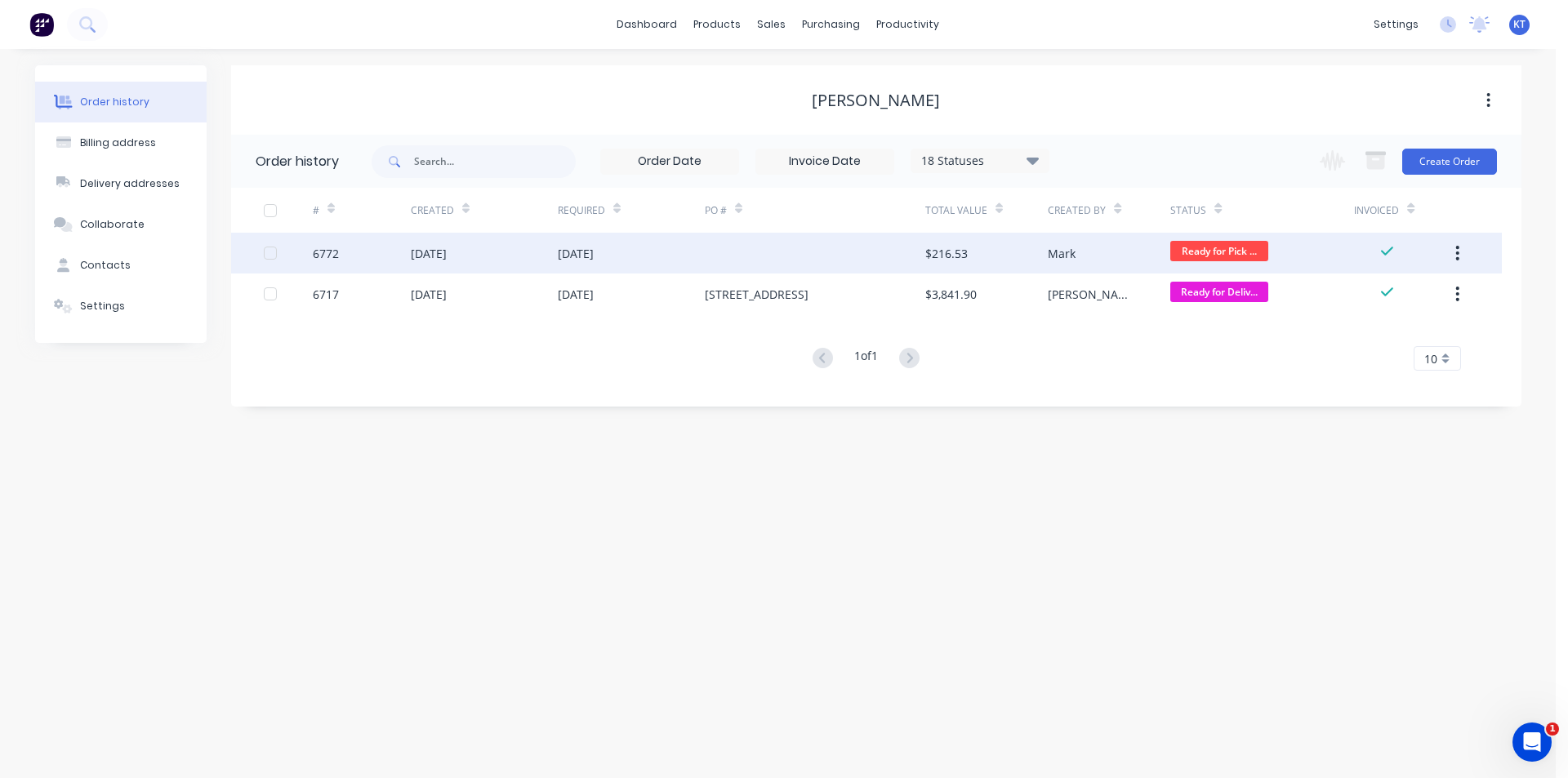
click at [675, 256] on div "[DATE]" at bounding box center [631, 254] width 147 height 41
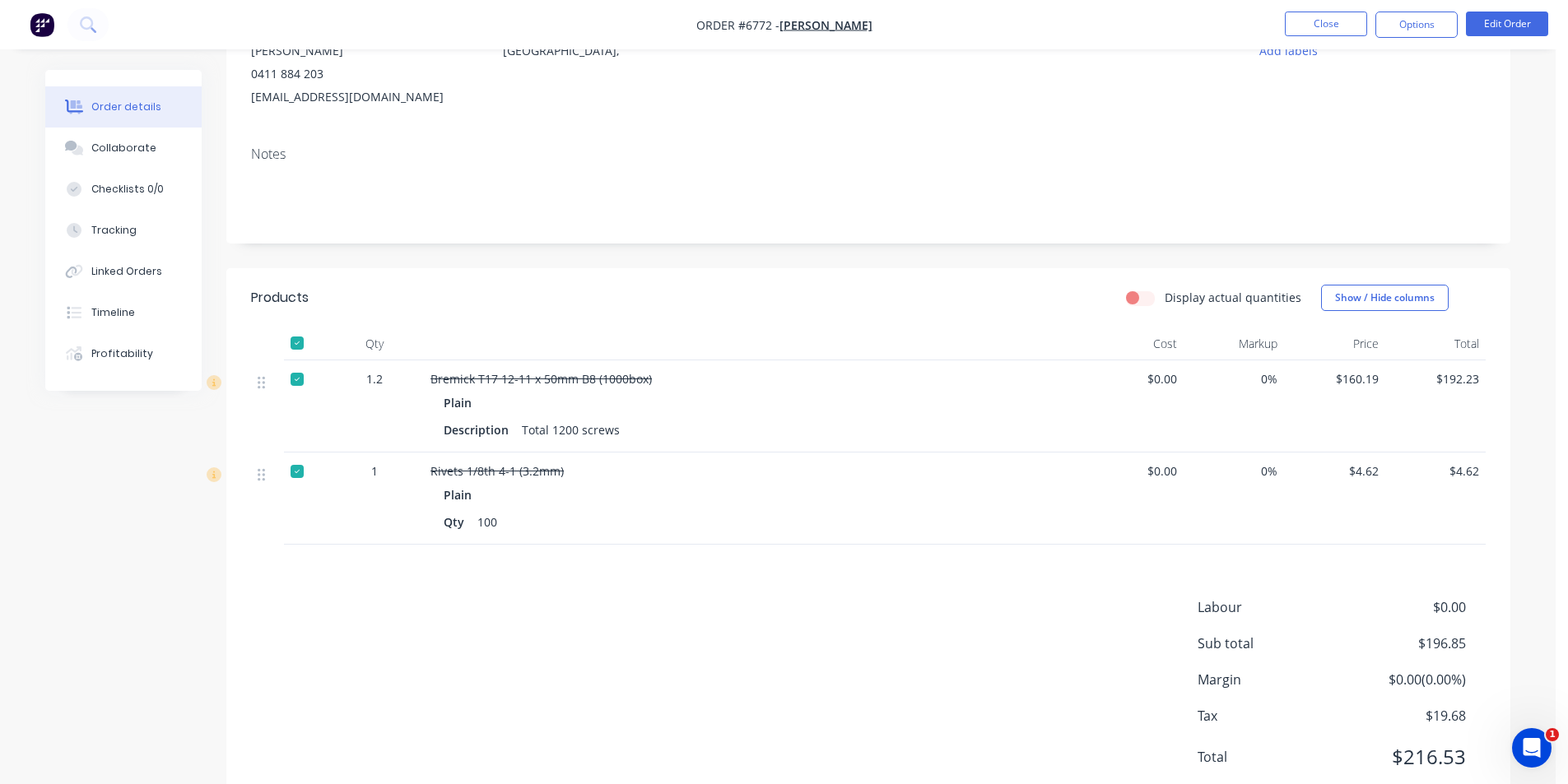
scroll to position [161, 0]
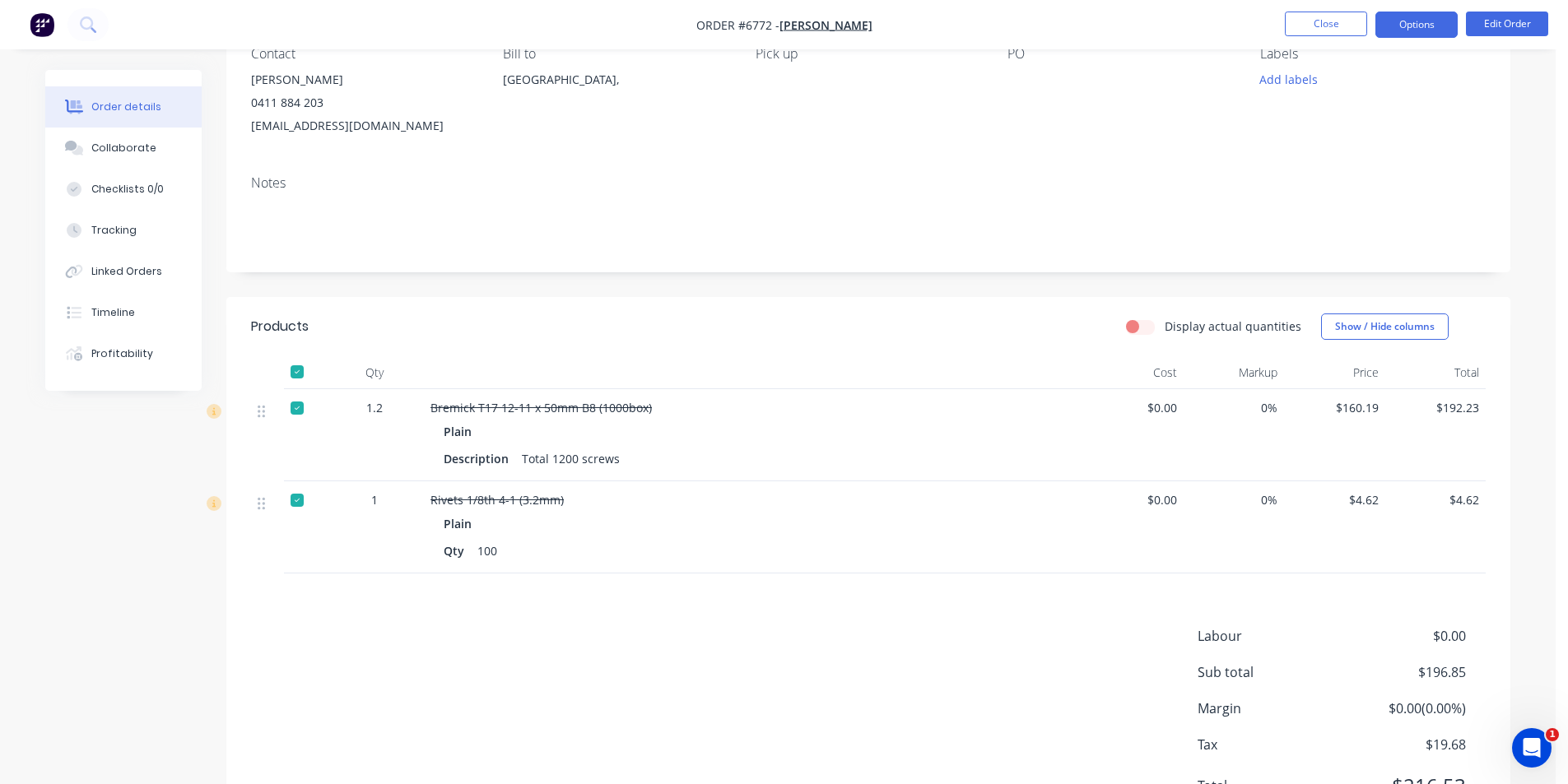
click at [1407, 33] on button "Options" at bounding box center [1416, 24] width 82 height 26
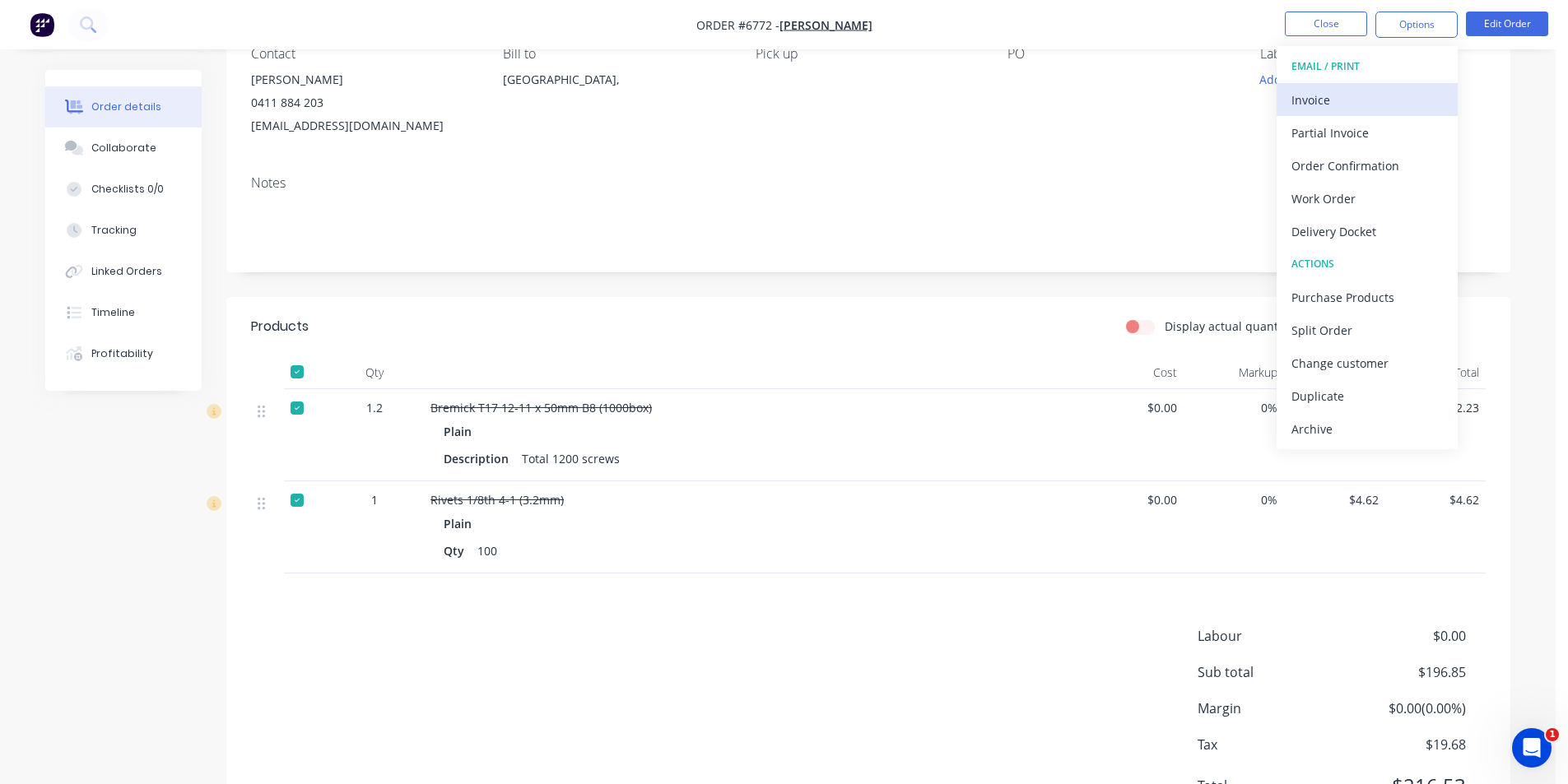
click at [1376, 101] on div "Invoice" at bounding box center [1367, 99] width 152 height 23
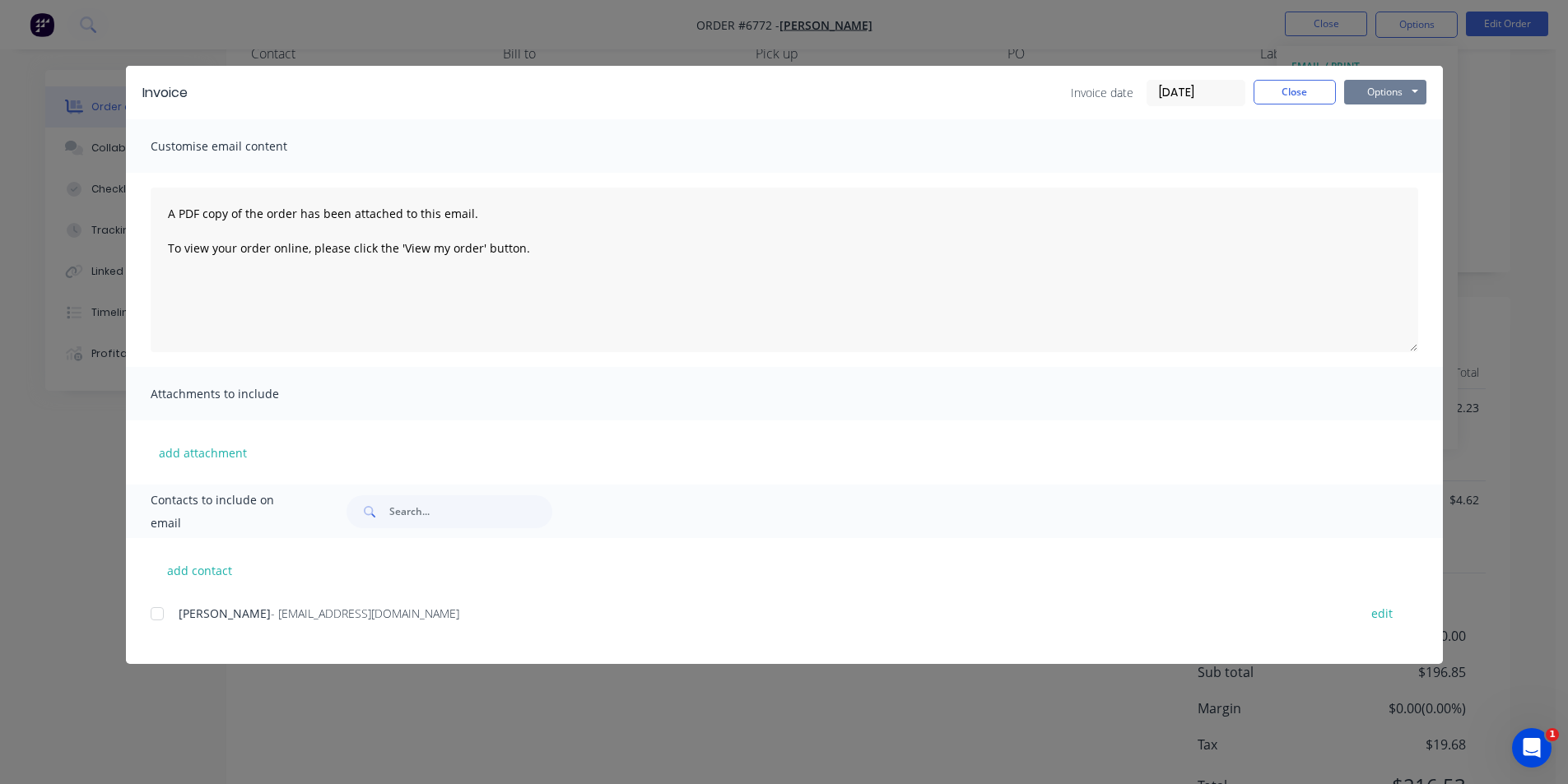
click at [1401, 97] on button "Options" at bounding box center [1385, 91] width 82 height 24
click at [1405, 157] on button "Print" at bounding box center [1396, 148] width 106 height 27
click at [1263, 88] on button "Close" at bounding box center [1294, 91] width 82 height 24
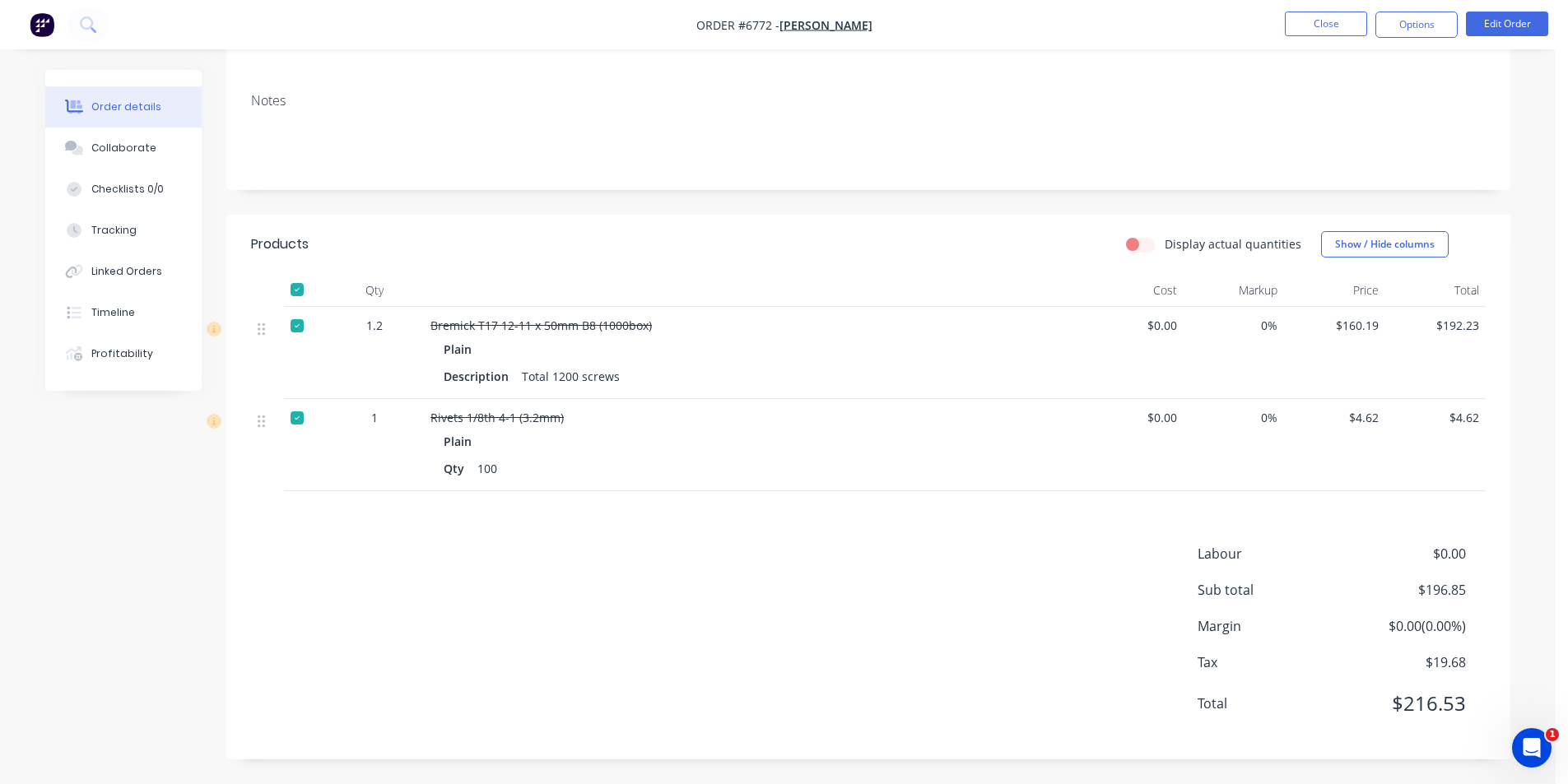
scroll to position [0, 0]
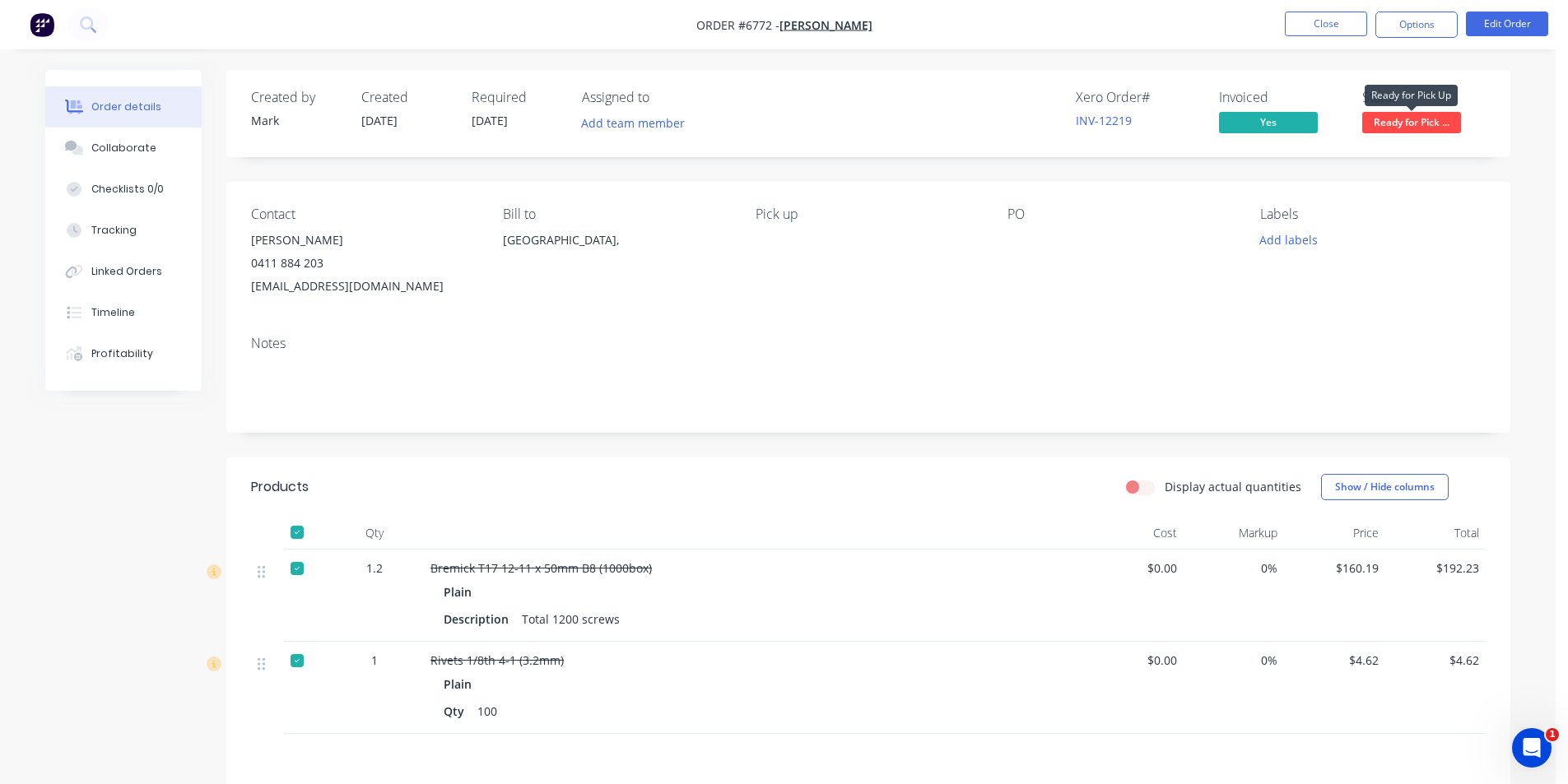
click at [1384, 114] on span "Ready for Pick ..." at bounding box center [1411, 122] width 99 height 21
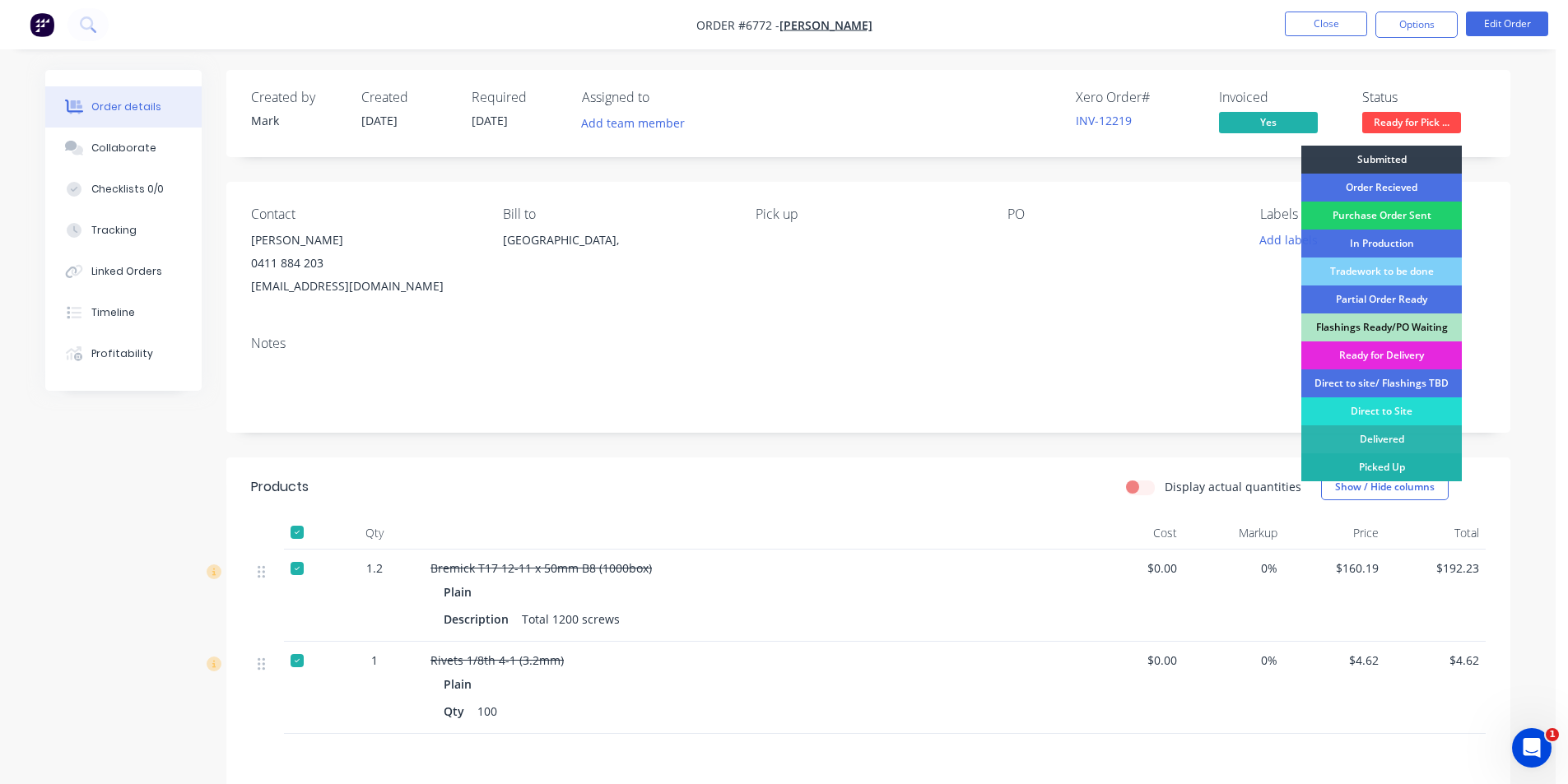
click at [1415, 459] on div "Picked Up" at bounding box center [1382, 467] width 161 height 28
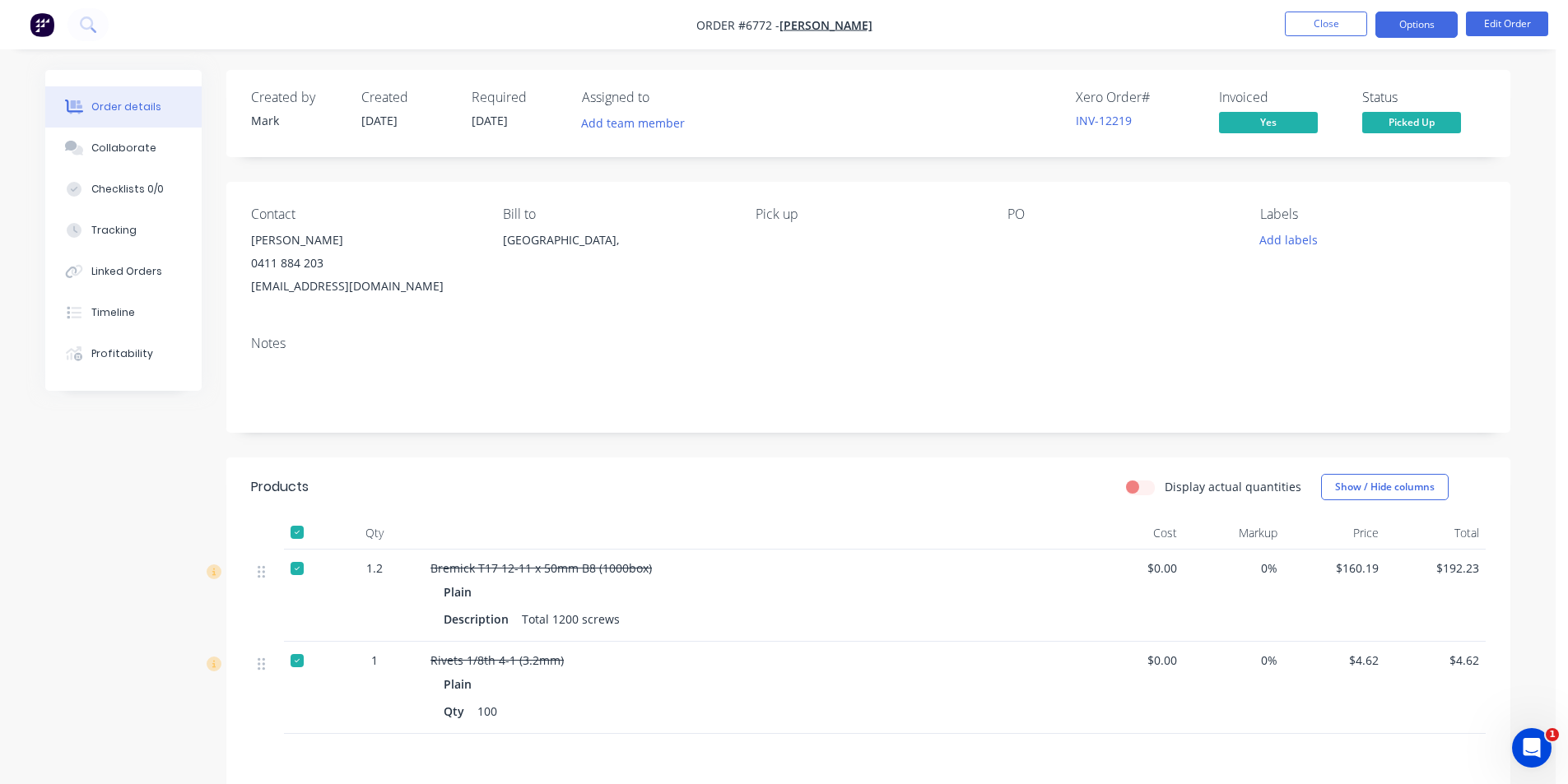
click at [1413, 31] on button "Options" at bounding box center [1416, 24] width 82 height 26
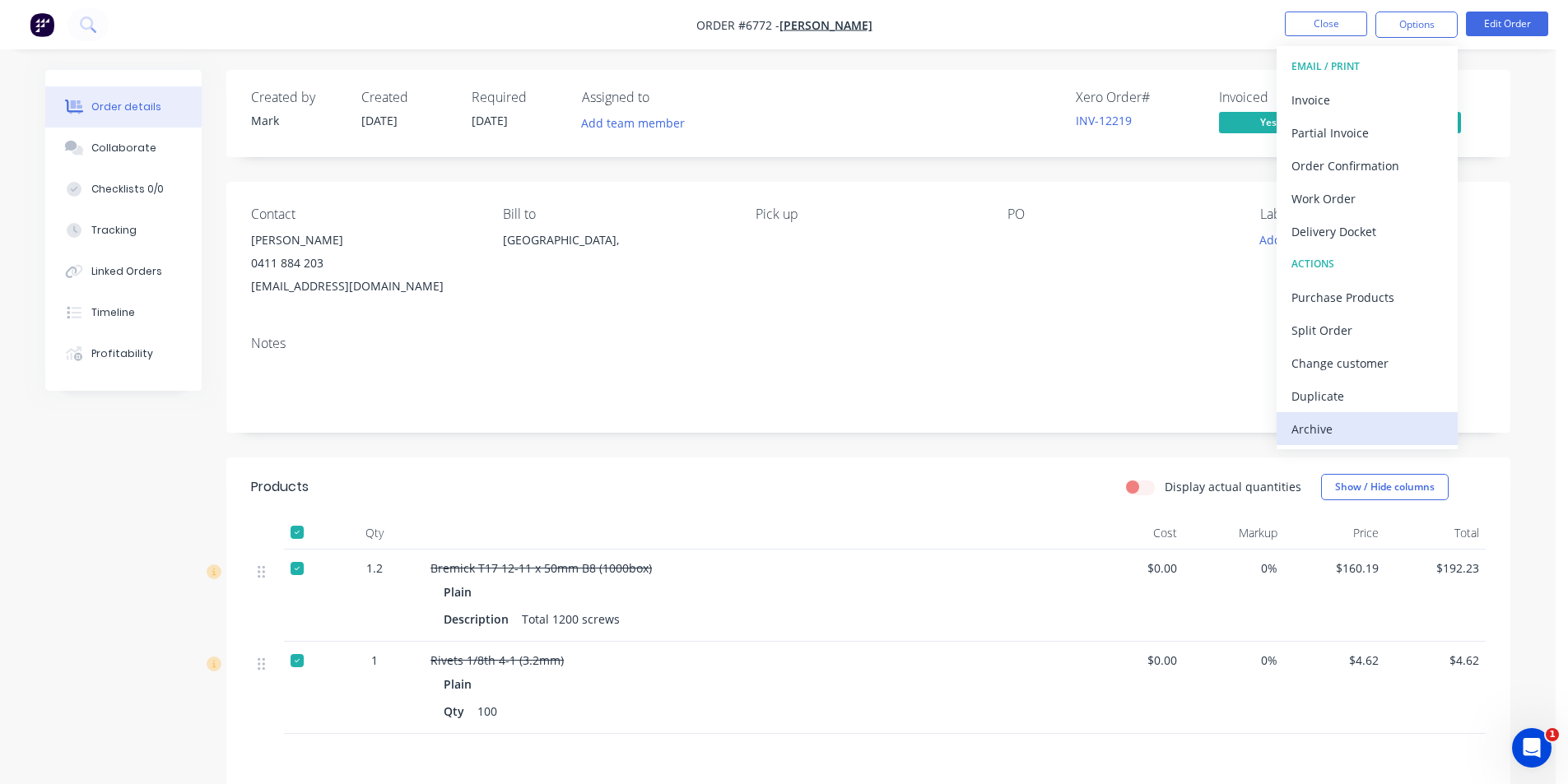
click at [1289, 423] on button "Archive" at bounding box center [1367, 428] width 181 height 33
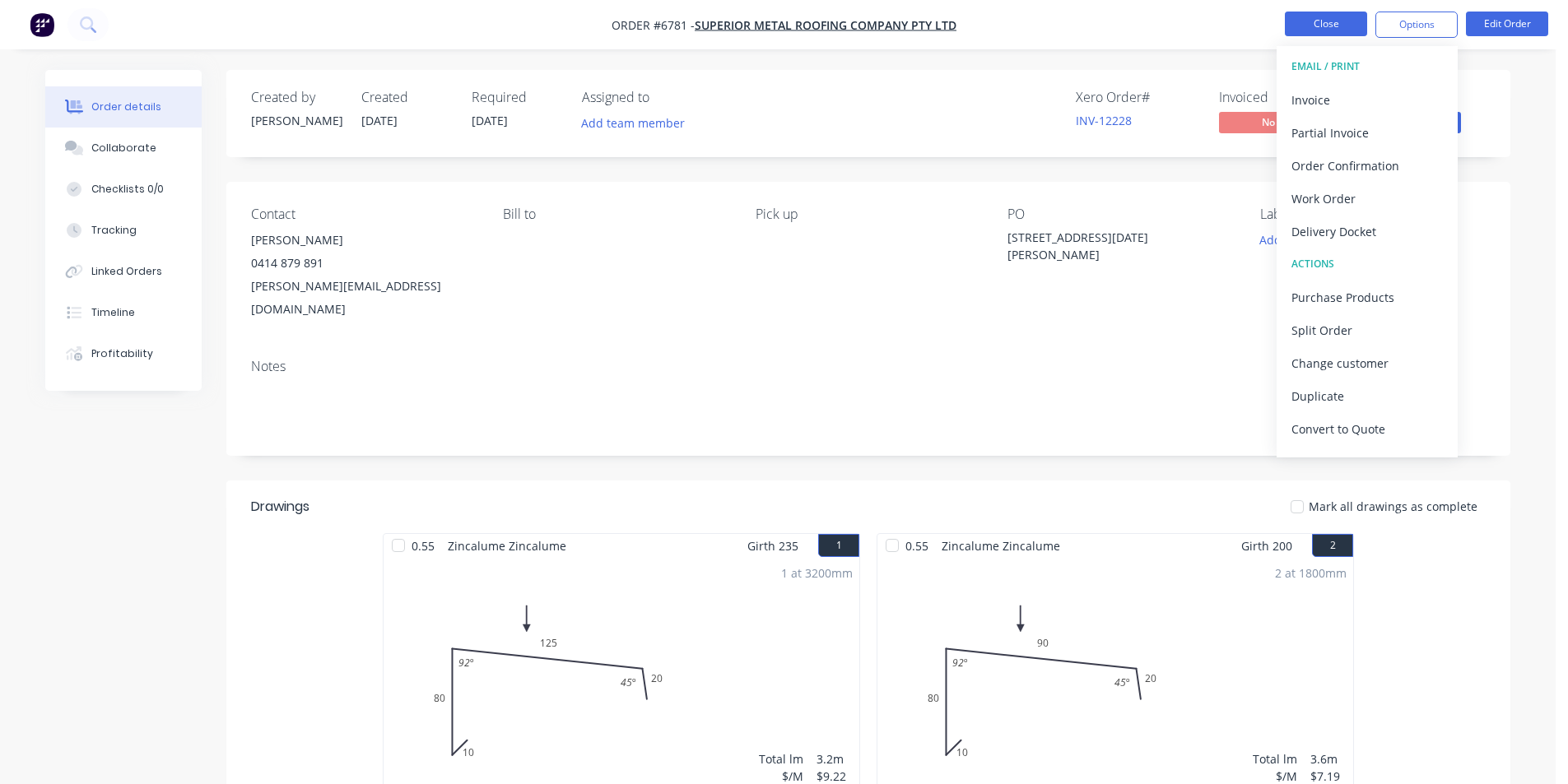
click at [1326, 26] on button "Close" at bounding box center [1326, 23] width 82 height 24
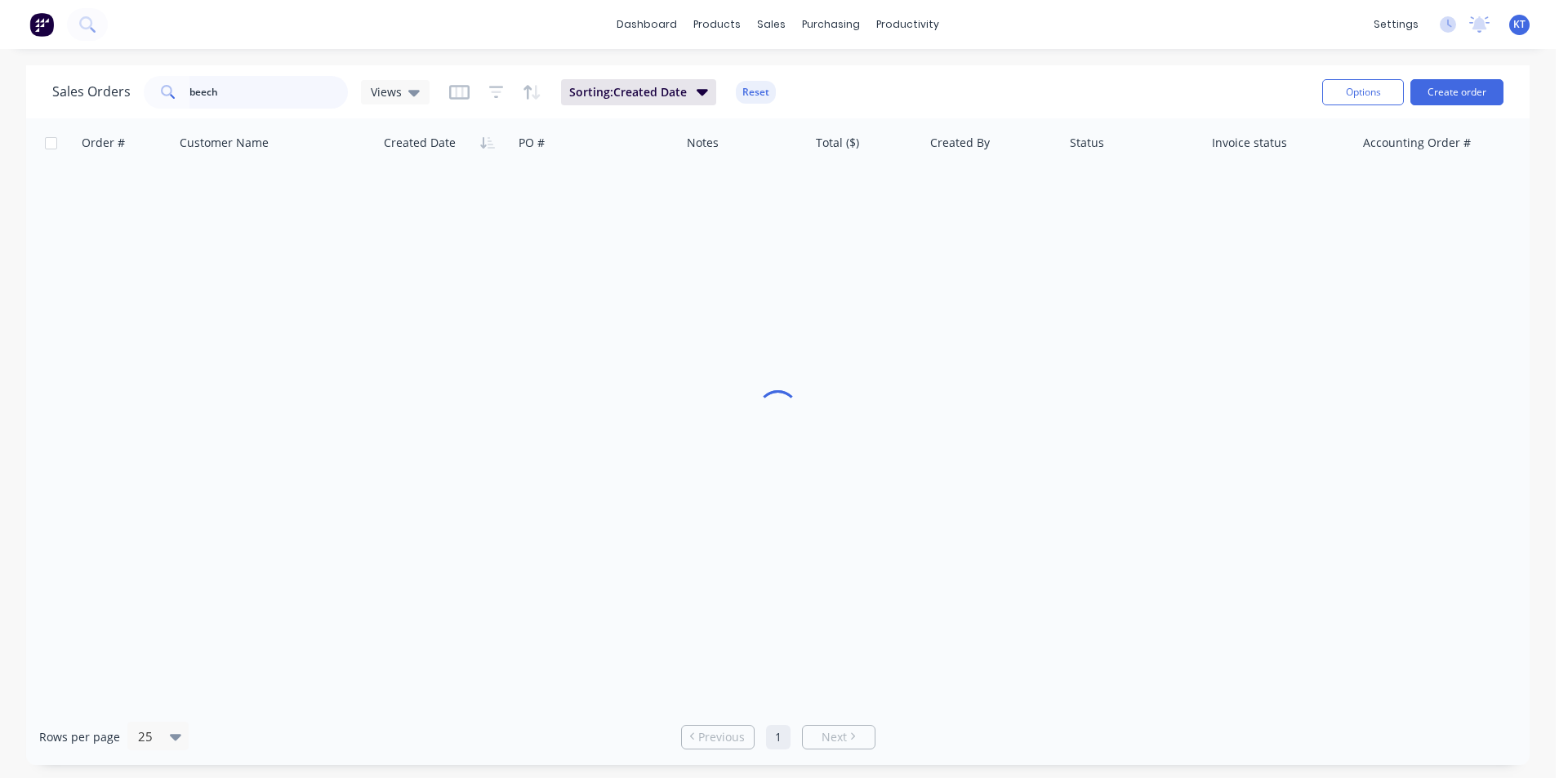
click at [253, 91] on input "beech" at bounding box center [269, 92] width 160 height 32
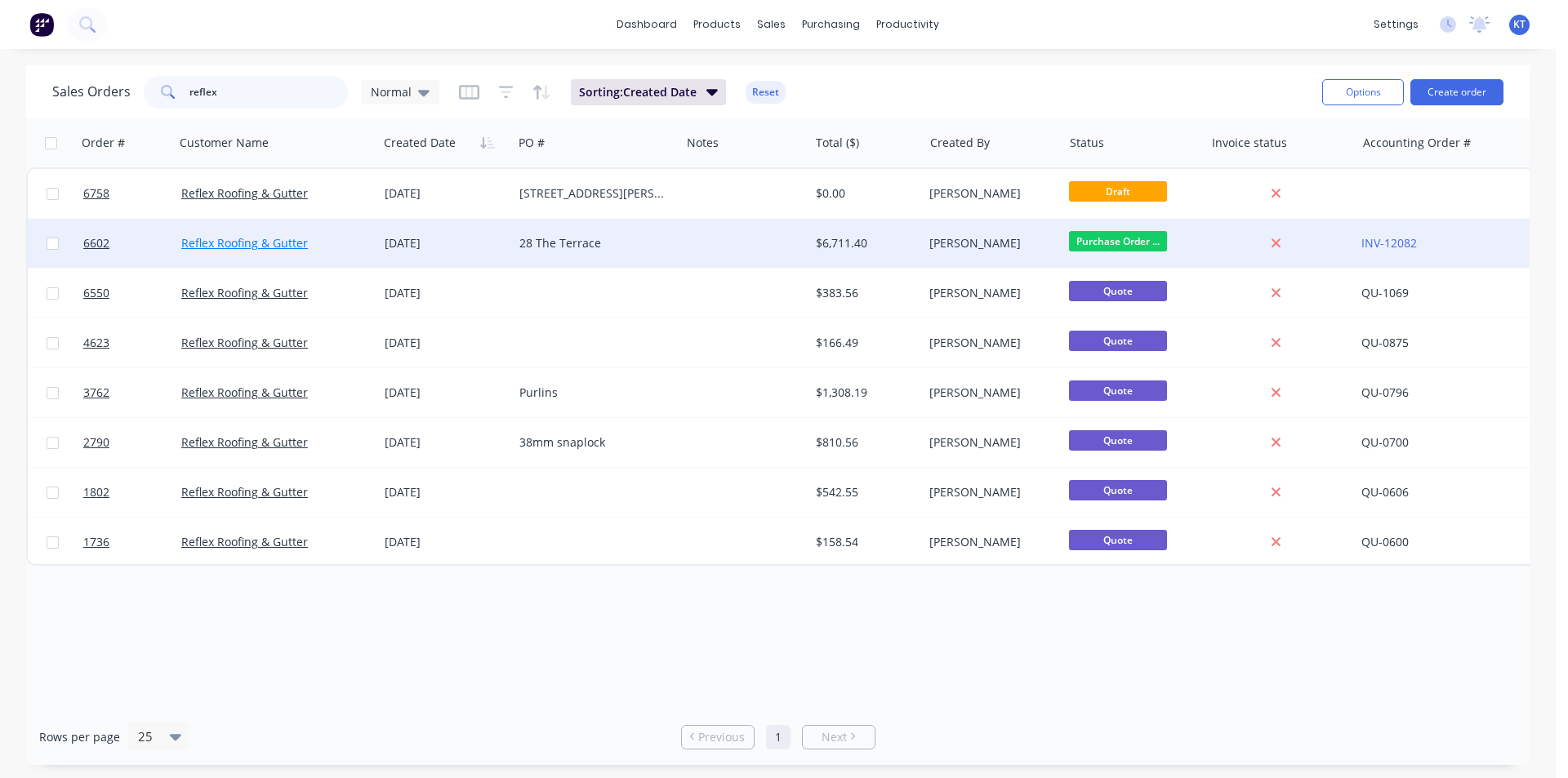
type input "reflex"
click at [243, 242] on link "Reflex Roofing & Gutter" at bounding box center [244, 242] width 126 height 15
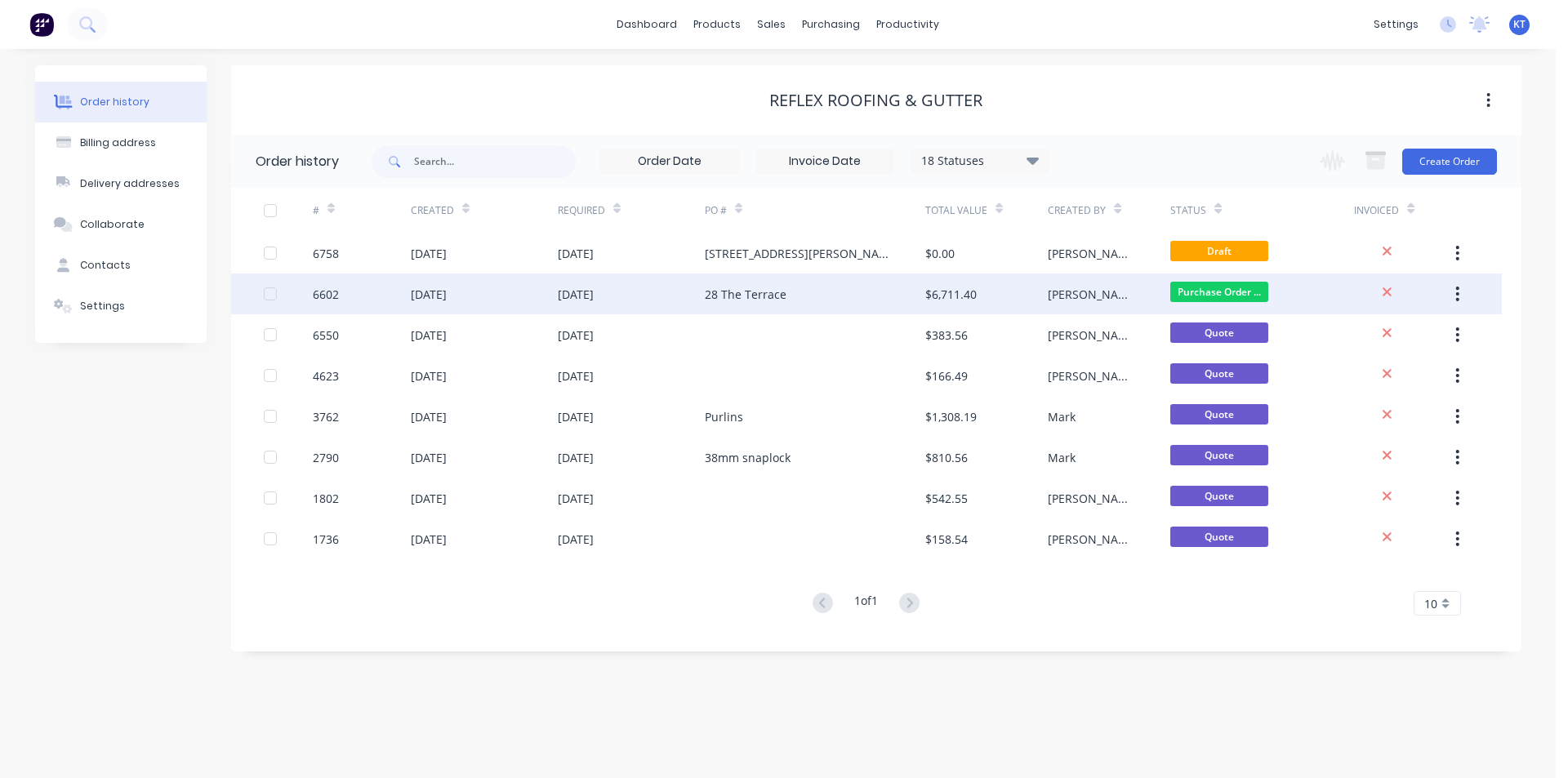
click at [662, 285] on div "[DATE]" at bounding box center [631, 294] width 147 height 41
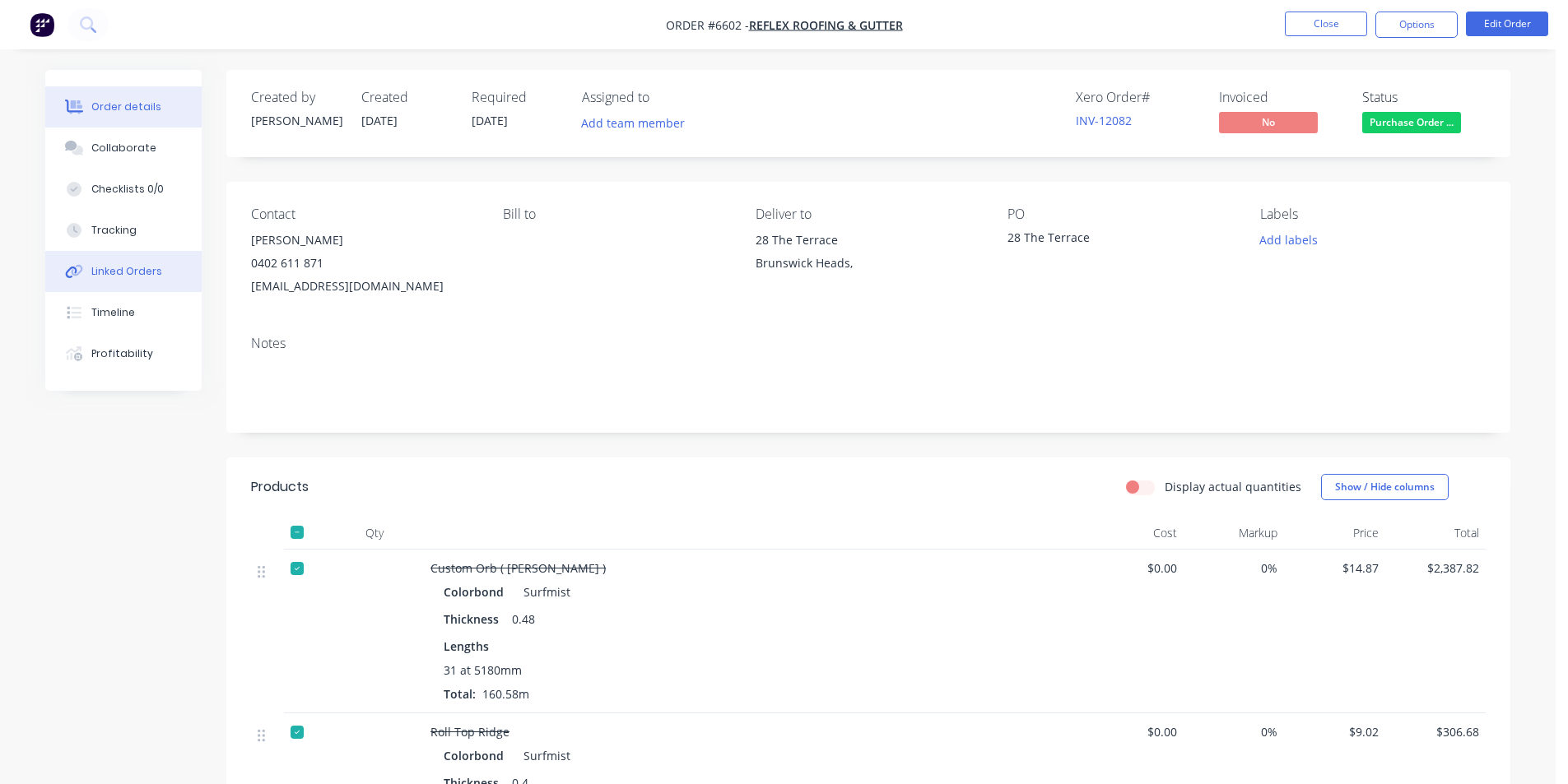
click at [129, 272] on div "Linked Orders" at bounding box center [127, 271] width 70 height 14
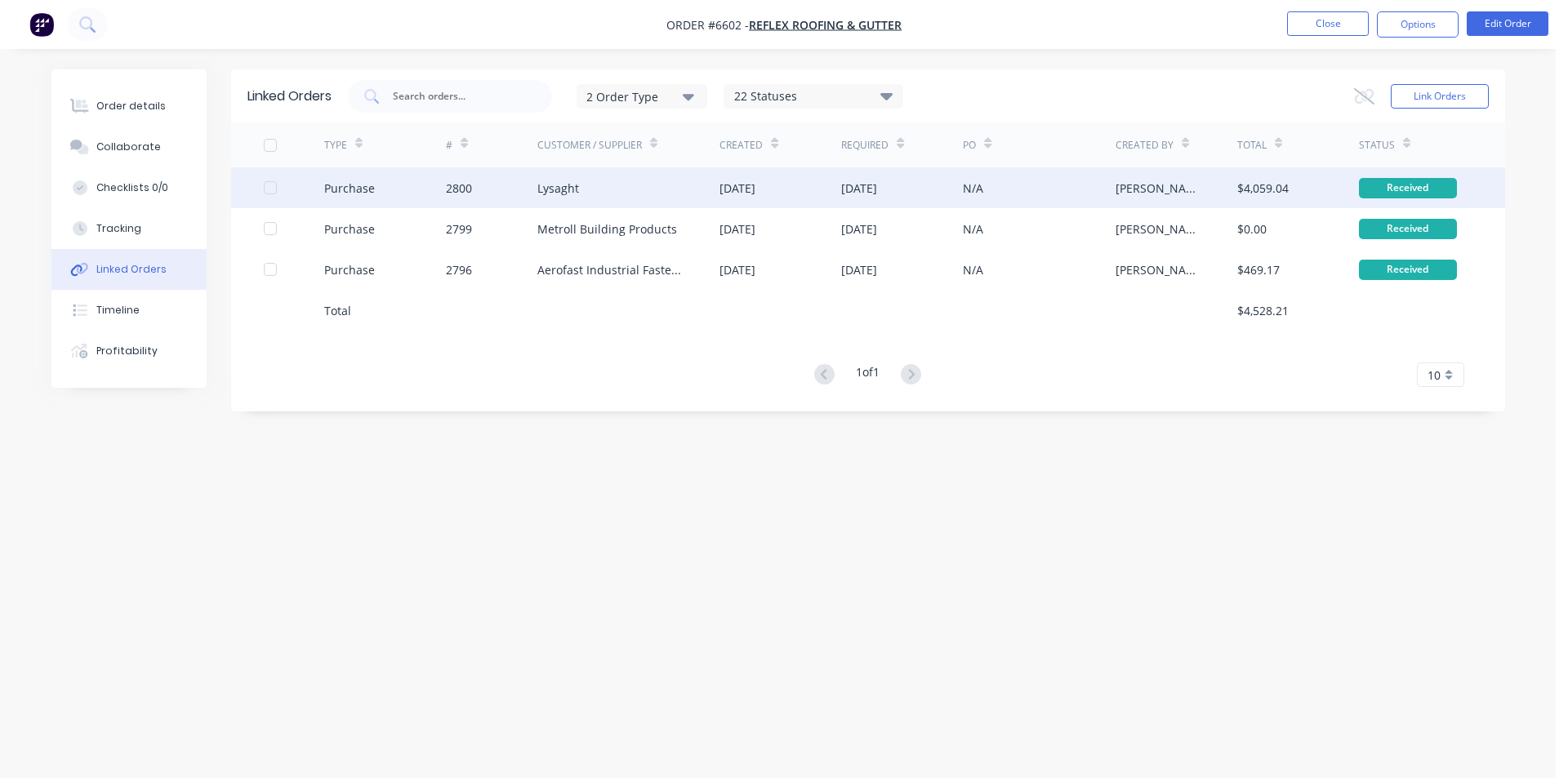
click at [567, 186] on div "Lysaght" at bounding box center [558, 187] width 41 height 17
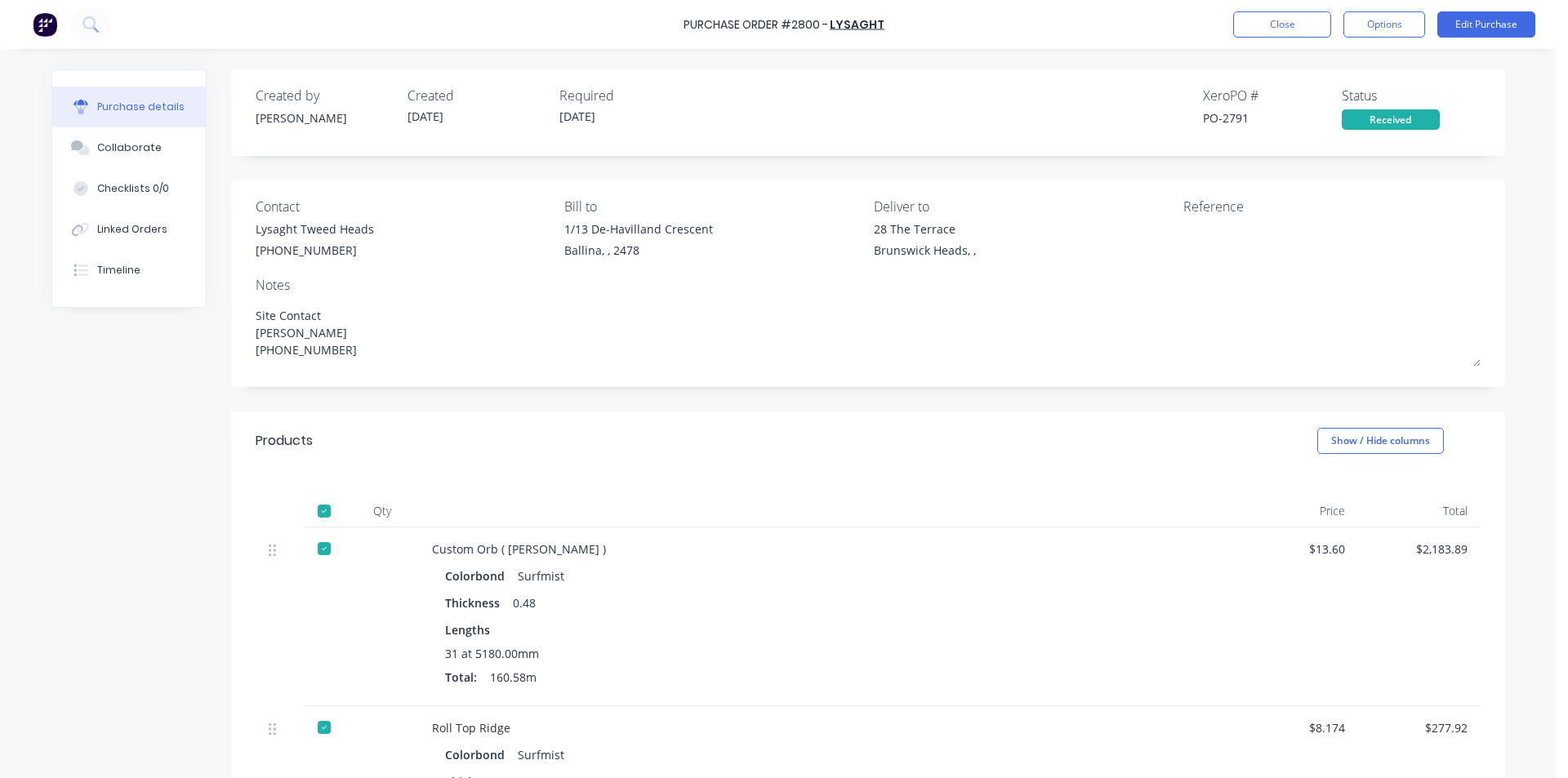
type textarea "x"
click at [1304, 19] on button "Close" at bounding box center [1281, 24] width 98 height 26
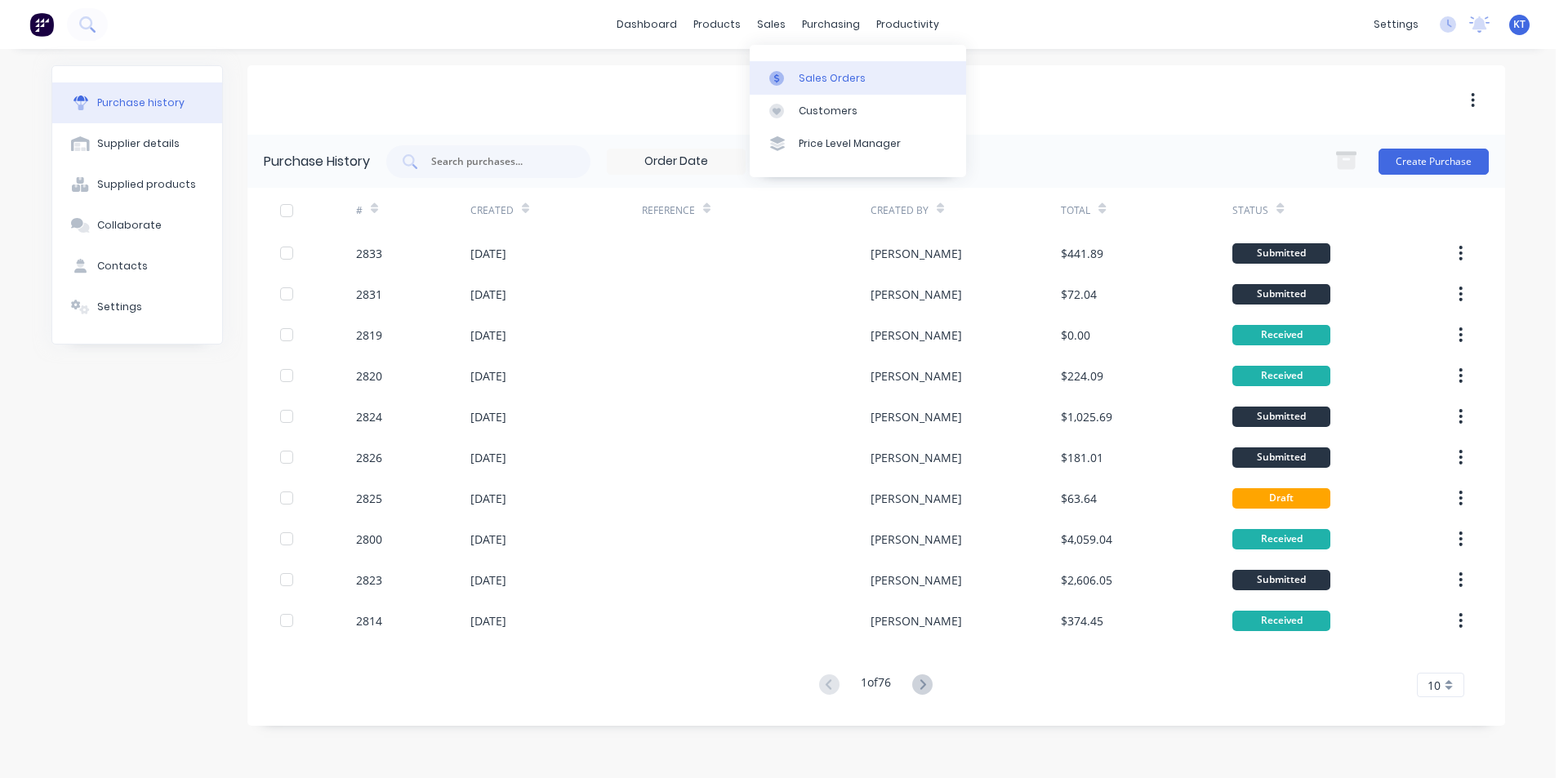
click at [773, 71] on icon at bounding box center [776, 78] width 14 height 14
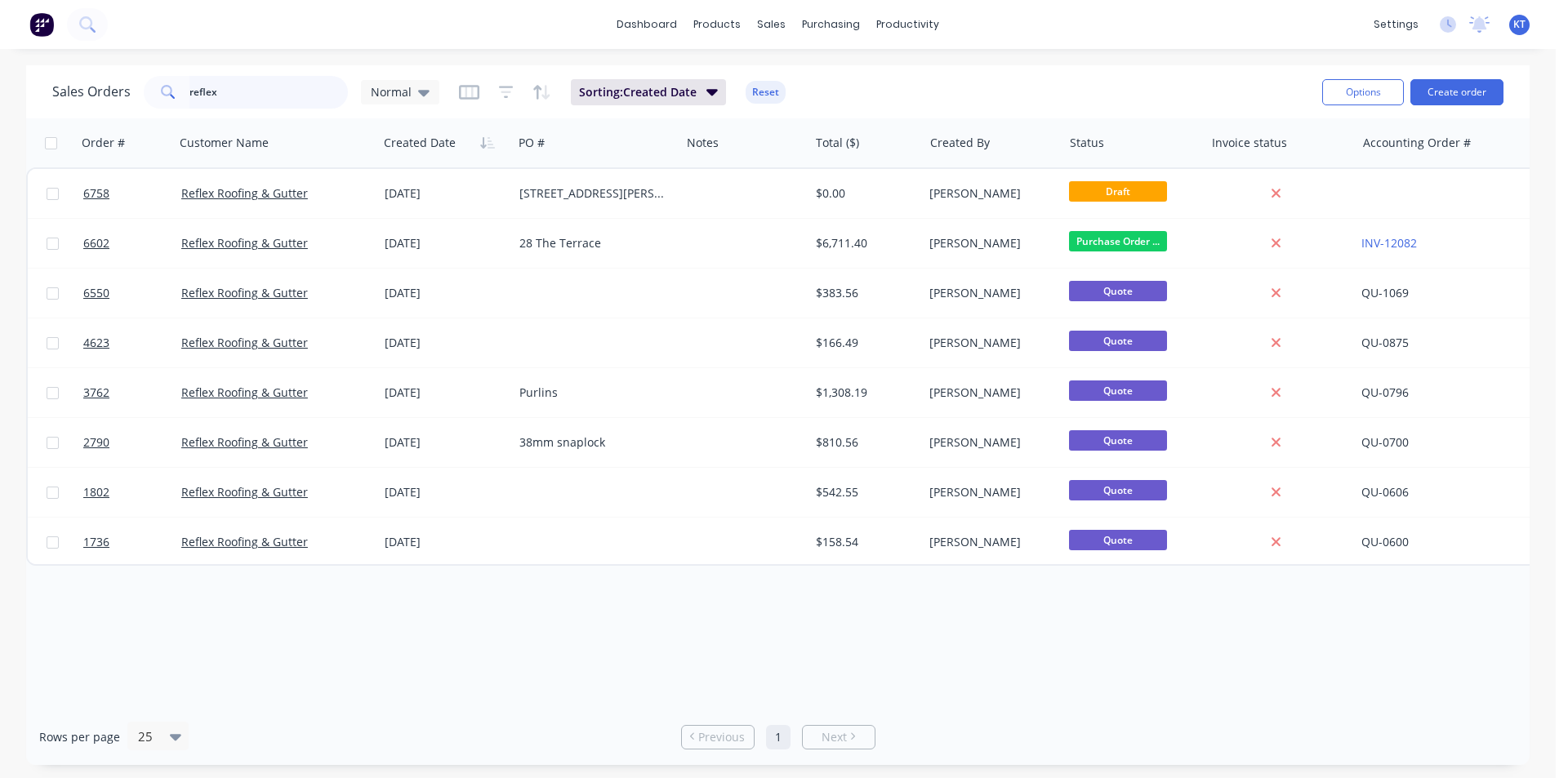
click at [236, 99] on input "reflex" at bounding box center [269, 92] width 160 height 32
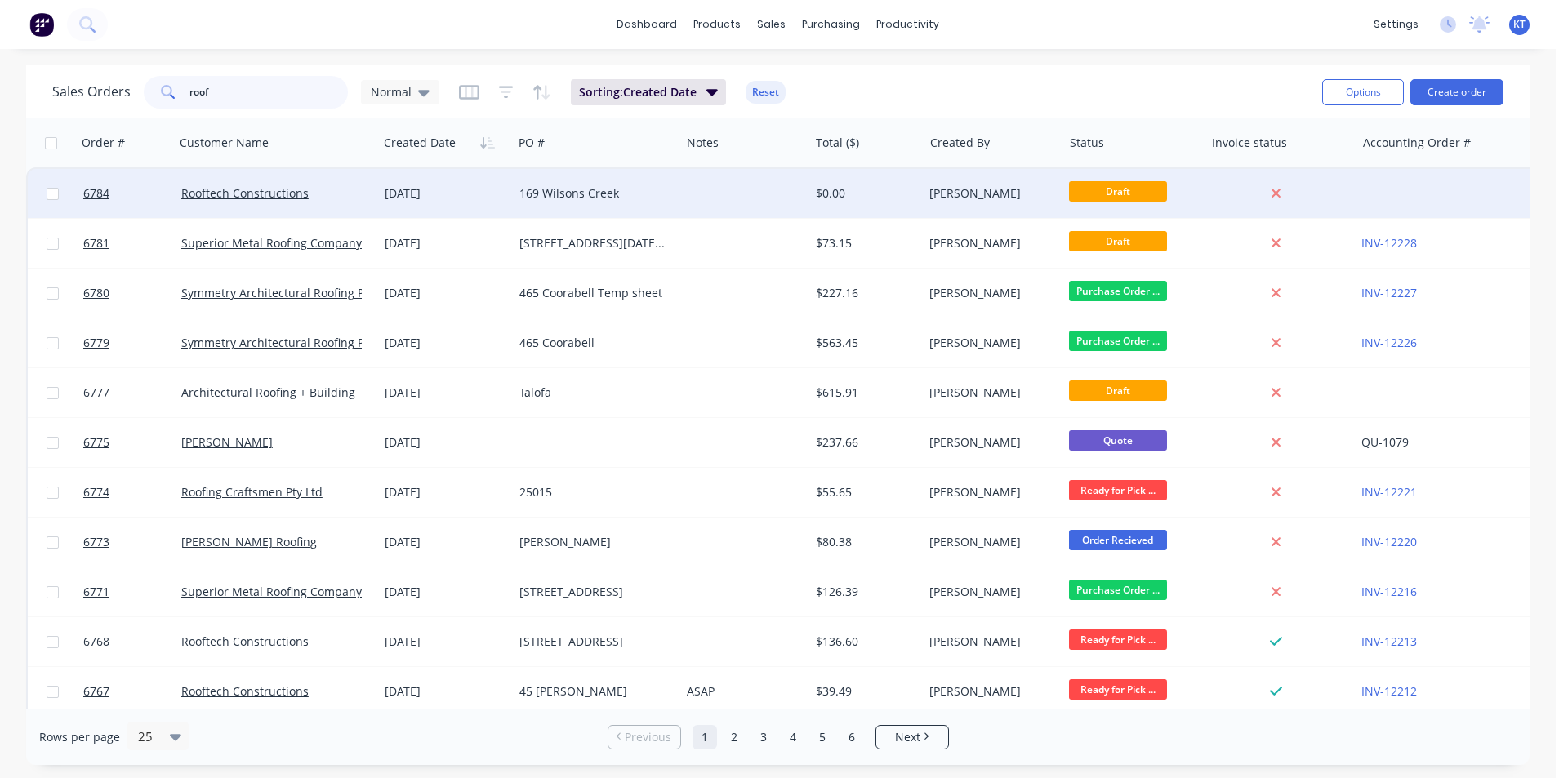
type input "roof"
click at [751, 205] on div at bounding box center [744, 194] width 128 height 49
click at [365, 203] on div "Rooftech Constructions" at bounding box center [276, 194] width 204 height 49
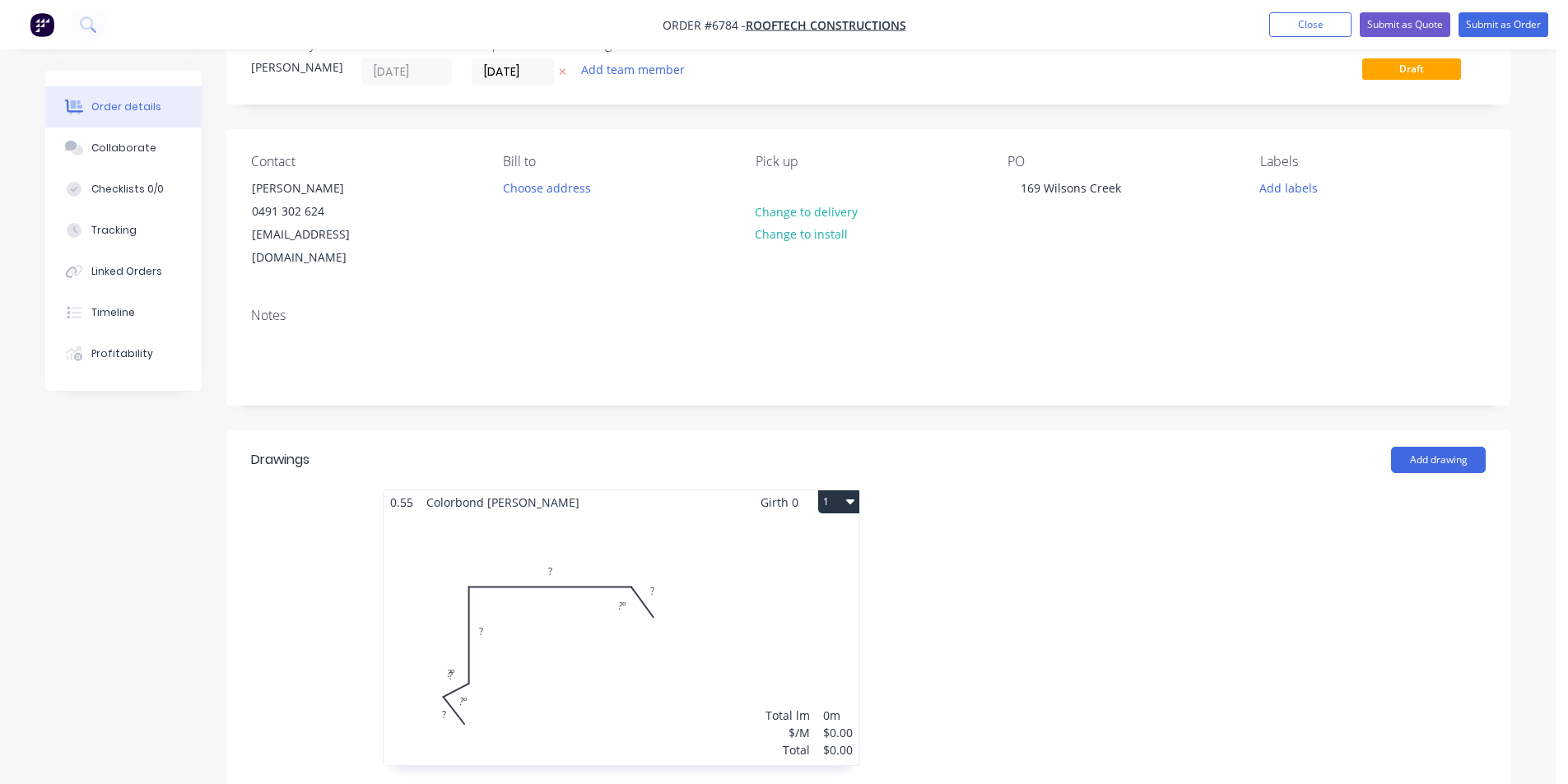
scroll to position [82, 0]
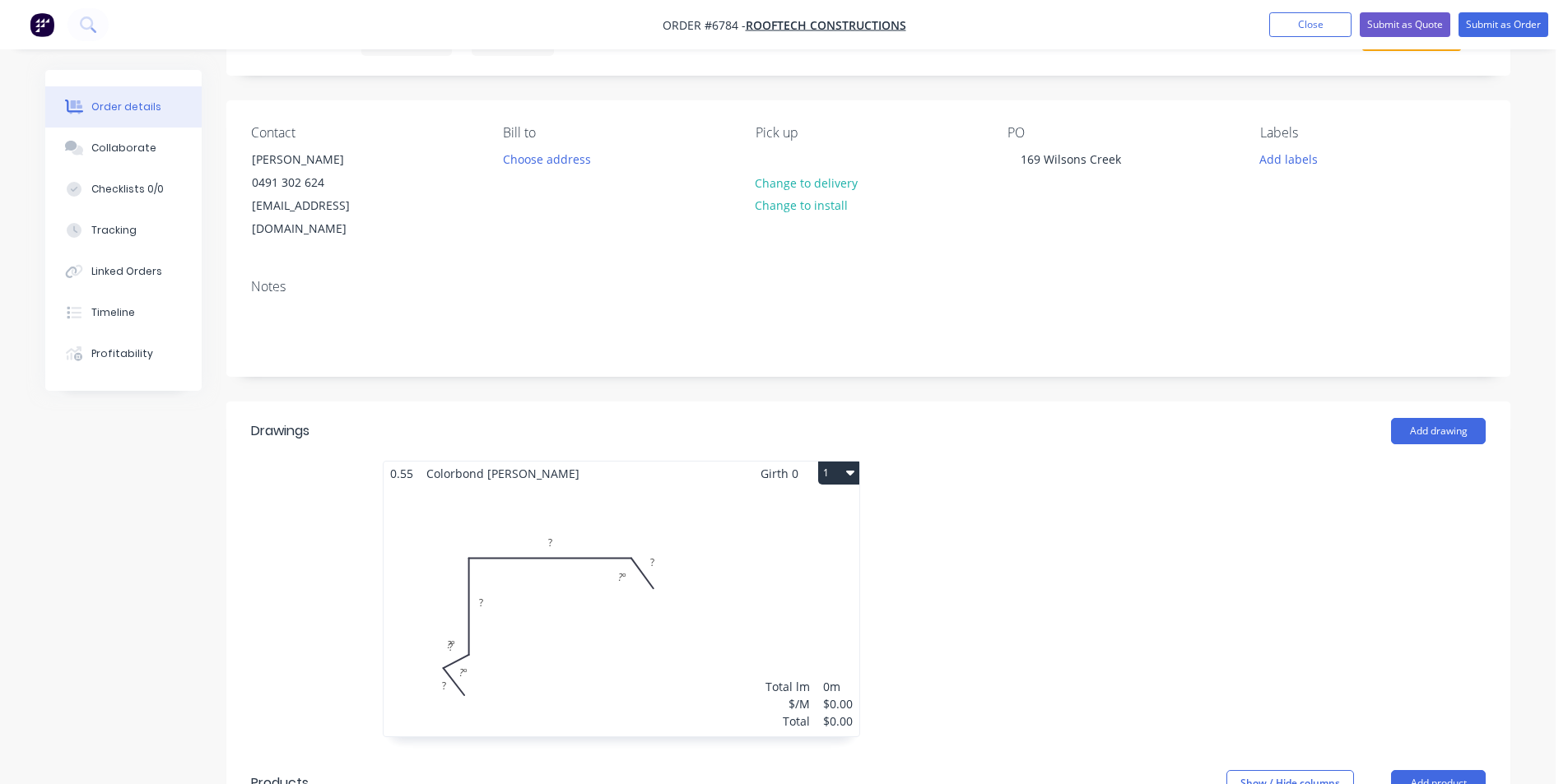
click at [582, 624] on div "Total lm $/M Total 0m $0.00 $0.00" at bounding box center [621, 611] width 475 height 251
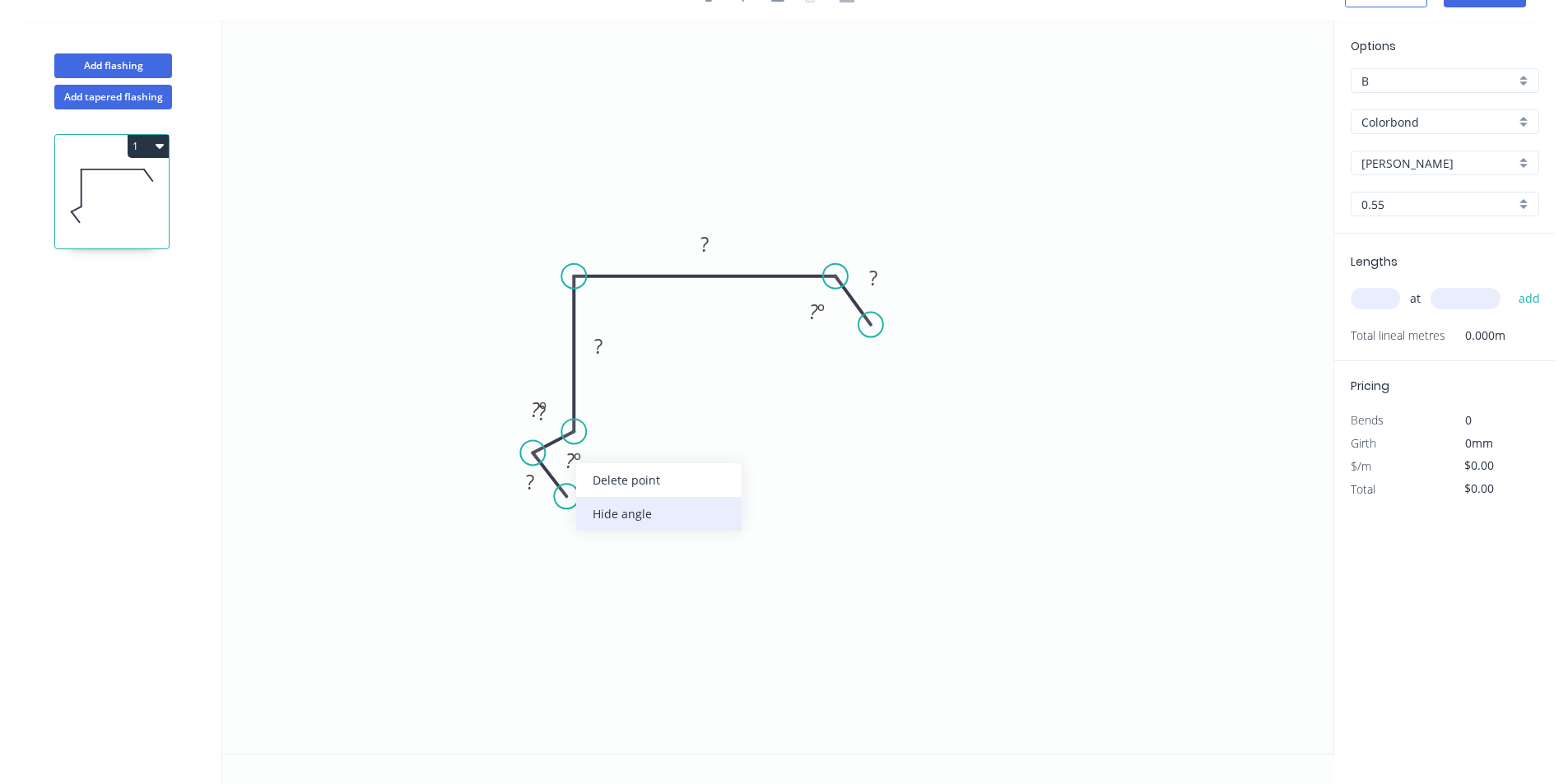
click at [624, 505] on div "Hide angle" at bounding box center [659, 513] width 165 height 33
click at [620, 468] on div "Hide angle" at bounding box center [614, 457] width 165 height 33
click at [534, 470] on tspan "?" at bounding box center [530, 481] width 8 height 27
type input "$23.44"
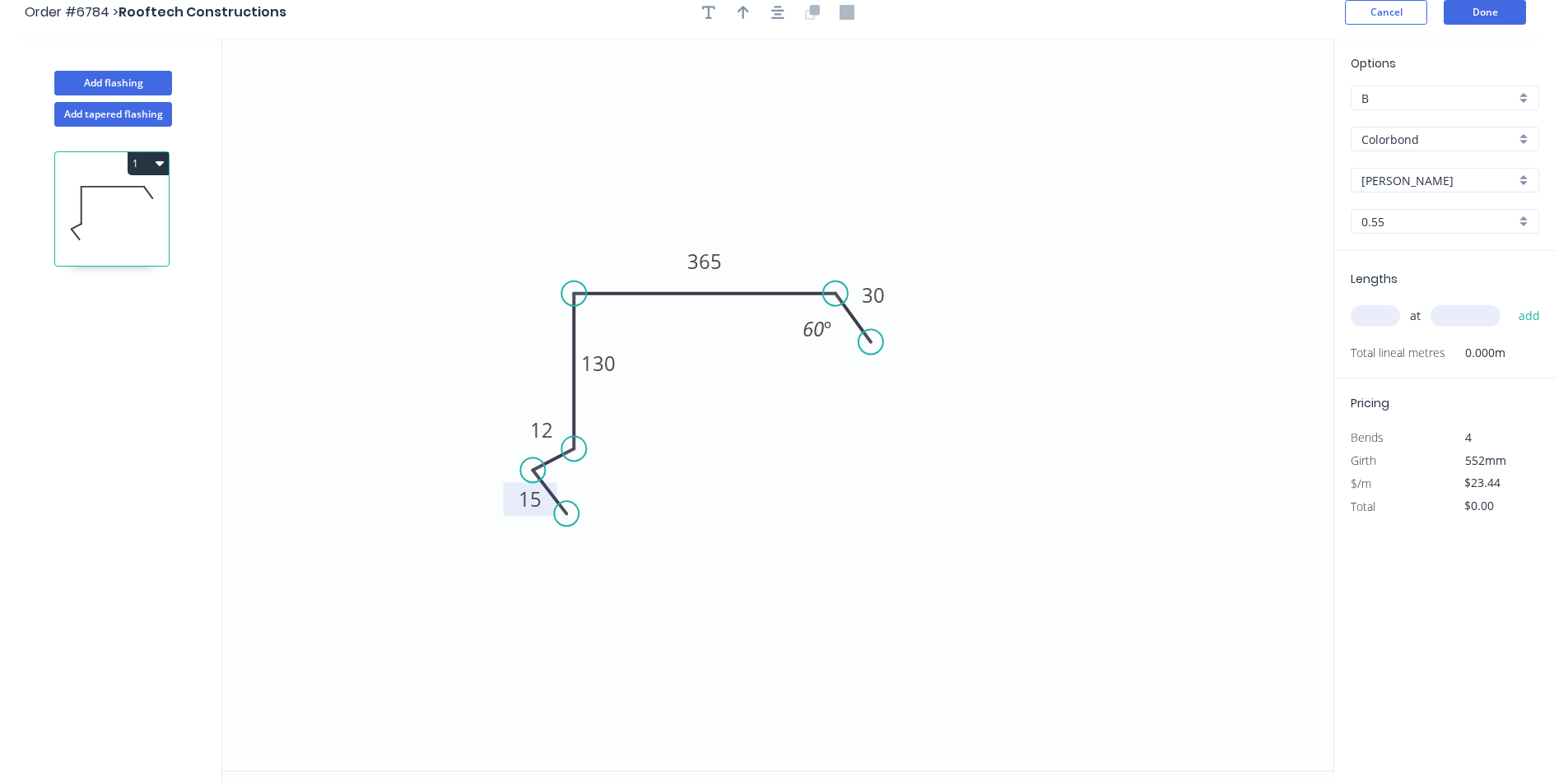
scroll to position [0, 0]
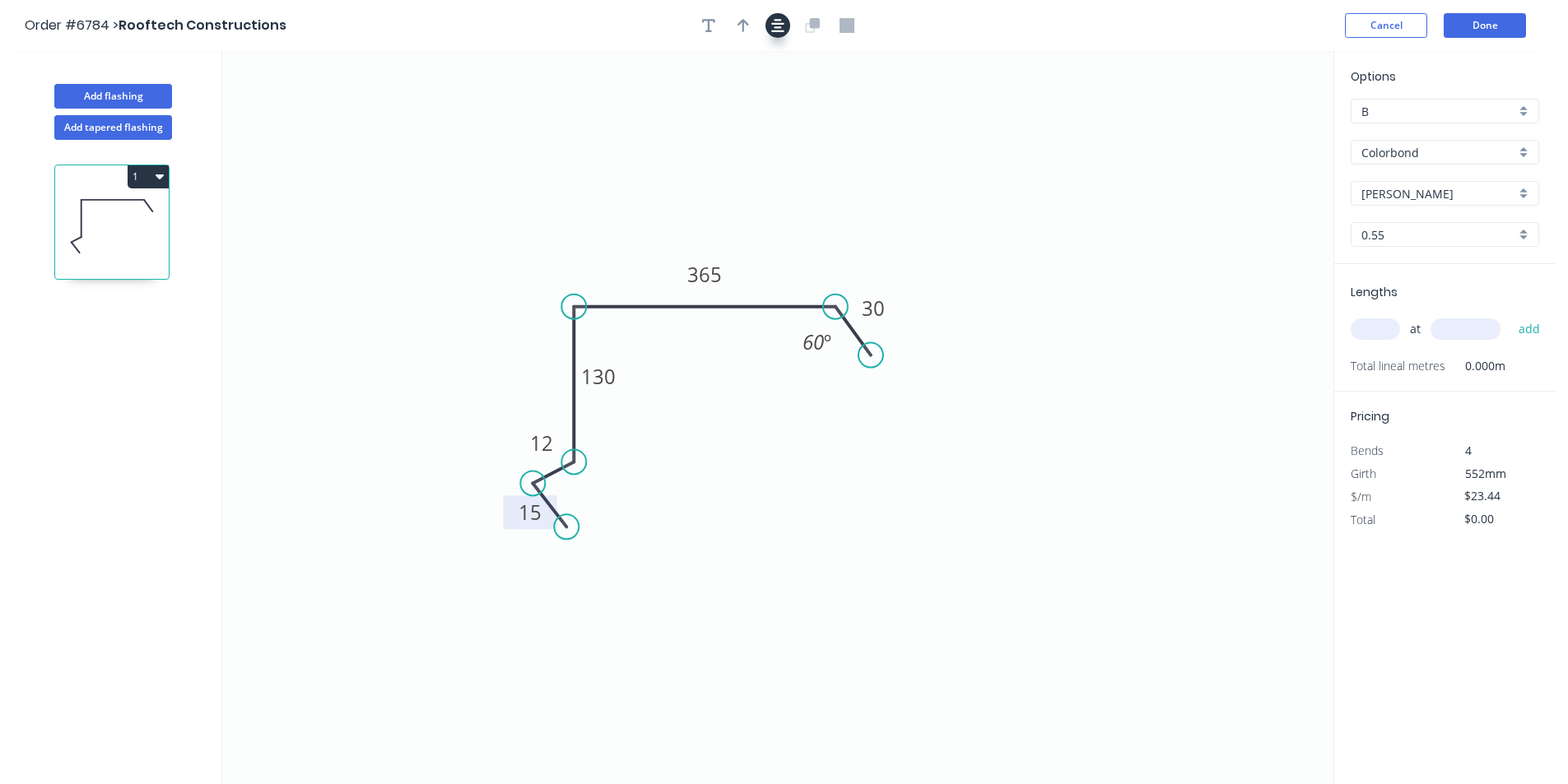
click at [784, 25] on button "button" at bounding box center [777, 25] width 24 height 24
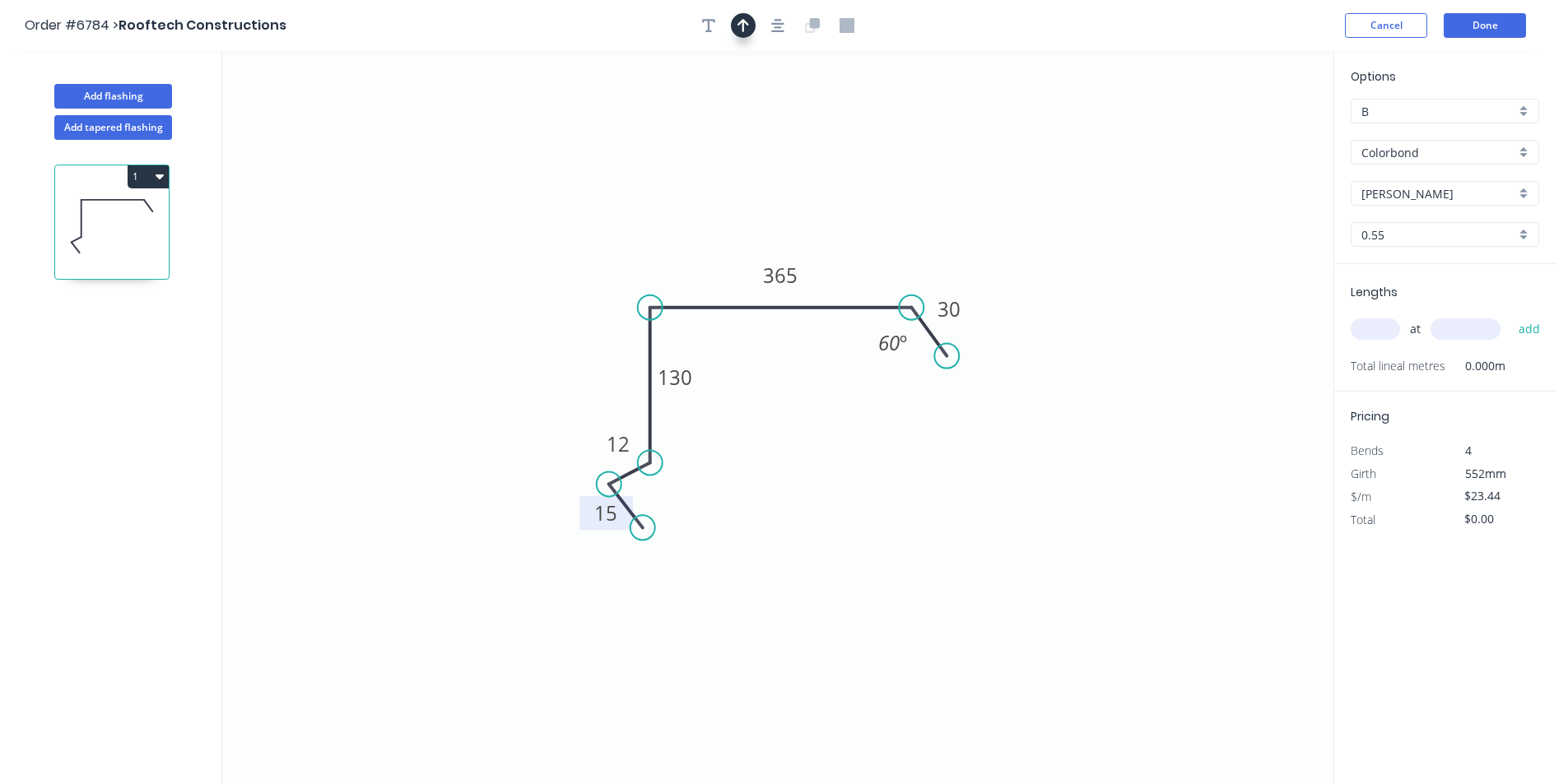
click at [741, 25] on icon "button" at bounding box center [743, 25] width 12 height 14
drag, startPoint x: 908, startPoint y: 196, endPoint x: 665, endPoint y: 277, distance: 256.1
click at [665, 277] on icon at bounding box center [665, 258] width 14 height 52
click at [1371, 328] on input "text" at bounding box center [1376, 330] width 50 height 22
type input "2"
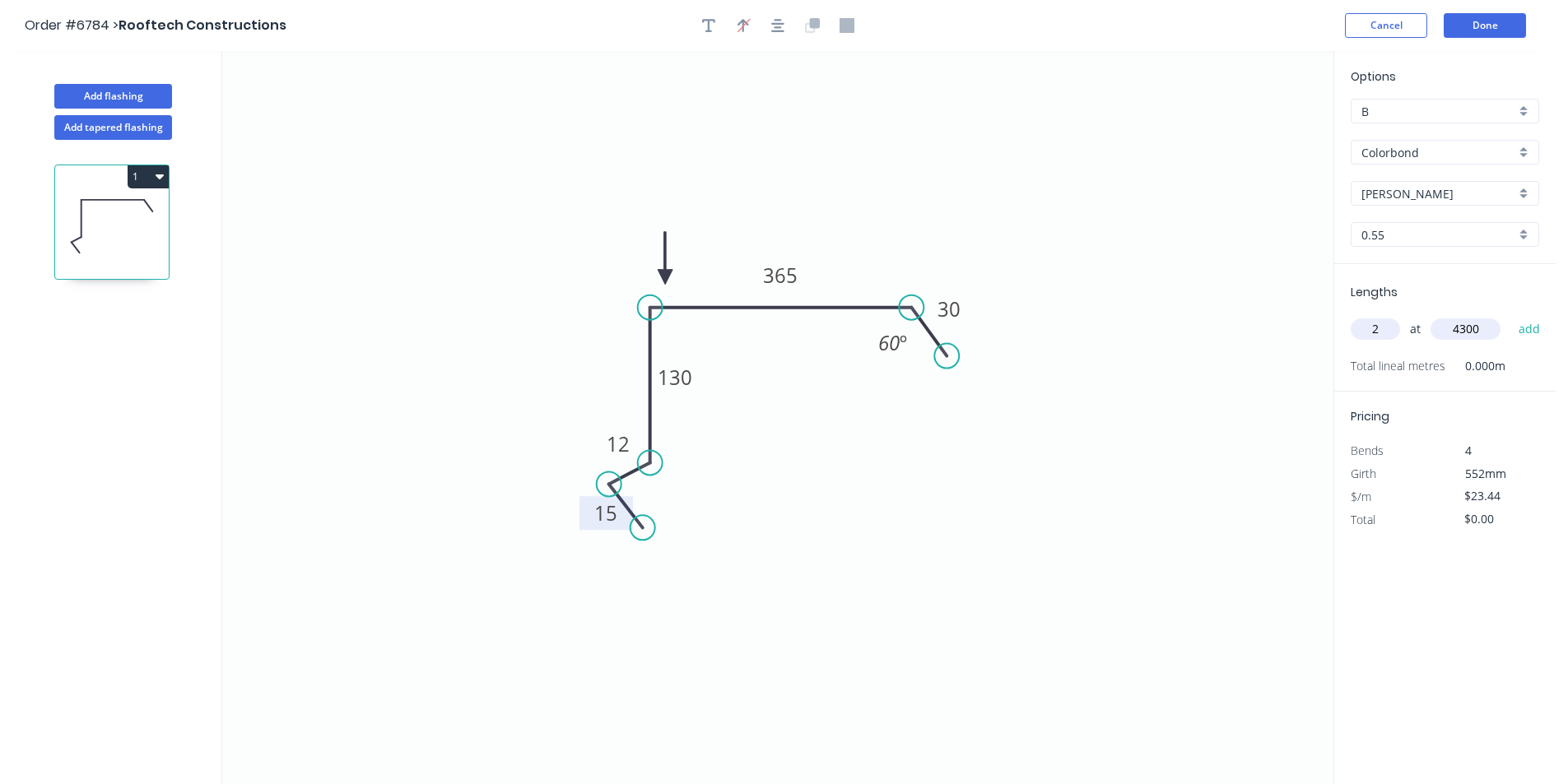
type input "4300"
click at [1510, 315] on button "add" at bounding box center [1529, 329] width 39 height 28
click at [147, 170] on button "1" at bounding box center [148, 177] width 42 height 23
click at [133, 225] on div "Duplicate" at bounding box center [90, 218] width 127 height 23
type input "$0.00"
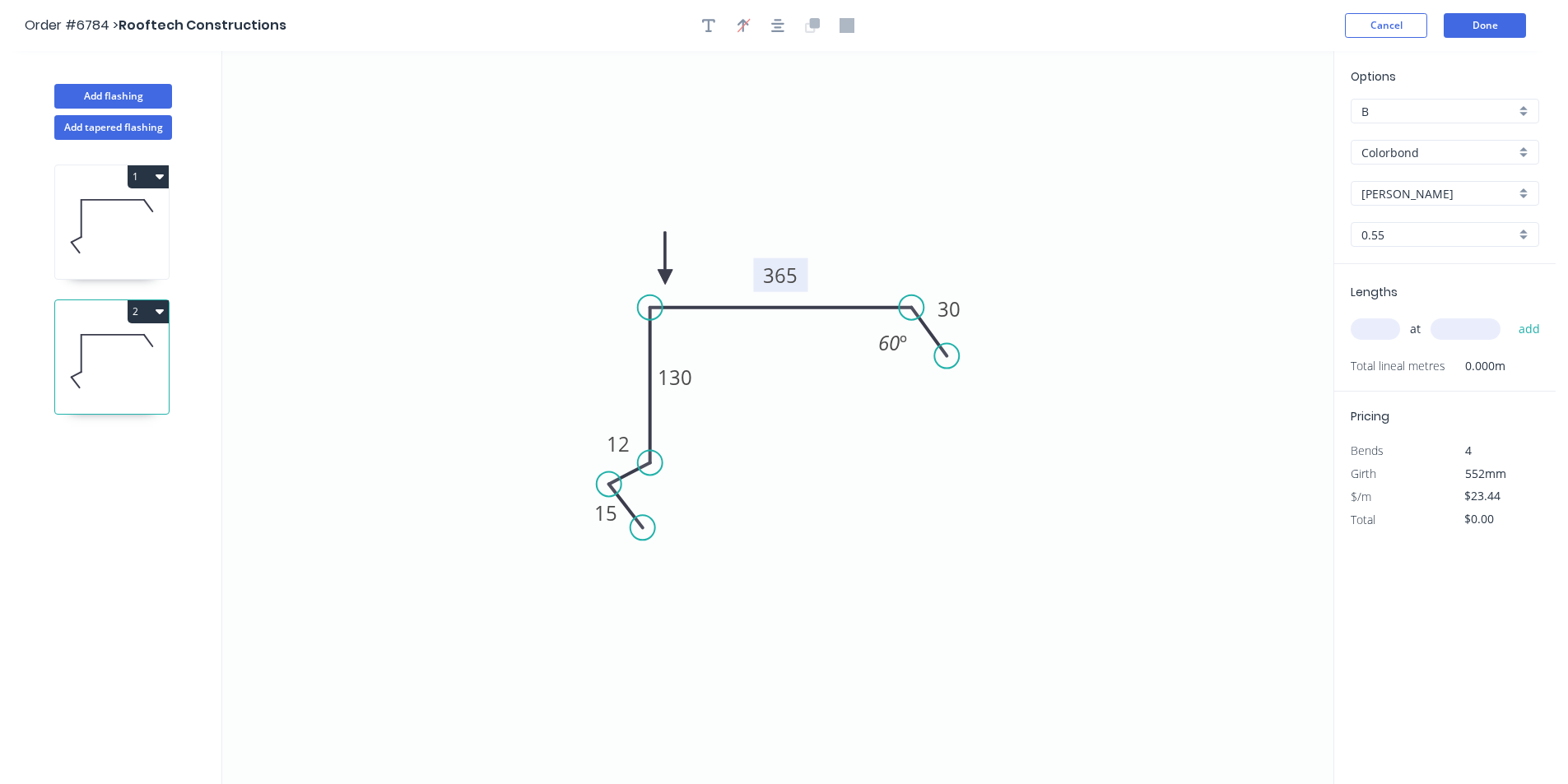
click at [790, 282] on tspan "365" at bounding box center [780, 275] width 34 height 27
type input "$20.42"
click at [1389, 324] on input "text" at bounding box center [1376, 330] width 50 height 22
type input "1"
type input "3600"
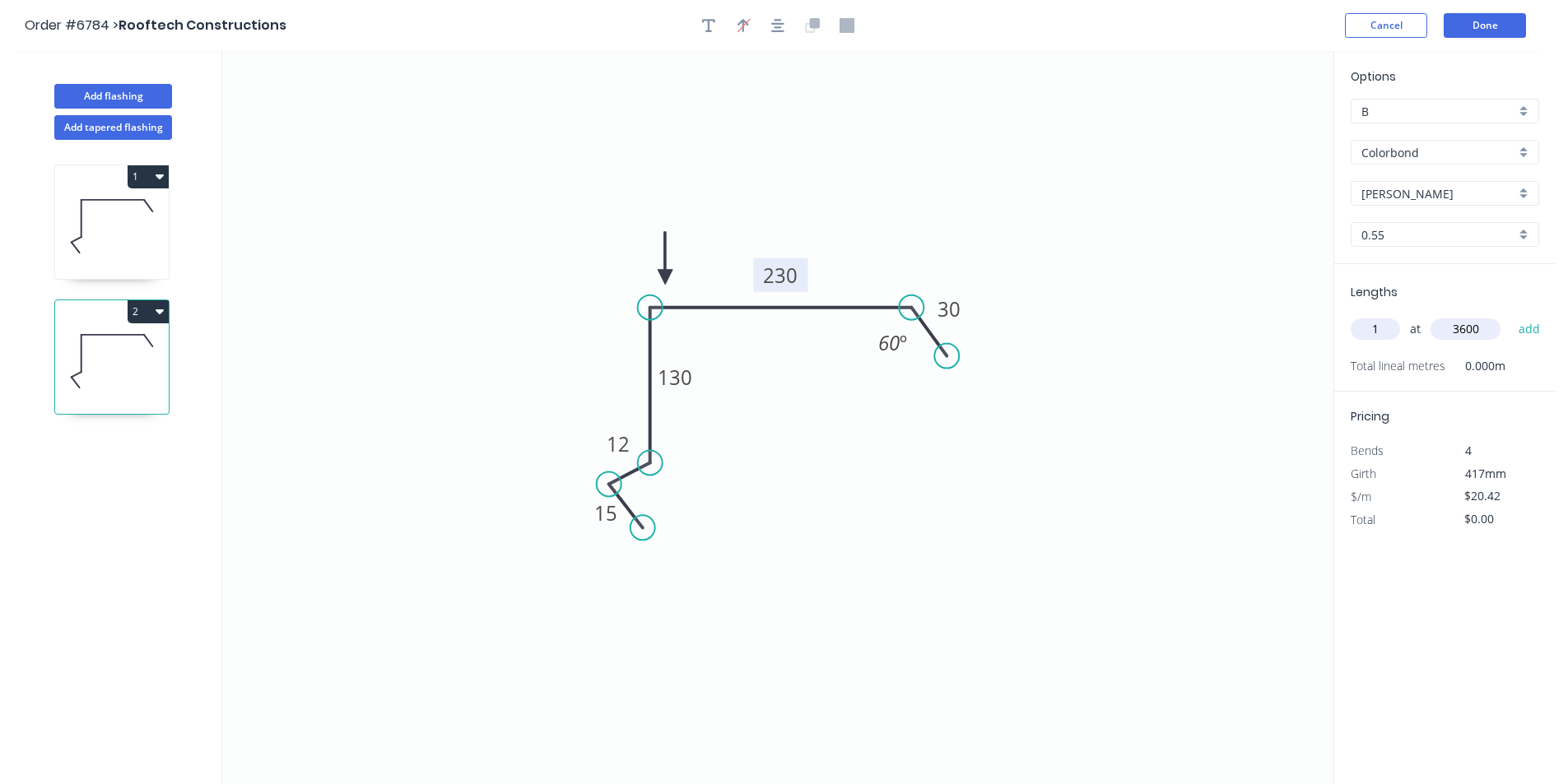
click at [1510, 315] on button "add" at bounding box center [1529, 329] width 39 height 28
type input "$73.51"
drag, startPoint x: 70, startPoint y: 217, endPoint x: 180, endPoint y: 189, distance: 113.5
click at [73, 216] on icon at bounding box center [112, 226] width 114 height 106
type input "$23.44"
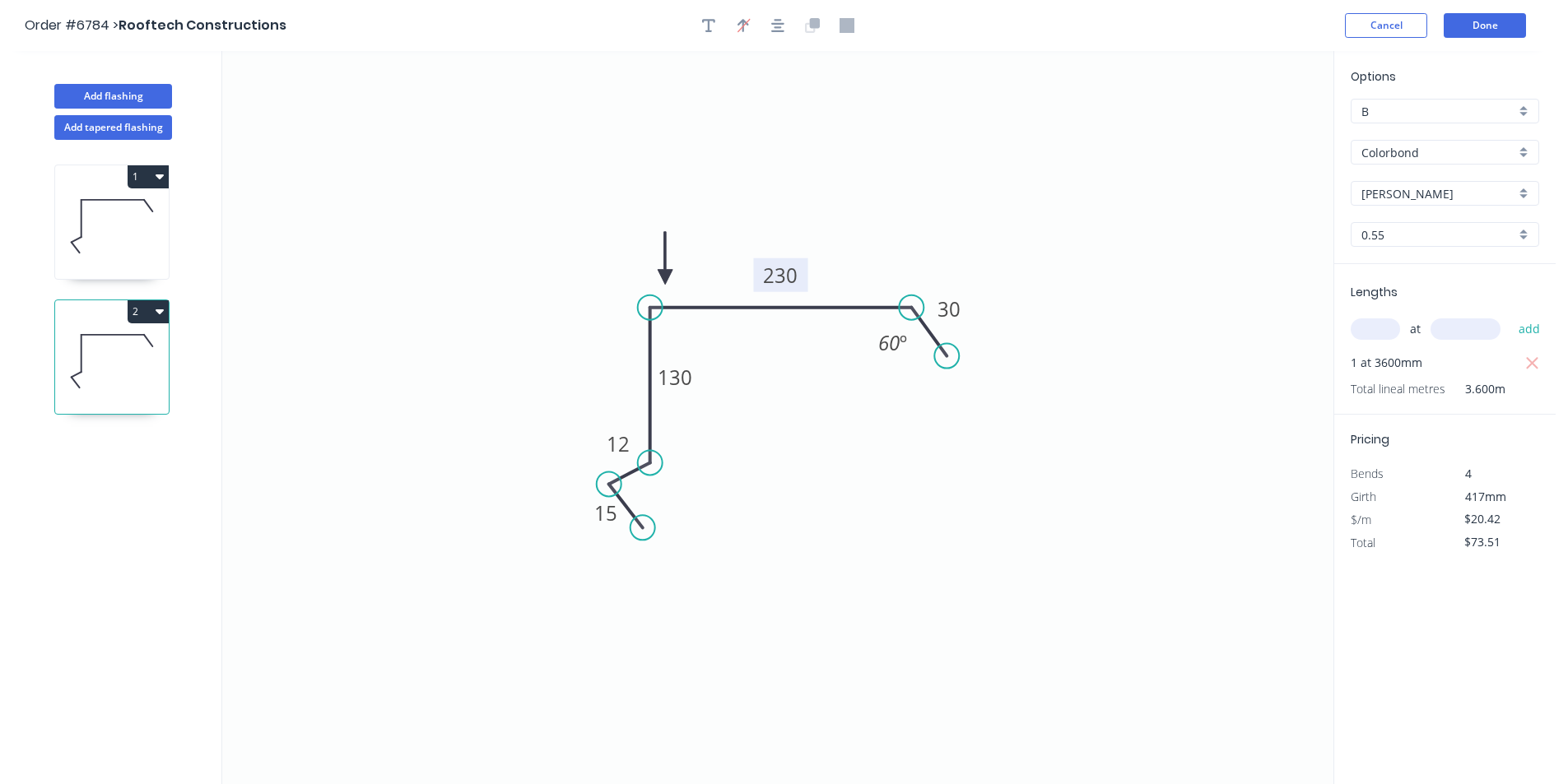
type input "$201.58"
click at [707, 21] on icon "button" at bounding box center [709, 25] width 14 height 14
drag, startPoint x: 319, startPoint y: 104, endPoint x: 675, endPoint y: 159, distance: 360.2
click at [675, 159] on textarea at bounding box center [684, 171] width 134 height 61
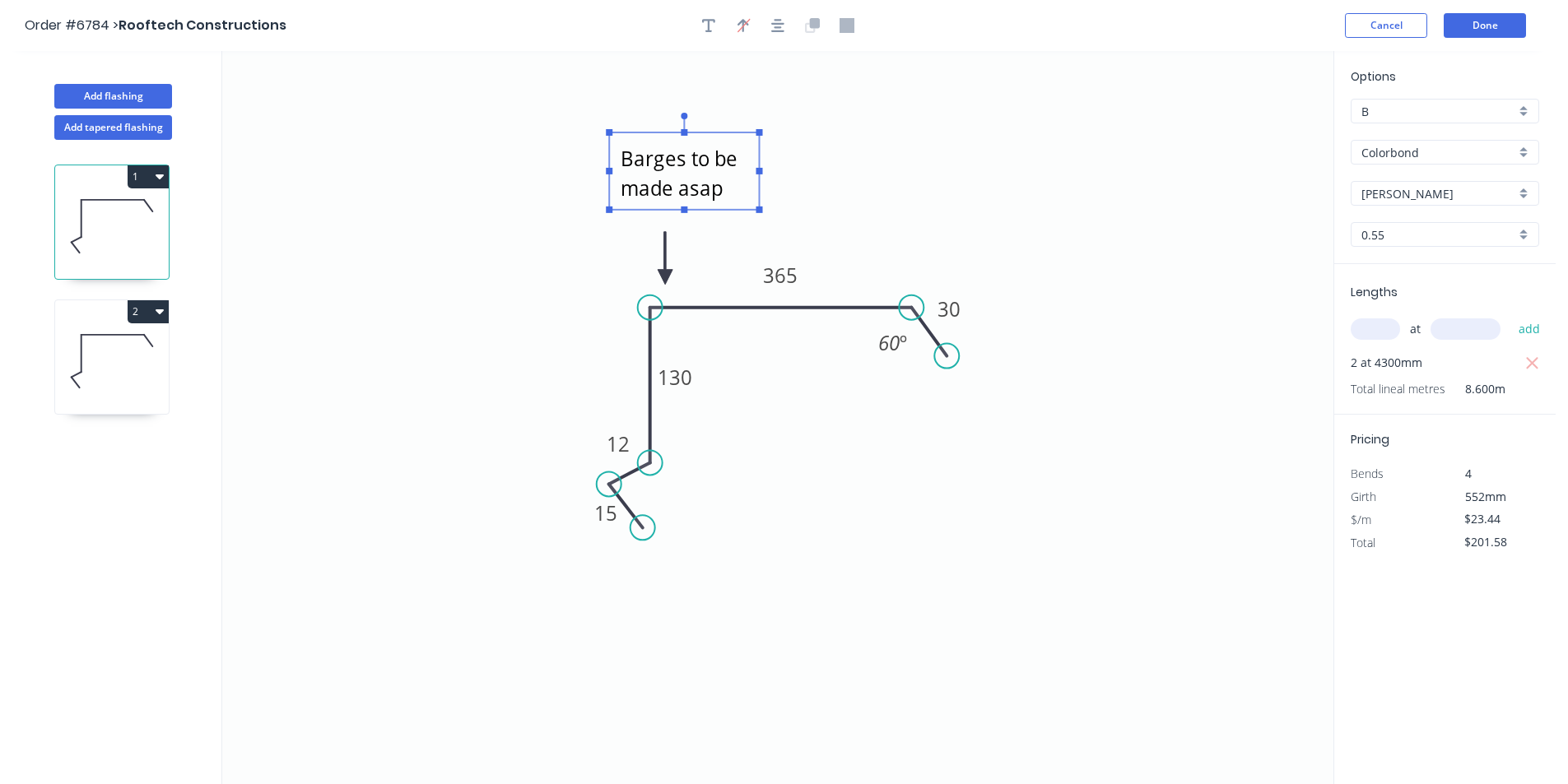
type textarea "Barges to be made asap"
click at [137, 328] on icon at bounding box center [112, 361] width 114 height 106
click at [710, 27] on icon "button" at bounding box center [709, 25] width 14 height 14
click at [122, 380] on icon at bounding box center [112, 361] width 114 height 106
type input "$20.42"
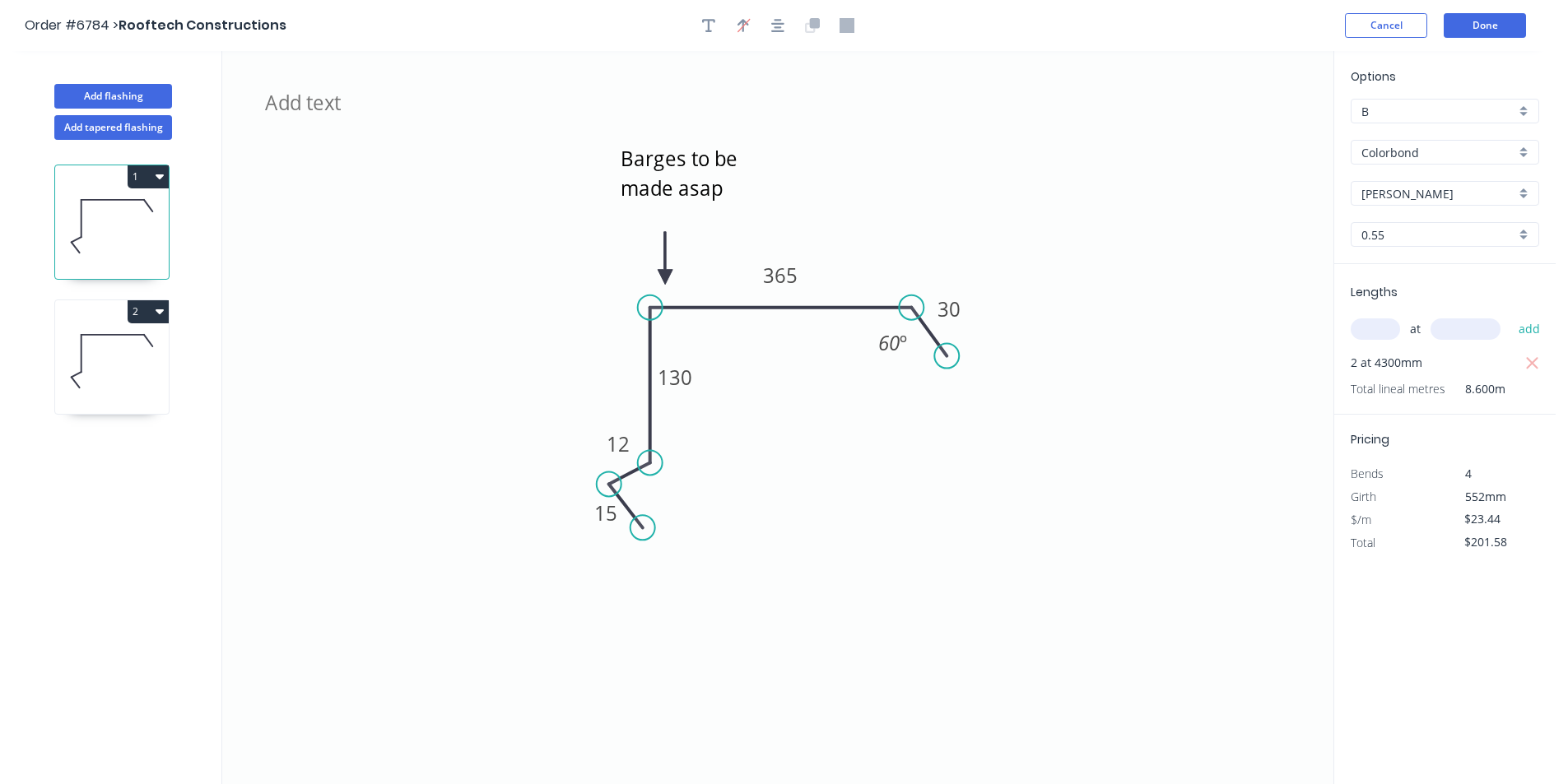
type input "$73.51"
click at [123, 209] on icon at bounding box center [112, 226] width 114 height 106
type input "$23.44"
type input "$201.58"
drag, startPoint x: 735, startPoint y: 191, endPoint x: 647, endPoint y: 190, distance: 88.0
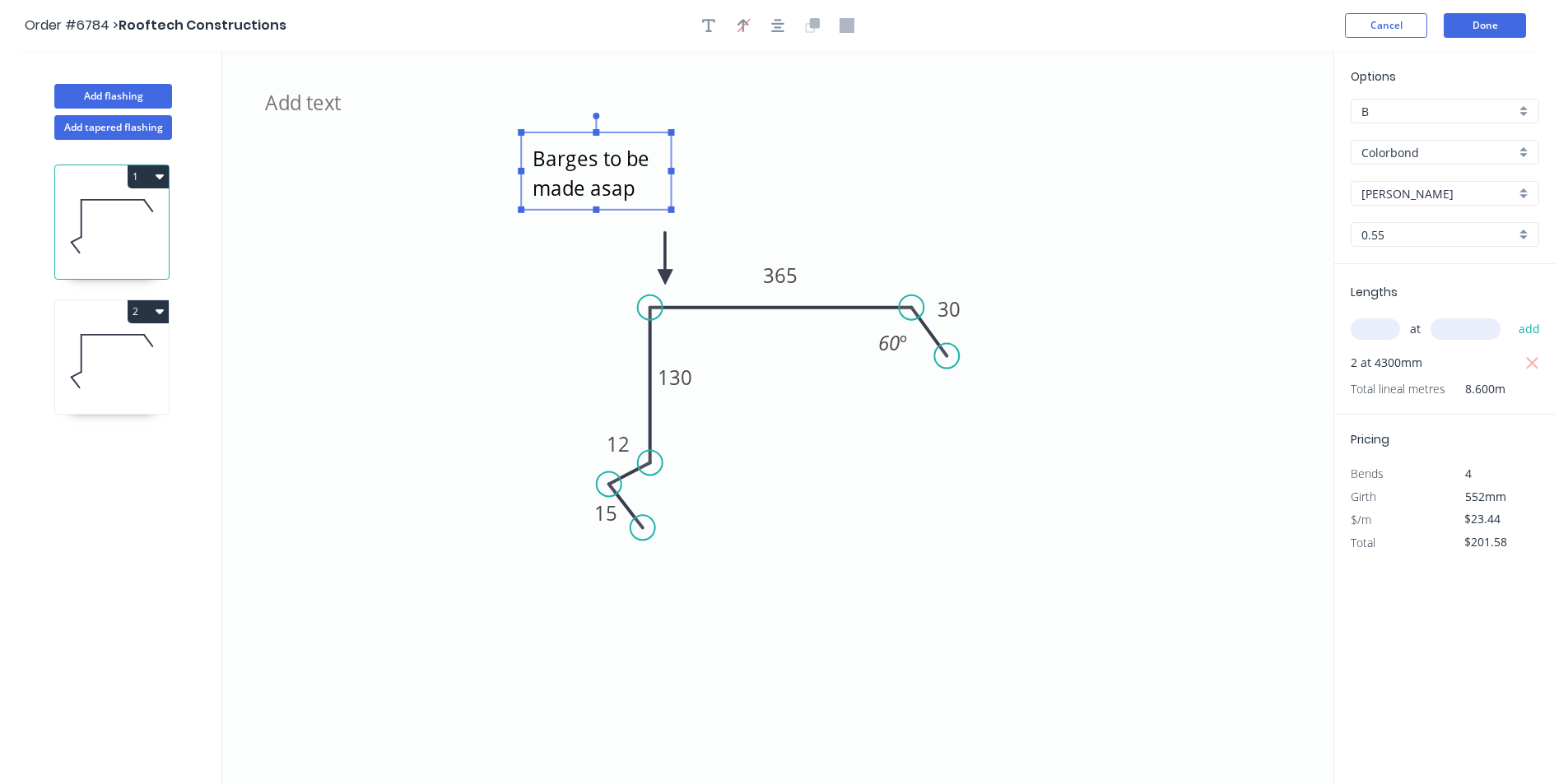
click at [647, 190] on textarea "Barges to be made asap" at bounding box center [596, 171] width 134 height 61
click at [97, 370] on icon at bounding box center [112, 361] width 114 height 106
click at [708, 10] on header "Order #6784 > Rooftech Constructions Cancel Done" at bounding box center [778, 25] width 1556 height 51
click at [97, 367] on icon at bounding box center [112, 361] width 114 height 106
type input "$20.42"
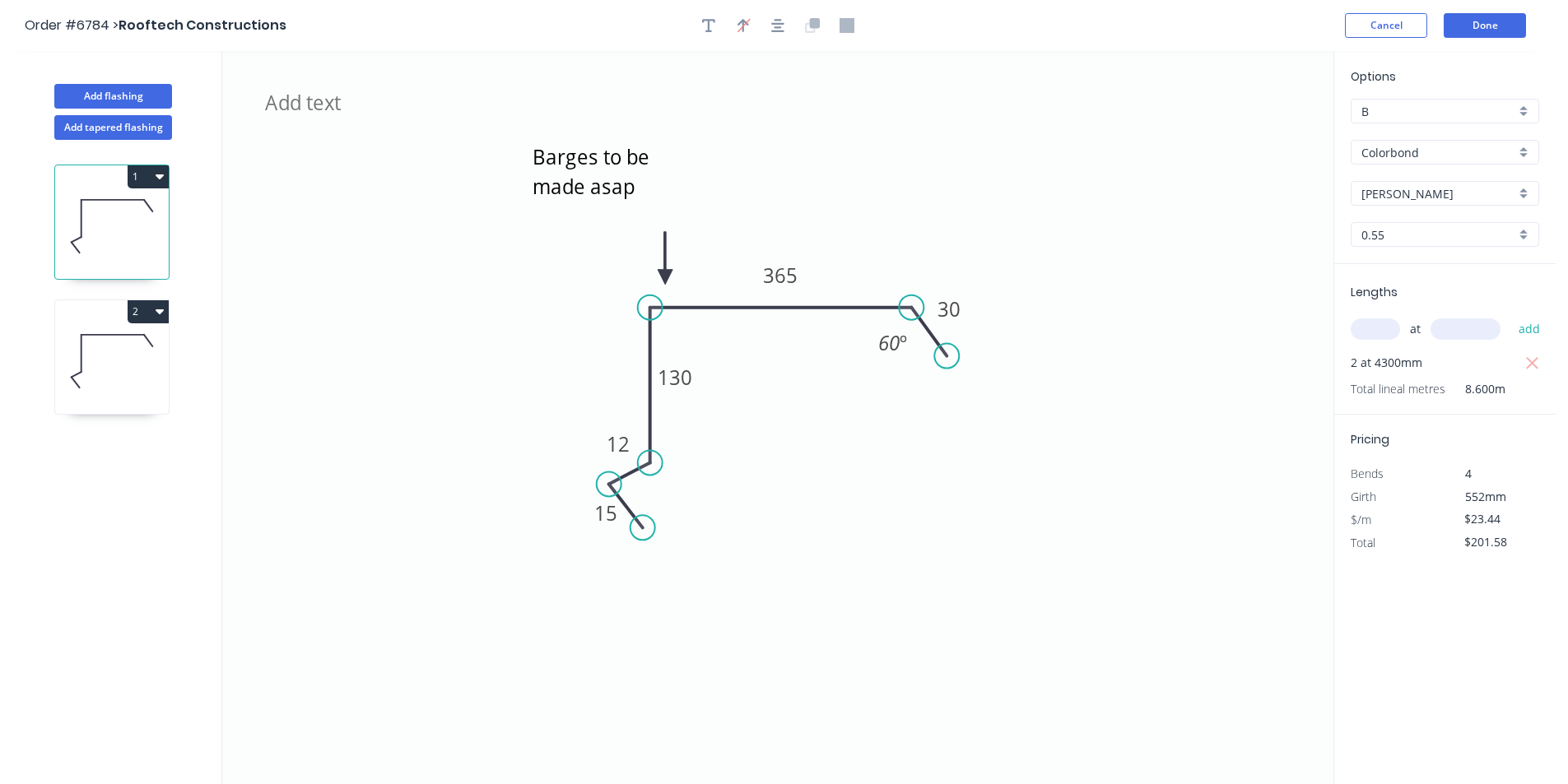
type input "$73.51"
click at [701, 32] on button "button" at bounding box center [709, 25] width 24 height 24
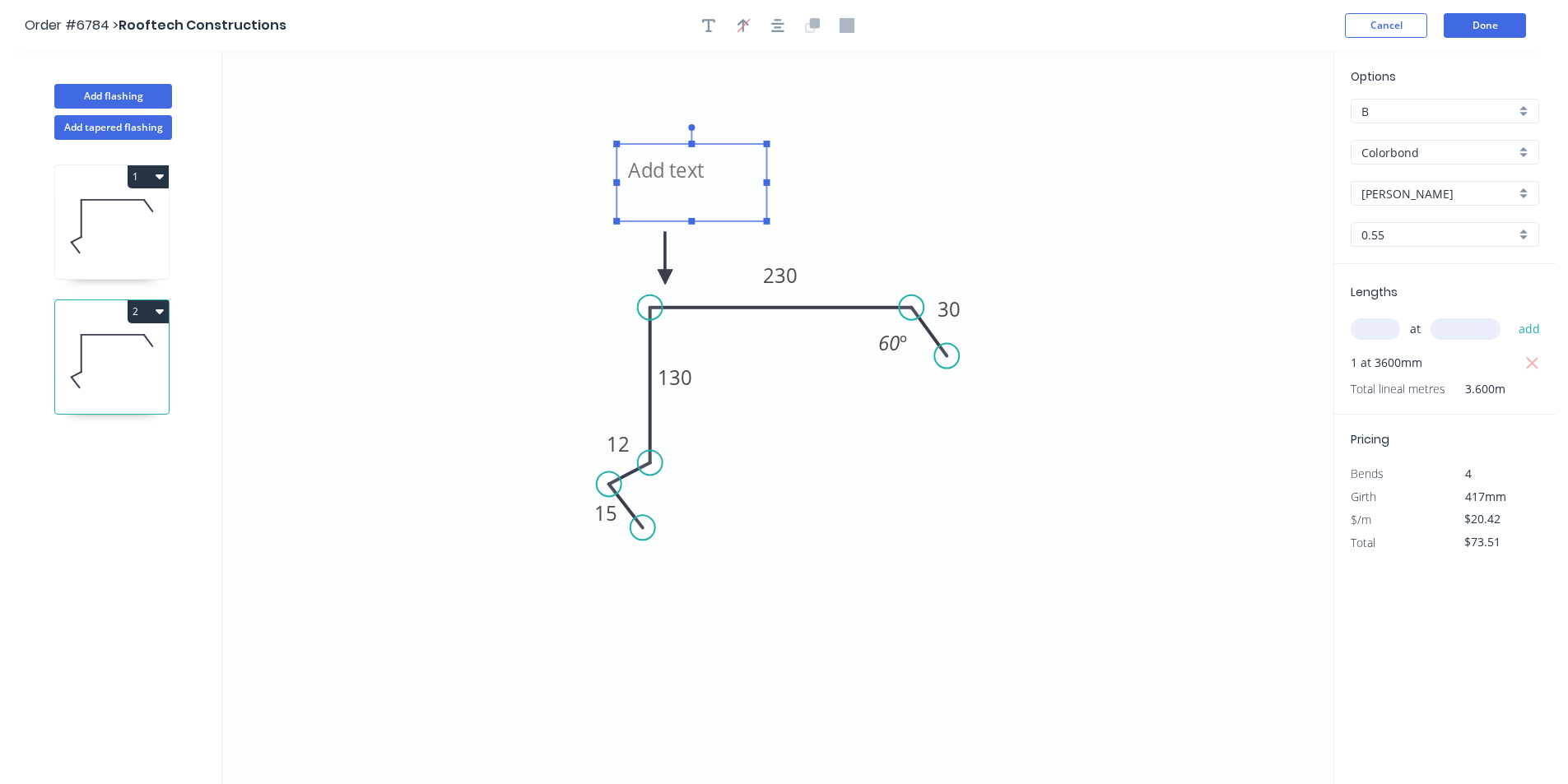
drag, startPoint x: 361, startPoint y: 155, endPoint x: 657, endPoint y: 167, distance: 296.2
click at [661, 174] on textarea at bounding box center [691, 182] width 134 height 61
click at [1004, 587] on icon "And this one 15 12 130 230 30 60 º" at bounding box center [778, 417] width 1112 height 733
type textarea "And this one"
click at [126, 93] on button "Add flashing" at bounding box center [113, 96] width 117 height 24
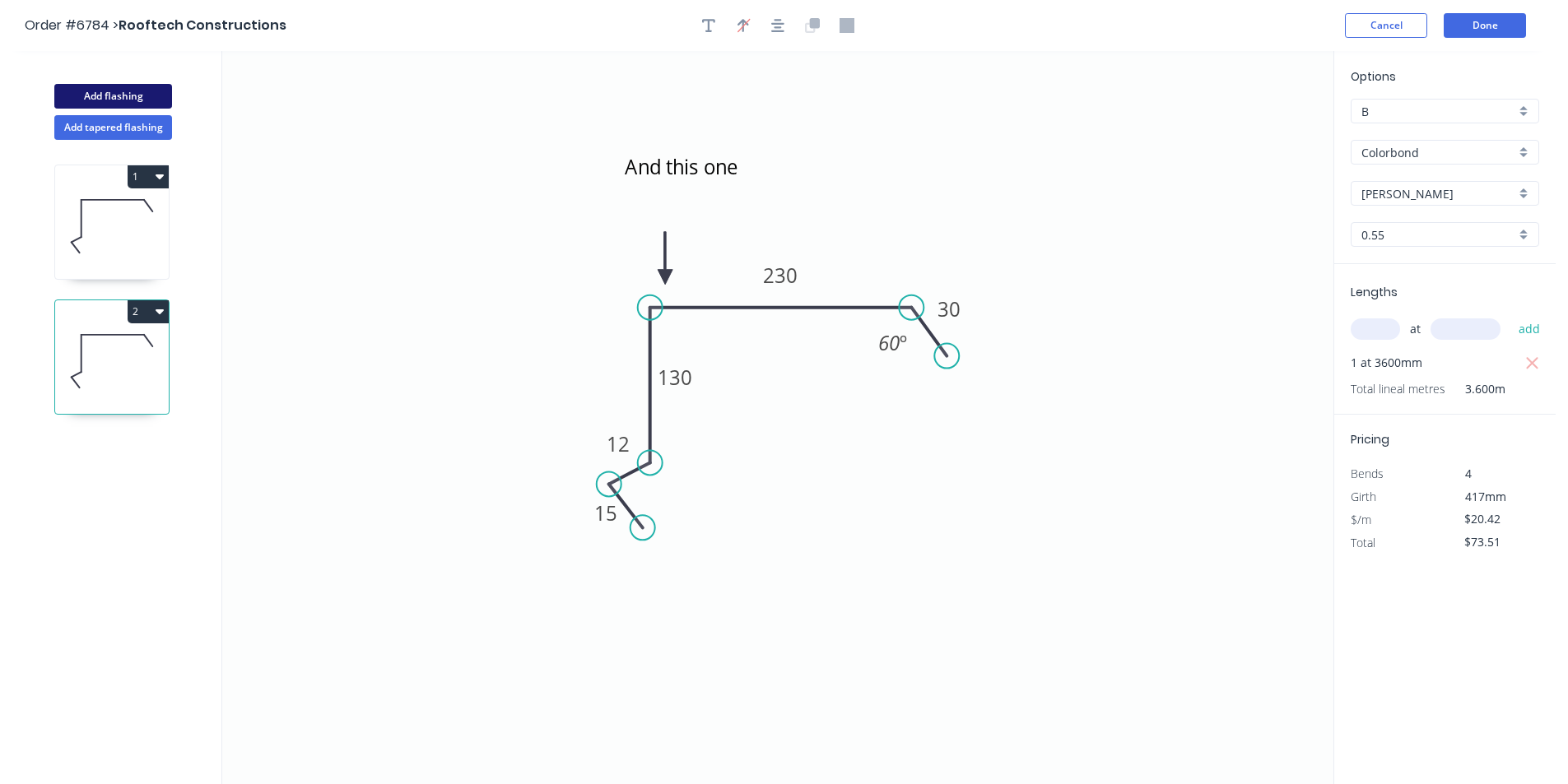
type input "$0.00"
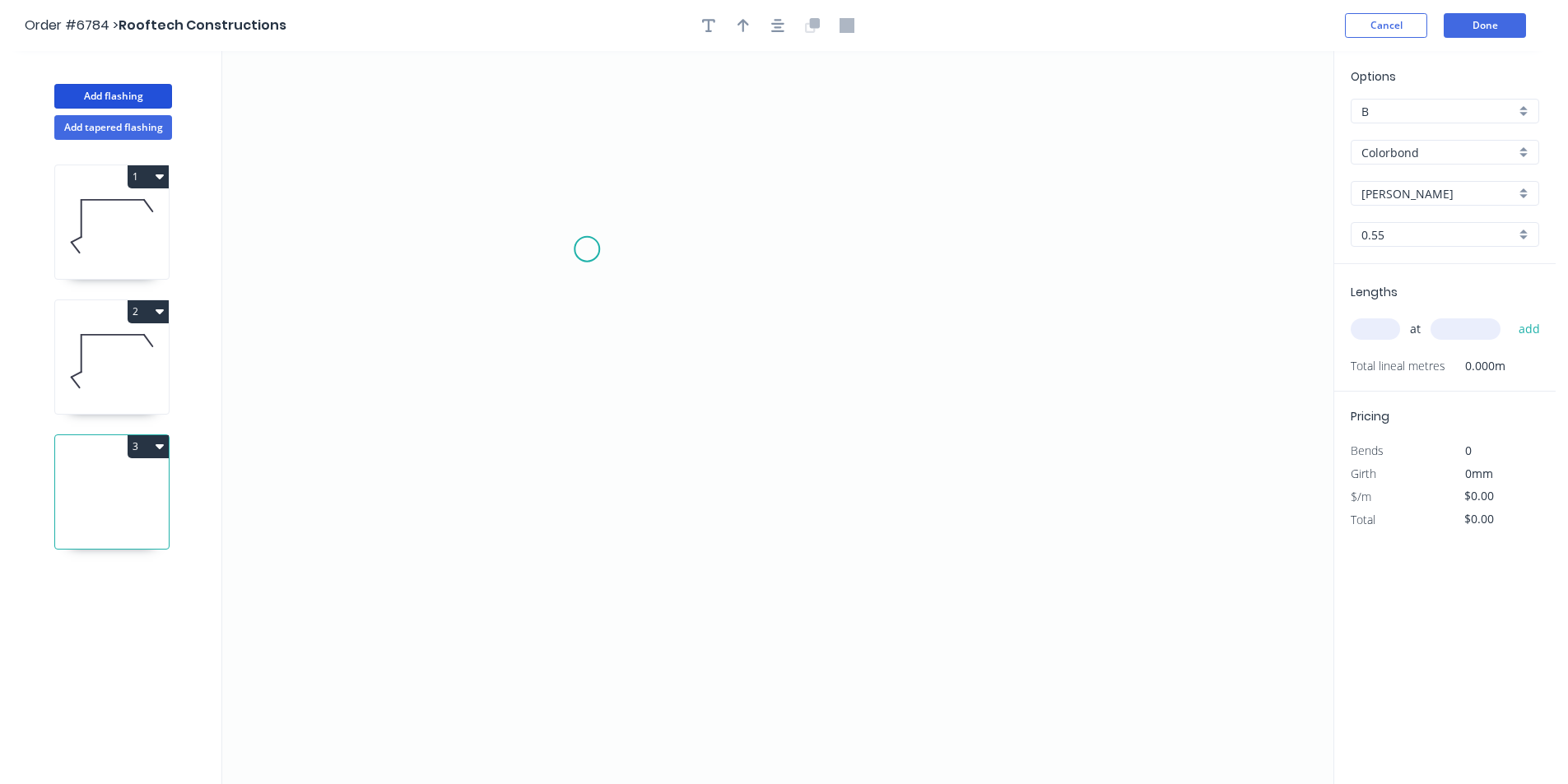
click at [585, 248] on icon "0" at bounding box center [778, 417] width 1112 height 733
click at [584, 374] on icon "0" at bounding box center [778, 417] width 1112 height 733
click at [881, 415] on icon "0 ?" at bounding box center [778, 417] width 1112 height 733
click at [904, 485] on icon "0 ? ? ? º" at bounding box center [778, 417] width 1112 height 733
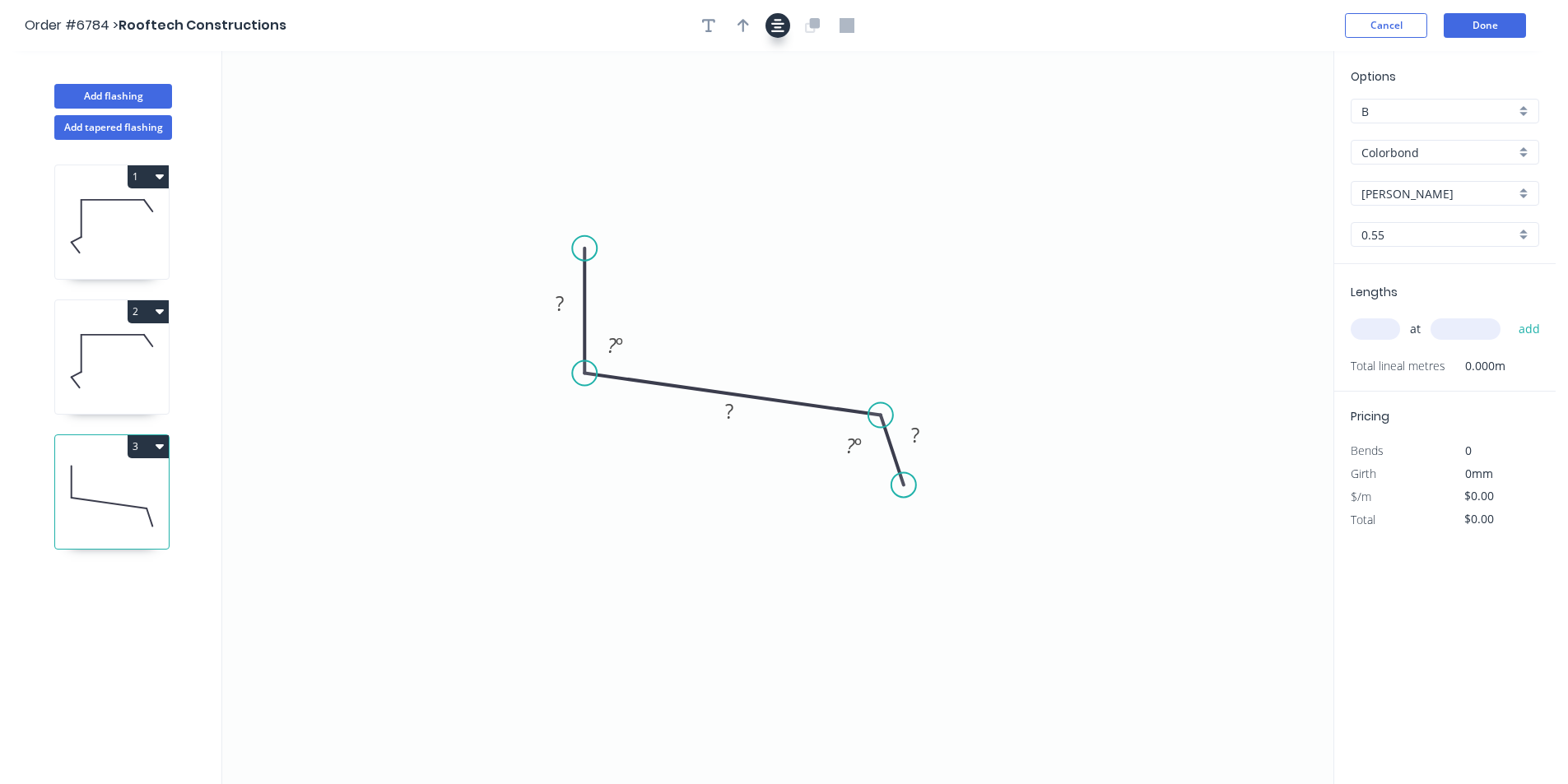
click at [783, 26] on icon "button" at bounding box center [777, 25] width 14 height 14
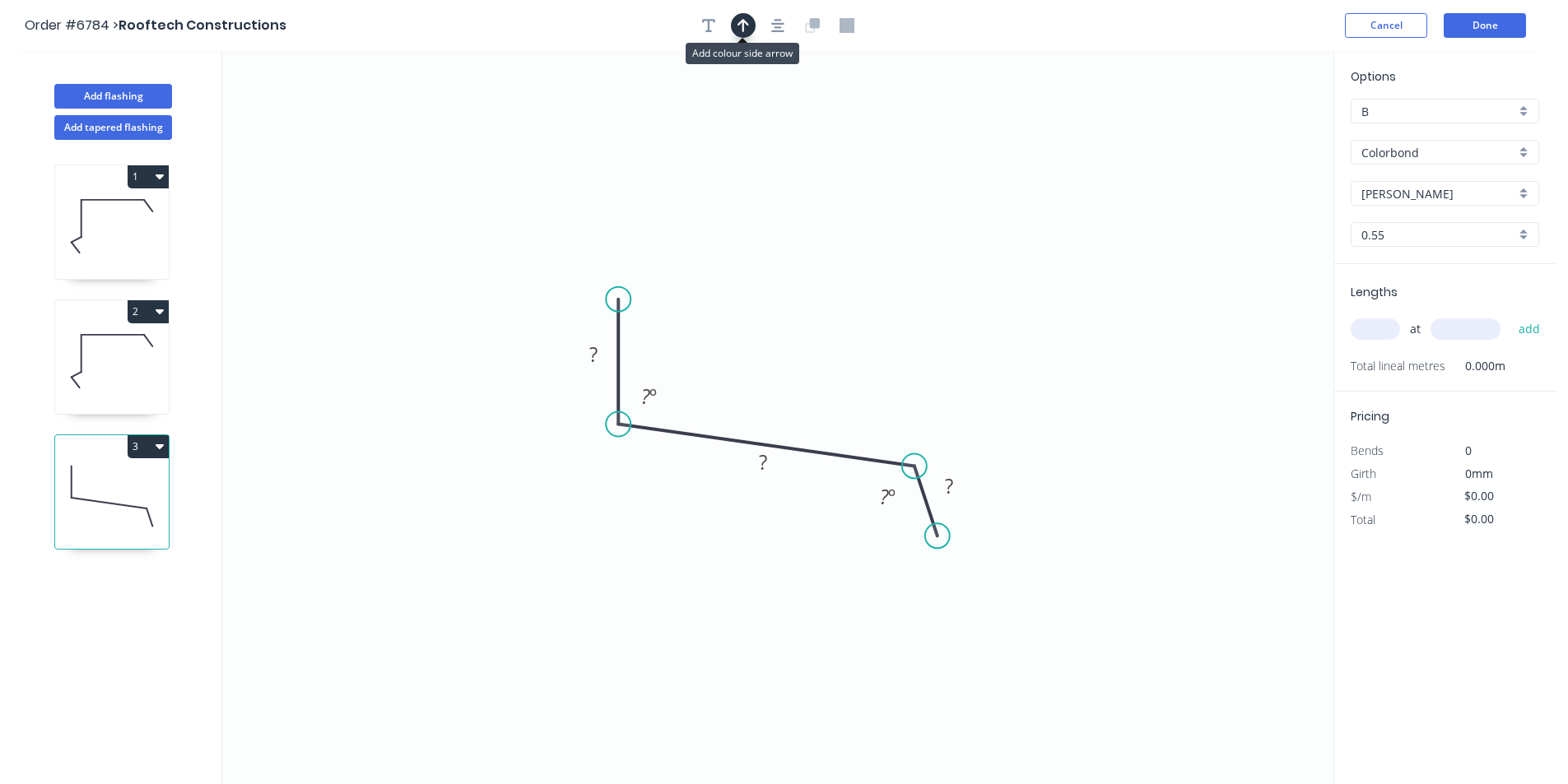
click at [733, 18] on button "button" at bounding box center [743, 25] width 24 height 24
drag, startPoint x: 1252, startPoint y: 132, endPoint x: 680, endPoint y: 365, distance: 617.6
click at [680, 365] on icon at bounding box center [680, 346] width 14 height 52
click at [591, 348] on g "?" at bounding box center [594, 354] width 33 height 27
type input "$12.82"
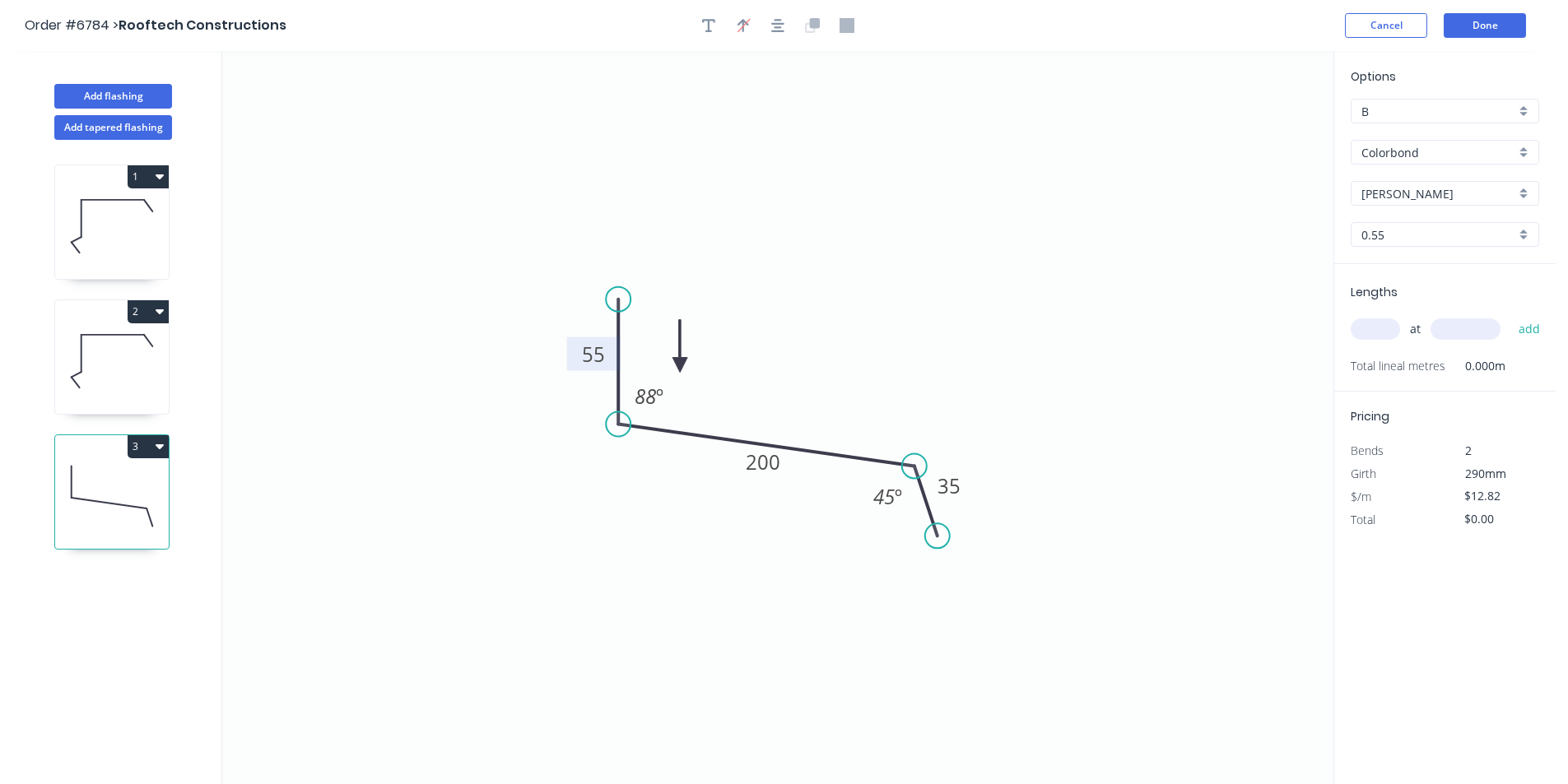
click at [1356, 326] on input "text" at bounding box center [1376, 330] width 50 height 22
type input "2"
type input "2000"
click at [1510, 315] on button "add" at bounding box center [1529, 329] width 39 height 28
click at [155, 444] on icon "button" at bounding box center [159, 445] width 8 height 14
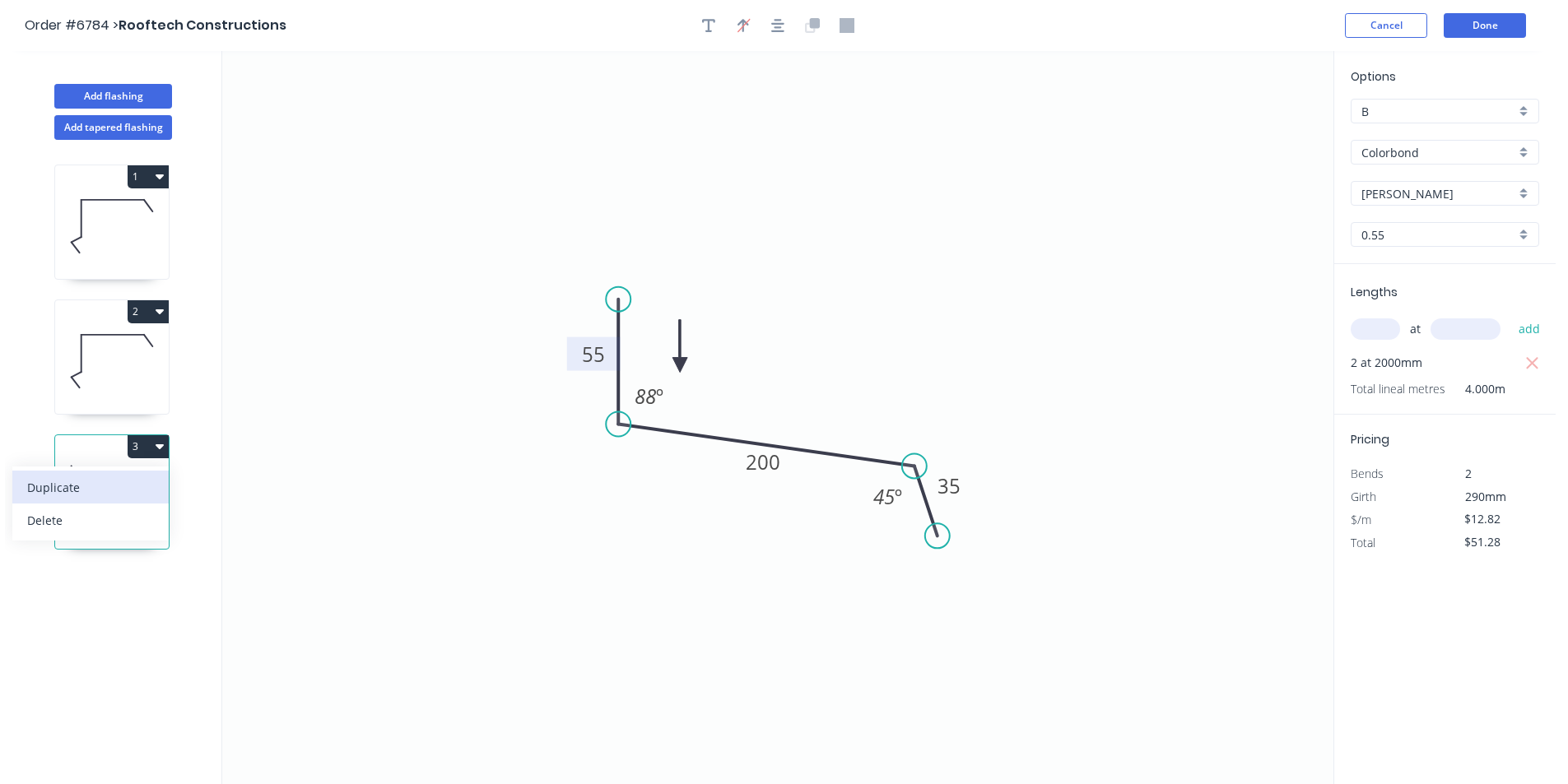
click at [128, 484] on div "Duplicate" at bounding box center [90, 487] width 127 height 23
type input "$0.00"
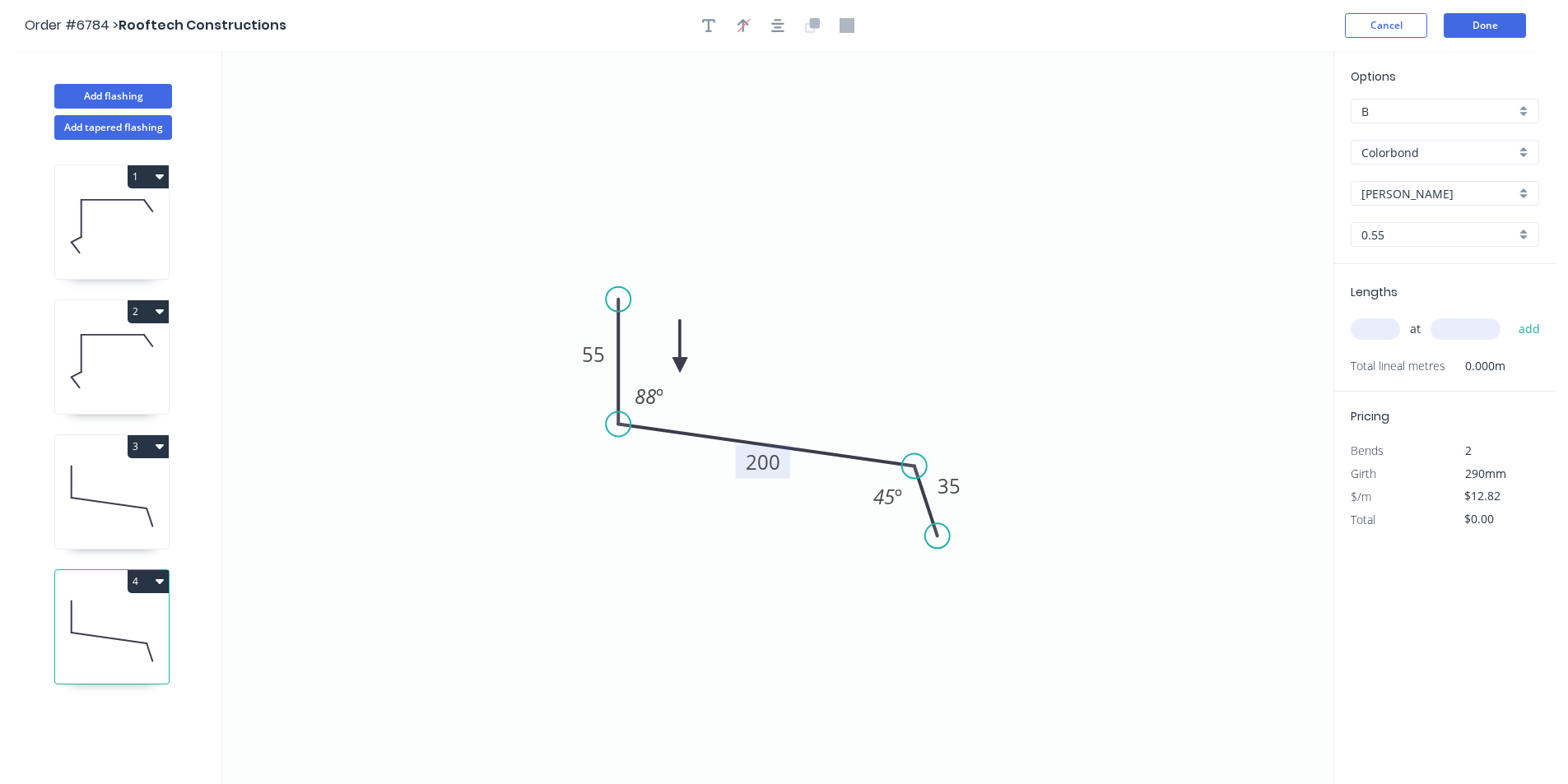
click at [784, 477] on rect at bounding box center [763, 462] width 54 height 33
click at [772, 462] on tspan "200" at bounding box center [763, 462] width 34 height 27
type input "$15.89"
click at [1397, 322] on input "text" at bounding box center [1376, 330] width 50 height 22
type input "1"
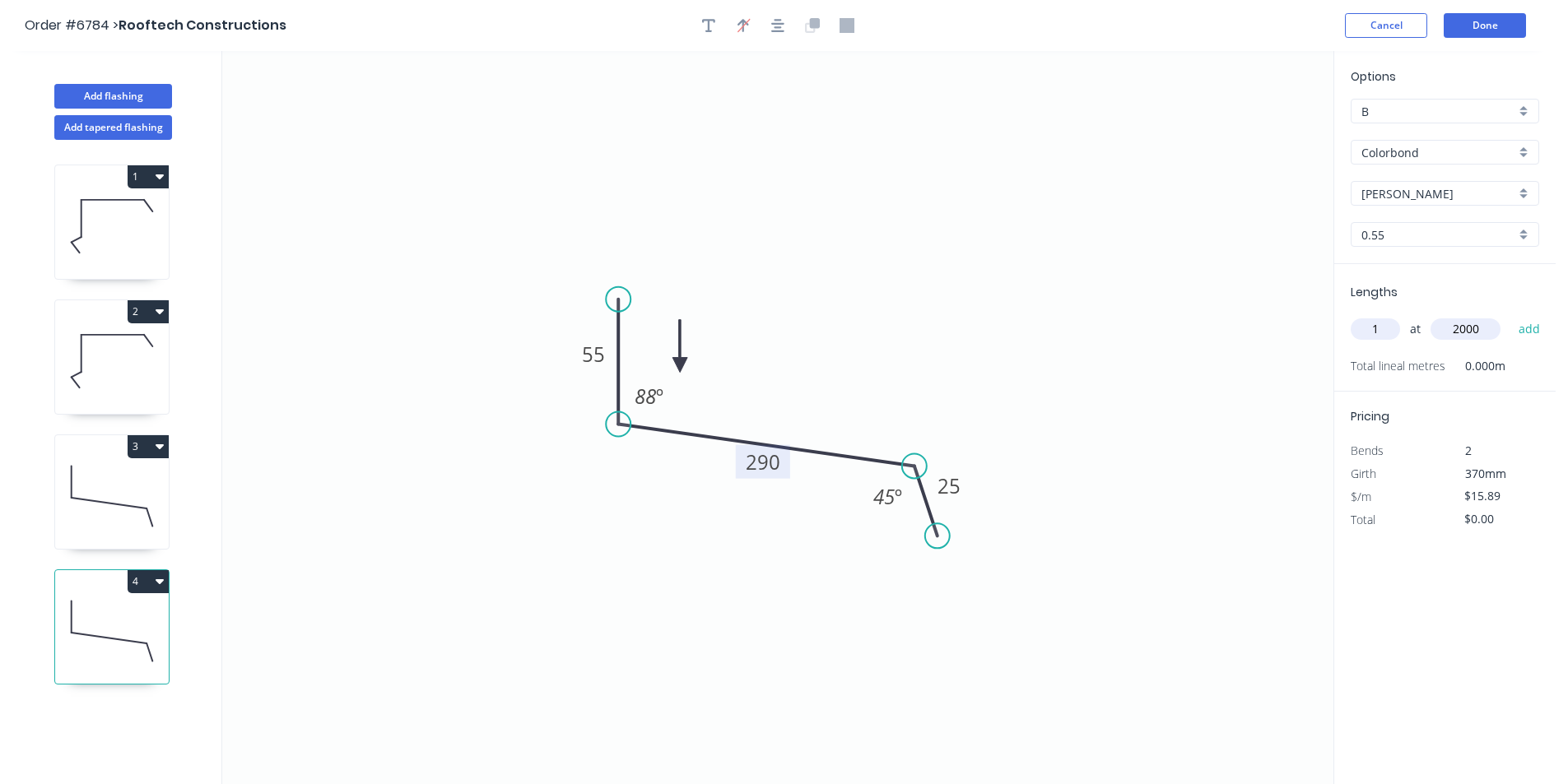
type input "2000"
click at [1510, 315] on button "add" at bounding box center [1529, 329] width 39 height 28
click at [144, 583] on button "4" at bounding box center [148, 582] width 42 height 23
click at [85, 623] on div "Duplicate" at bounding box center [90, 622] width 127 height 23
type input "$0.00"
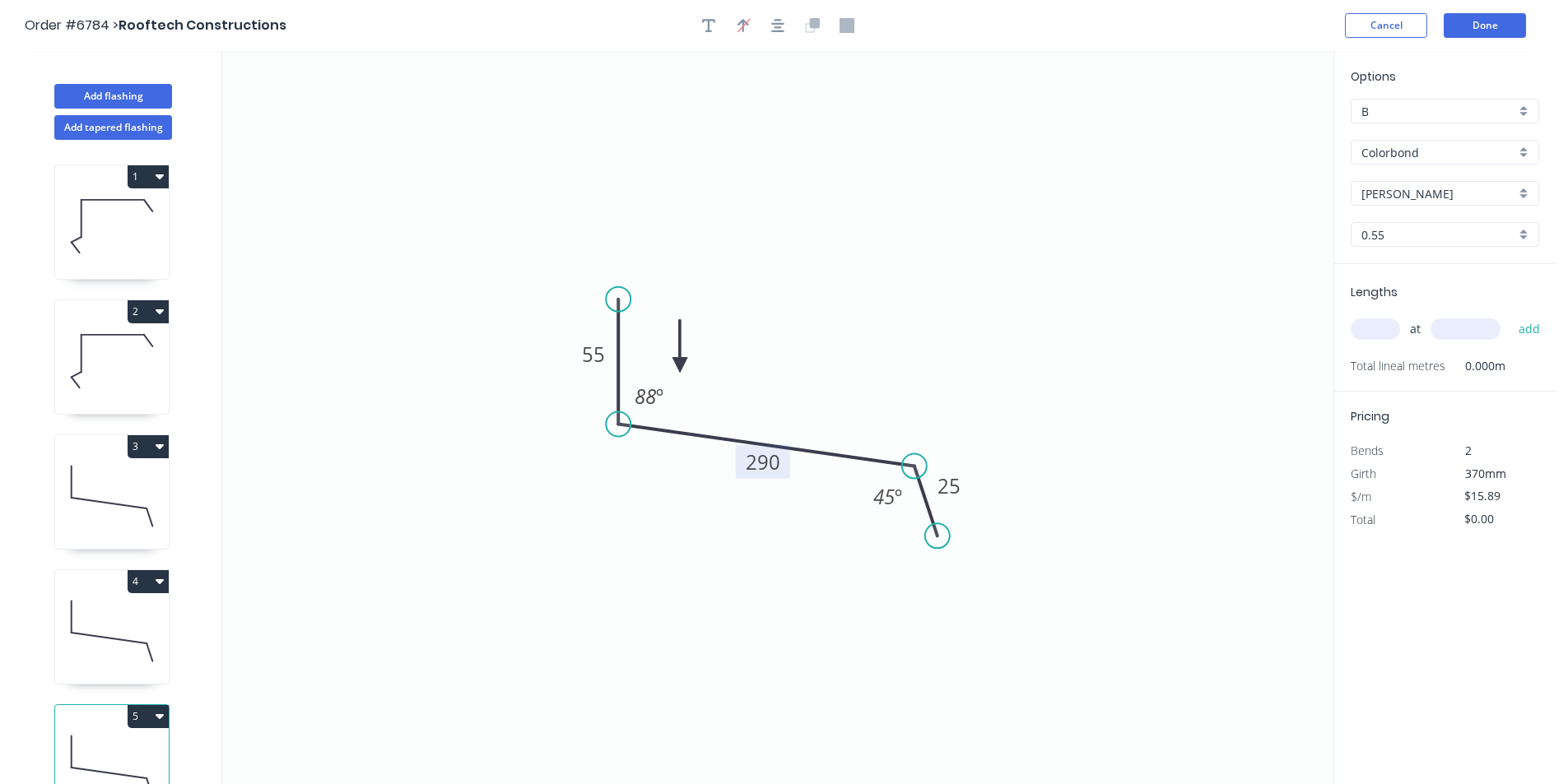
click at [761, 462] on tspan "290" at bounding box center [763, 462] width 34 height 27
type input "$18.91"
click at [1390, 327] on input "text" at bounding box center [1376, 330] width 50 height 22
type input "1"
type input "2000"
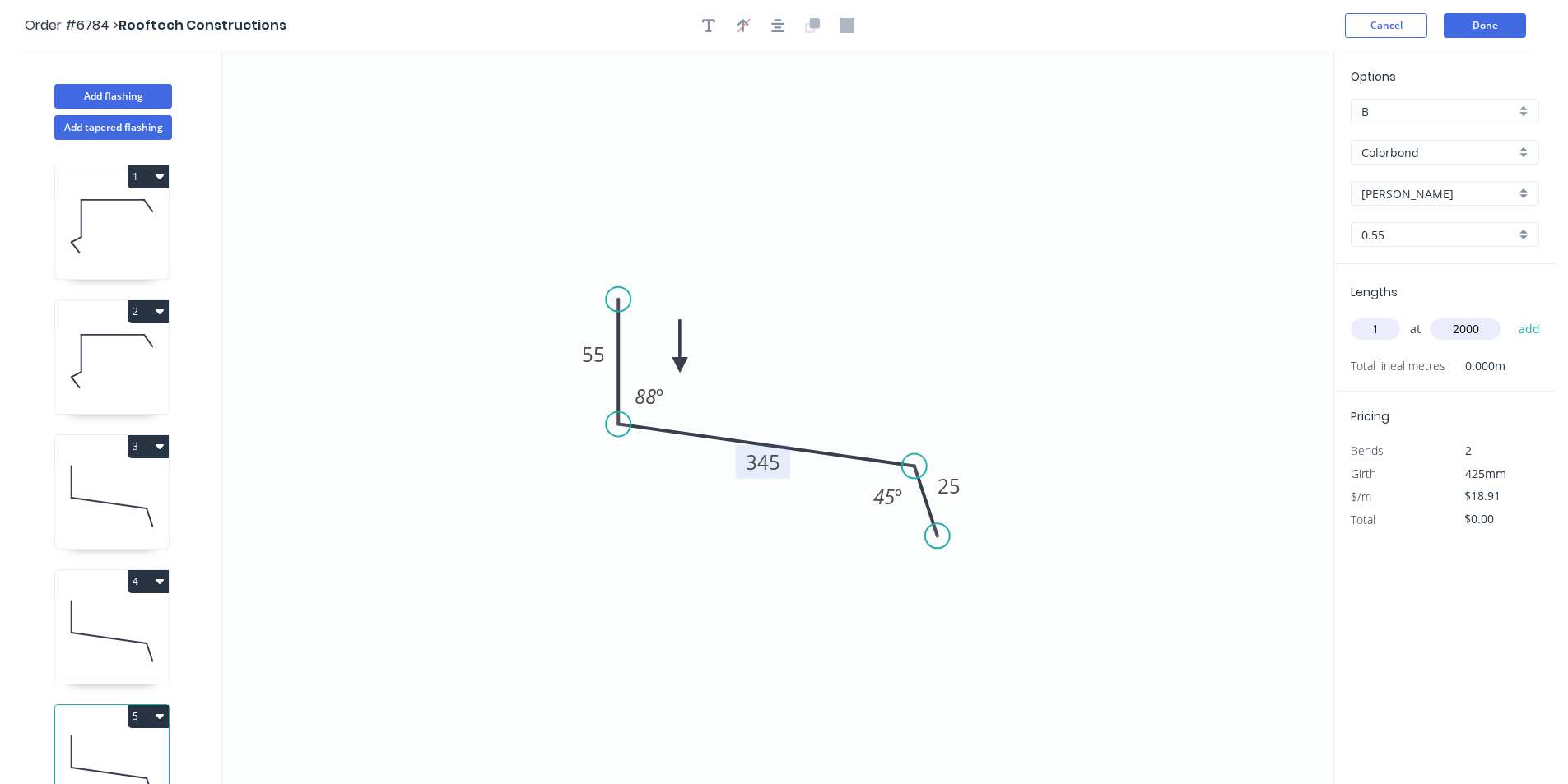
click at [1510, 315] on button "add" at bounding box center [1529, 329] width 39 height 28
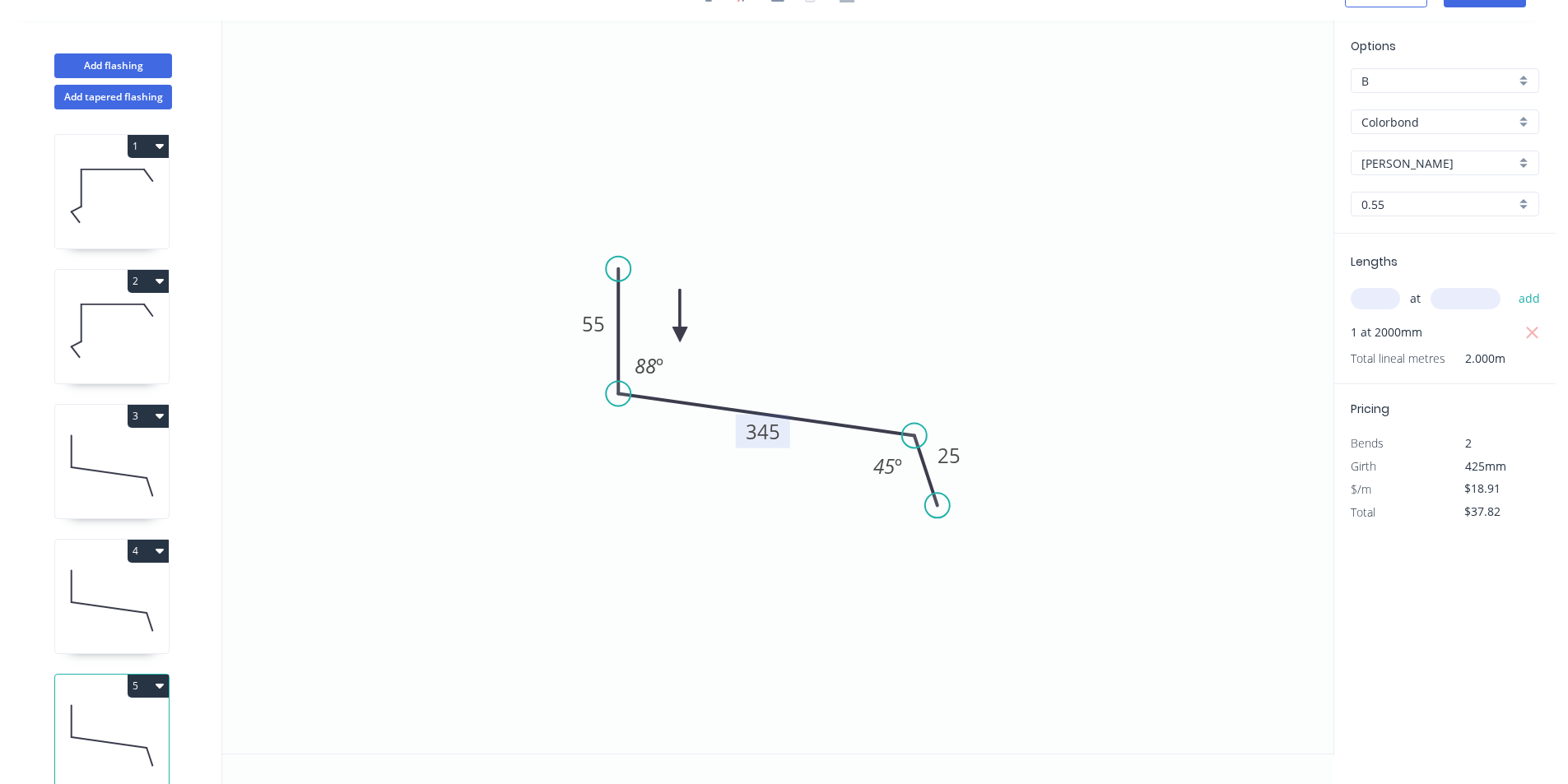
scroll to position [37, 0]
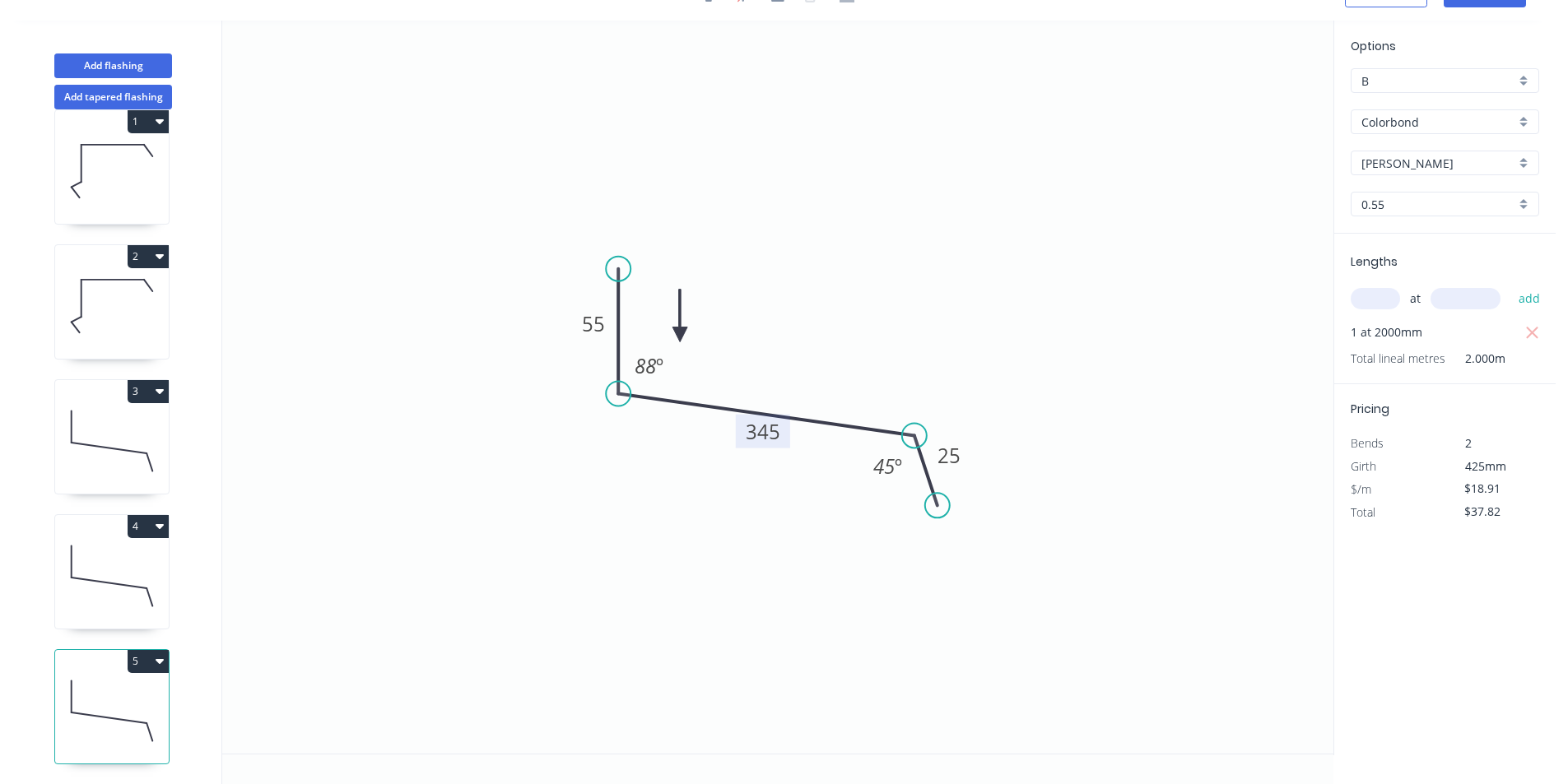
click at [155, 654] on icon "button" at bounding box center [159, 660] width 8 height 14
click at [94, 691] on div "Duplicate" at bounding box center [90, 702] width 127 height 23
type input "$0.00"
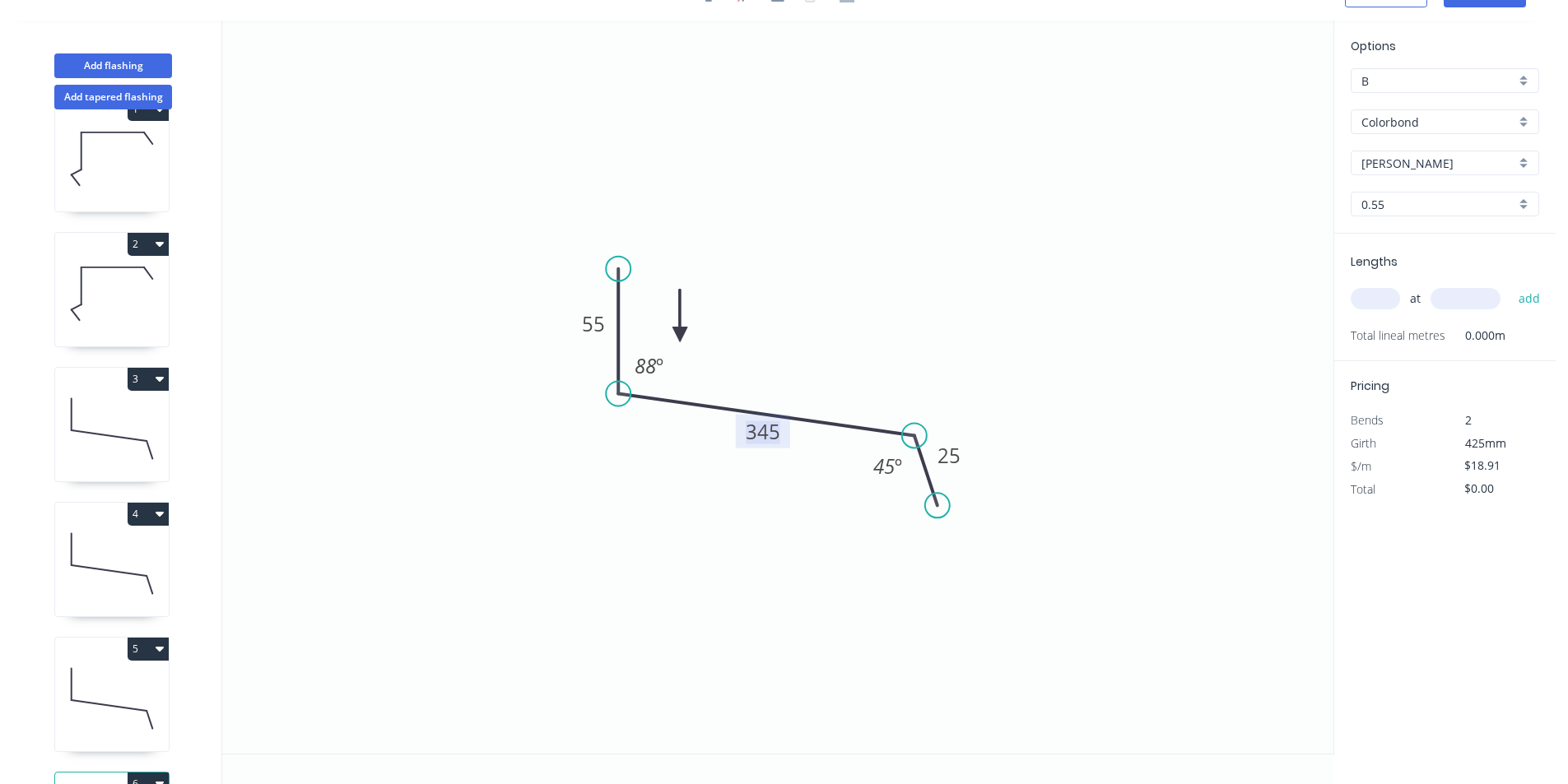
click at [776, 437] on tspan "345" at bounding box center [763, 432] width 34 height 27
type input "$15.89"
click at [1367, 296] on input "text" at bounding box center [1376, 299] width 50 height 22
type input "1"
type input "2000"
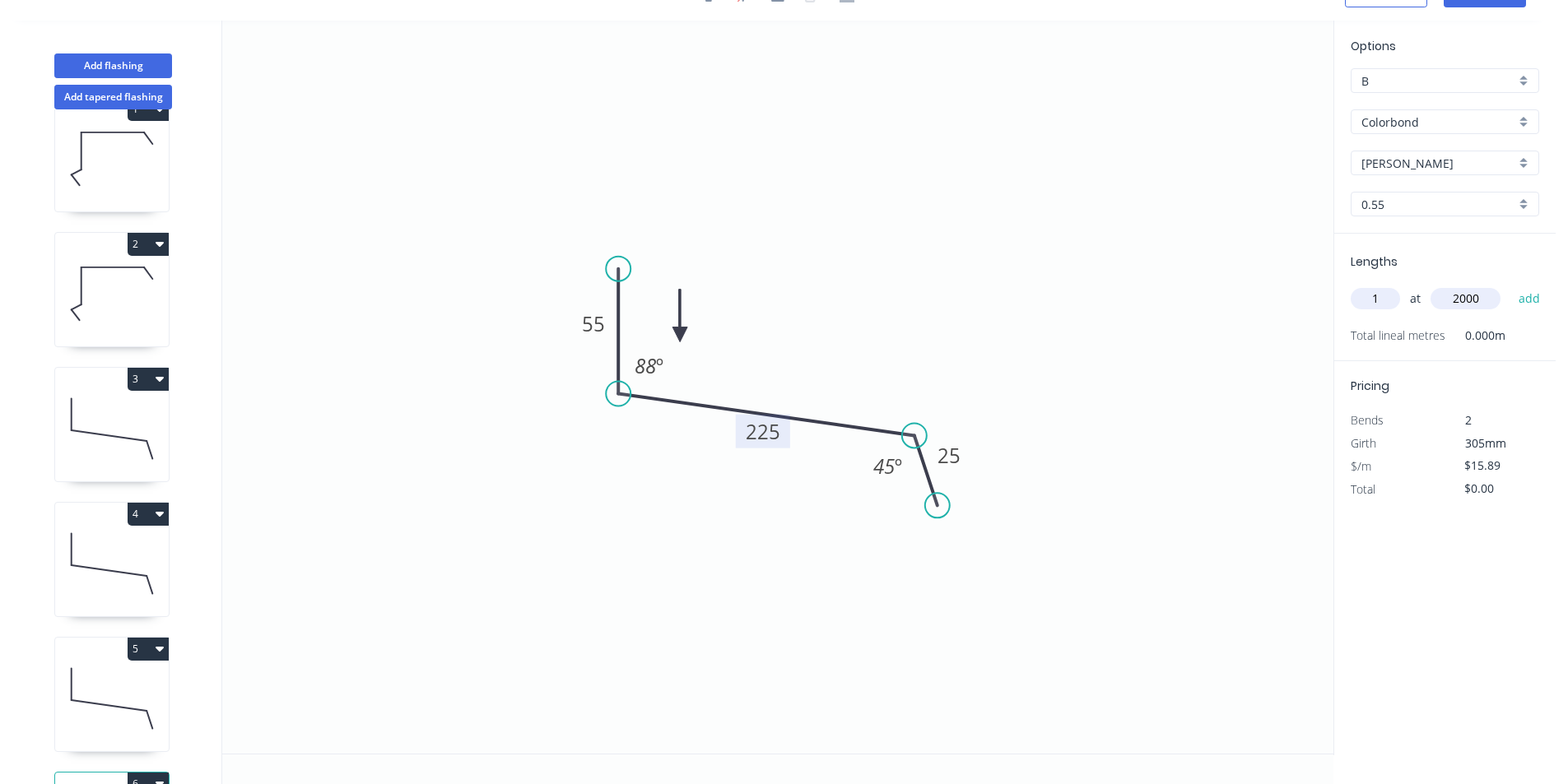
click at [1510, 285] on button "add" at bounding box center [1529, 298] width 39 height 28
type input "$31.78"
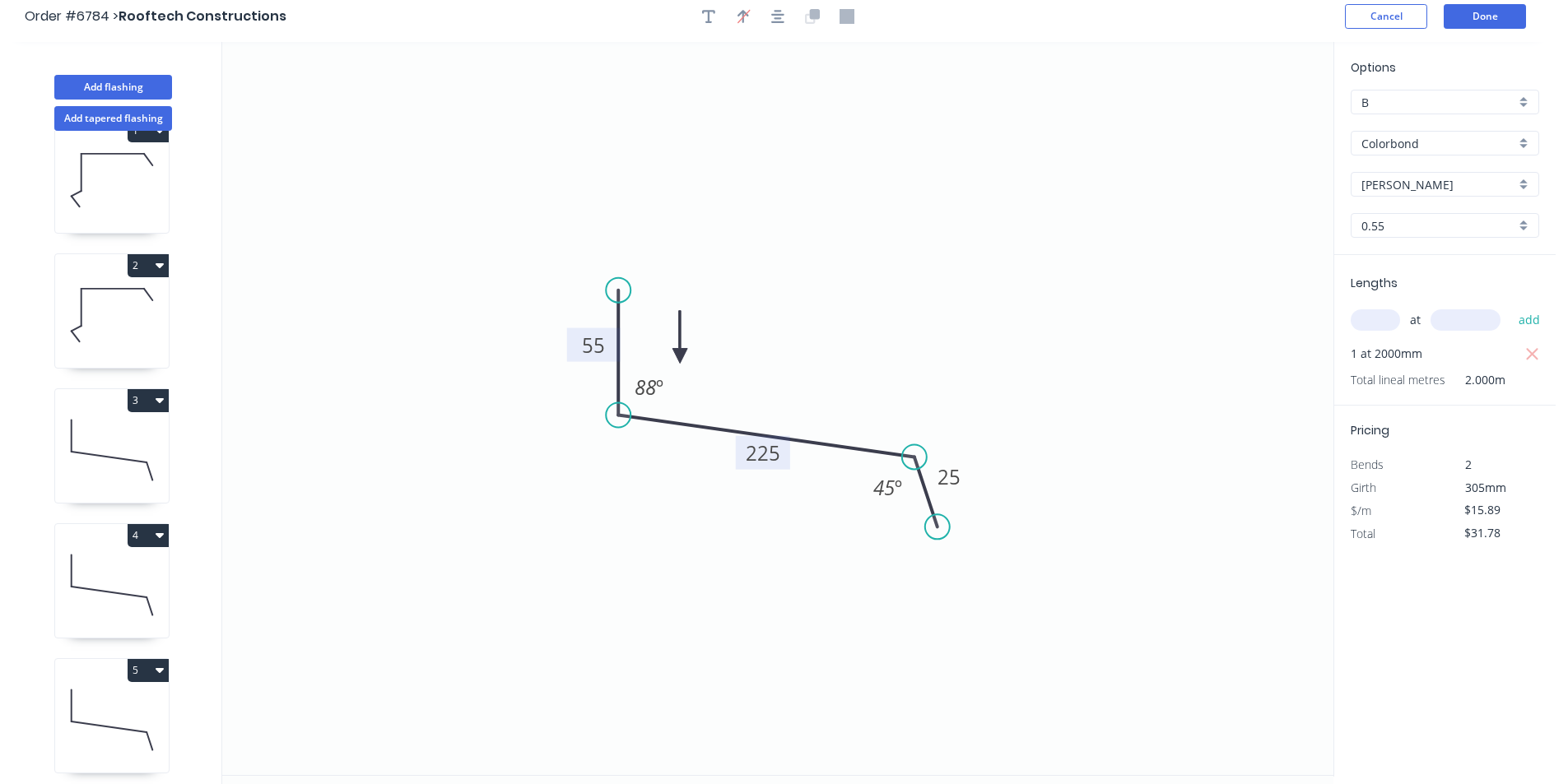
scroll to position [0, 0]
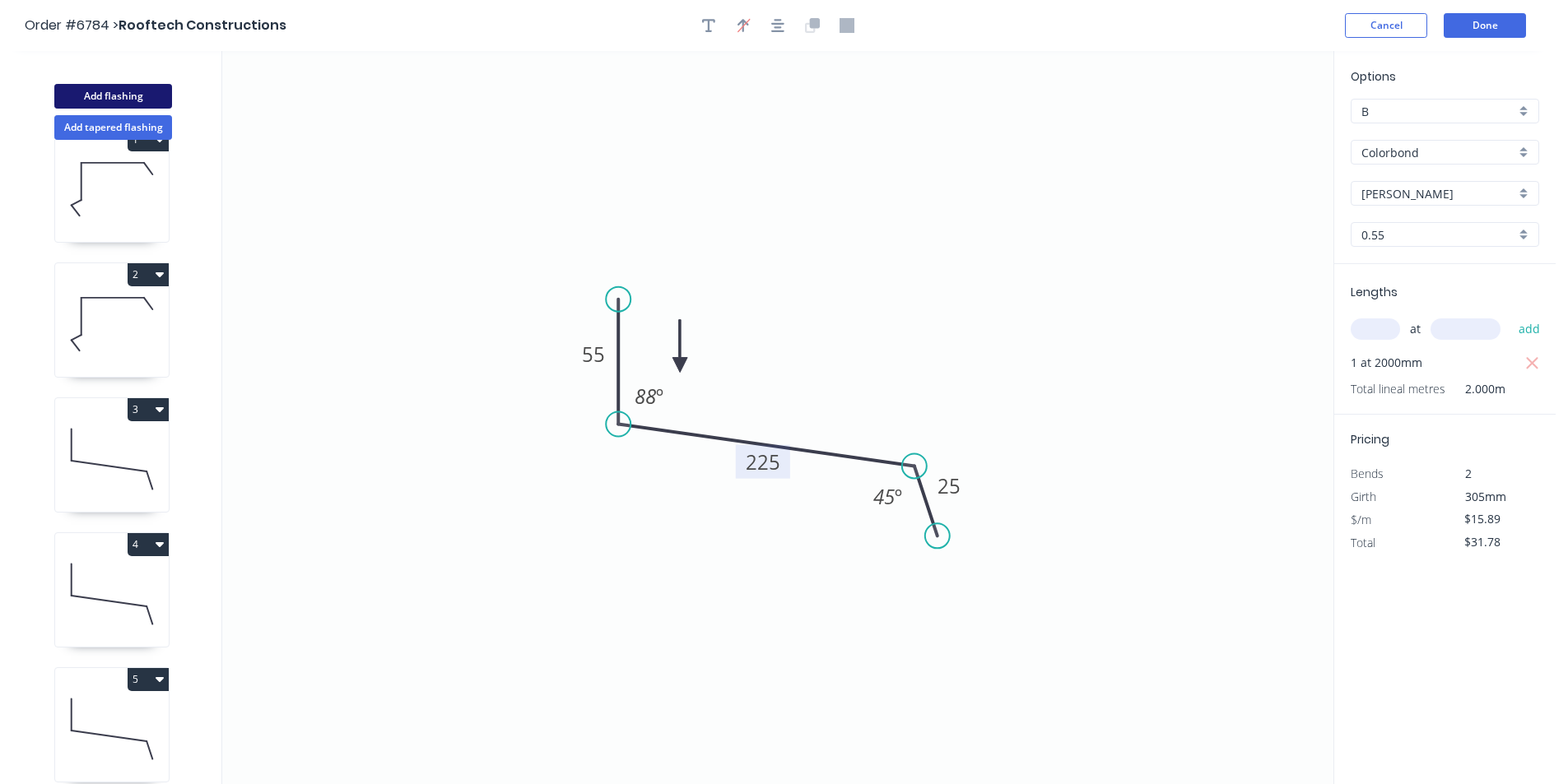
click at [169, 100] on button "Add flashing" at bounding box center [113, 96] width 117 height 24
type input "$0.00"
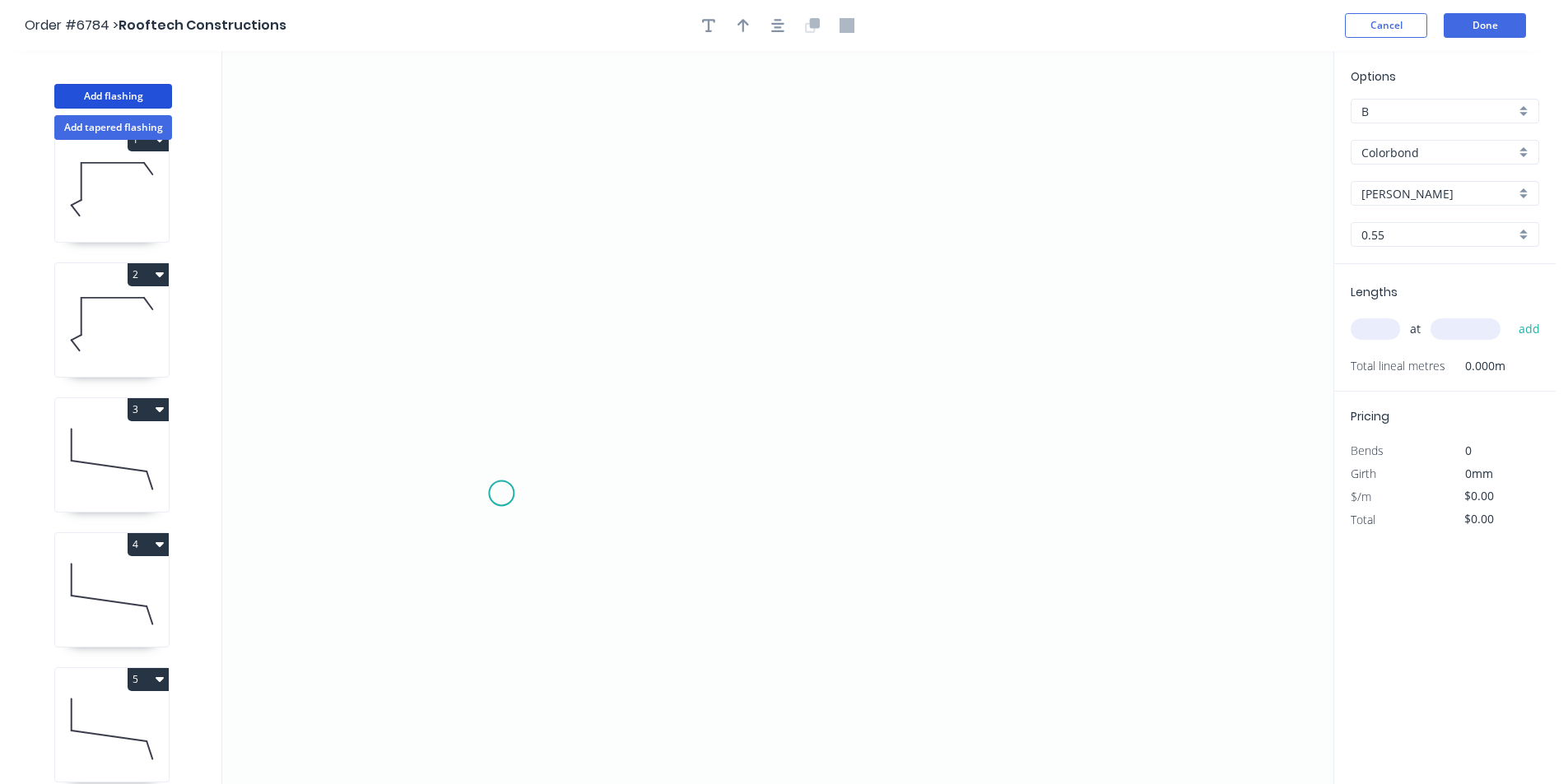
click at [502, 494] on icon "0" at bounding box center [778, 417] width 1112 height 733
click at [561, 394] on icon at bounding box center [531, 443] width 60 height 99
click at [1124, 386] on icon "0 ?" at bounding box center [778, 417] width 1112 height 733
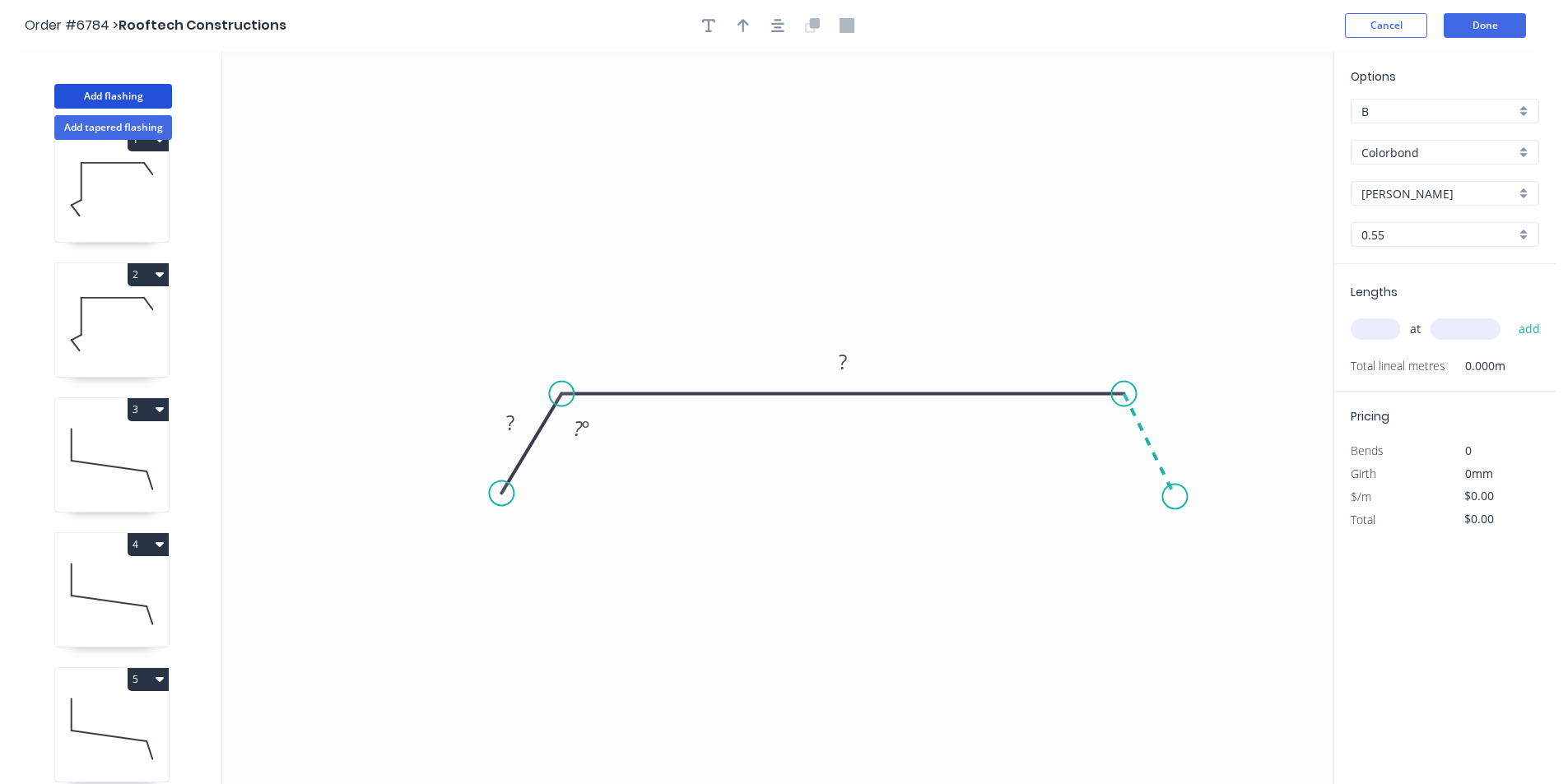
click at [1176, 497] on icon "0 ? ? ? º" at bounding box center [778, 417] width 1112 height 733
click at [784, 18] on icon "button" at bounding box center [777, 25] width 14 height 14
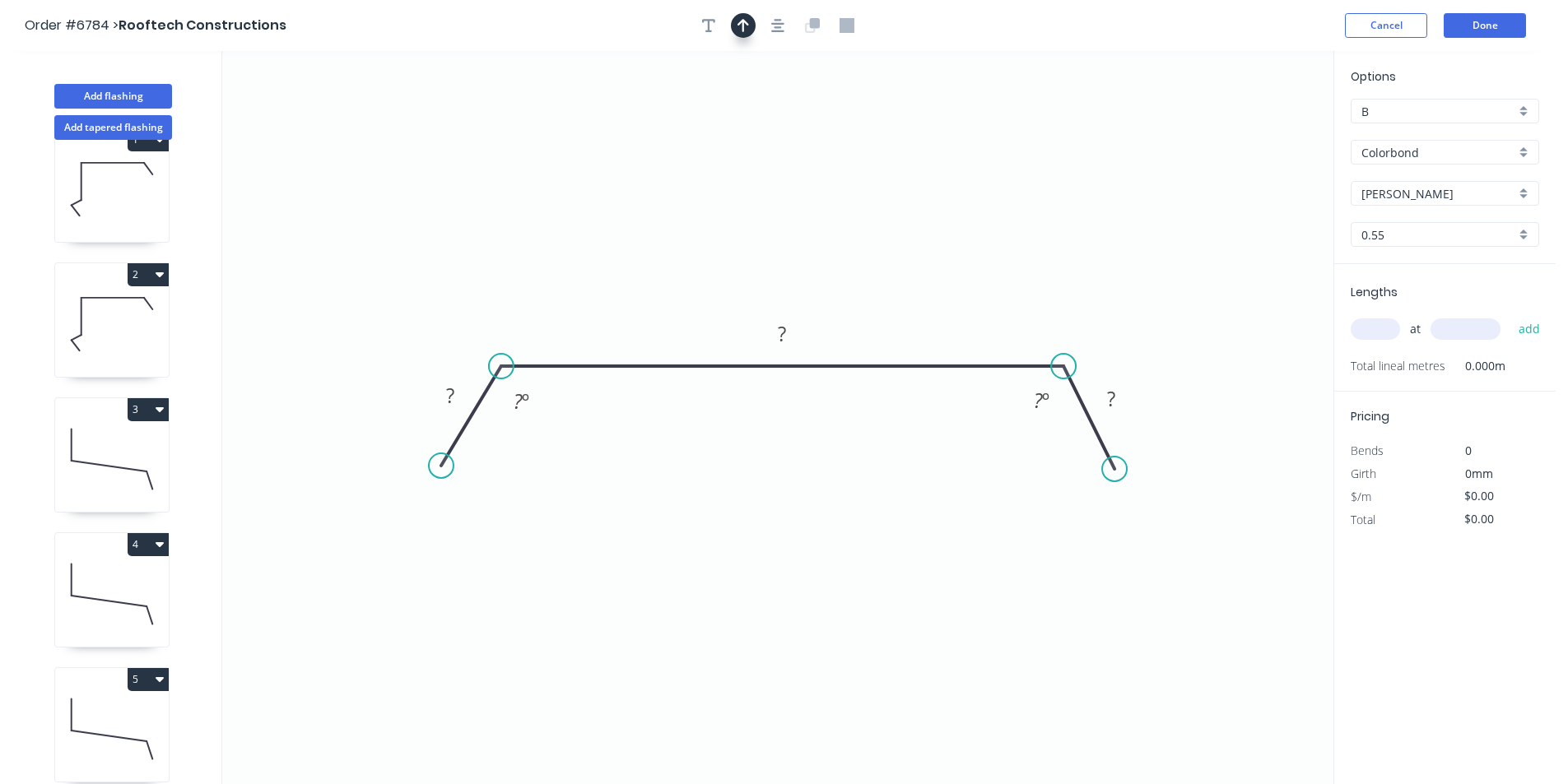
click at [740, 26] on icon "button" at bounding box center [743, 25] width 12 height 14
drag, startPoint x: 1248, startPoint y: 130, endPoint x: 716, endPoint y: 274, distance: 551.1
click at [716, 274] on icon at bounding box center [716, 258] width 14 height 52
click at [447, 402] on tspan "?" at bounding box center [450, 396] width 8 height 27
click at [714, 25] on icon "button" at bounding box center [709, 25] width 14 height 14
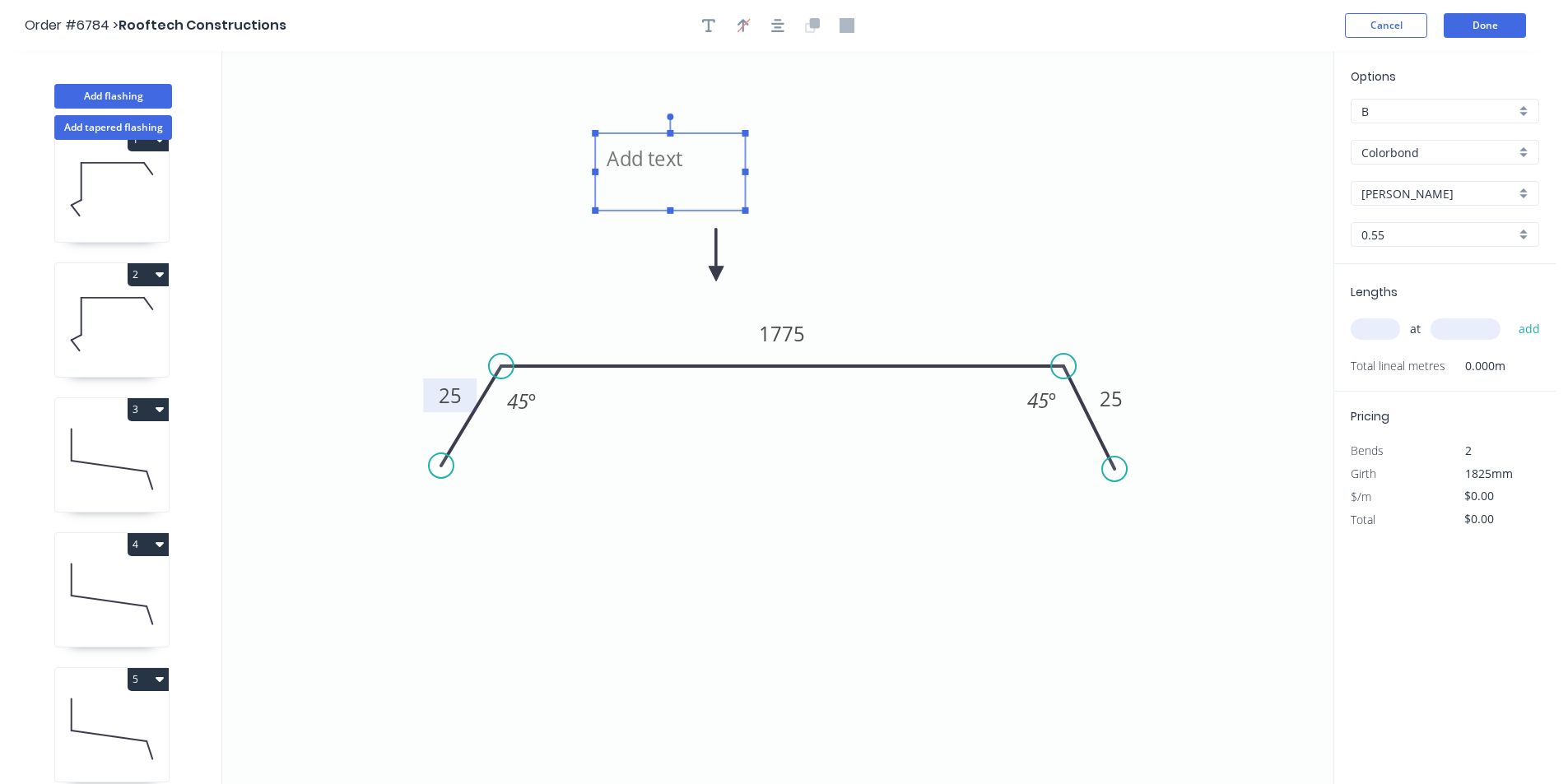
drag, startPoint x: 413, startPoint y: 234, endPoint x: 670, endPoint y: 173, distance: 264.1
click at [670, 173] on textarea at bounding box center [671, 172] width 134 height 61
drag, startPoint x: 743, startPoint y: 172, endPoint x: 909, endPoint y: 179, distance: 166.1
click at [909, 179] on icon "25 1775 25 45 º 45 º" at bounding box center [778, 417] width 1112 height 733
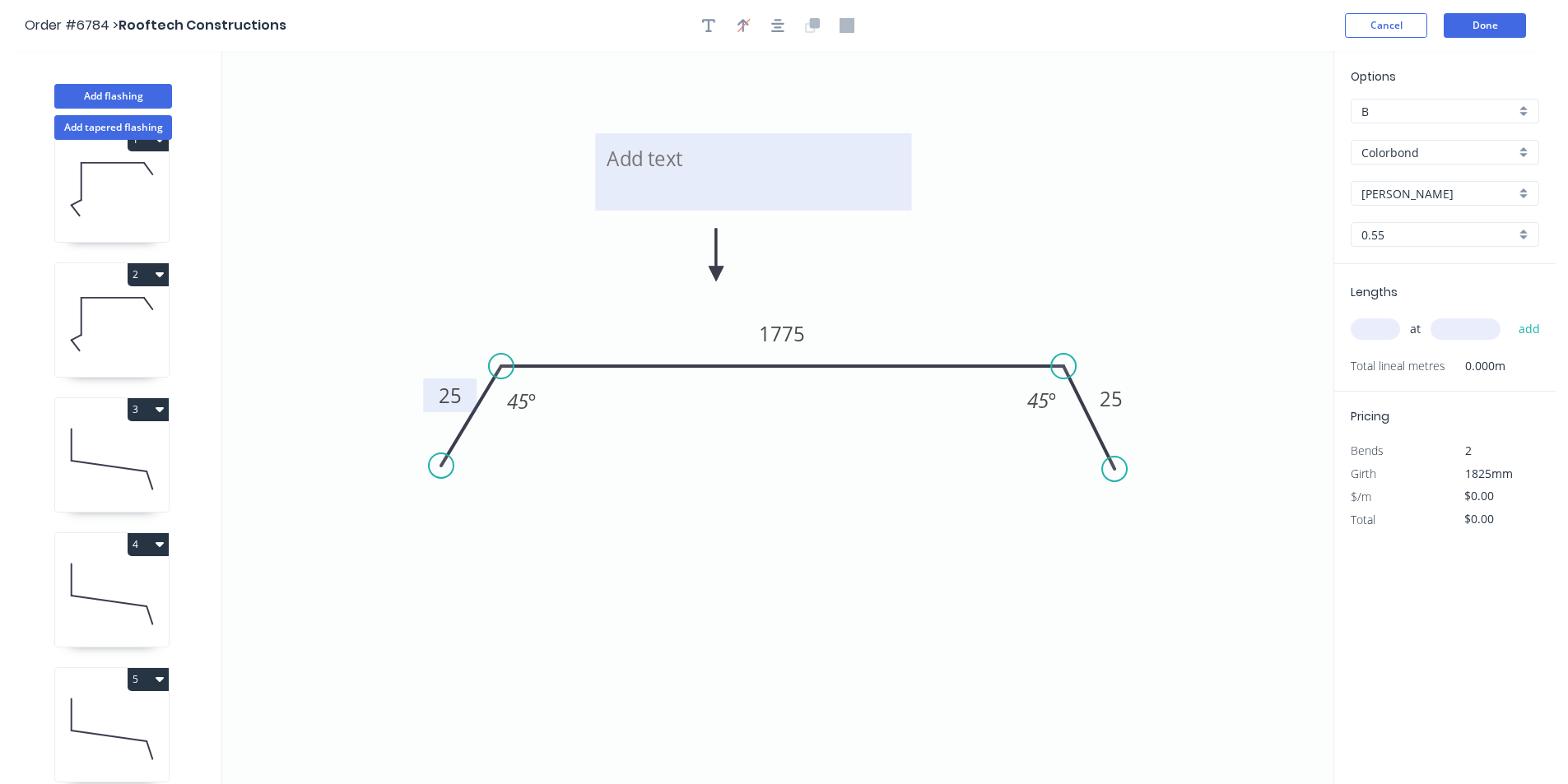
click at [674, 180] on textarea at bounding box center [754, 172] width 300 height 61
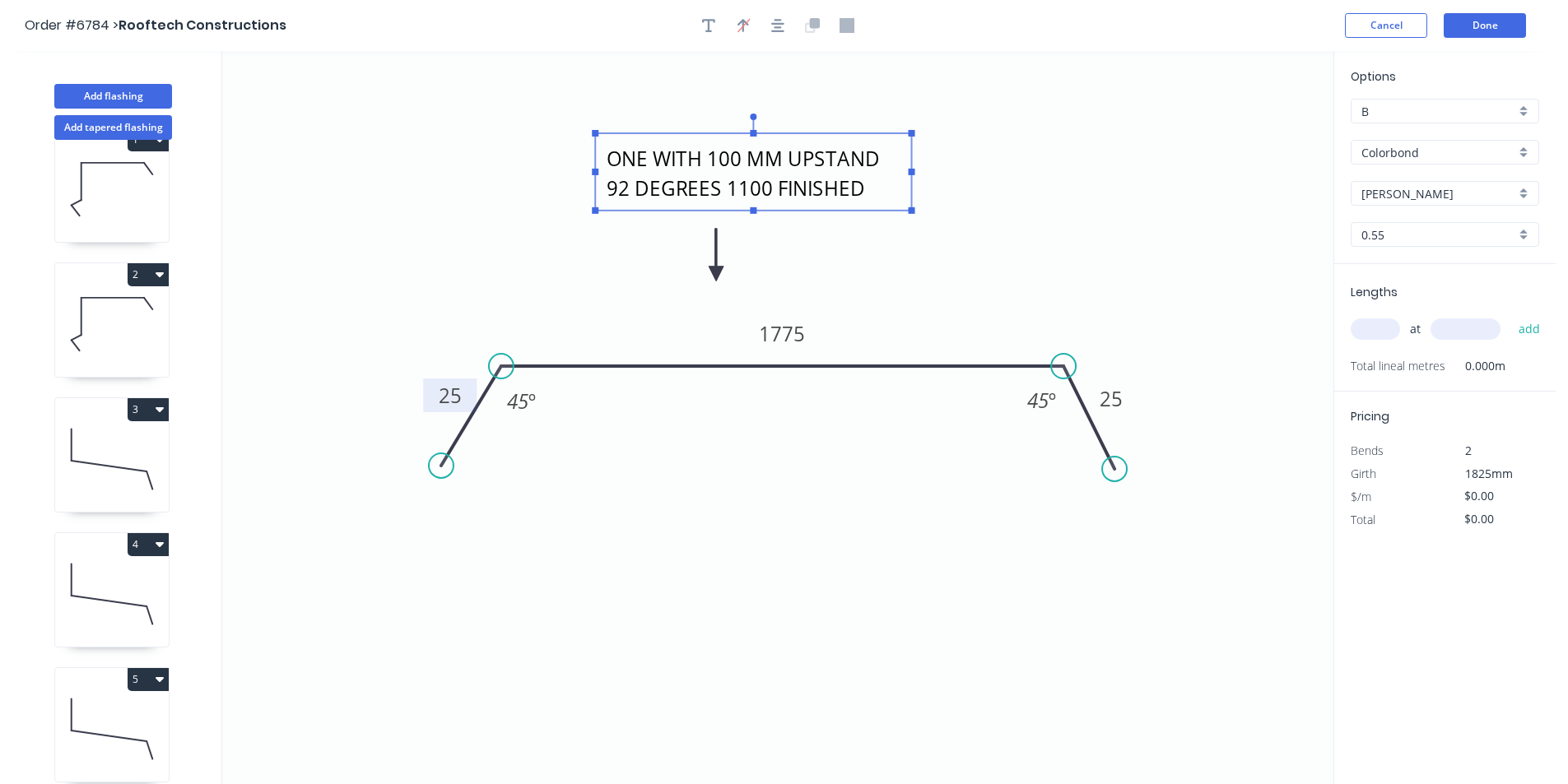
type textarea "ONE WITH 100 MM UPSTAND 92 DEGREES 1100 FINISHED"
drag, startPoint x: 1357, startPoint y: 342, endPoint x: 1382, endPoint y: 332, distance: 26.9
click at [1361, 341] on div "at add" at bounding box center [1447, 329] width 192 height 28
click at [1382, 331] on input "text" at bounding box center [1376, 330] width 50 height 22
type input "2"
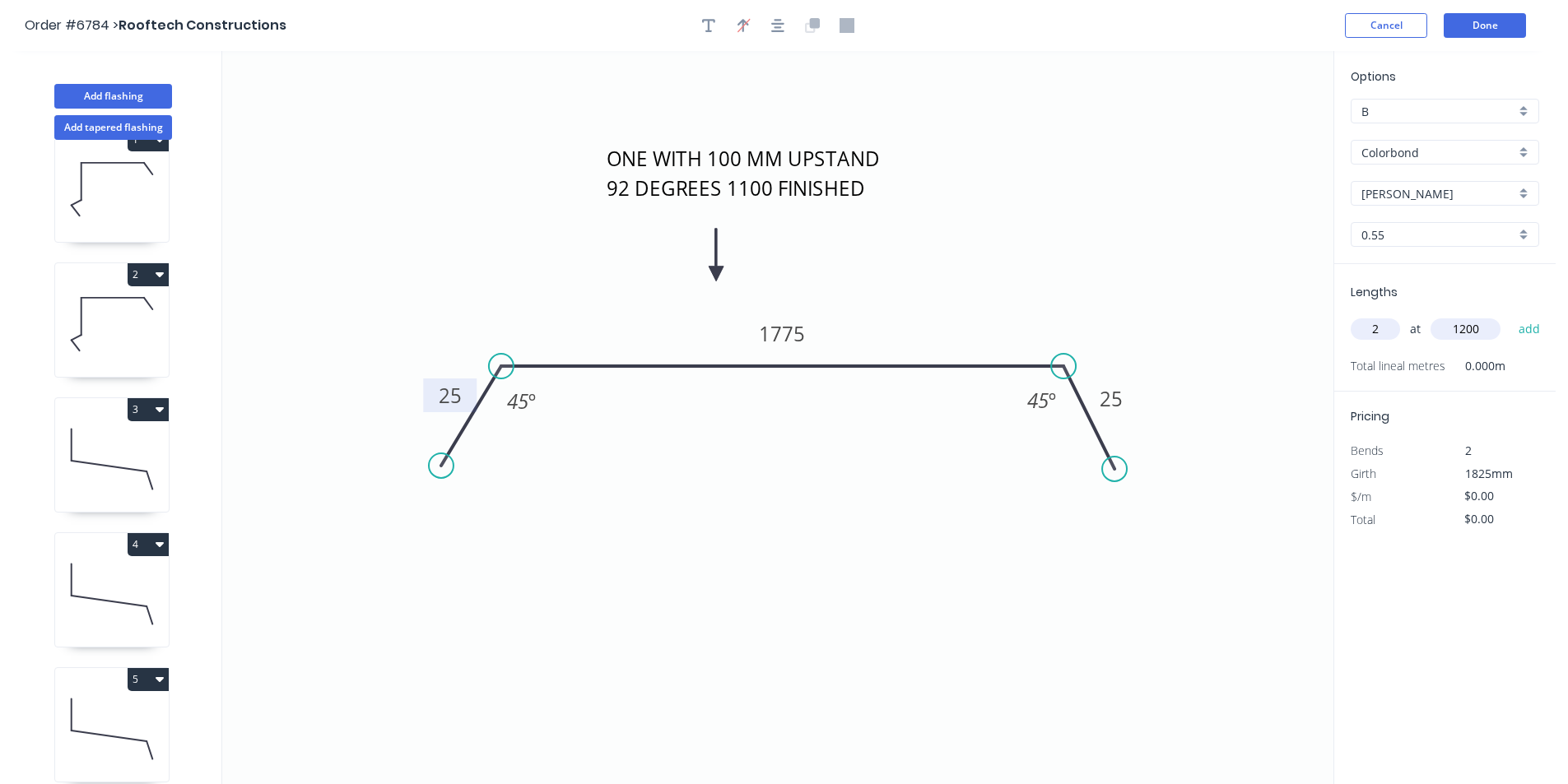
type input "1200"
click at [1510, 315] on button "add" at bounding box center [1529, 329] width 39 height 28
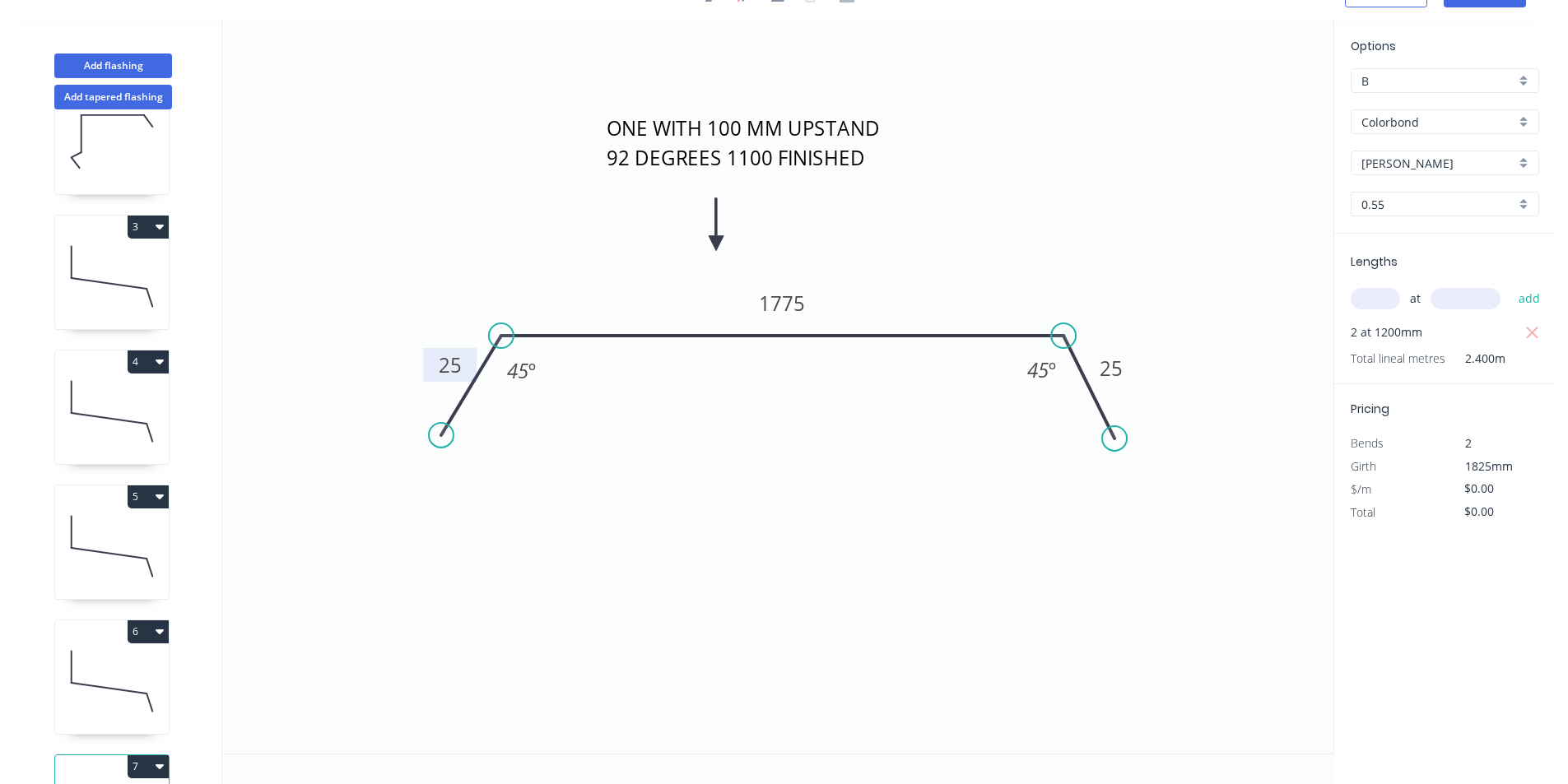
scroll to position [307, 0]
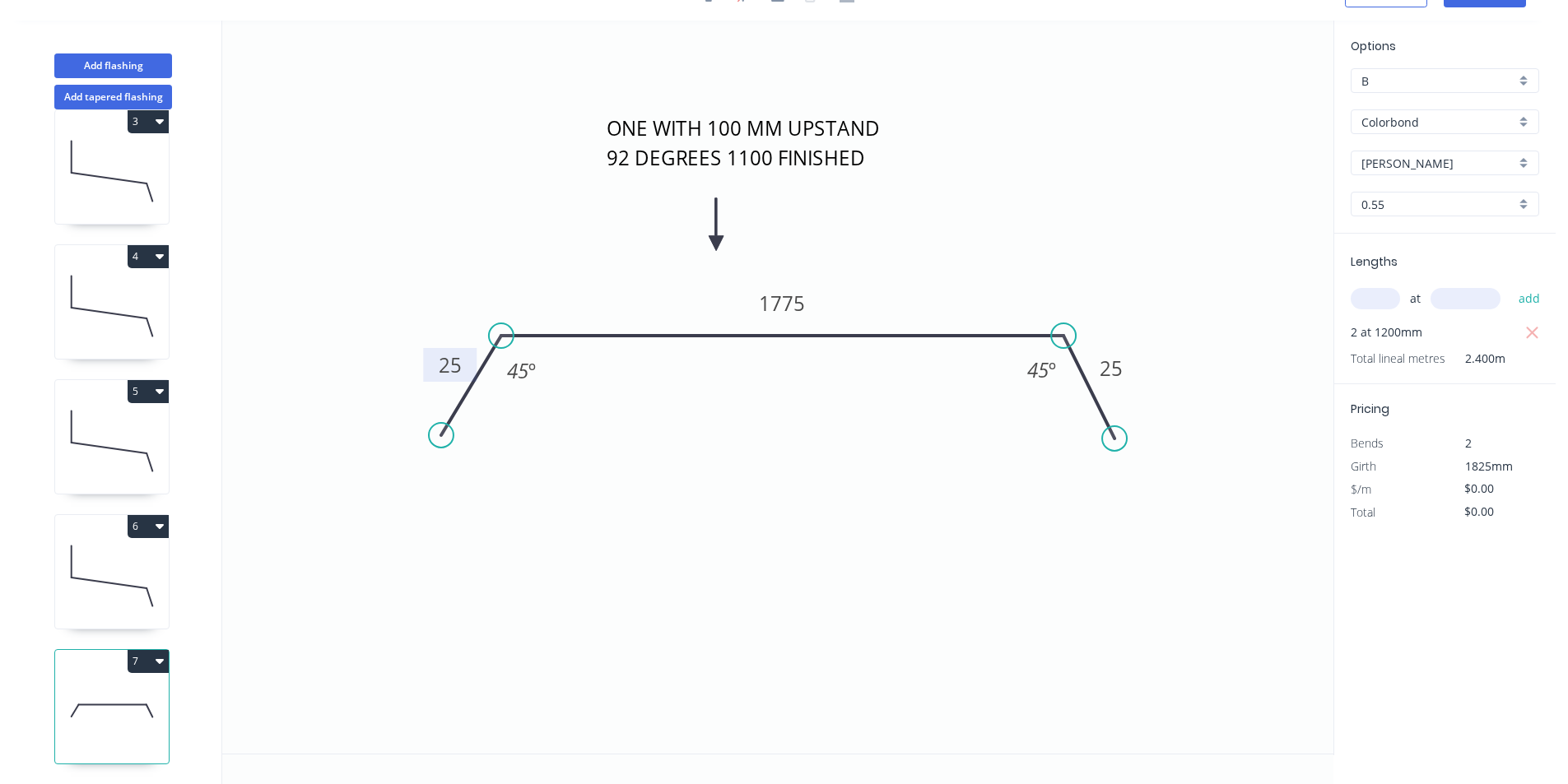
click at [166, 658] on button "7" at bounding box center [148, 662] width 42 height 23
click at [122, 690] on div "Duplicate" at bounding box center [90, 702] width 127 height 23
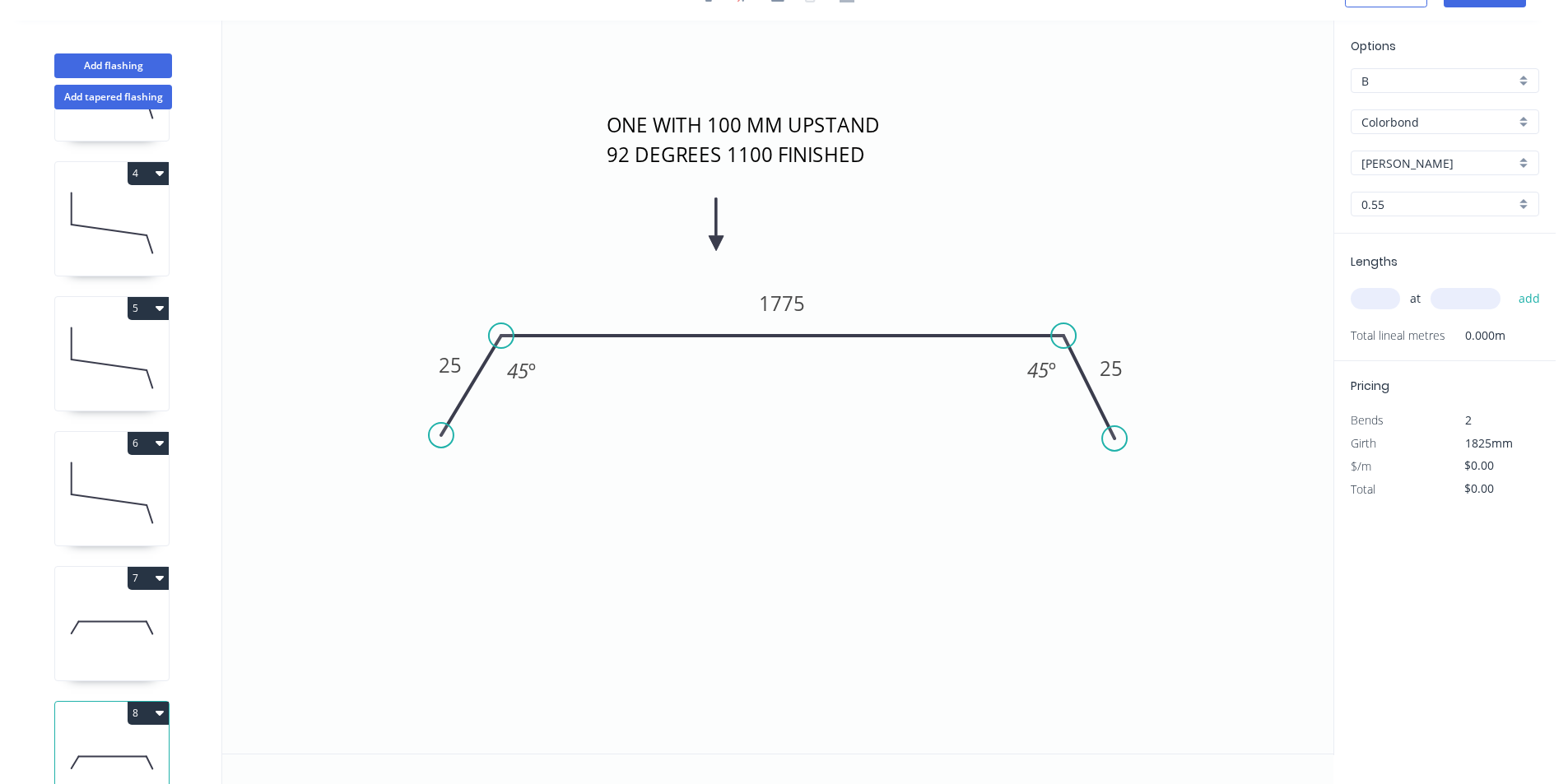
scroll to position [442, 0]
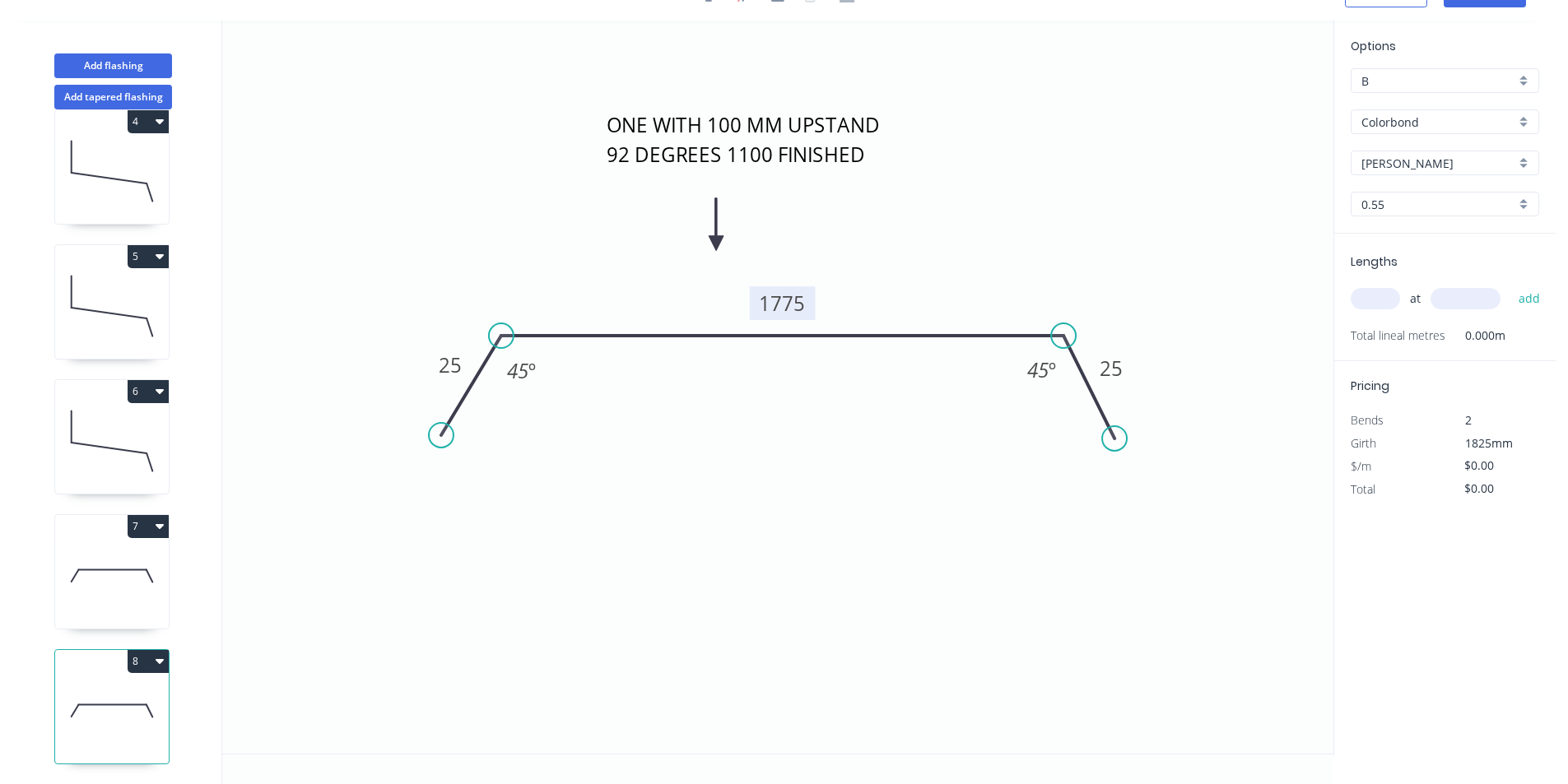
click at [815, 292] on rect at bounding box center [783, 303] width 66 height 33
click at [790, 300] on tspan "1775" at bounding box center [782, 303] width 46 height 27
click at [1374, 300] on input "text" at bounding box center [1376, 299] width 50 height 22
type input "3"
type input "1200"
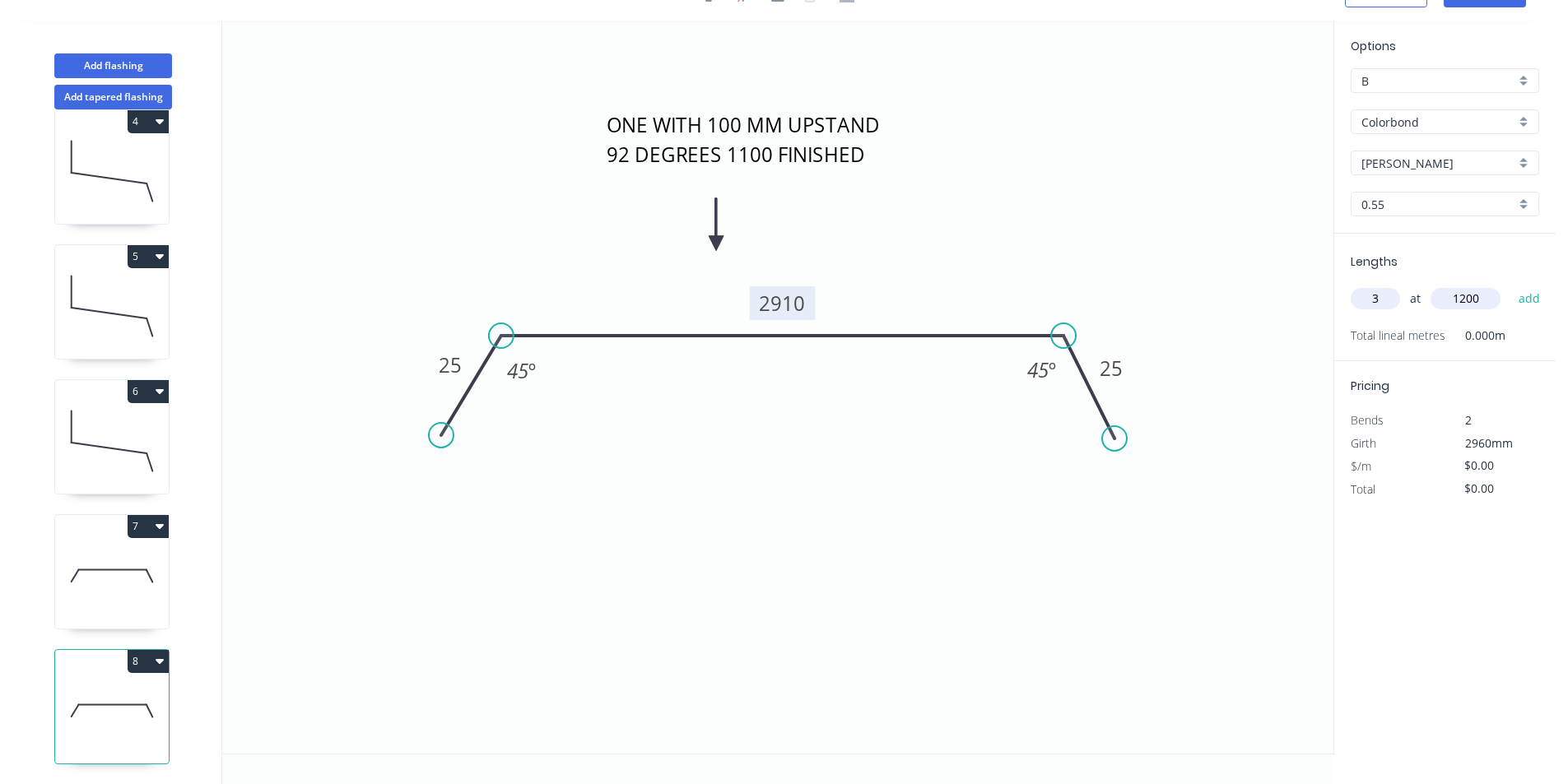
click at [1510, 285] on button "add" at bounding box center [1529, 298] width 39 height 28
click at [130, 79] on div "Add tapered flashing" at bounding box center [113, 94] width 217 height 32
click at [142, 387] on button "6" at bounding box center [148, 392] width 42 height 23
click at [145, 420] on div "Duplicate" at bounding box center [90, 432] width 127 height 23
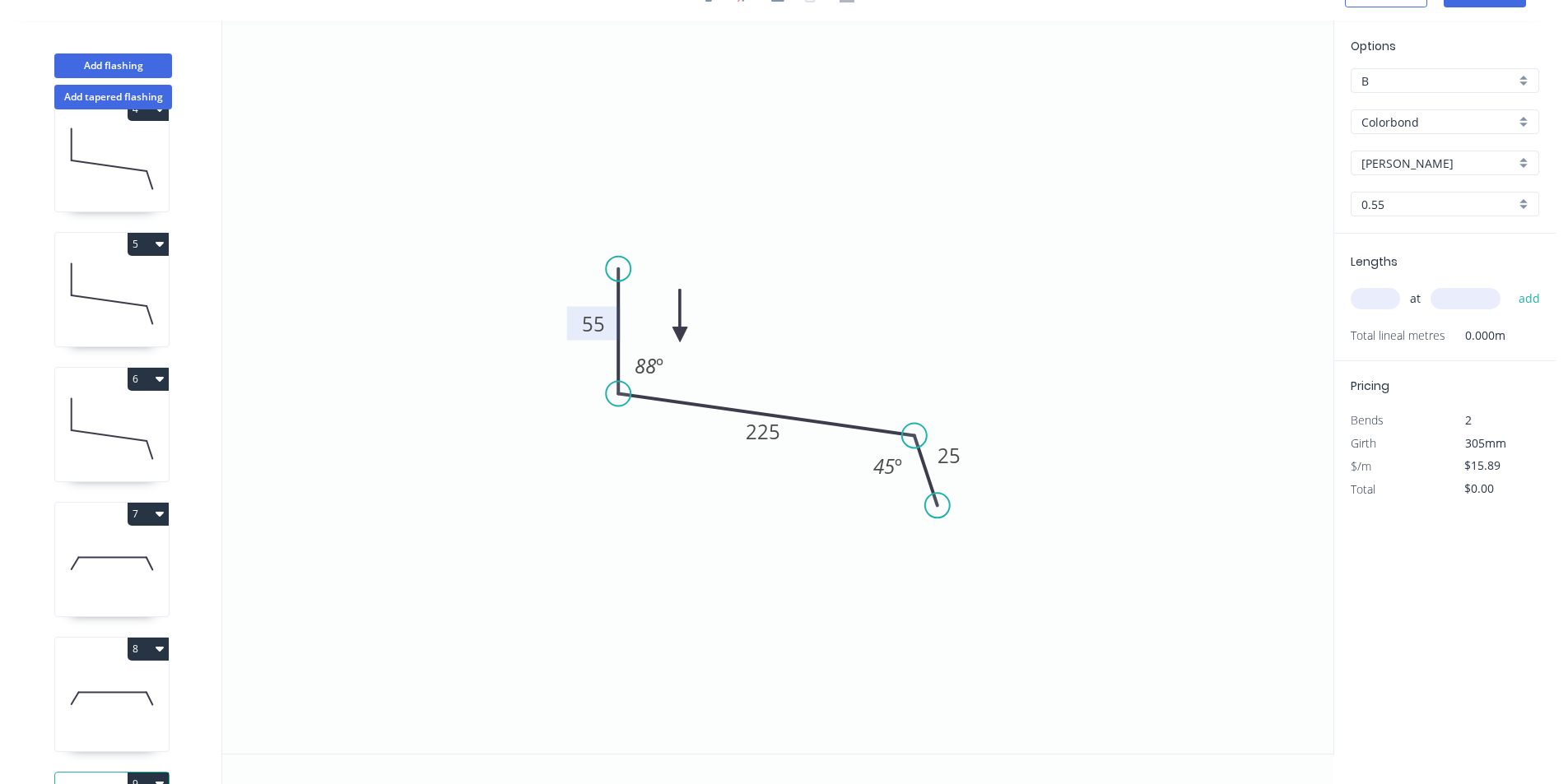
click at [568, 327] on rect at bounding box center [594, 323] width 53 height 33
click at [600, 319] on tspan "55" at bounding box center [594, 323] width 23 height 27
type input "$0.00"
click at [1399, 306] on div "at add" at bounding box center [1447, 298] width 192 height 28
click at [1378, 302] on input "text" at bounding box center [1376, 299] width 50 height 22
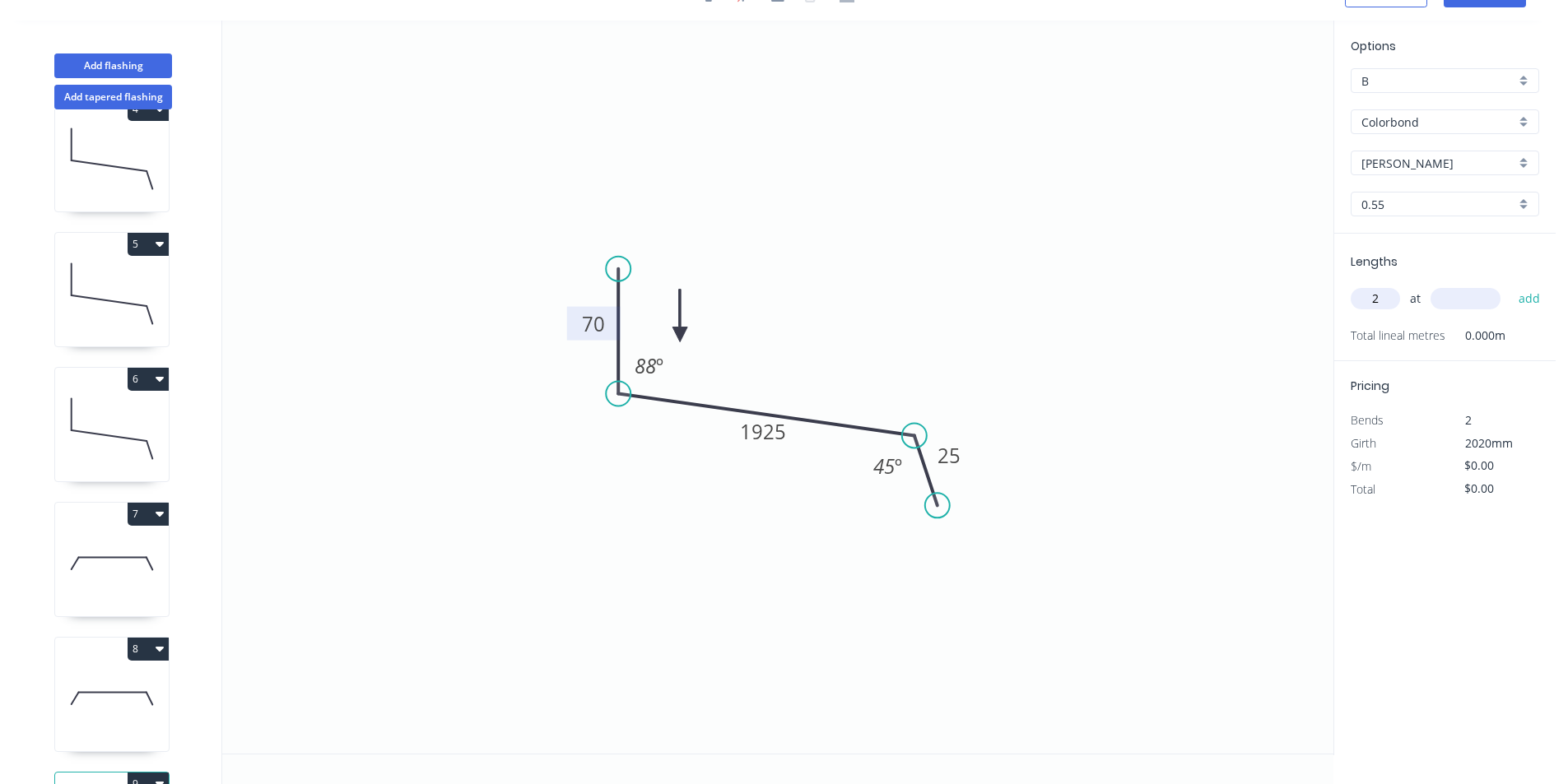
type input "2"
type input "1200"
click at [1510, 285] on button "add" at bounding box center [1529, 298] width 39 height 28
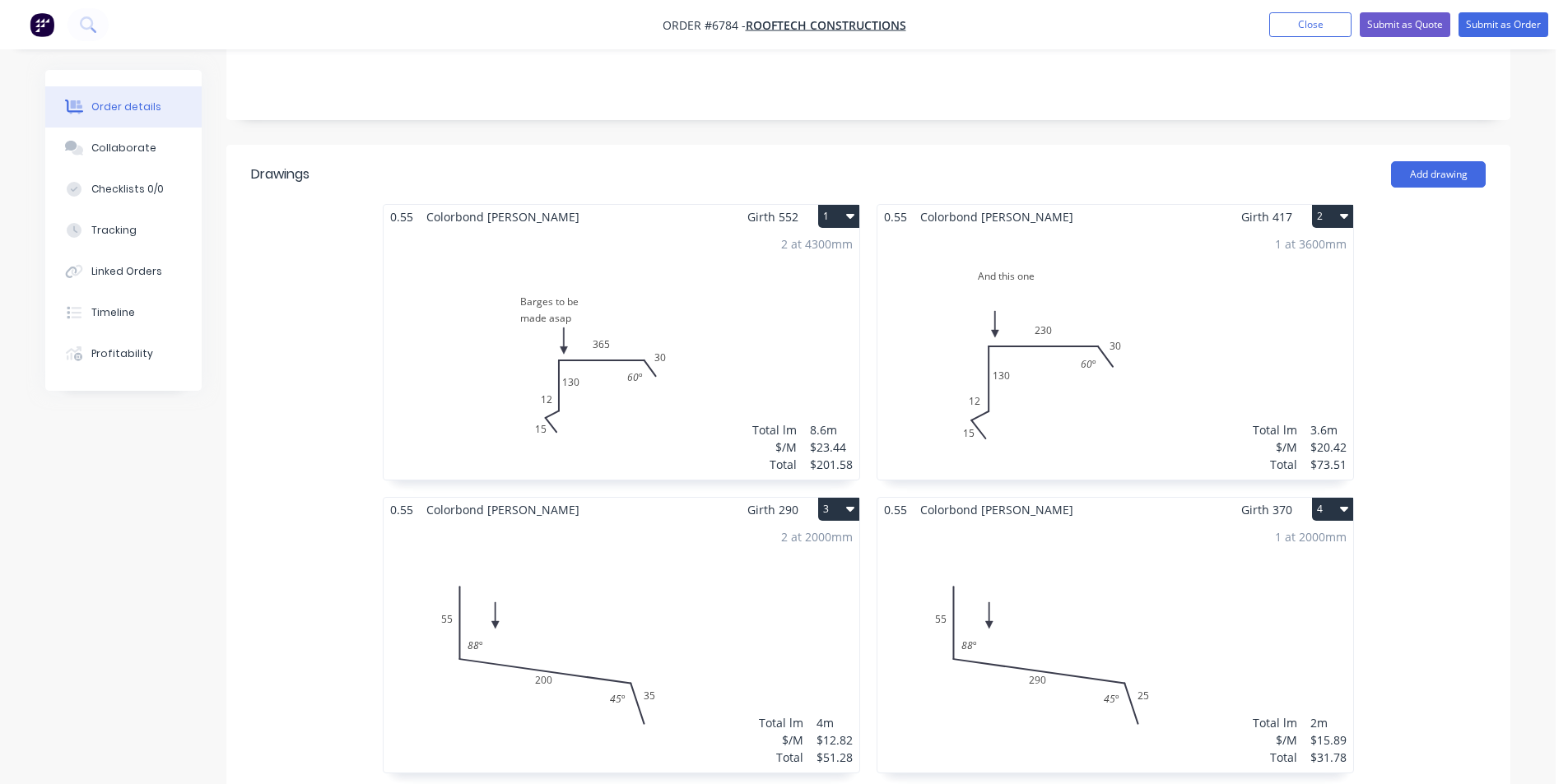
scroll to position [329, 0]
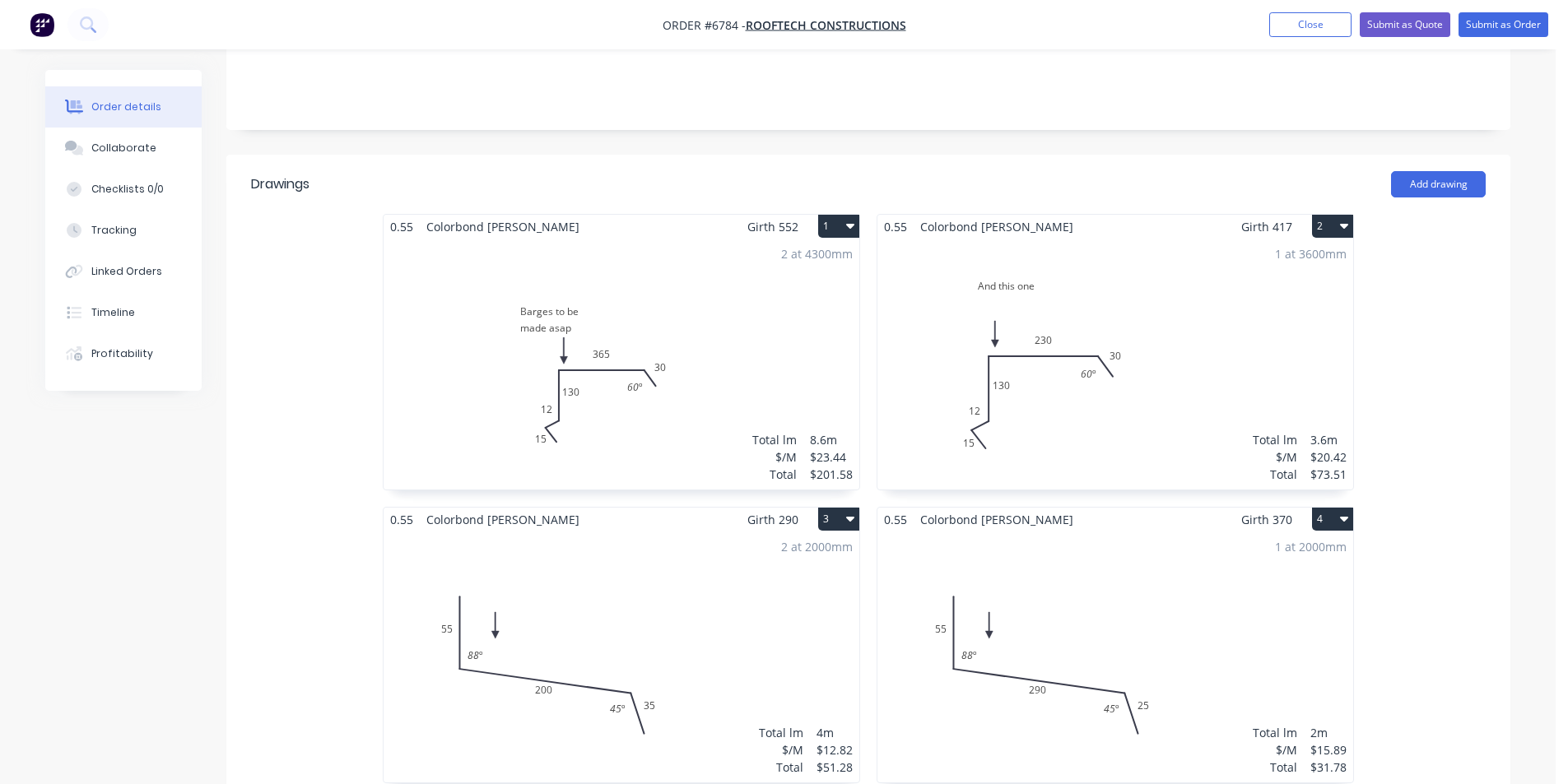
click at [1022, 351] on div "1 at 3600mm Total lm $/M Total 3.6m $20.42 $73.51" at bounding box center [1115, 364] width 475 height 251
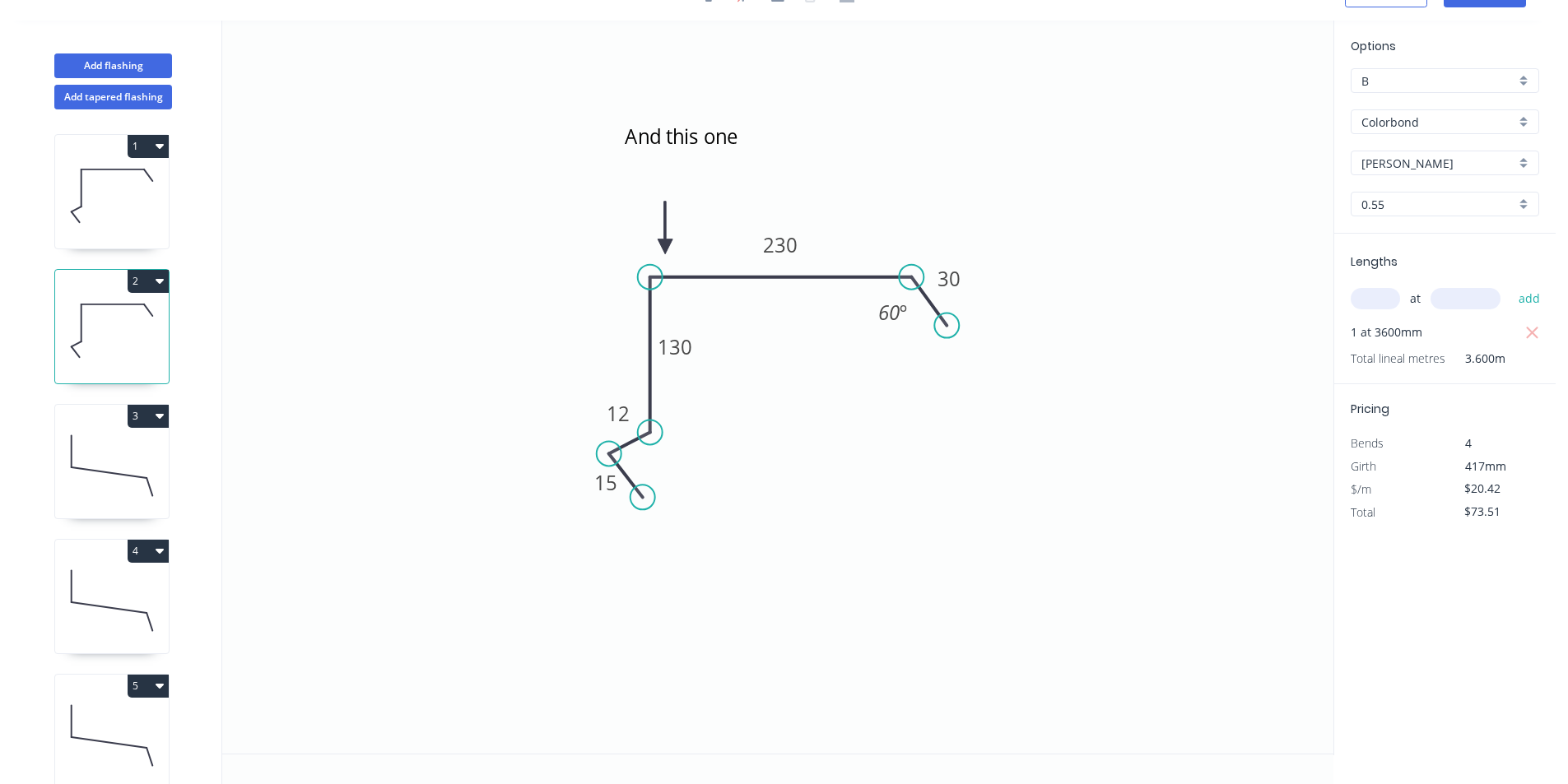
scroll to position [31, 0]
click at [670, 339] on div "Show angle" at bounding box center [732, 338] width 165 height 33
click at [674, 302] on tspan "?" at bounding box center [675, 304] width 9 height 27
drag, startPoint x: 100, startPoint y: 174, endPoint x: 190, endPoint y: 204, distance: 94.9
click at [102, 175] on icon at bounding box center [112, 195] width 114 height 106
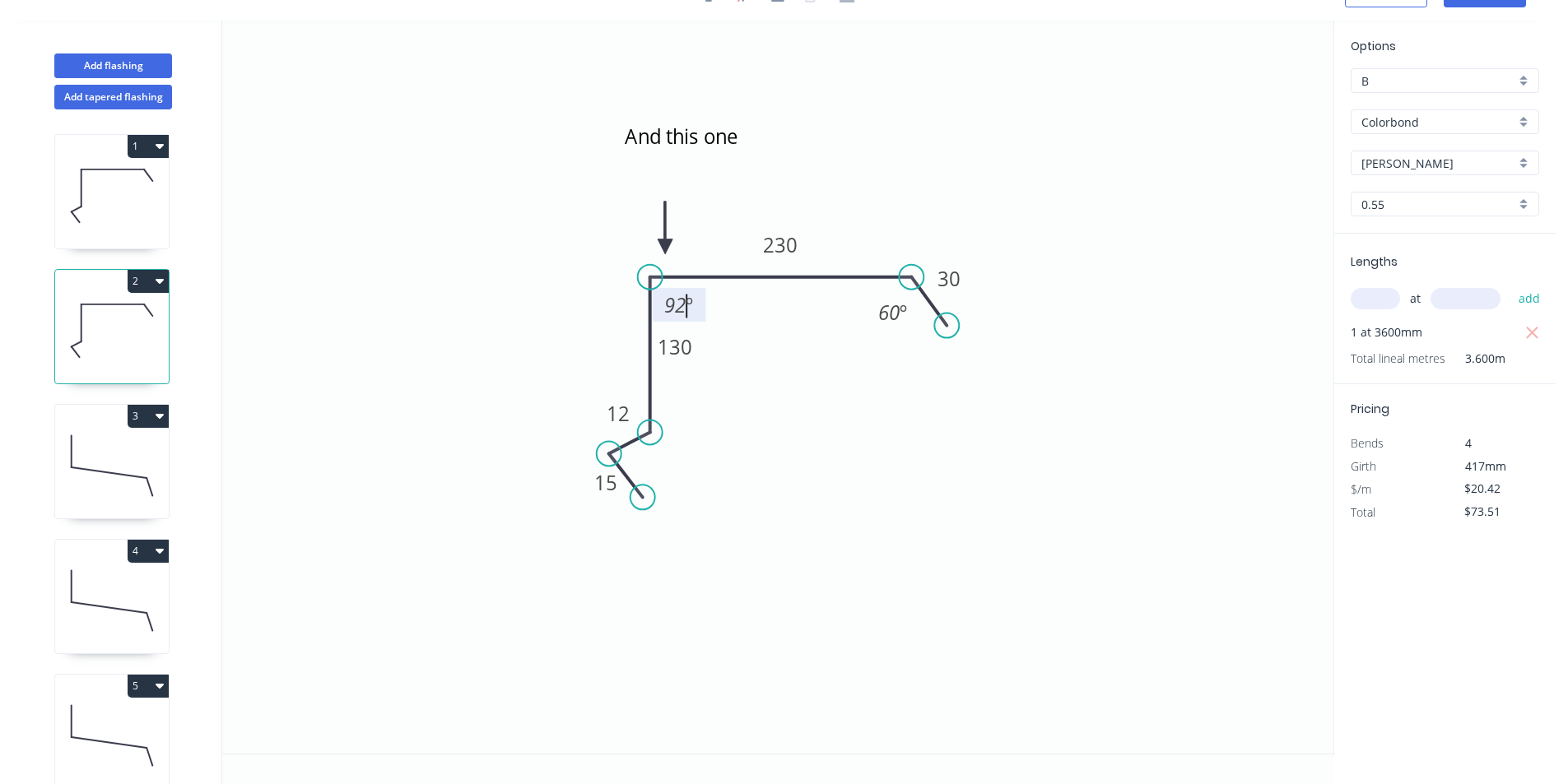
type input "$23.44"
type input "$201.58"
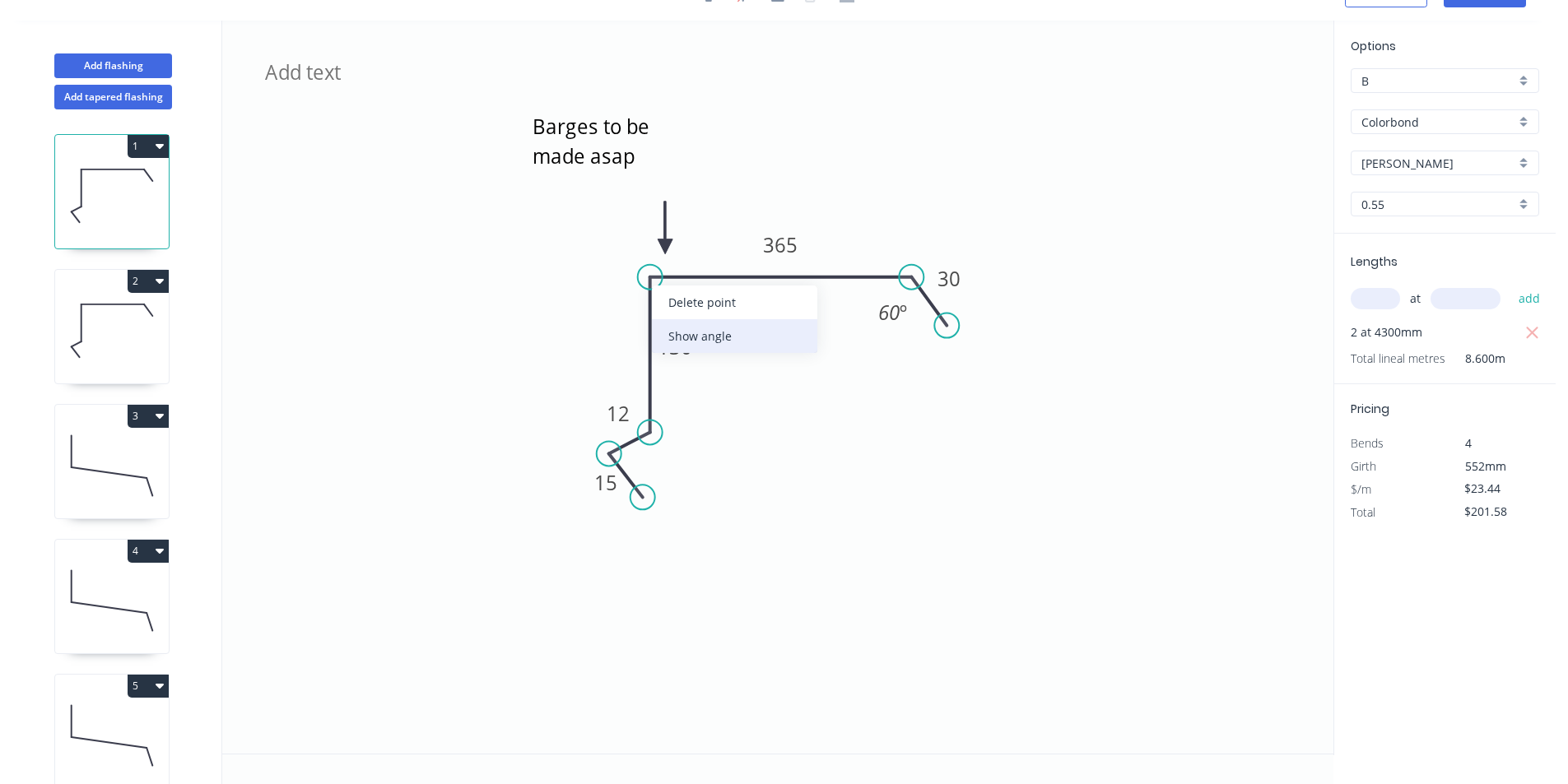
click at [745, 338] on div "Show angle" at bounding box center [734, 335] width 165 height 33
click at [687, 302] on tspan "º" at bounding box center [682, 304] width 7 height 27
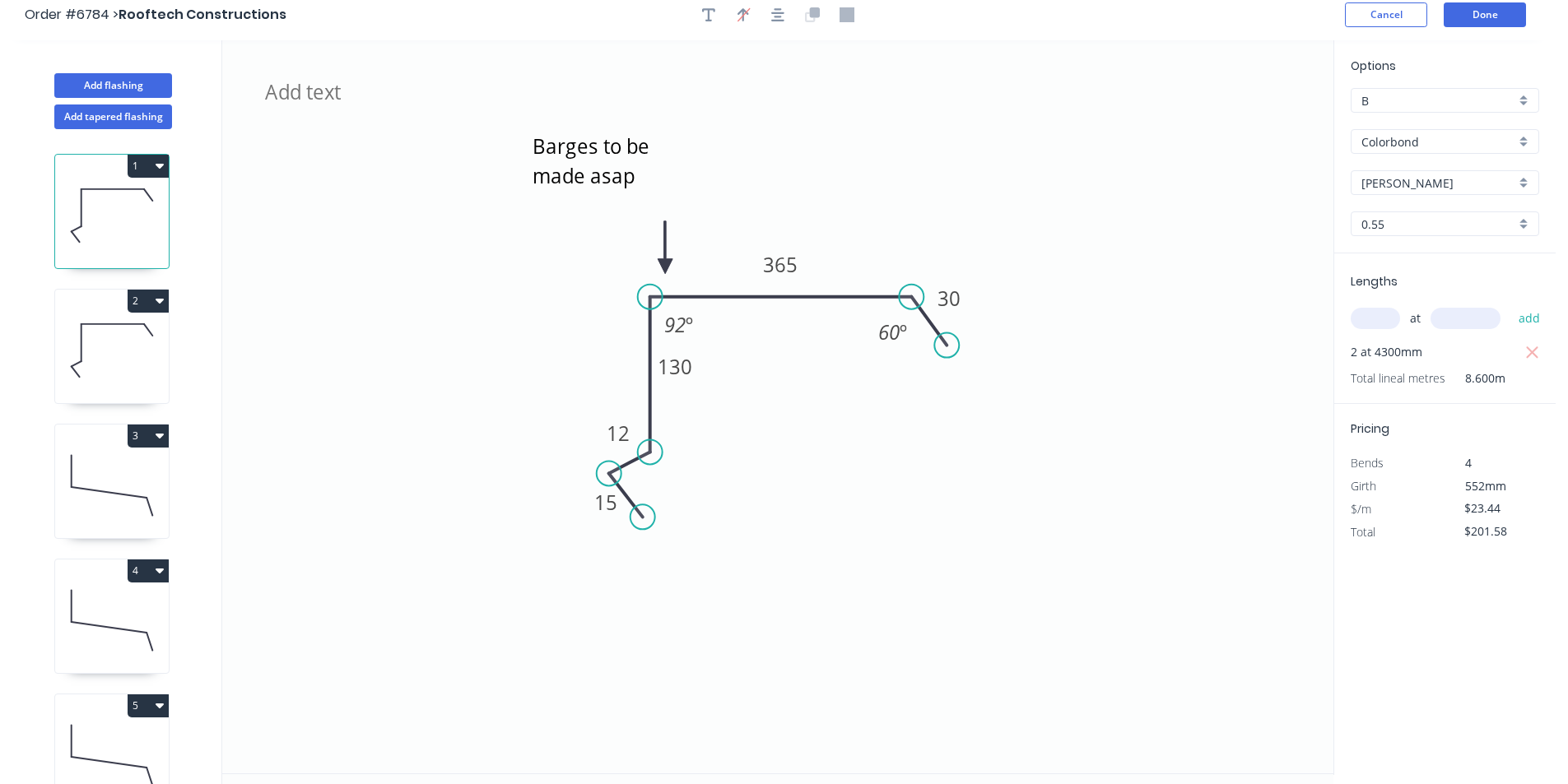
scroll to position [0, 0]
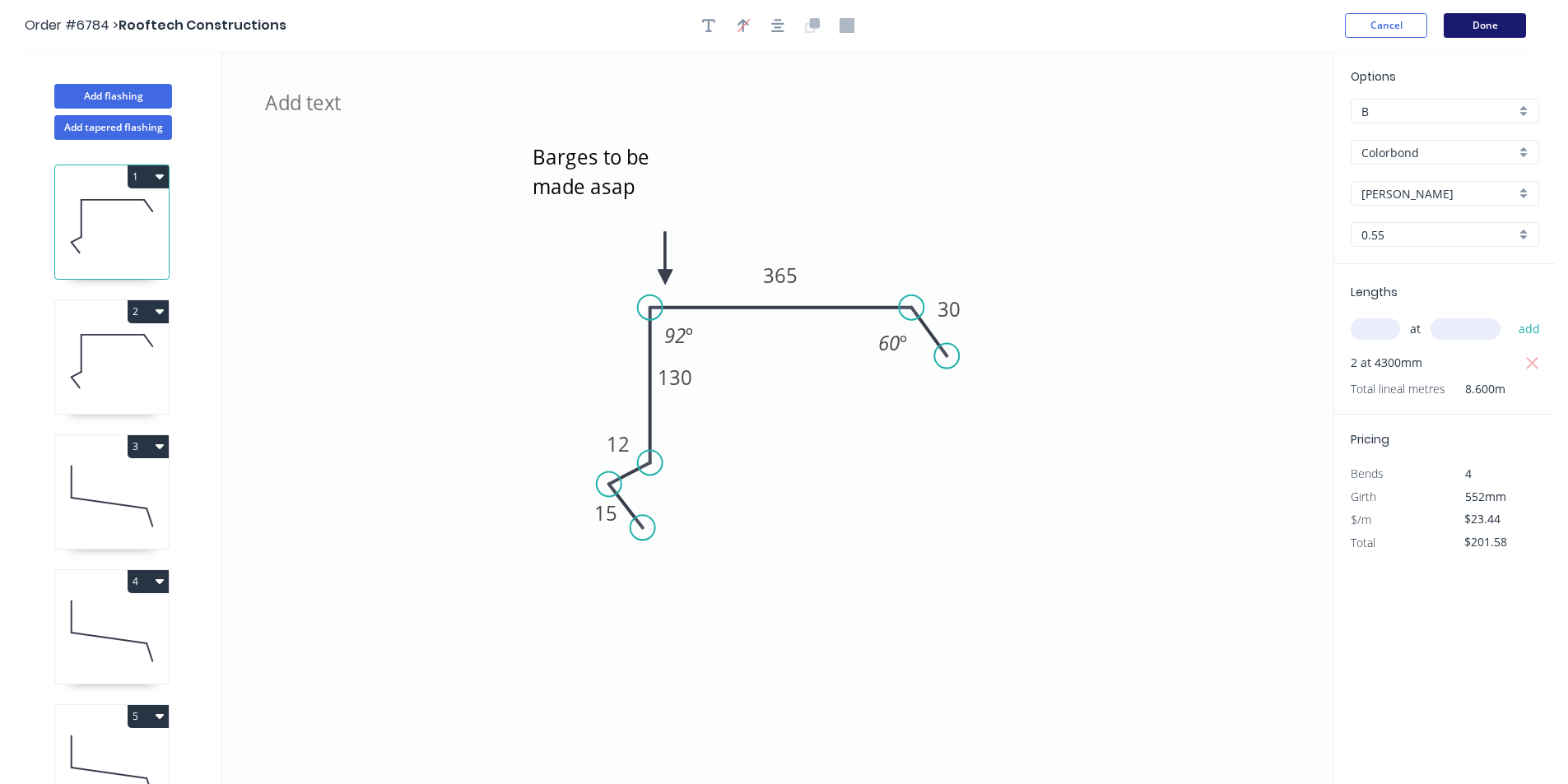
click at [1510, 23] on button "Done" at bounding box center [1485, 25] width 82 height 24
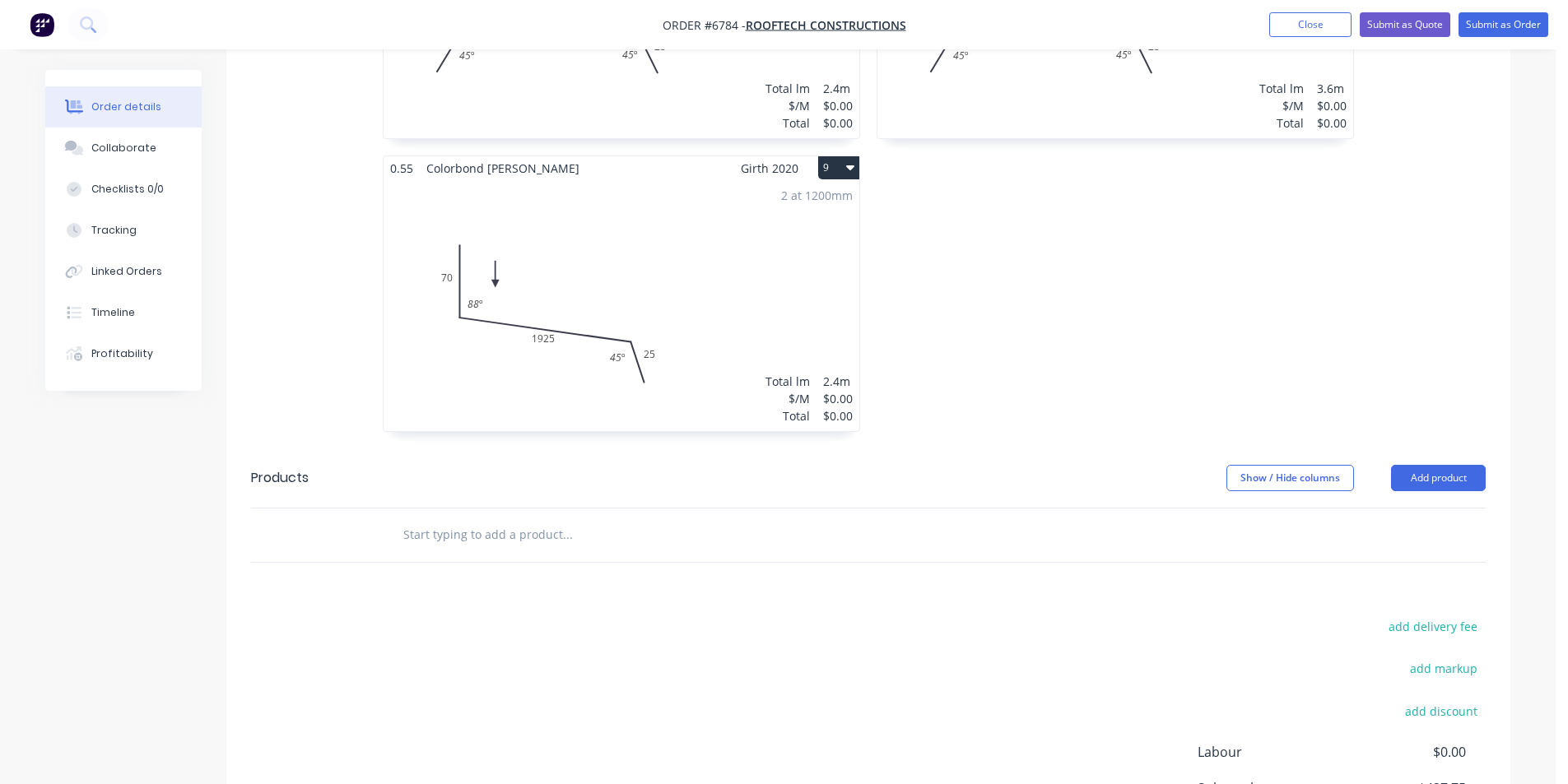
scroll to position [1728, 0]
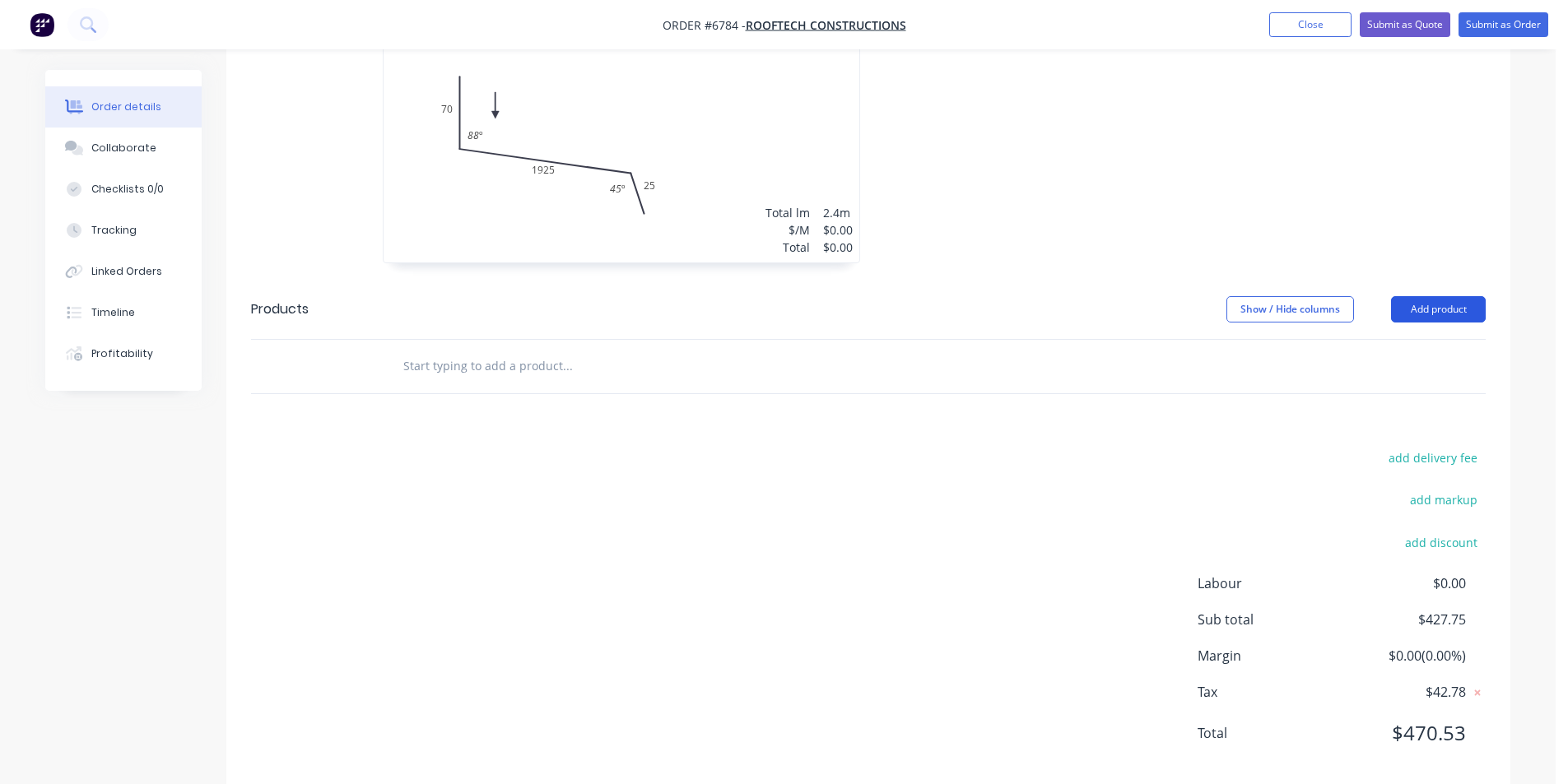
click at [1443, 296] on button "Add product" at bounding box center [1438, 309] width 95 height 26
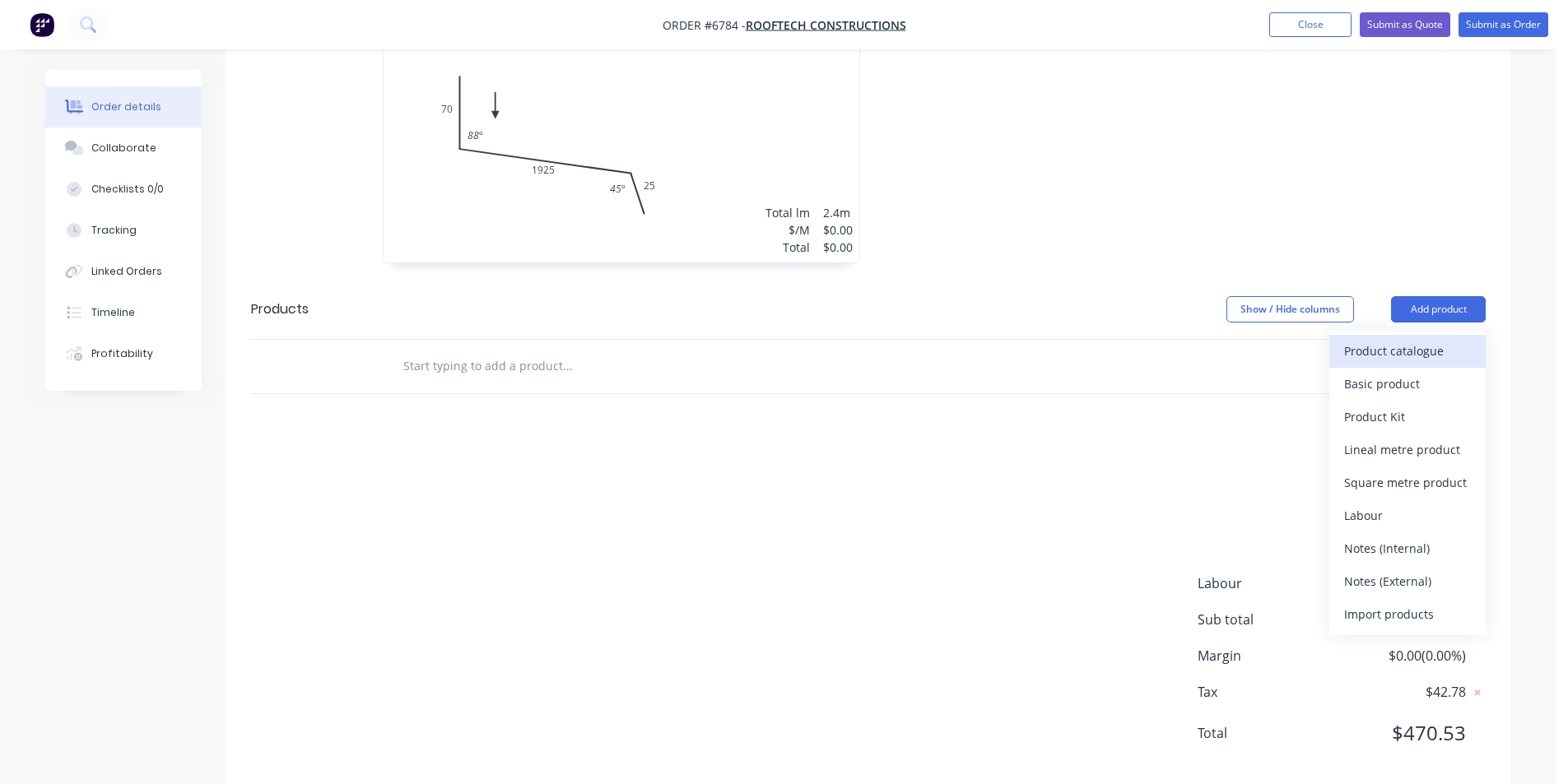
click at [1400, 339] on div "Product catalogue" at bounding box center [1407, 350] width 127 height 23
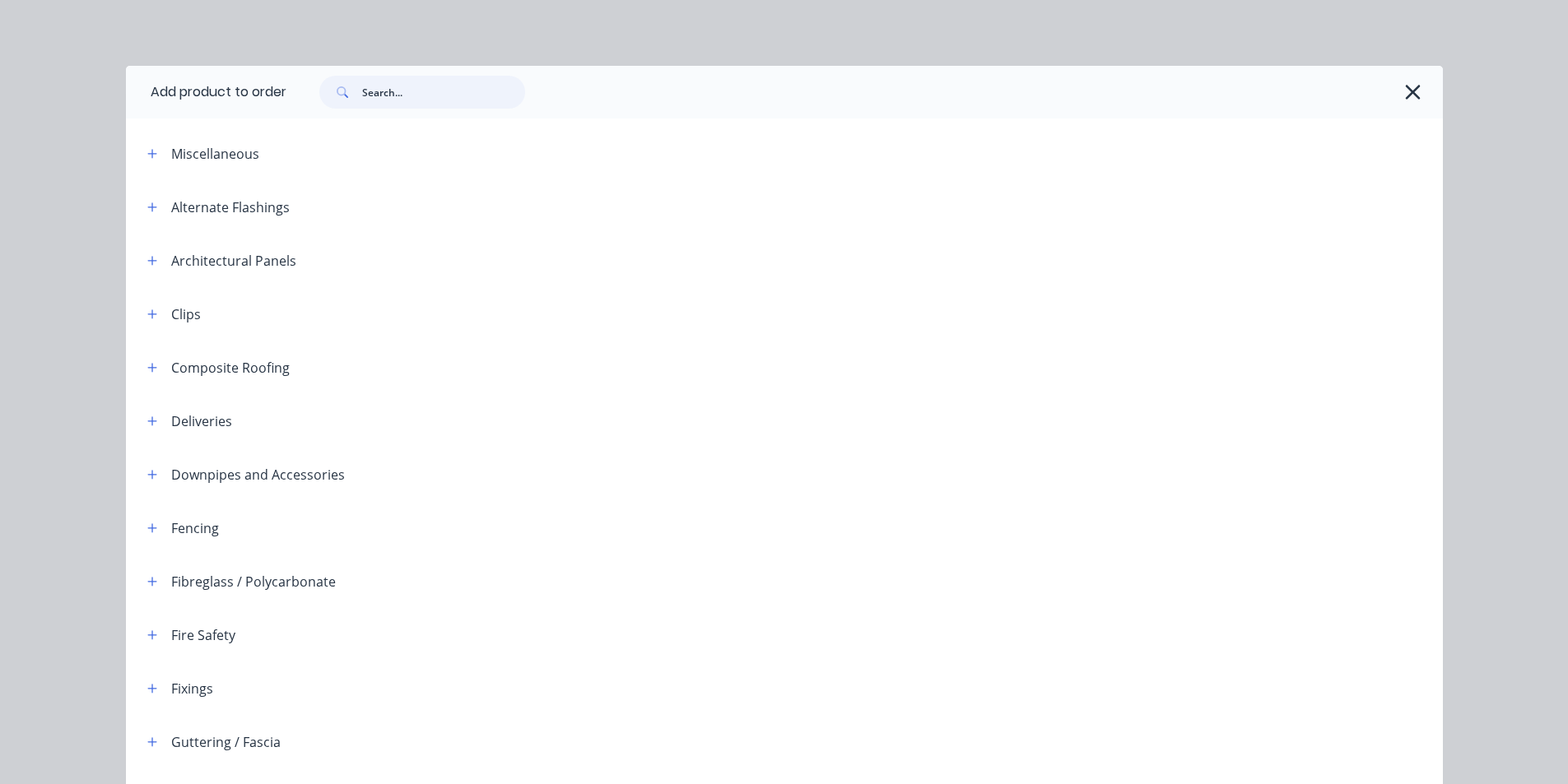
click at [379, 98] on input "text" at bounding box center [444, 92] width 163 height 33
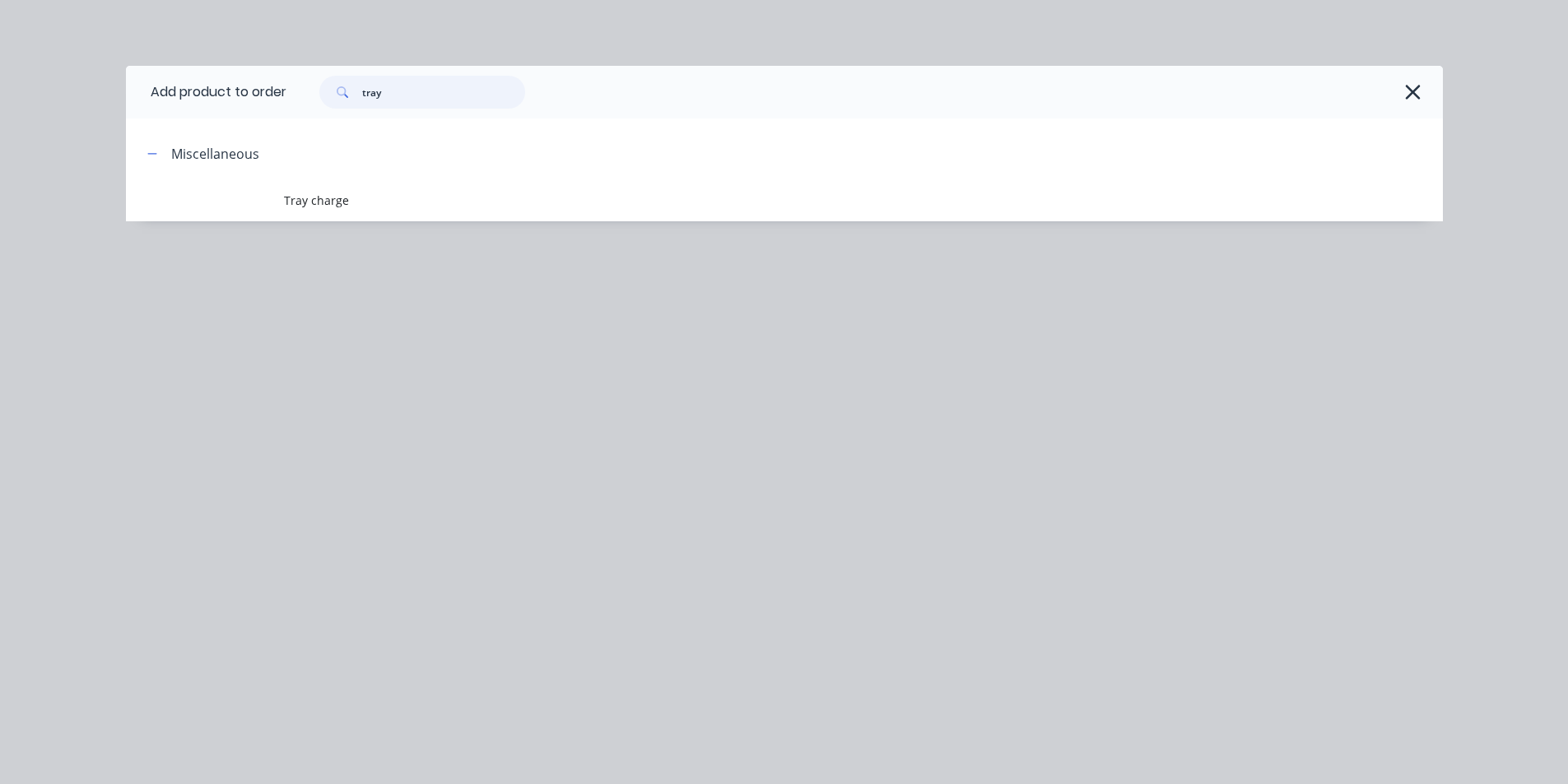
type input "tray"
click at [398, 180] on header "Miscellaneous" at bounding box center [784, 153] width 1317 height 53
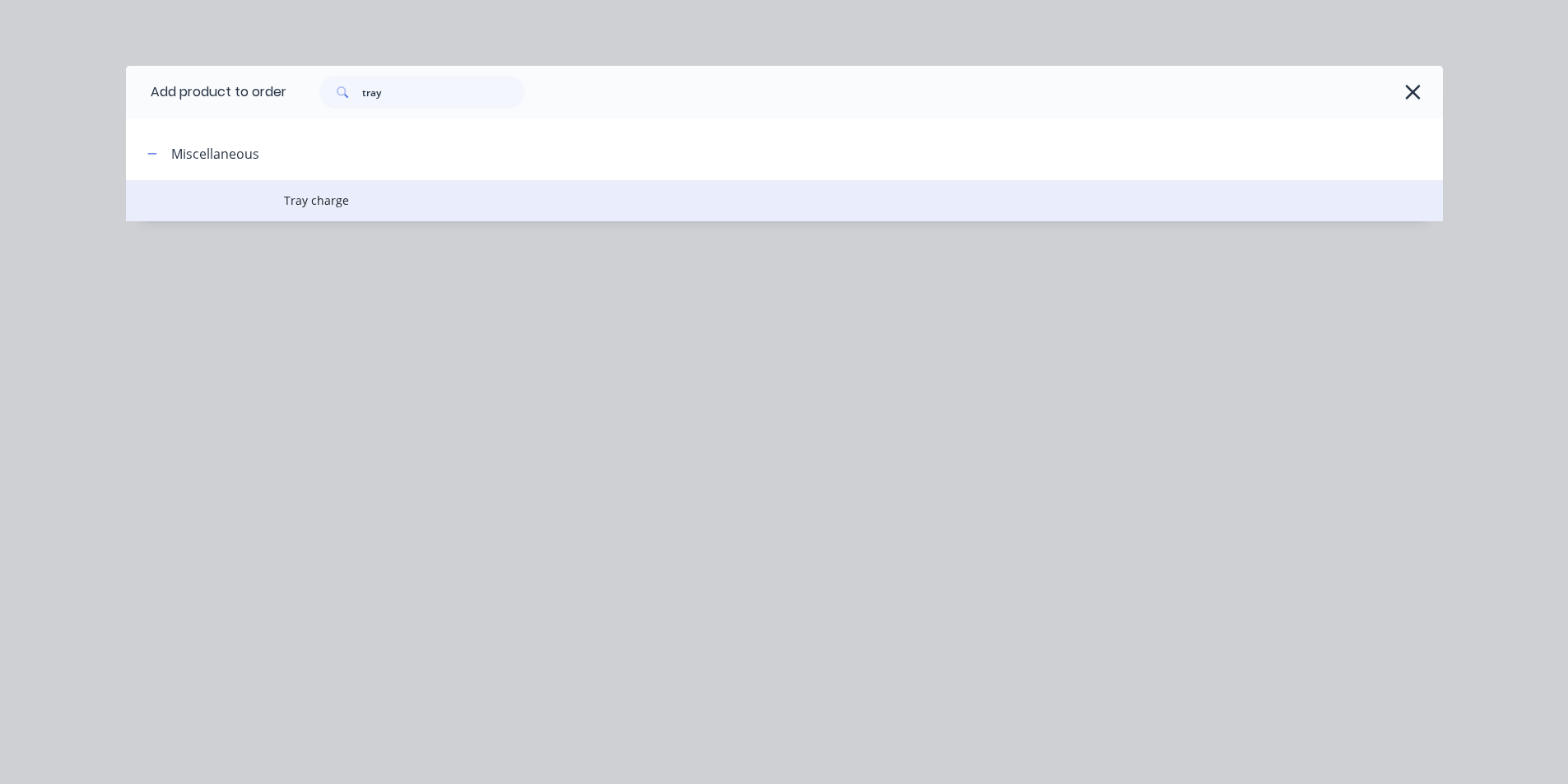
click at [399, 198] on span "Tray charge" at bounding box center [747, 200] width 927 height 17
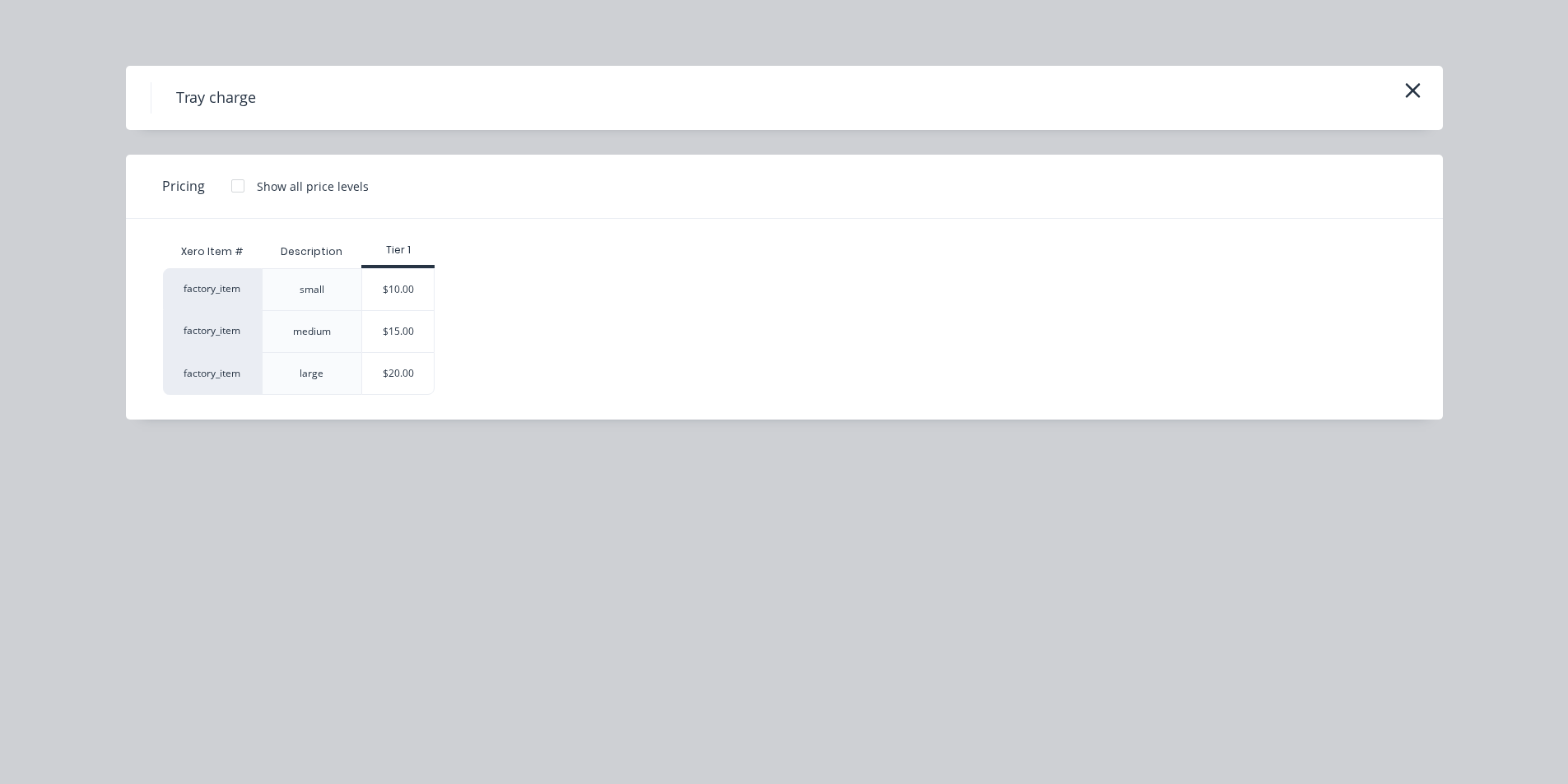
drag, startPoint x: 425, startPoint y: 369, endPoint x: 424, endPoint y: 361, distance: 8.1
click at [423, 369] on div "$20.00" at bounding box center [398, 374] width 71 height 42
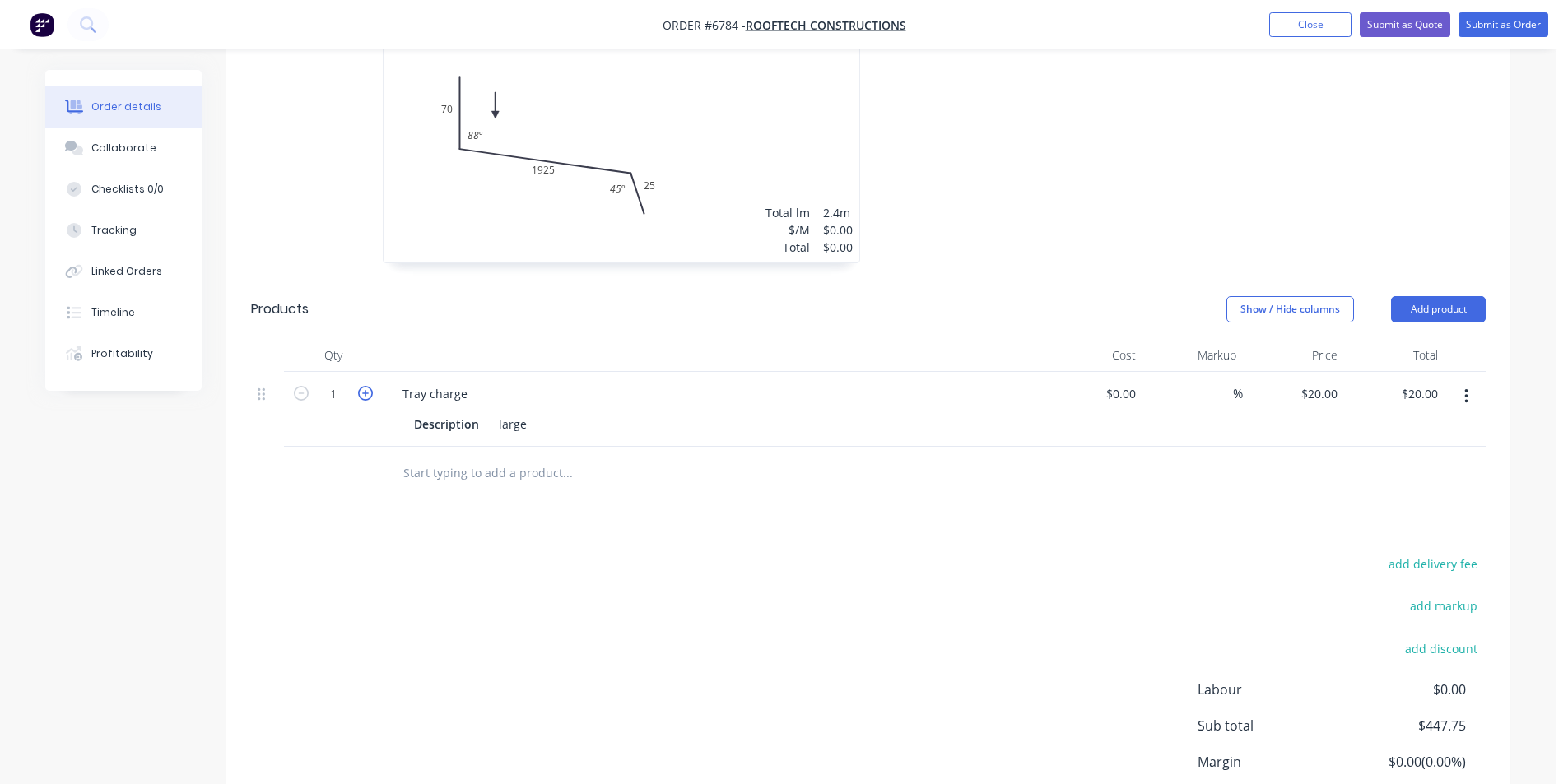
click at [367, 386] on icon "button" at bounding box center [365, 393] width 14 height 14
type input "2"
type input "$40.00"
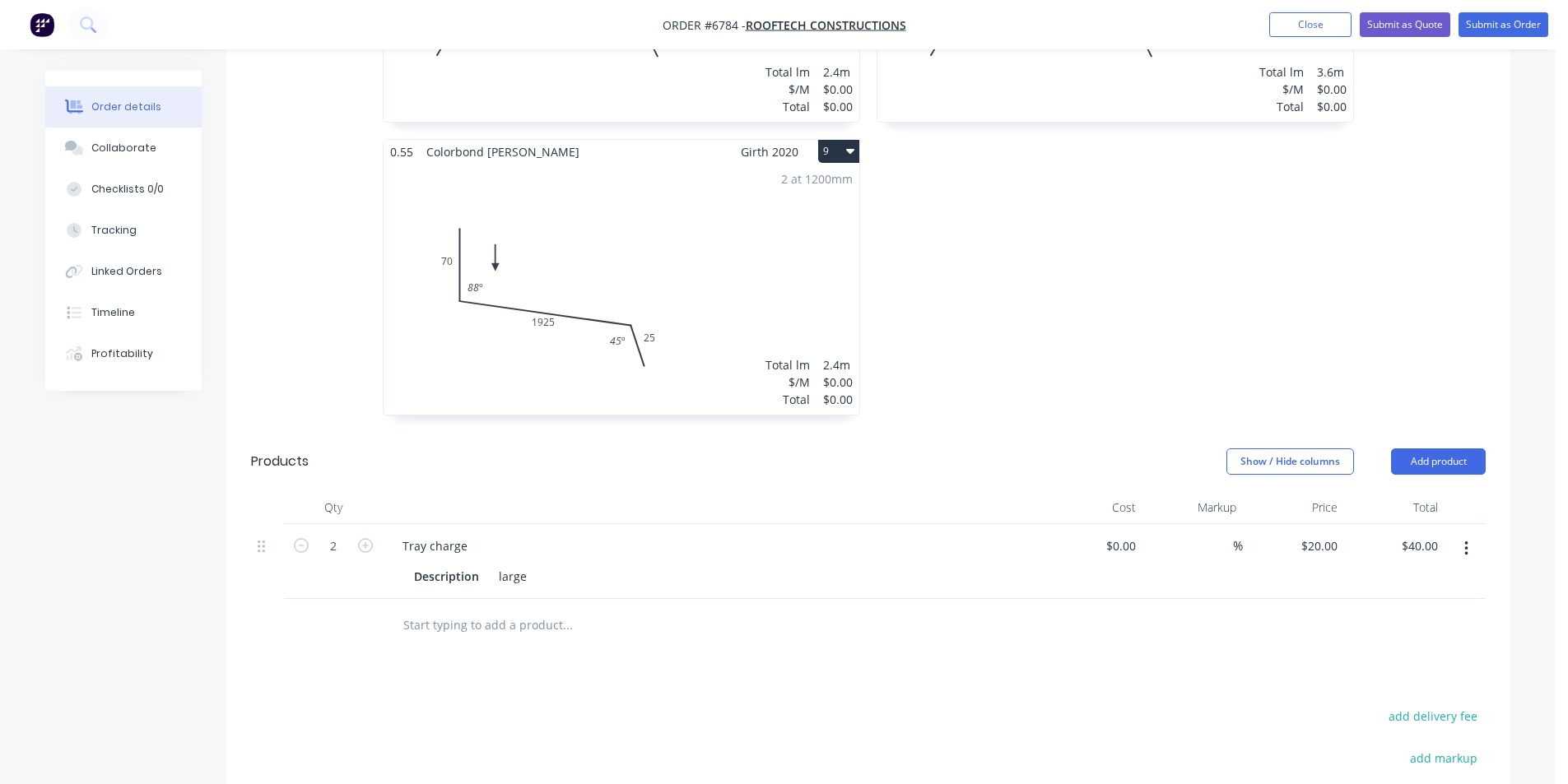
scroll to position [1316, 0]
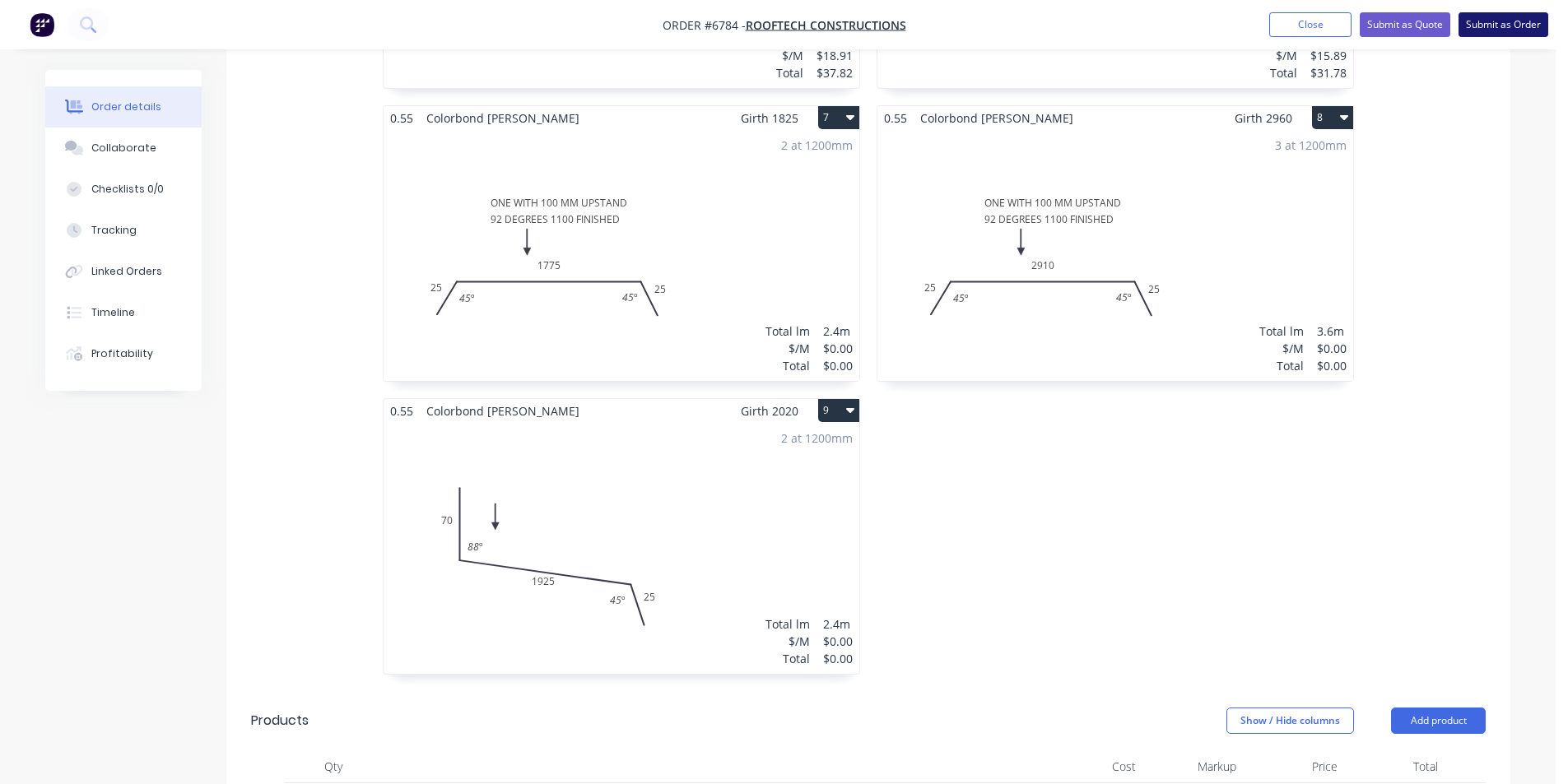
click at [1485, 23] on button "Submit as Order" at bounding box center [1503, 24] width 89 height 24
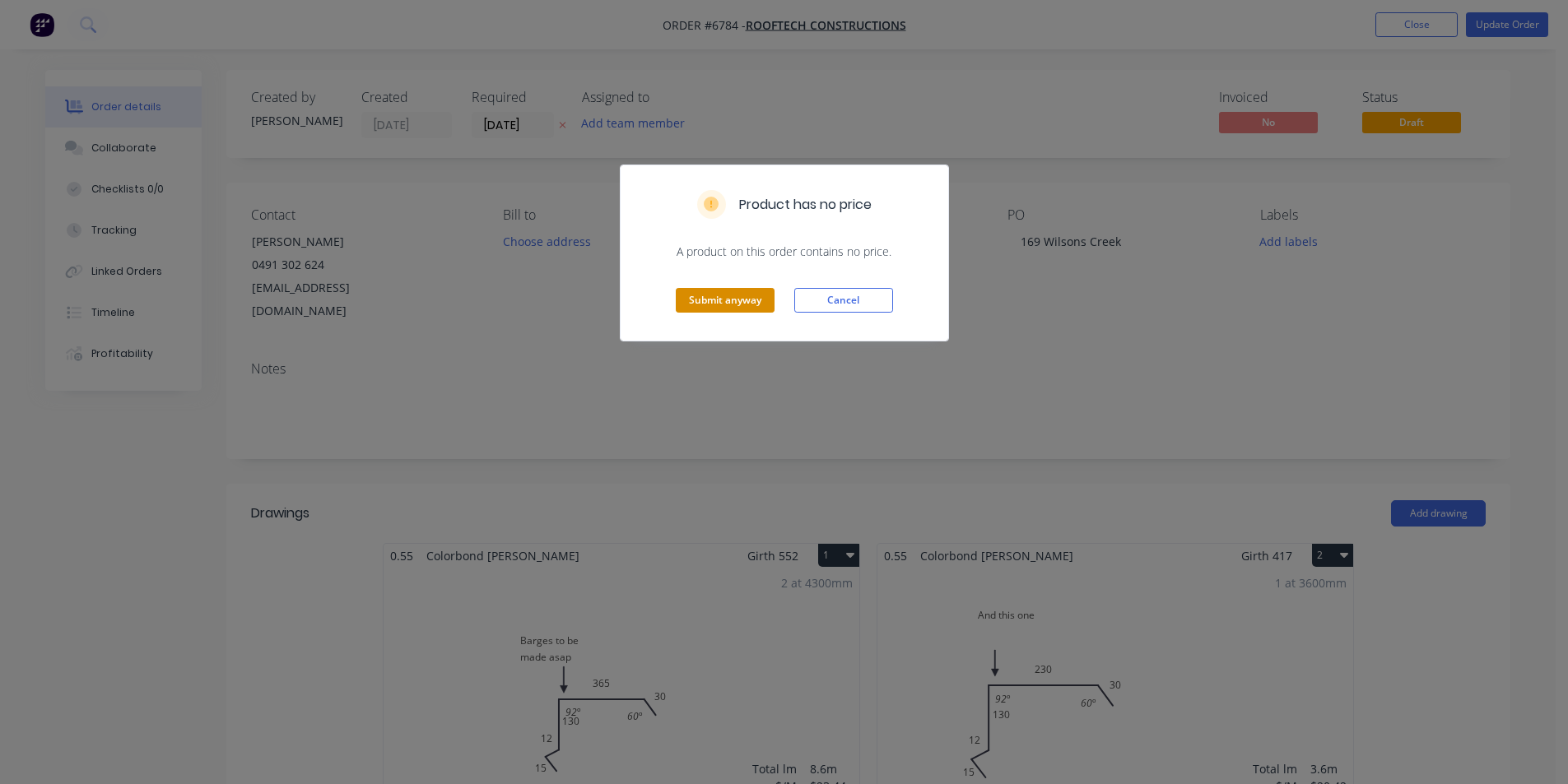
click at [723, 313] on button "Submit anyway" at bounding box center [725, 300] width 99 height 24
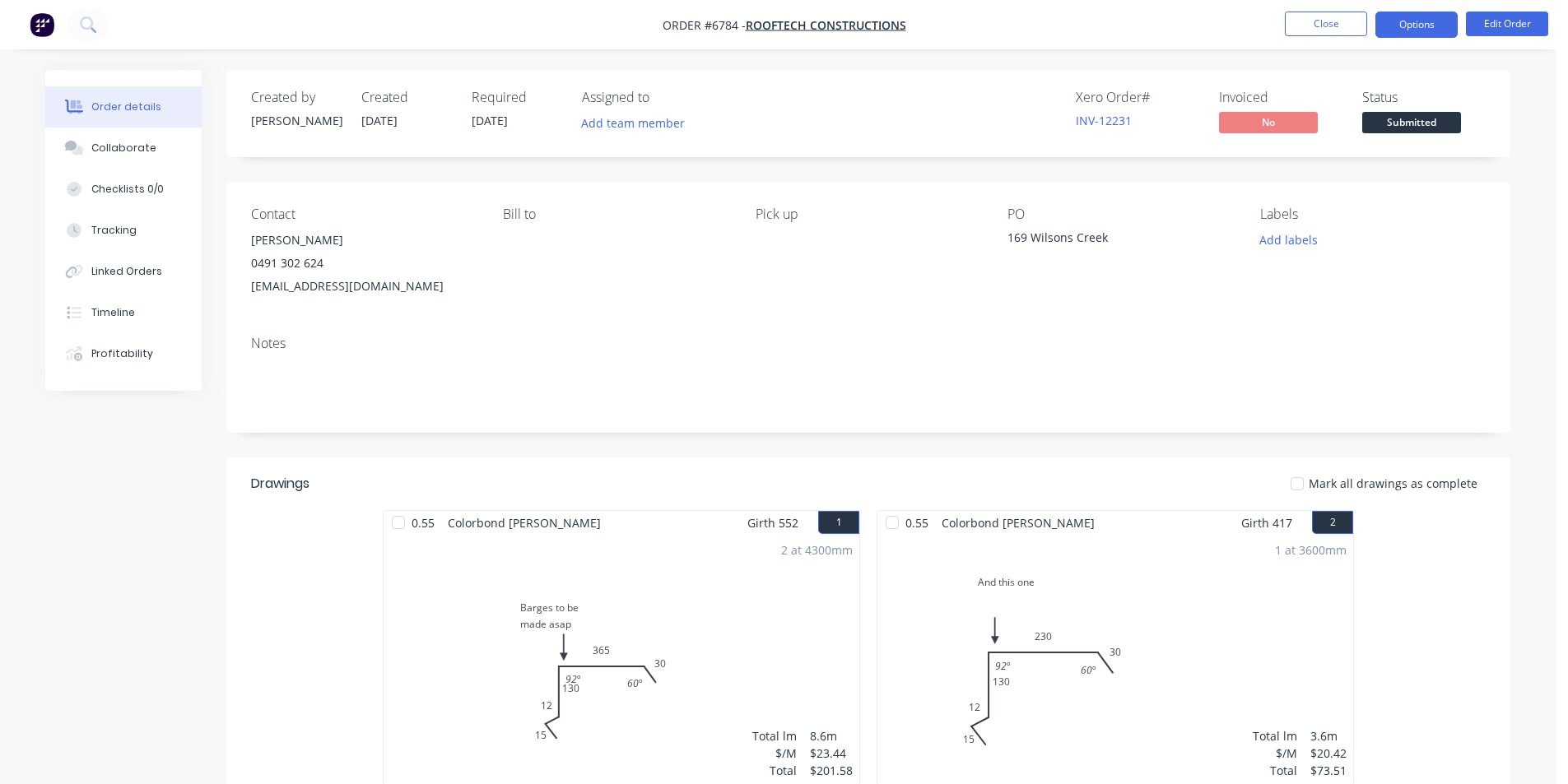
click at [1440, 28] on button "Options" at bounding box center [1416, 24] width 82 height 26
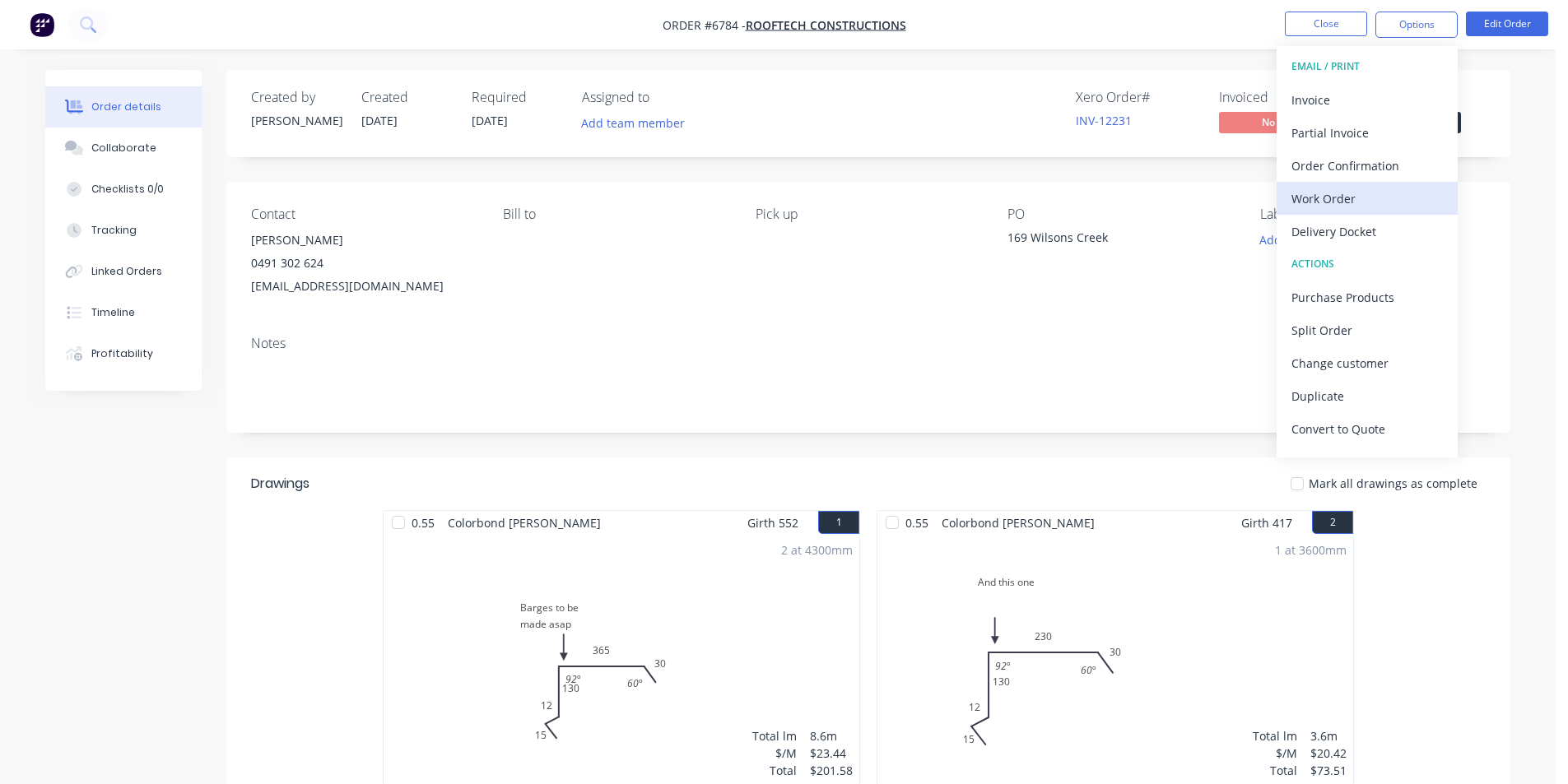
click at [1319, 199] on div "Work Order" at bounding box center [1367, 199] width 152 height 23
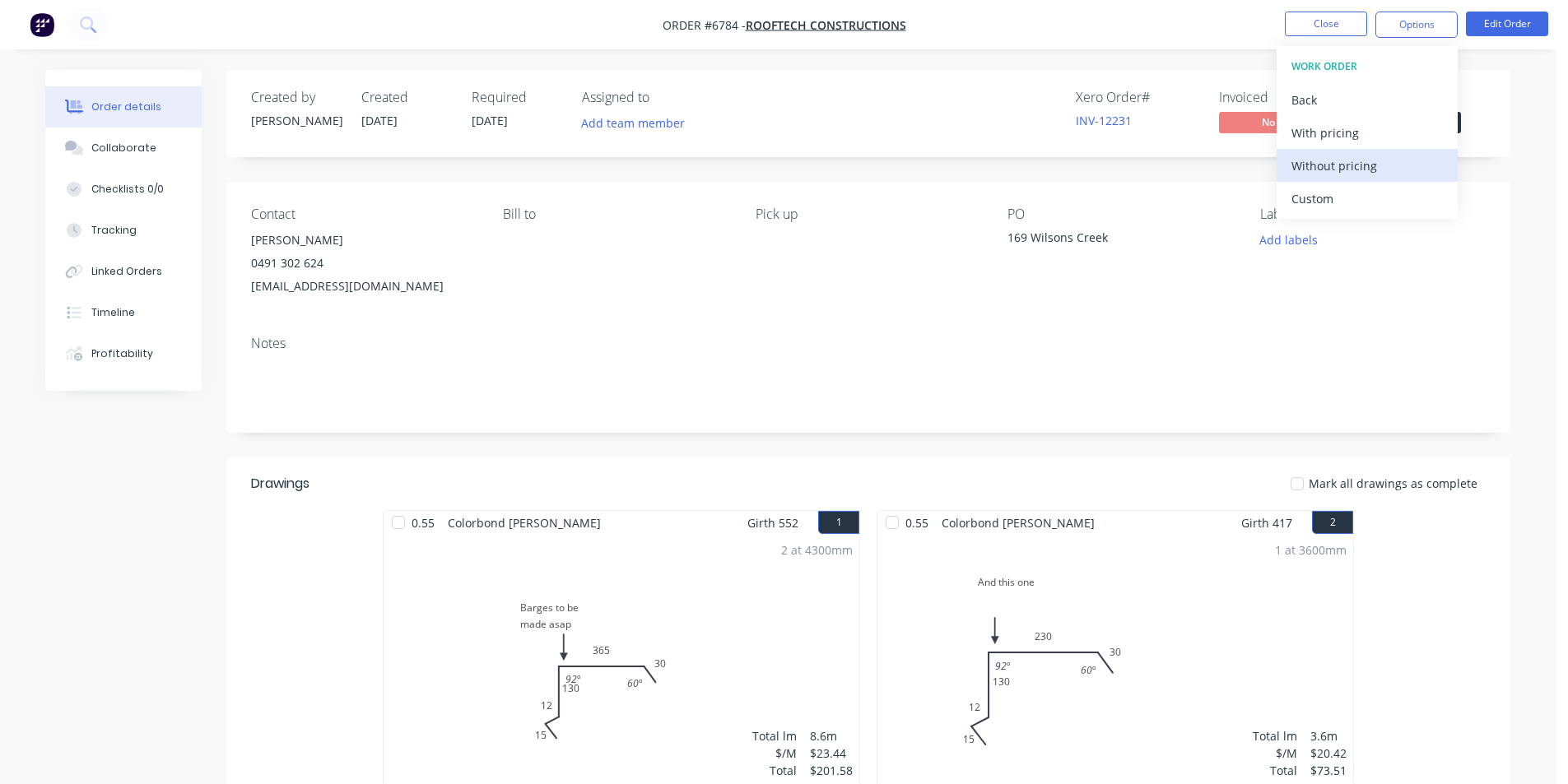
click at [1317, 174] on div "Without pricing" at bounding box center [1367, 165] width 152 height 23
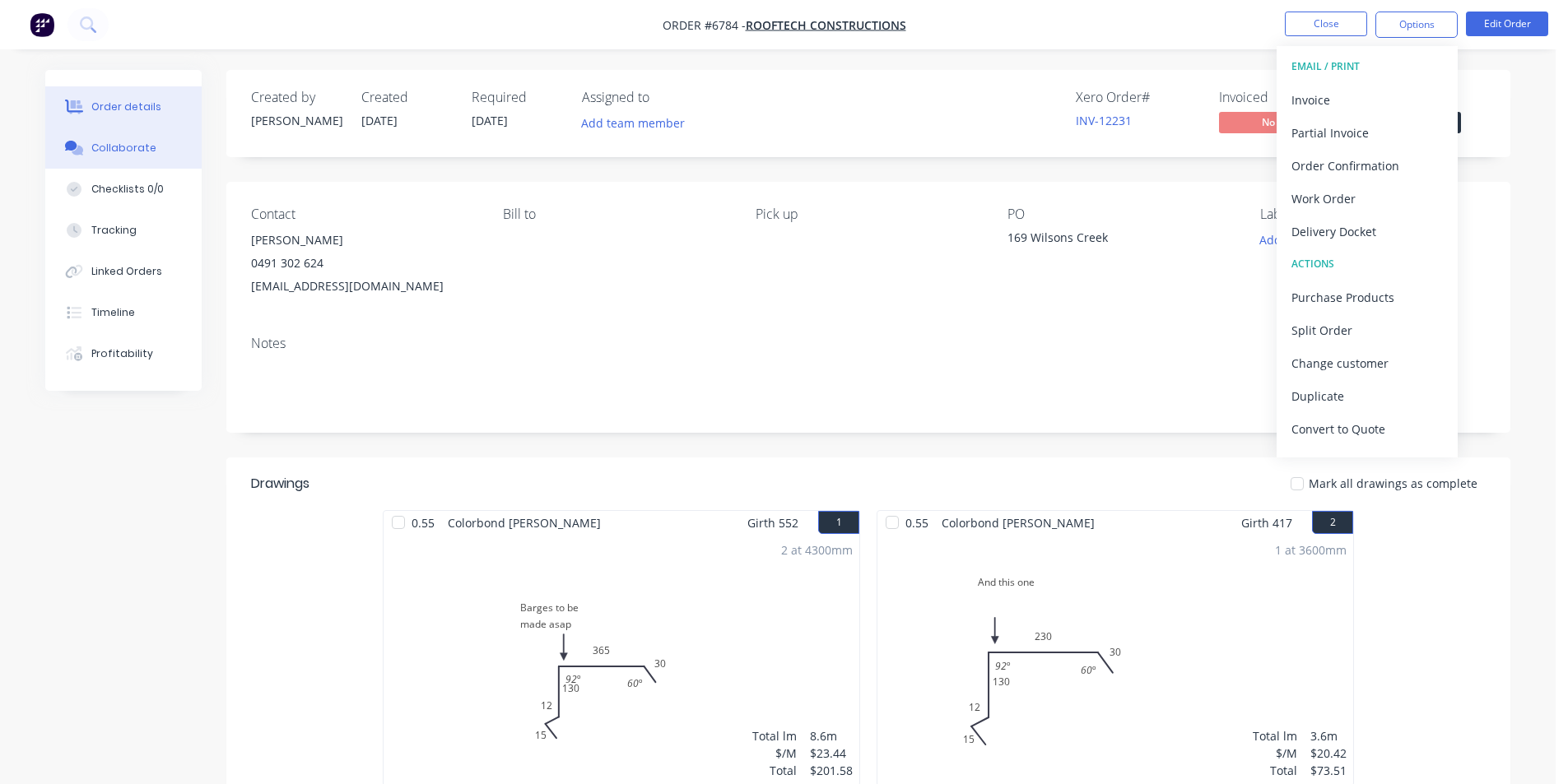
click at [164, 150] on button "Collaborate" at bounding box center [123, 148] width 156 height 42
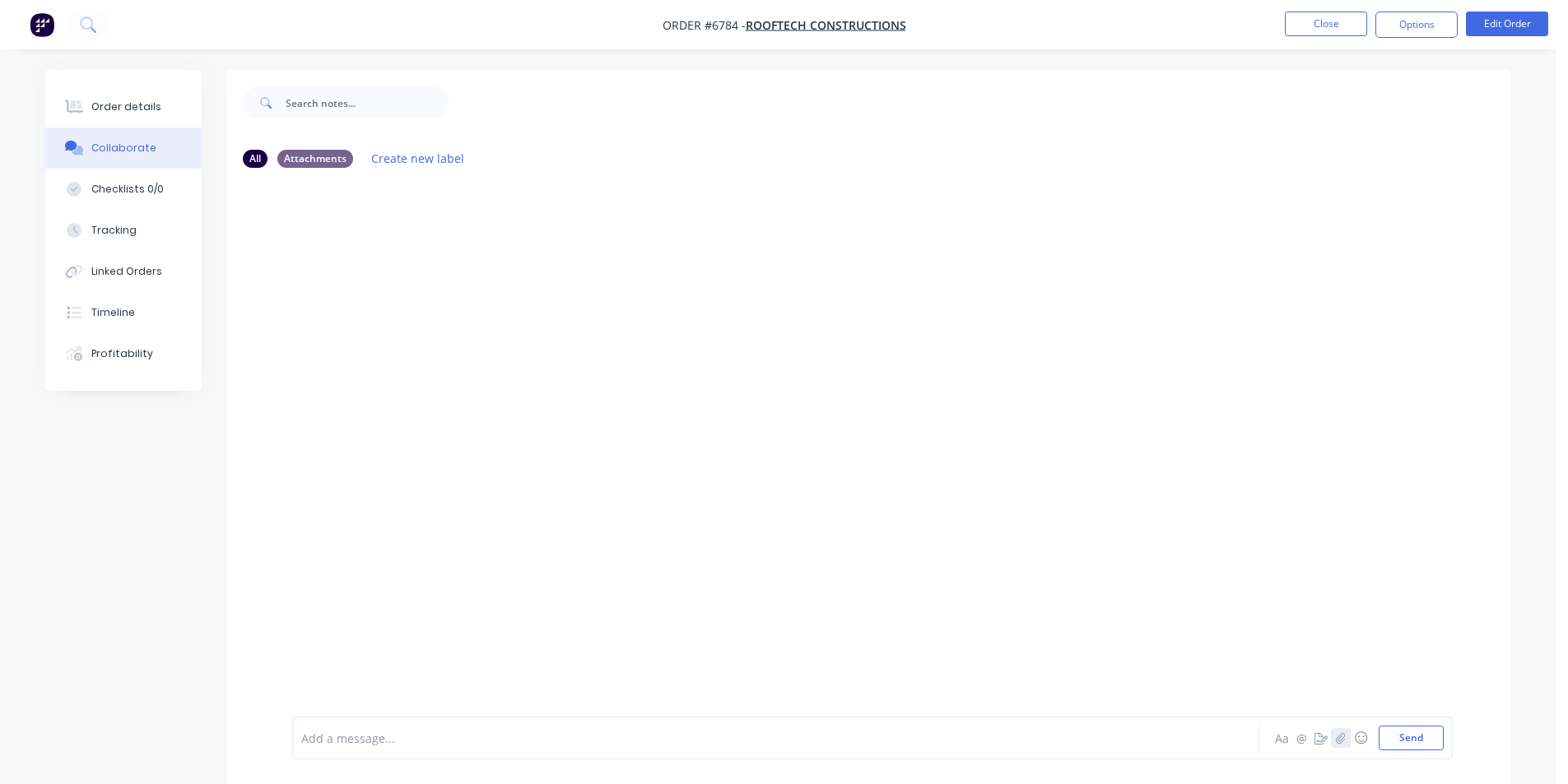
click at [1348, 737] on button "button" at bounding box center [1341, 738] width 20 height 20
click at [1411, 741] on button "Send" at bounding box center [1412, 737] width 65 height 24
